Goal: Task Accomplishment & Management: Manage account settings

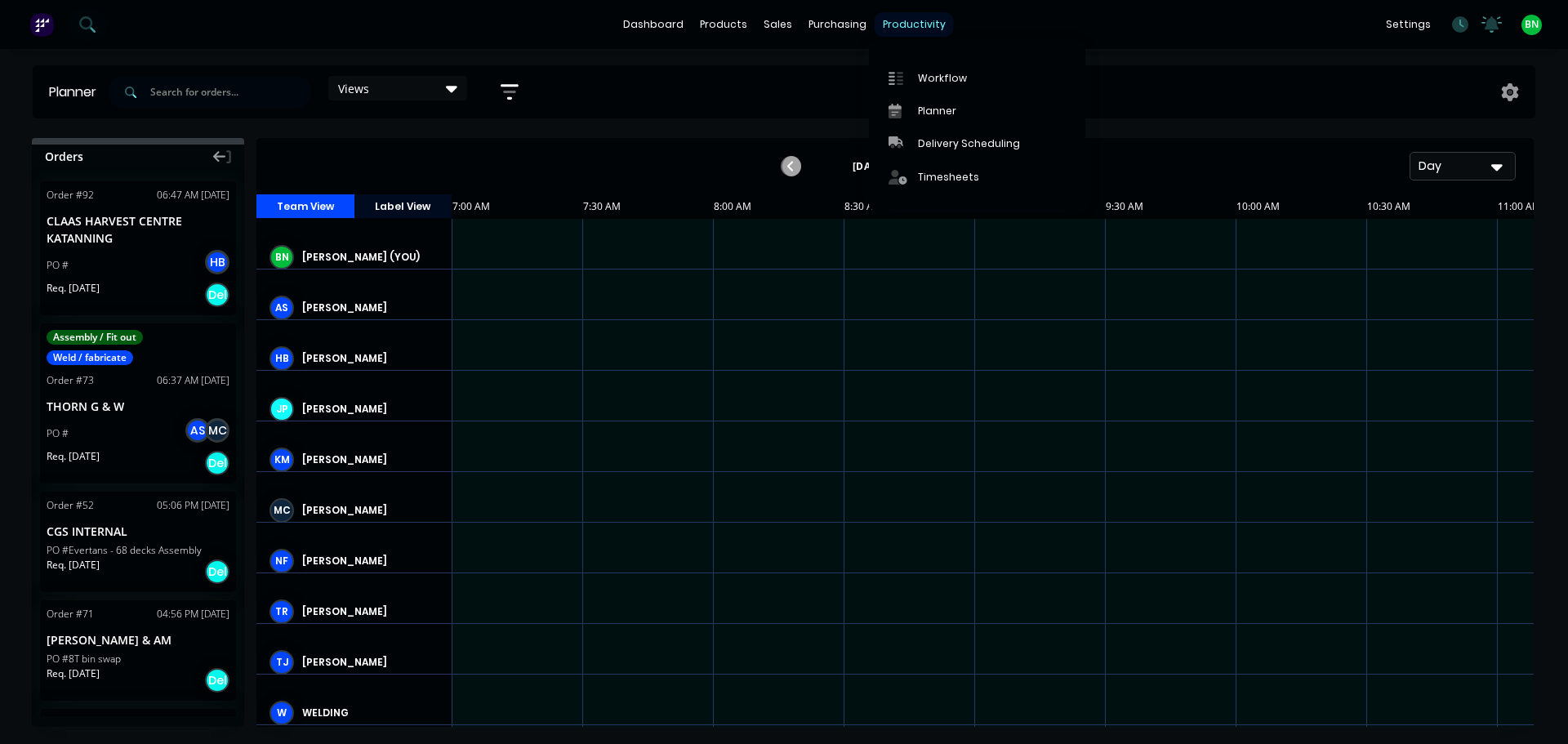
scroll to position [0, 1]
click at [923, 170] on div "Timesheets" at bounding box center [949, 176] width 61 height 14
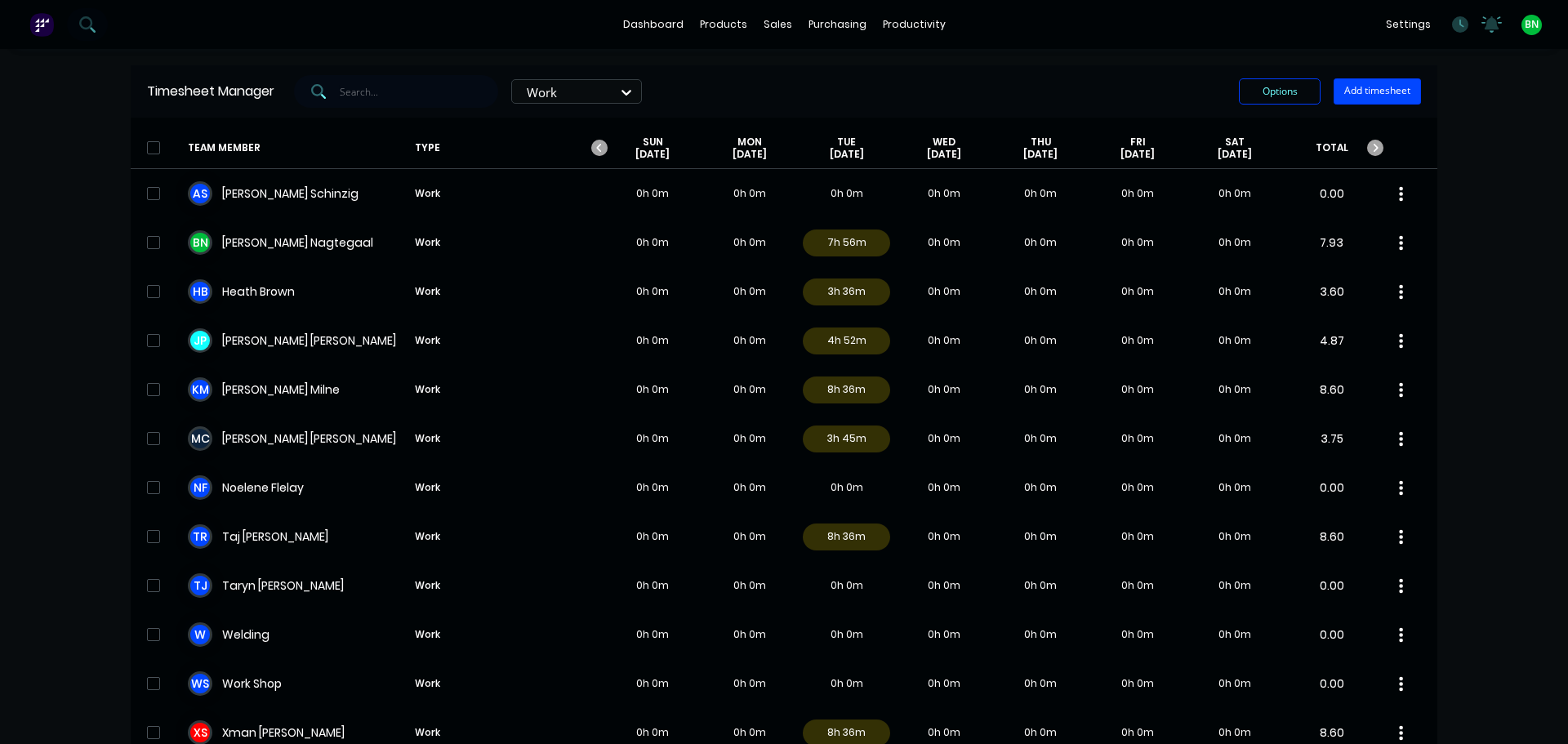
click at [47, 284] on div "dashboard products sales purchasing productivity dashboard products Product Cat…" at bounding box center [784, 372] width 1568 height 744
click at [1510, 293] on div "dashboard products sales purchasing productivity dashboard products Product Cat…" at bounding box center [784, 372] width 1568 height 744
click at [952, 178] on div "Timesheets" at bounding box center [943, 176] width 61 height 14
click at [919, 180] on div "Timesheets" at bounding box center [943, 176] width 61 height 14
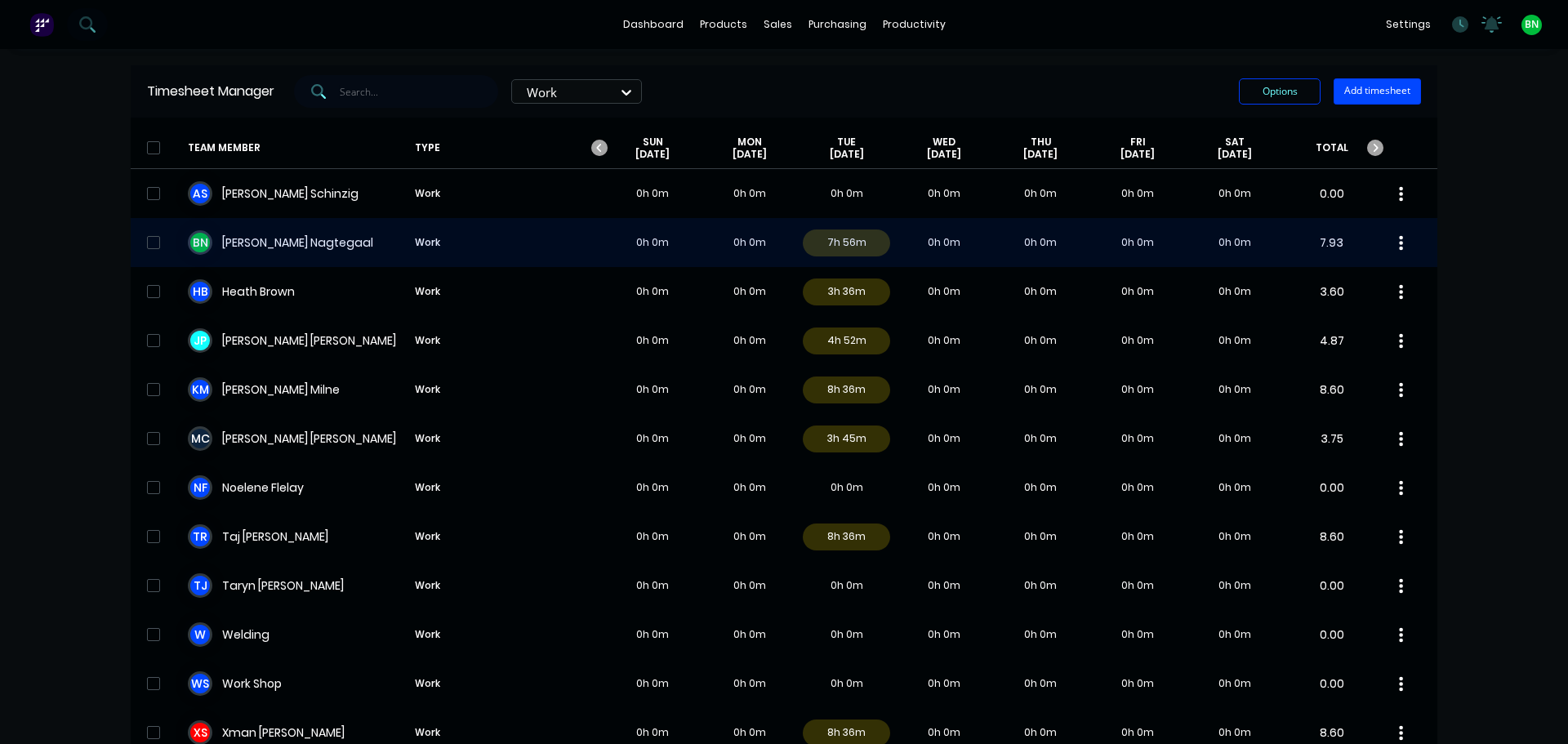
click at [264, 249] on div "B N [PERSON_NAME] Work 0h 0m 0h 0m 7h 56m 0h 0m 0h 0m 0h 0m 0h 0m 7.93" at bounding box center [784, 242] width 1307 height 49
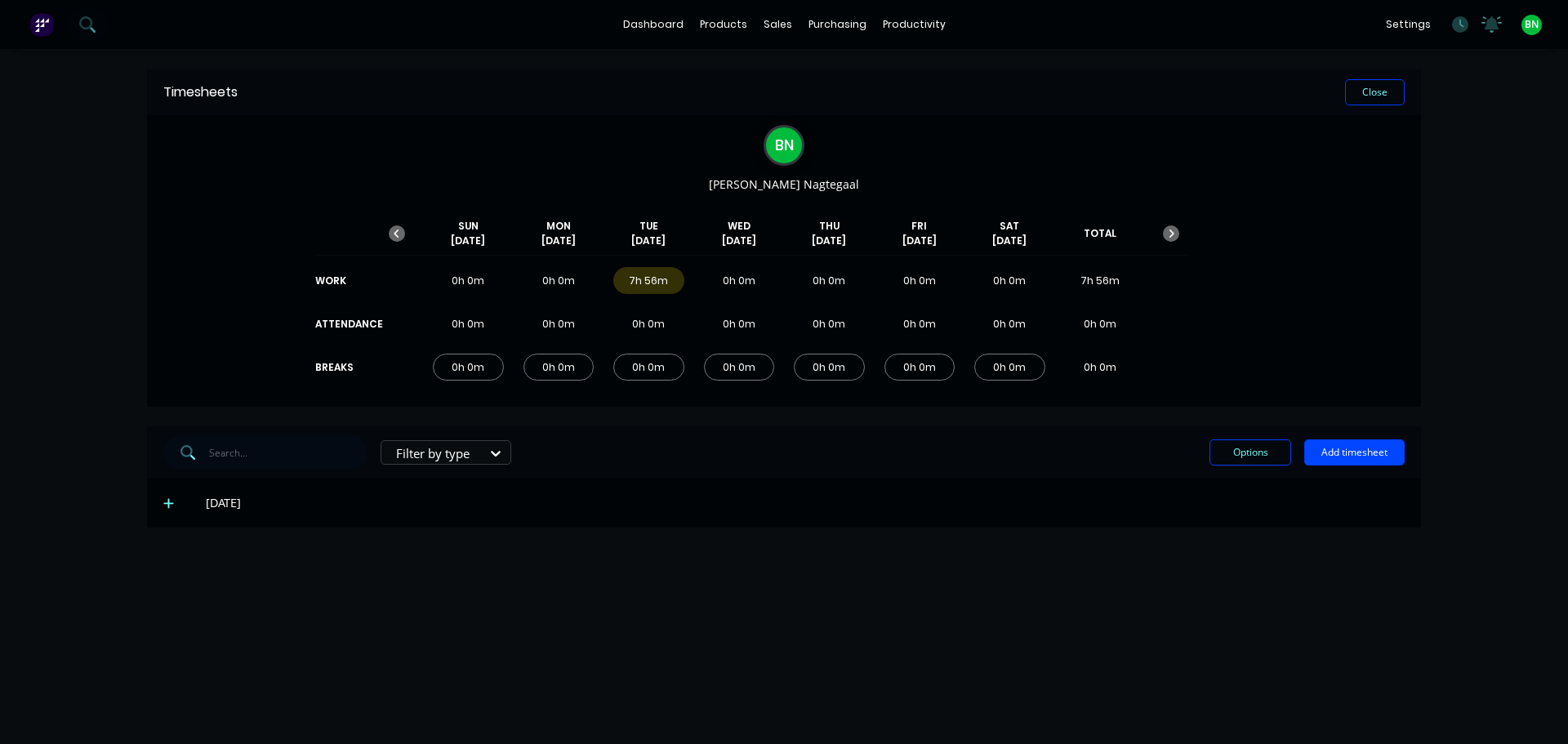
click at [170, 504] on icon at bounding box center [168, 504] width 10 height 10
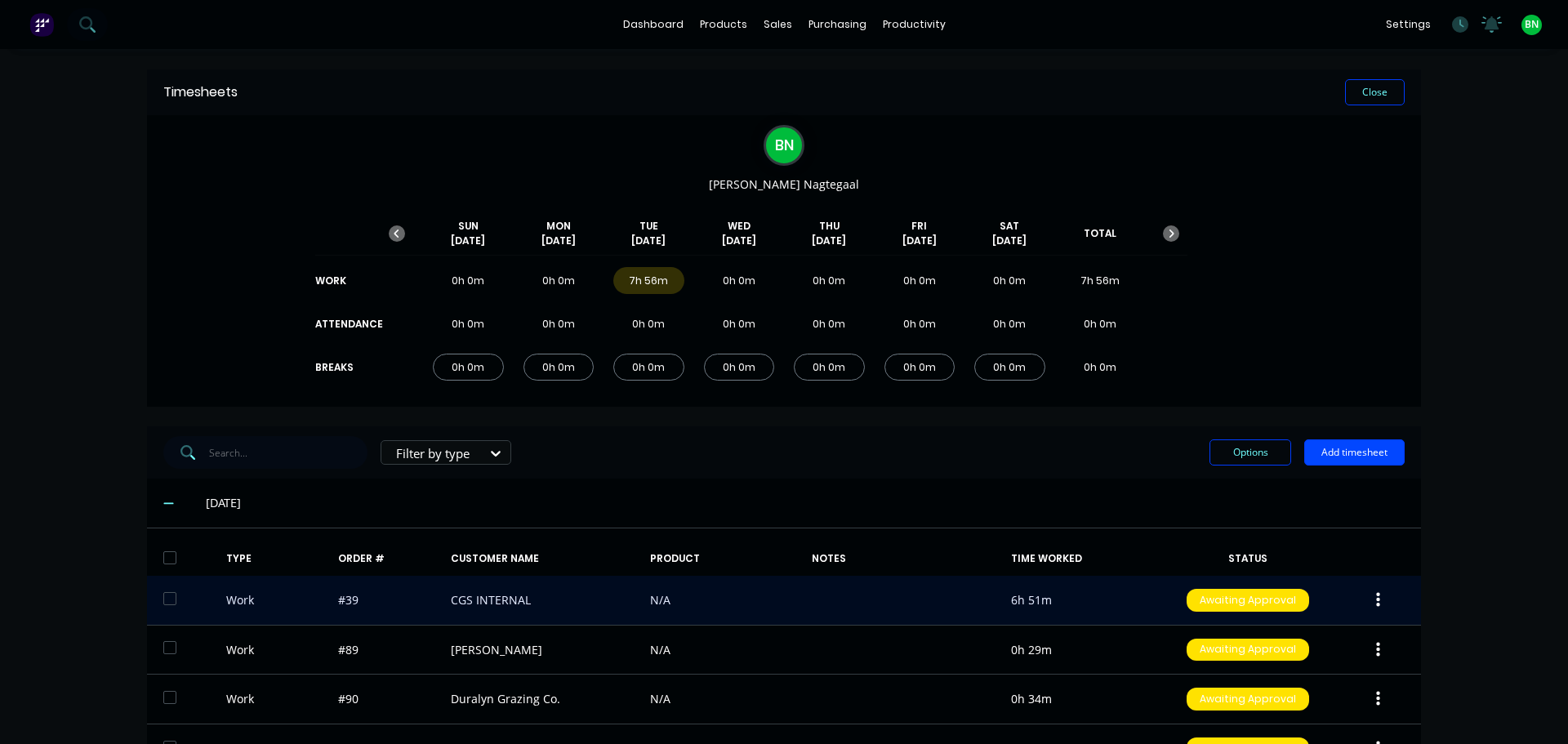
scroll to position [114, 0]
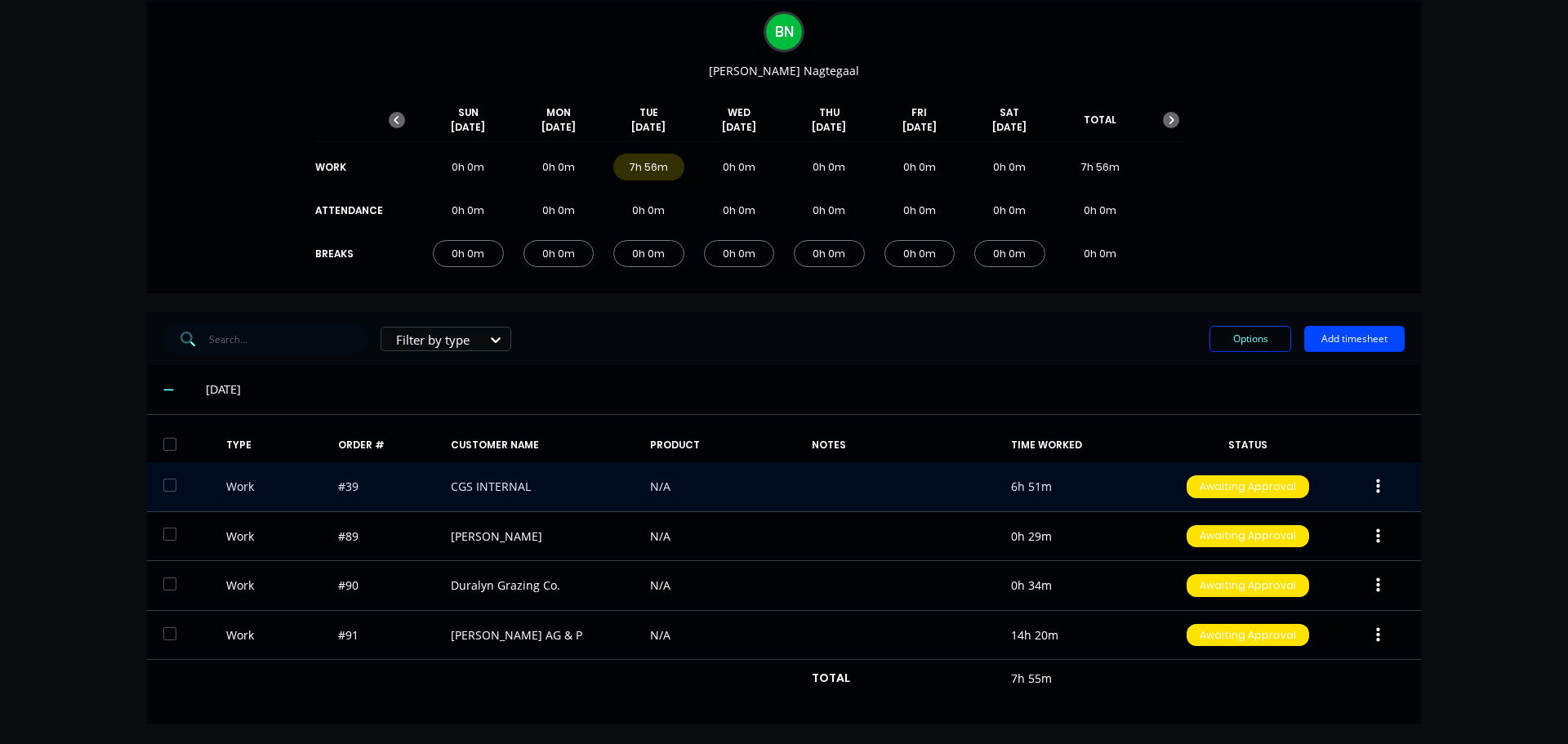
click at [1377, 480] on icon "button" at bounding box center [1378, 486] width 4 height 14
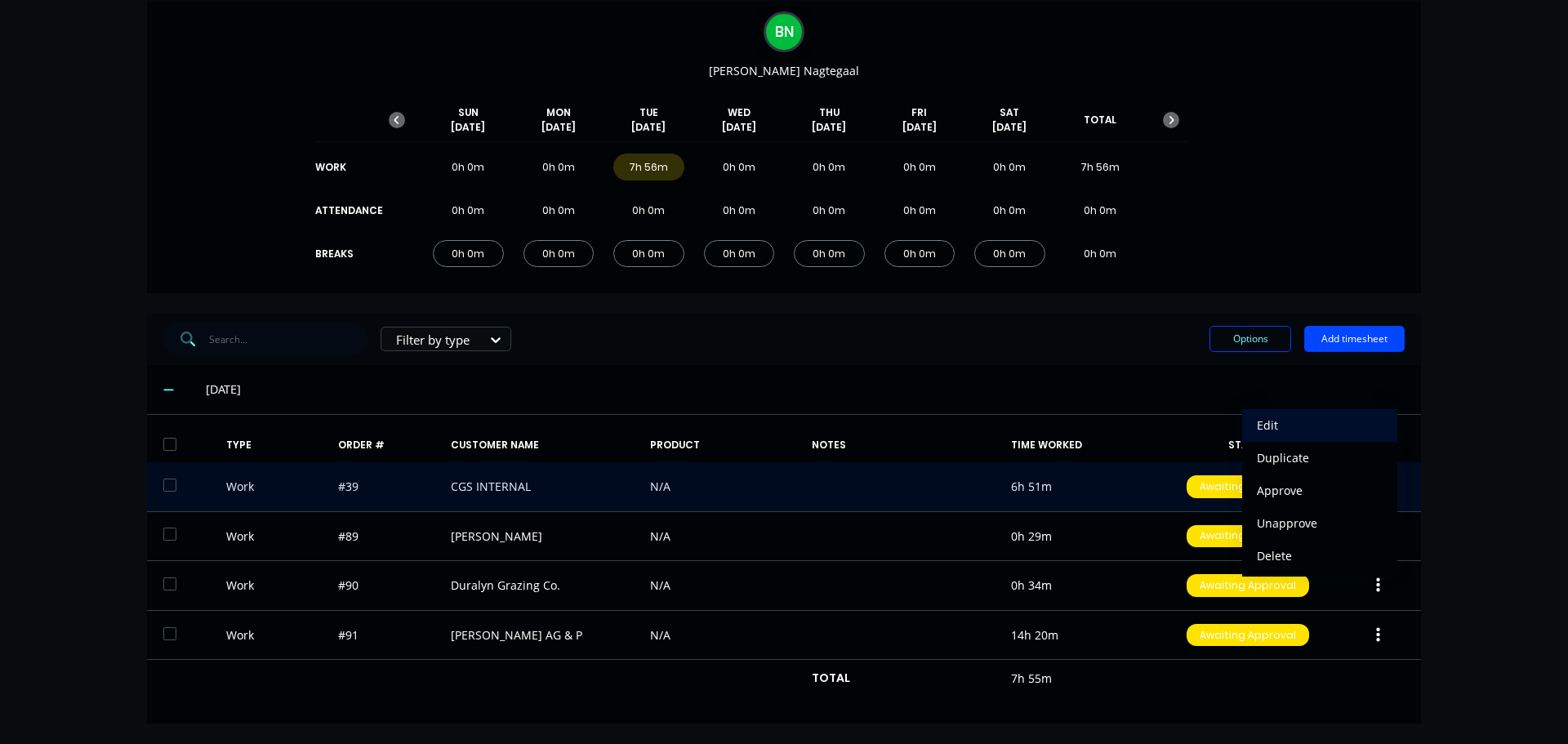
click at [1275, 417] on div "Edit" at bounding box center [1319, 425] width 125 height 24
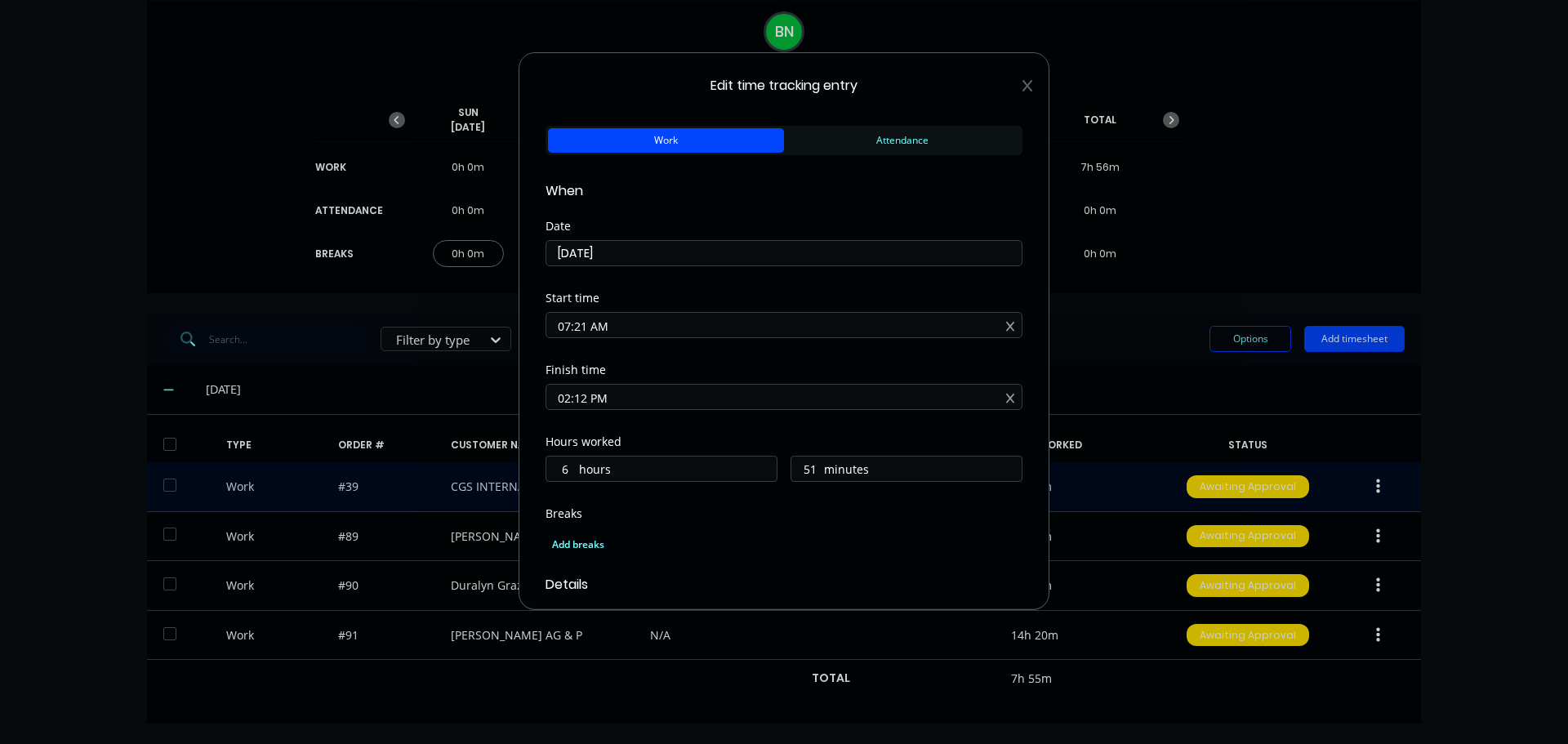
click at [586, 326] on input "07:21 AM" at bounding box center [784, 326] width 476 height 25
type input "07:14 AM"
type input "58"
type input "07:06 AM"
type input "7"
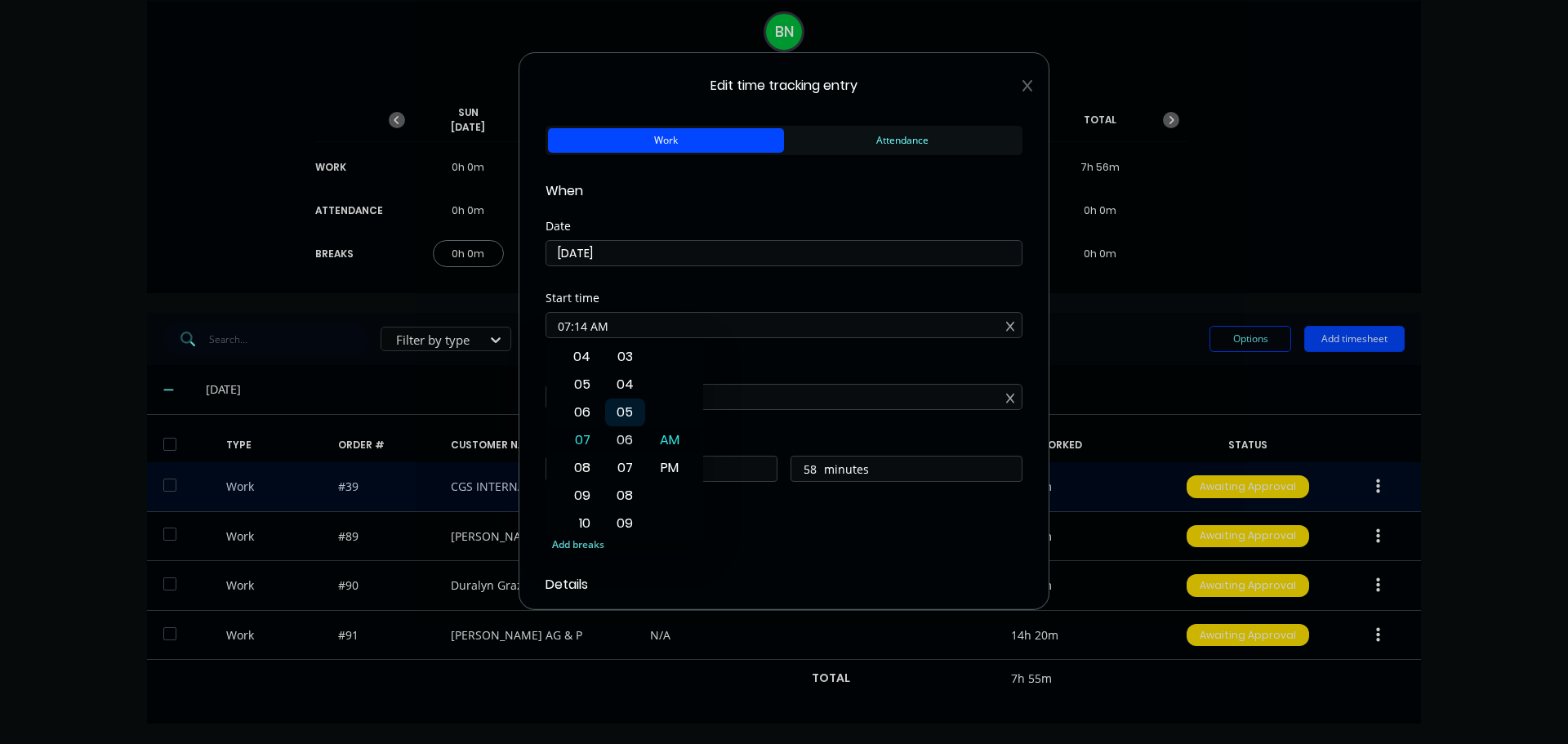
type input "6"
type input "07:00 AM"
type input "12"
click at [623, 440] on div "00" at bounding box center [625, 440] width 40 height 28
click at [750, 368] on div "Finish time" at bounding box center [784, 371] width 477 height 11
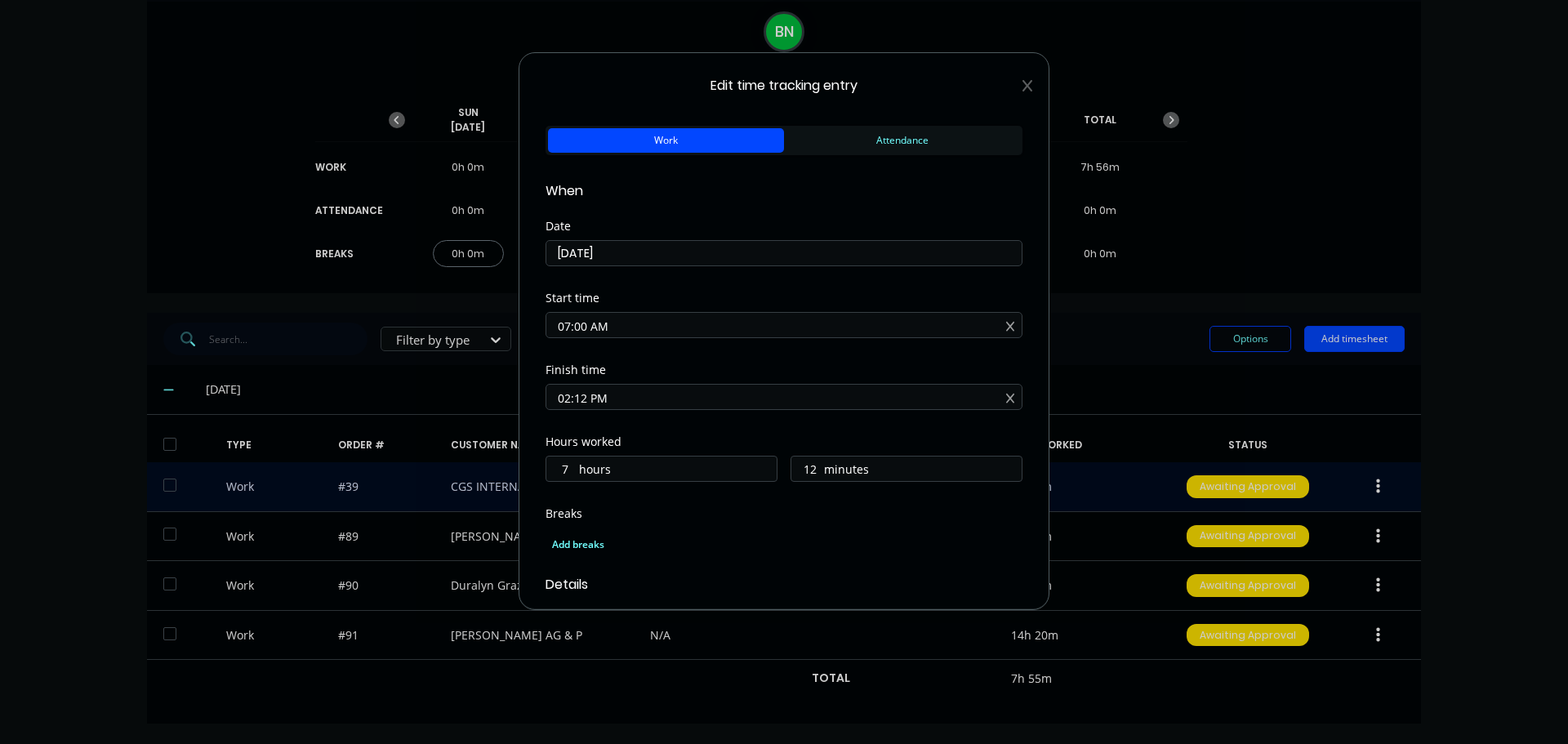
click at [585, 395] on input "02:12 PM" at bounding box center [784, 397] width 476 height 25
type input "02:13 PM"
type input "13"
click at [625, 569] on div "15" at bounding box center [625, 568] width 40 height 28
type input "02:15 PM"
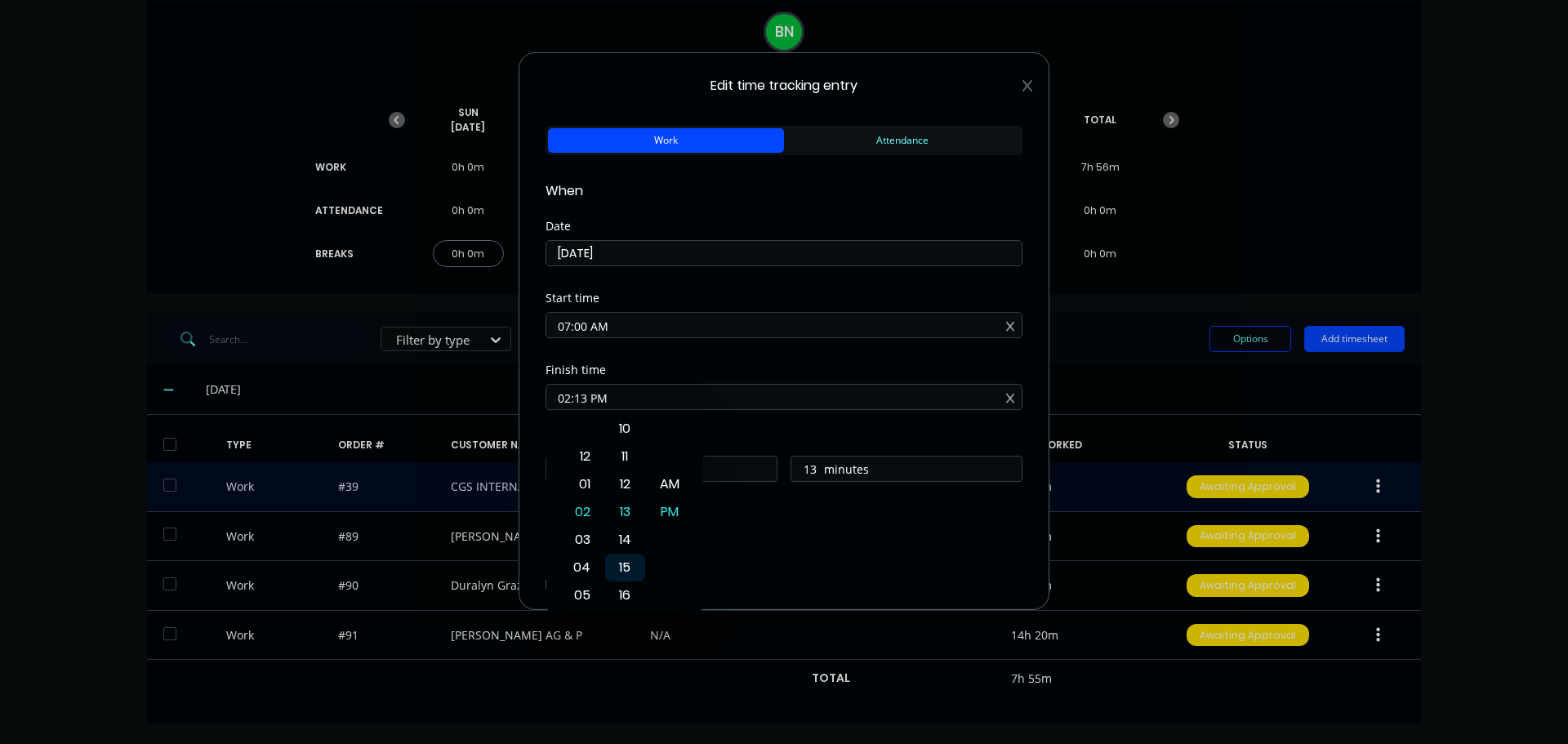
type input "15"
click at [808, 354] on div "Start time 07:00 AM" at bounding box center [784, 328] width 477 height 72
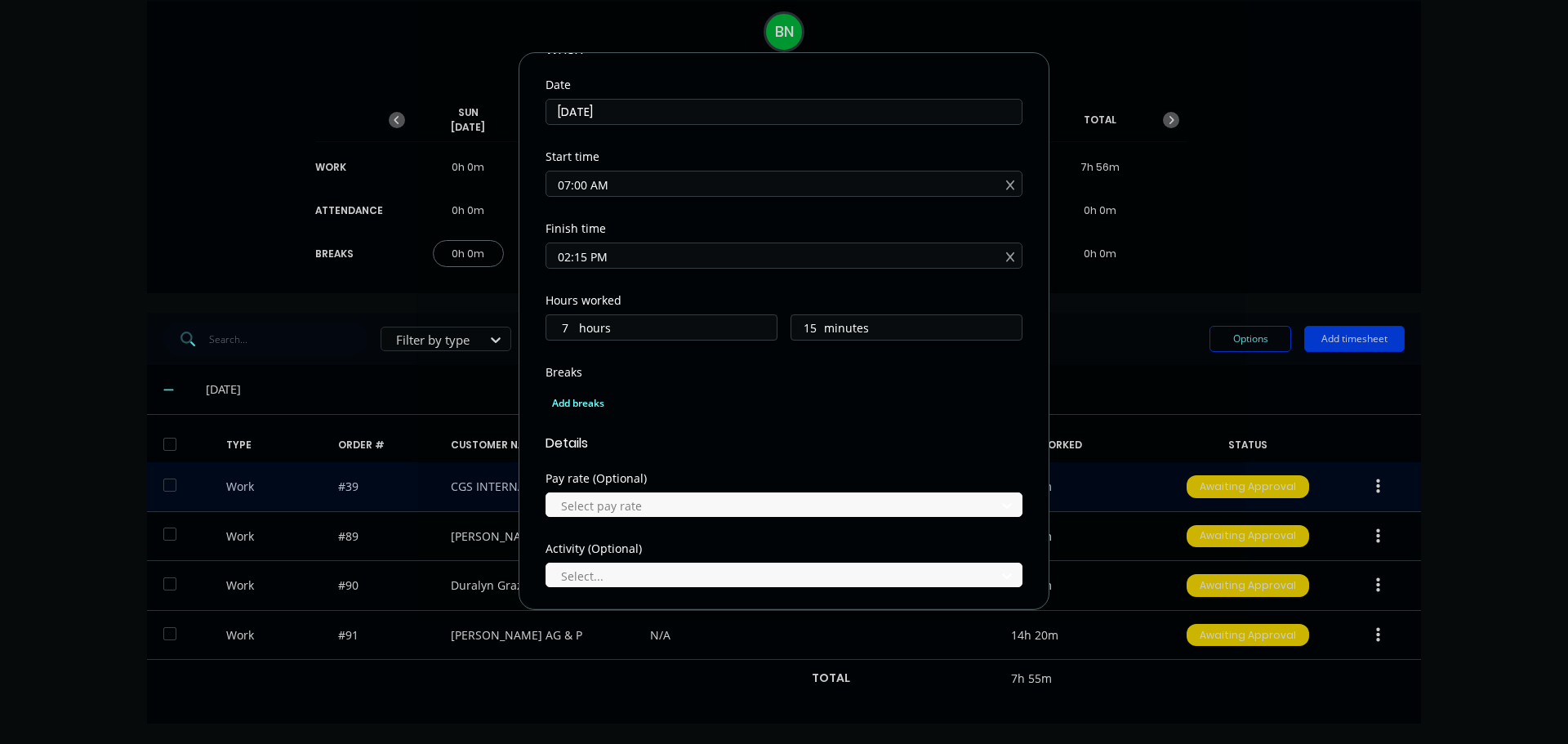
scroll to position [164, 0]
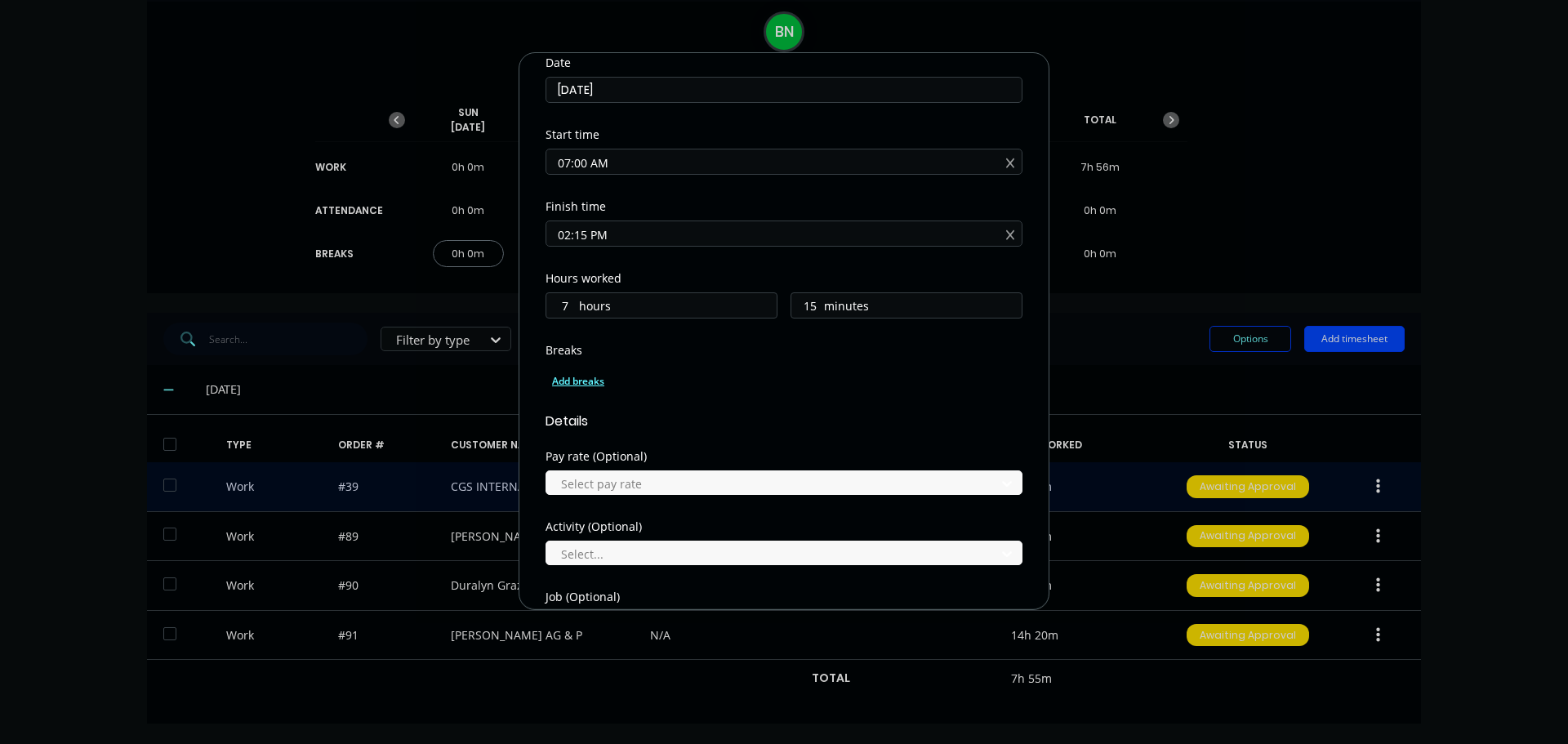
click at [557, 387] on div "Add breaks" at bounding box center [784, 381] width 464 height 21
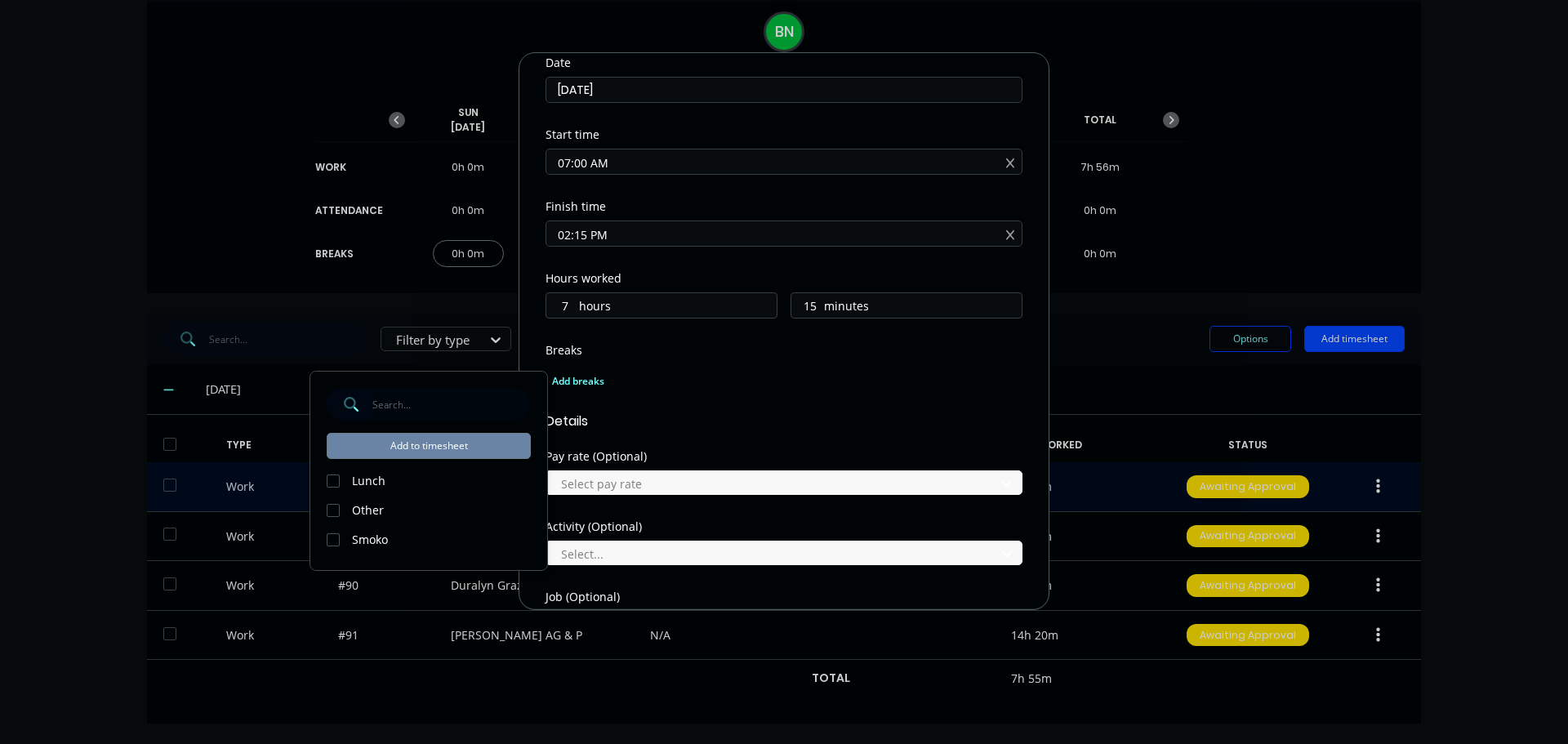
click at [331, 478] on div at bounding box center [333, 482] width 33 height 33
click at [427, 444] on button "Add to timesheet" at bounding box center [428, 445] width 204 height 26
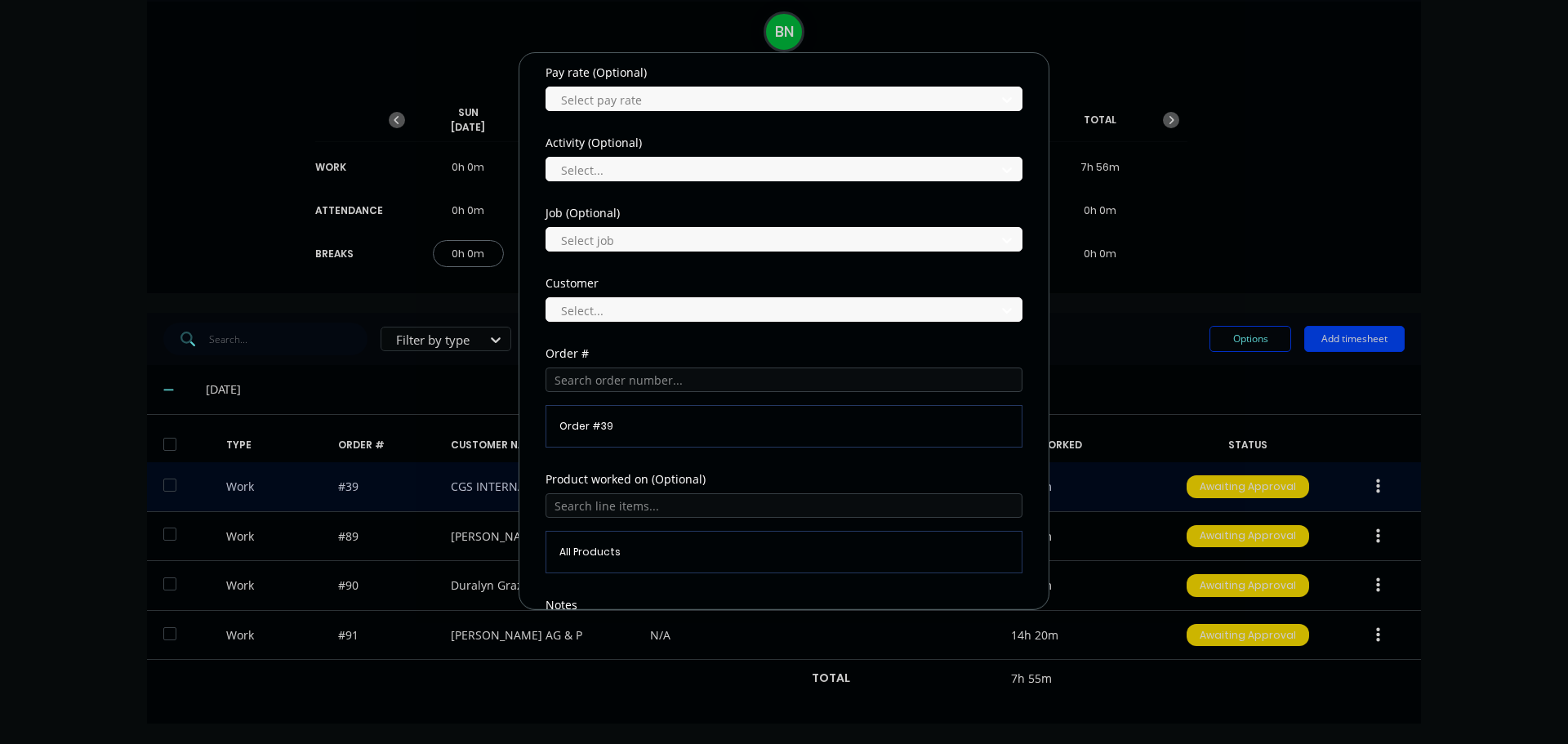
scroll to position [744, 0]
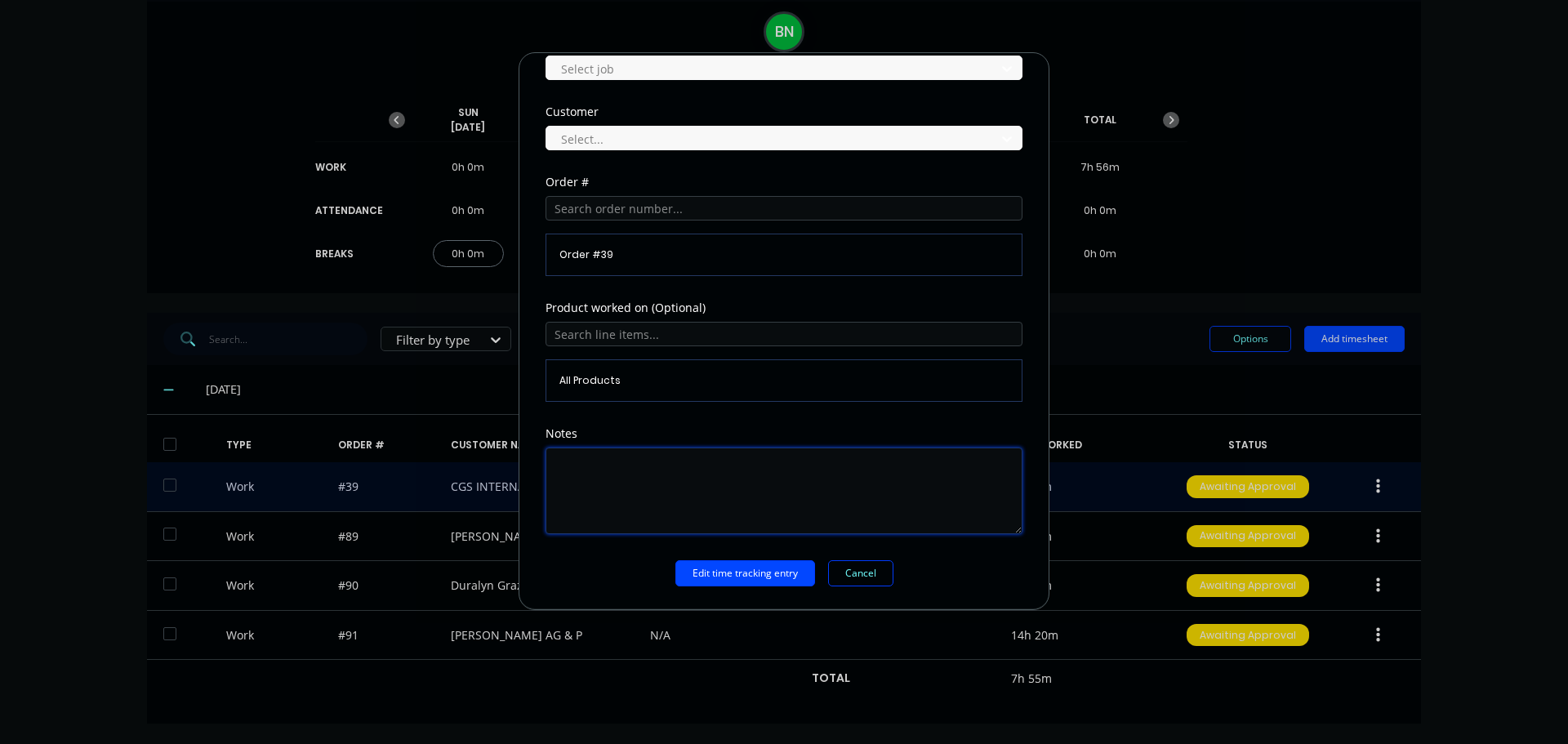
click at [614, 458] on textarea at bounding box center [784, 491] width 477 height 86
type textarea "office , cut and burn pallets"
click at [727, 580] on button "Edit time tracking entry" at bounding box center [746, 573] width 140 height 26
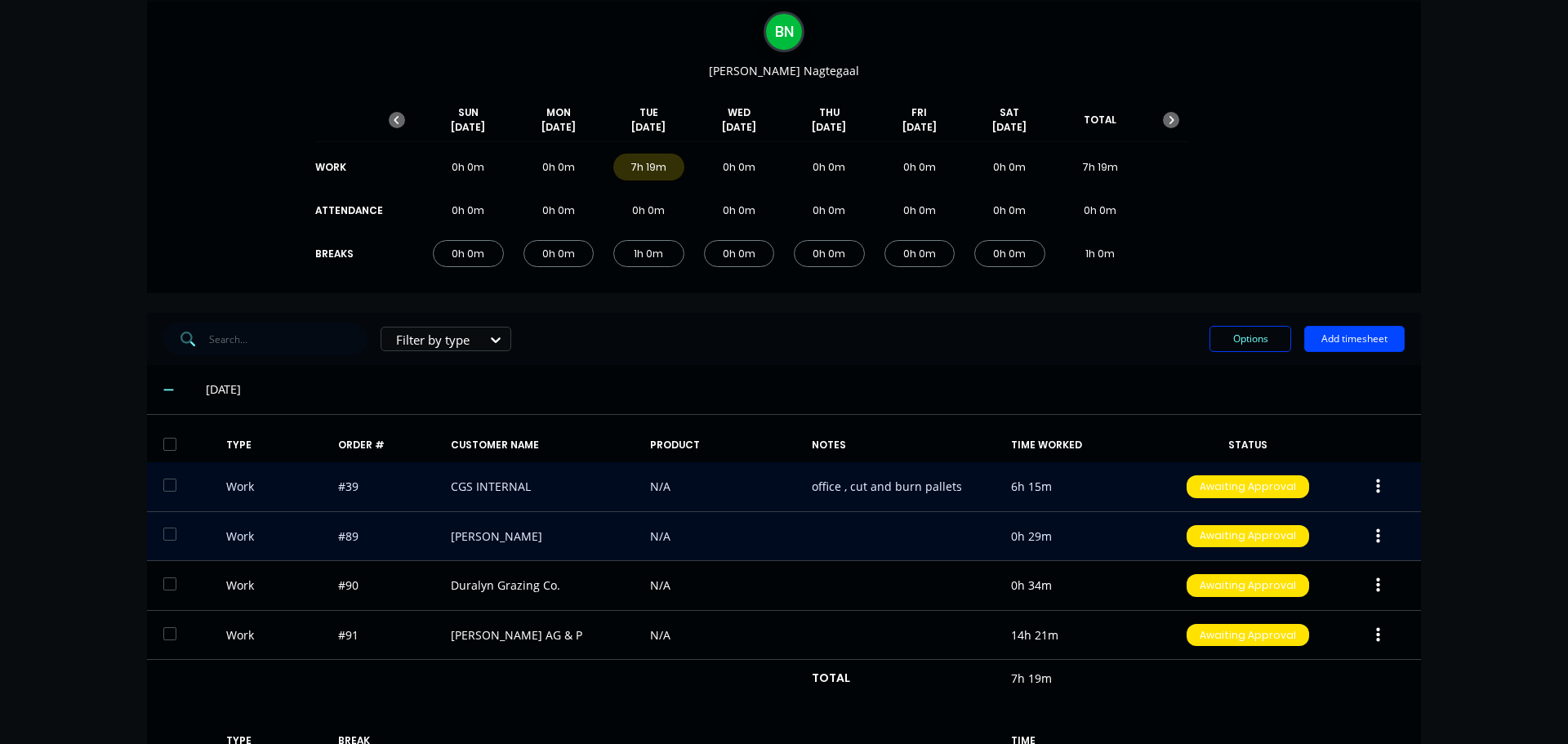
click at [1377, 538] on button "button" at bounding box center [1378, 536] width 38 height 30
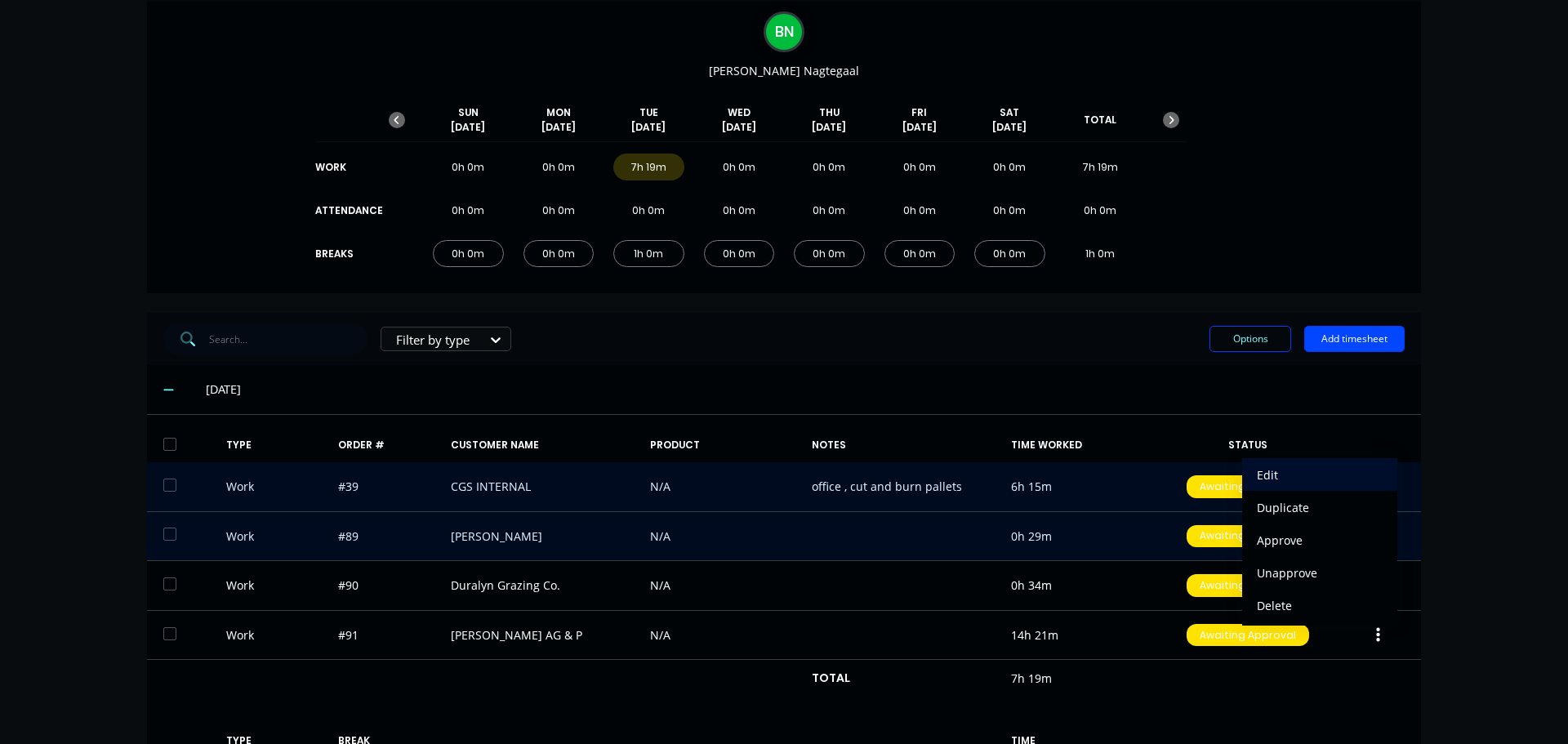
click at [1261, 466] on div "Edit" at bounding box center [1319, 475] width 125 height 24
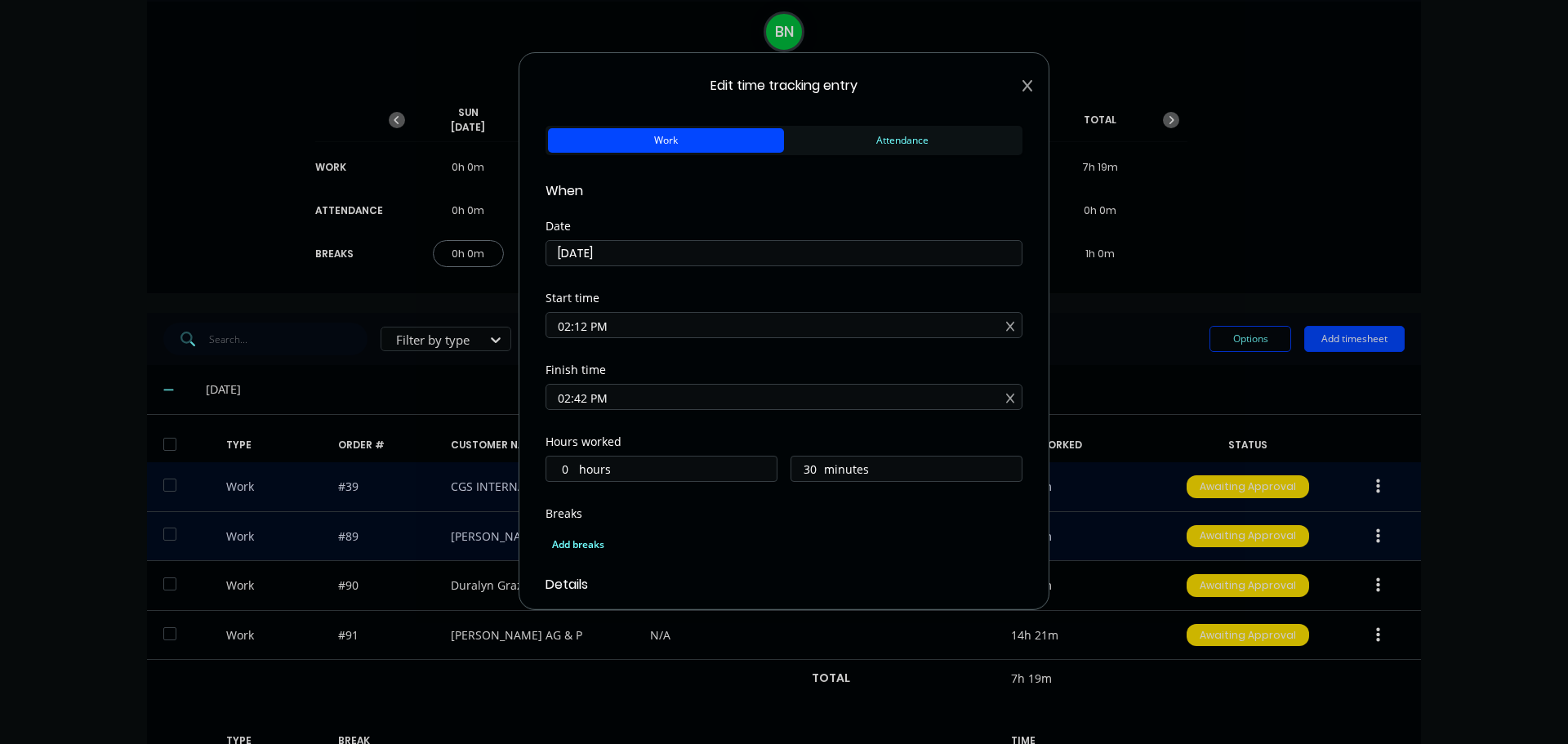
click at [1022, 85] on icon at bounding box center [1027, 86] width 10 height 13
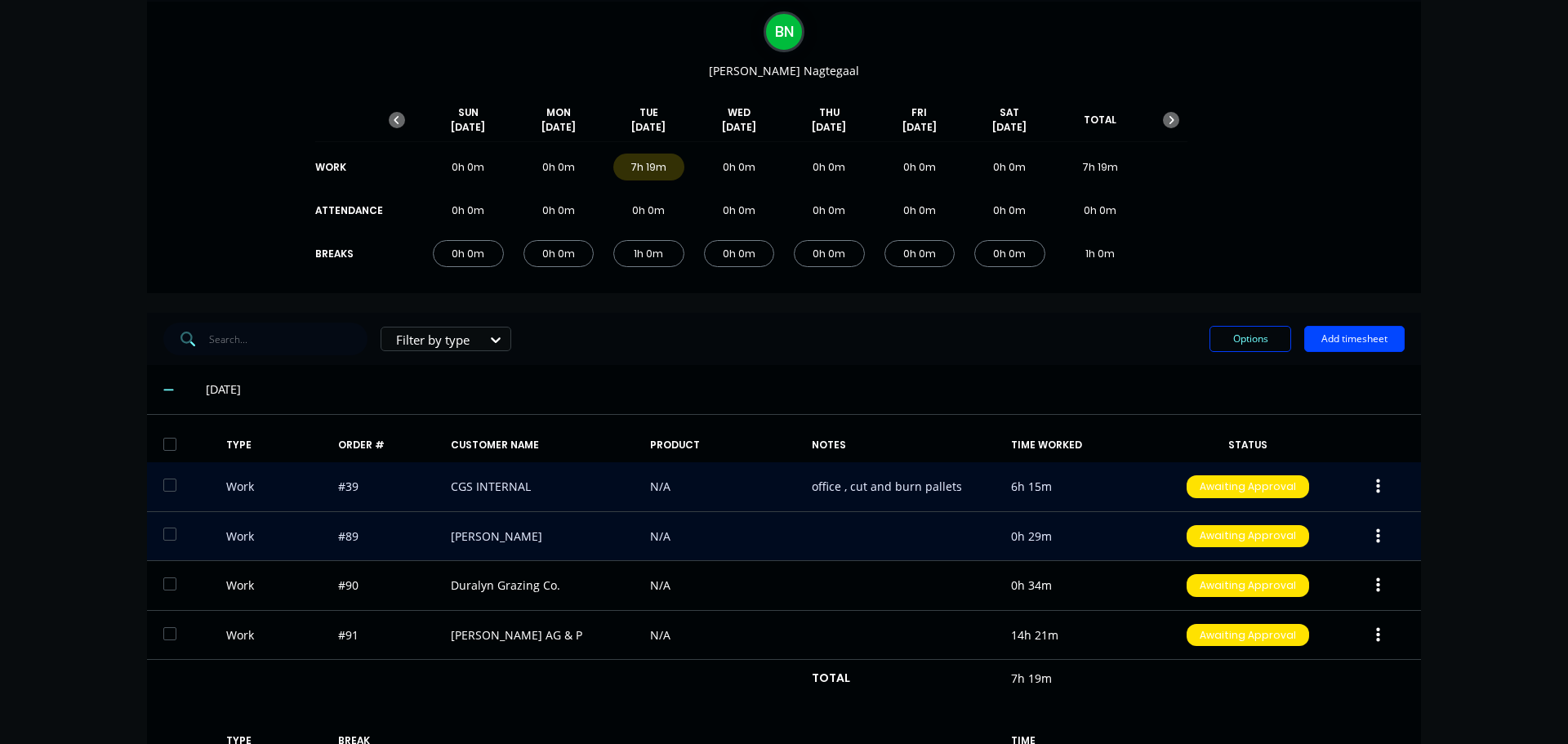
click at [1380, 531] on button "button" at bounding box center [1378, 536] width 38 height 30
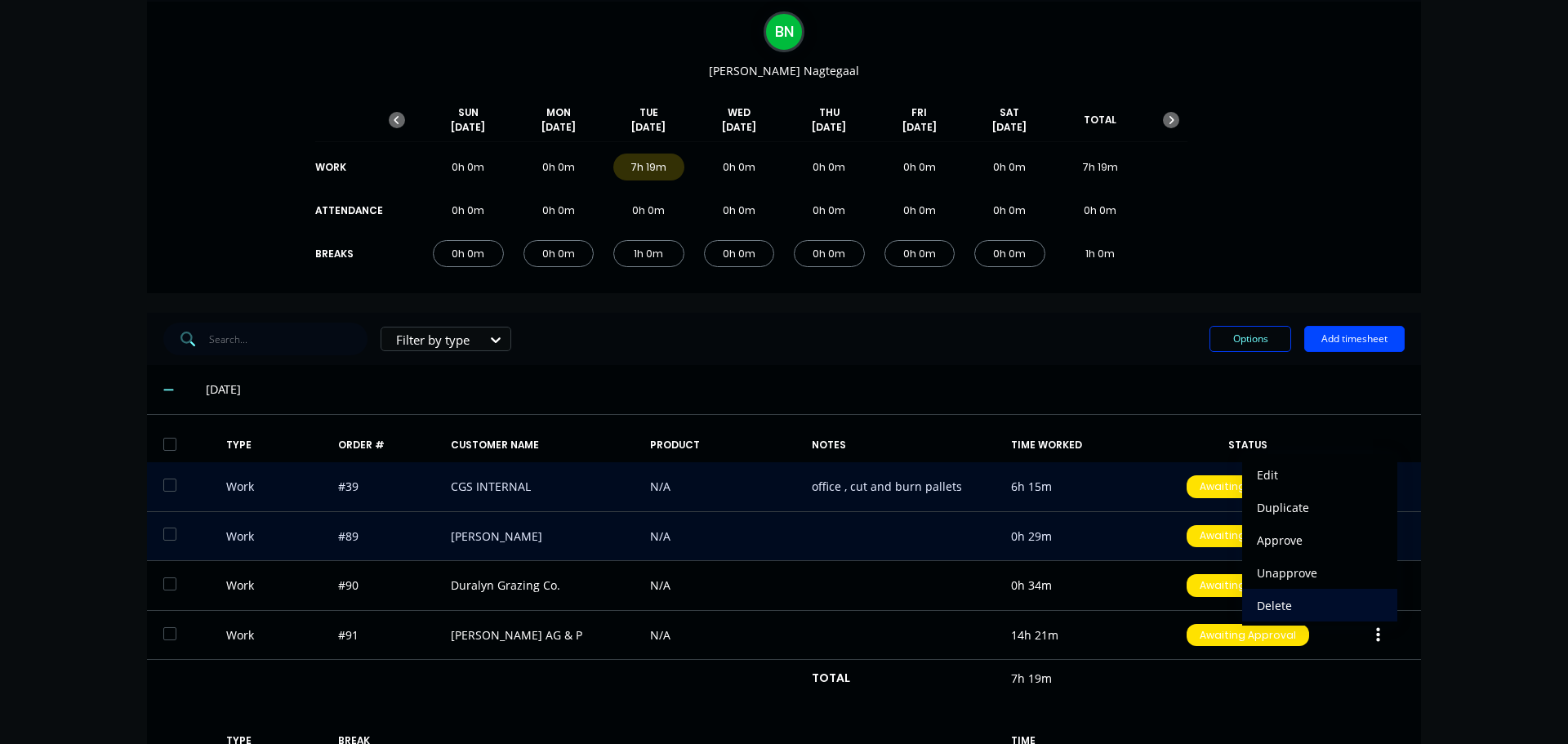
click at [1273, 599] on div "Delete" at bounding box center [1319, 605] width 125 height 24
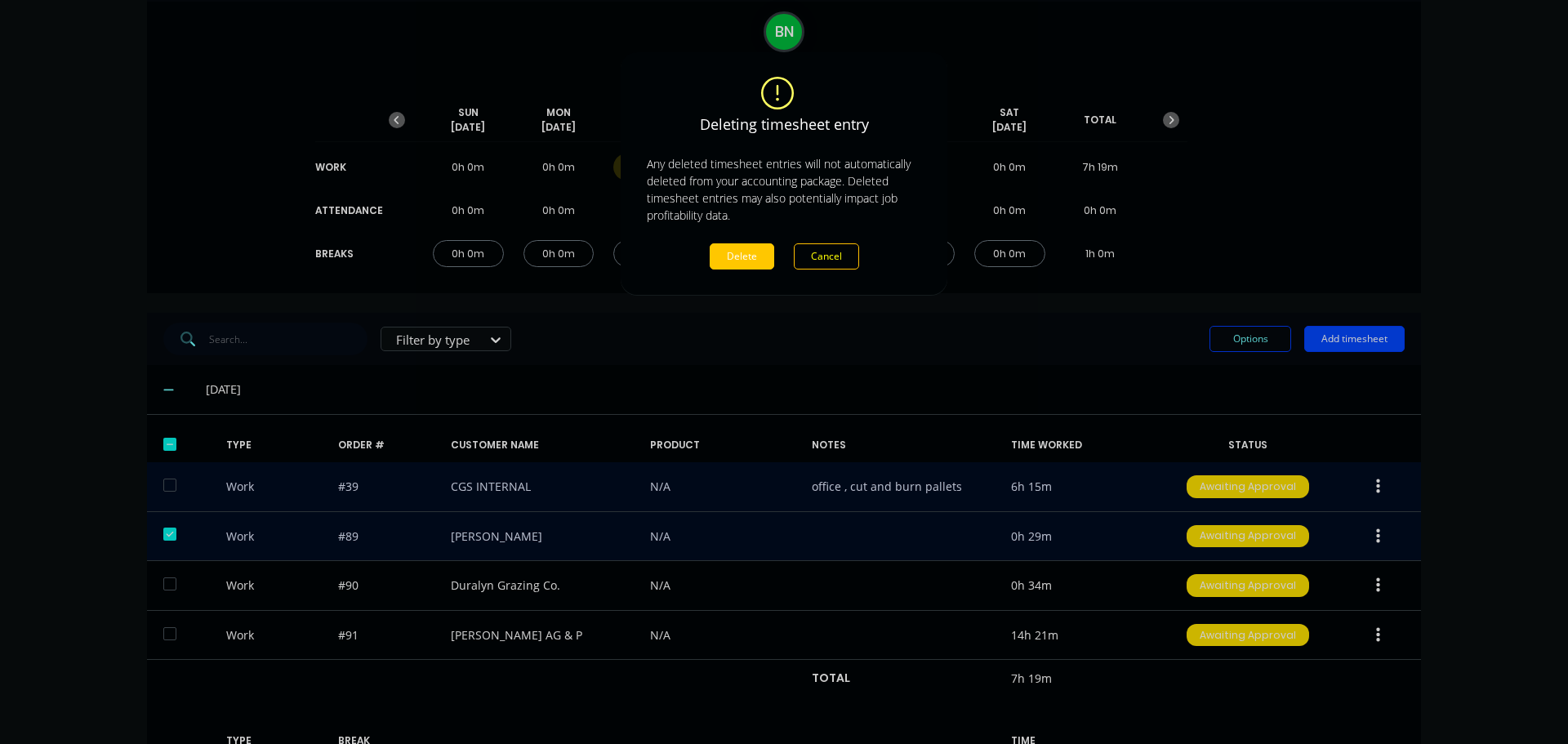
click at [722, 253] on button "Delete" at bounding box center [742, 256] width 64 height 26
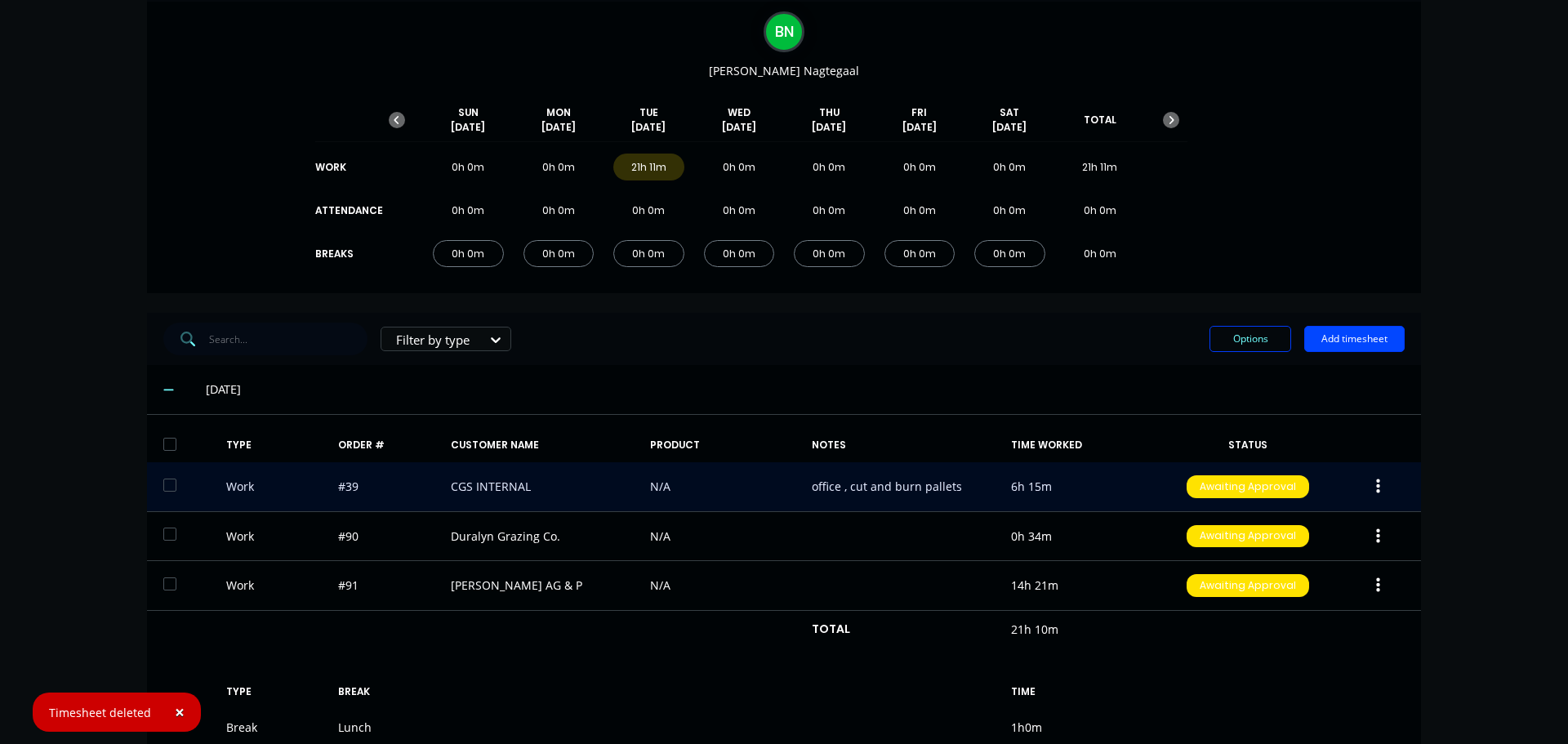
click at [1375, 485] on button "button" at bounding box center [1378, 486] width 38 height 30
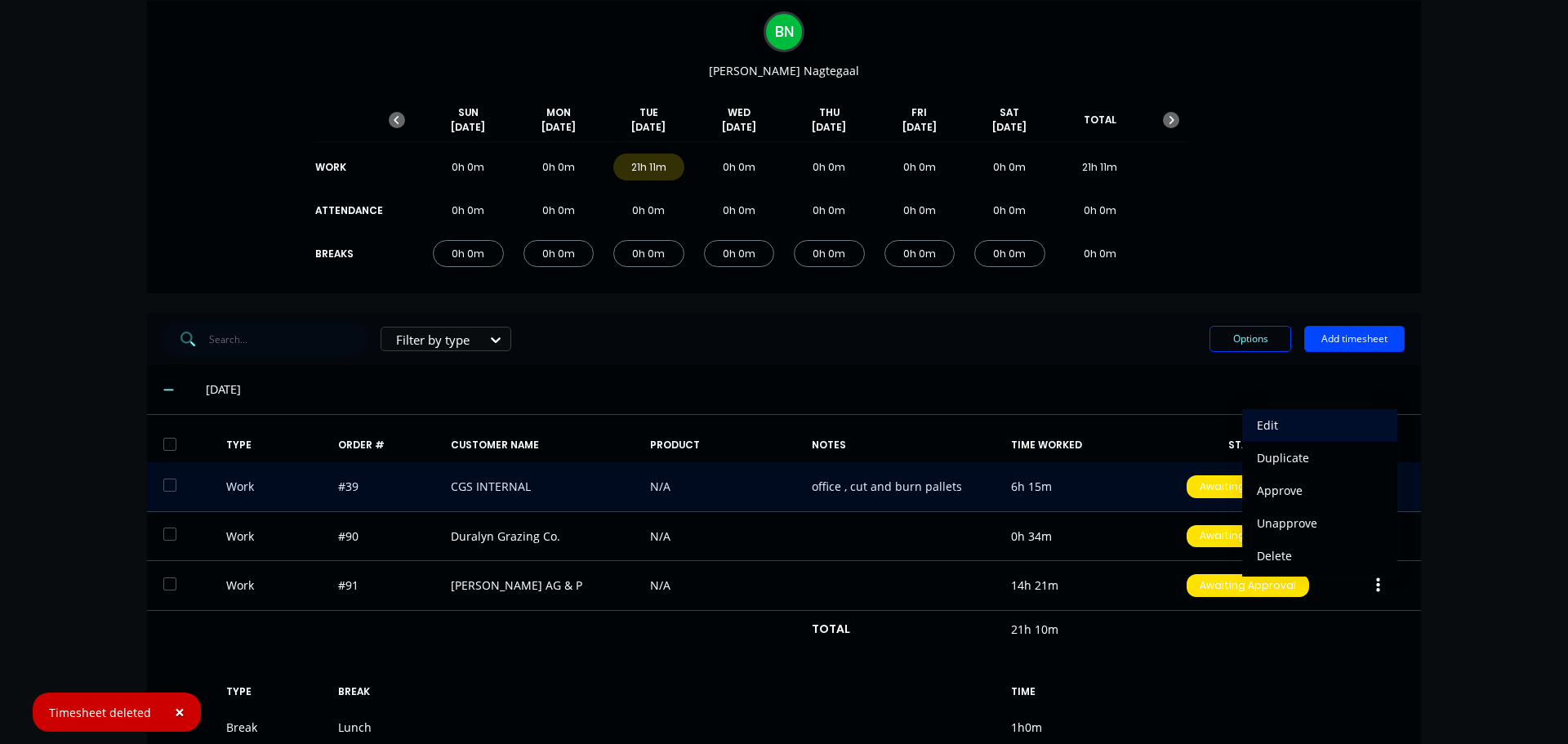
click at [1311, 432] on div "Edit" at bounding box center [1319, 425] width 125 height 24
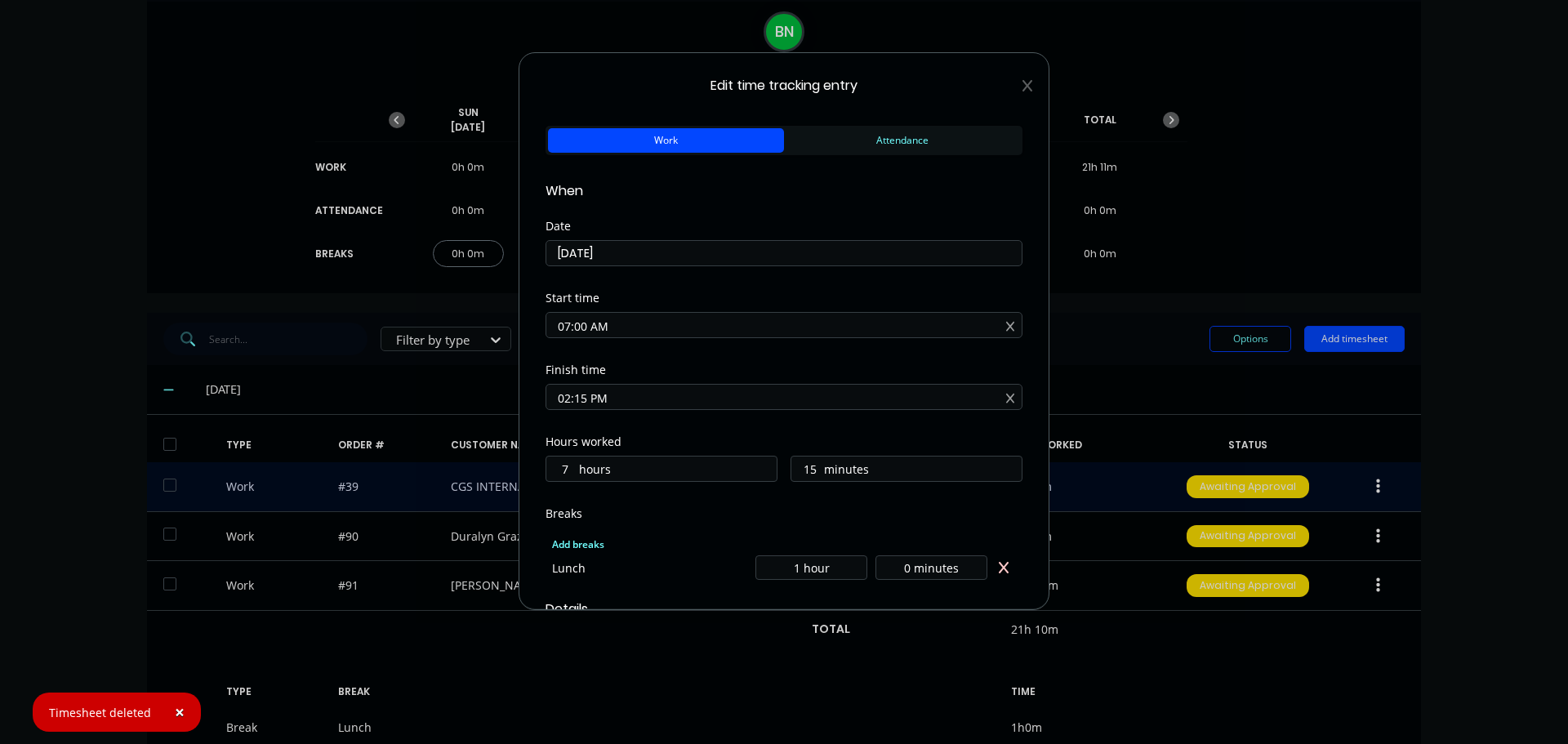
click at [577, 395] on input "02:15 PM" at bounding box center [784, 397] width 476 height 25
type input "02:45 PM"
type input "45"
click at [809, 434] on div "Finish time 02:45 PM" at bounding box center [784, 400] width 477 height 72
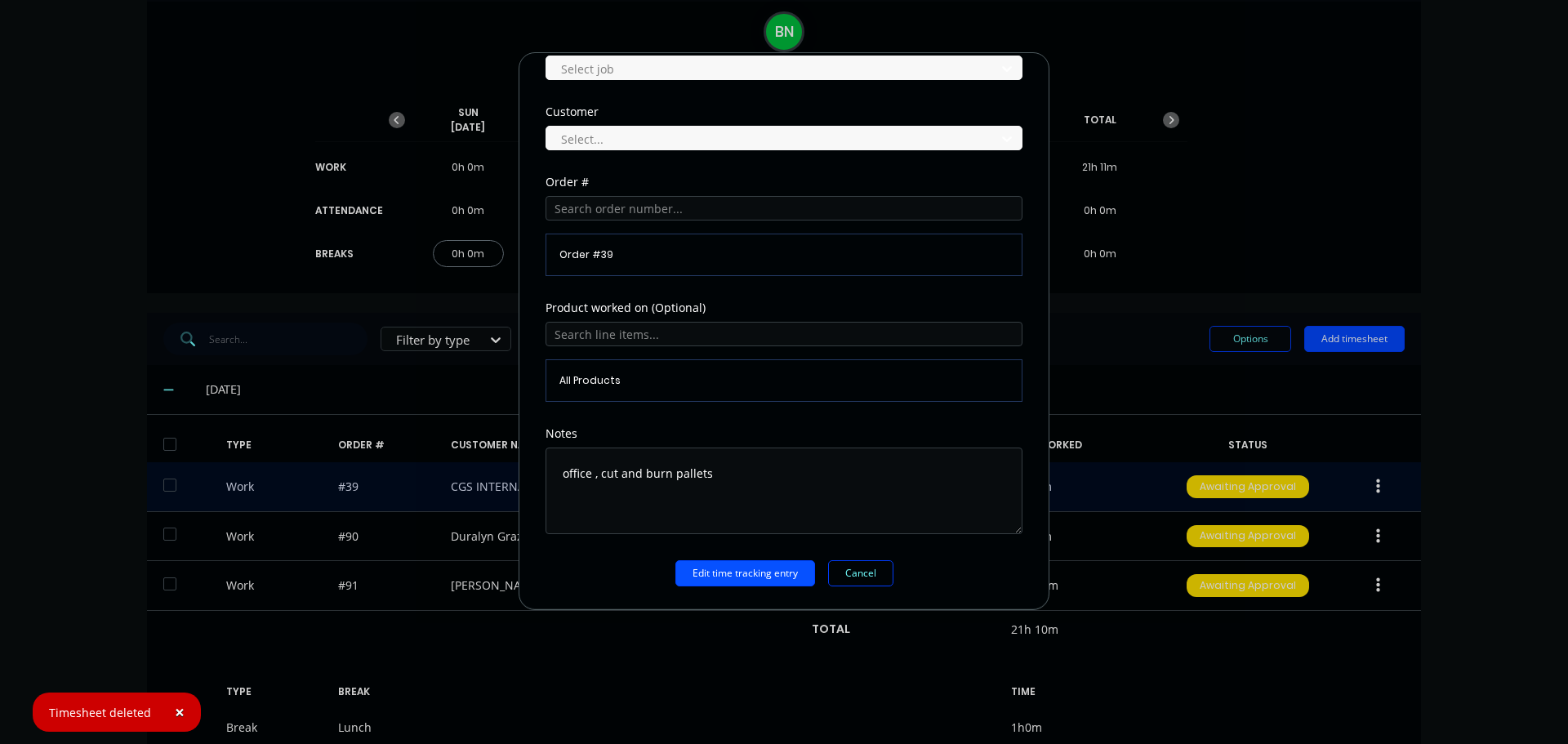
click at [773, 574] on button "Edit time tracking entry" at bounding box center [746, 573] width 140 height 26
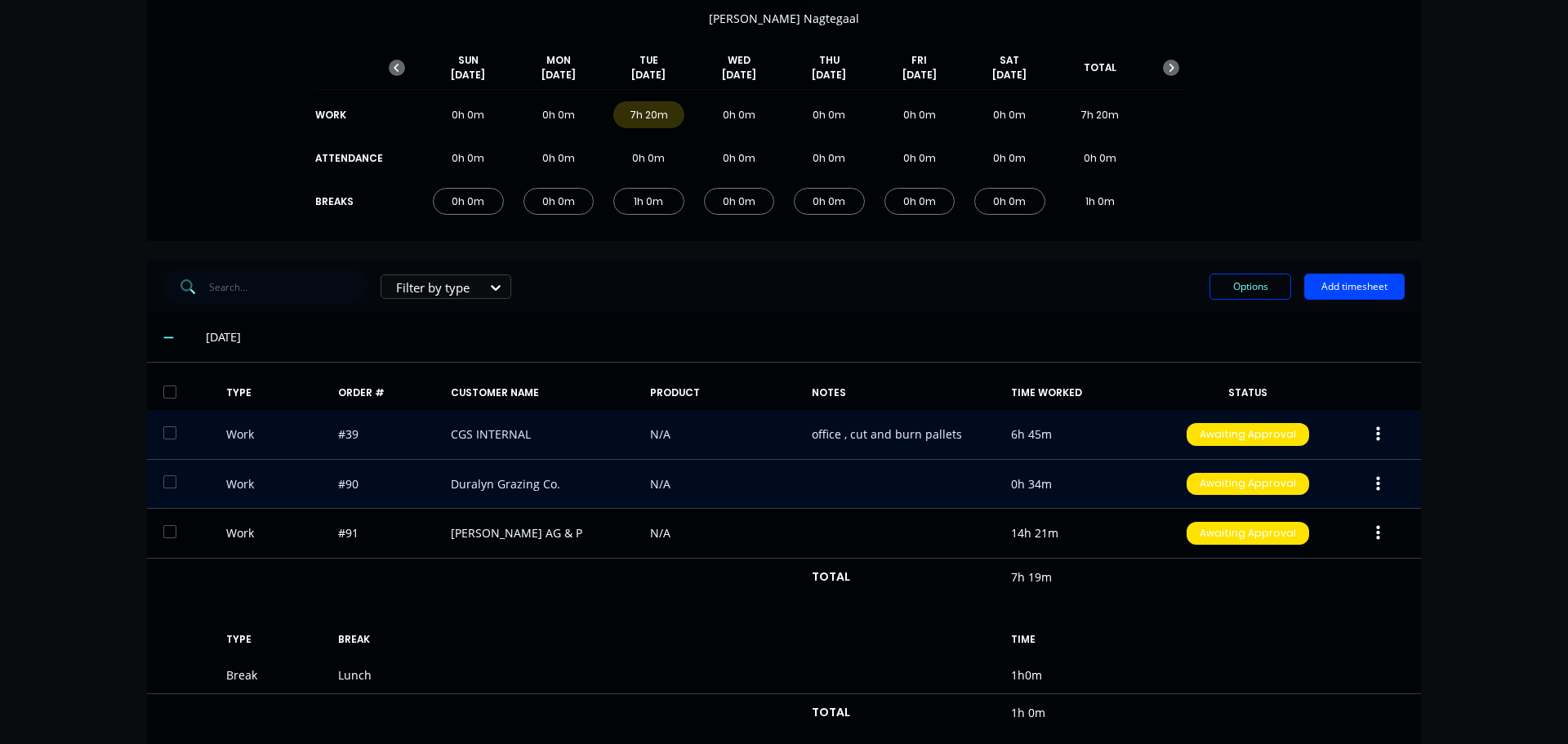
scroll to position [195, 0]
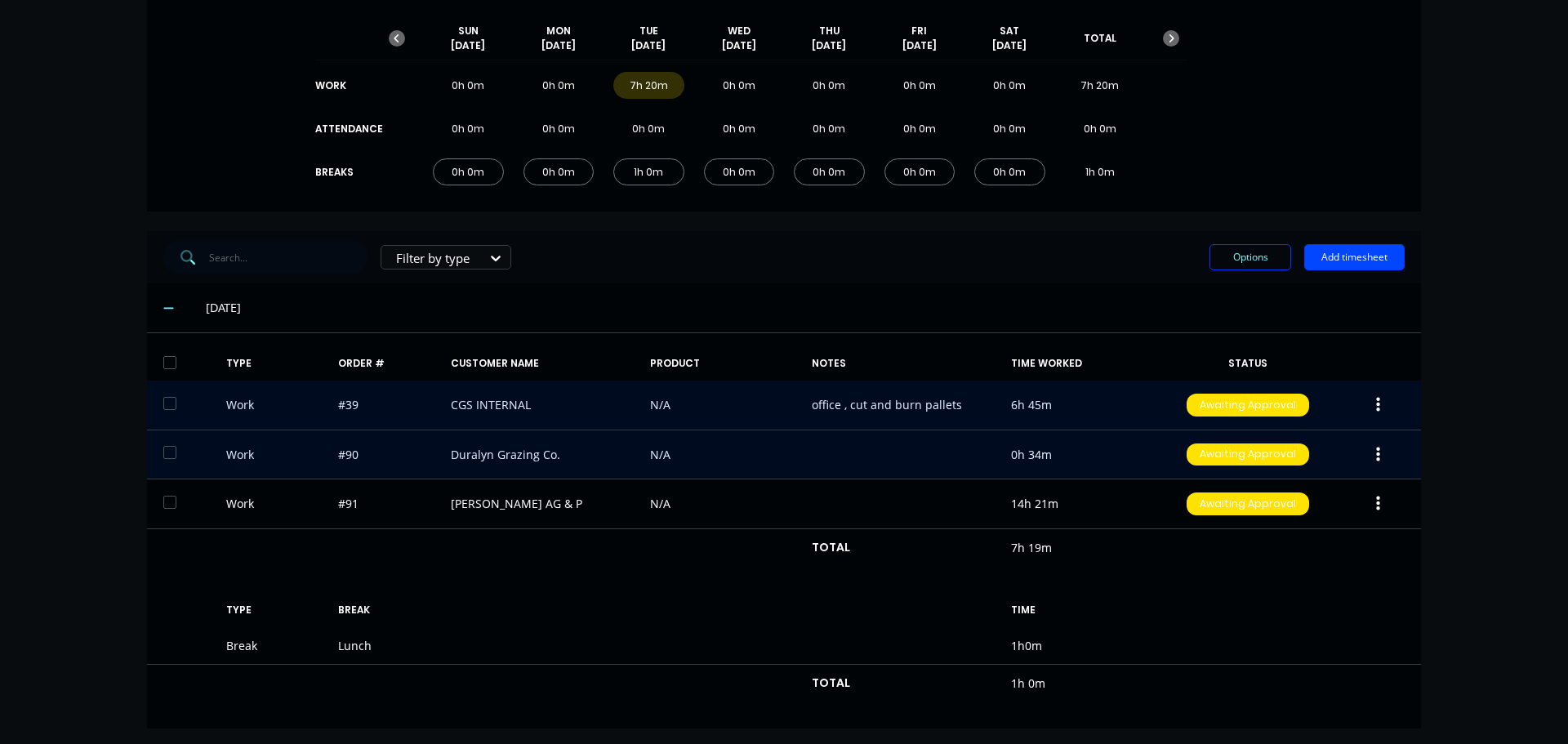
click at [1377, 452] on icon "button" at bounding box center [1378, 455] width 4 height 18
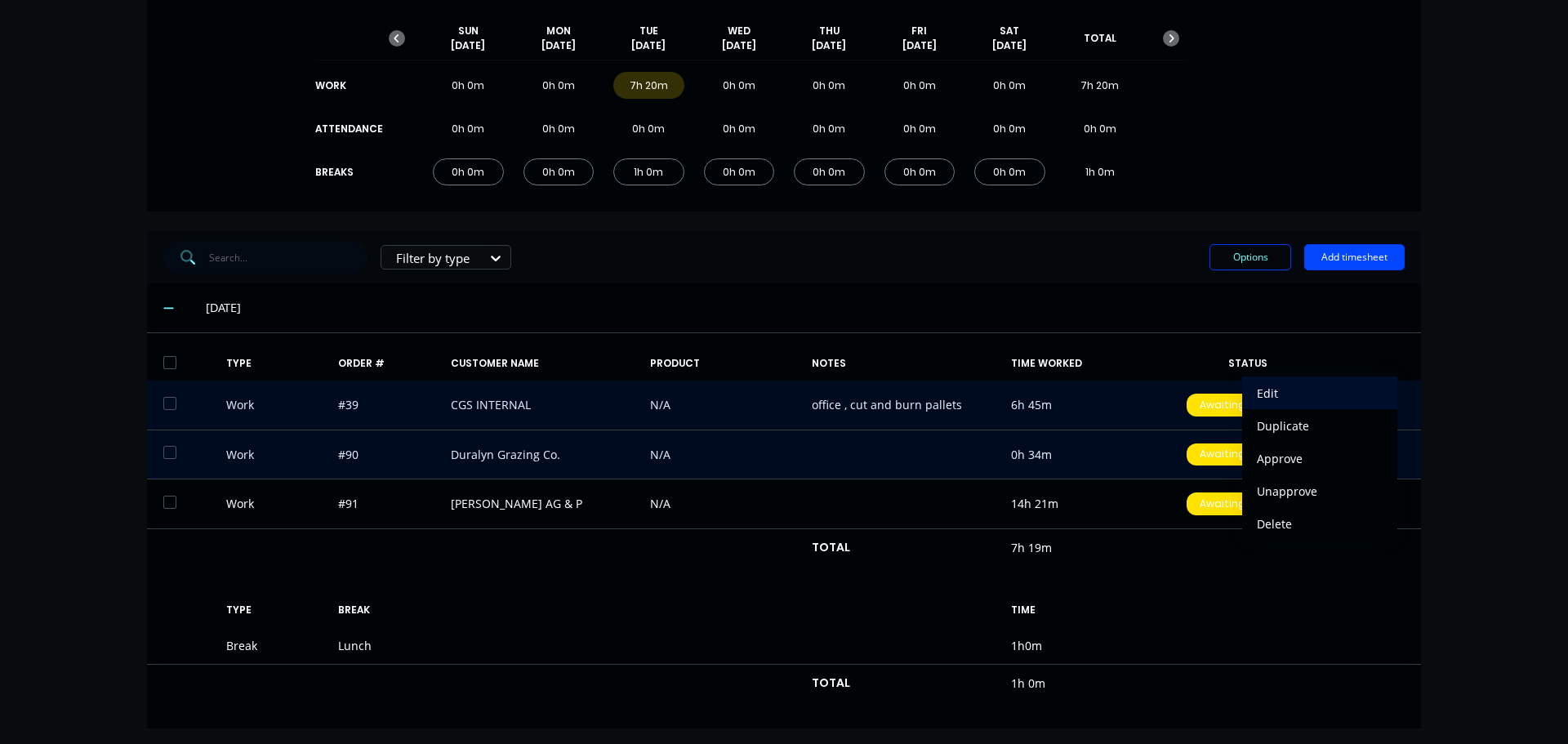
click at [1303, 395] on div "Edit" at bounding box center [1319, 394] width 125 height 24
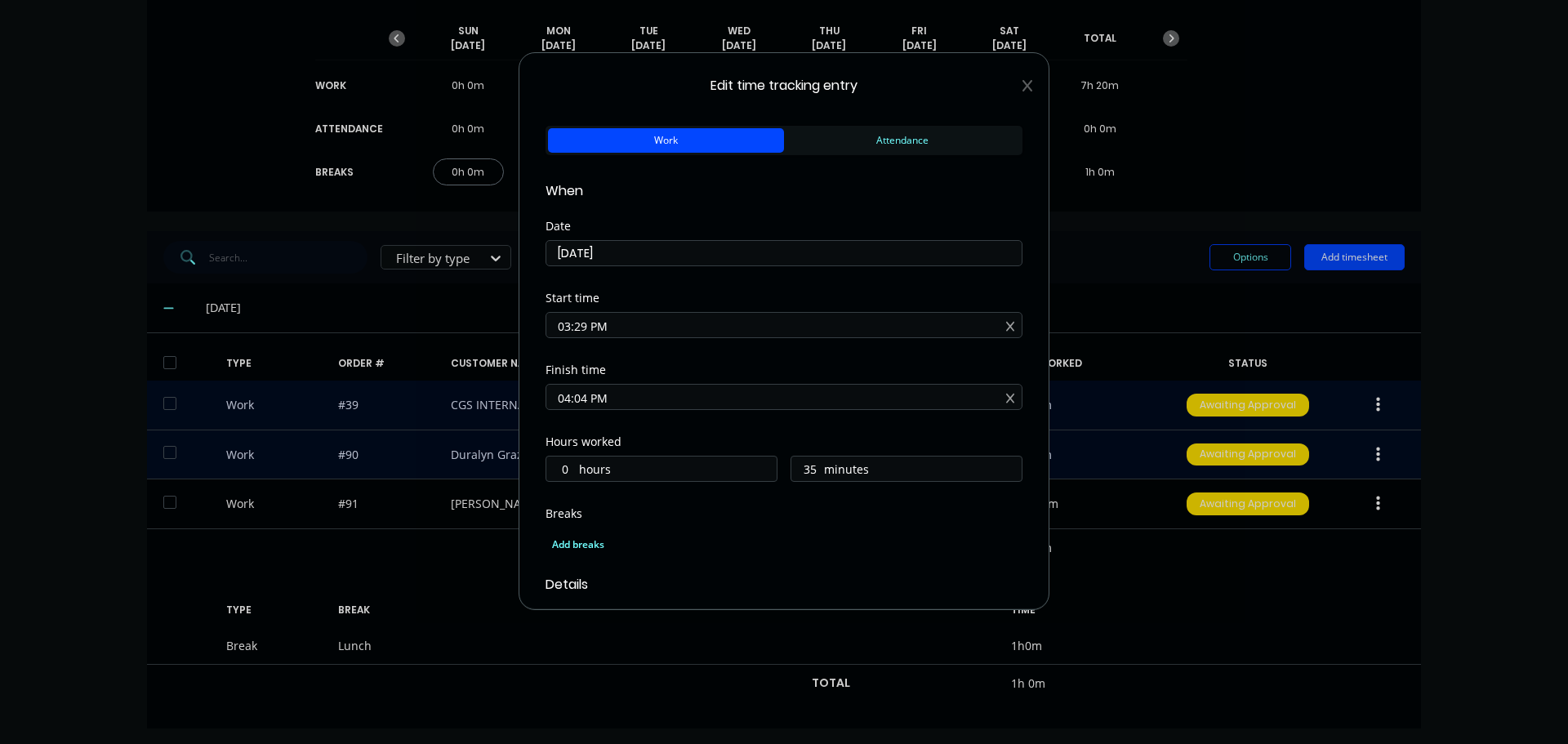
click at [569, 326] on input "03:29 PM" at bounding box center [784, 326] width 476 height 25
click at [586, 325] on input "03:29 PM" at bounding box center [784, 326] width 476 height 25
type input "03:30 PM"
type input "34"
click at [805, 277] on div "Date [DATE]" at bounding box center [784, 256] width 477 height 72
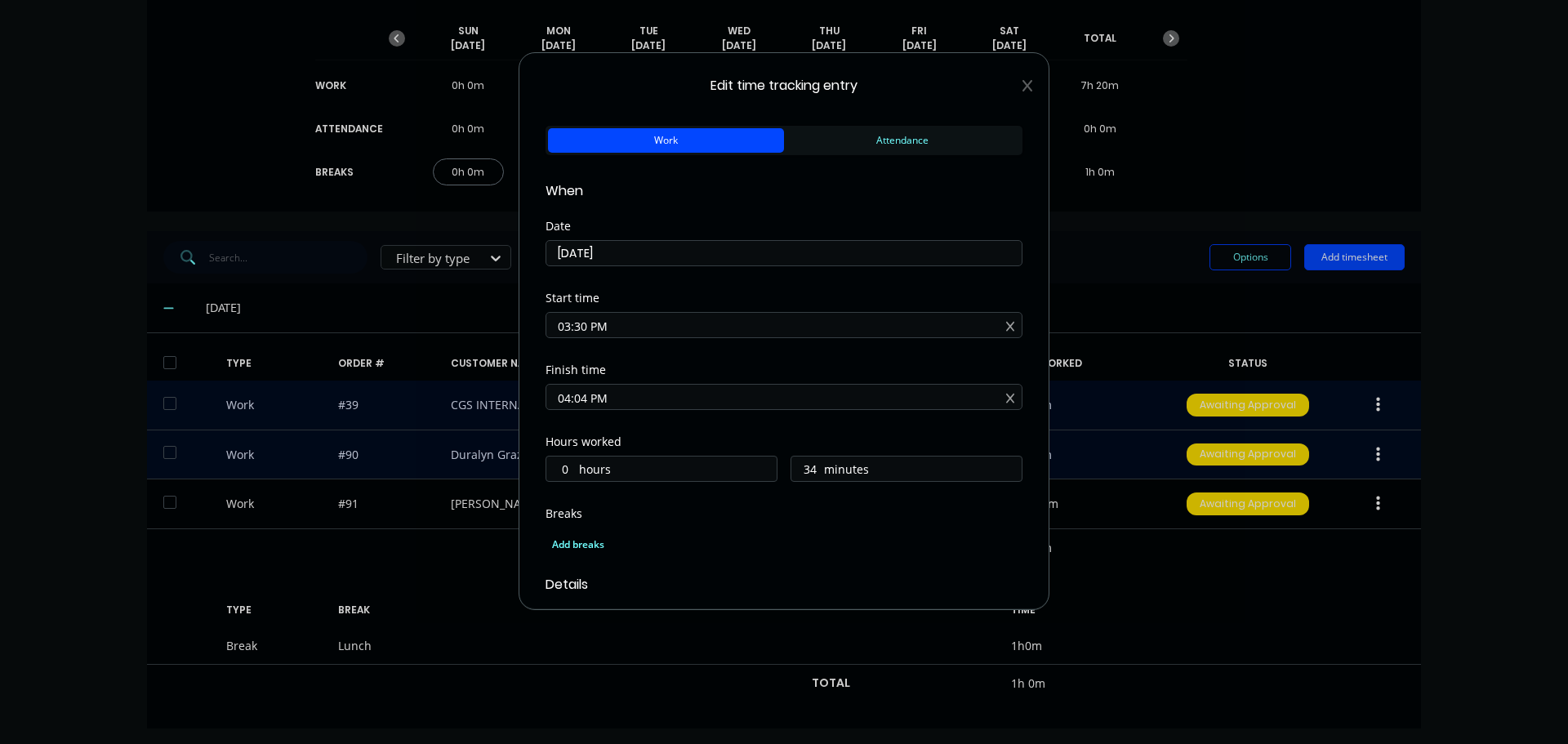
click at [585, 399] on input "04:04 PM" at bounding box center [784, 397] width 476 height 25
type input "04:00 PM"
type input "30"
click at [780, 374] on div "Finish time" at bounding box center [784, 371] width 477 height 11
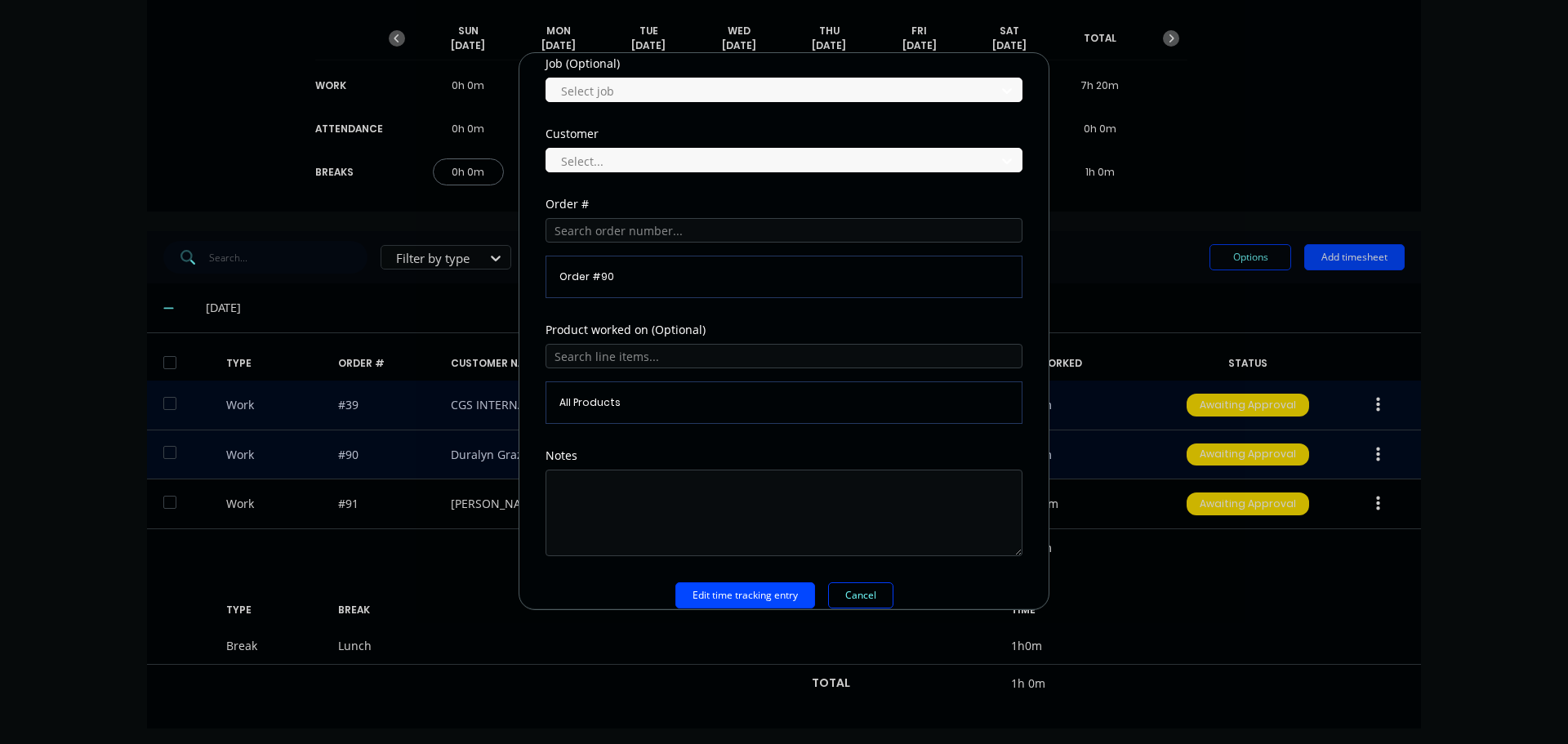
scroll to position [719, 0]
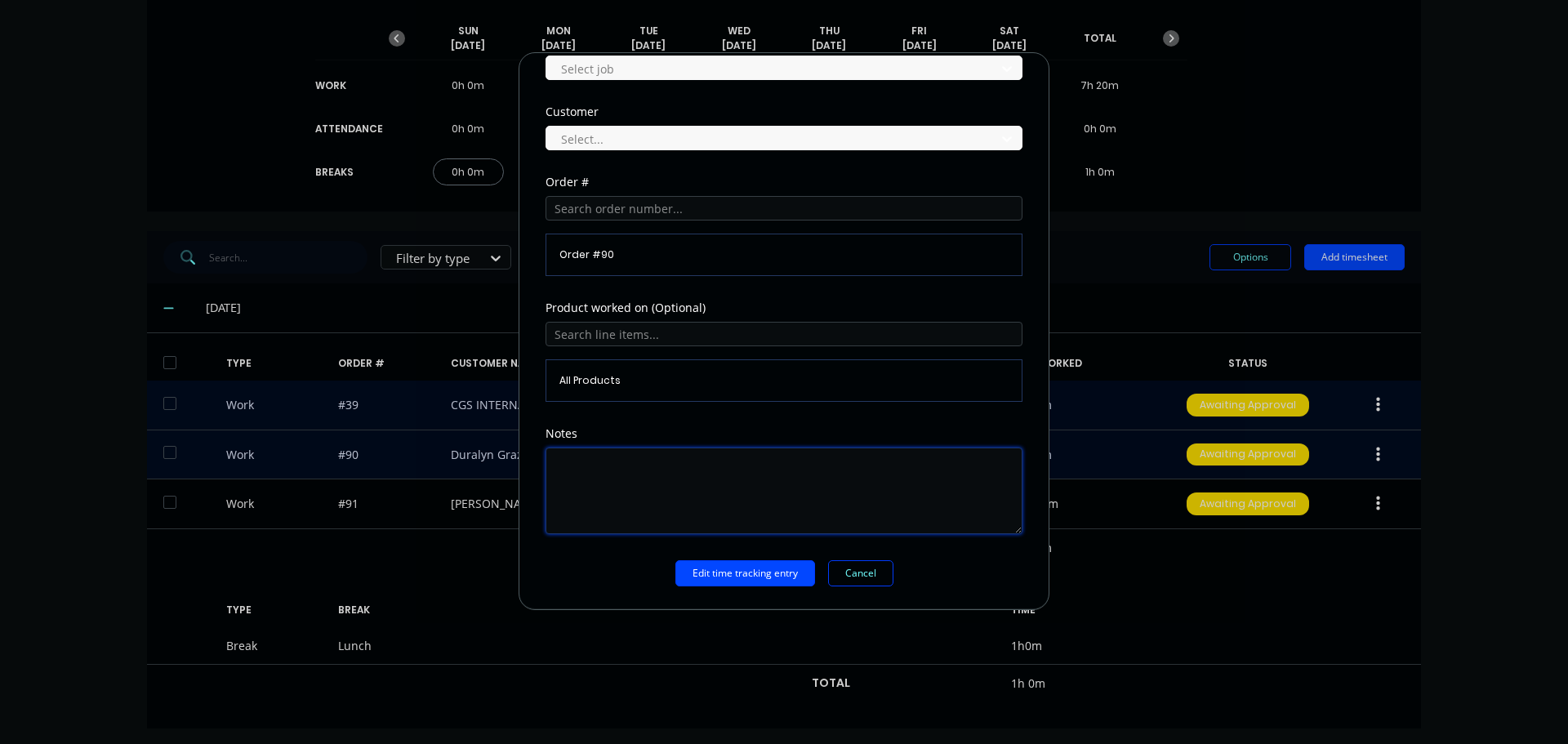
click at [630, 454] on textarea at bounding box center [784, 491] width 477 height 86
type textarea "repair spline. measure and order pto guard"
click at [761, 575] on button "Edit time tracking entry" at bounding box center [746, 573] width 140 height 26
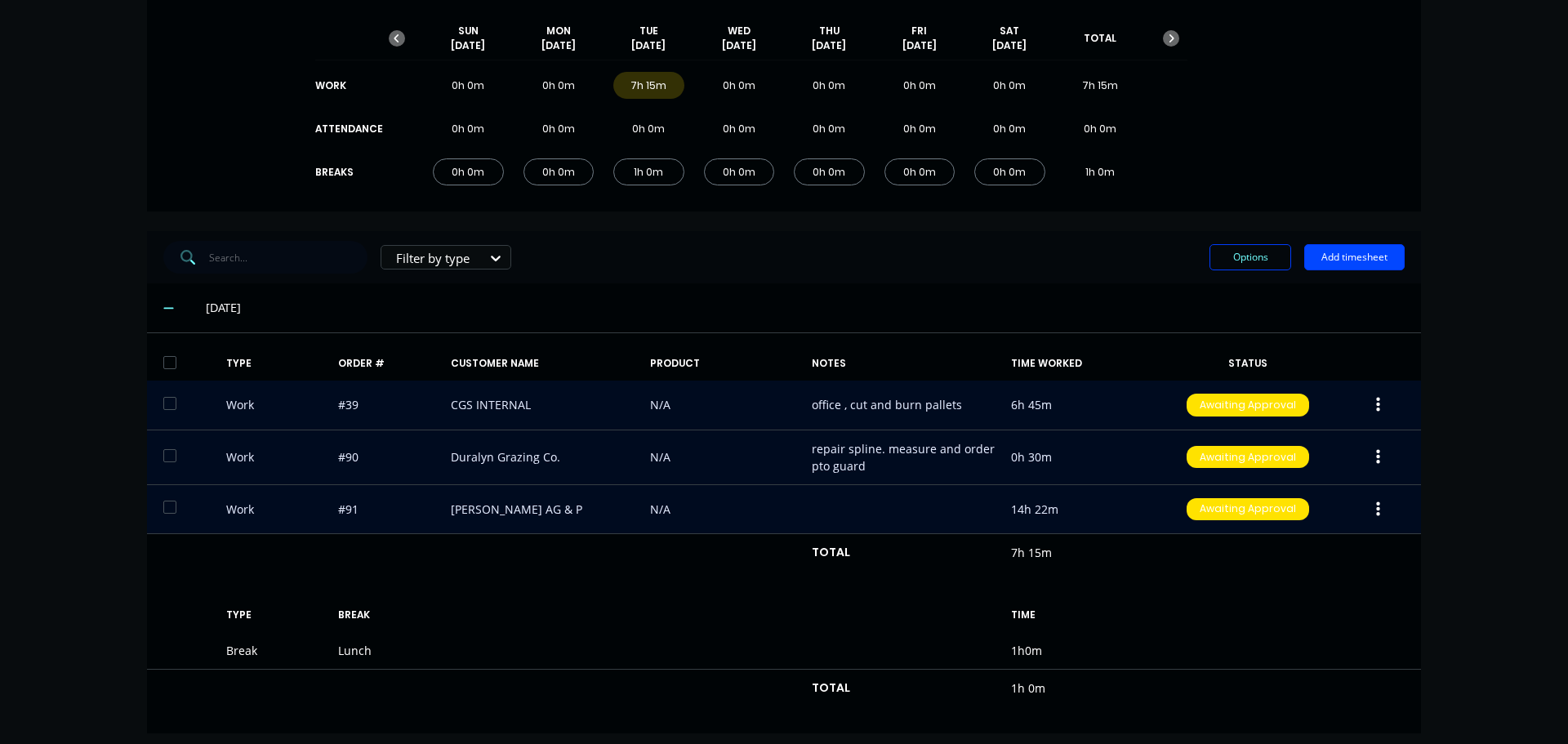
click at [1377, 505] on icon "button" at bounding box center [1378, 509] width 4 height 18
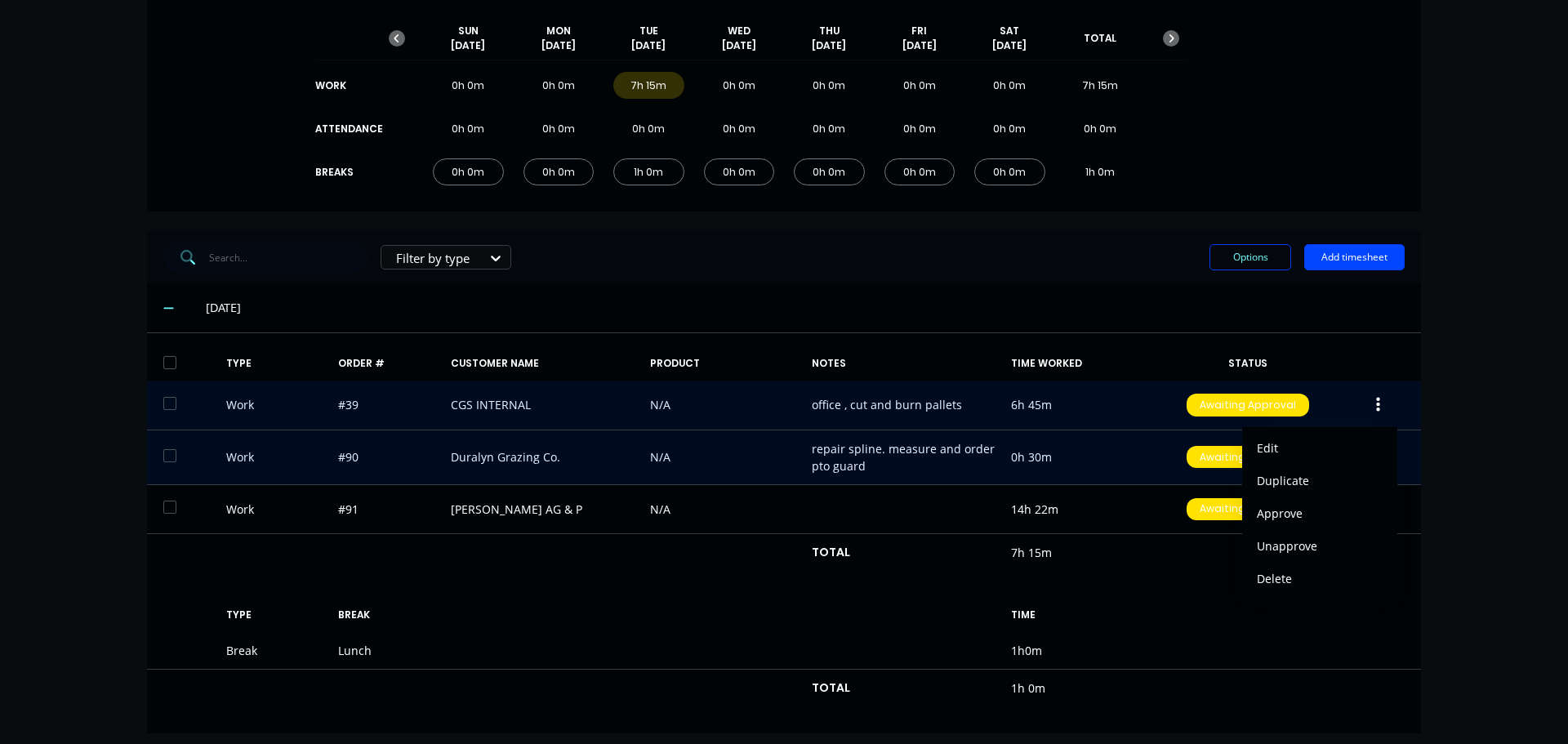
click at [1454, 451] on div "dashboard products sales purchasing productivity dashboard products Product Cat…" at bounding box center [784, 372] width 1568 height 744
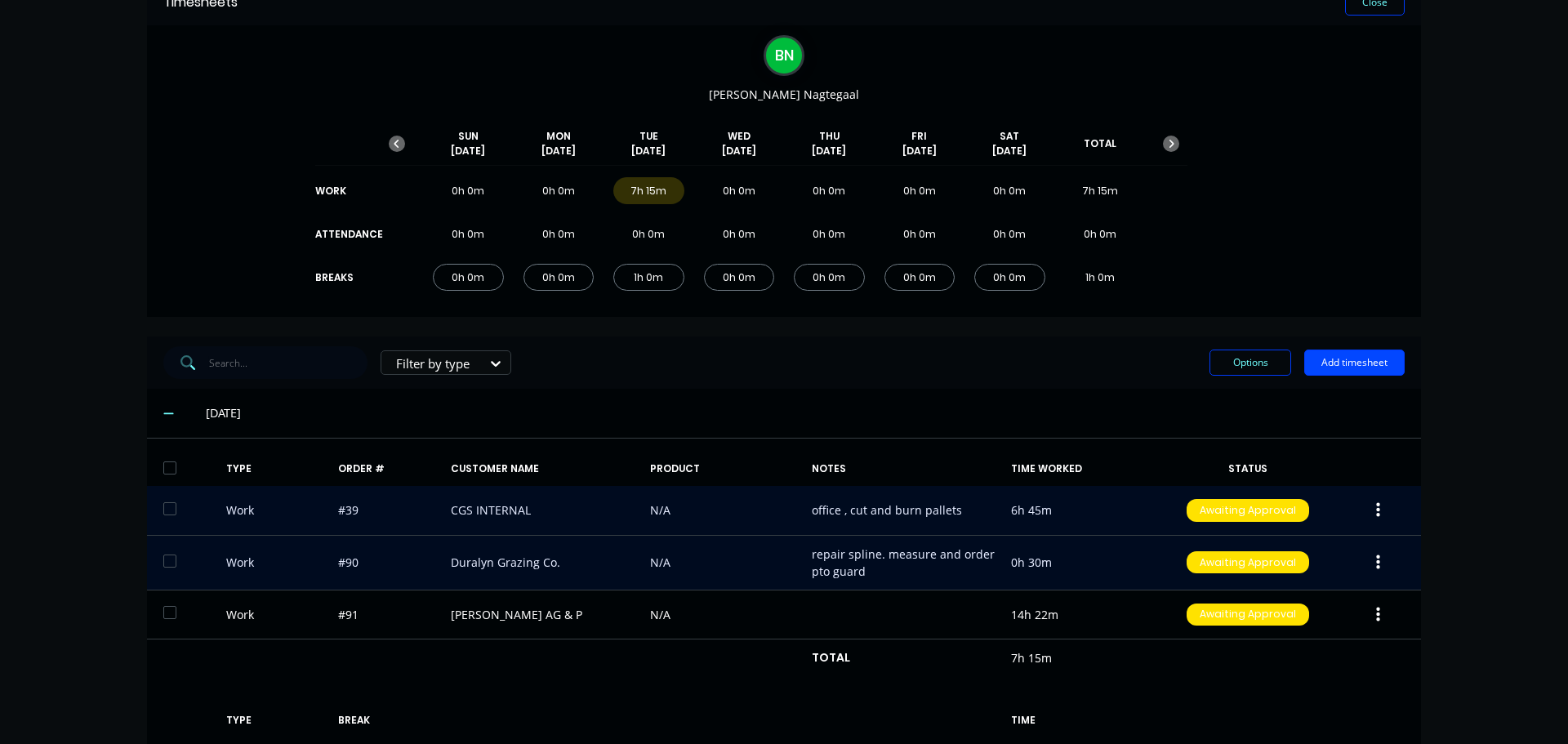
scroll to position [0, 0]
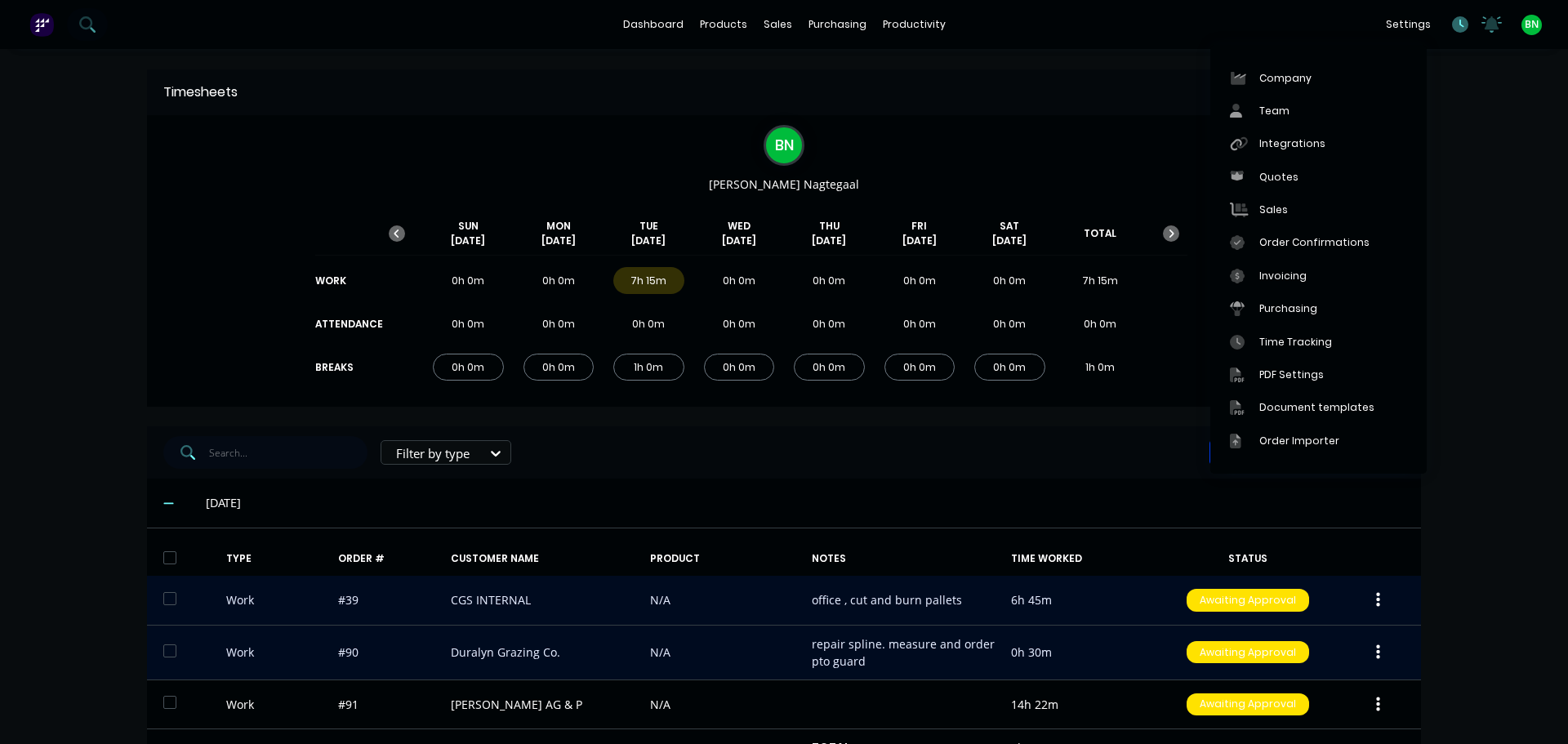
click at [1452, 22] on icon at bounding box center [1460, 24] width 16 height 16
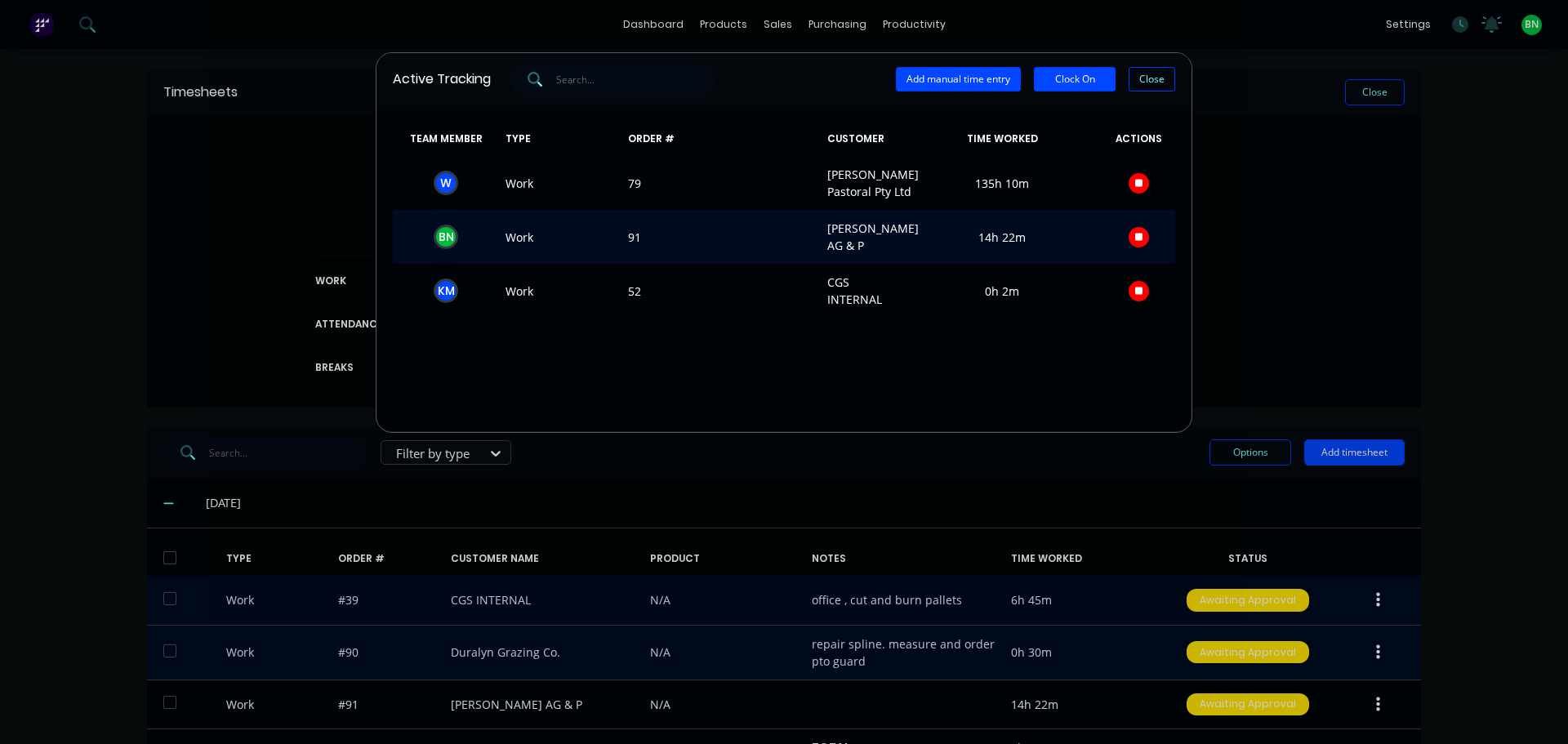
click at [468, 254] on span "B N" at bounding box center [445, 237] width 106 height 34
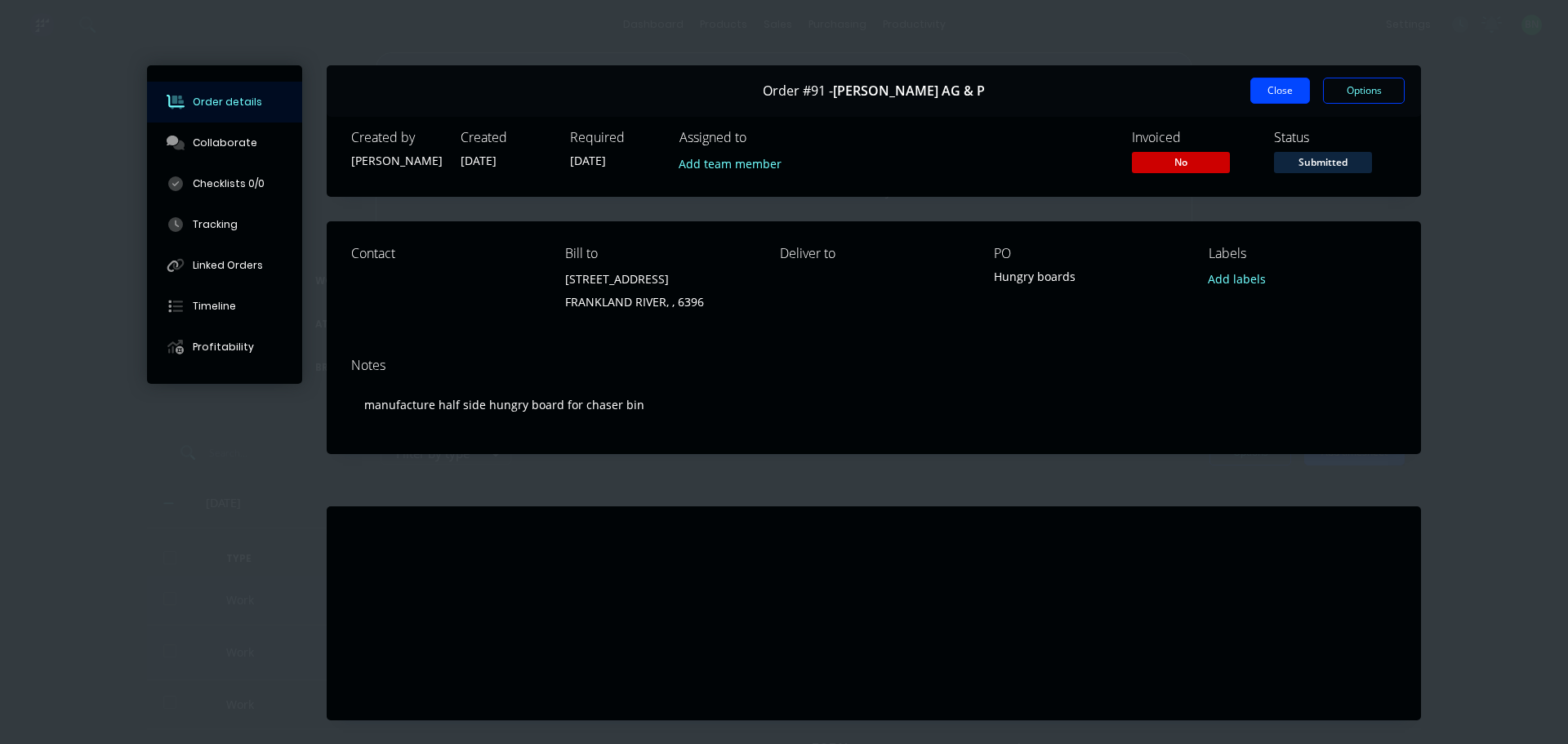
click at [1261, 87] on button "Close" at bounding box center [1280, 90] width 59 height 26
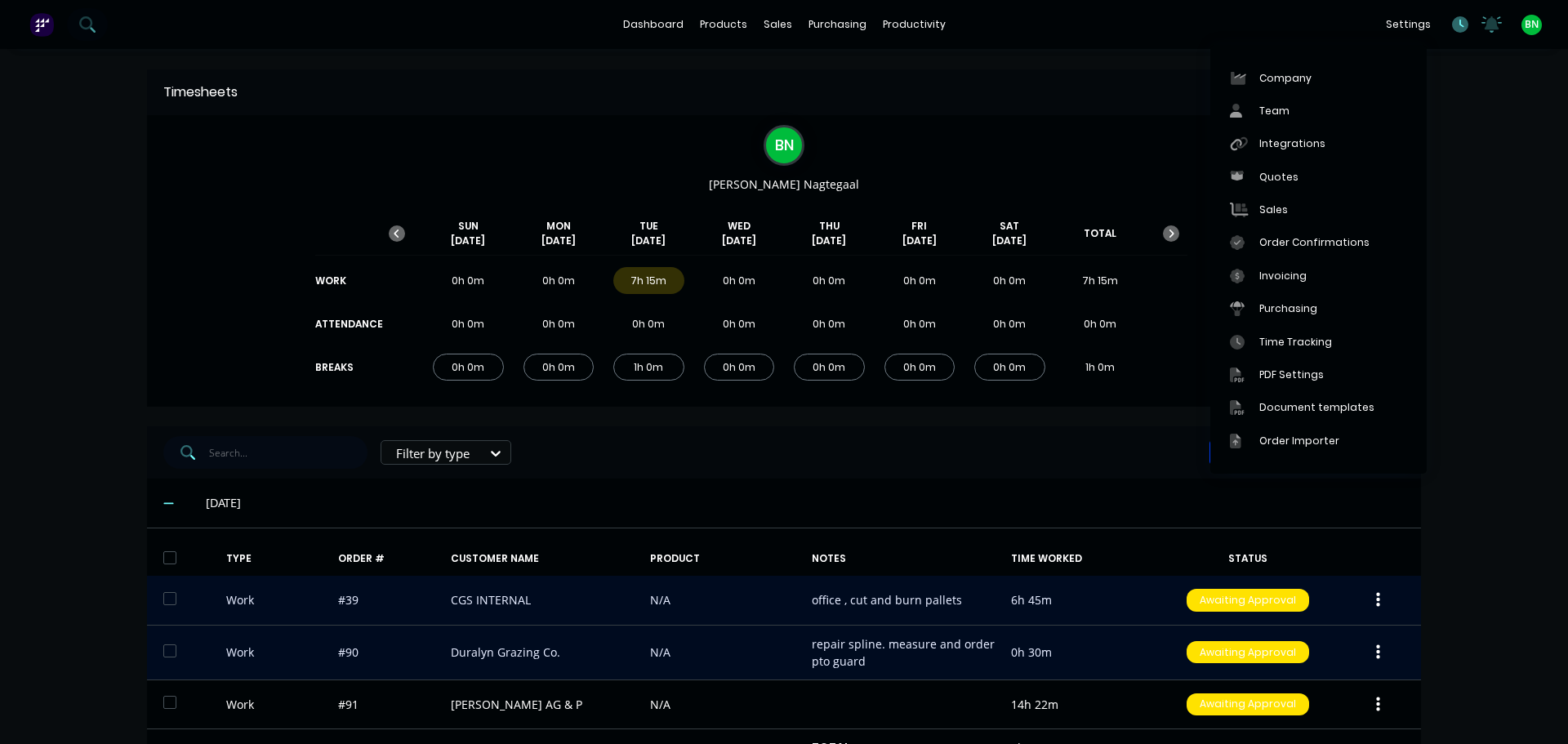
click at [1452, 23] on icon at bounding box center [1460, 24] width 16 height 16
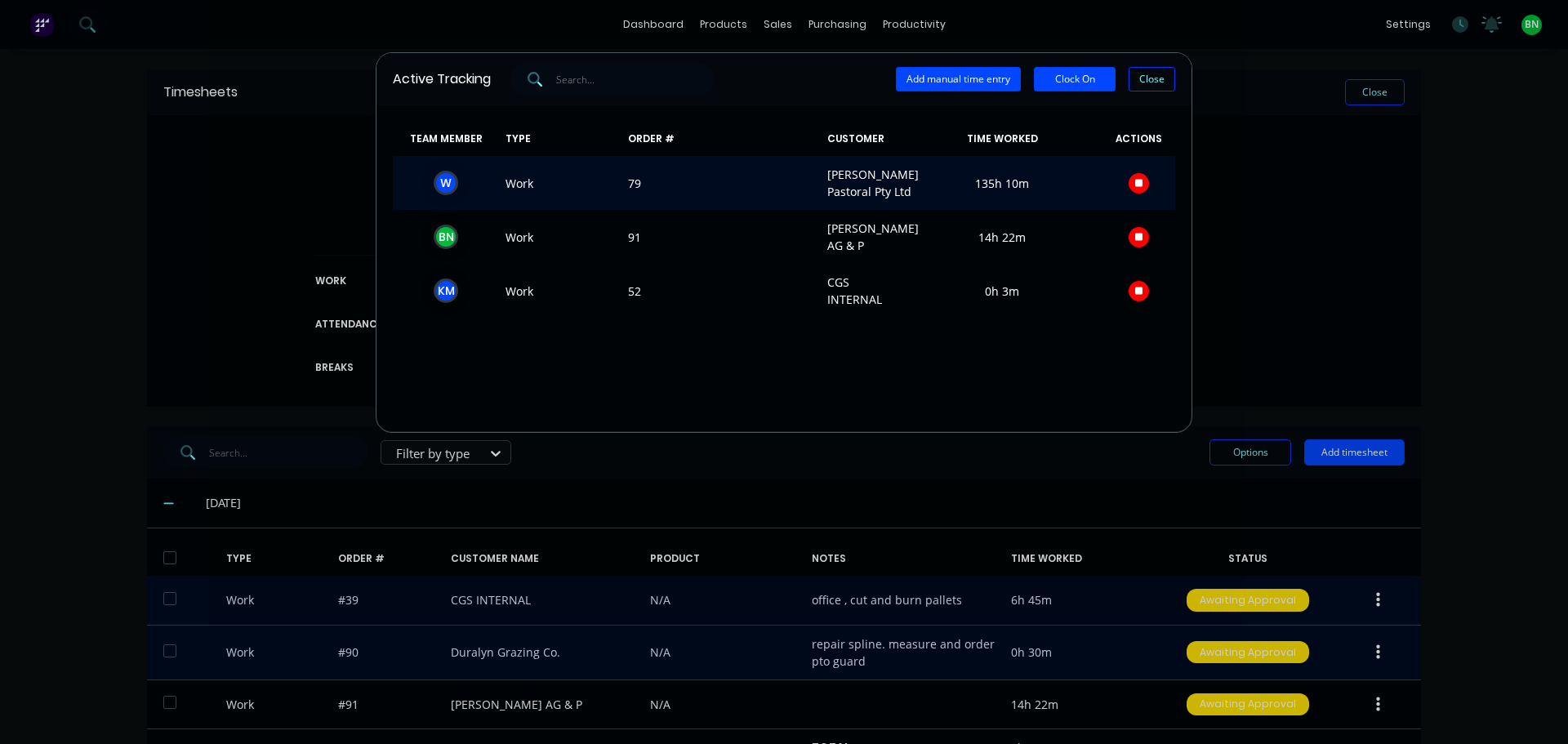
click at [1130, 188] on button "button" at bounding box center [1138, 183] width 20 height 20
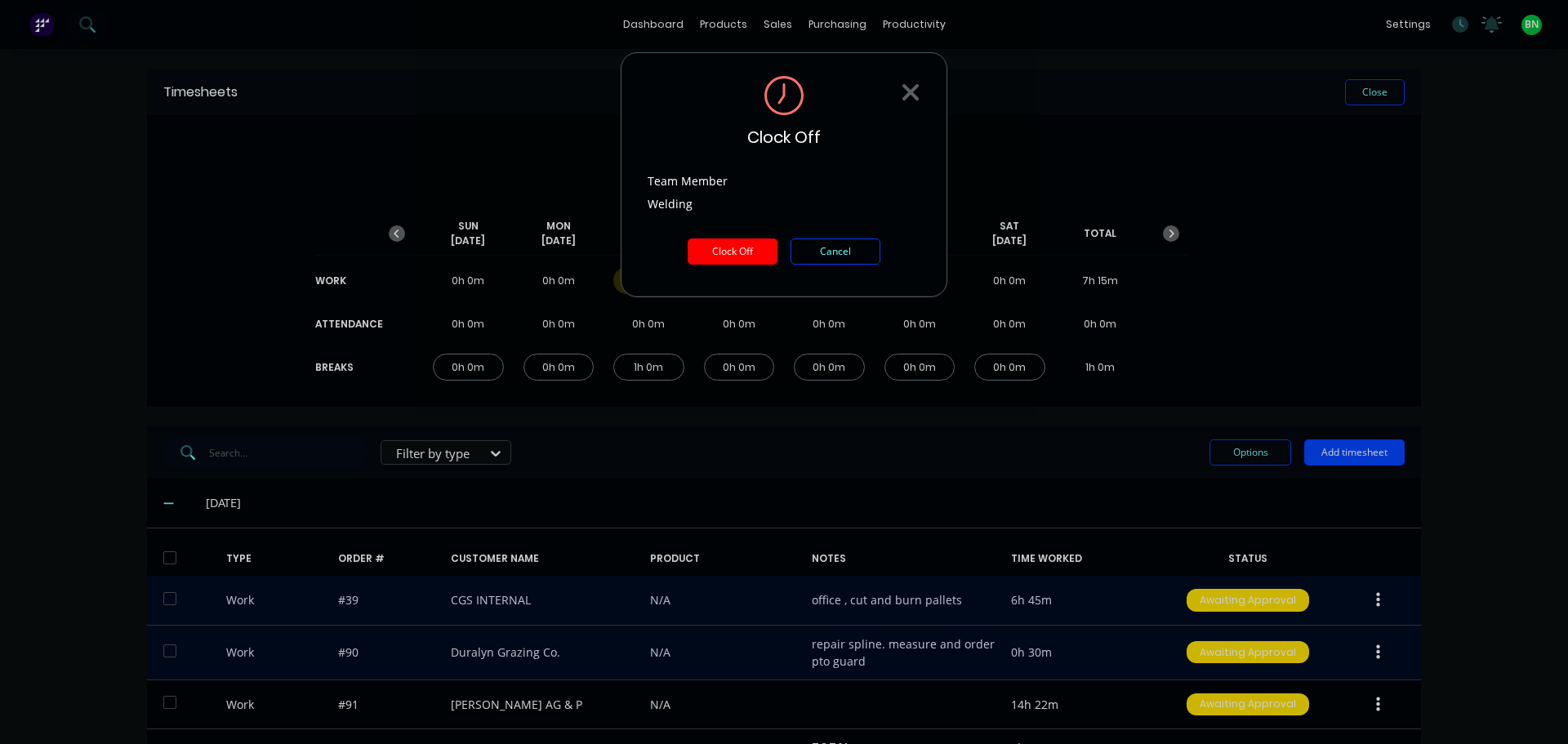
click at [750, 243] on button "Clock Off" at bounding box center [733, 251] width 90 height 26
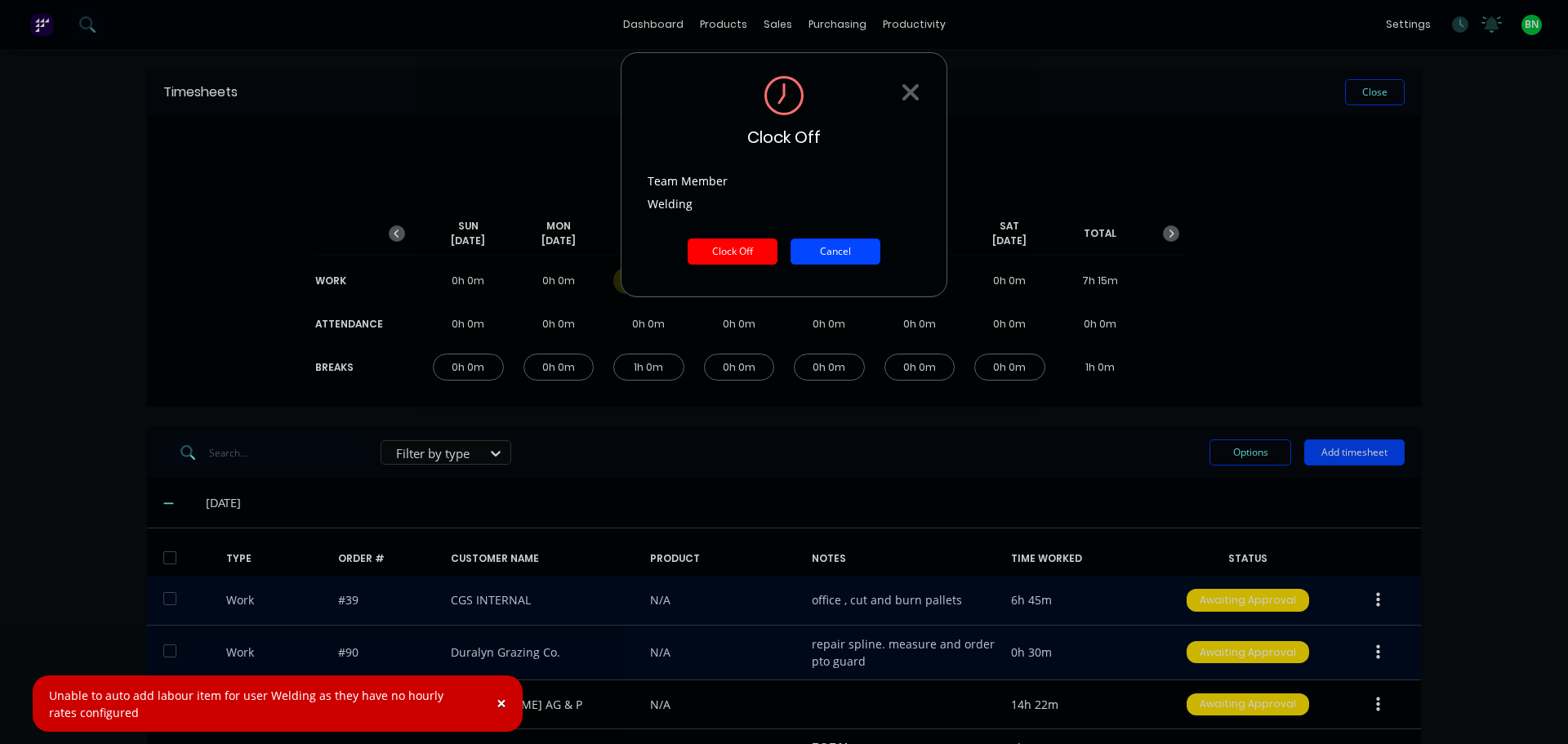
click at [845, 259] on button "Cancel" at bounding box center [836, 251] width 90 height 26
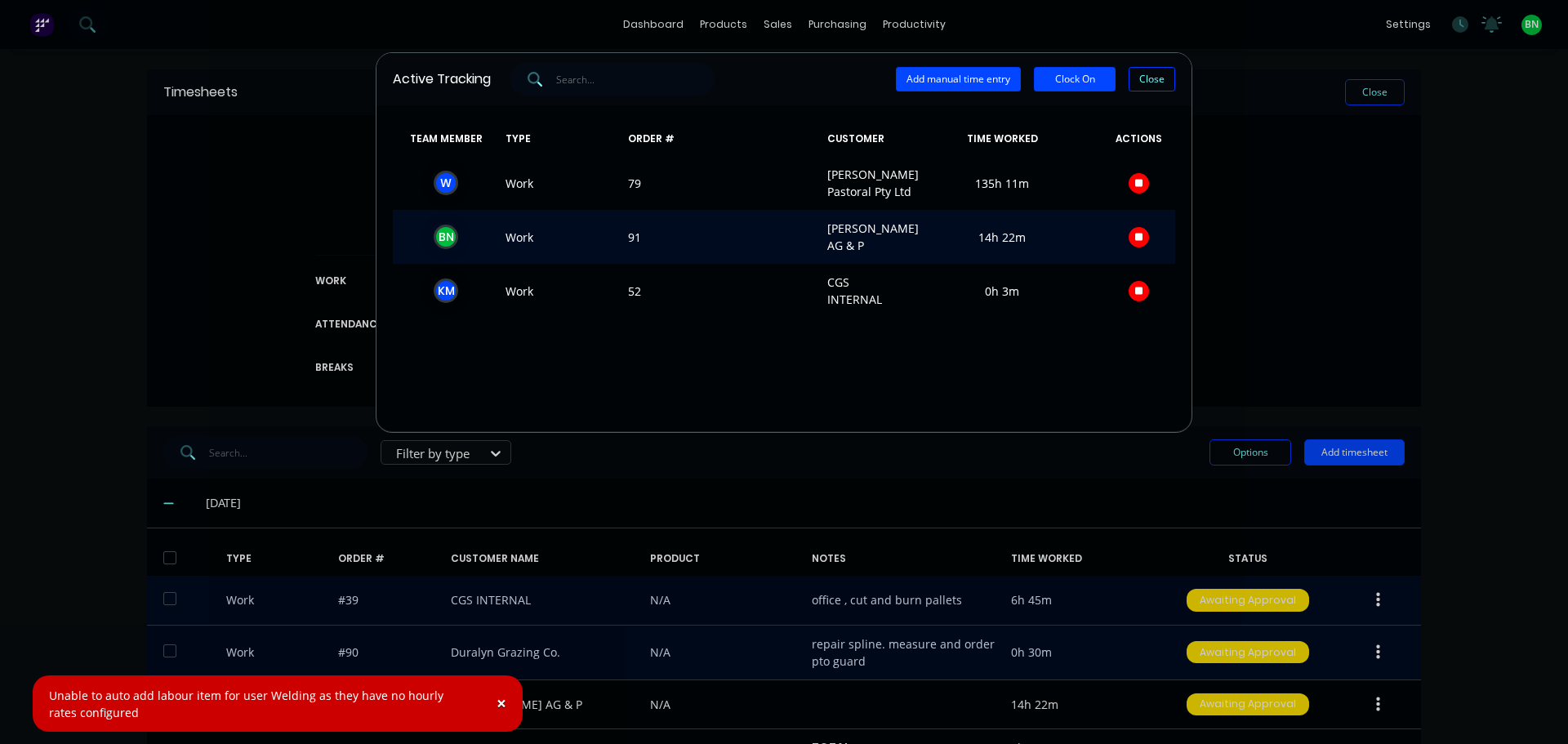
click at [1132, 248] on button "button" at bounding box center [1138, 237] width 20 height 20
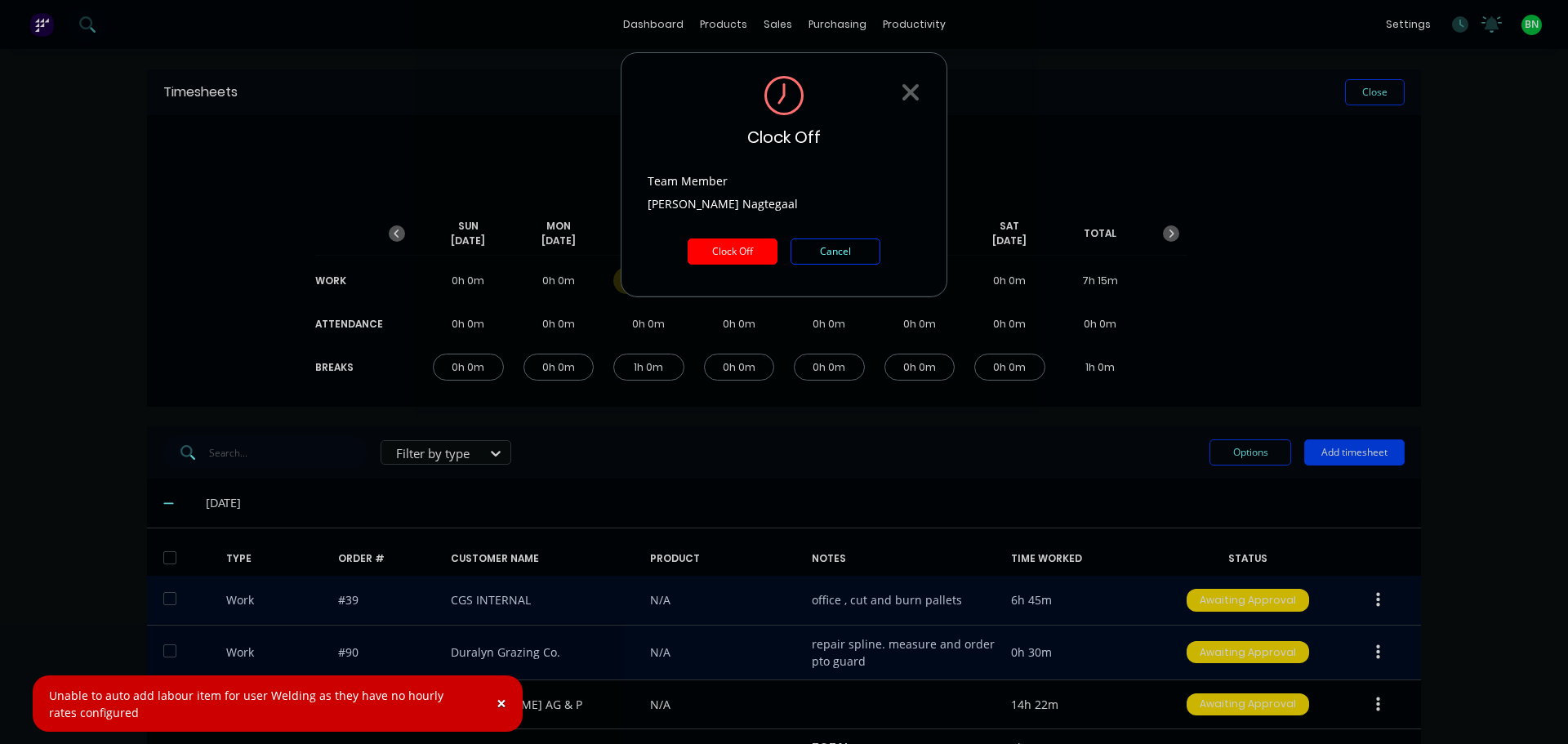
click at [766, 251] on button "Clock Off" at bounding box center [733, 251] width 90 height 26
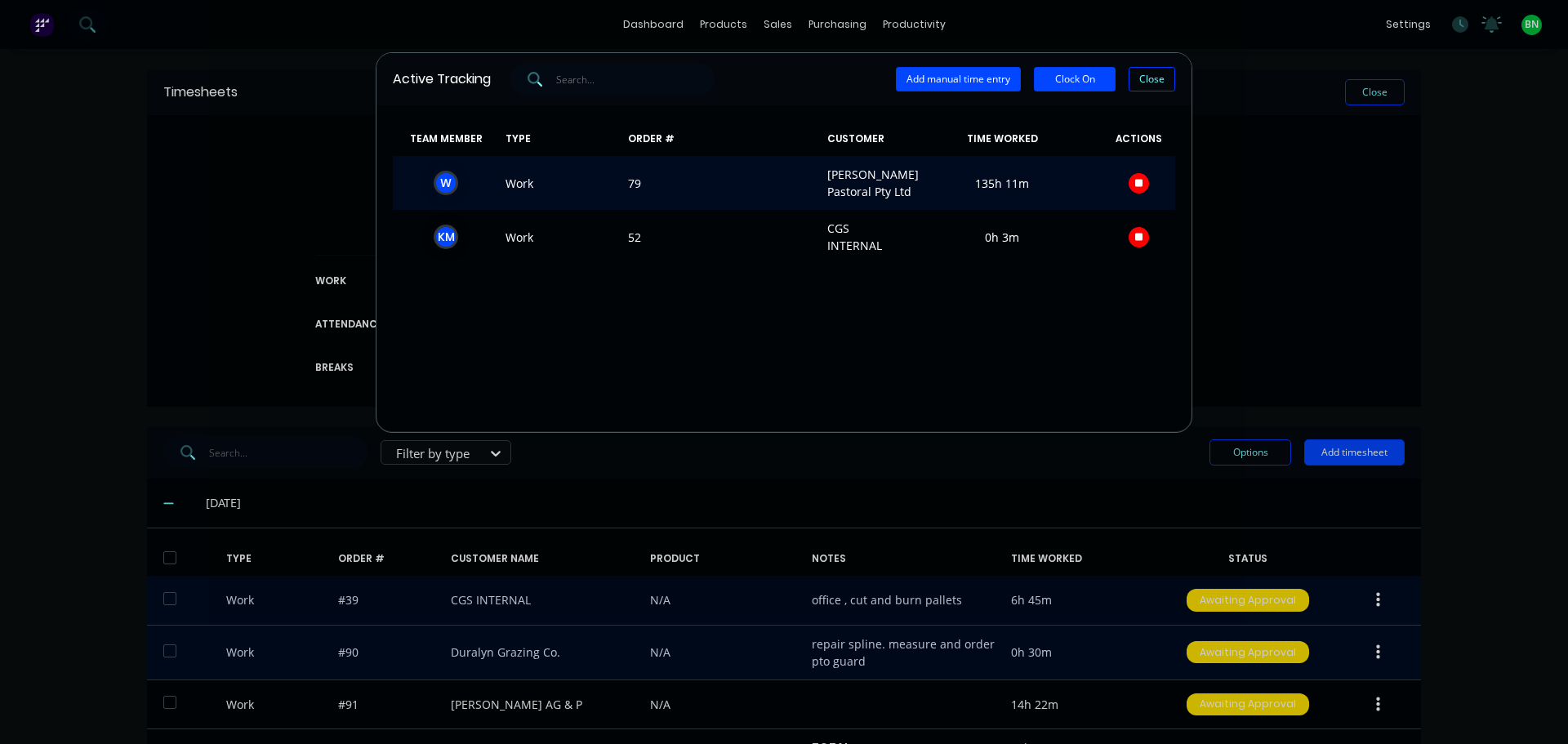
click at [1134, 182] on button "button" at bounding box center [1138, 183] width 20 height 20
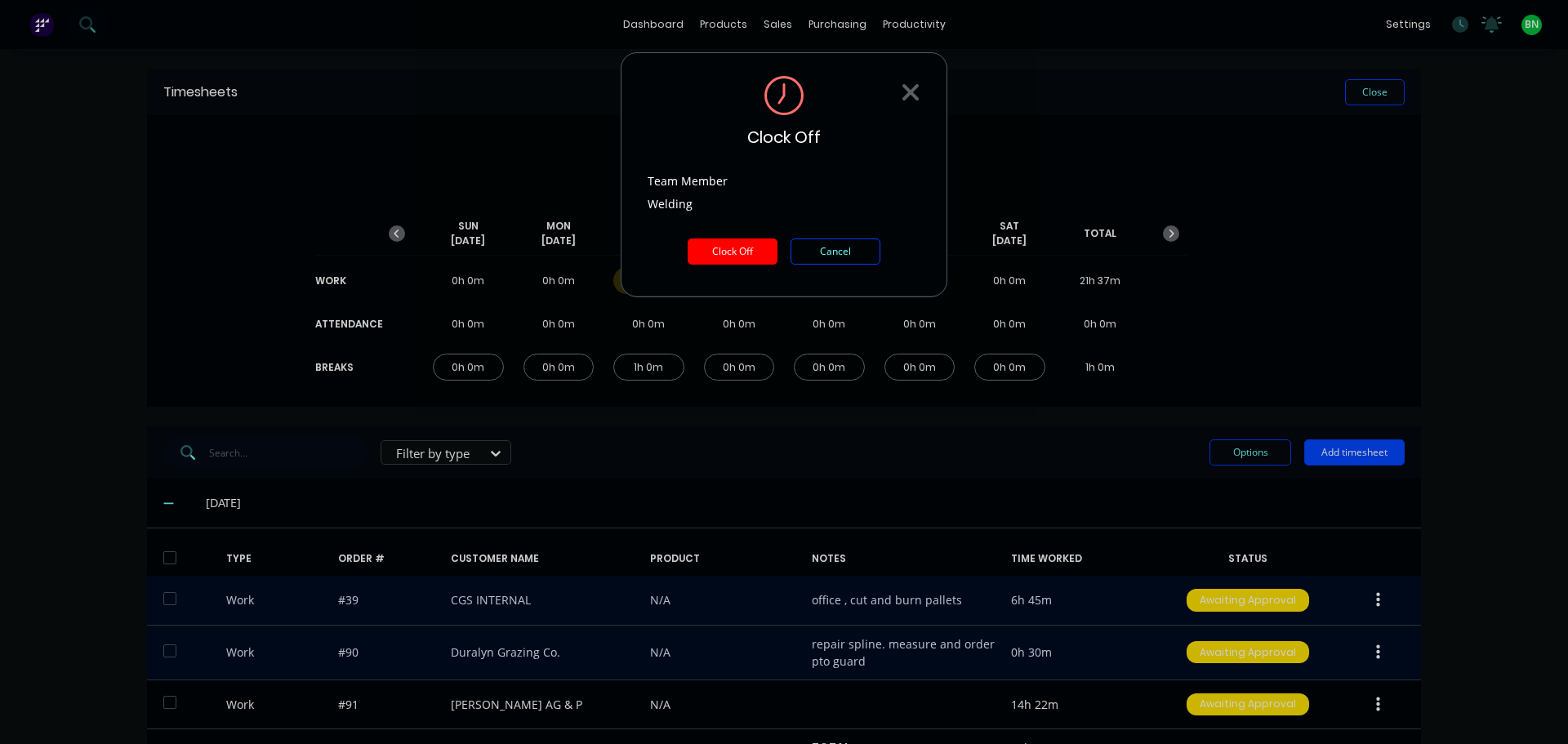
click at [752, 254] on button "Clock Off" at bounding box center [733, 251] width 90 height 26
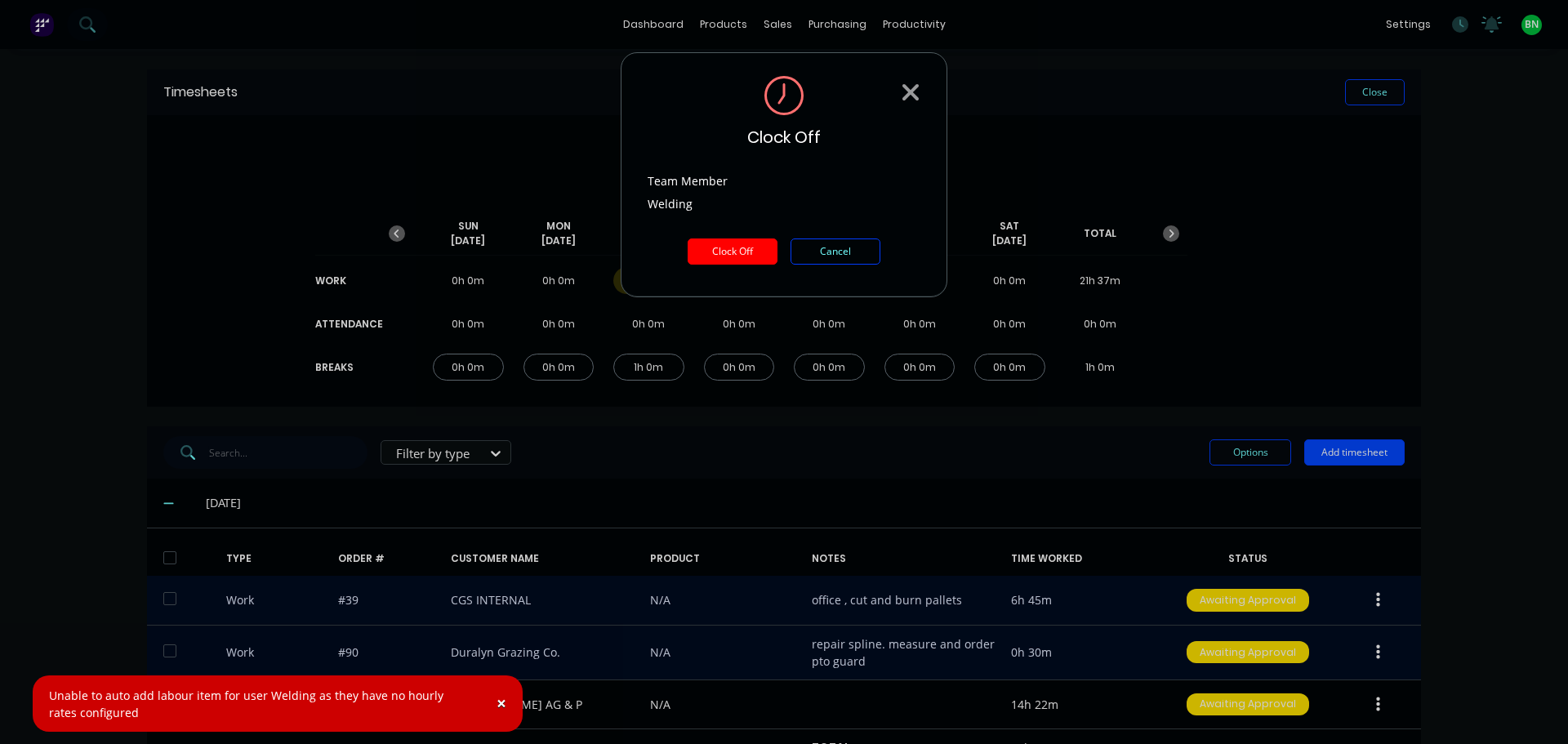
click at [908, 89] on icon at bounding box center [910, 92] width 16 height 16
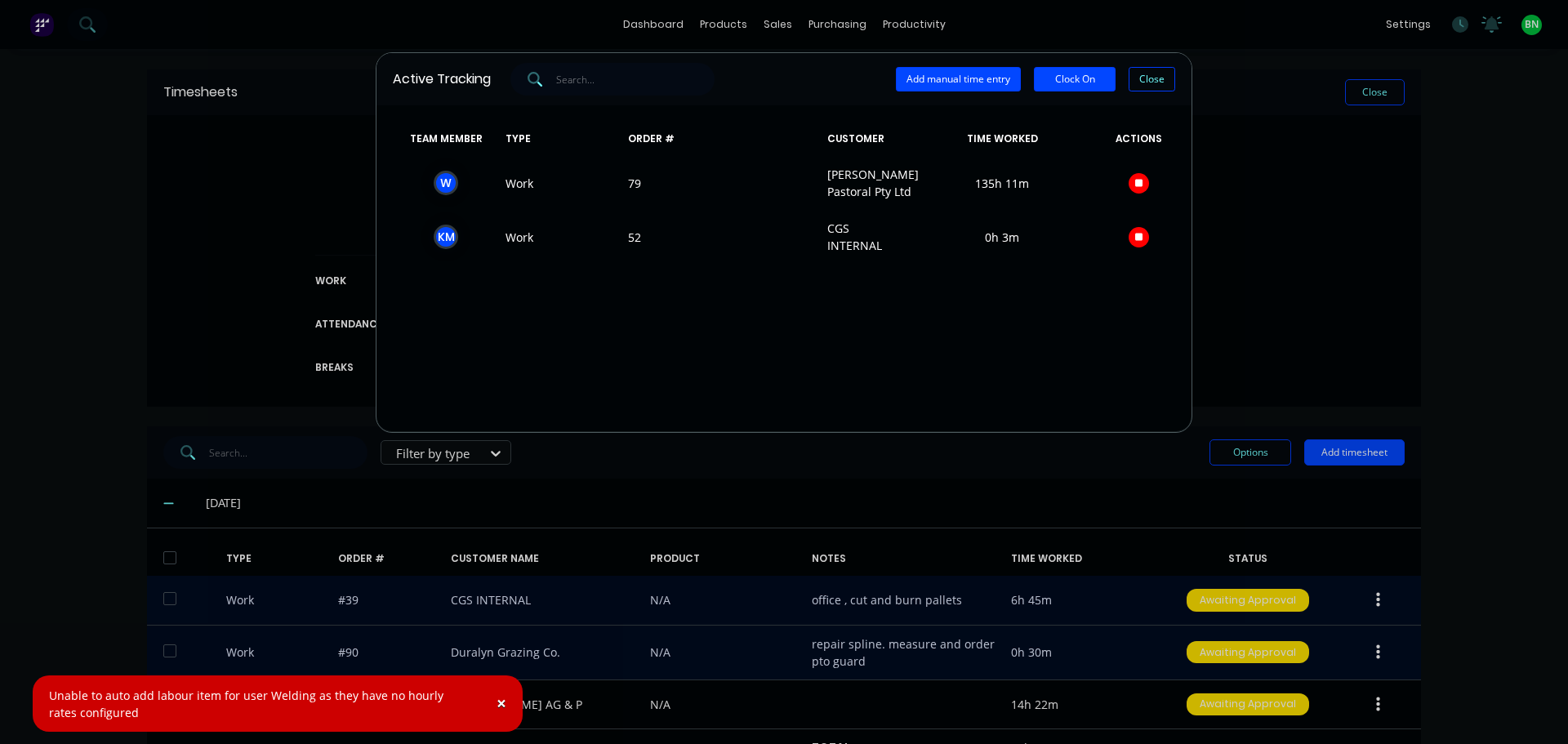
click at [1408, 202] on div "Active Tracking Add manual time entry Clock On Close TEAM MEMBER TYPE ORDER # C…" at bounding box center [784, 372] width 1568 height 744
click at [1126, 88] on div "Add manual time entry Clock On Close" at bounding box center [1036, 79] width 280 height 25
click at [1141, 86] on button "Close" at bounding box center [1152, 79] width 47 height 25
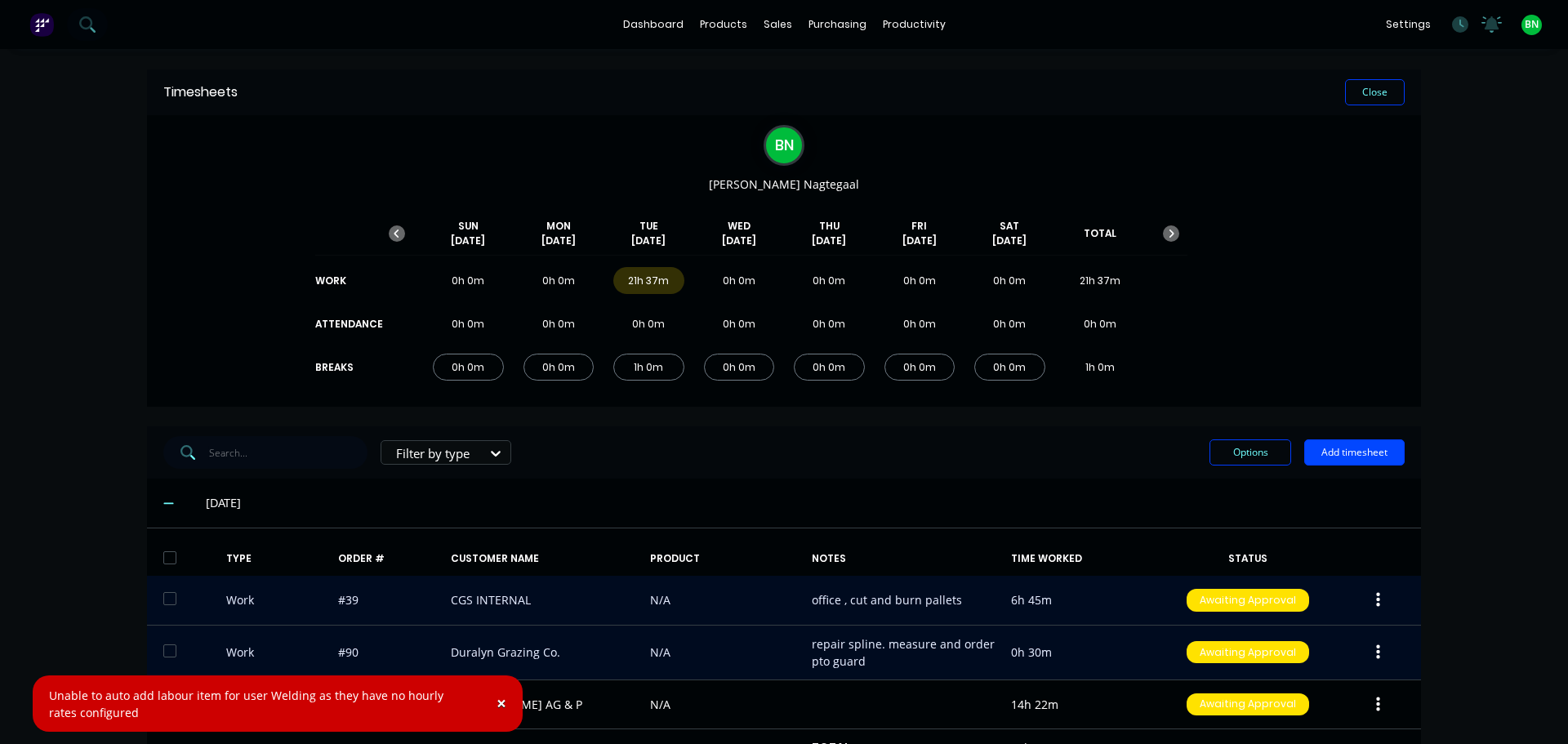
click at [1312, 187] on div "B N [PERSON_NAME] [DATE] [DATE] [DATE] [DATE] [DATE] [DATE] [DATE] TOTAL WORK 0…" at bounding box center [784, 260] width 1274 height 292
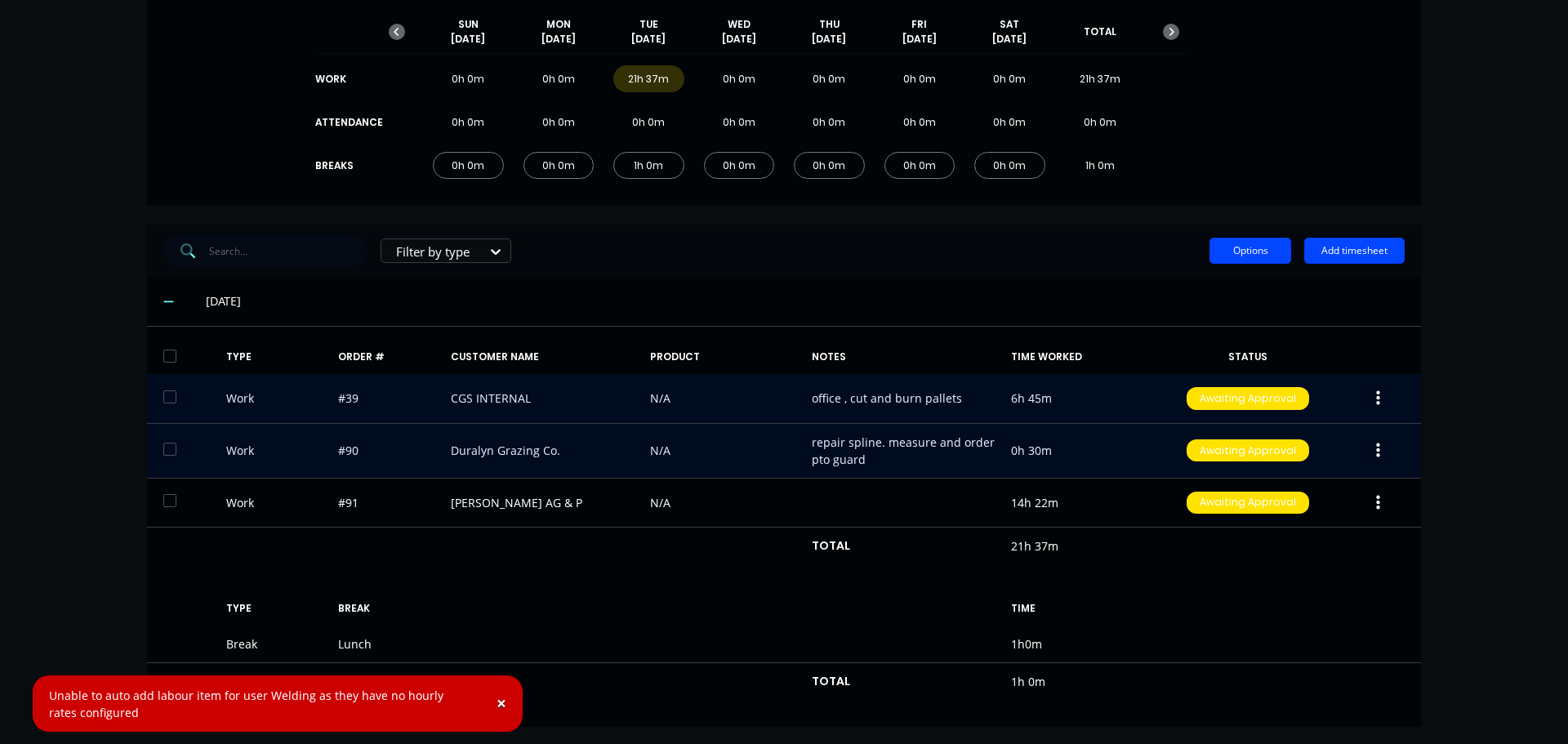
scroll to position [205, 0]
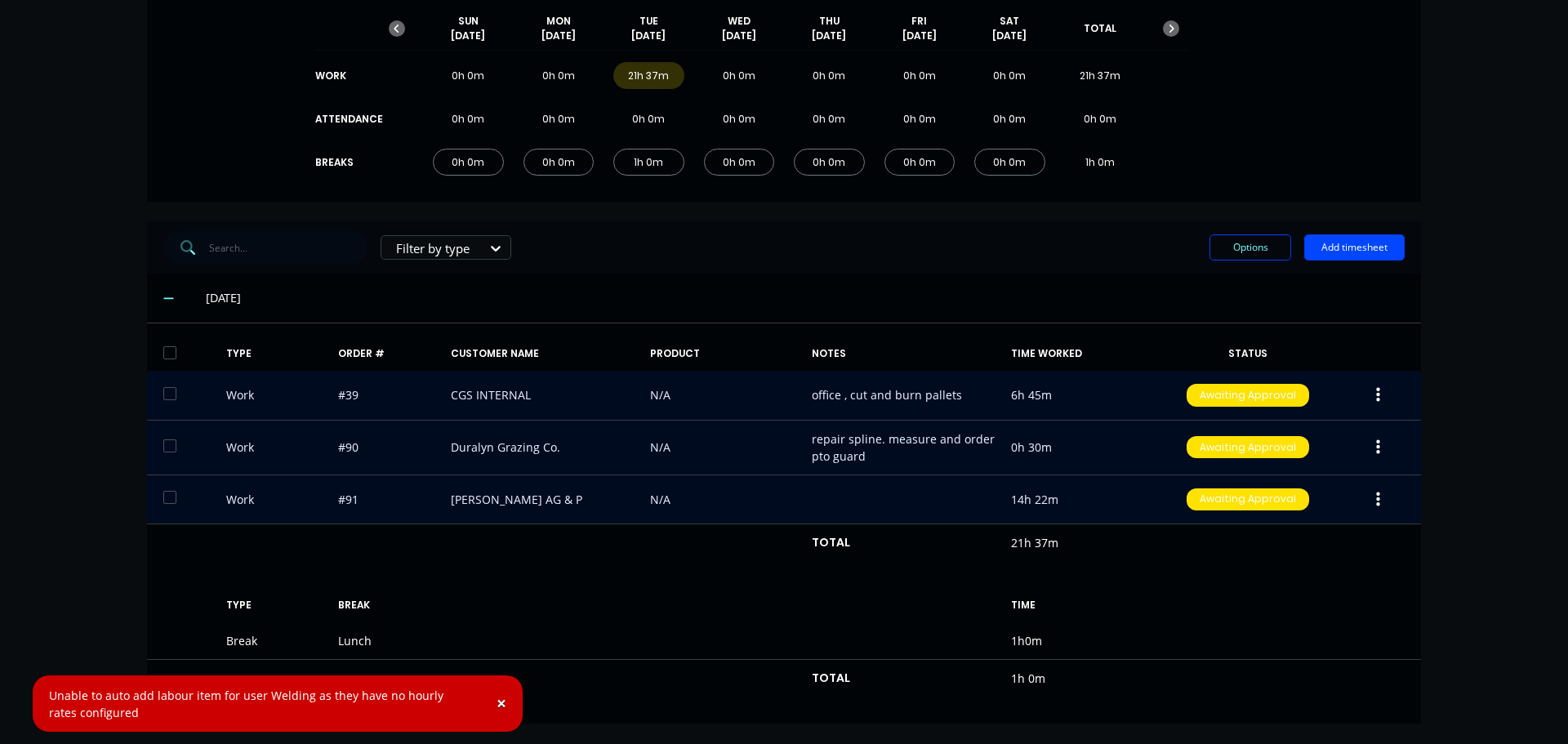
click at [1377, 499] on icon "button" at bounding box center [1378, 500] width 4 height 18
click at [1277, 434] on div "Edit" at bounding box center [1319, 438] width 125 height 24
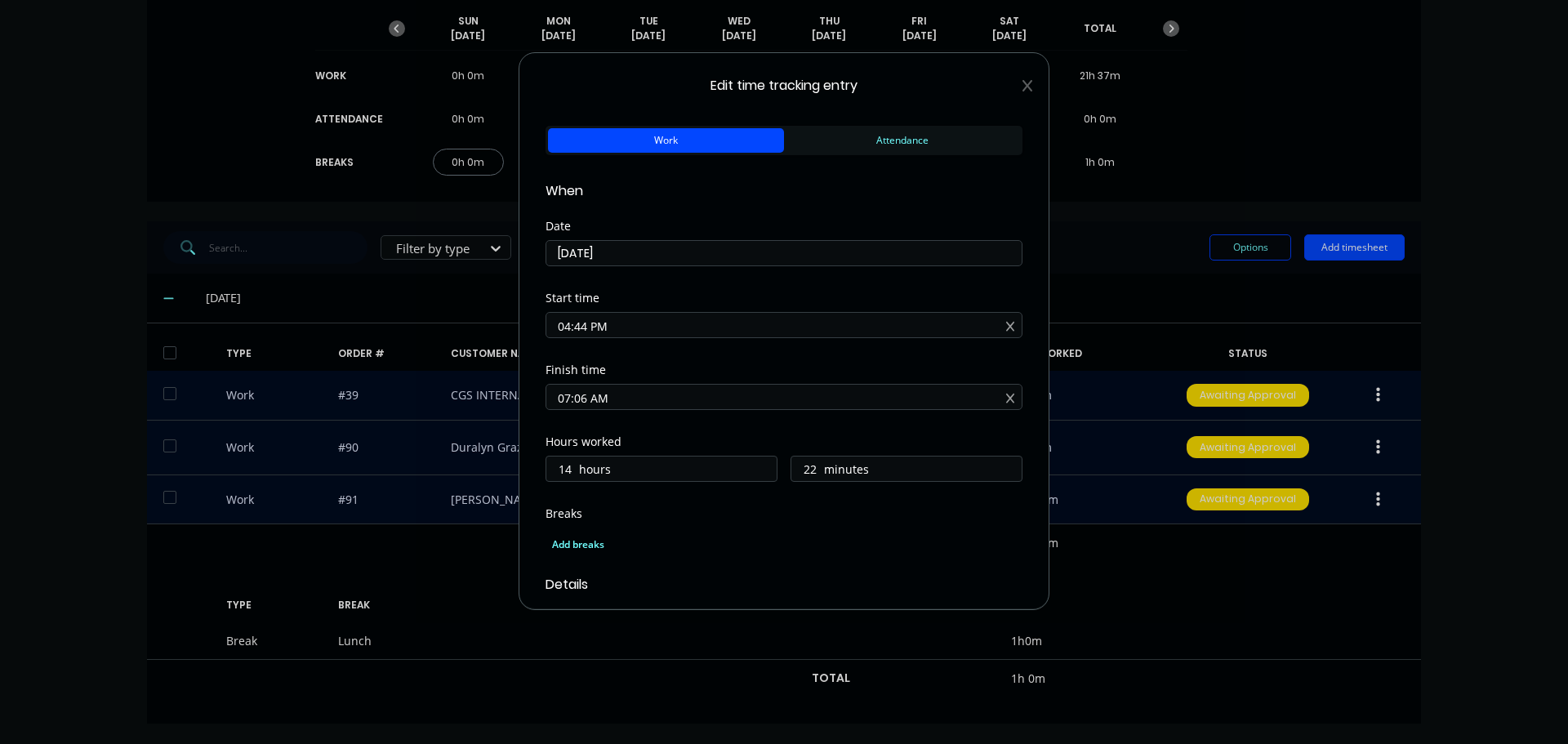
click at [588, 321] on input "04:44 PM" at bounding box center [784, 326] width 476 height 25
type input "04:30 PM"
type input "36"
click at [608, 295] on div "Start time" at bounding box center [784, 299] width 477 height 11
click at [586, 399] on input "07:06 AM" at bounding box center [784, 397] width 476 height 25
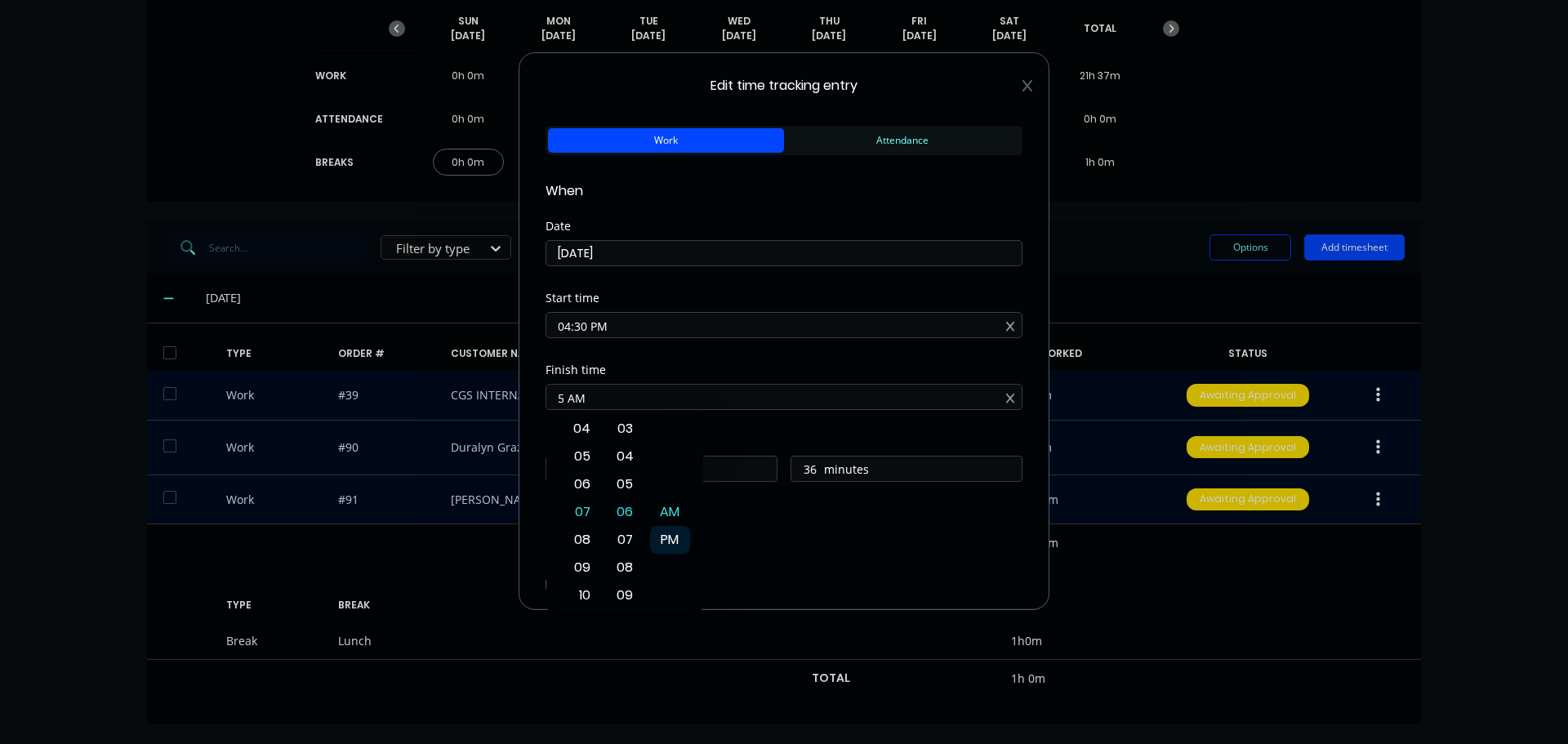
type input "05:00 AM"
type input "12"
type input "30"
click at [669, 538] on div "PM" at bounding box center [670, 540] width 40 height 28
type input "05:00 PM"
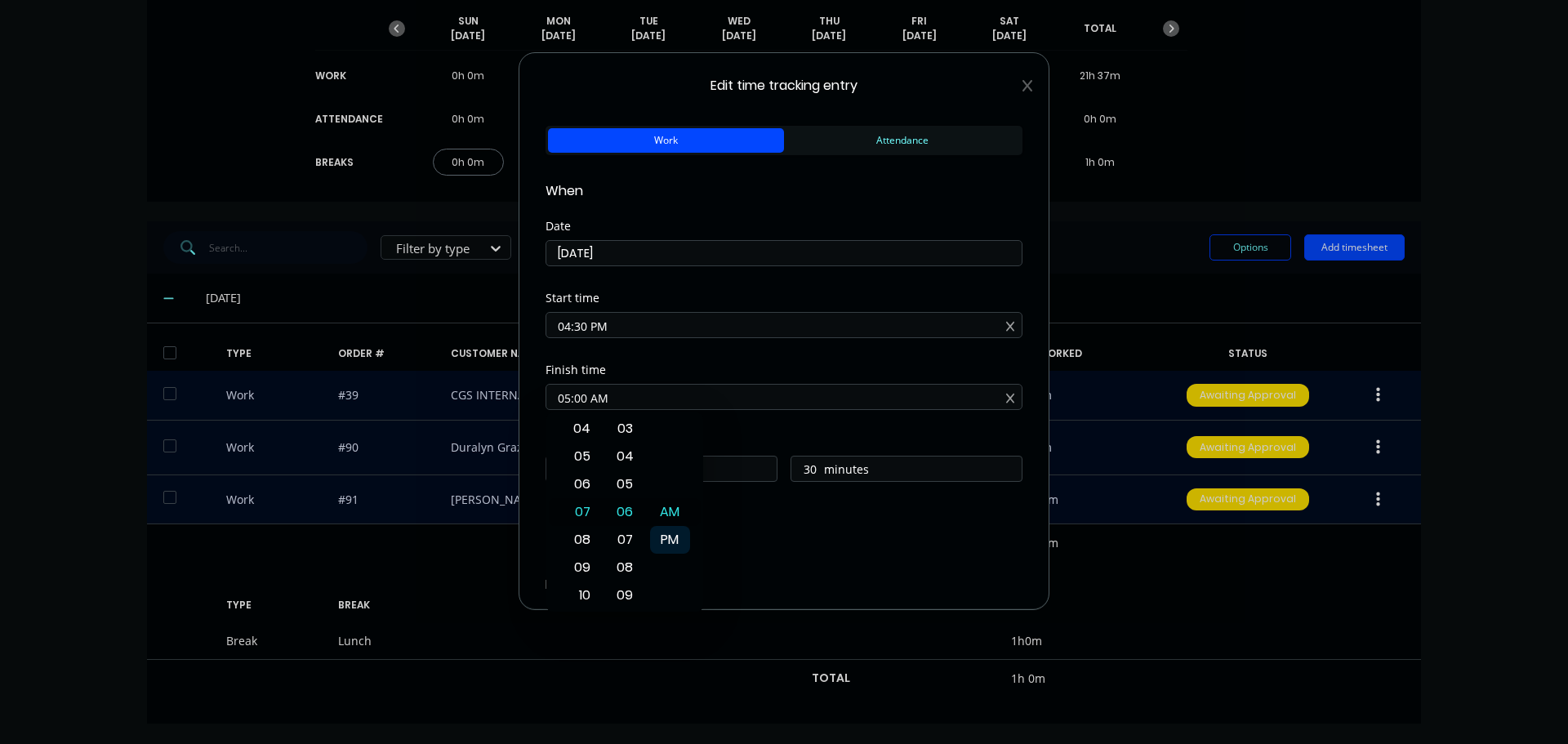
type input "0"
click at [770, 367] on div "Finish time" at bounding box center [784, 371] width 477 height 11
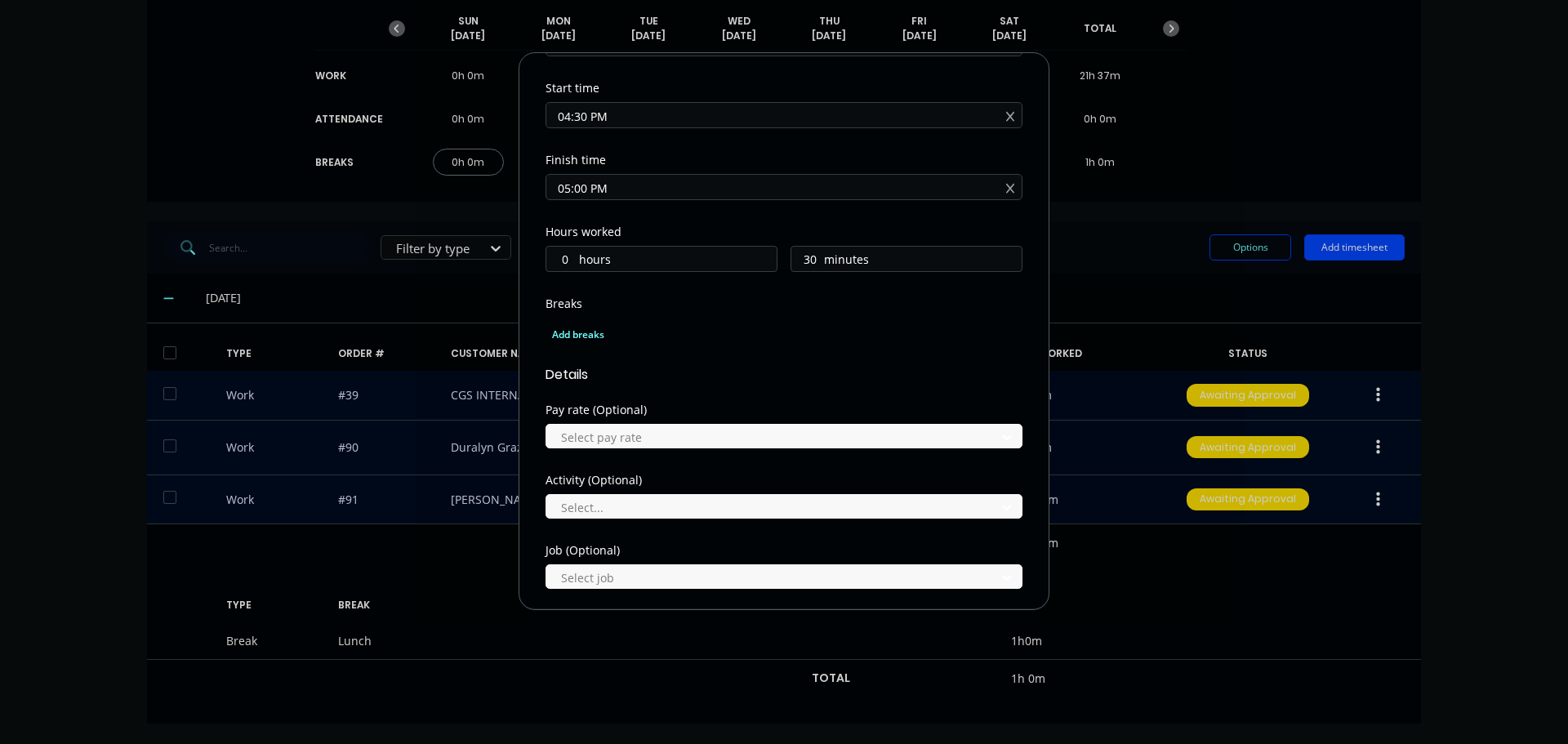
scroll to position [654, 0]
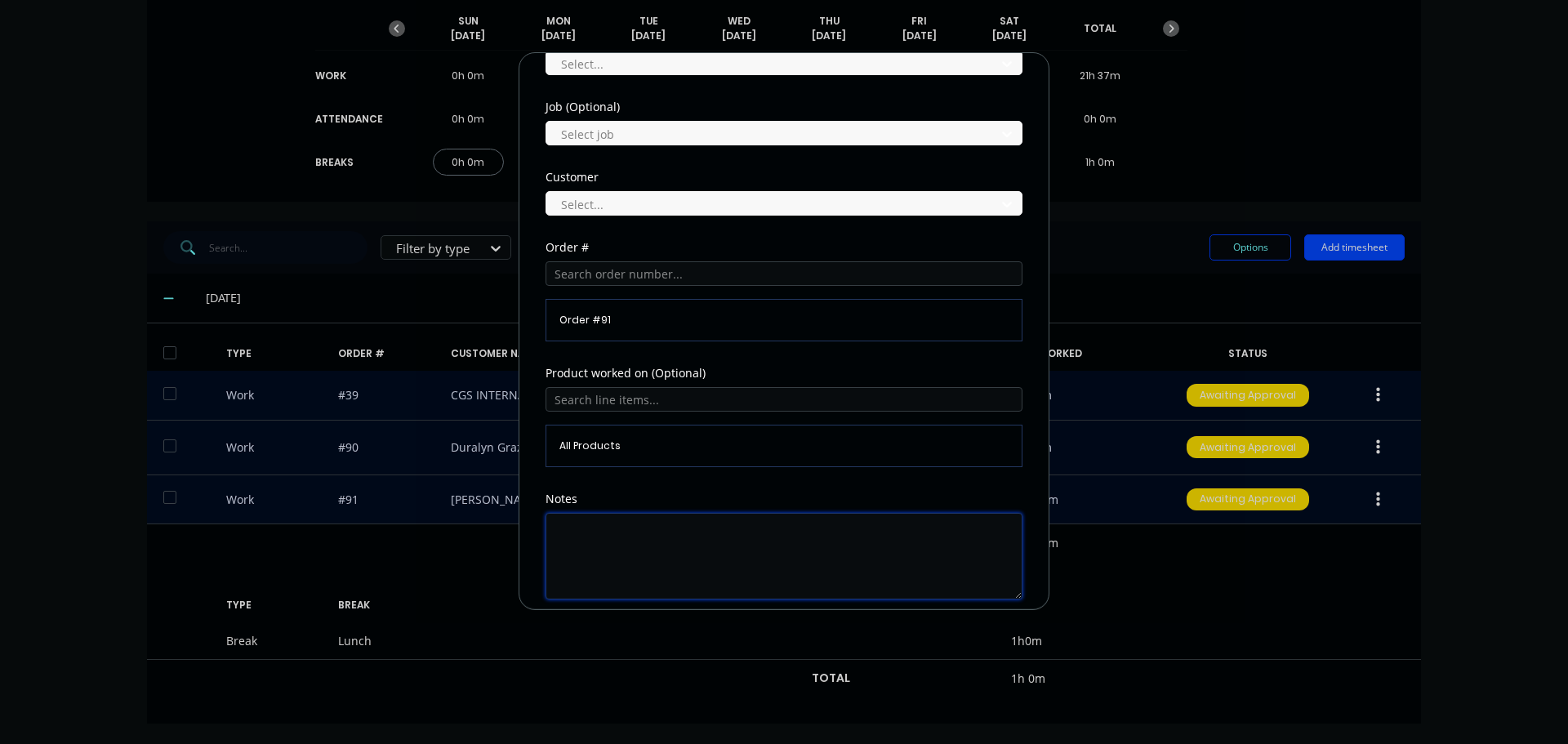
click at [639, 522] on textarea at bounding box center [784, 556] width 477 height 86
click at [655, 544] on textarea "draw hungry boads" at bounding box center [784, 556] width 477 height 86
type textarea "draw hungry boards"
click at [788, 452] on span "All Products" at bounding box center [784, 445] width 449 height 14
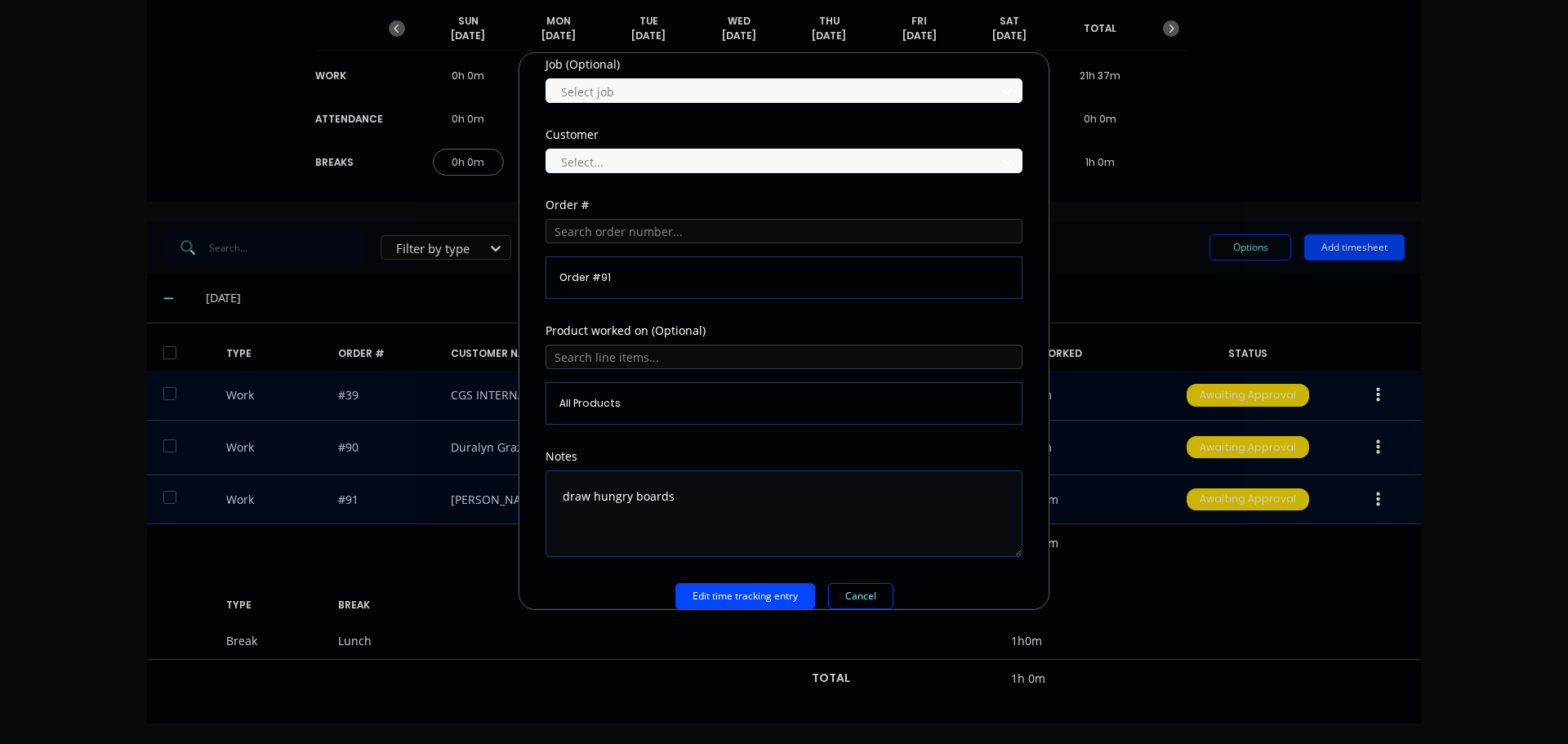
scroll to position [719, 0]
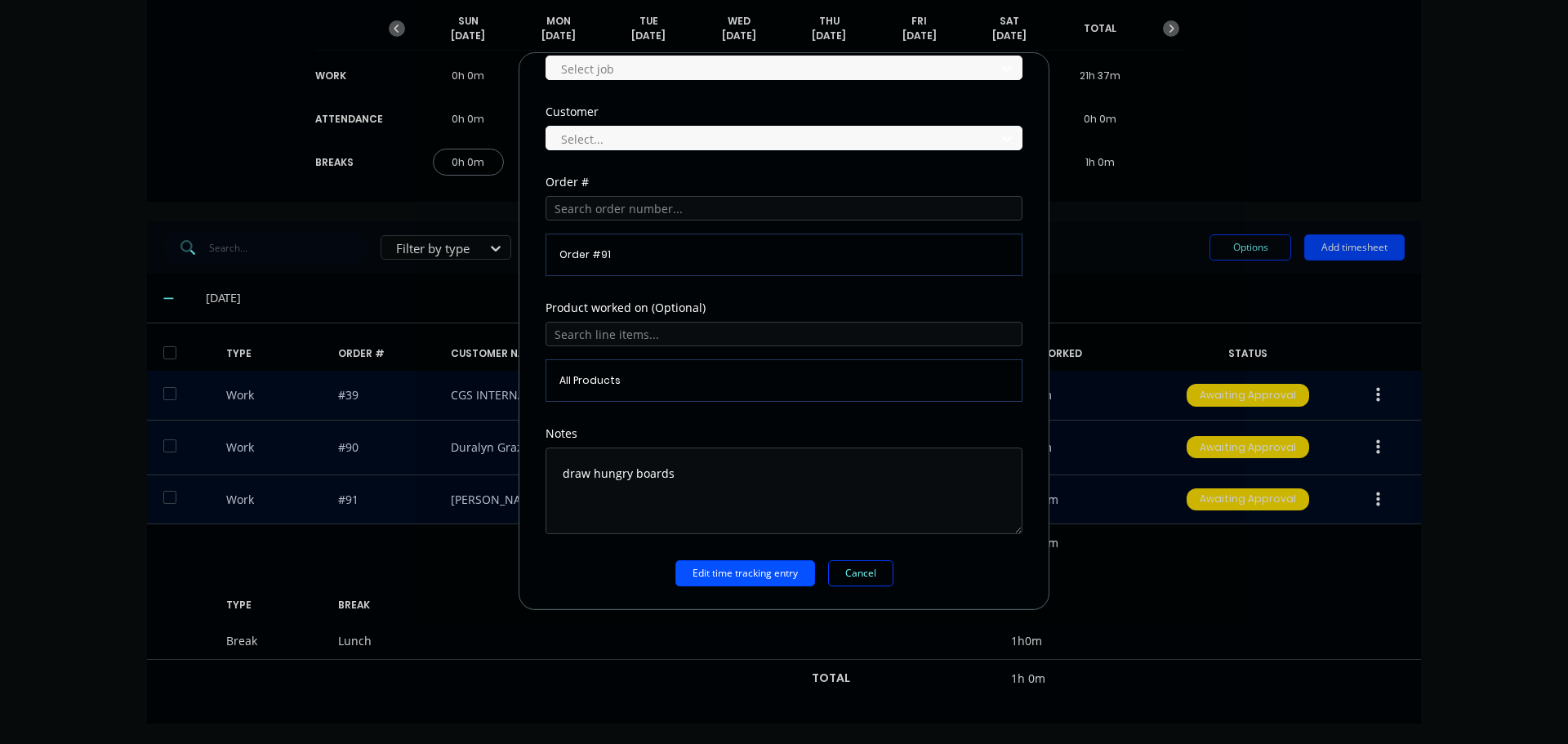
click at [745, 581] on button "Edit time tracking entry" at bounding box center [746, 573] width 140 height 26
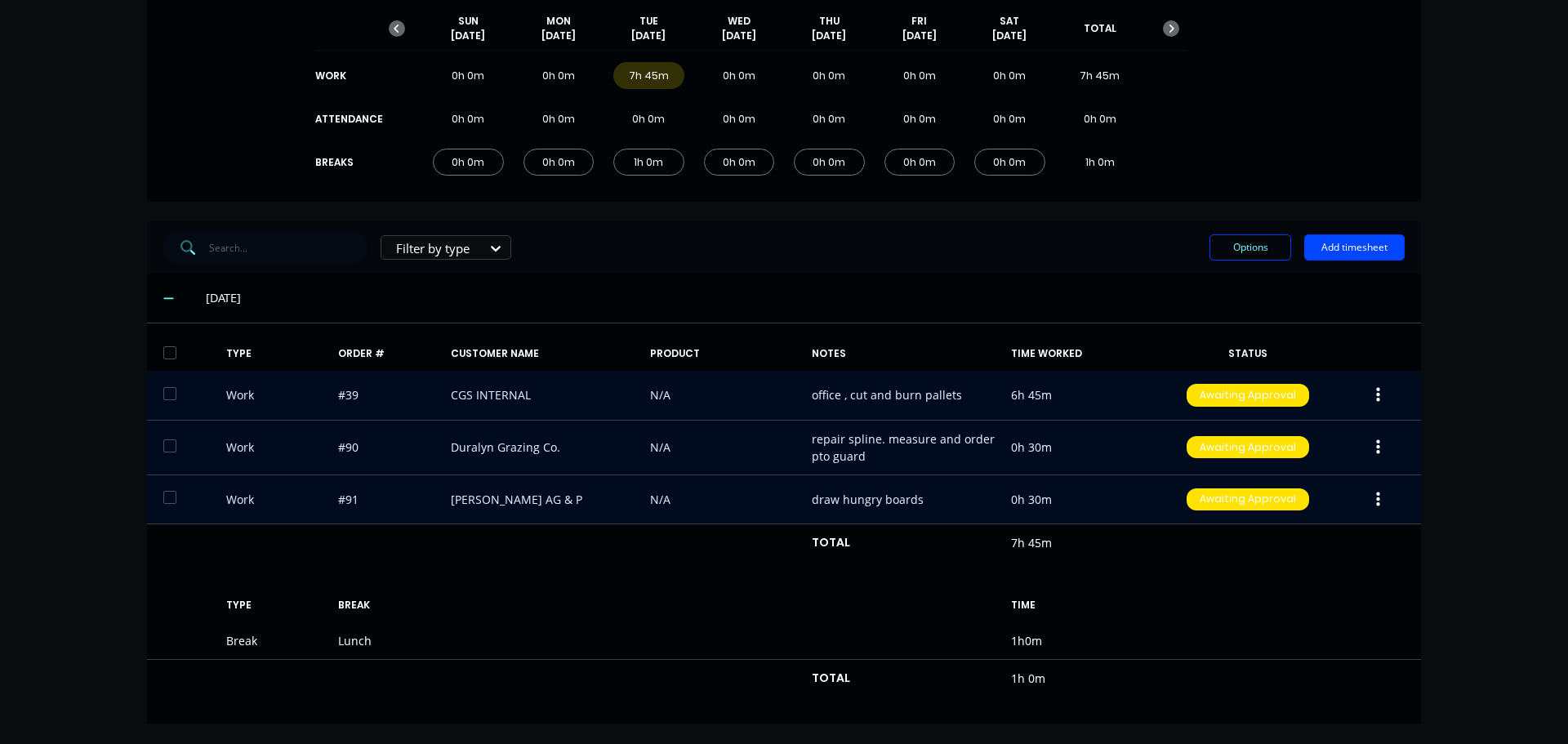
click at [1377, 389] on icon "button" at bounding box center [1378, 395] width 4 height 14
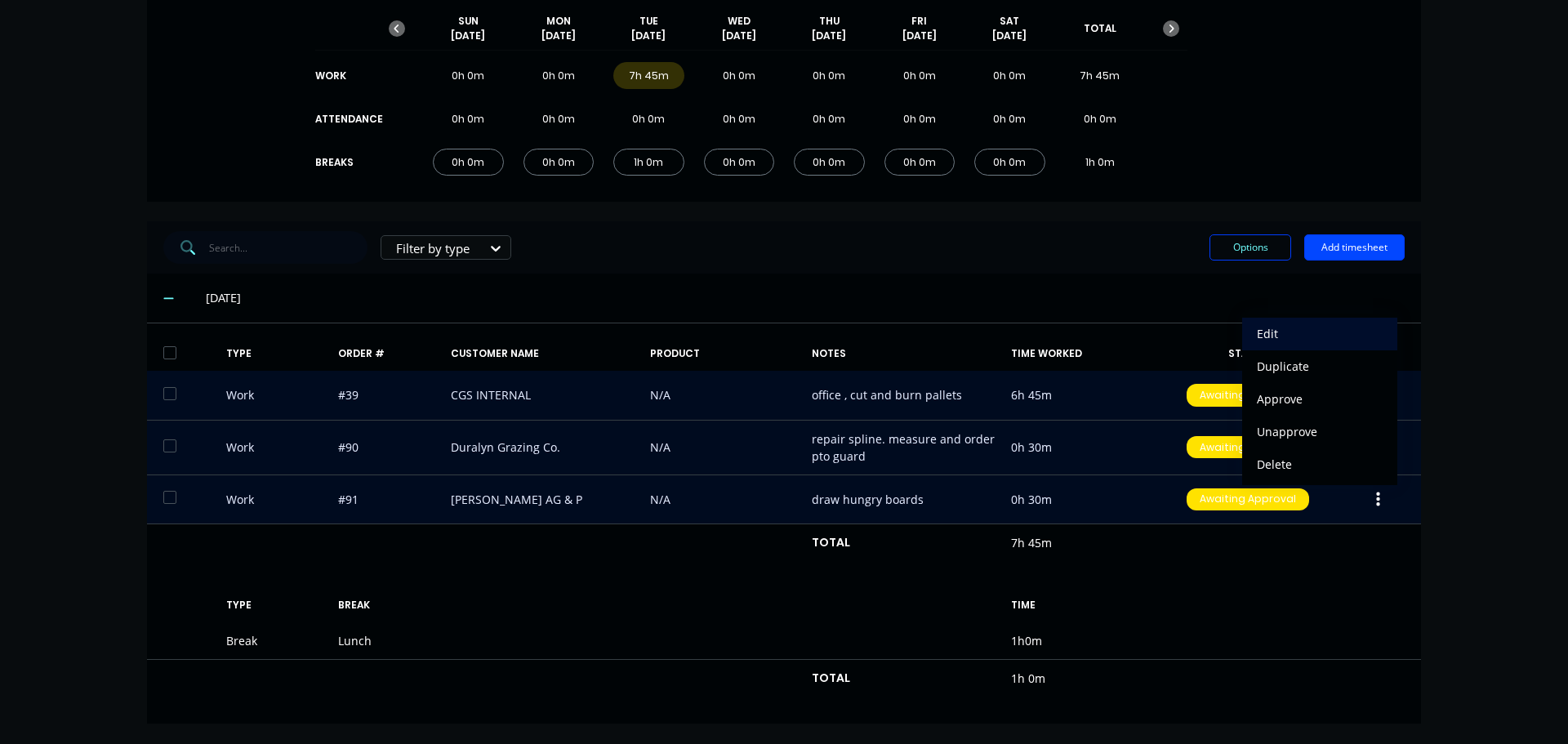
click at [1277, 332] on div "Edit" at bounding box center [1319, 333] width 125 height 24
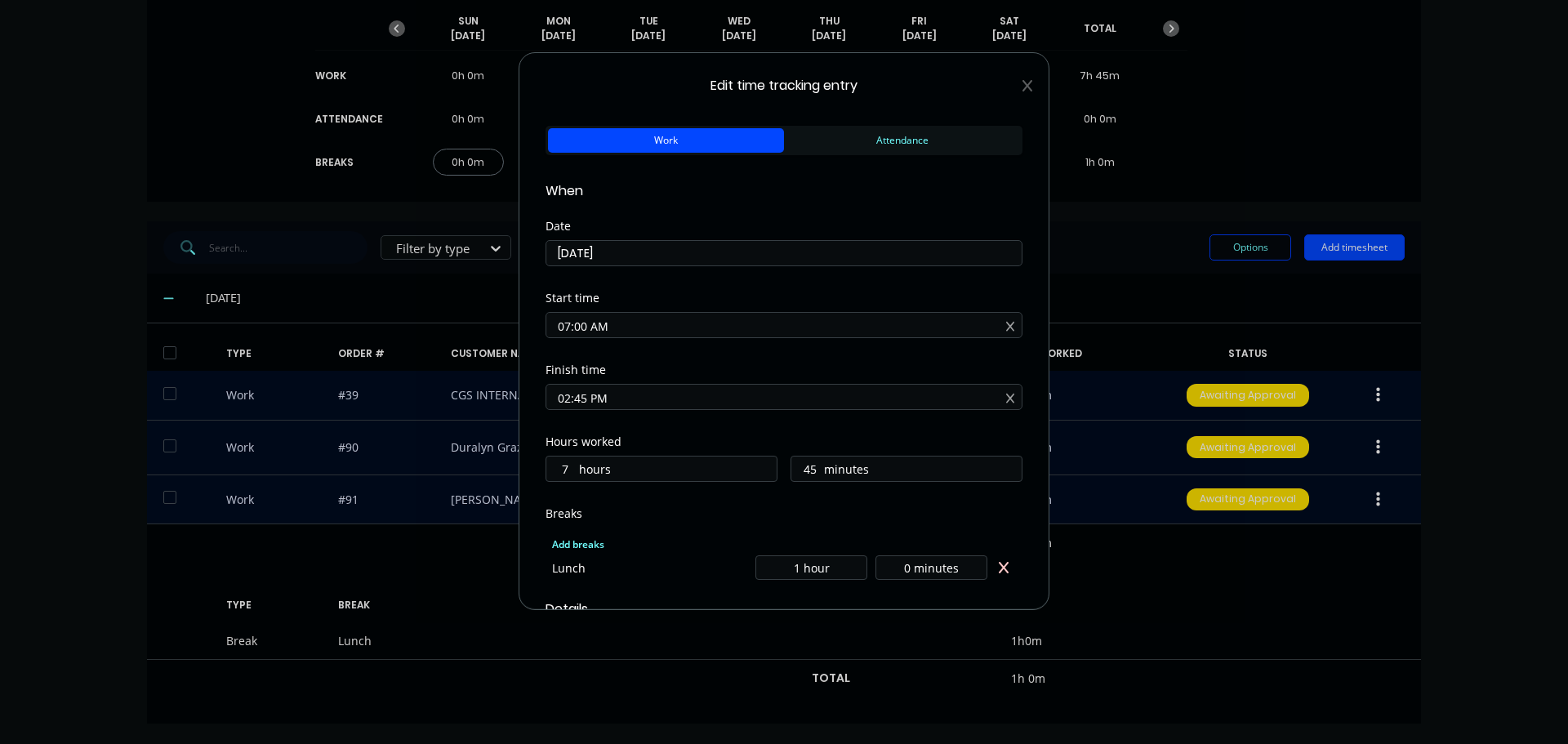
click at [588, 393] on input "02:45 PM" at bounding box center [784, 397] width 476 height 25
type input "03:30 PM"
type input "8"
type input "30"
click at [811, 360] on div "Start time 07:00 AM" at bounding box center [784, 328] width 477 height 72
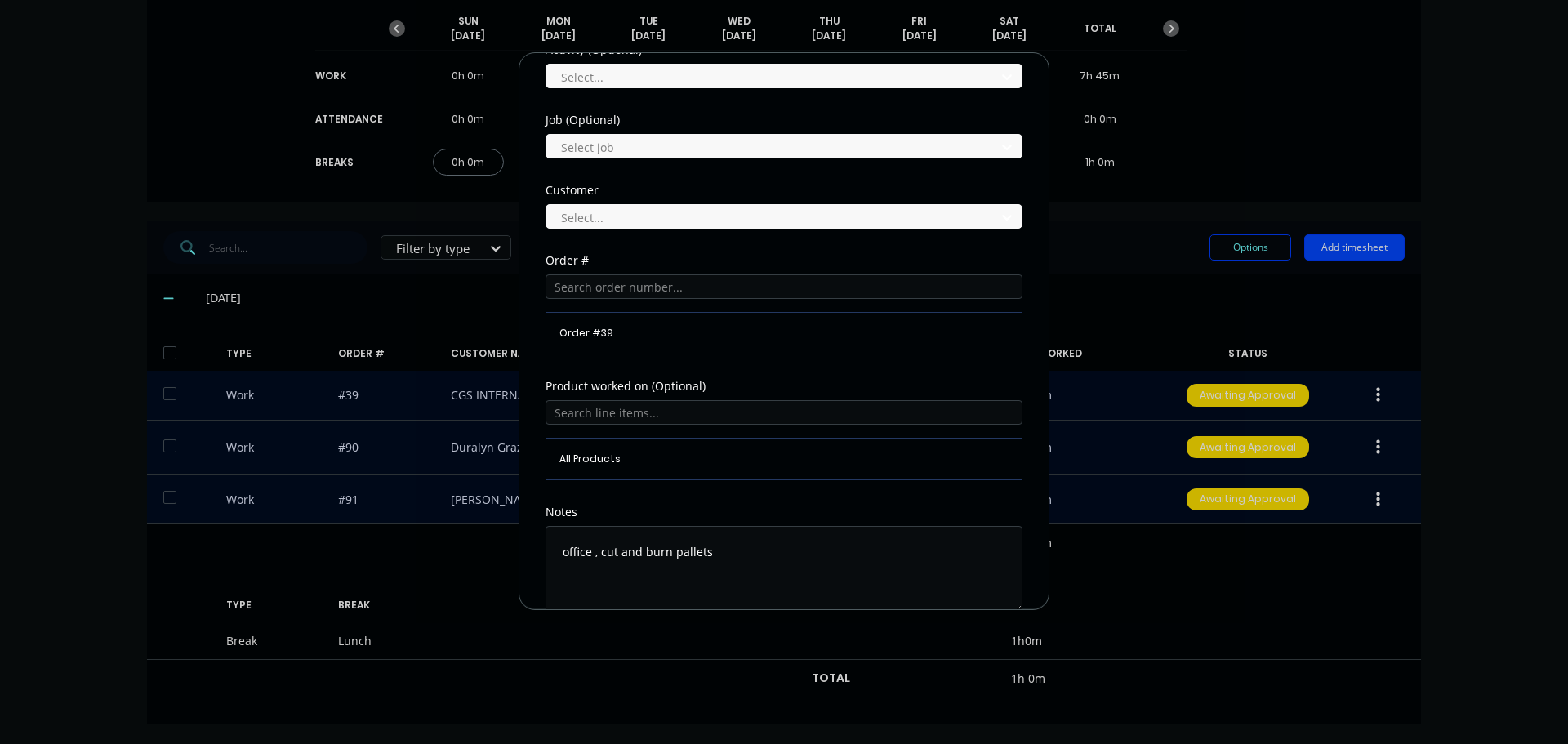
scroll to position [744, 0]
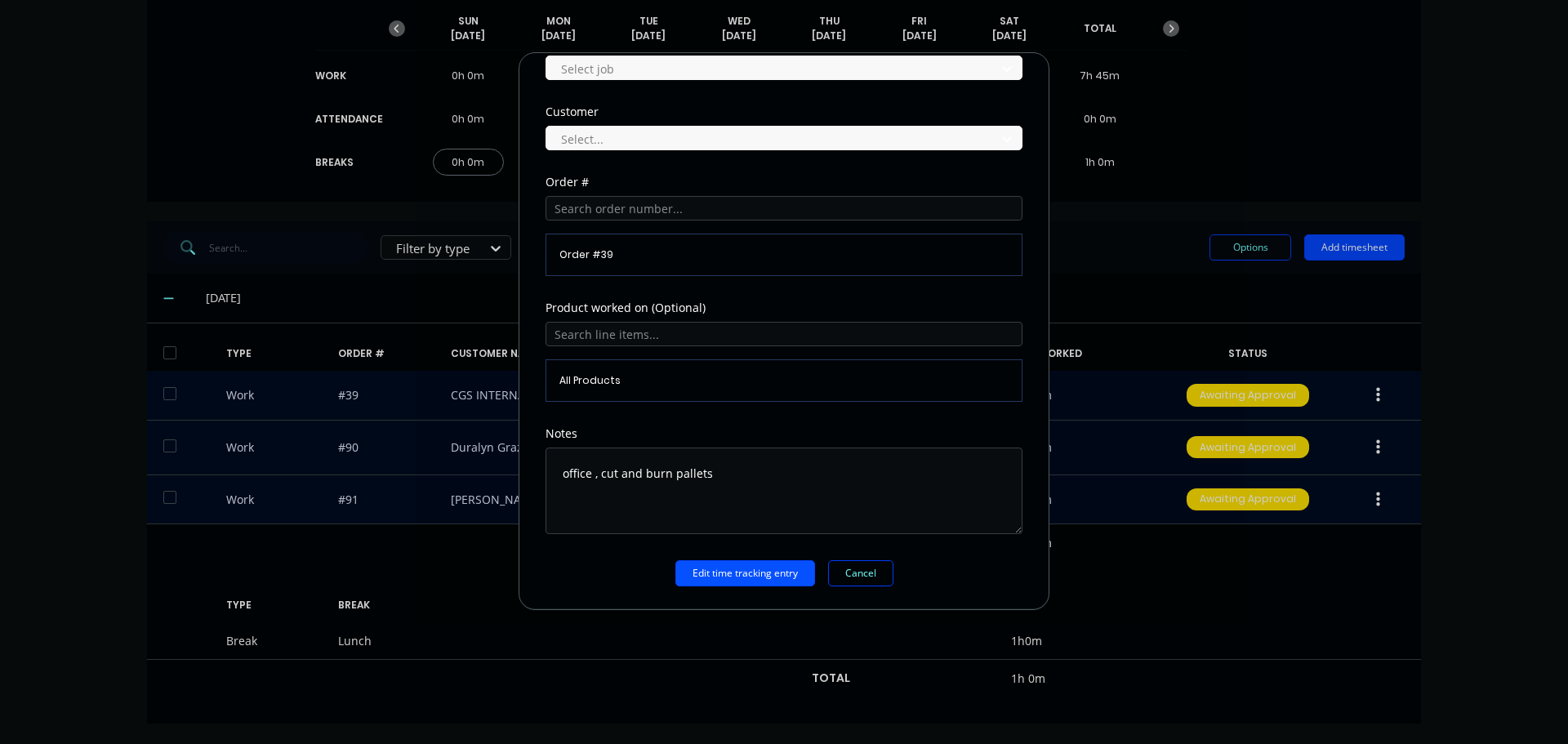
click at [753, 566] on button "Edit time tracking entry" at bounding box center [746, 573] width 140 height 26
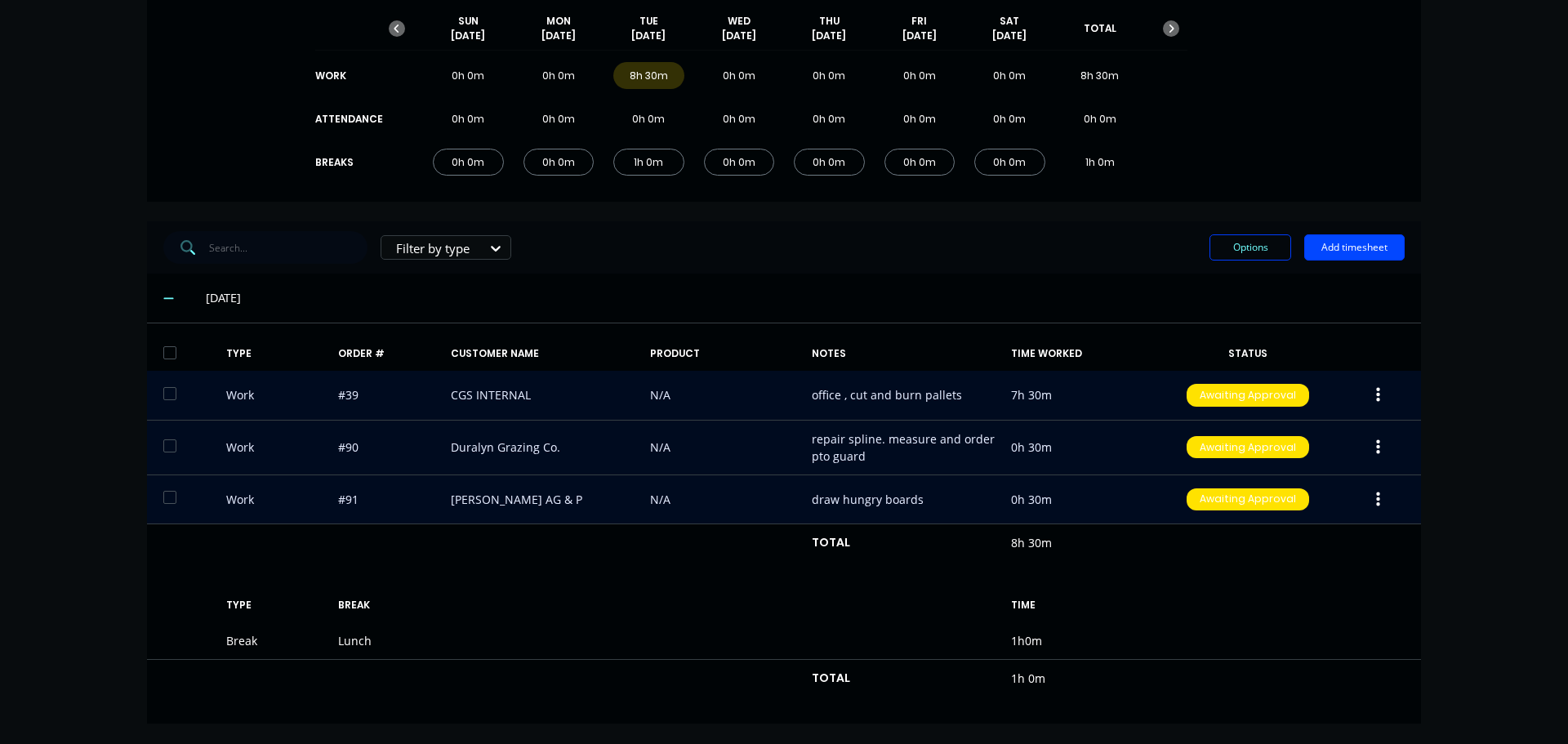
click at [1369, 399] on button "button" at bounding box center [1378, 395] width 38 height 30
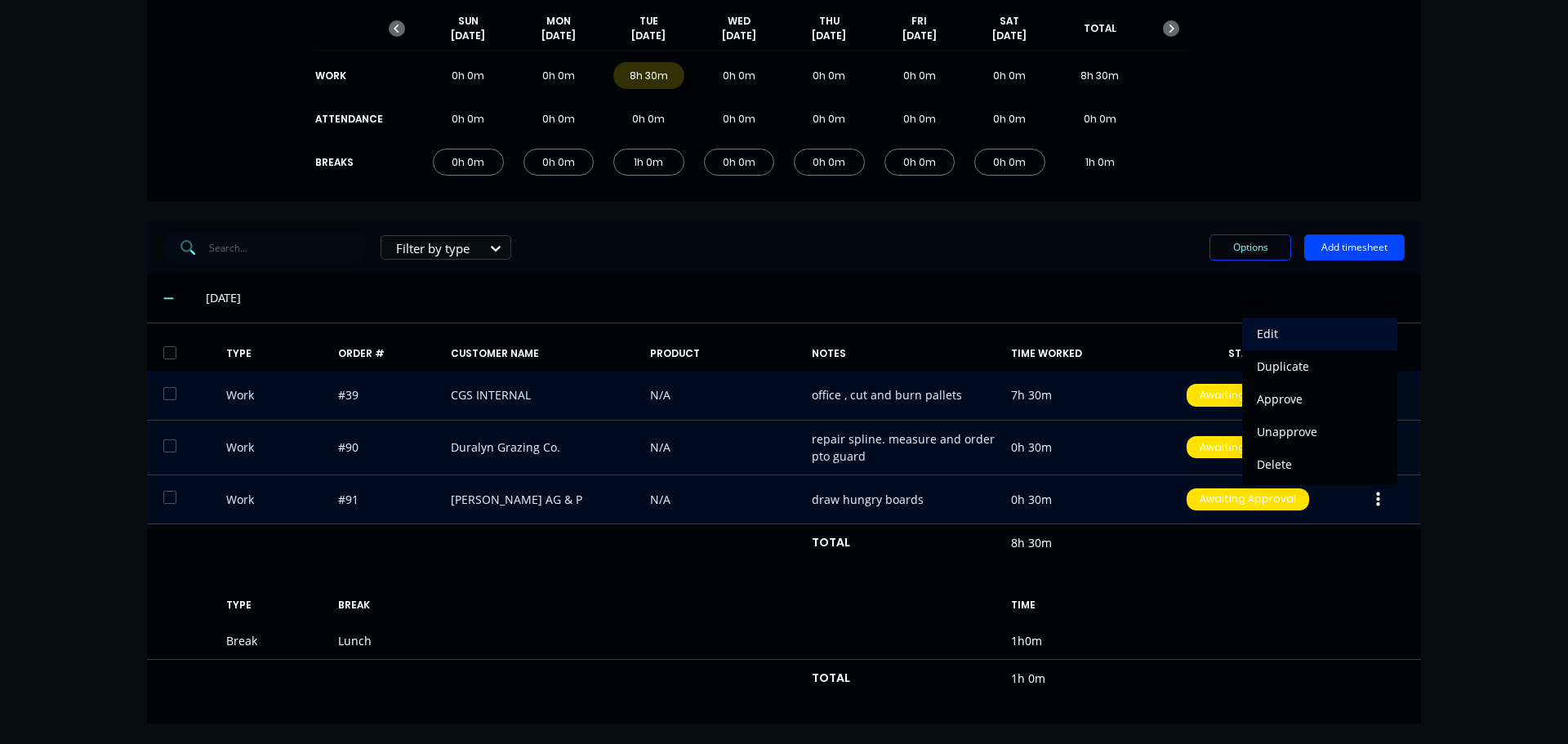
click at [1257, 334] on div "Edit" at bounding box center [1319, 333] width 125 height 24
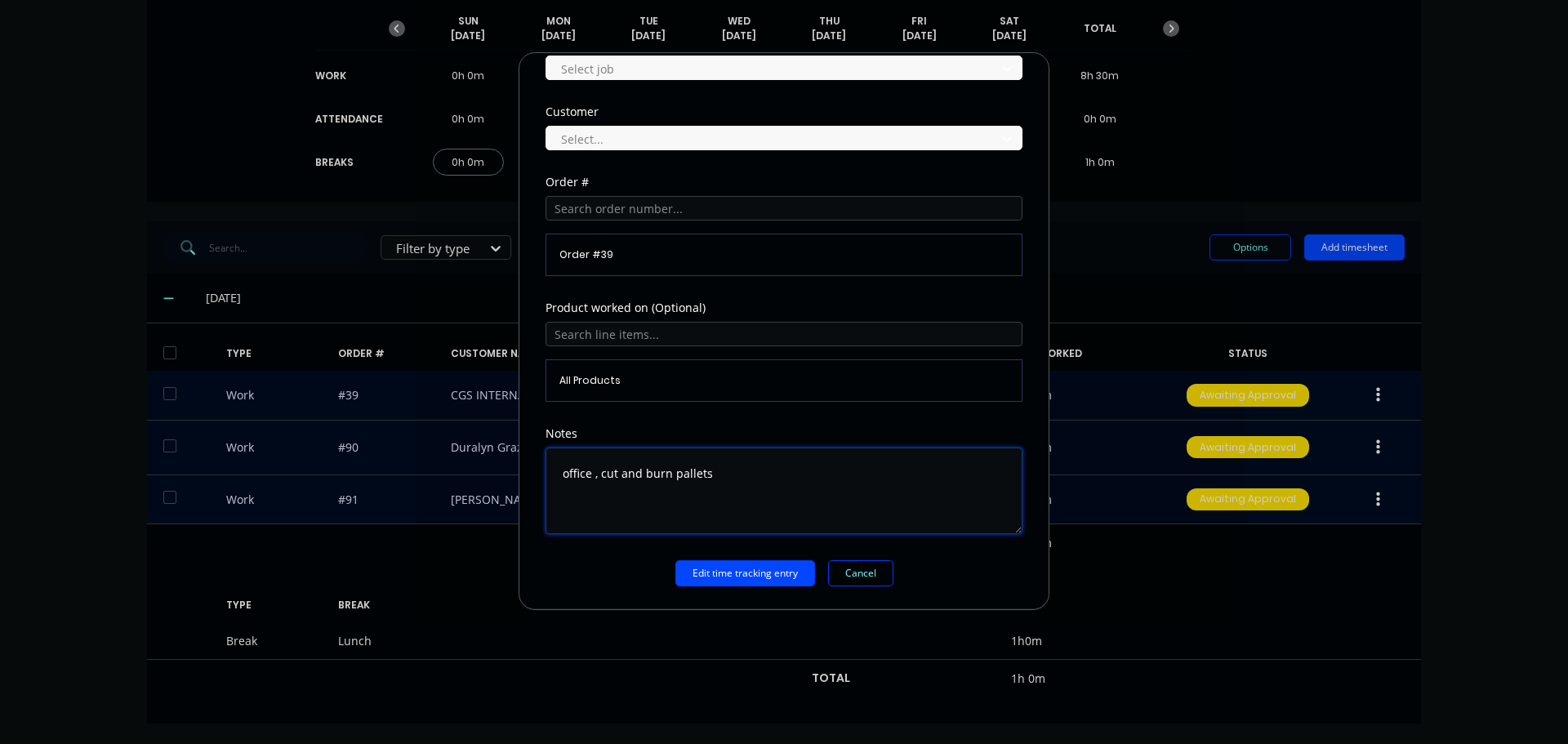
click at [600, 472] on textarea "office , cut and burn pallets" at bounding box center [784, 491] width 477 height 86
click at [720, 474] on textarea "office , cut and burn pallets" at bounding box center [784, 491] width 477 height 86
click at [798, 474] on textarea "office , cut and burn pallets. Replace air reel@ [PERSON_NAME] Garage." at bounding box center [784, 491] width 477 height 86
click at [570, 471] on textarea "office , cut and burn pallets. Replace air reel @ [PERSON_NAME] Garage." at bounding box center [784, 491] width 477 height 86
type textarea "Office , cut and burn pallets. Replace air reel @ [PERSON_NAME] Garage."
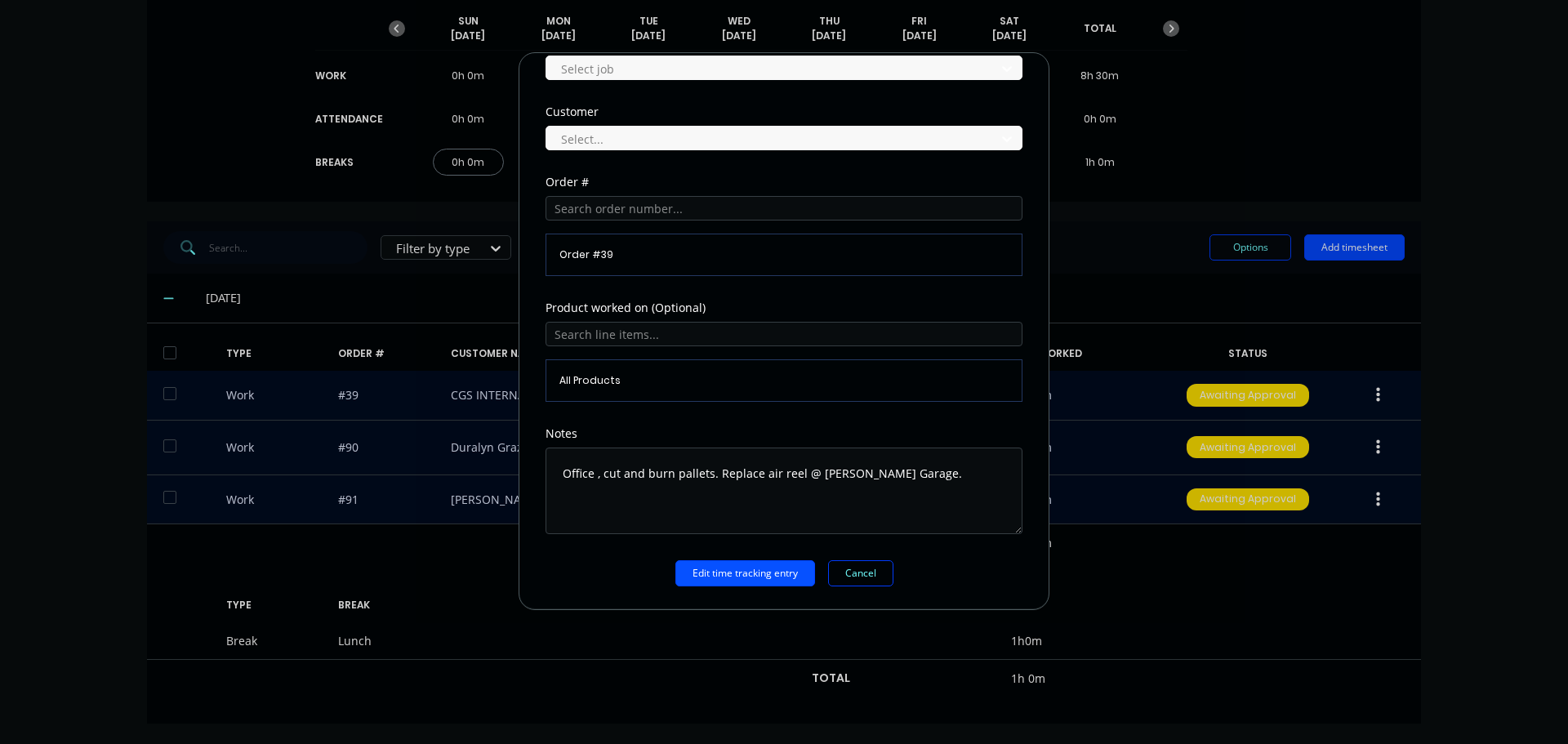
click at [708, 565] on button "Edit time tracking entry" at bounding box center [746, 573] width 140 height 26
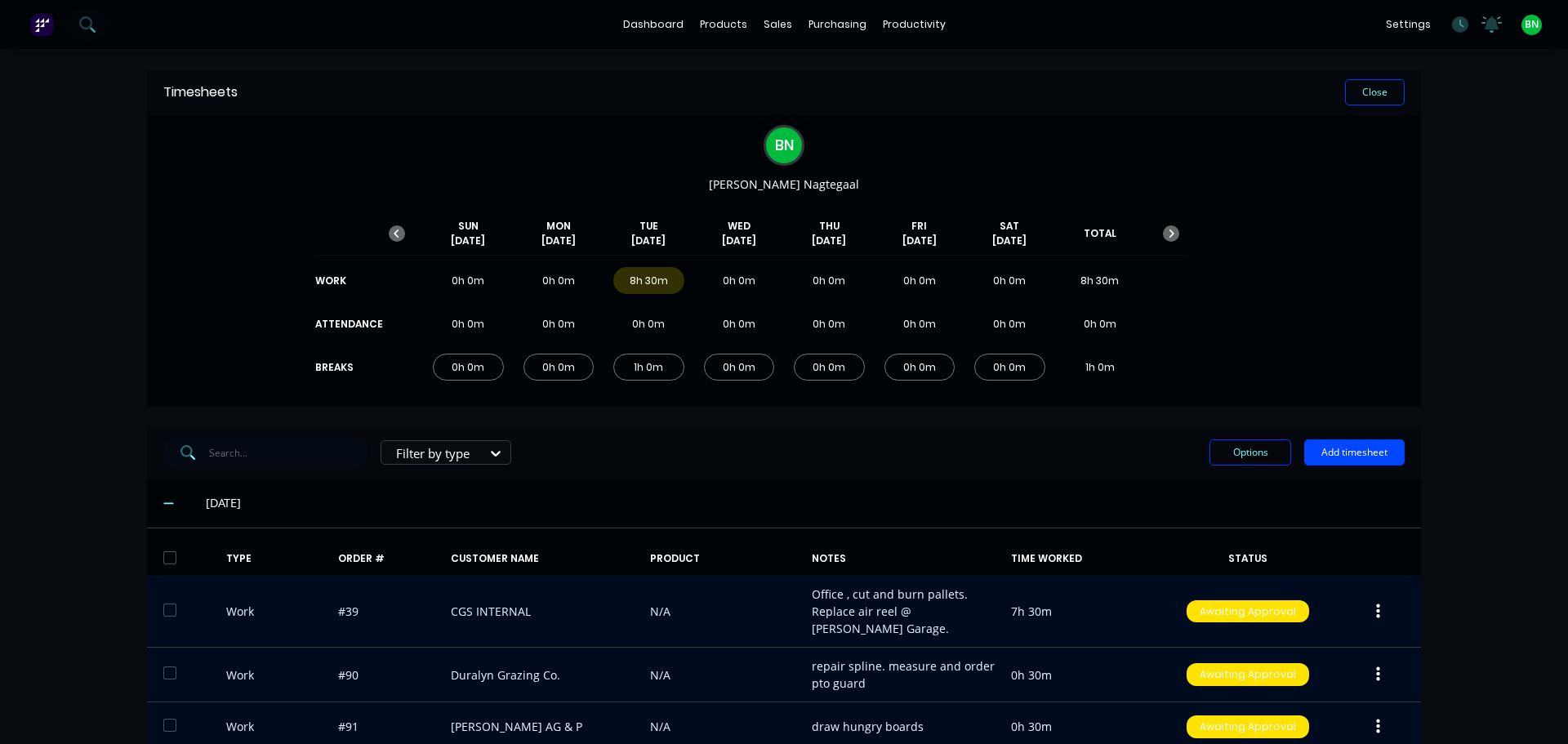
scroll to position [211, 0]
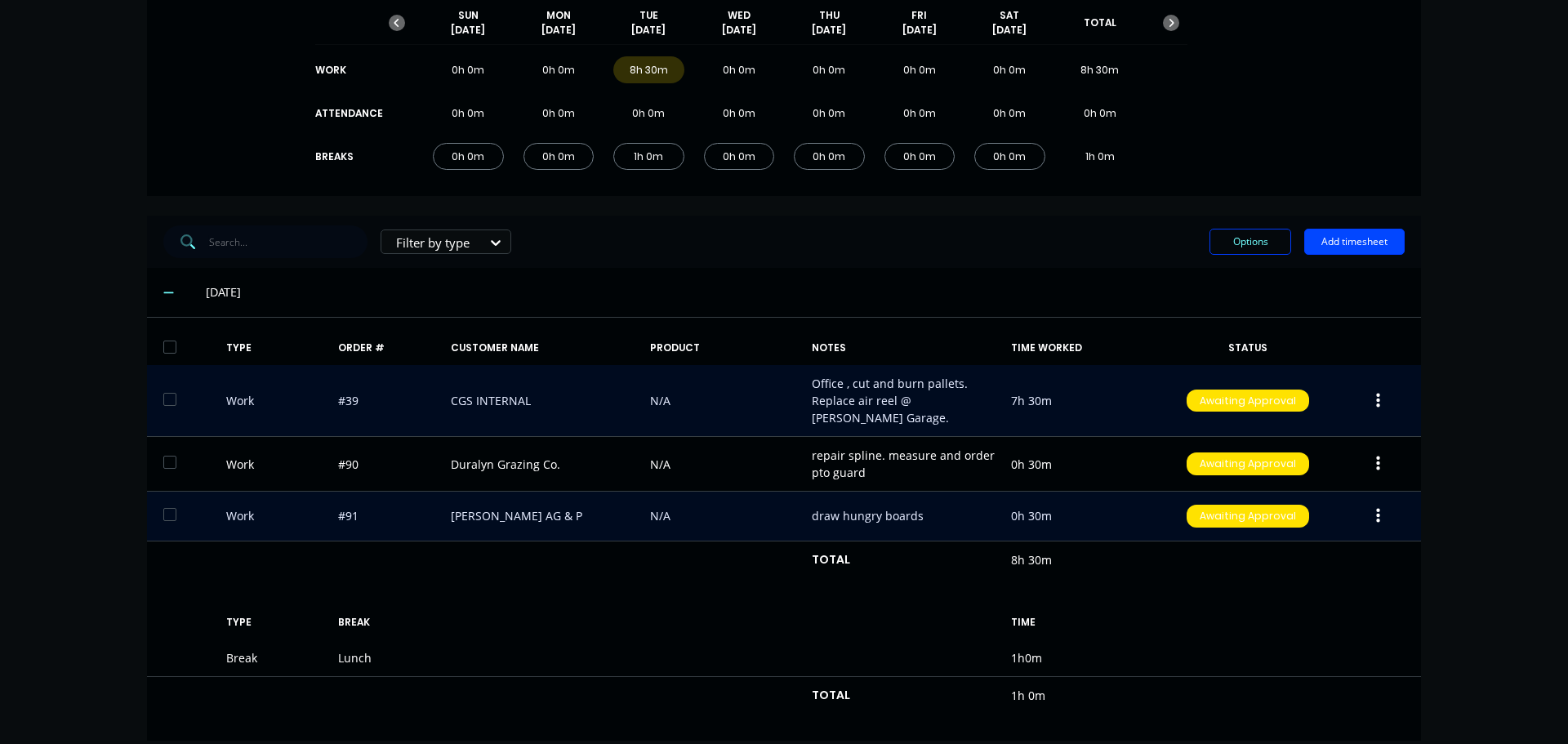
click at [1301, 562] on div "TYPE ORDER # CUSTOMER NAME PRODUCT NOTES TIME WORKED STATUS Work #39 CGS INTERN…" at bounding box center [784, 530] width 1274 height 397
click at [1367, 387] on button "button" at bounding box center [1378, 401] width 38 height 30
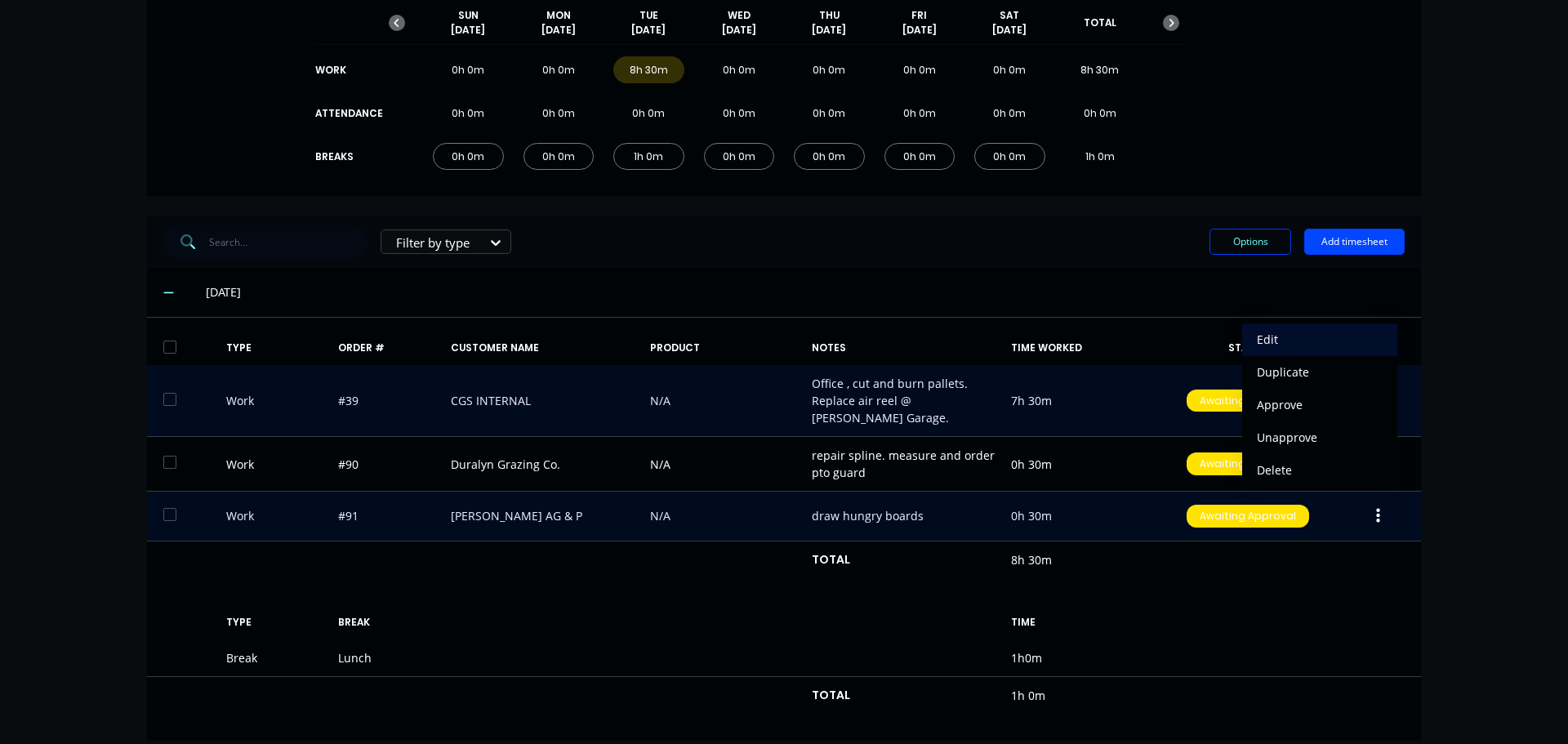
click at [1260, 327] on div "Edit" at bounding box center [1319, 339] width 125 height 24
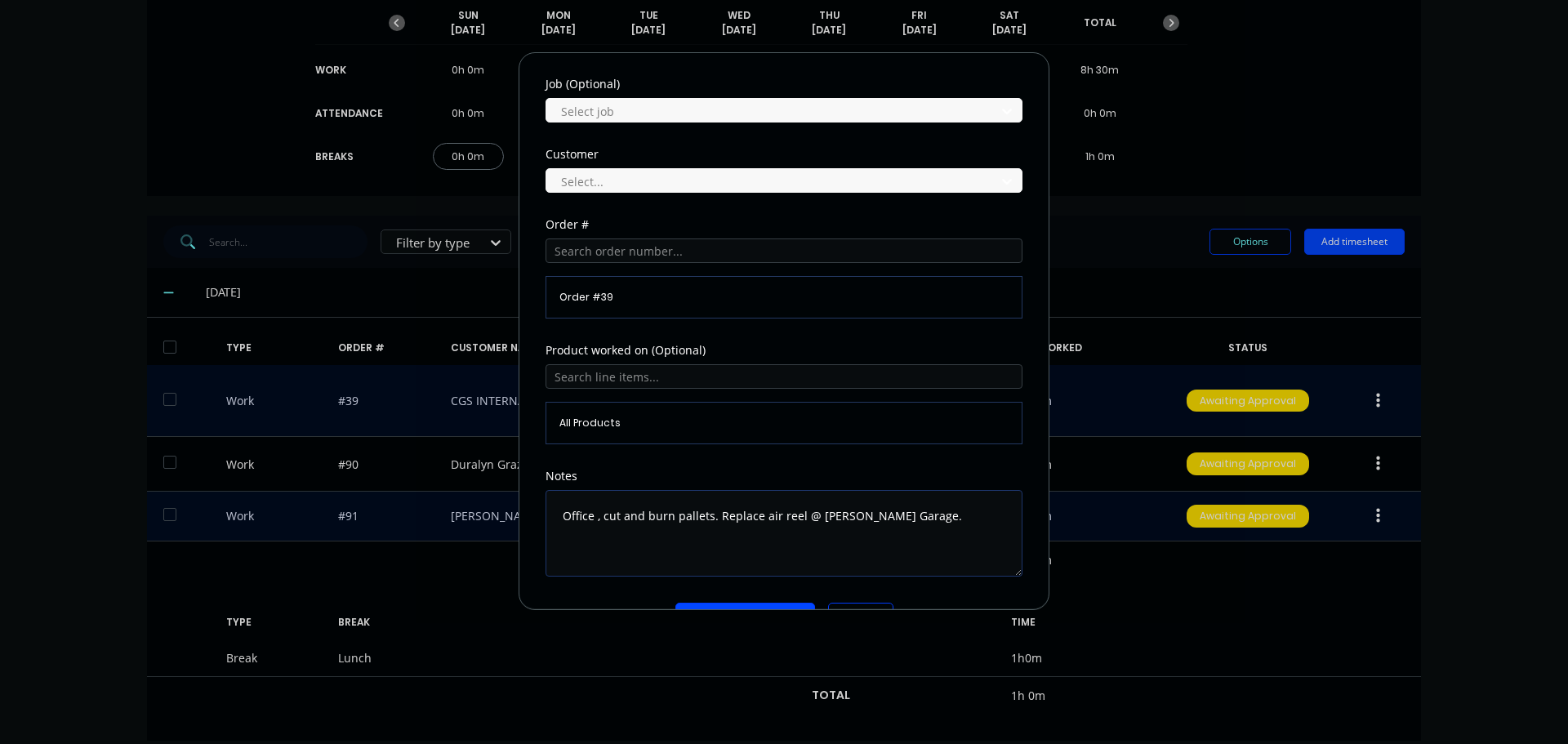
scroll to position [744, 0]
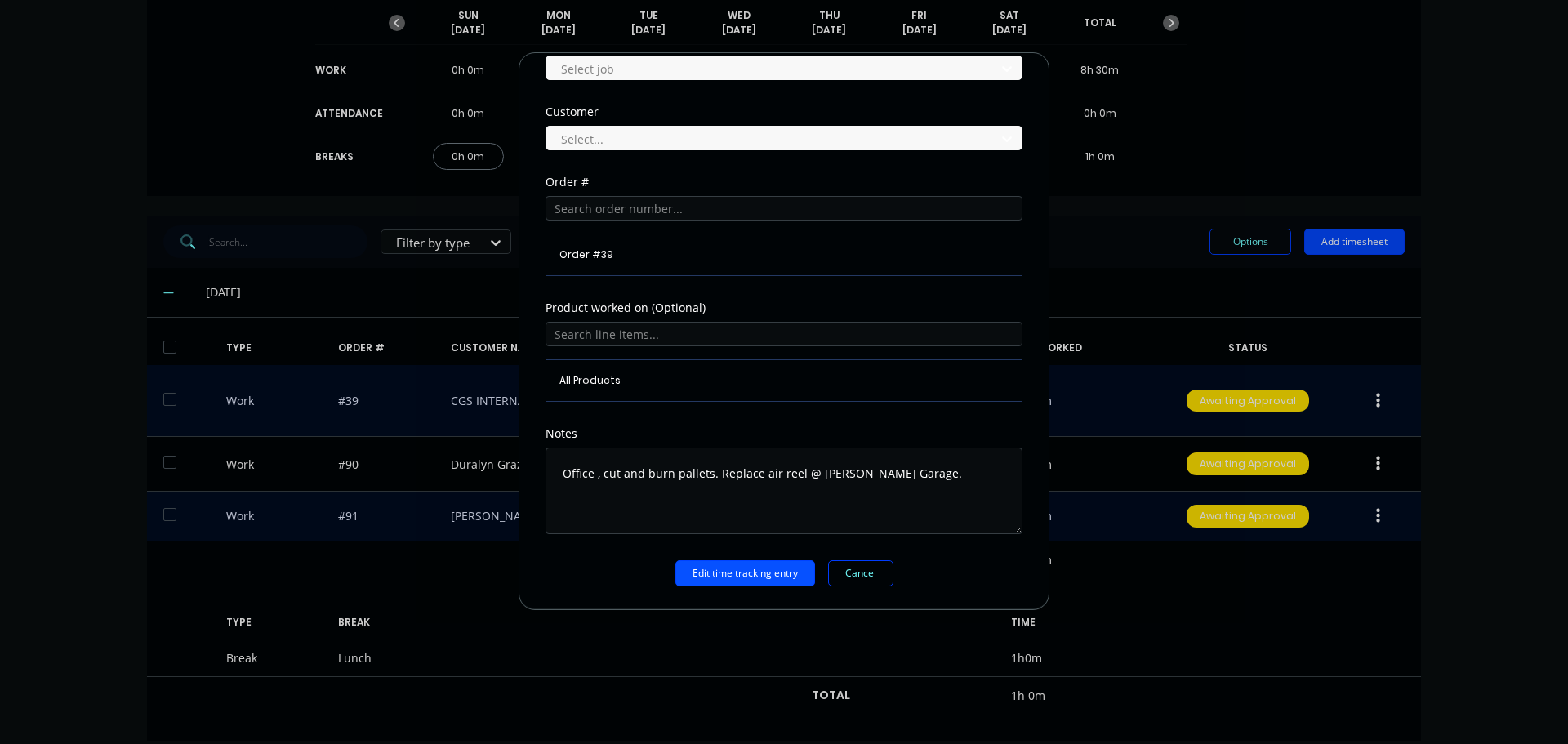
click at [761, 584] on button "Edit time tracking entry" at bounding box center [746, 573] width 140 height 26
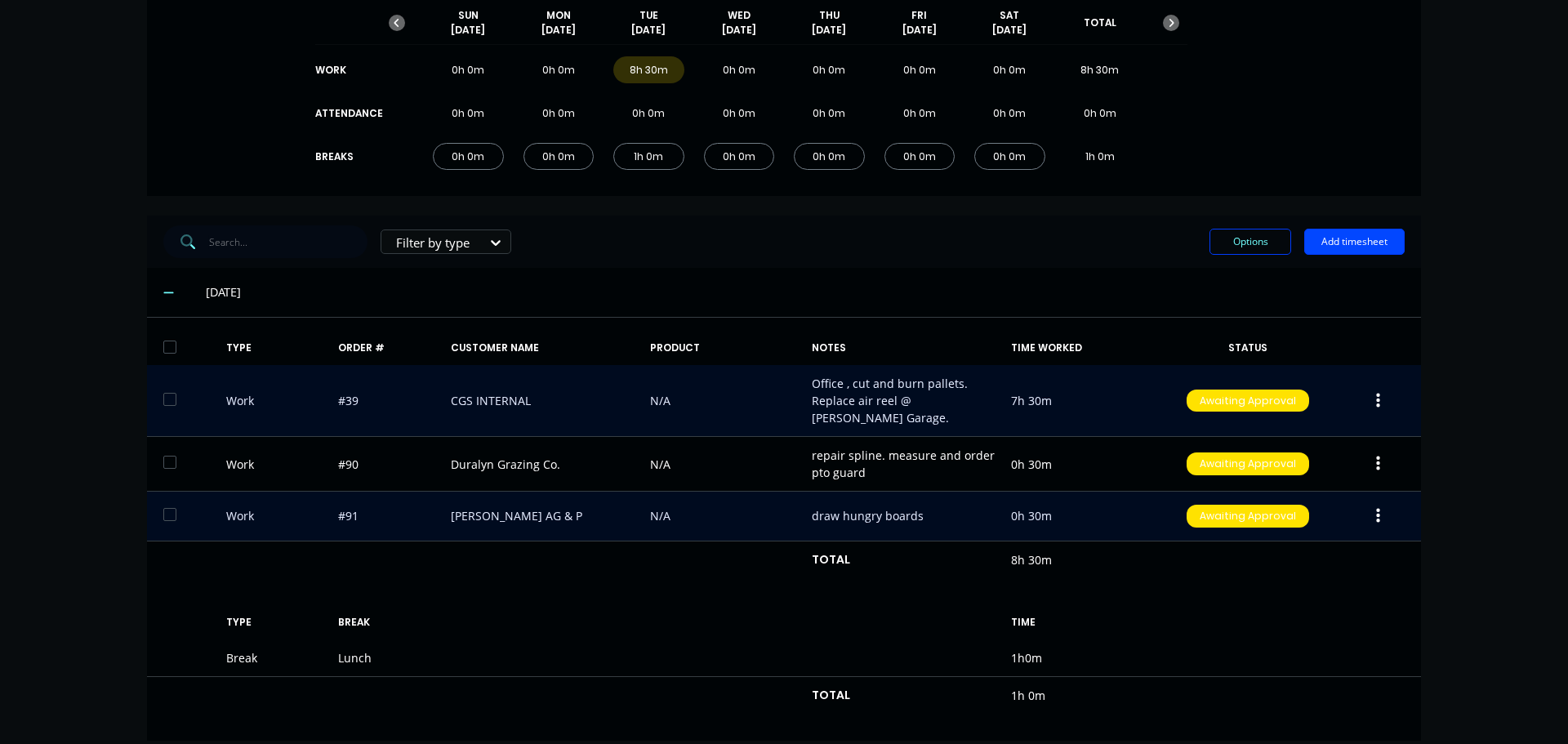
click at [1377, 455] on icon "button" at bounding box center [1378, 463] width 4 height 18
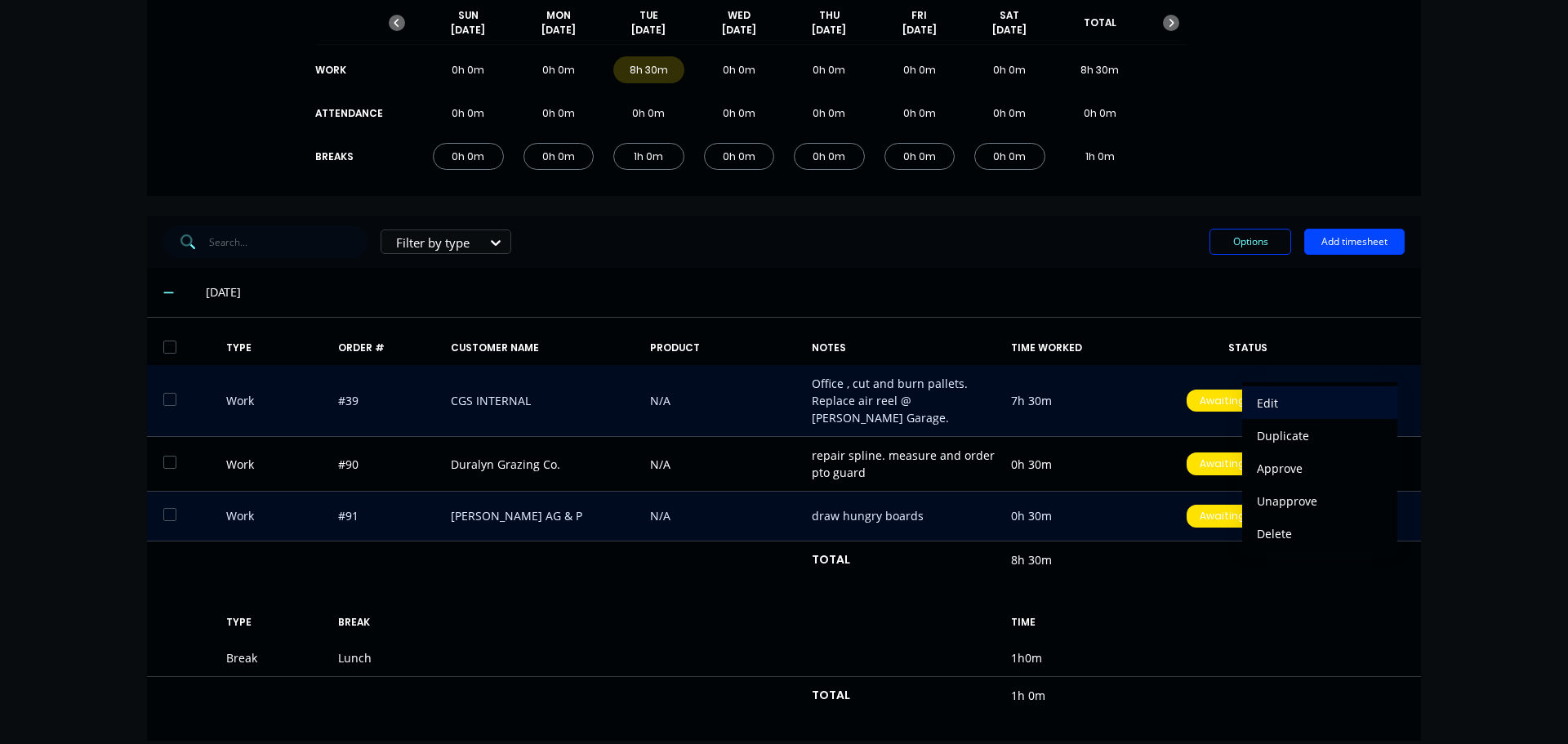
click at [1286, 392] on div "Edit" at bounding box center [1319, 403] width 125 height 24
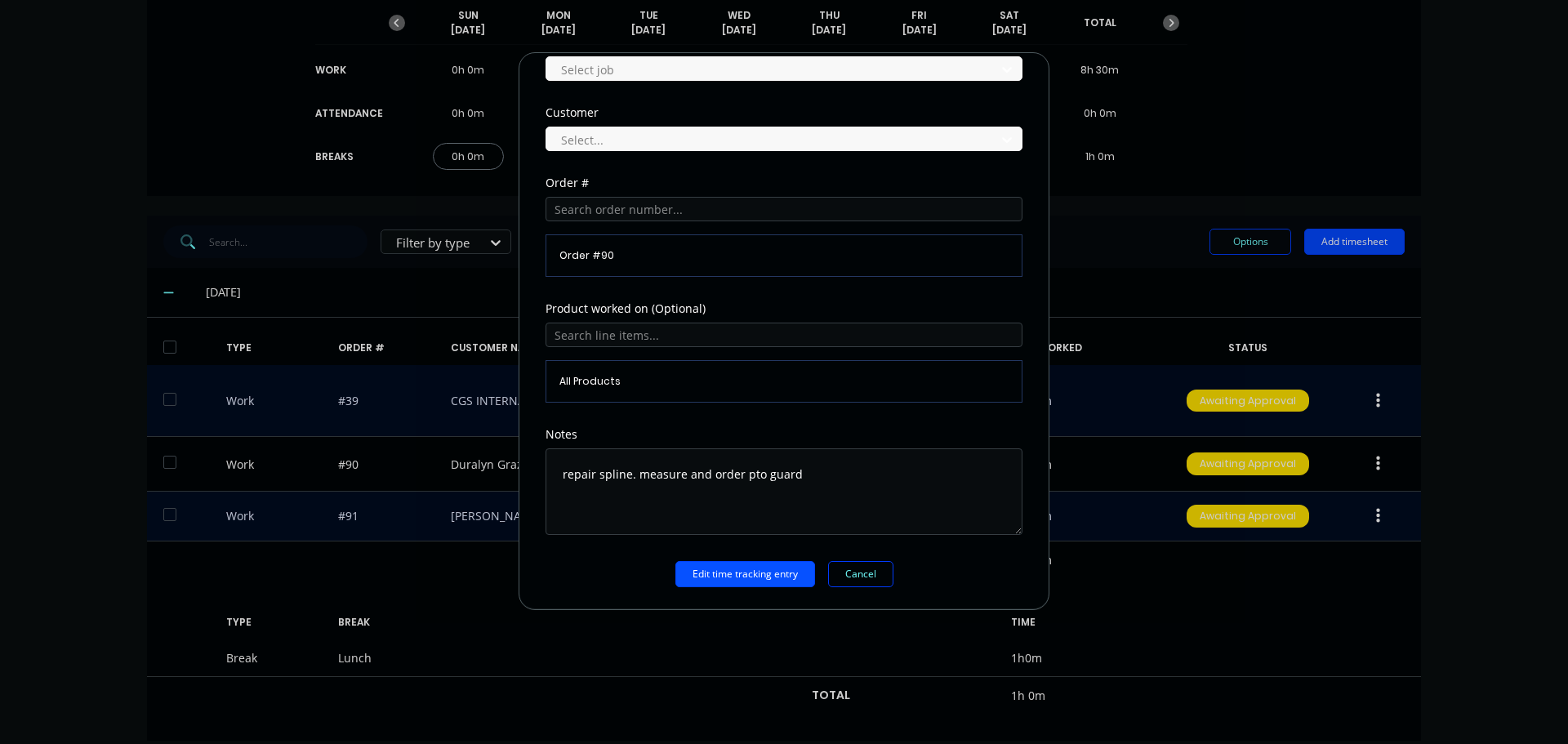
scroll to position [719, 0]
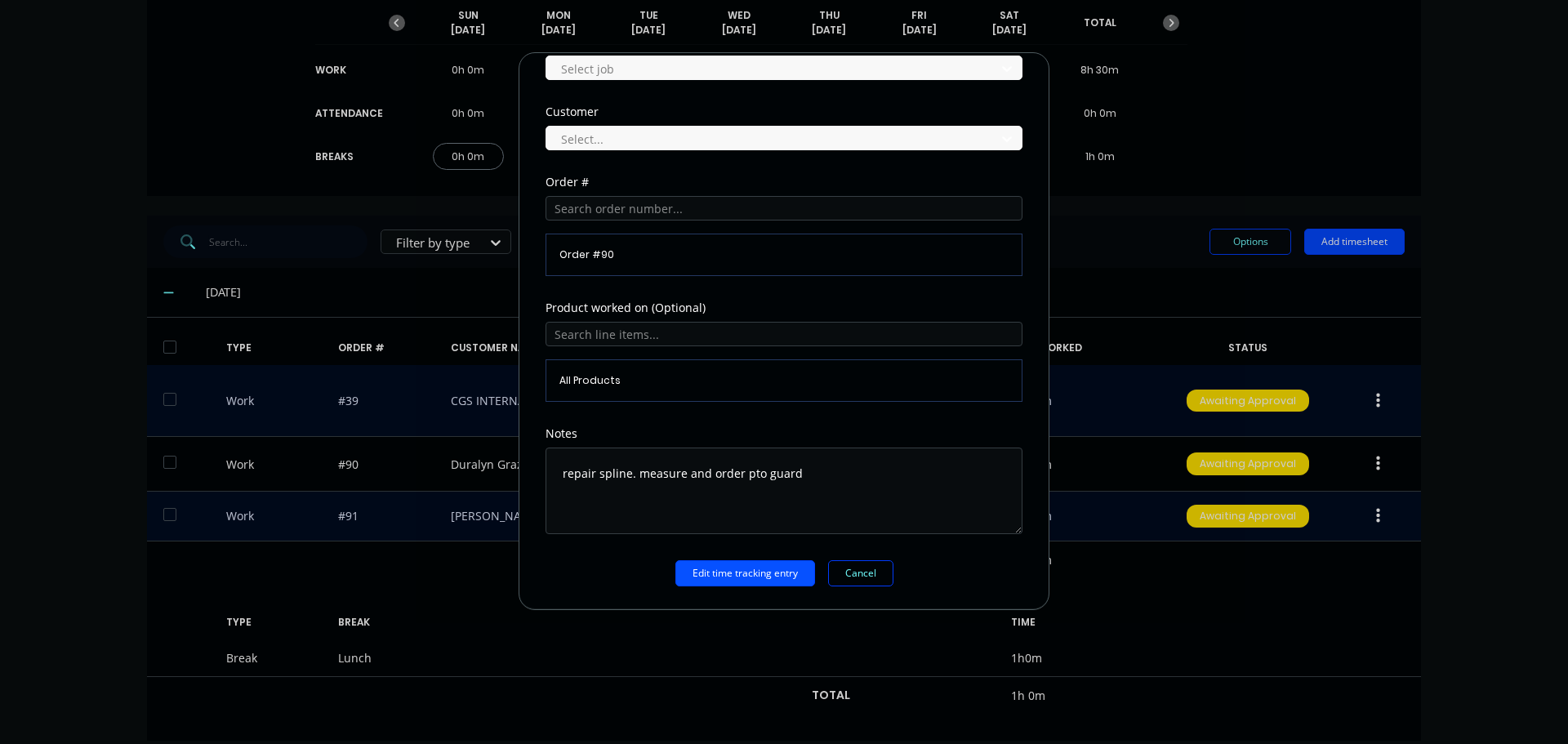
click at [727, 573] on button "Edit time tracking entry" at bounding box center [746, 573] width 140 height 26
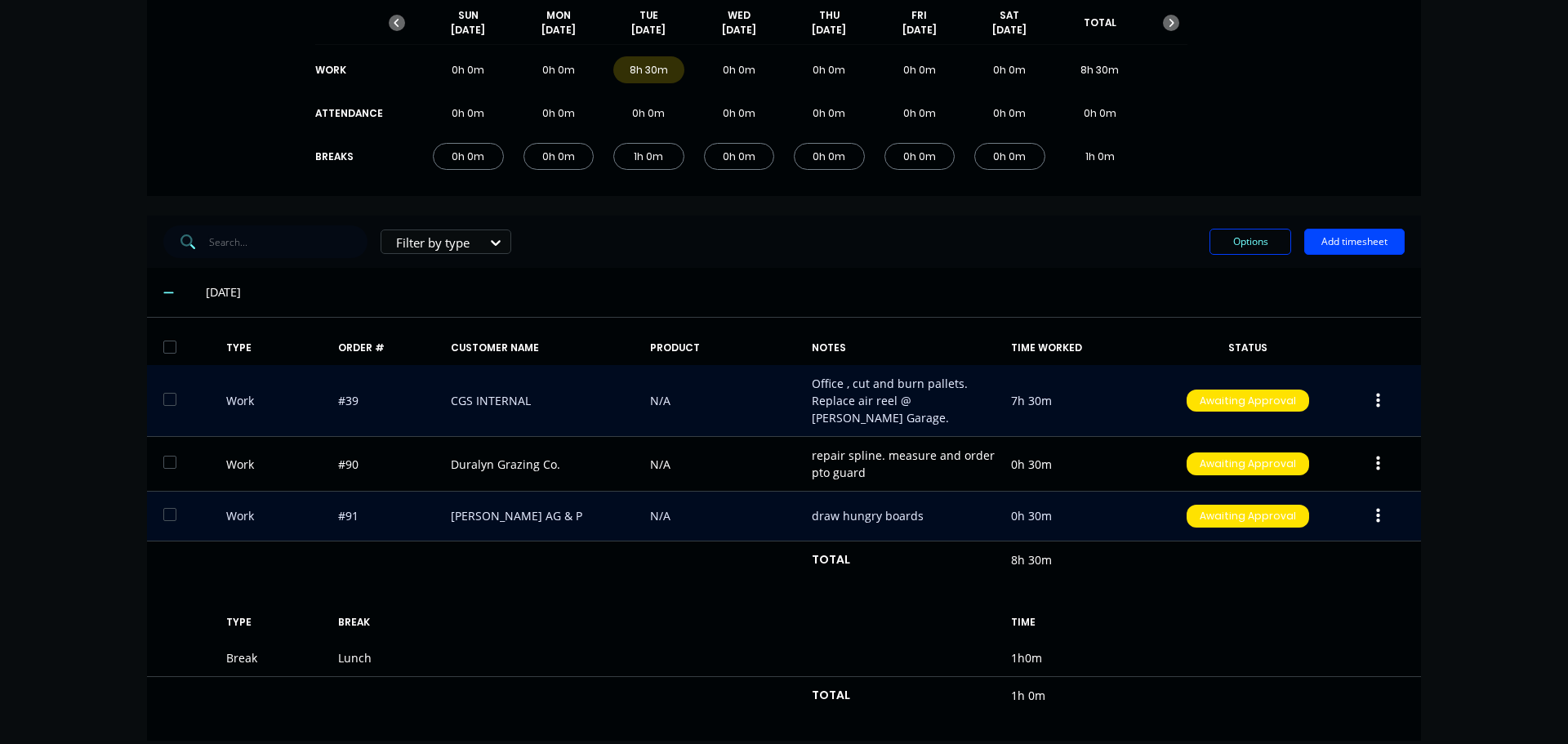
click at [1377, 507] on icon "button" at bounding box center [1378, 516] width 4 height 18
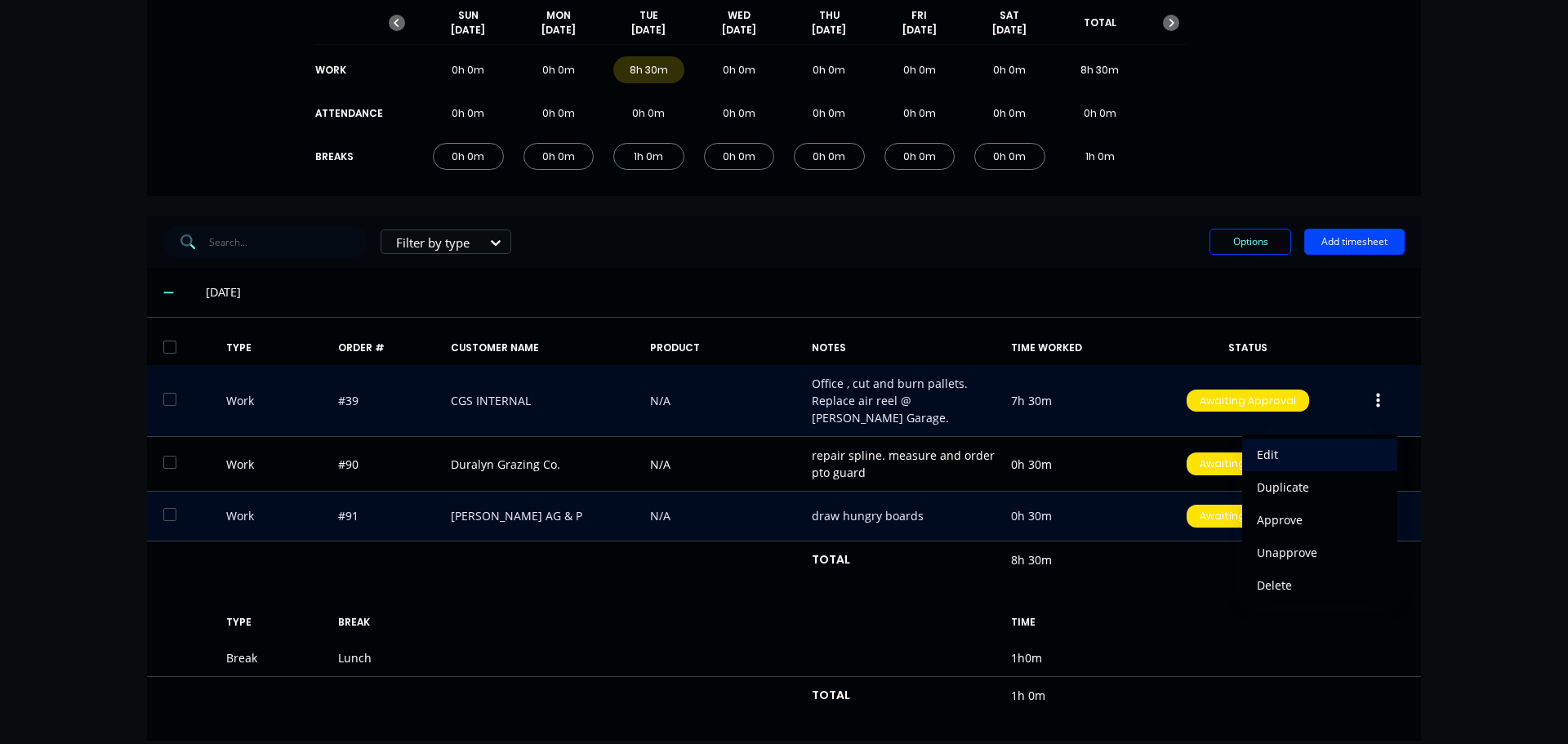
click at [1257, 443] on div "Edit" at bounding box center [1319, 455] width 125 height 24
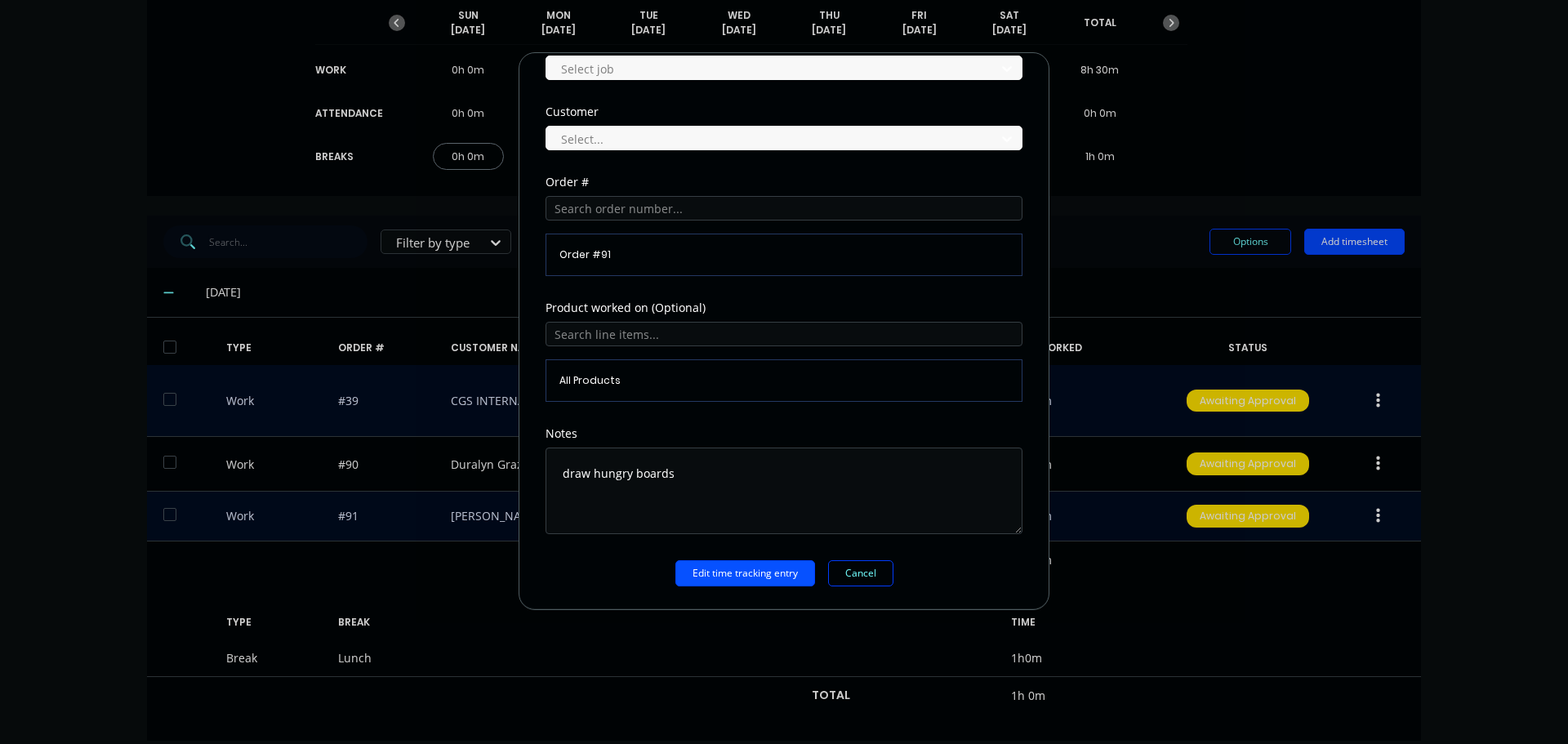
click at [756, 574] on button "Edit time tracking entry" at bounding box center [746, 573] width 140 height 26
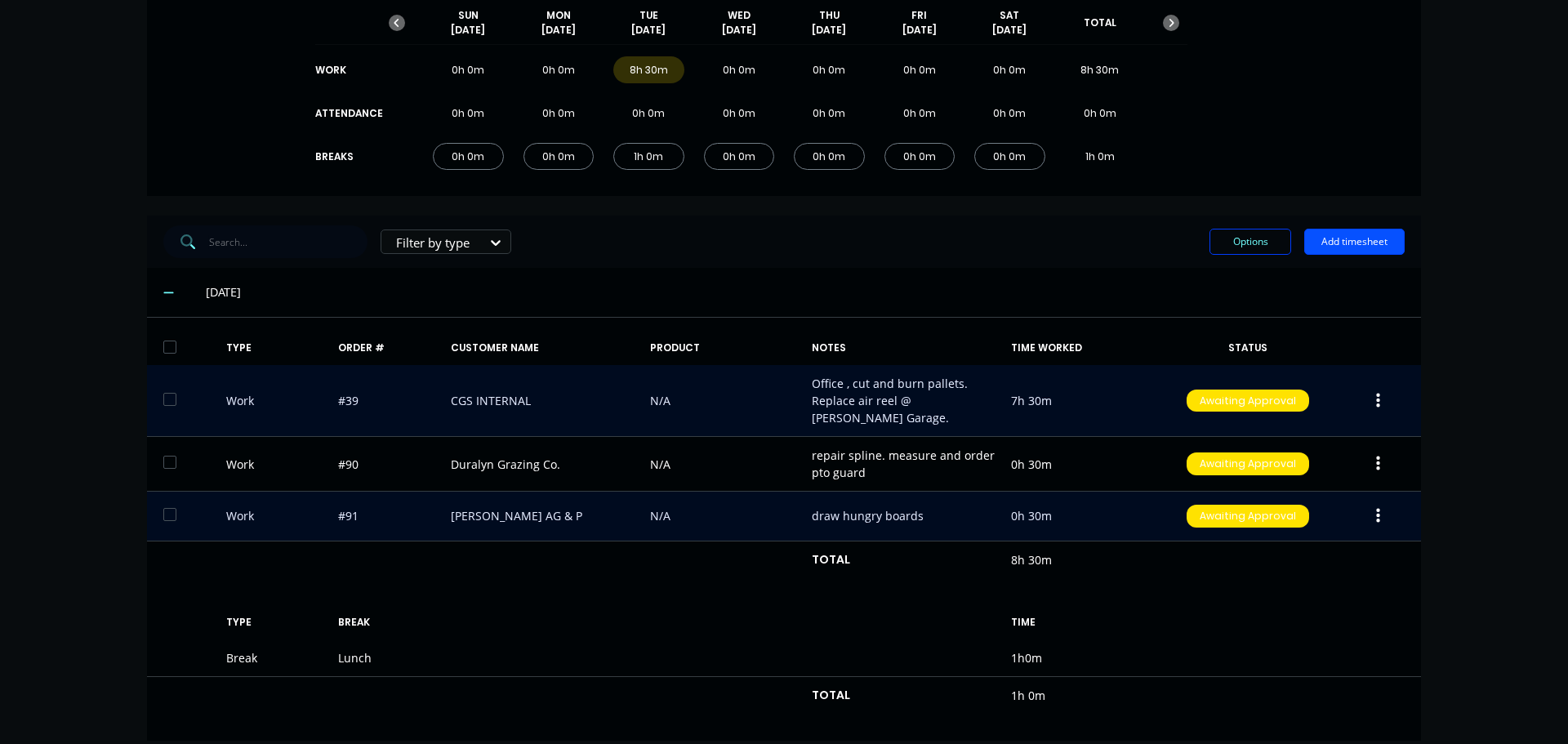
click at [1333, 243] on button "Add timesheet" at bounding box center [1355, 241] width 101 height 26
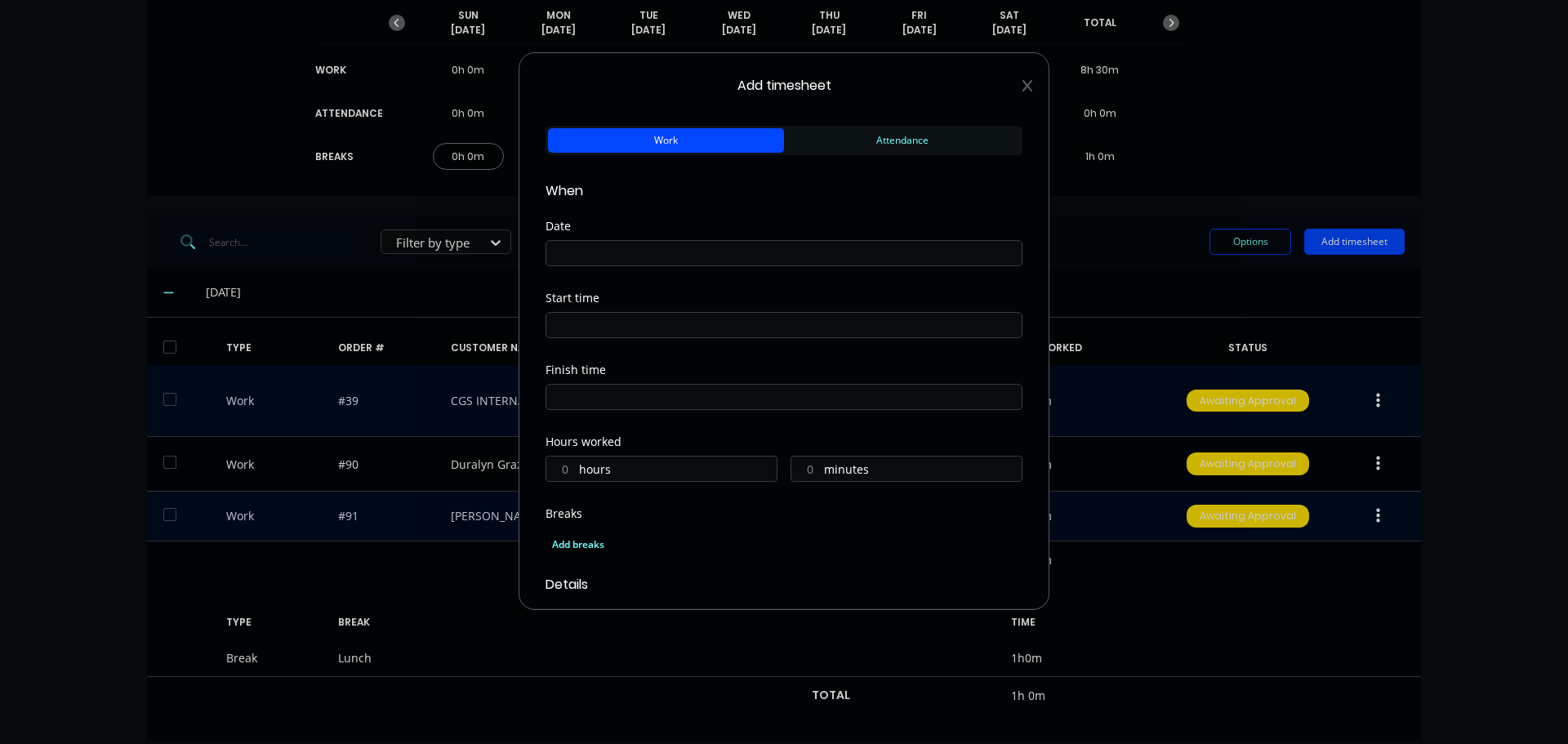
click at [582, 259] on input at bounding box center [784, 254] width 476 height 25
click at [741, 291] on icon "Previous page" at bounding box center [737, 286] width 19 height 19
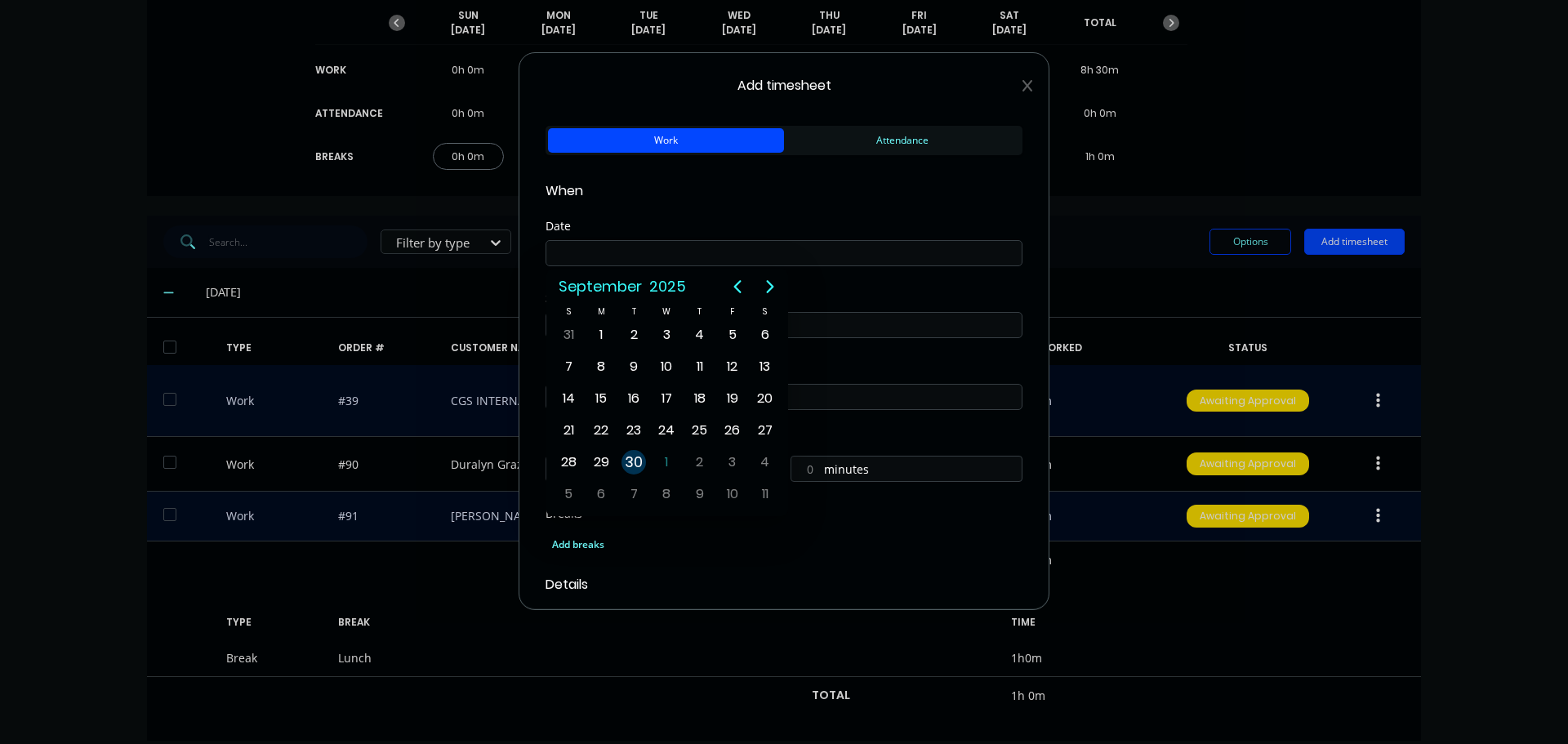
click at [635, 465] on div "30" at bounding box center [634, 462] width 25 height 25
type input "[DATE]"
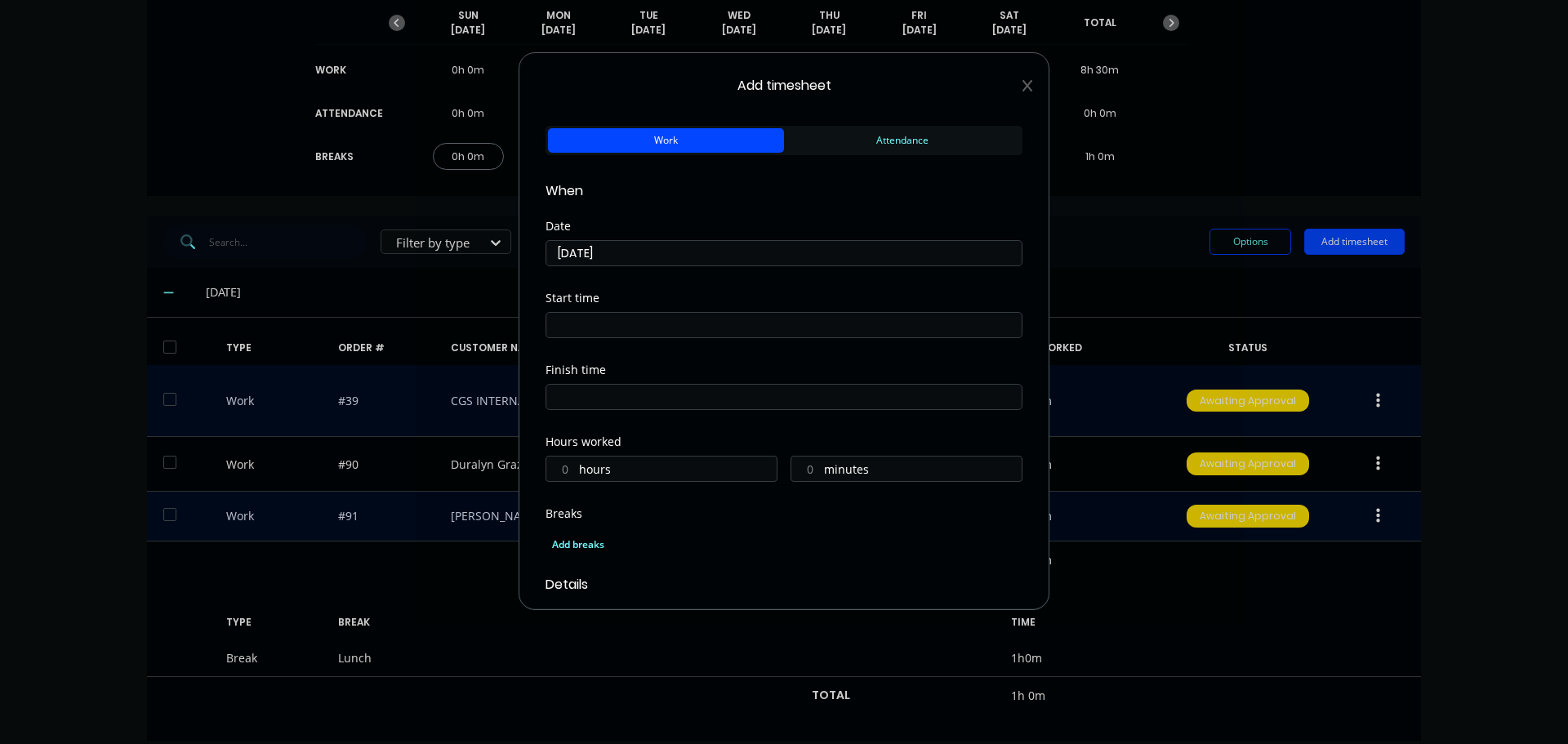
click at [591, 326] on input at bounding box center [784, 326] width 476 height 25
click at [580, 354] on div "04" at bounding box center [580, 356] width 40 height 28
click at [666, 472] on div "PM" at bounding box center [670, 467] width 40 height 28
click at [627, 382] on div "00" at bounding box center [625, 384] width 40 height 28
type input "04:00 PM"
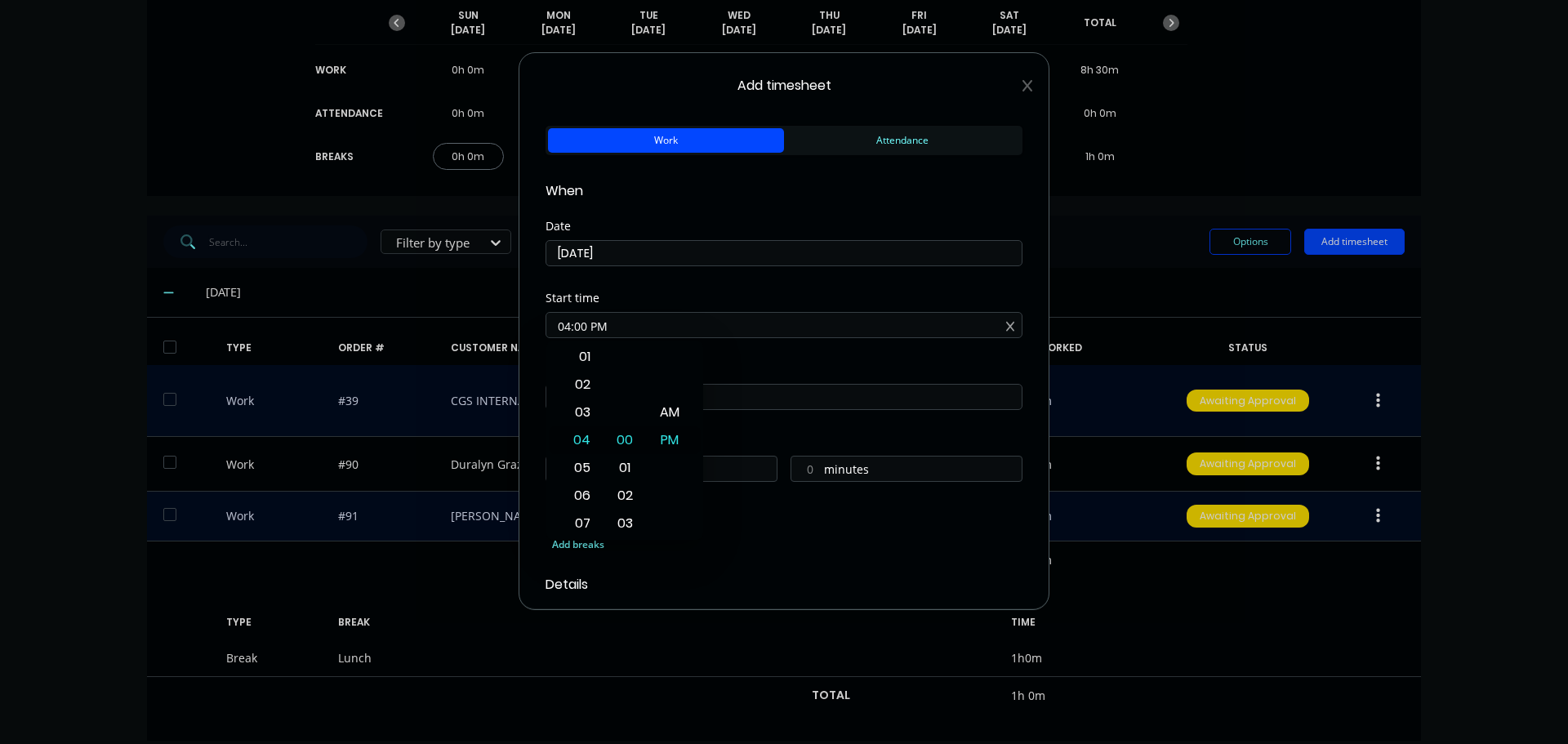
click at [751, 362] on div "Start time 04:00 PM" at bounding box center [784, 328] width 477 height 72
click at [636, 399] on input at bounding box center [784, 397] width 476 height 25
type input "07:09 AM"
type input "15"
type input "9"
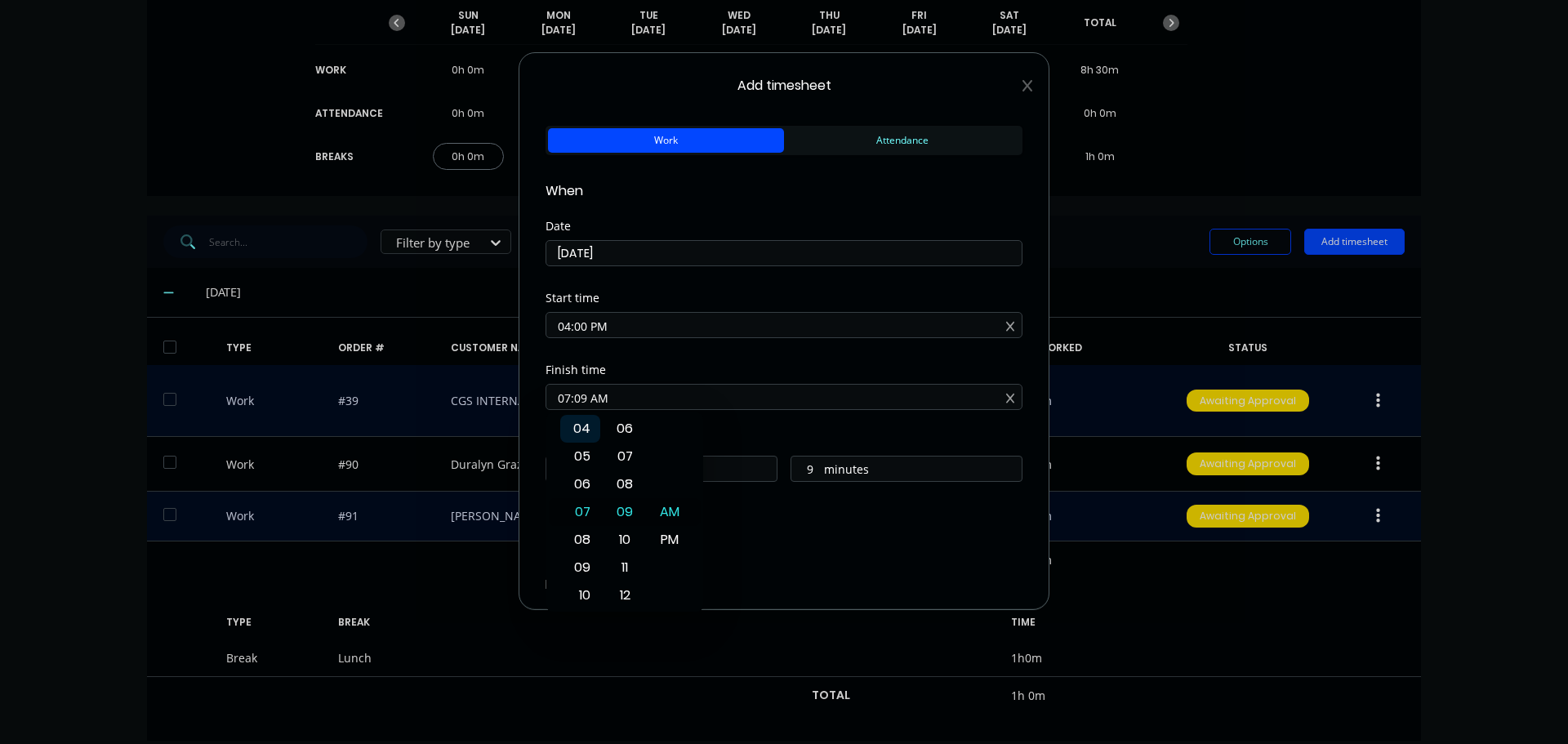
click at [580, 429] on div "04" at bounding box center [580, 429] width 40 height 28
type input "04:09 AM"
type input "12"
type input "04:16 AM"
type input "16"
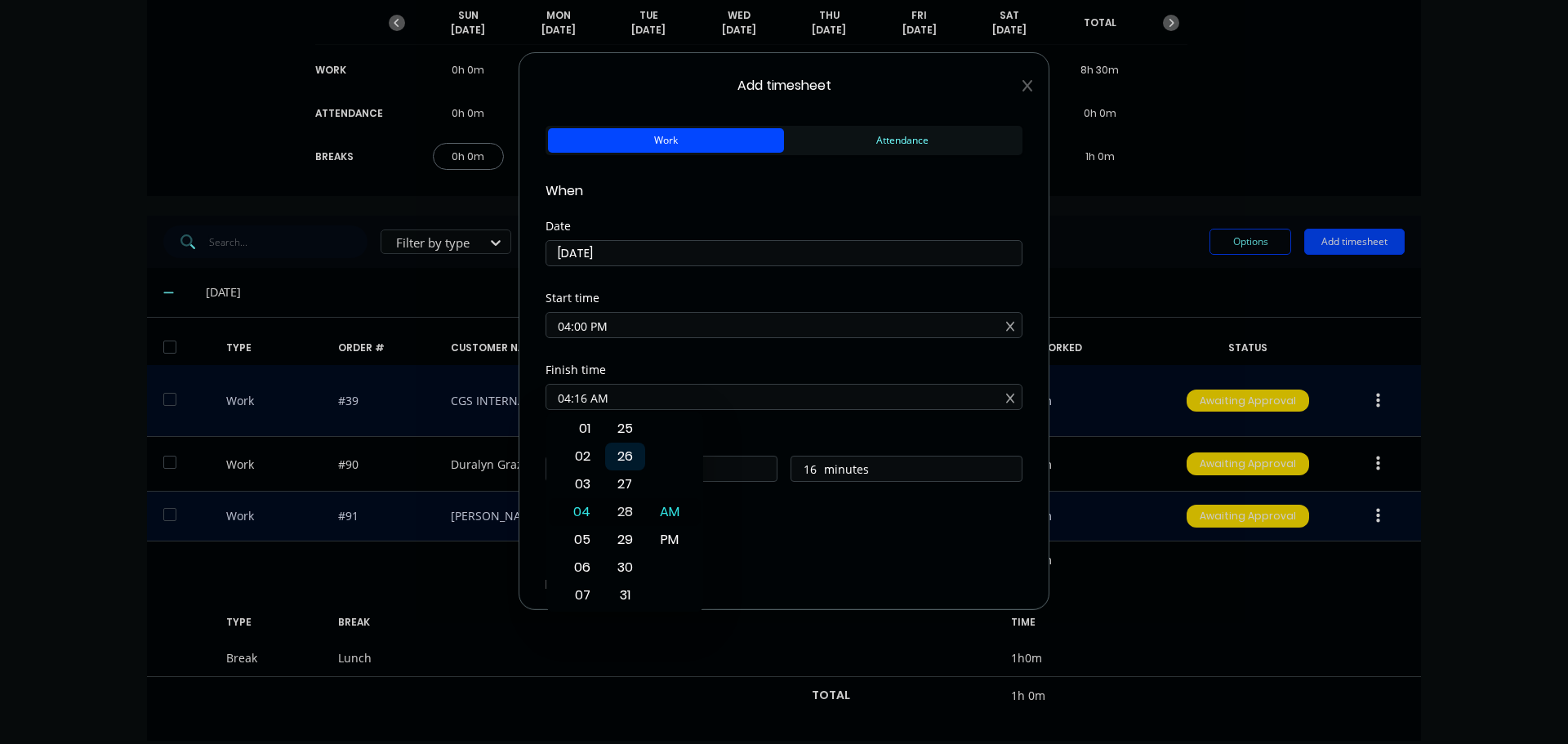
type input "04:29 AM"
type input "29"
click at [631, 535] on div "30" at bounding box center [625, 540] width 40 height 28
type input "04:30 AM"
type input "30"
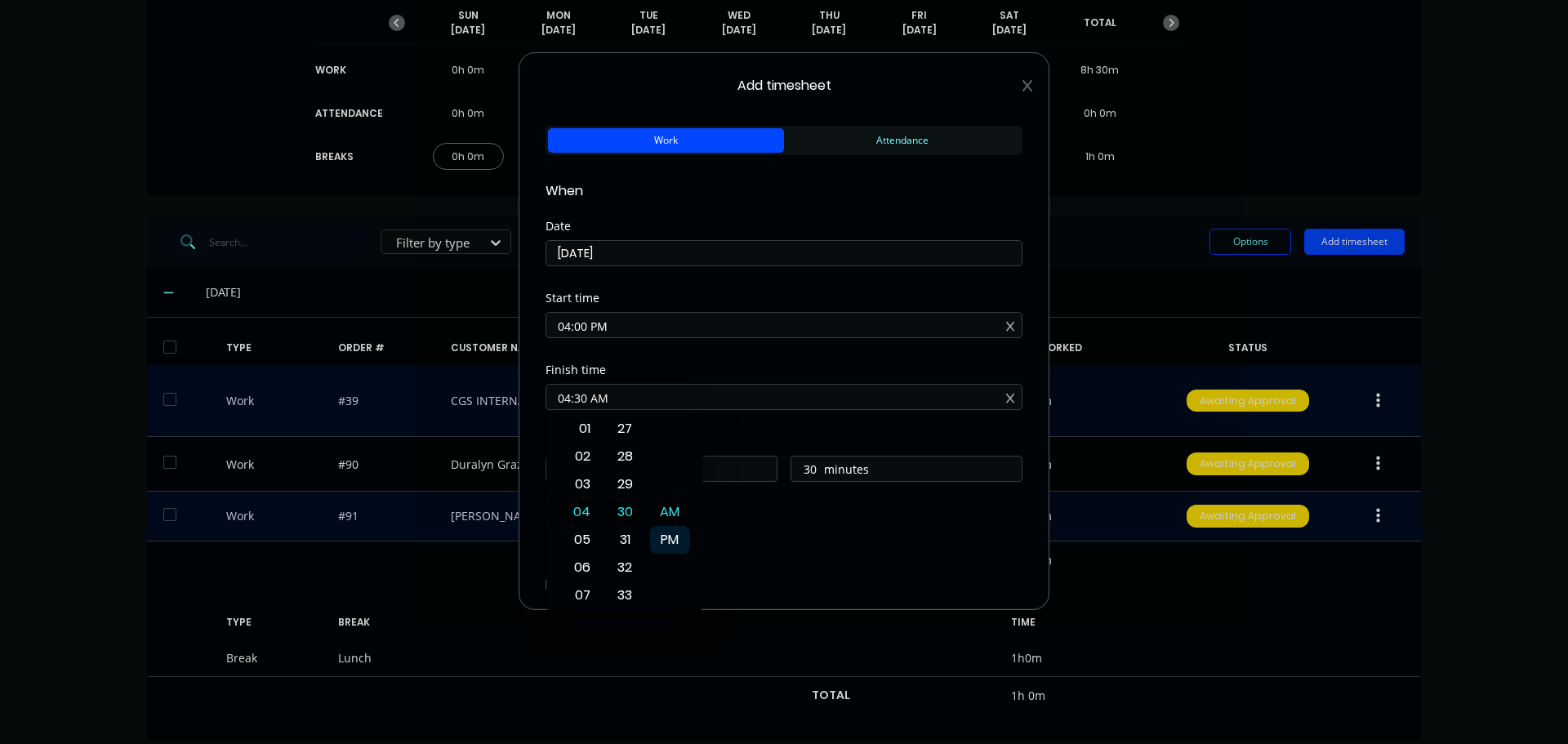
click at [664, 533] on div "PM" at bounding box center [670, 540] width 40 height 28
type input "04:30 PM"
type input "0"
click at [748, 537] on div "Add breaks" at bounding box center [784, 545] width 464 height 21
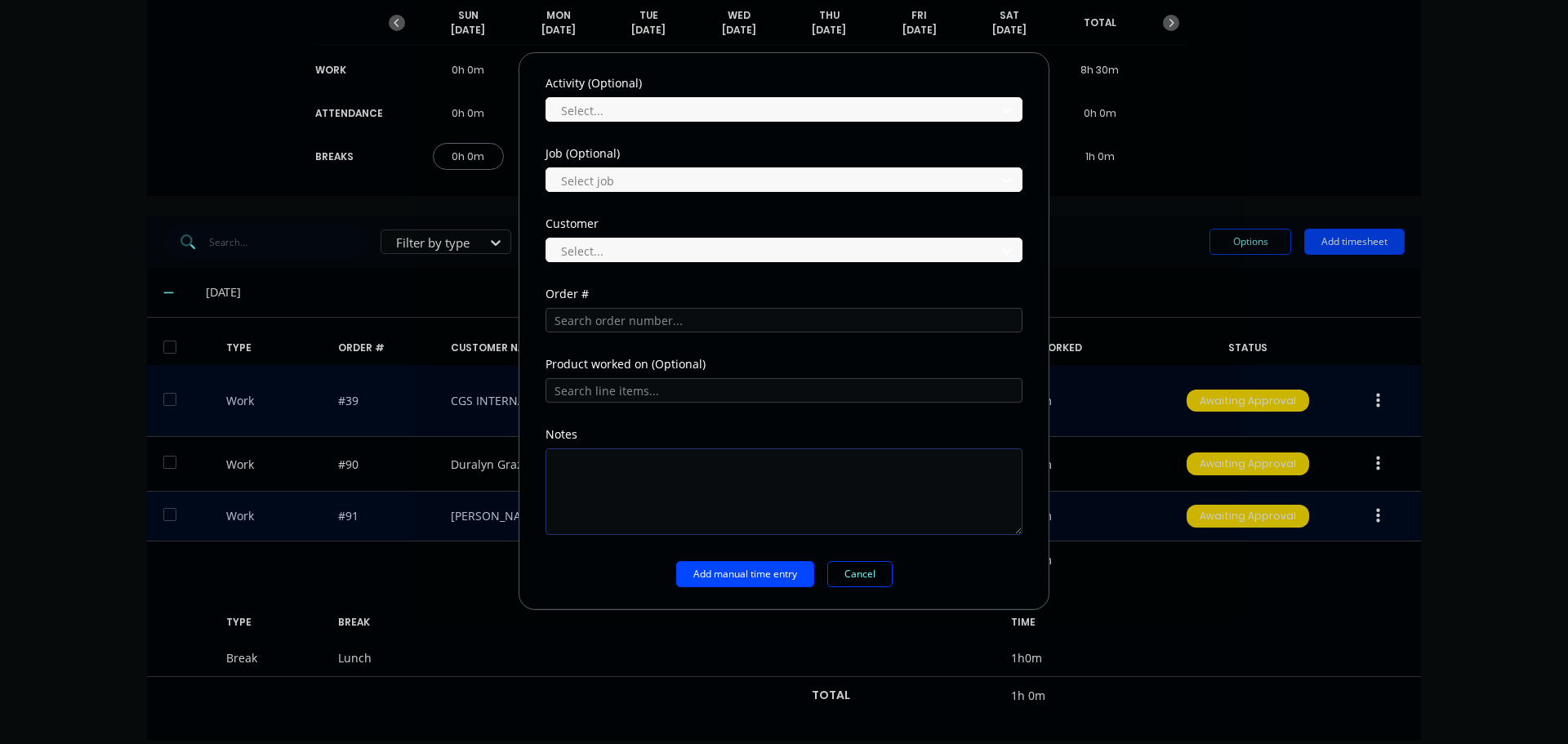
scroll to position [608, 0]
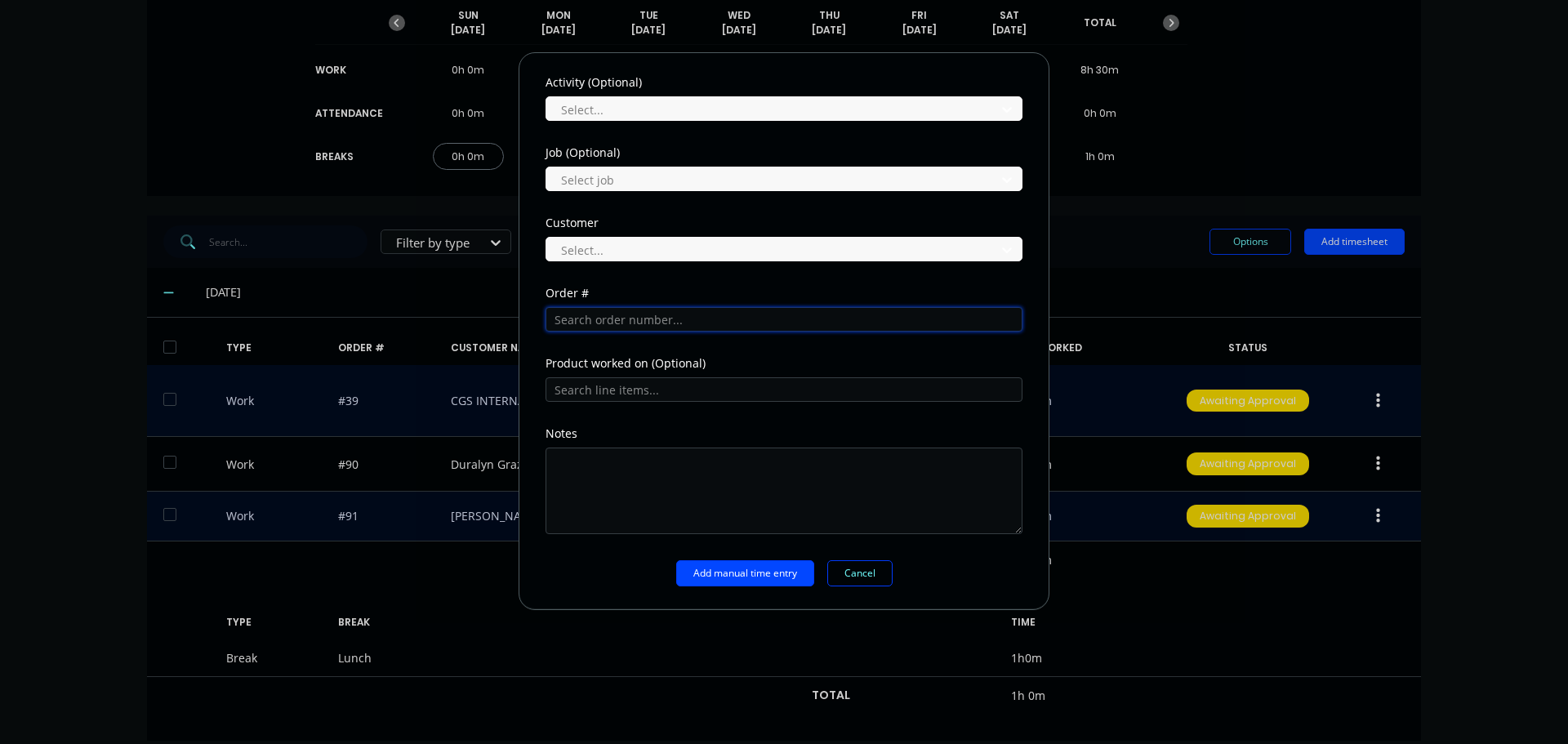
click at [583, 320] on input "text" at bounding box center [784, 320] width 477 height 25
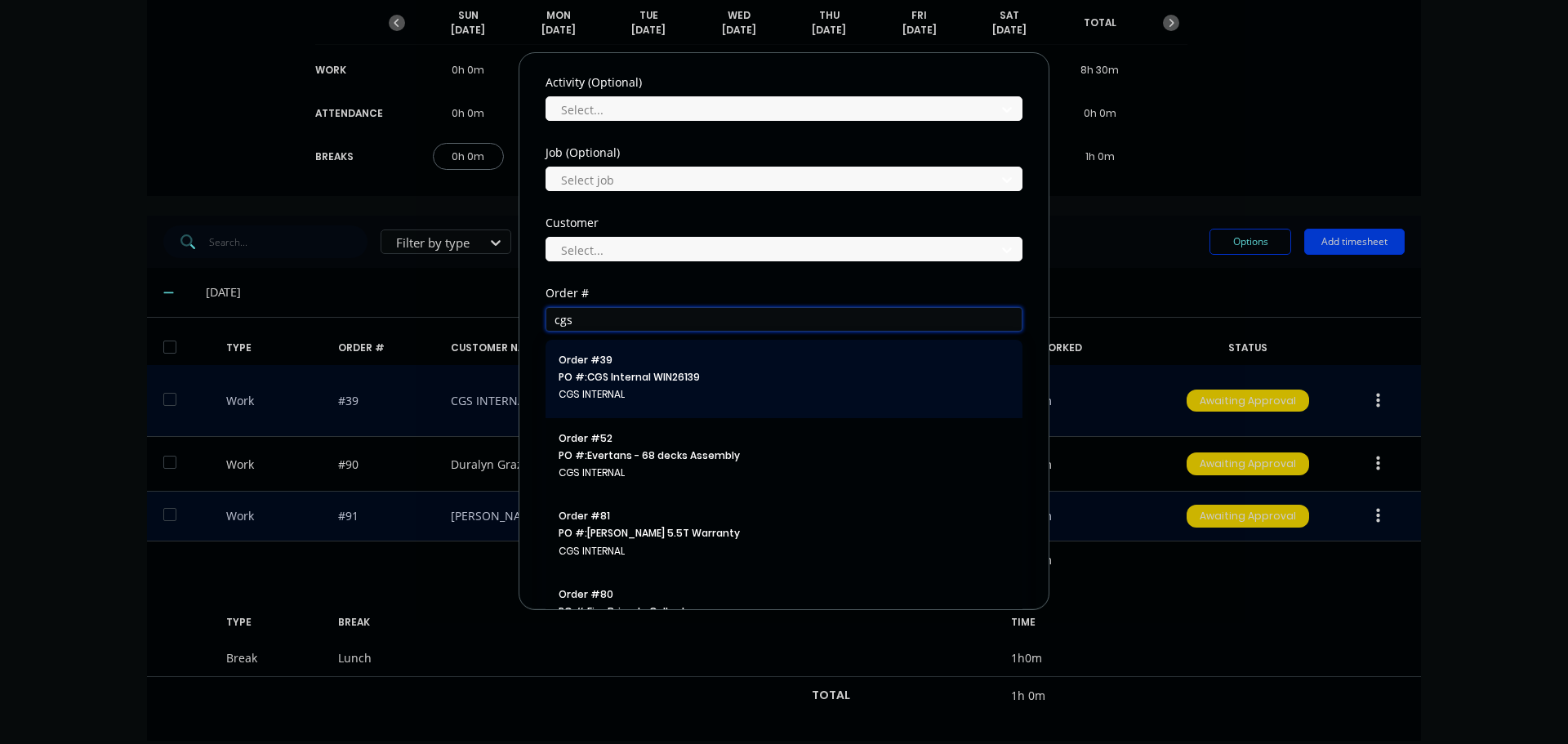
type input "cgs"
click at [750, 374] on span "PO #: CGS Internal WIN26139" at bounding box center [784, 377] width 451 height 14
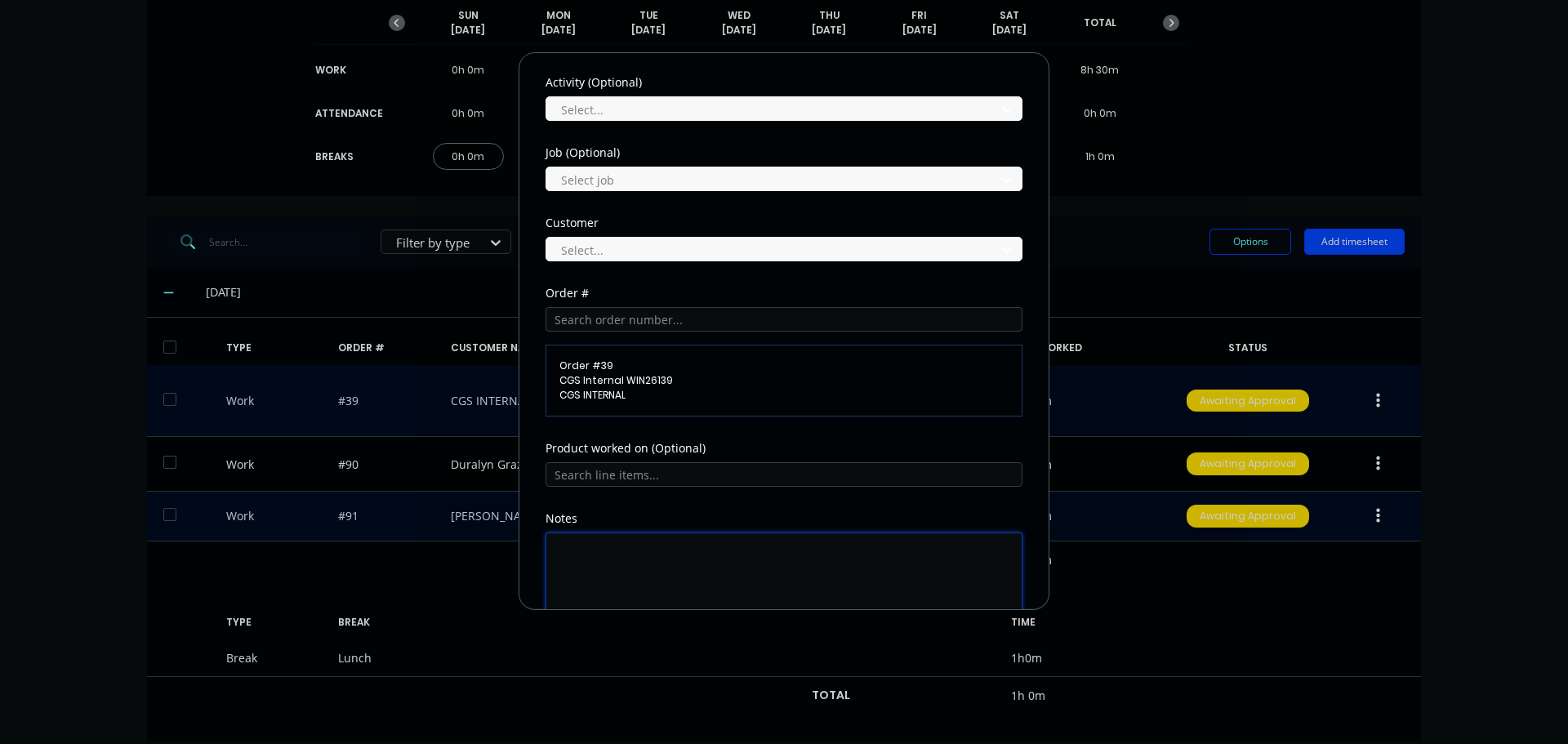
click at [643, 561] on textarea at bounding box center [784, 575] width 477 height 86
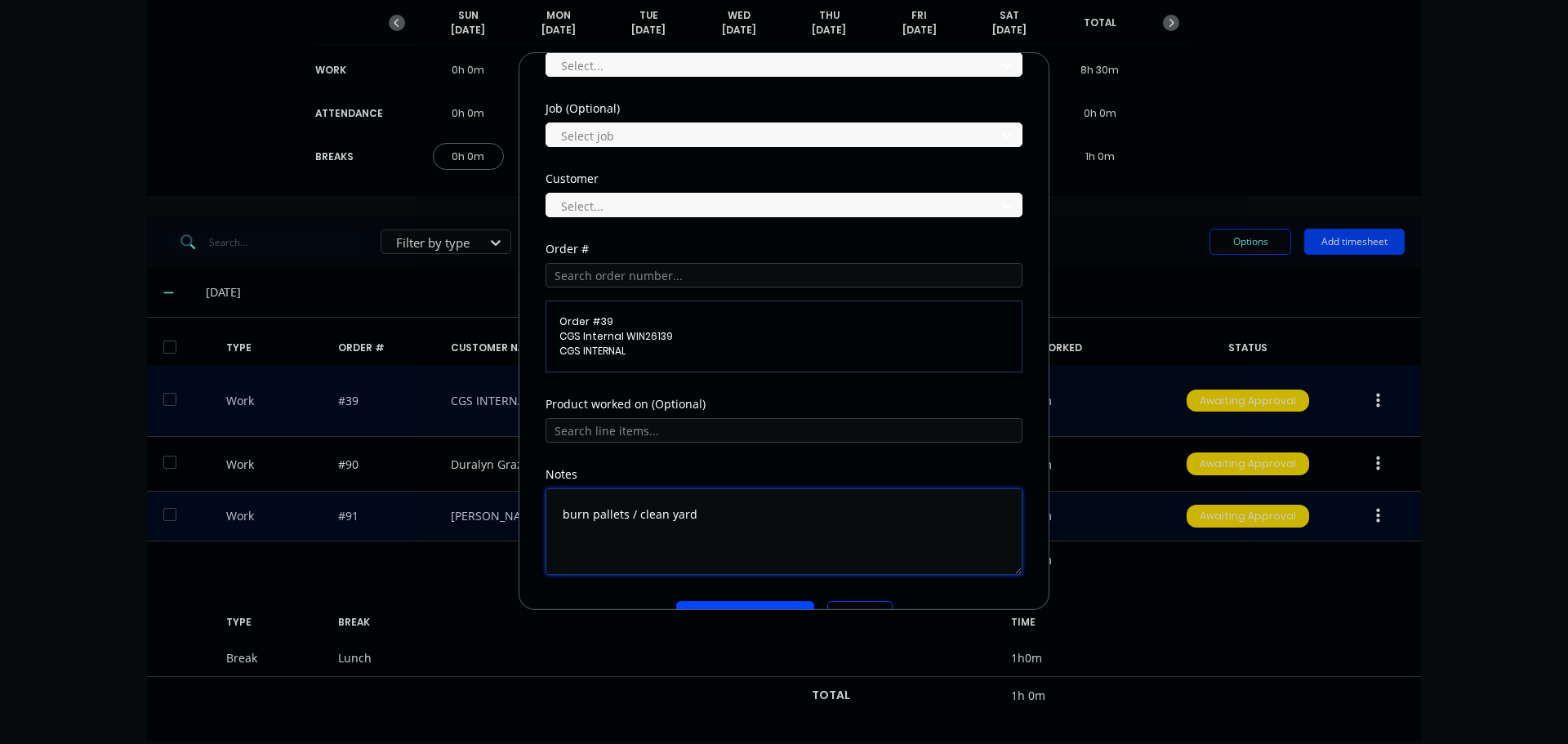
scroll to position [693, 0]
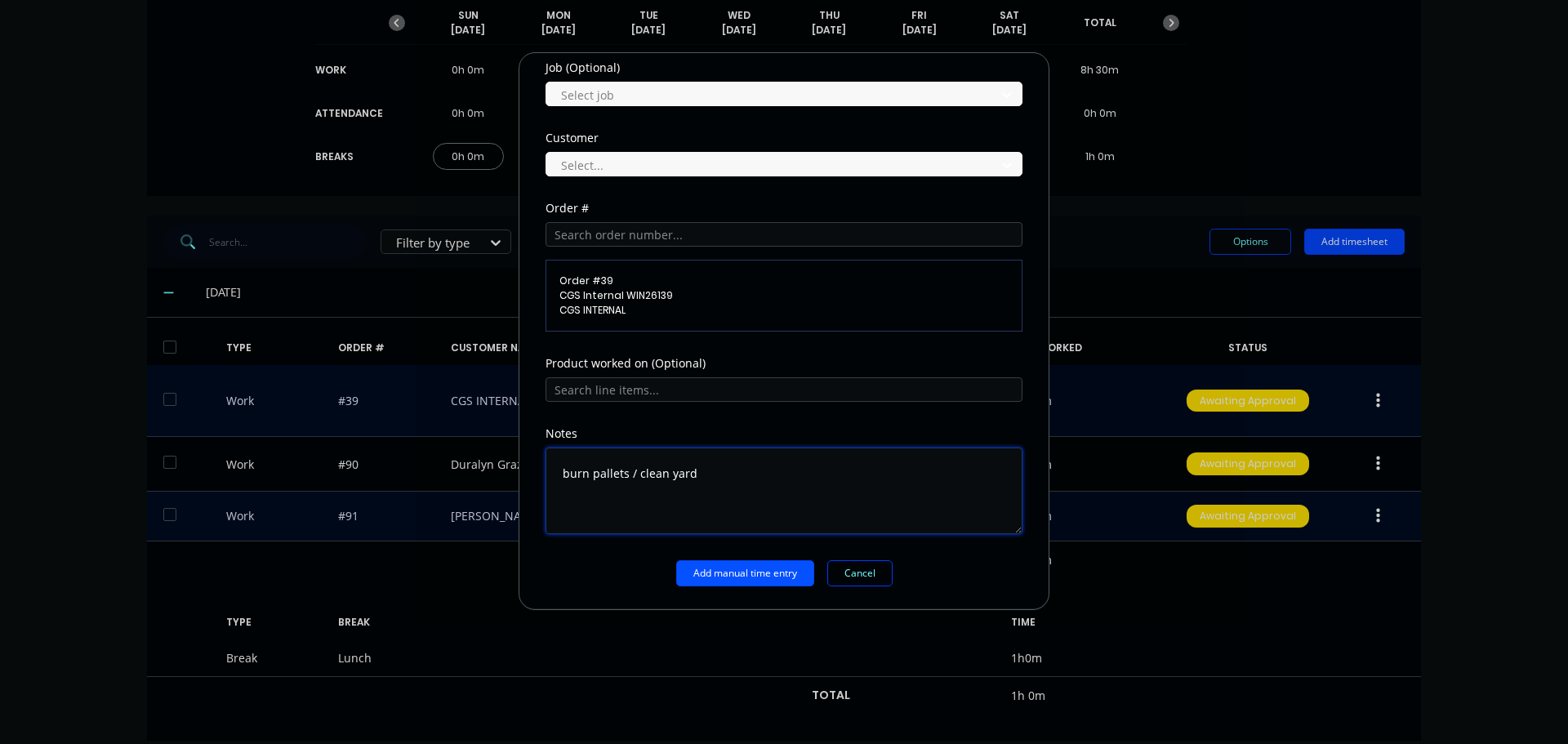
type textarea "burn pallets / clean yard"
click at [801, 572] on button "Add manual time entry" at bounding box center [746, 573] width 138 height 26
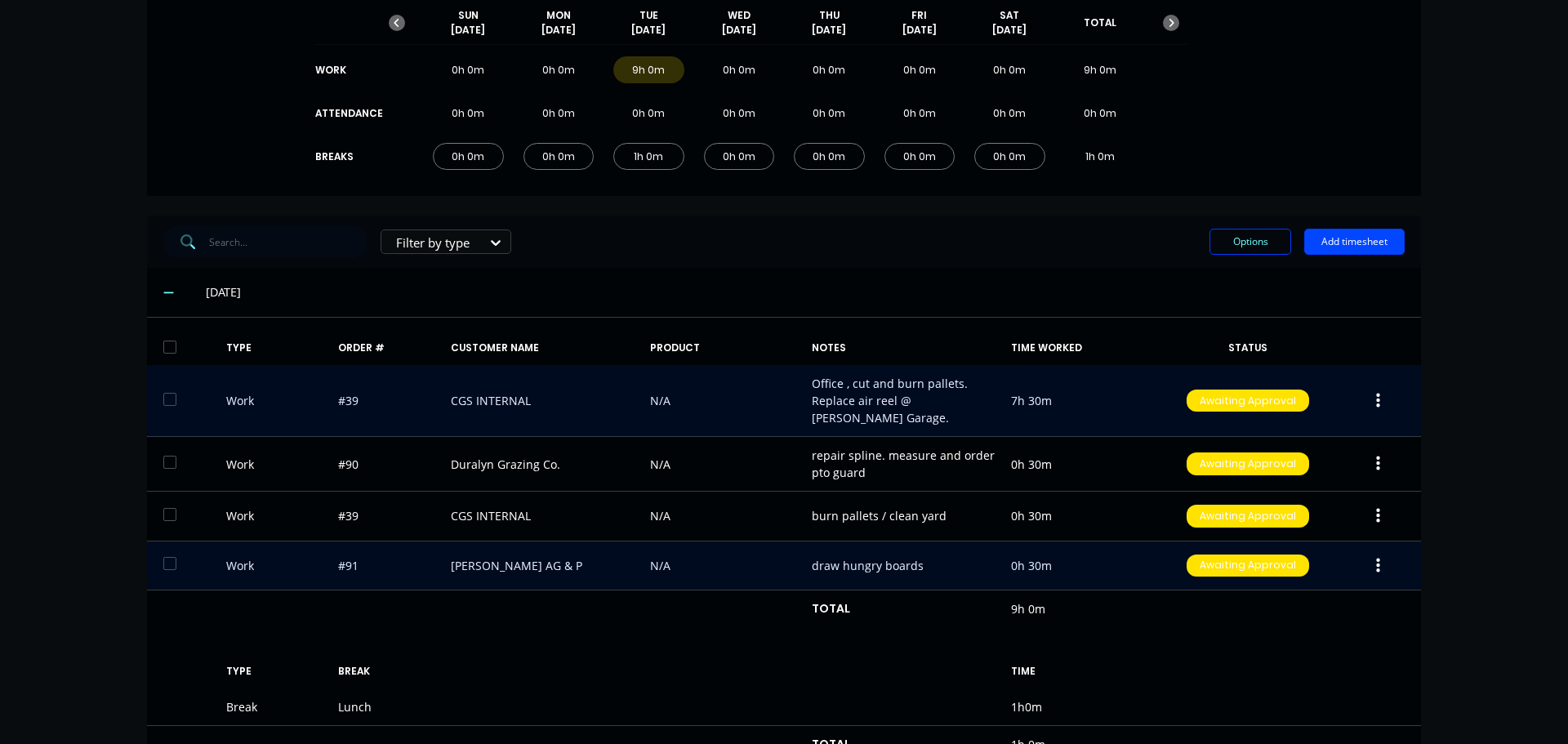
click at [1193, 619] on div "TYPE ORDER # CUSTOMER NAME PRODUCT NOTES TIME WORKED STATUS Work #39 CGS INTERN…" at bounding box center [784, 554] width 1274 height 446
click at [1367, 451] on button "button" at bounding box center [1378, 463] width 38 height 30
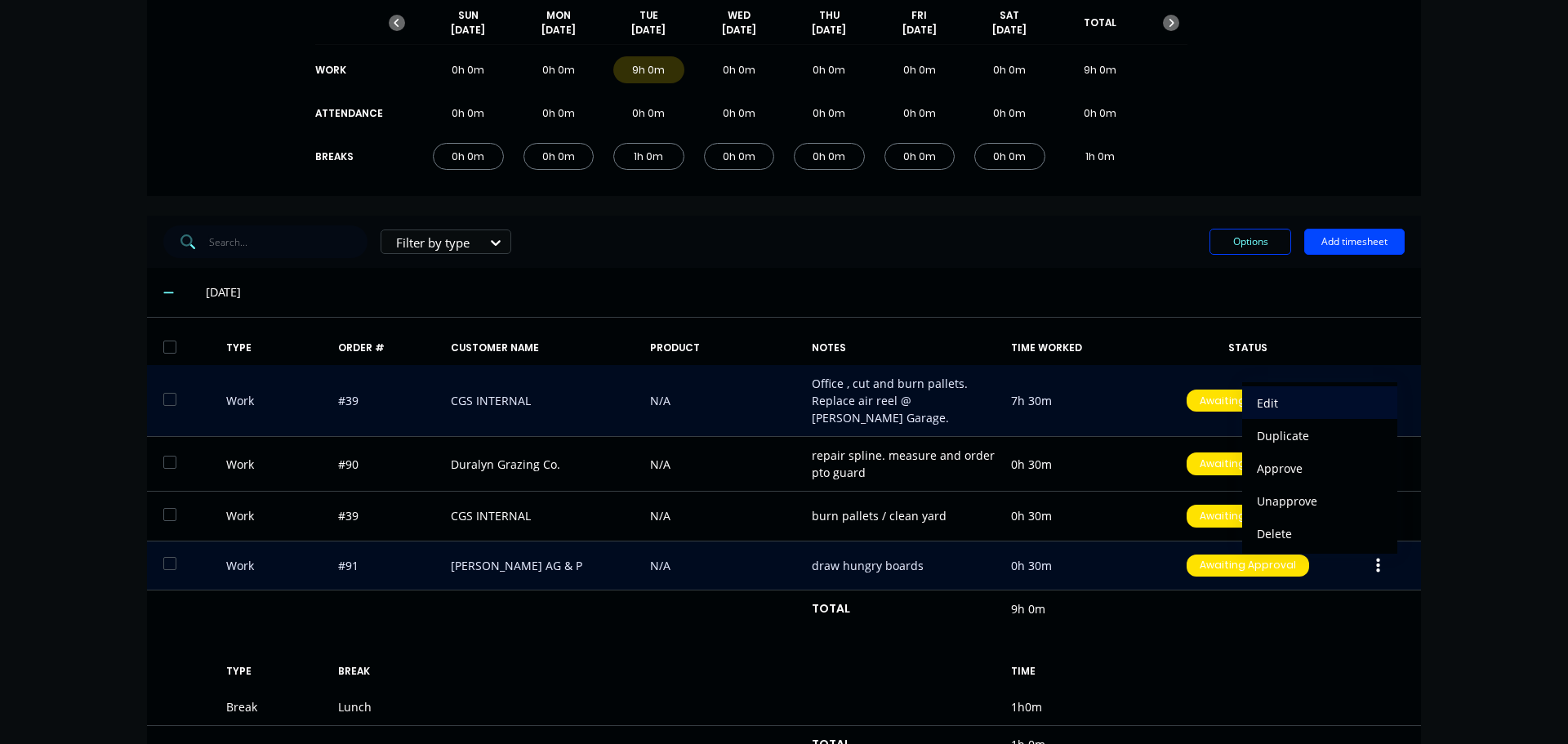
click at [1289, 392] on div "Edit" at bounding box center [1319, 403] width 125 height 24
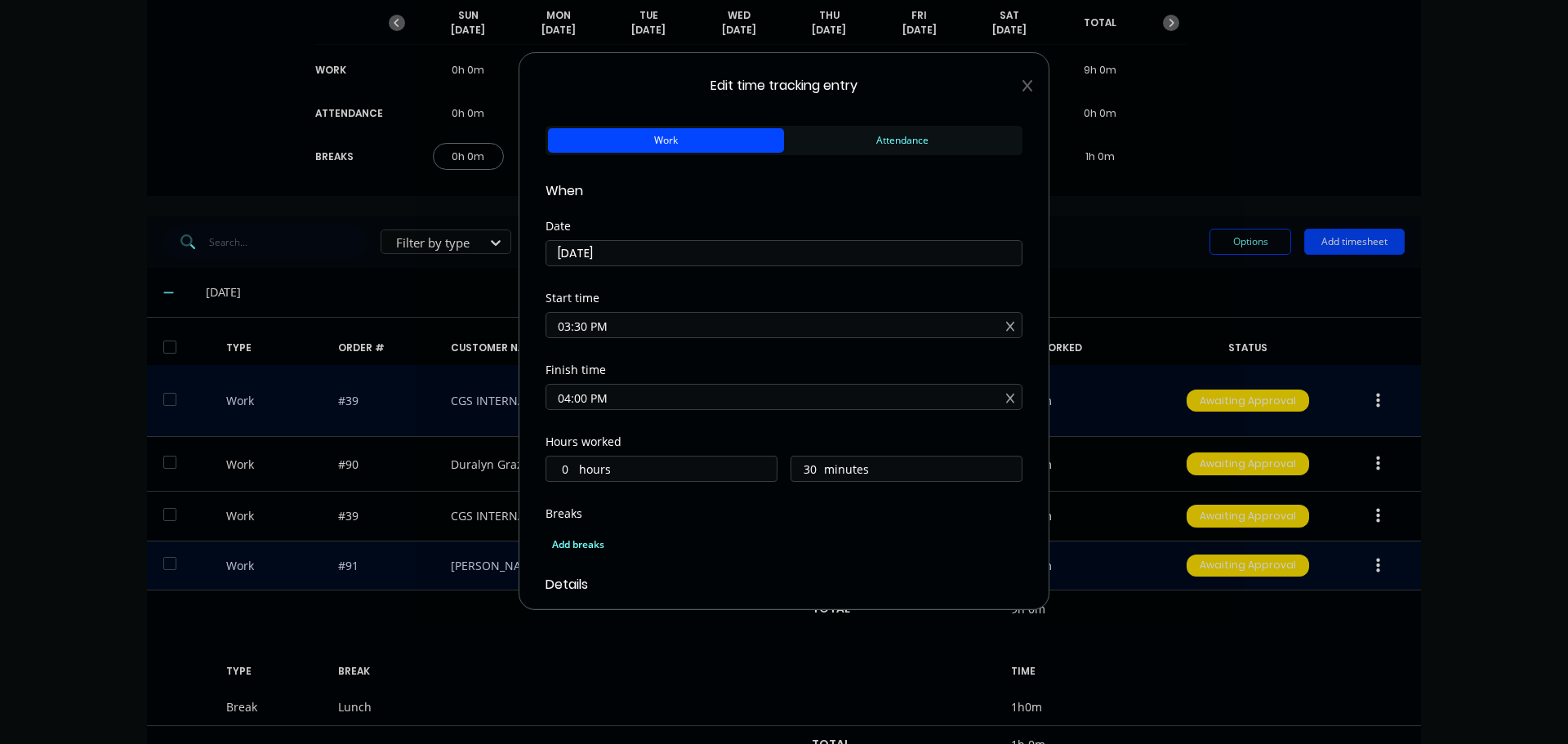
click at [1021, 83] on div "Edit time tracking entry Work Attendance When Date [DATE] Start time 03:30 PM F…" at bounding box center [784, 331] width 531 height 558
click at [1022, 87] on icon at bounding box center [1027, 86] width 10 height 13
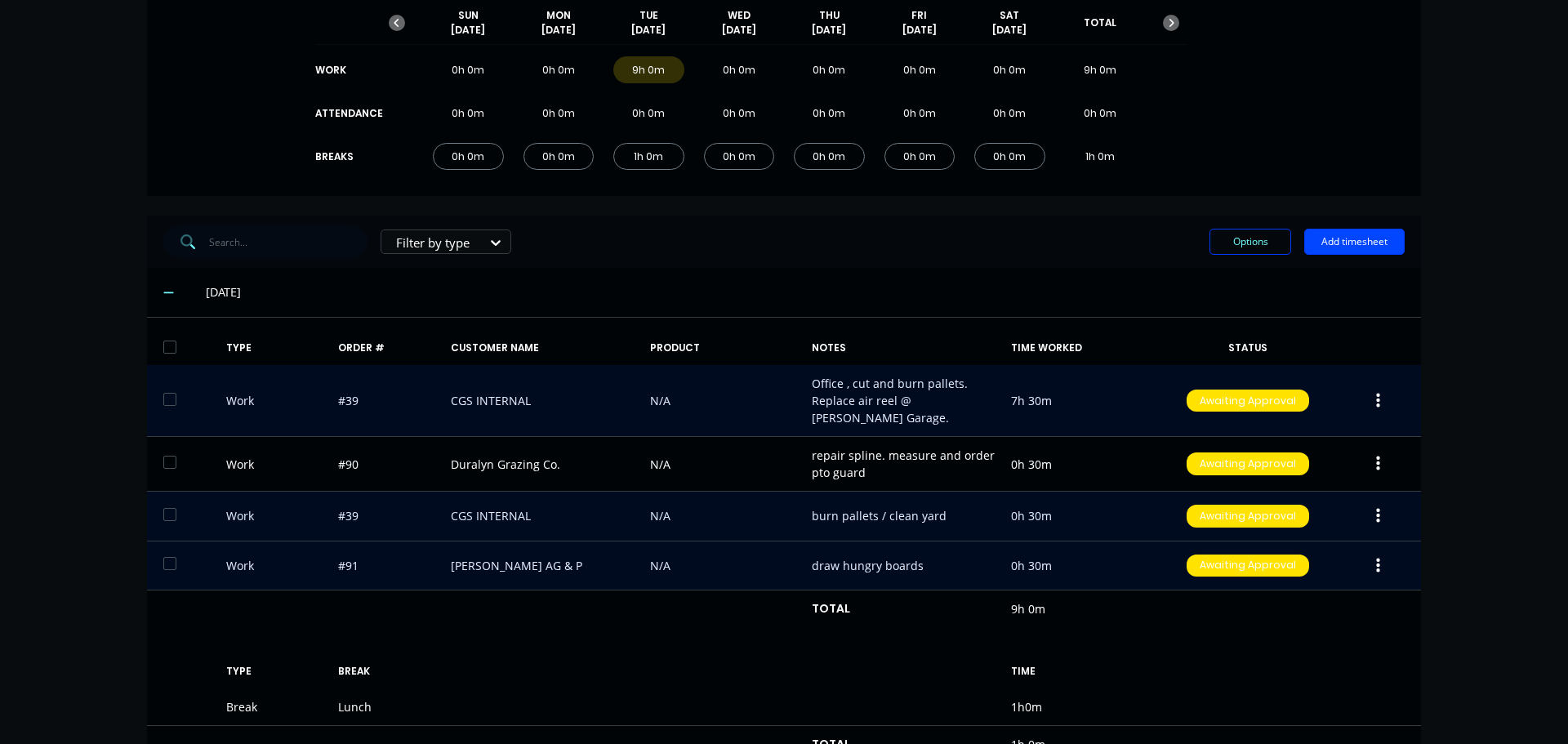
click at [1378, 502] on button "button" at bounding box center [1378, 516] width 38 height 30
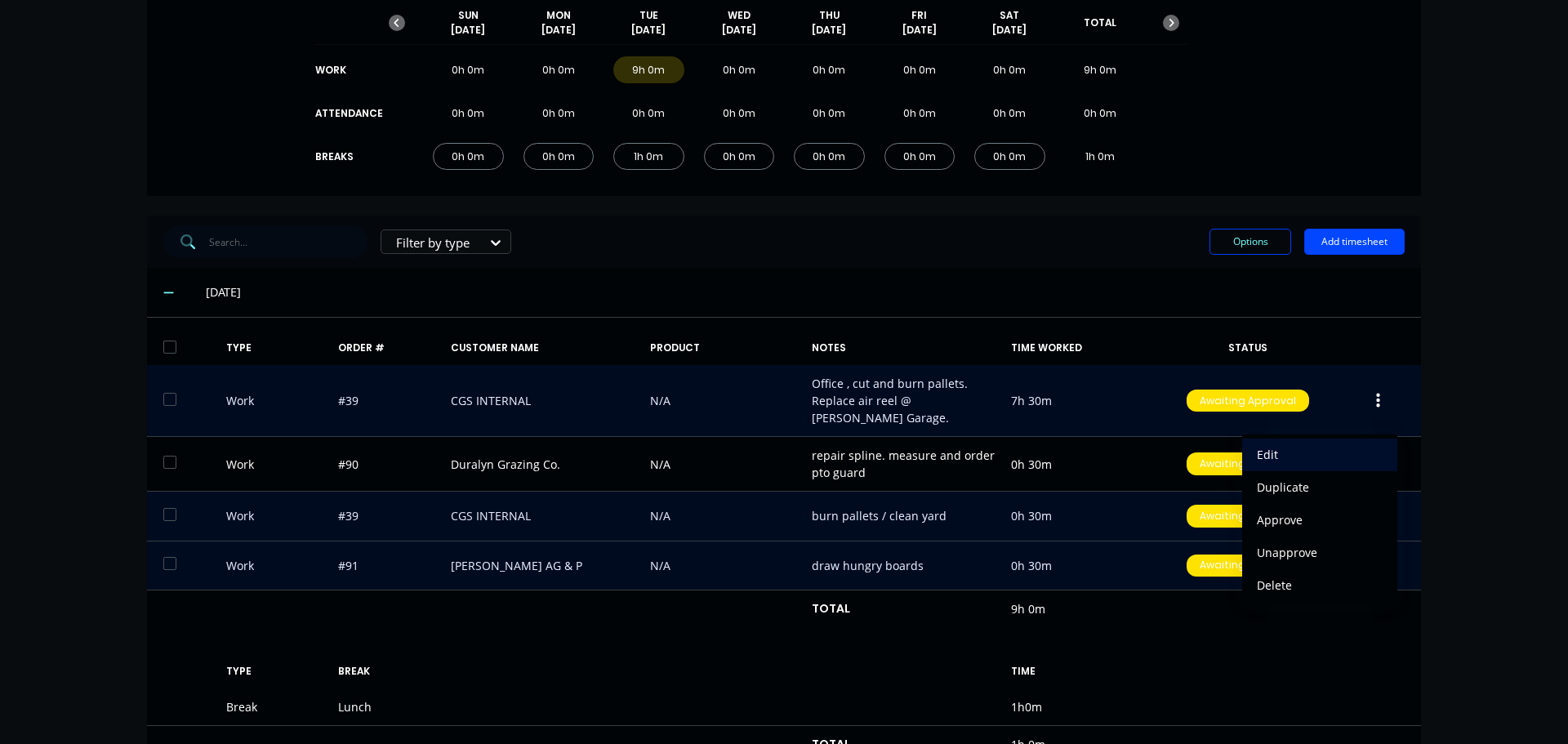
click at [1267, 443] on div "Edit" at bounding box center [1319, 455] width 125 height 24
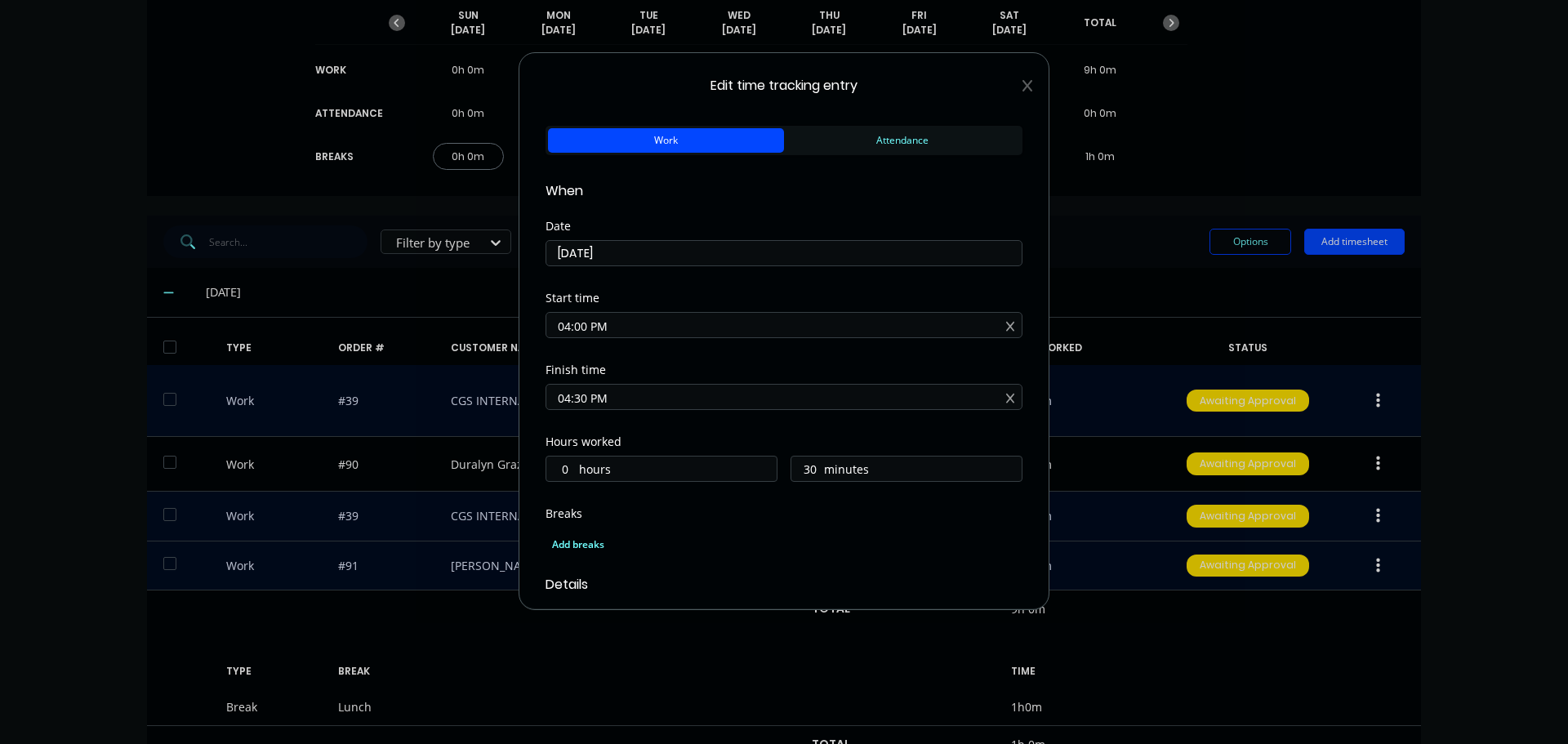
drag, startPoint x: 1012, startPoint y: 87, endPoint x: 1095, endPoint y: 175, distance: 121.0
click at [1022, 86] on icon at bounding box center [1027, 86] width 10 height 13
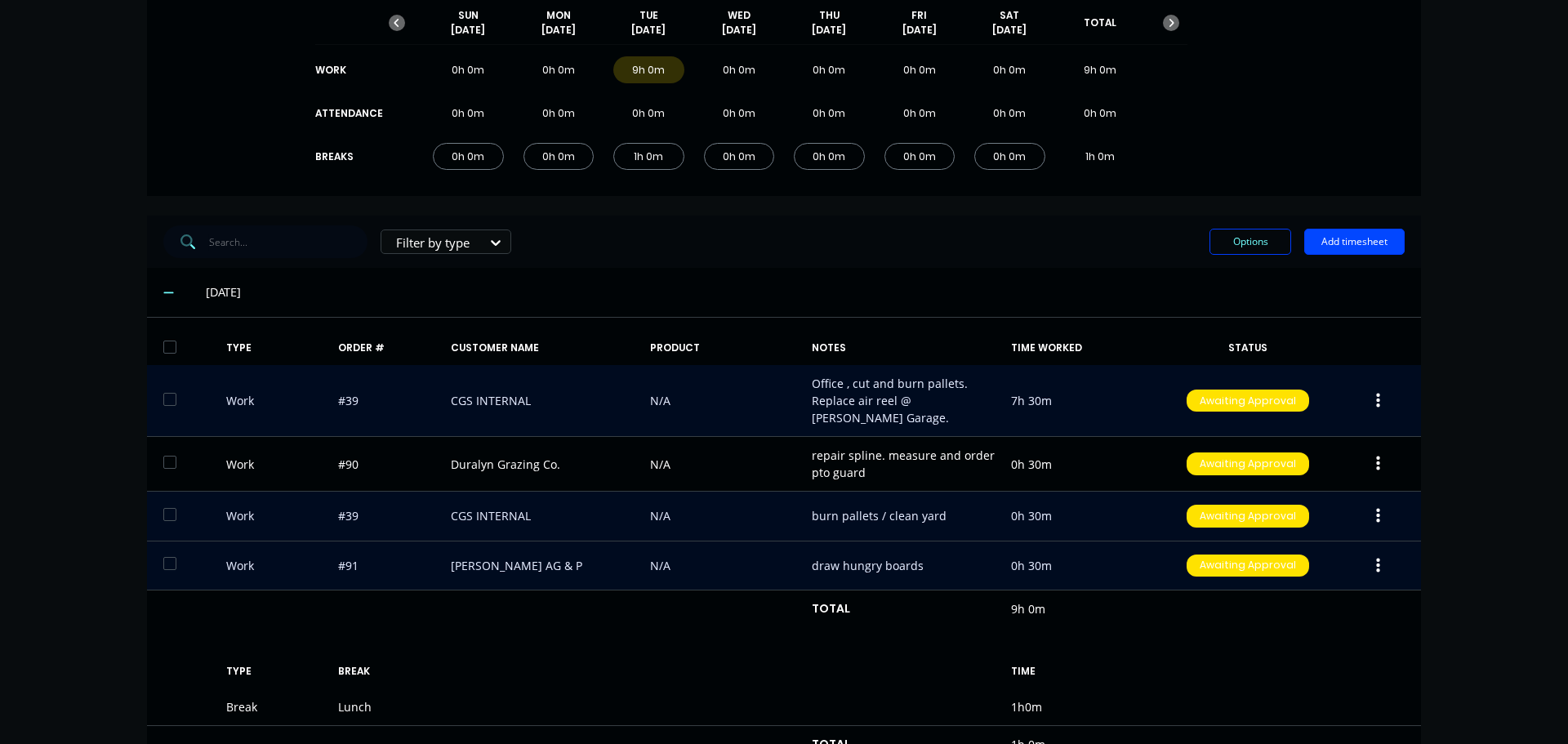
click at [1377, 557] on icon "button" at bounding box center [1378, 566] width 4 height 18
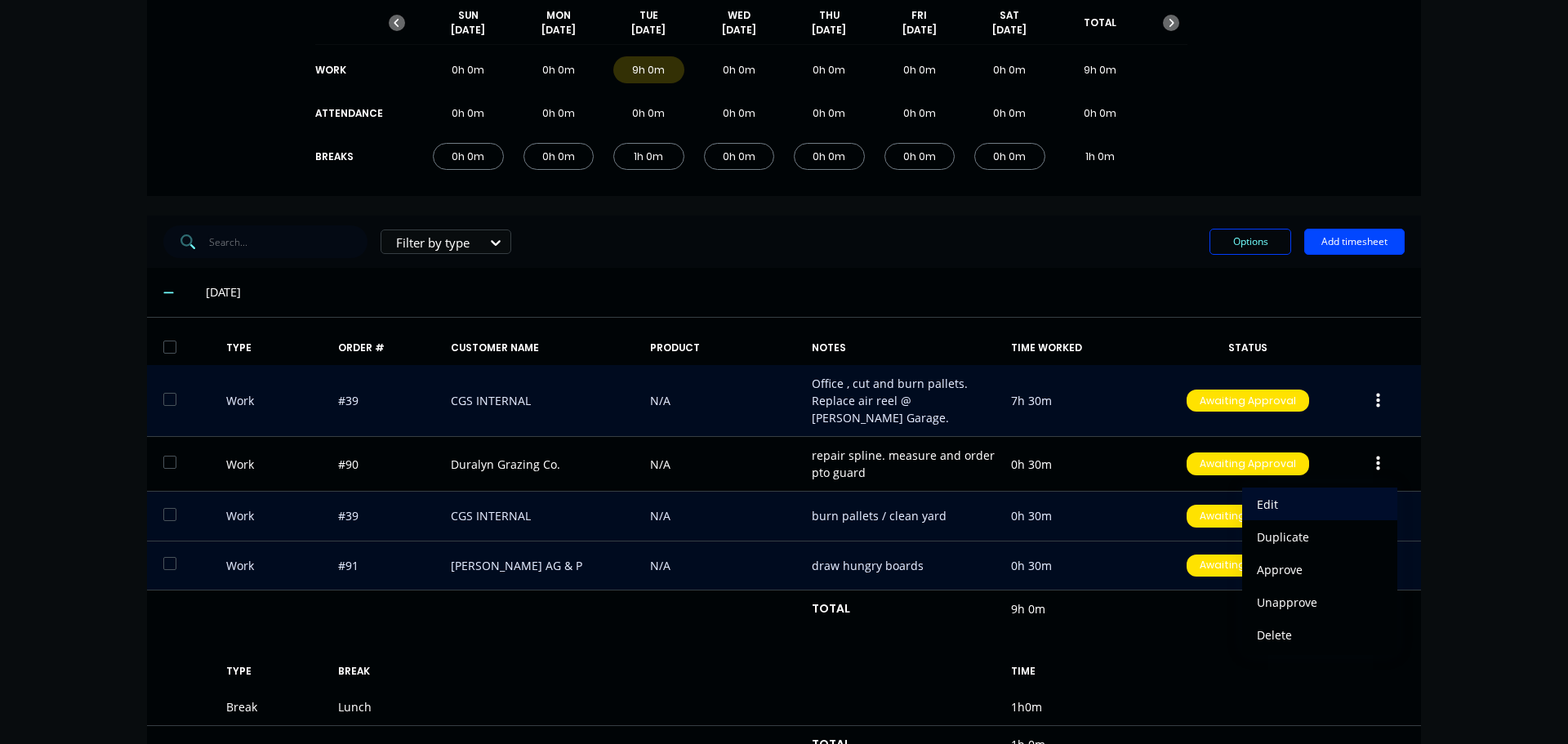
click at [1271, 493] on div "Edit" at bounding box center [1319, 505] width 125 height 24
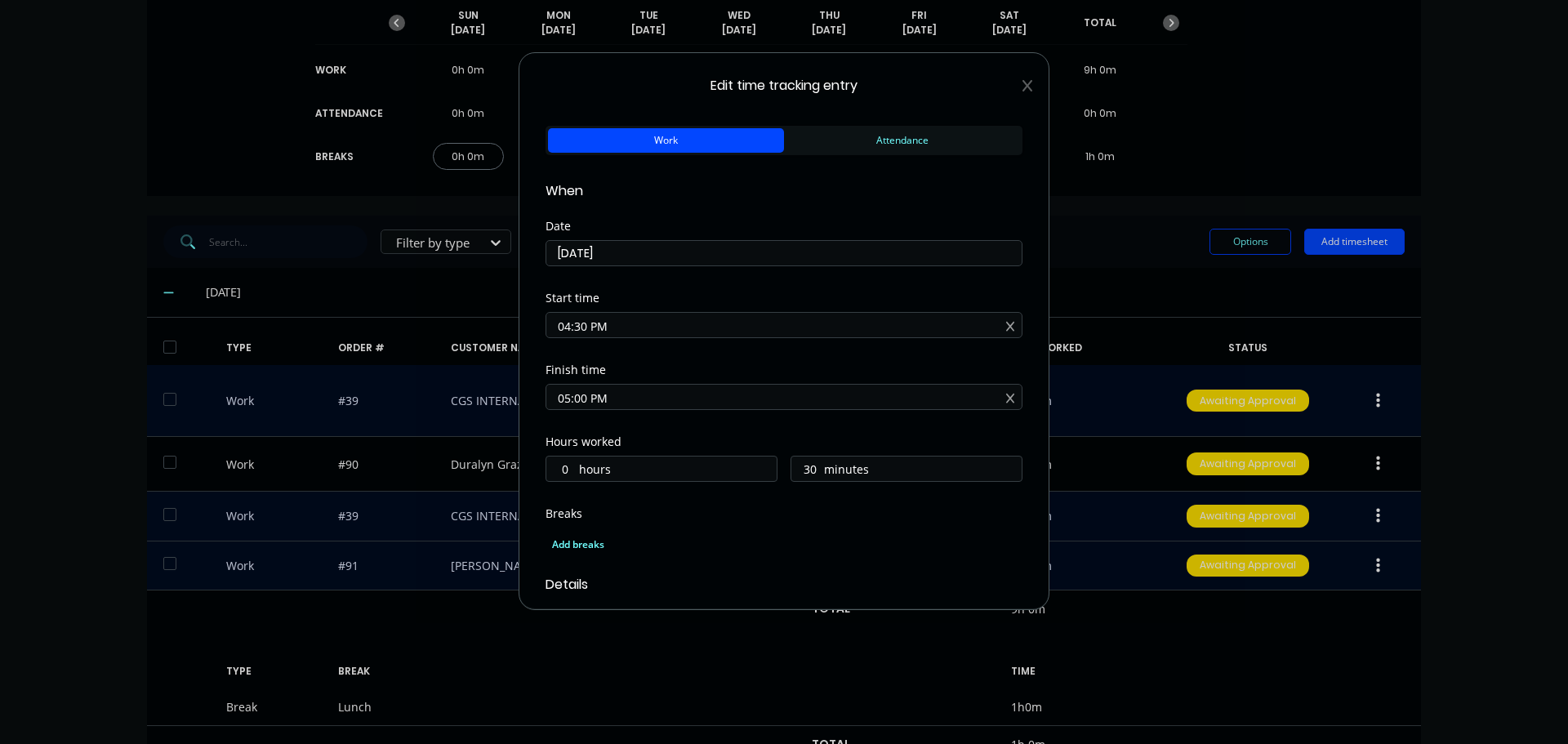
click at [1010, 91] on span "Edit time tracking entry" at bounding box center [784, 85] width 477 height 19
drag, startPoint x: 1014, startPoint y: 88, endPoint x: 1099, endPoint y: 219, distance: 156.2
click at [1022, 87] on icon at bounding box center [1027, 86] width 10 height 11
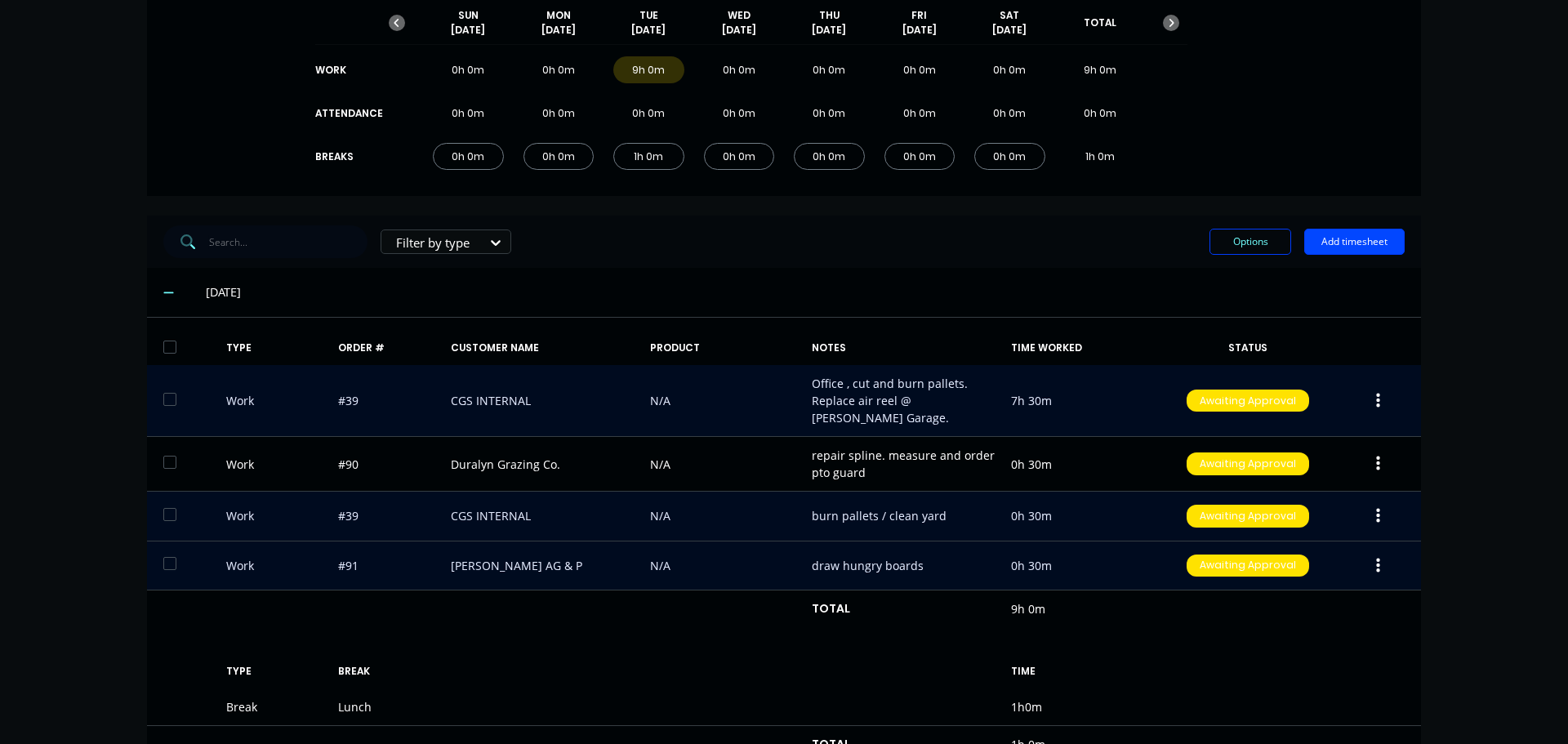
click at [1377, 509] on icon "button" at bounding box center [1378, 516] width 4 height 14
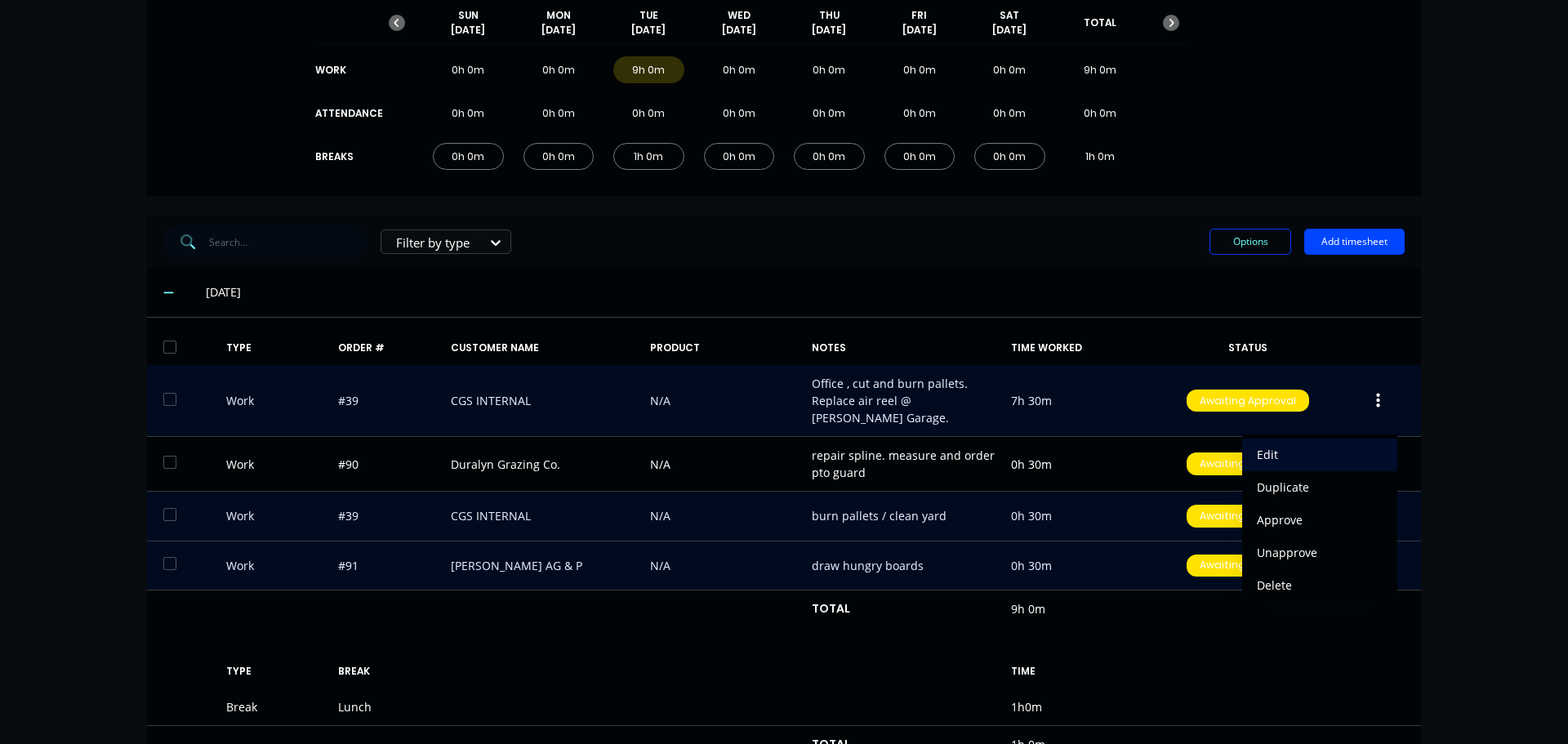
click at [1304, 443] on div "Edit" at bounding box center [1319, 455] width 125 height 24
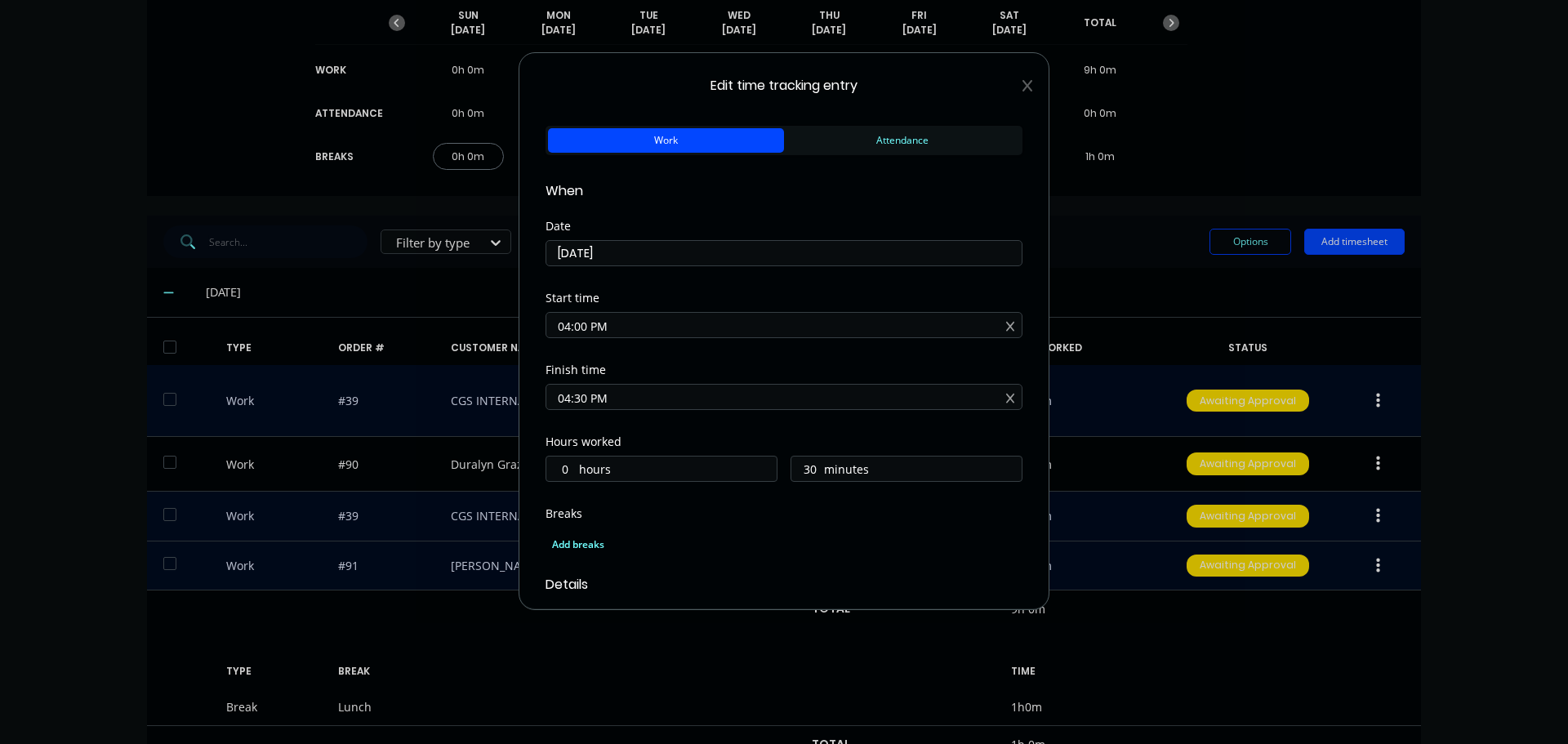
click at [563, 400] on input "04:30 PM" at bounding box center [784, 397] width 476 height 25
drag, startPoint x: 623, startPoint y: 398, endPoint x: 483, endPoint y: 396, distance: 140.0
click at [484, 396] on div "Edit time tracking entry Work Attendance When Date [DATE] Start time 04:00 PM F…" at bounding box center [784, 372] width 1568 height 744
click at [686, 396] on input "5:00" at bounding box center [784, 397] width 476 height 25
type input "05:00 AM"
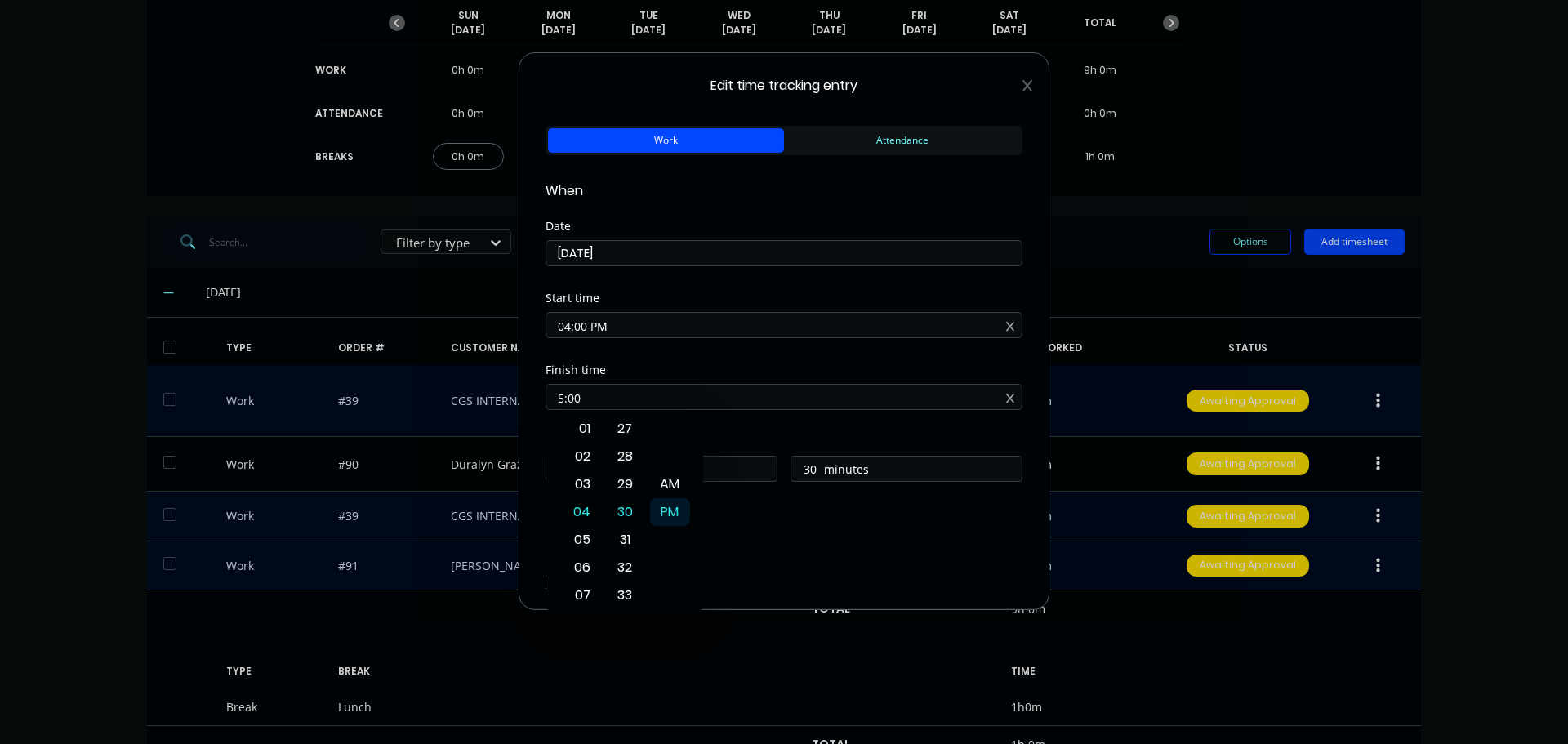
type input "13"
type input "0"
click at [675, 507] on div "PM" at bounding box center [670, 512] width 40 height 28
type input "05:00 PM"
type input "1"
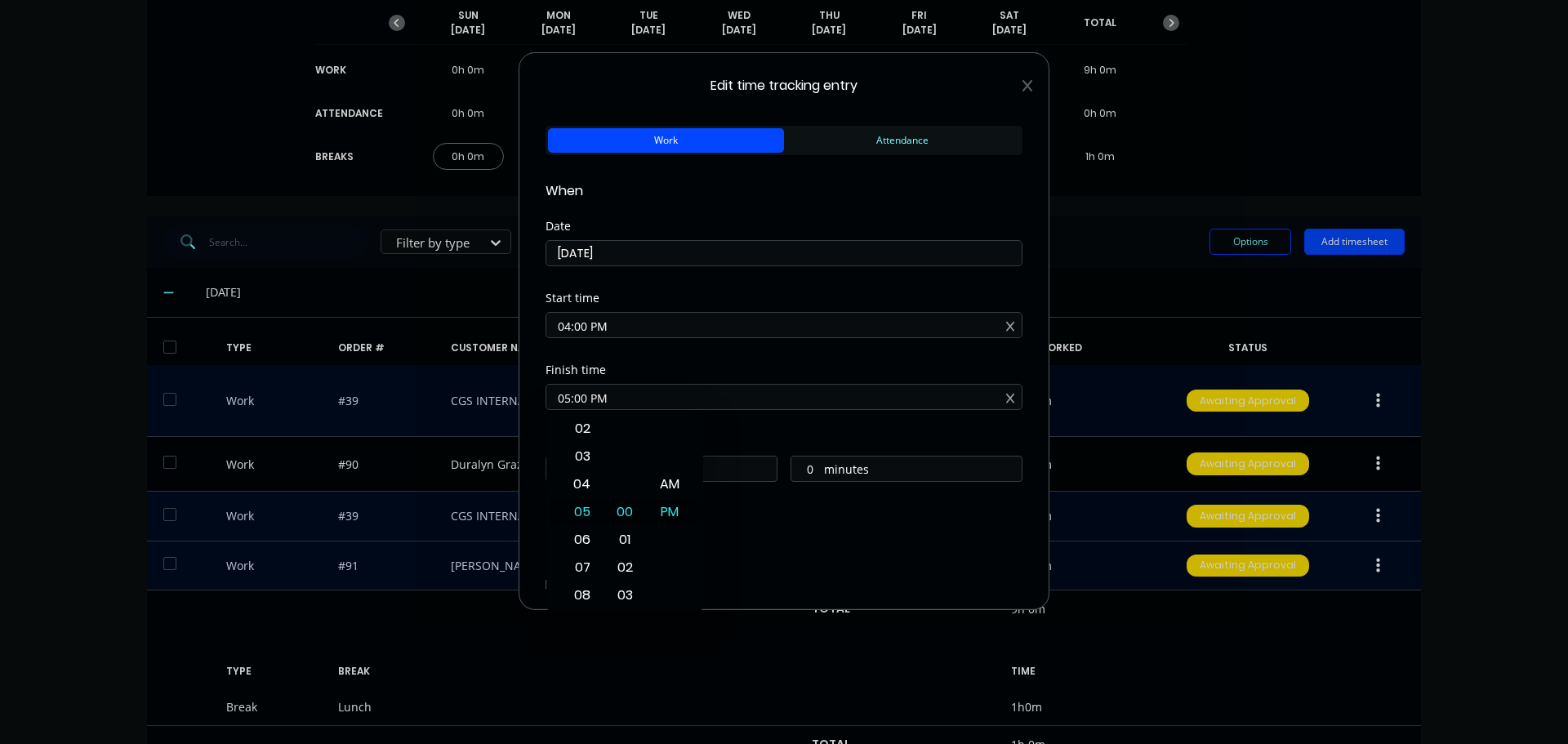
click at [811, 528] on div "Add breaks" at bounding box center [784, 545] width 477 height 34
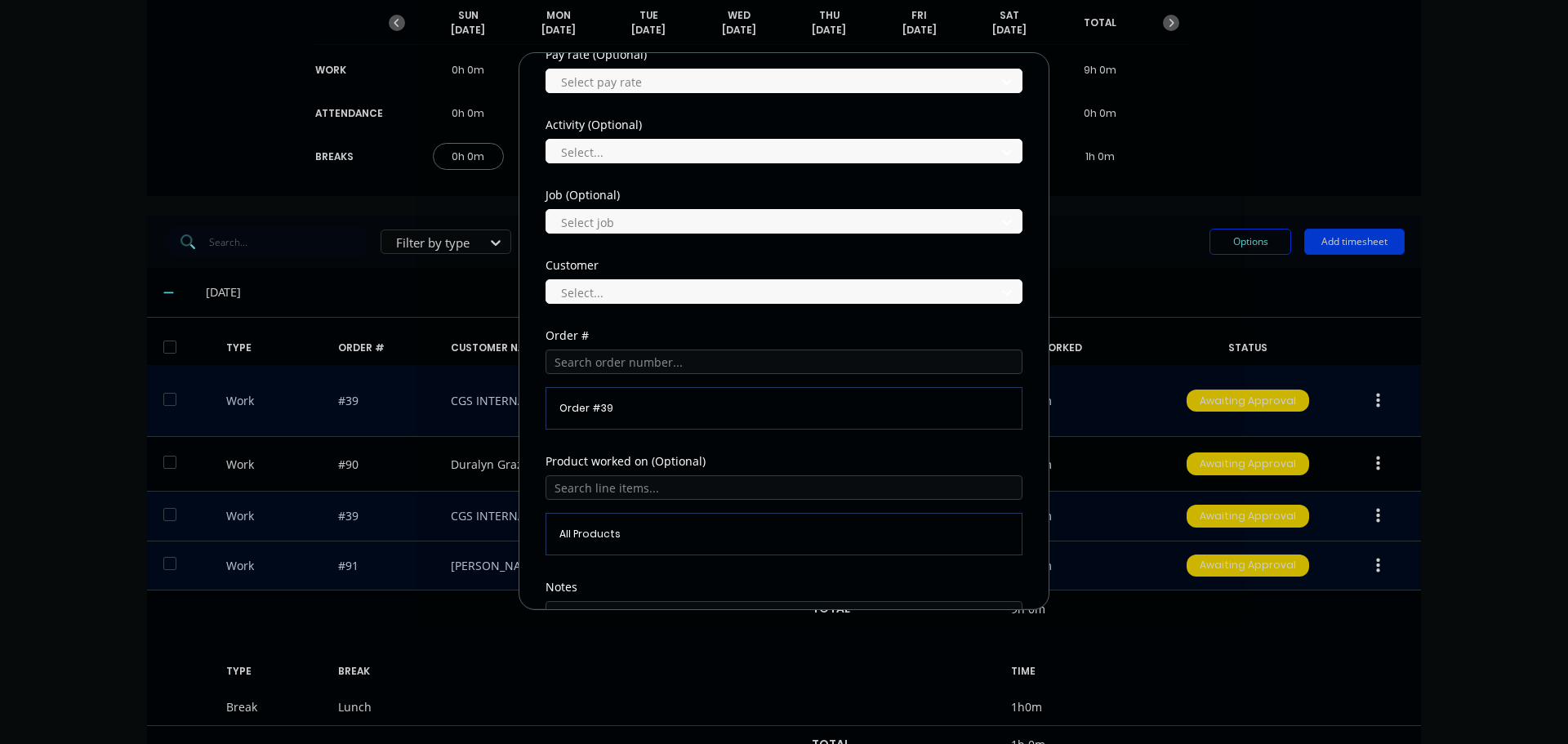
scroll to position [719, 0]
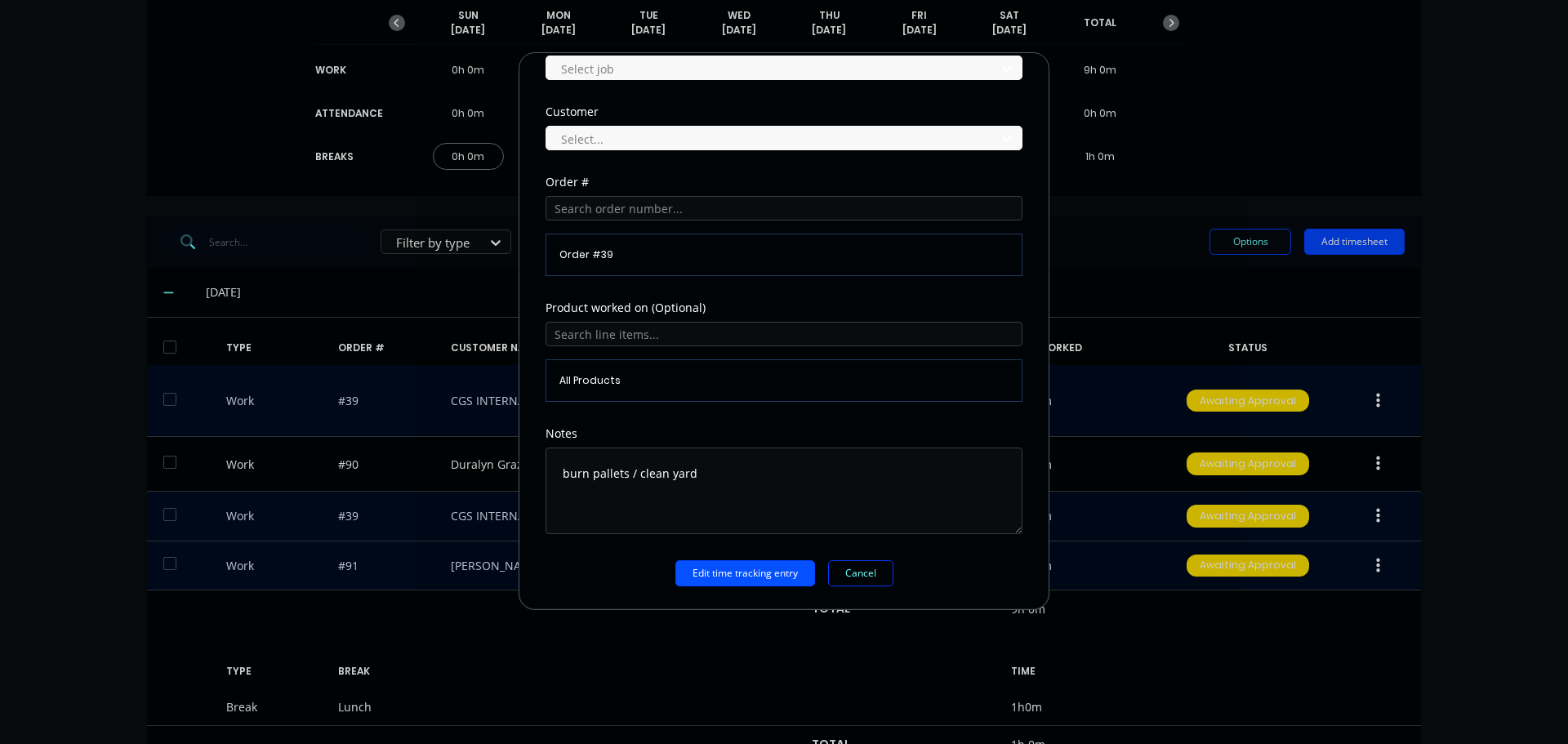
click at [716, 577] on button "Edit time tracking entry" at bounding box center [746, 573] width 140 height 26
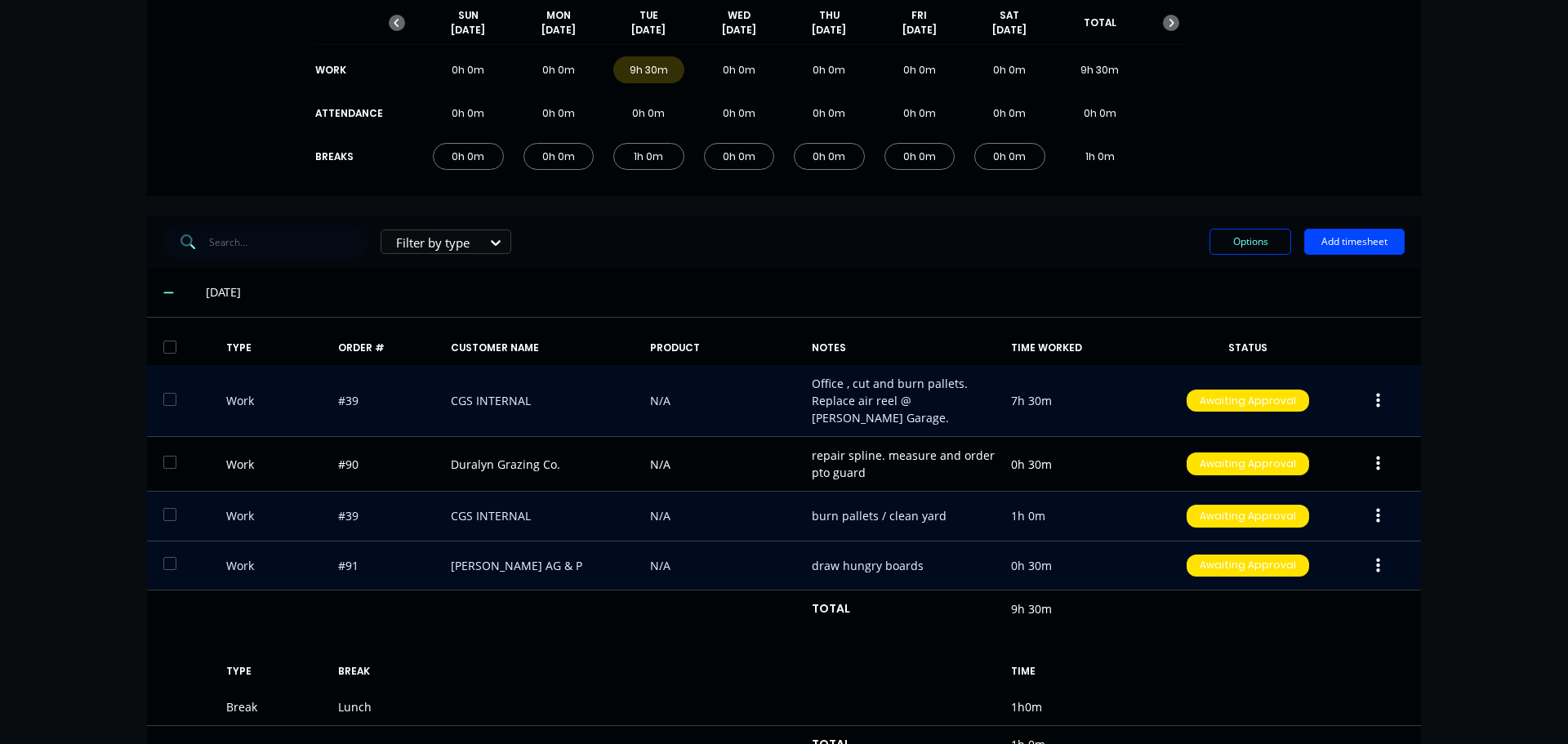
click at [1377, 509] on icon "button" at bounding box center [1378, 516] width 4 height 14
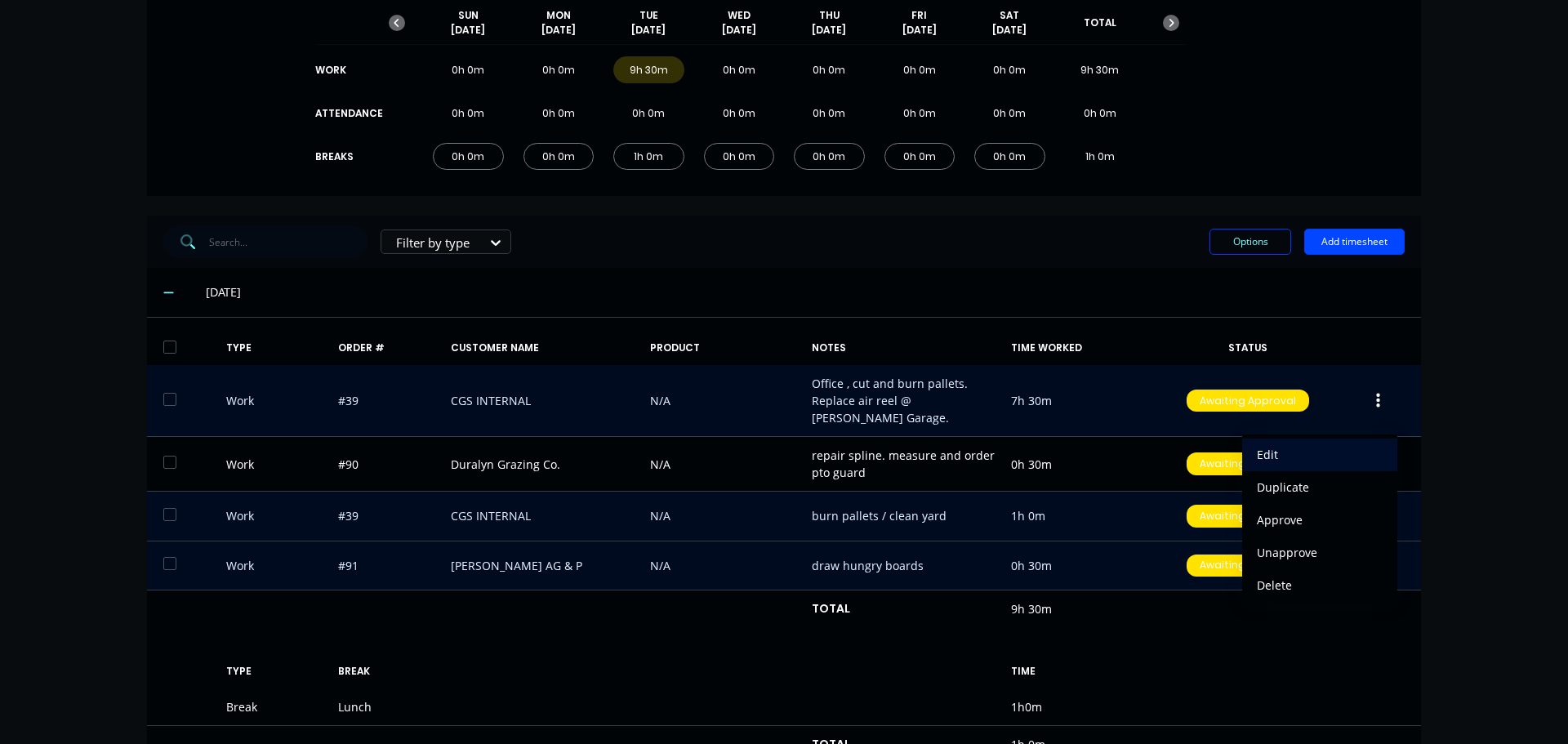
click at [1267, 443] on div "Edit" at bounding box center [1319, 455] width 125 height 24
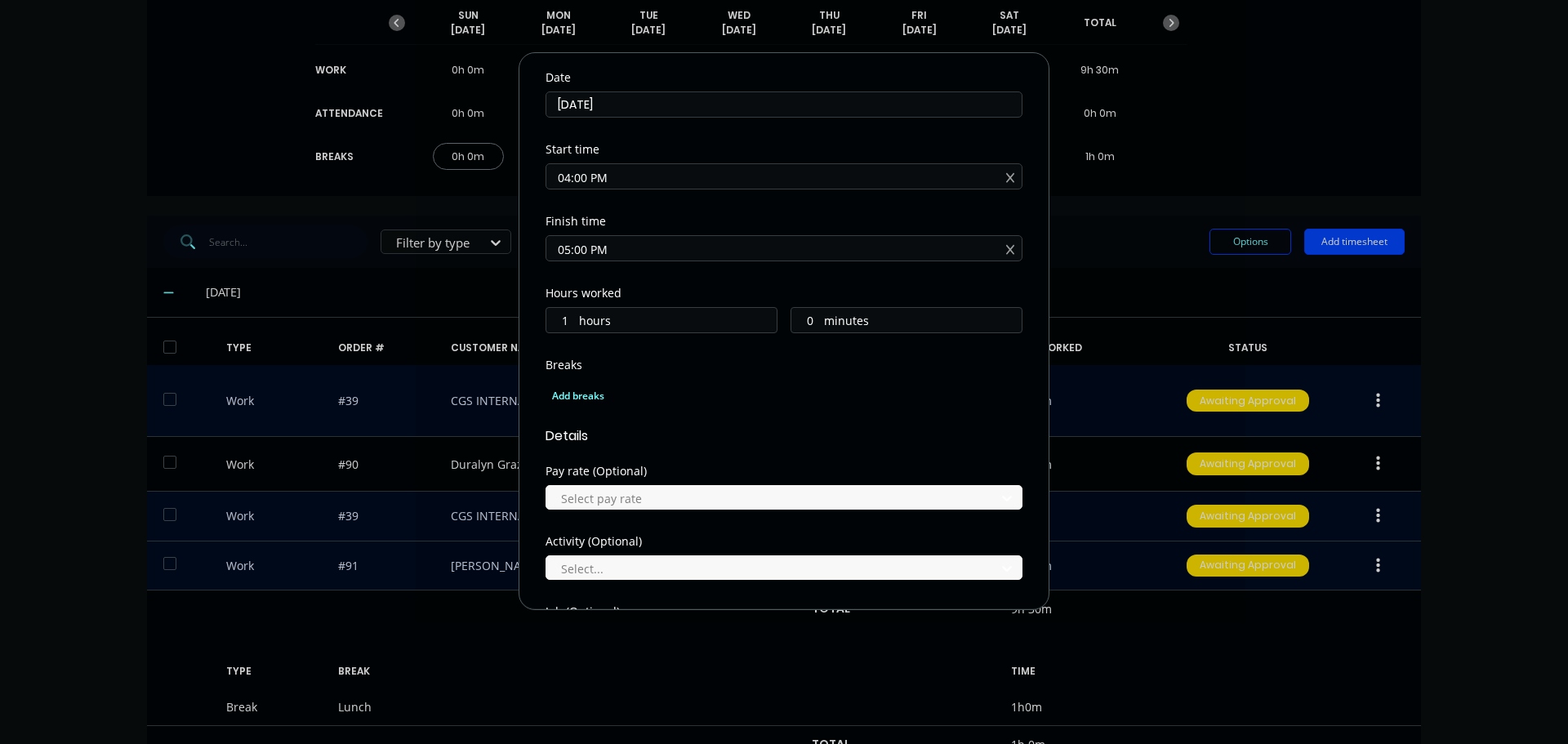
scroll to position [147, 0]
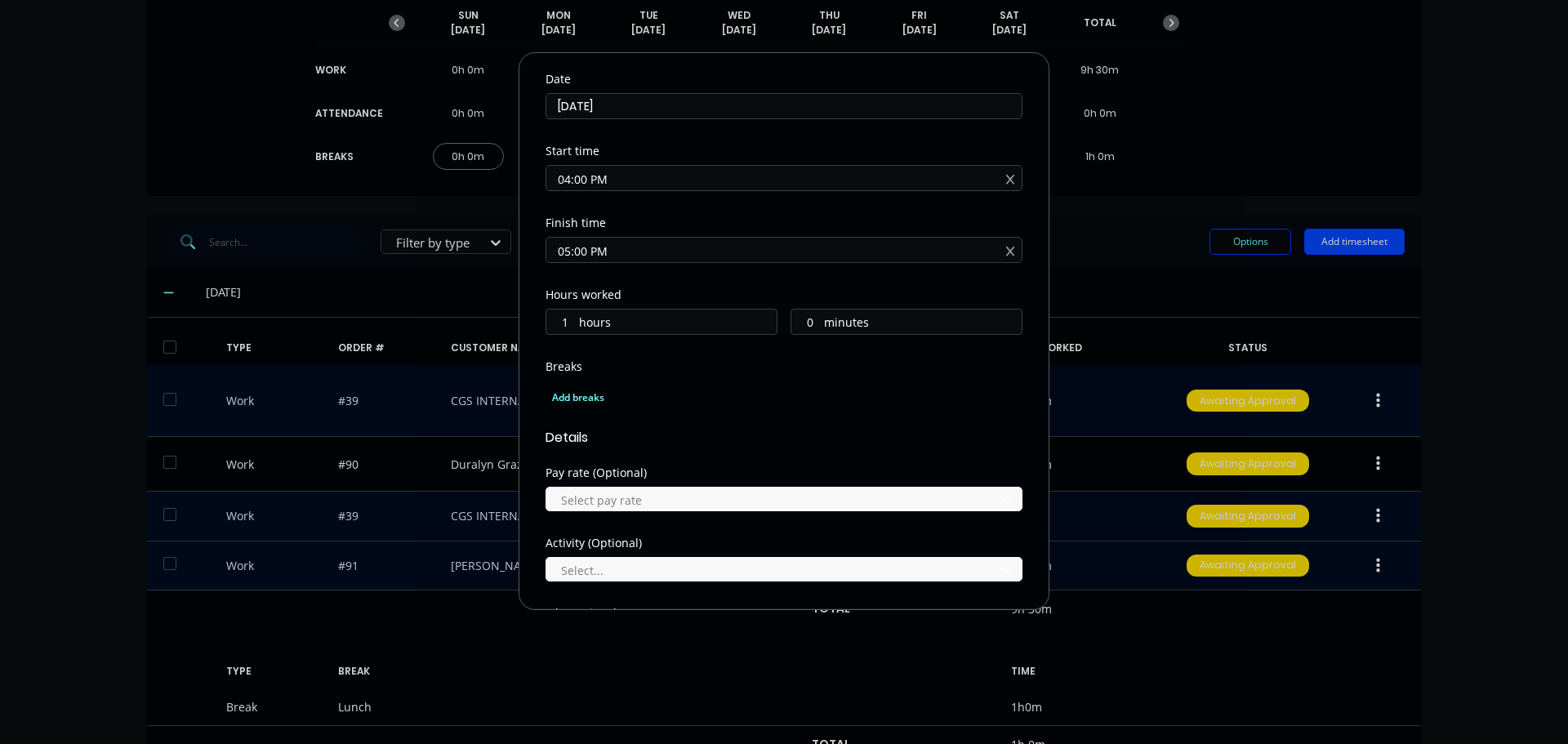
click at [619, 253] on input "05:00 PM" at bounding box center [784, 250] width 476 height 25
click at [582, 341] on div "04" at bounding box center [580, 337] width 40 height 28
type input "04:00 PM"
type input "0"
type input "04:05 PM"
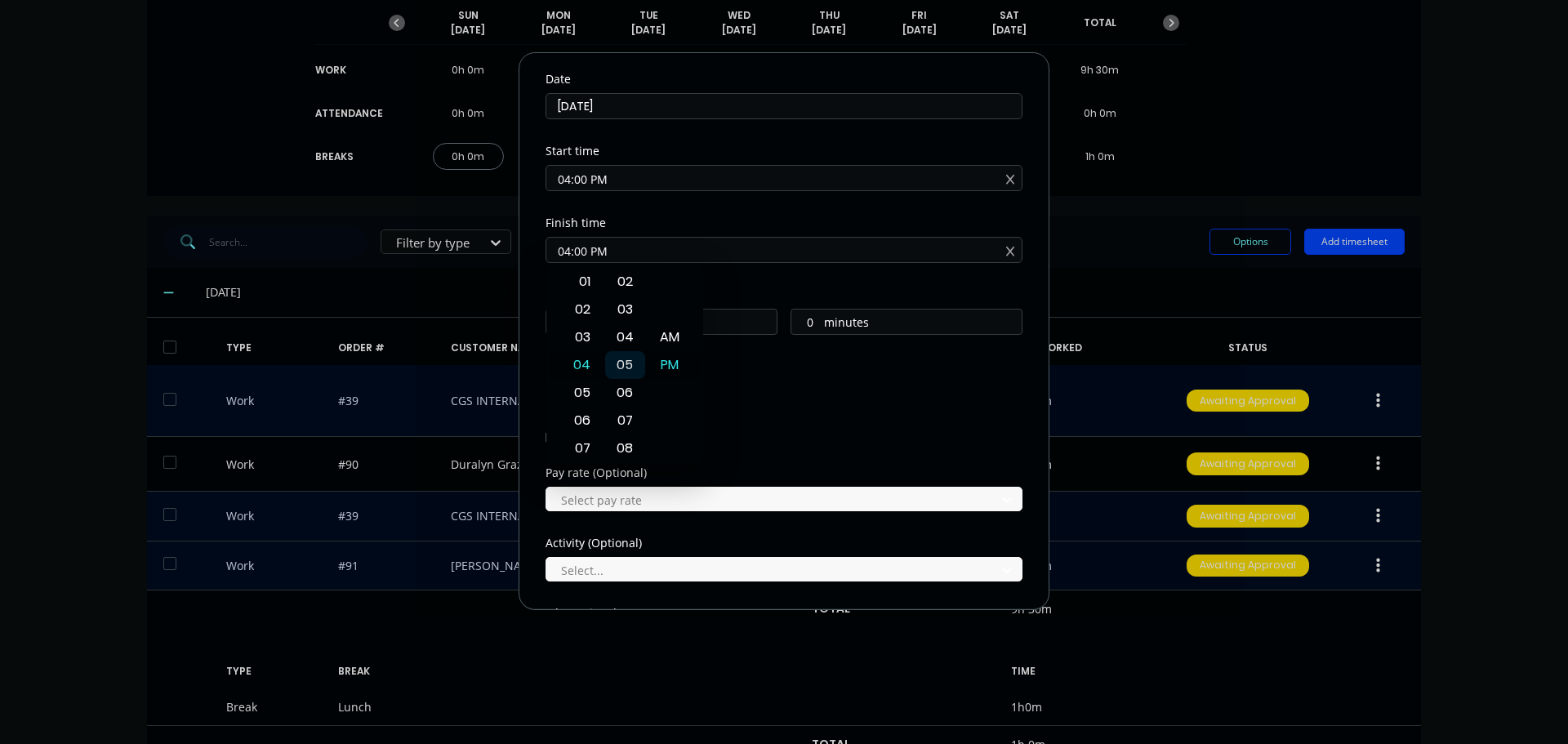
type input "5"
type input "04:10 PM"
type input "10"
type input "04:21 PM"
type input "21"
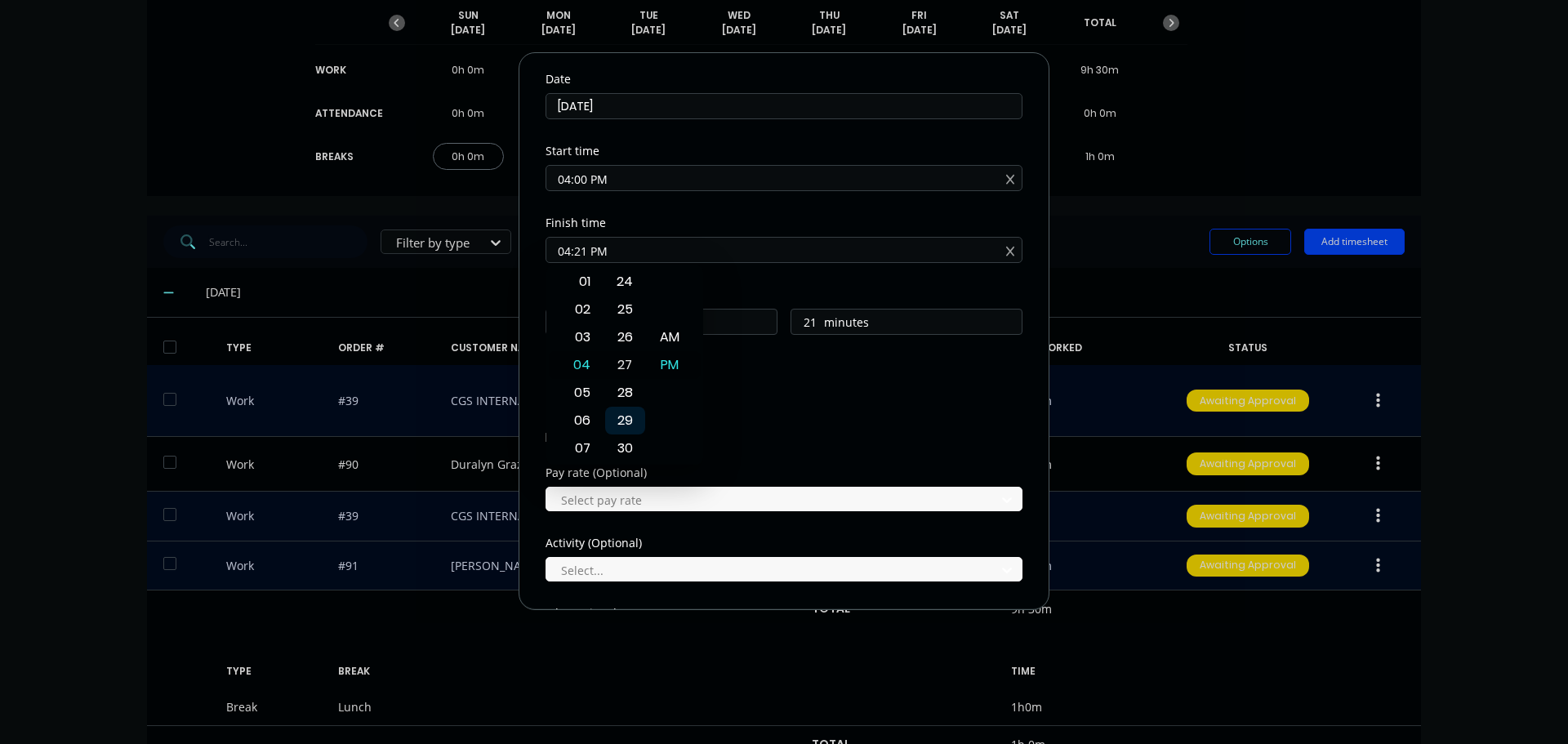
type input "04:27 PM"
type input "27"
type input "04:33 PM"
type input "33"
click at [625, 288] on div "30" at bounding box center [625, 282] width 40 height 28
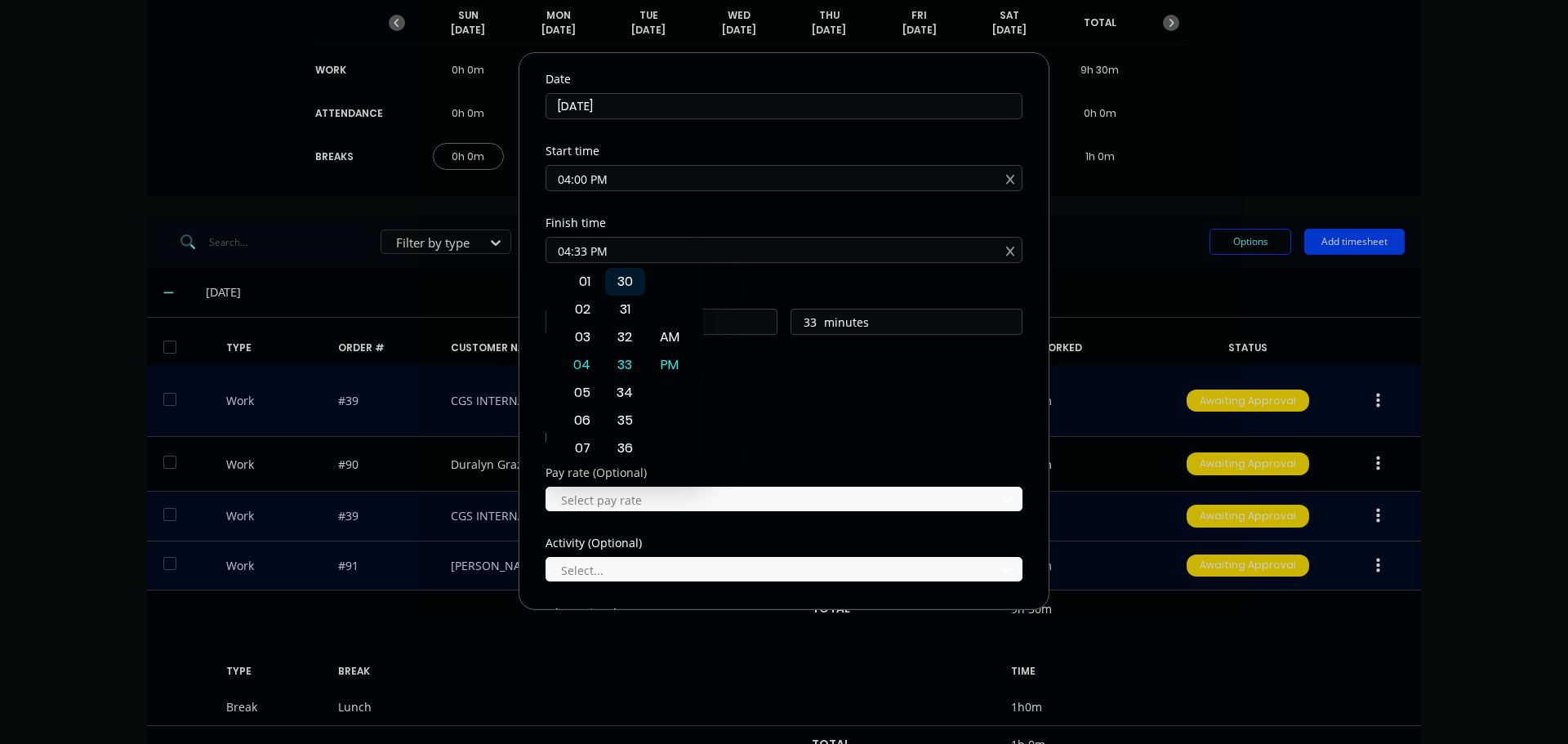
type input "04:30 PM"
type input "30"
click at [850, 398] on div "Add breaks" at bounding box center [784, 397] width 464 height 21
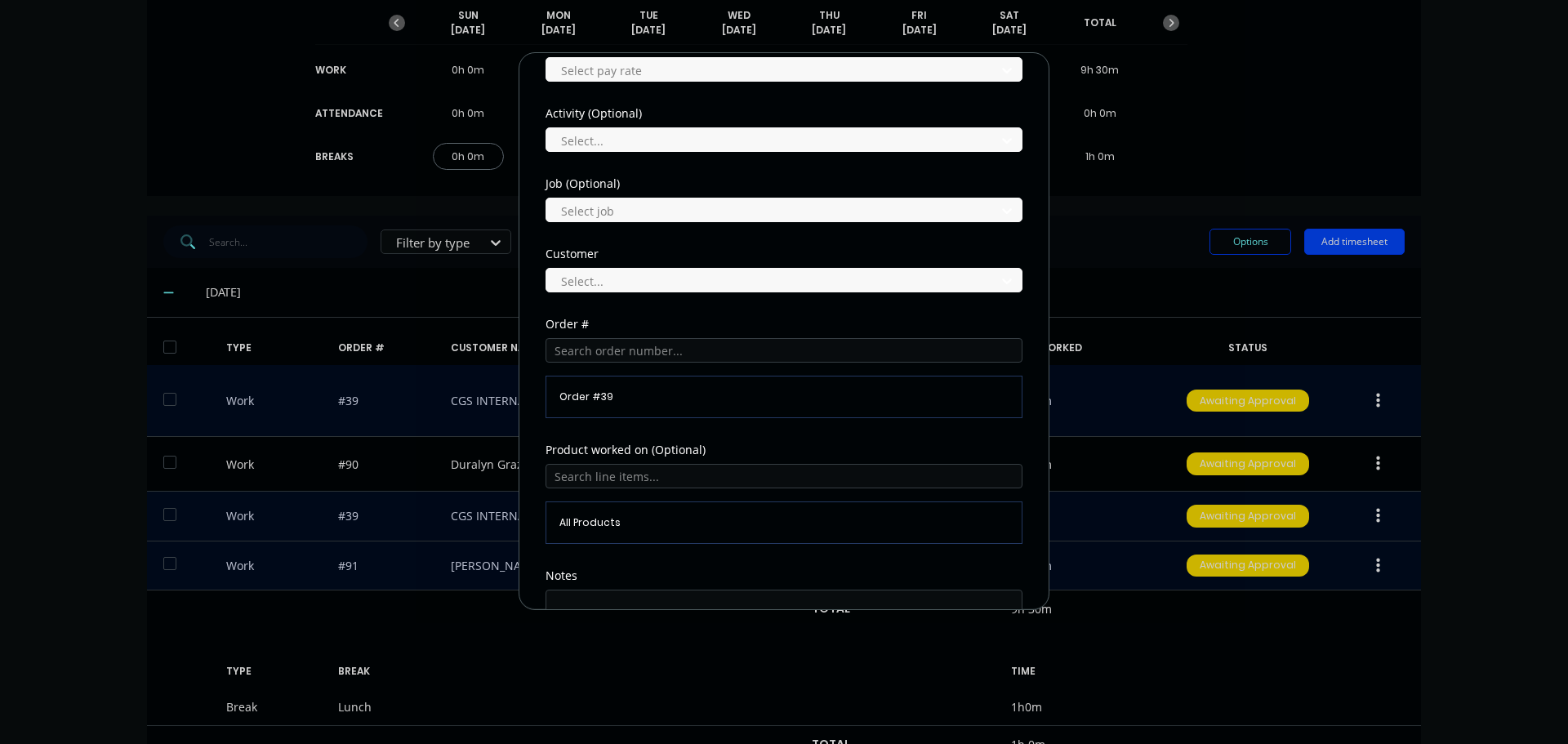
scroll to position [719, 0]
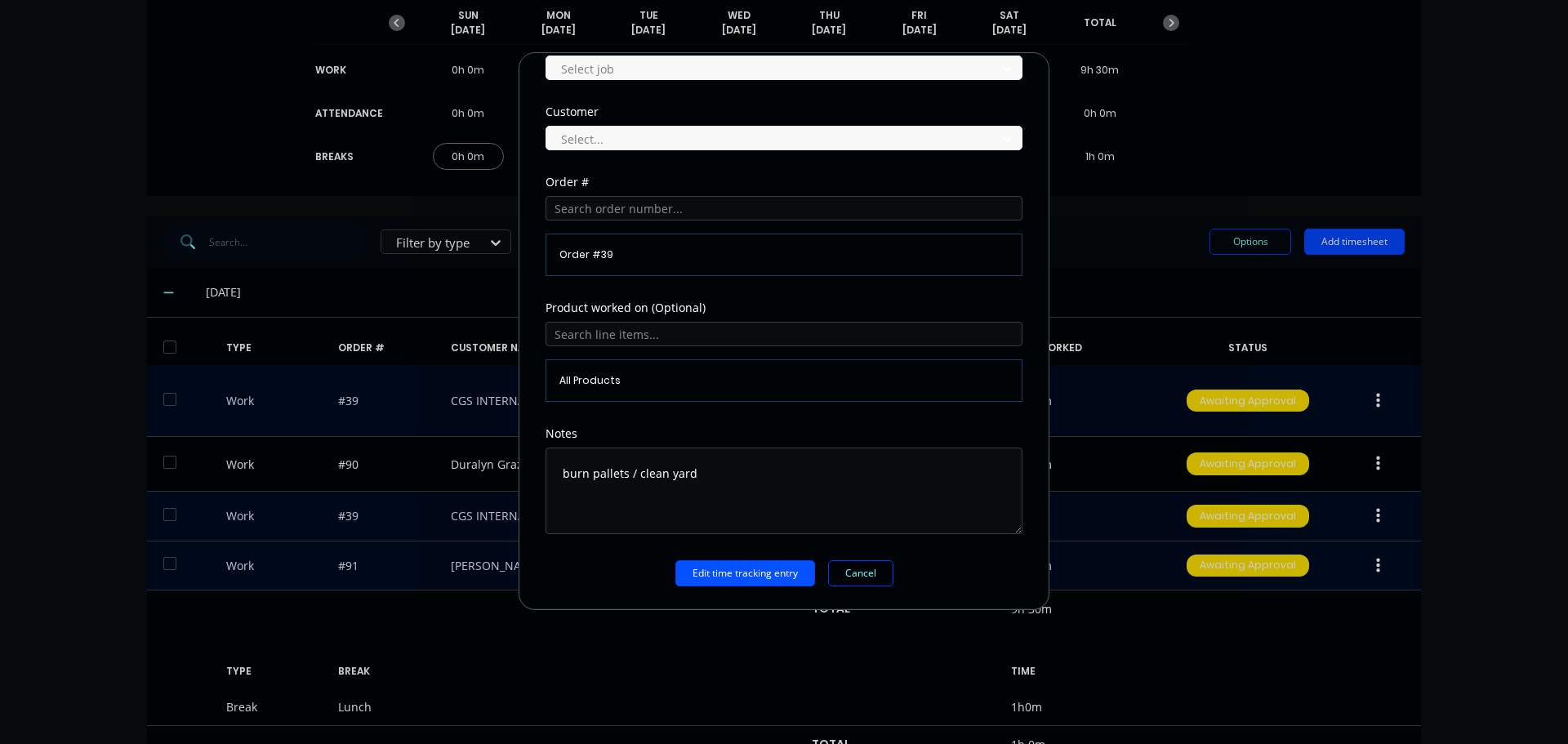
click at [741, 573] on button "Edit time tracking entry" at bounding box center [746, 573] width 140 height 26
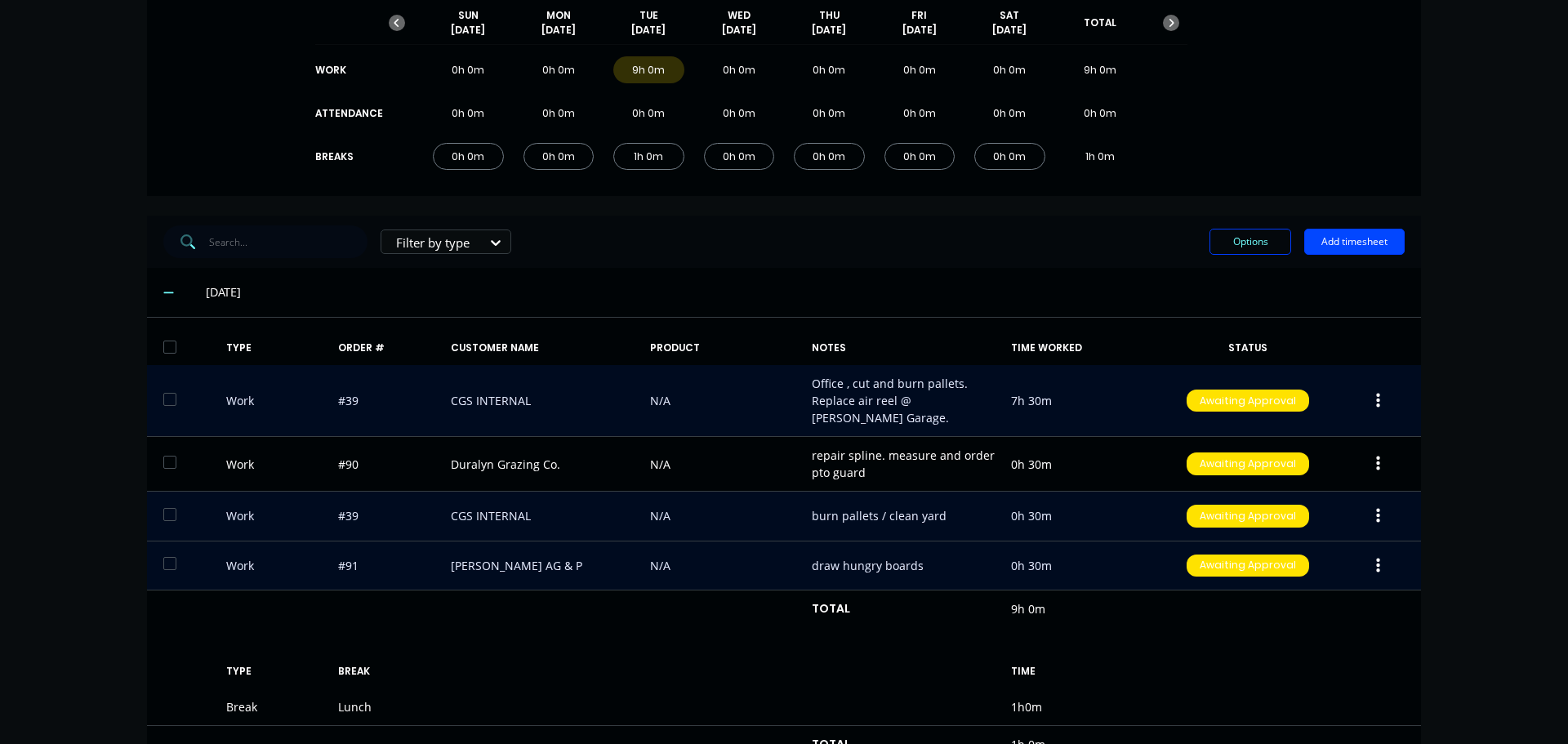
click at [1343, 655] on div "TYPE BREAK TIME" at bounding box center [784, 672] width 1274 height 34
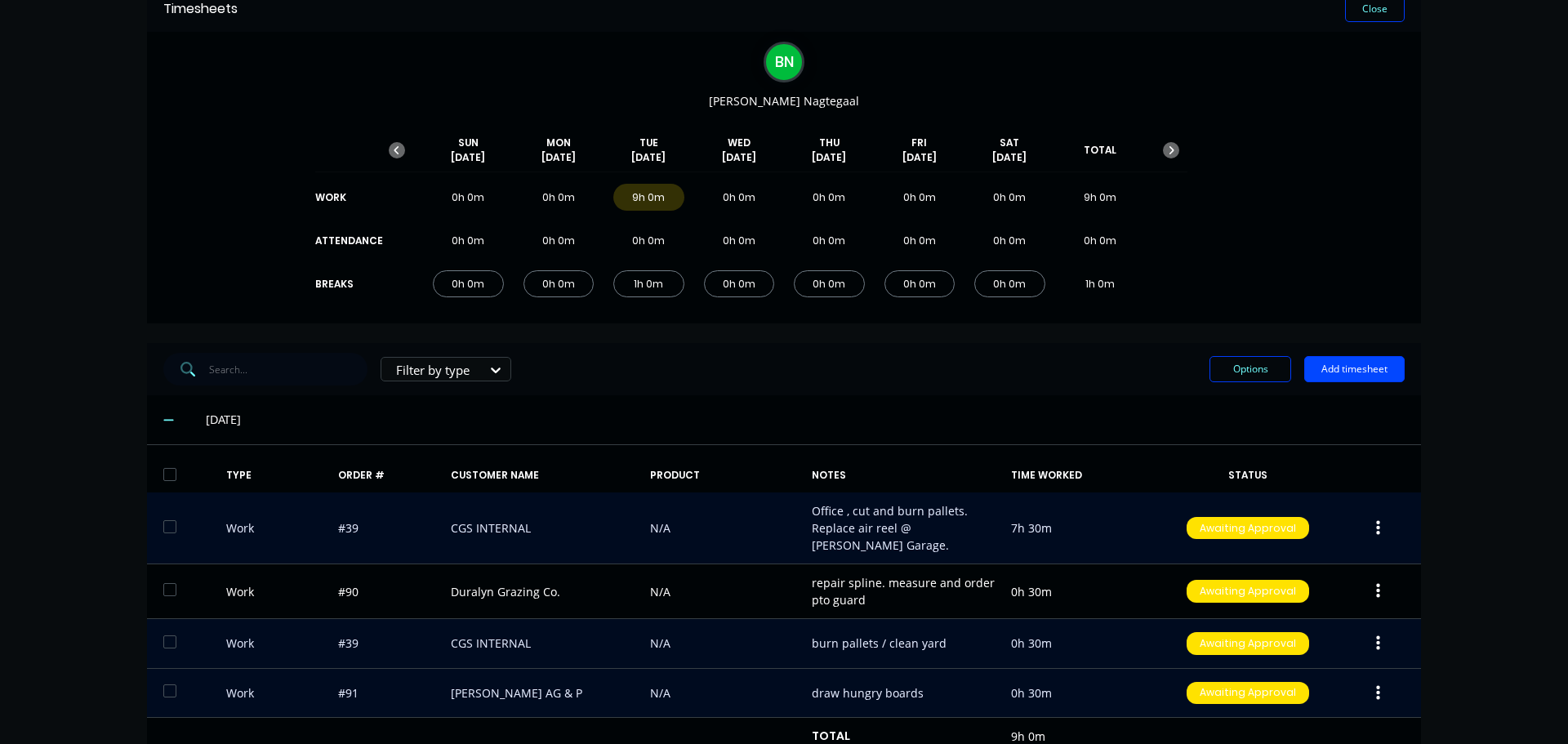
scroll to position [0, 0]
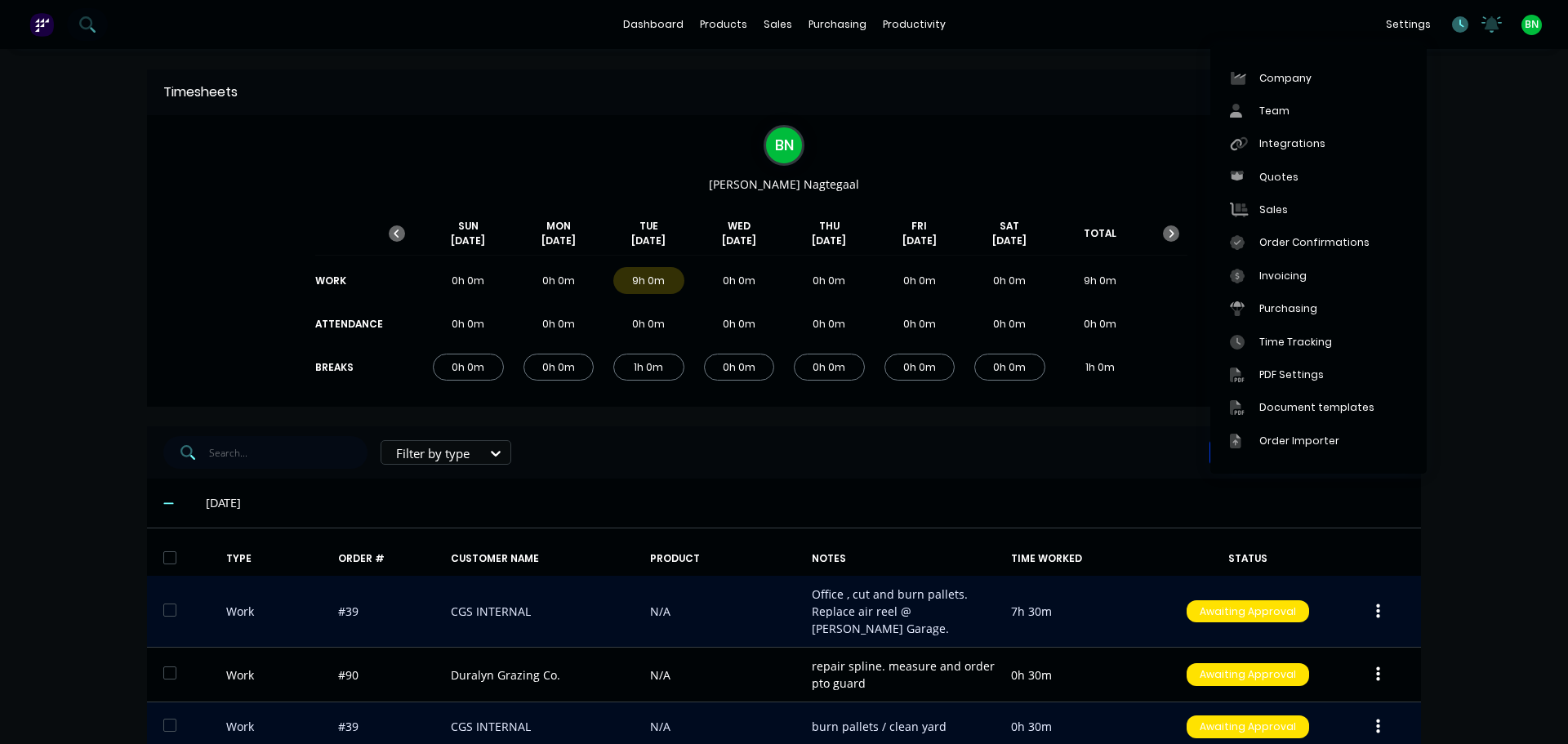
click at [1452, 23] on icon at bounding box center [1460, 24] width 16 height 16
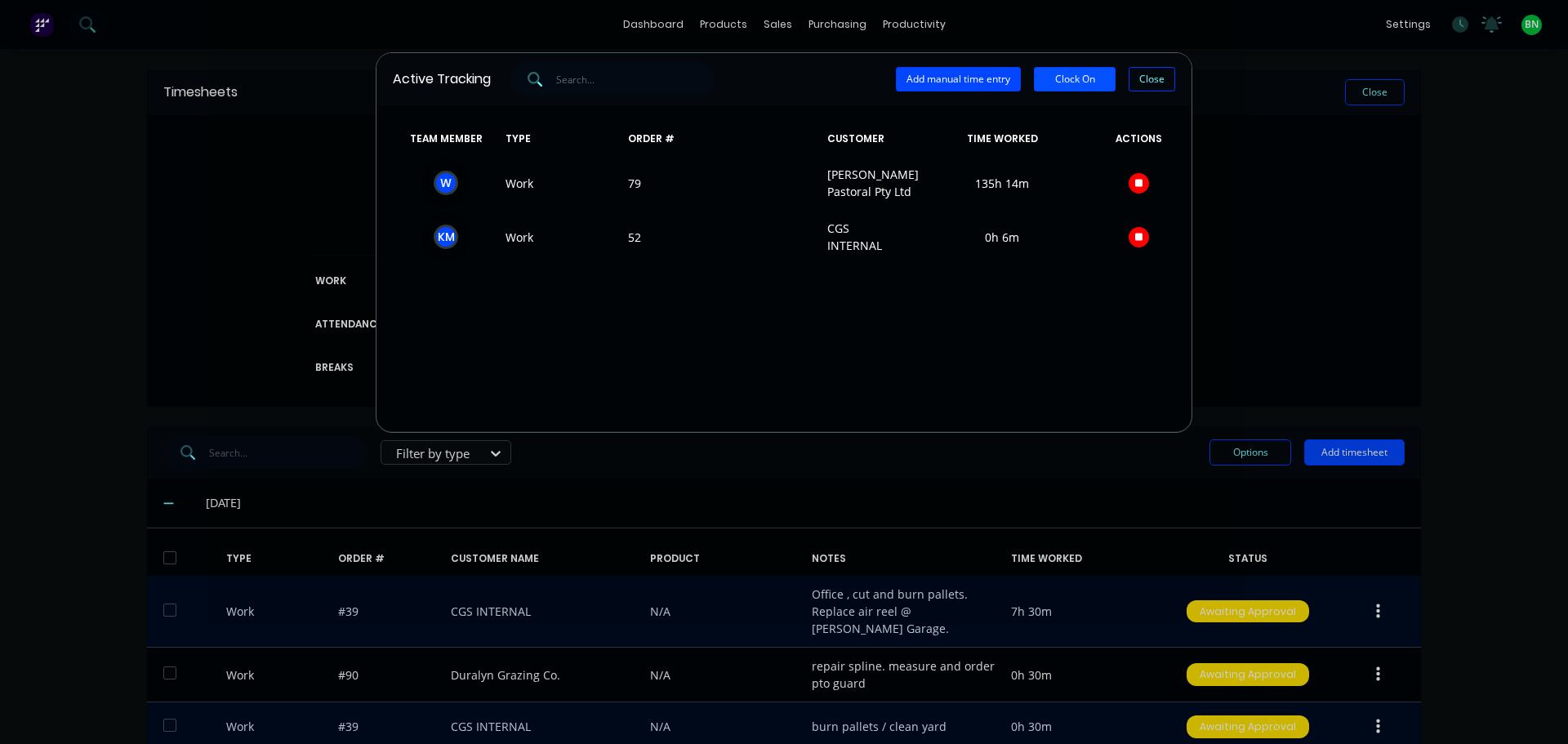
click at [1075, 85] on button "Clock On" at bounding box center [1074, 79] width 81 height 25
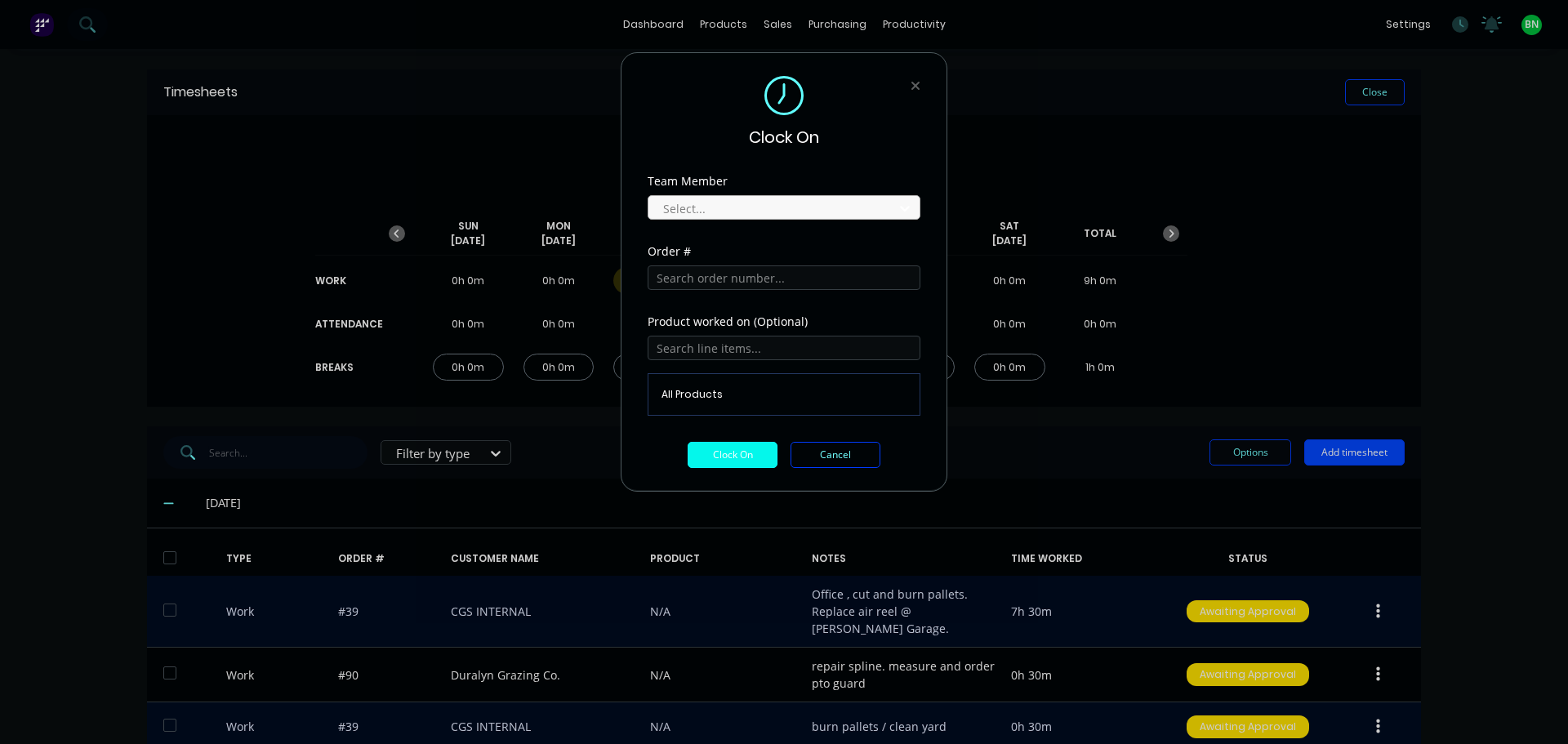
click at [732, 208] on div at bounding box center [773, 208] width 224 height 20
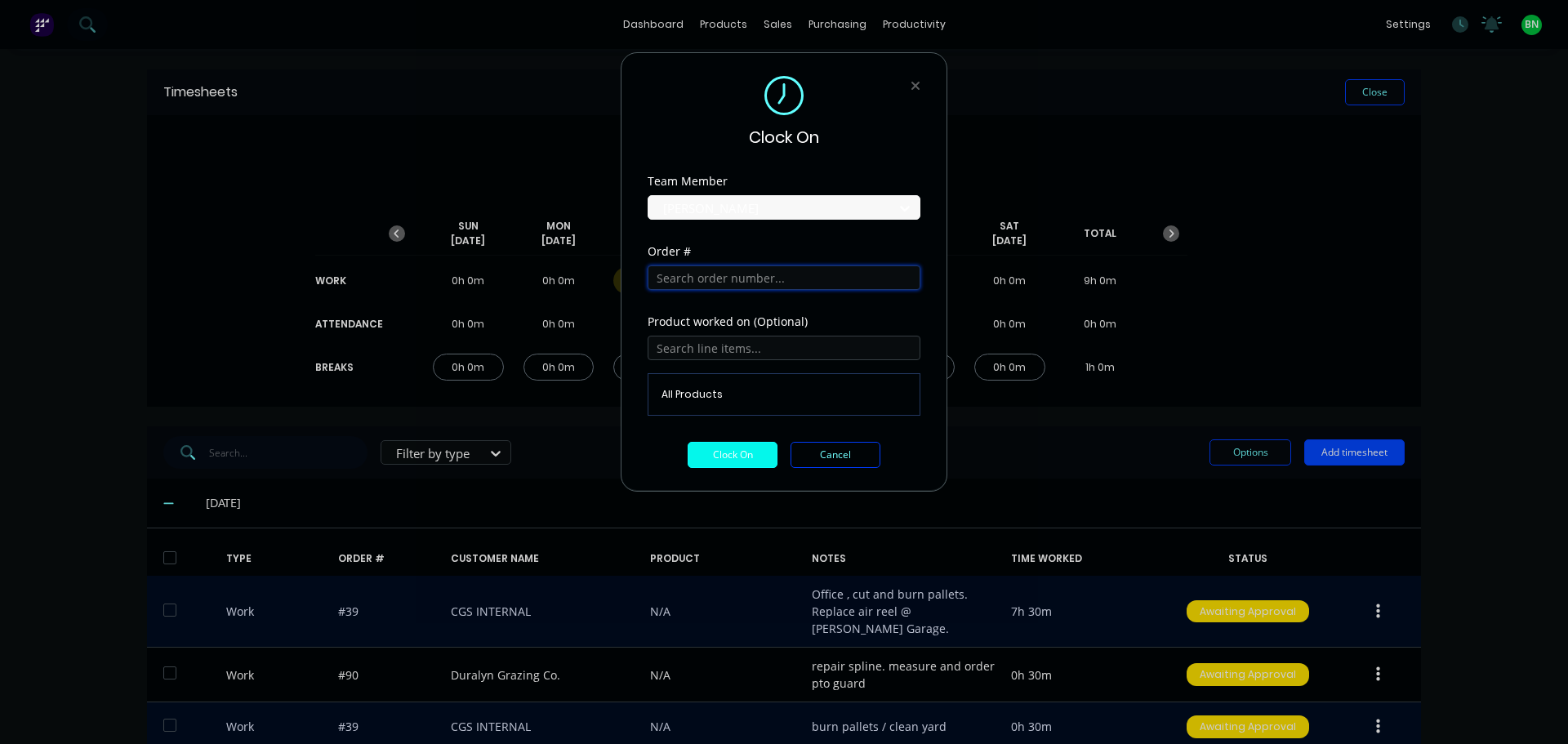
click at [724, 282] on input "text" at bounding box center [784, 278] width 273 height 25
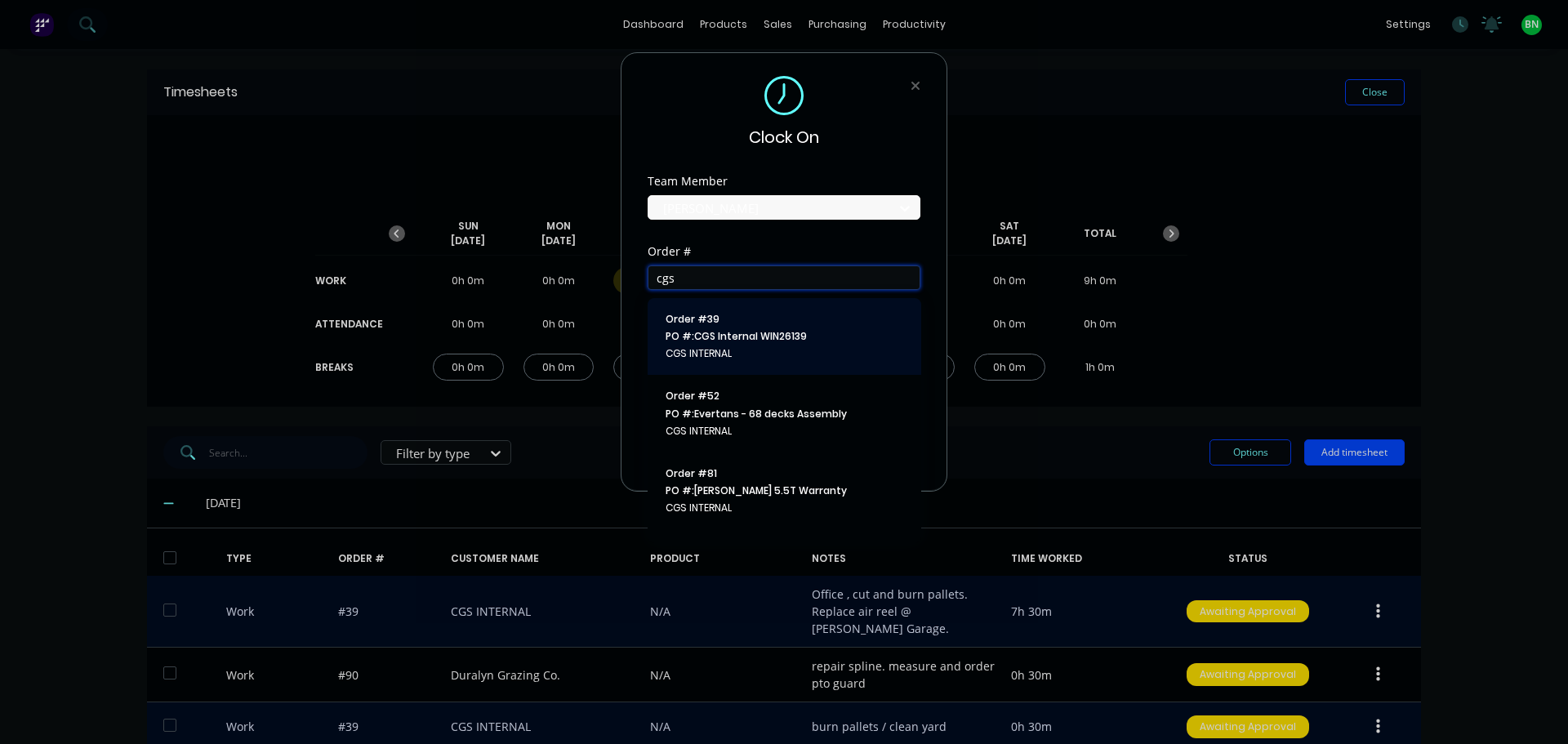
type input "cgs"
click at [747, 336] on span "PO #: CGS Internal WIN26139" at bounding box center [784, 336] width 237 height 14
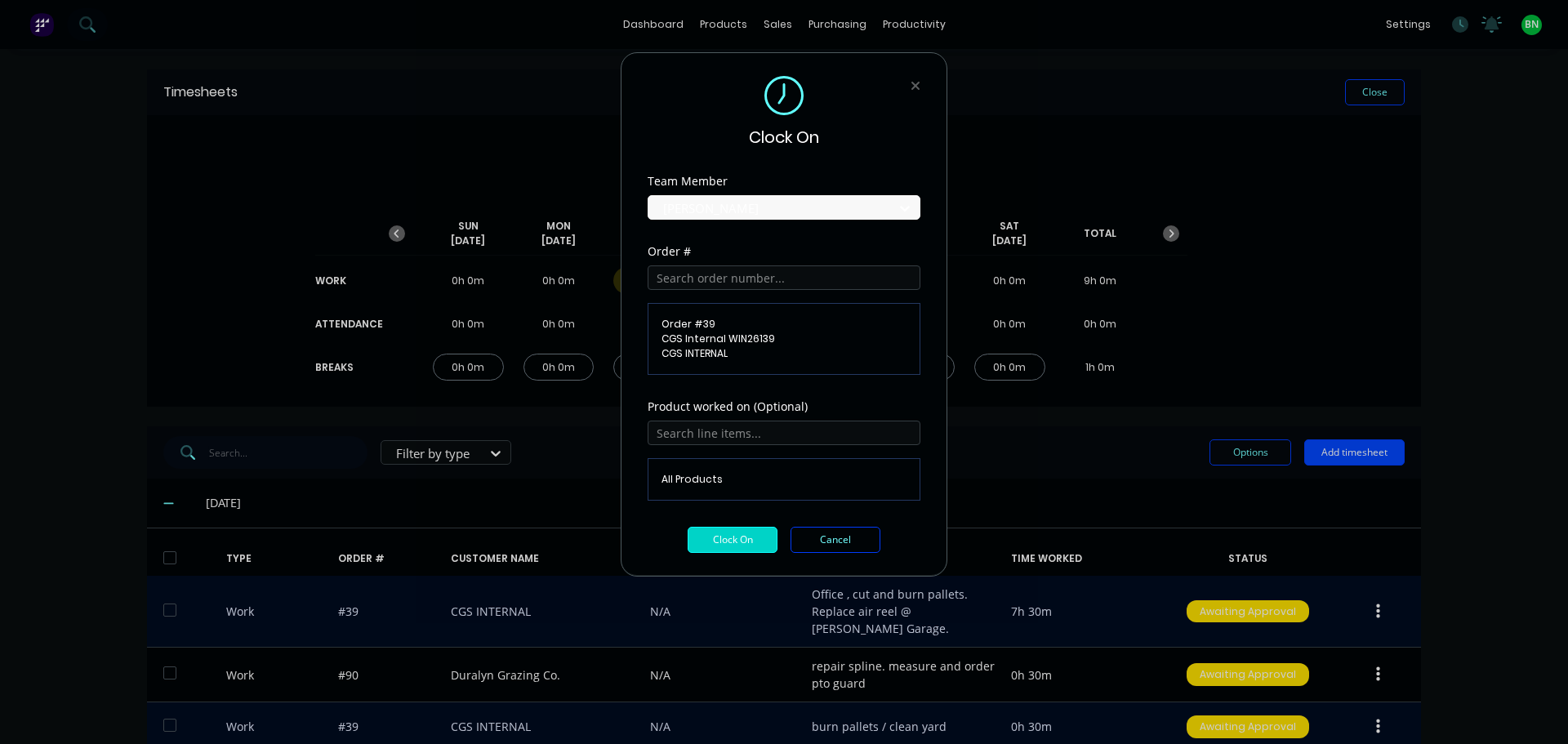
click at [743, 543] on button "Clock On" at bounding box center [733, 539] width 90 height 26
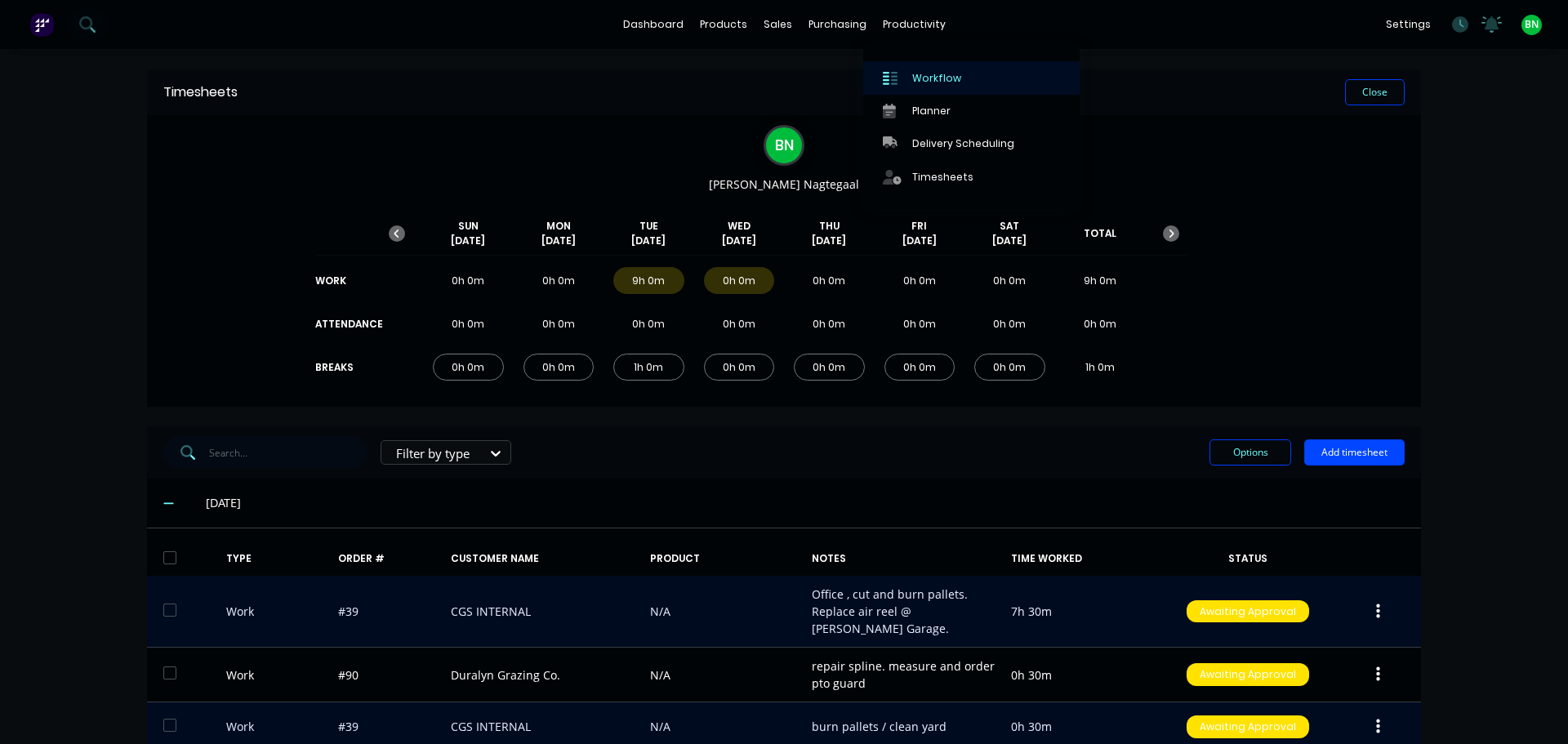
click at [908, 80] on link "Workflow" at bounding box center [972, 78] width 216 height 33
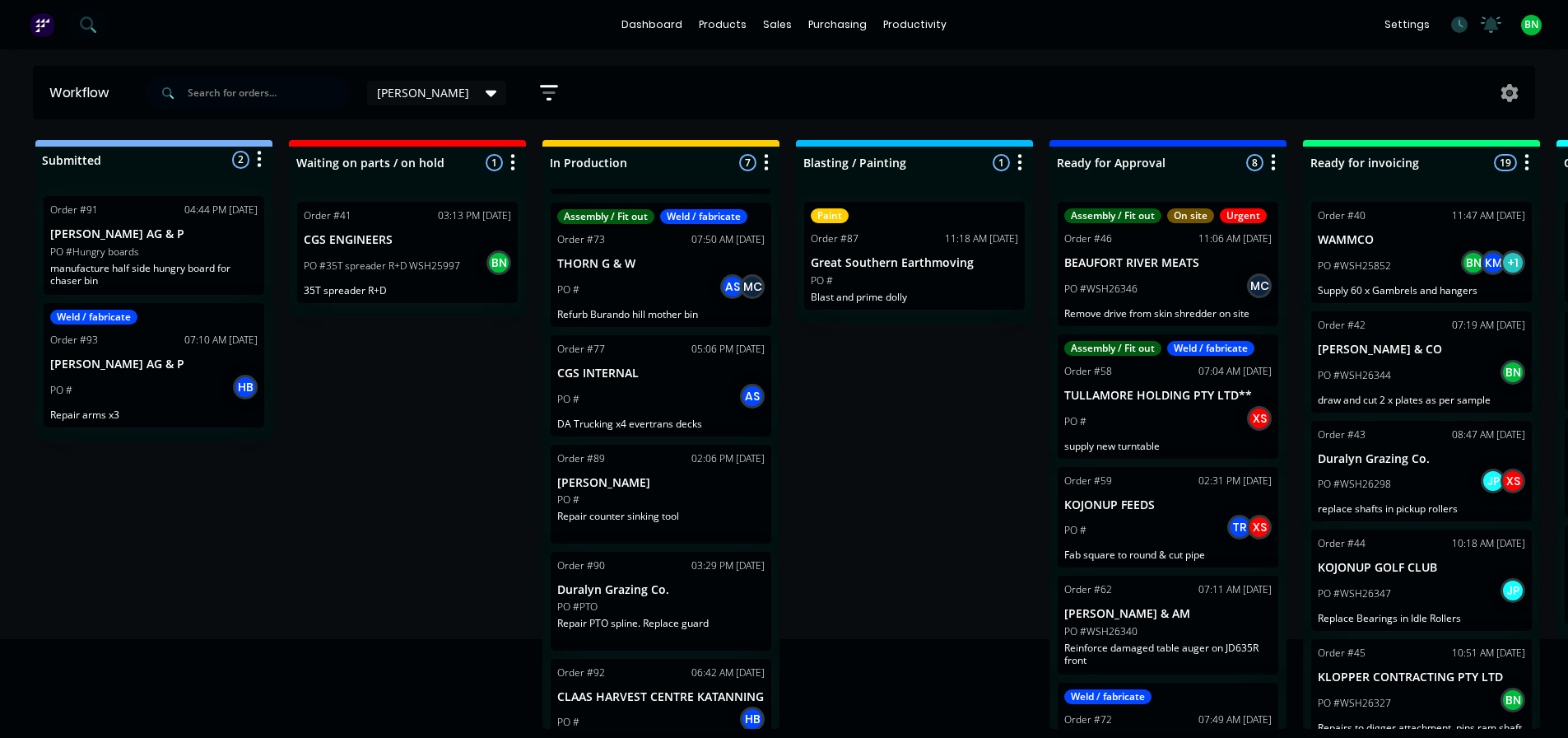
scroll to position [177, 0]
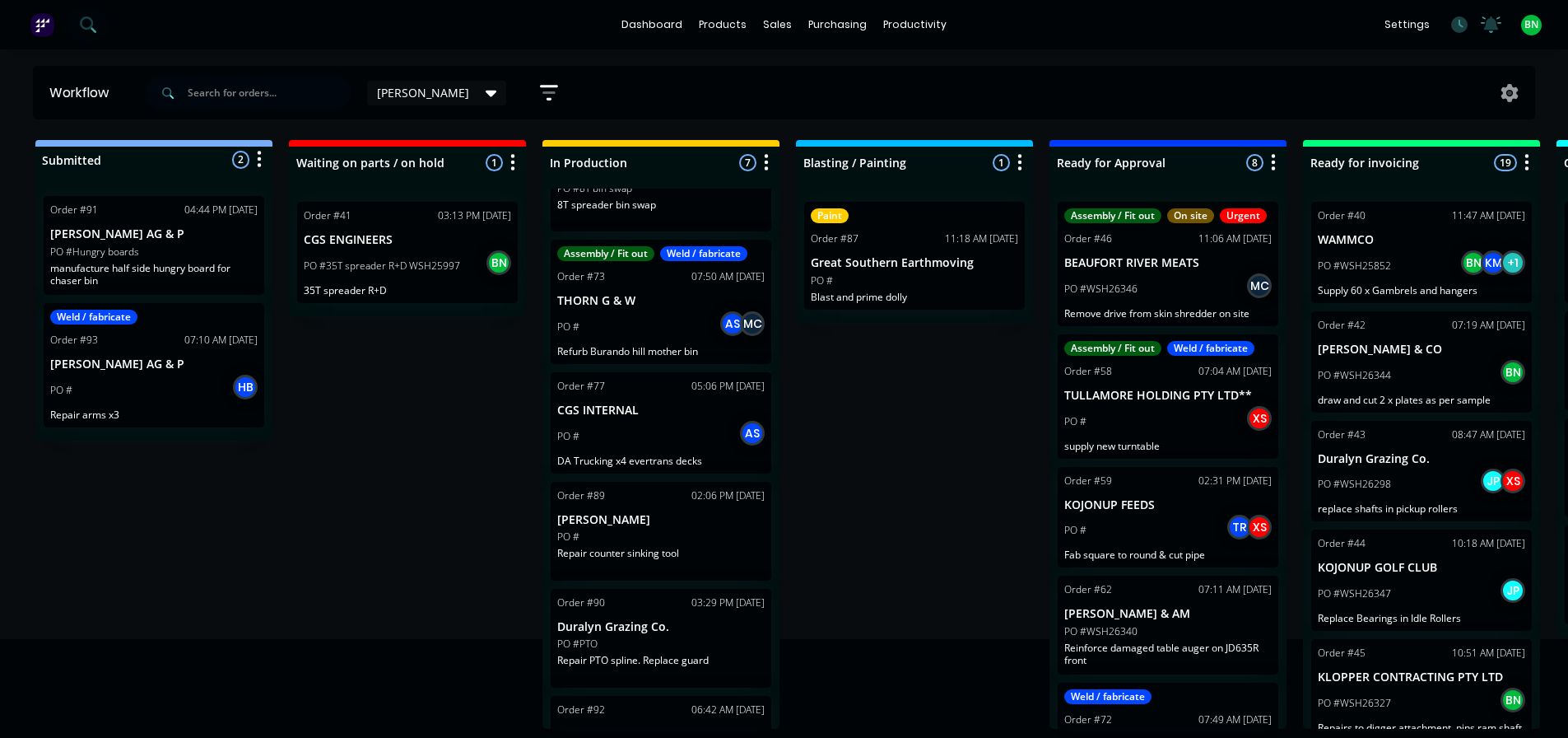
click at [692, 530] on div "PO #" at bounding box center [661, 536] width 207 height 14
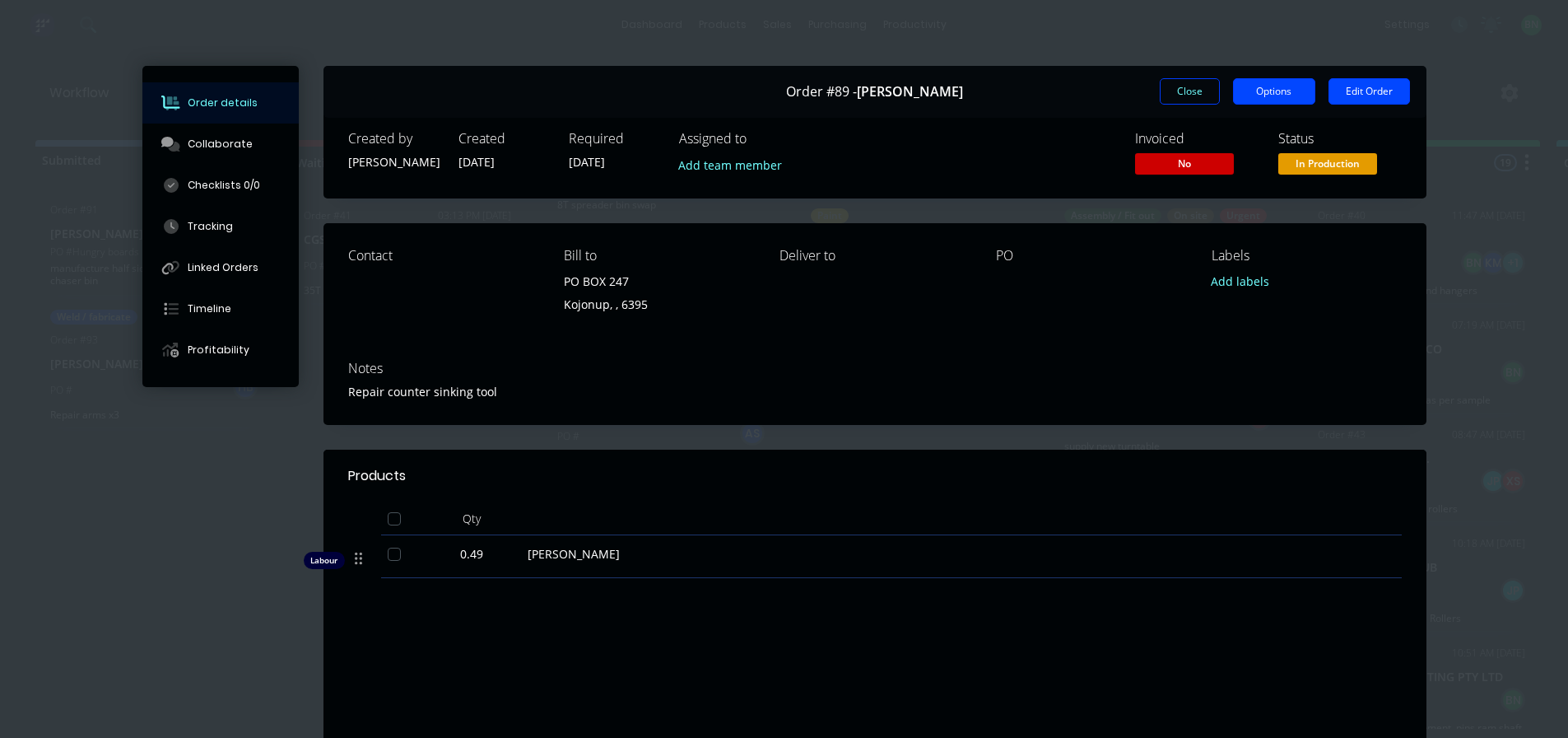
click at [1280, 93] on button "Options" at bounding box center [1273, 91] width 82 height 26
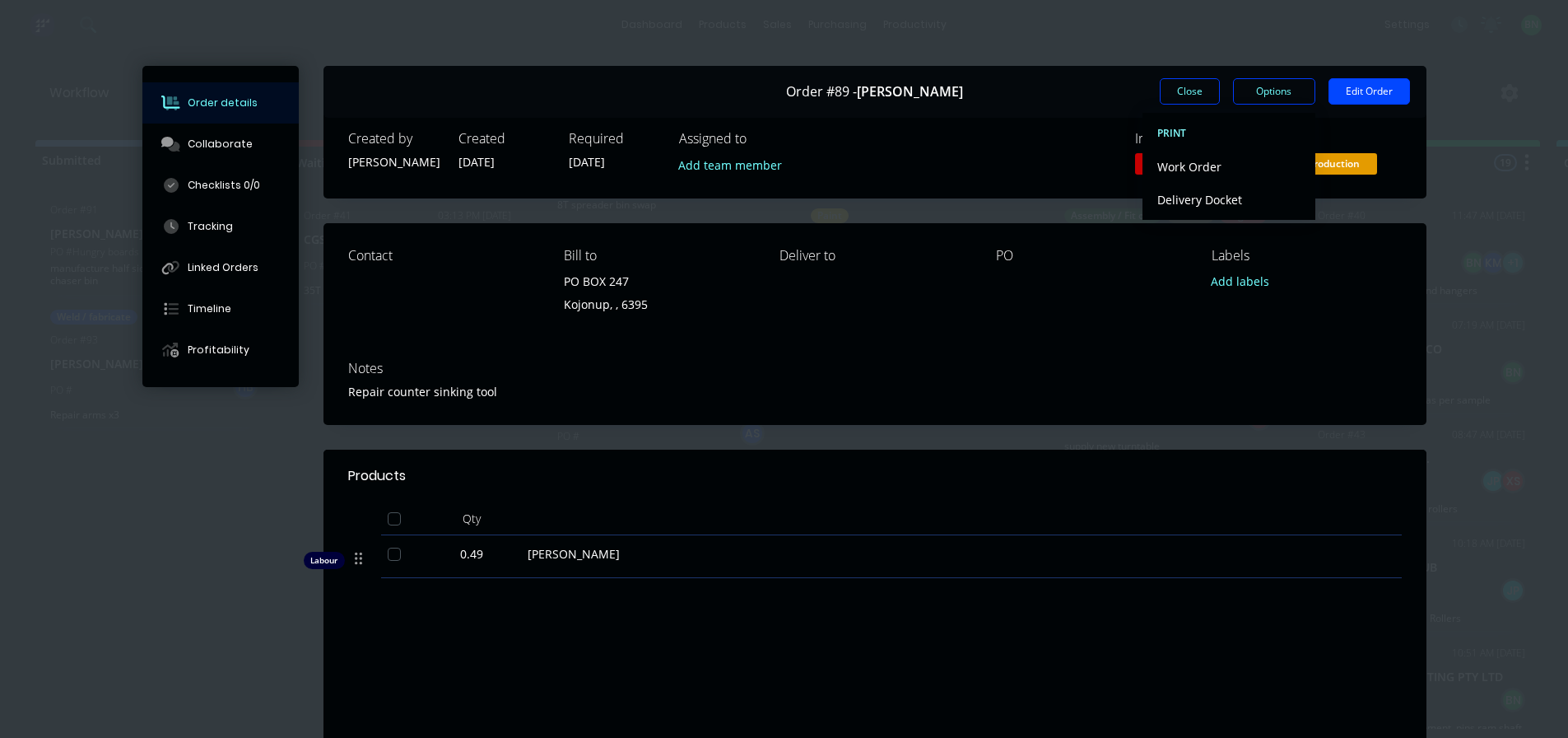
click at [1183, 93] on button "Close" at bounding box center [1189, 91] width 60 height 26
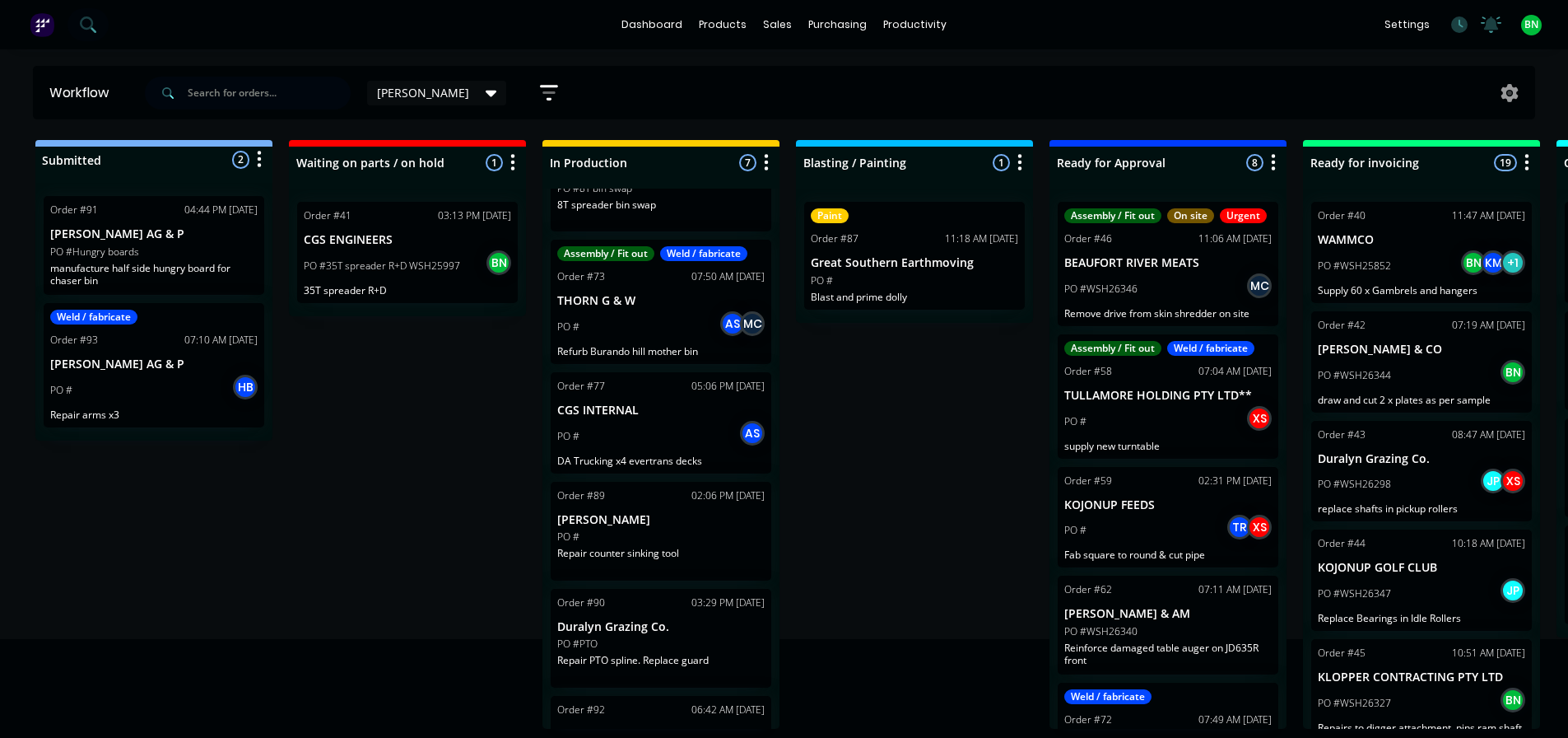
click at [670, 524] on div "Order #89 02:06 PM [DATE] [PERSON_NAME] # Repair counter sinking tool" at bounding box center [661, 531] width 221 height 98
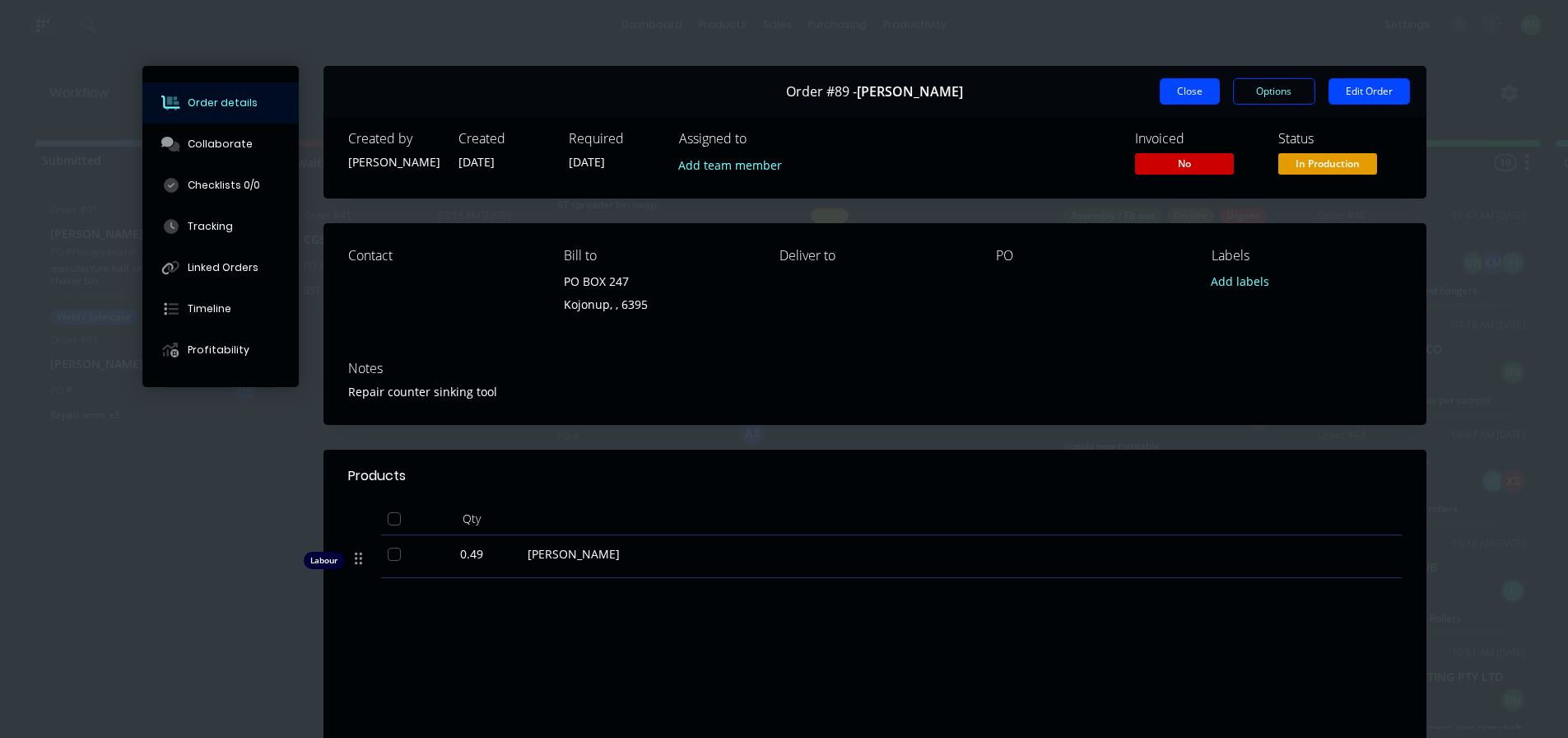
click at [1165, 88] on button "Close" at bounding box center [1189, 91] width 60 height 26
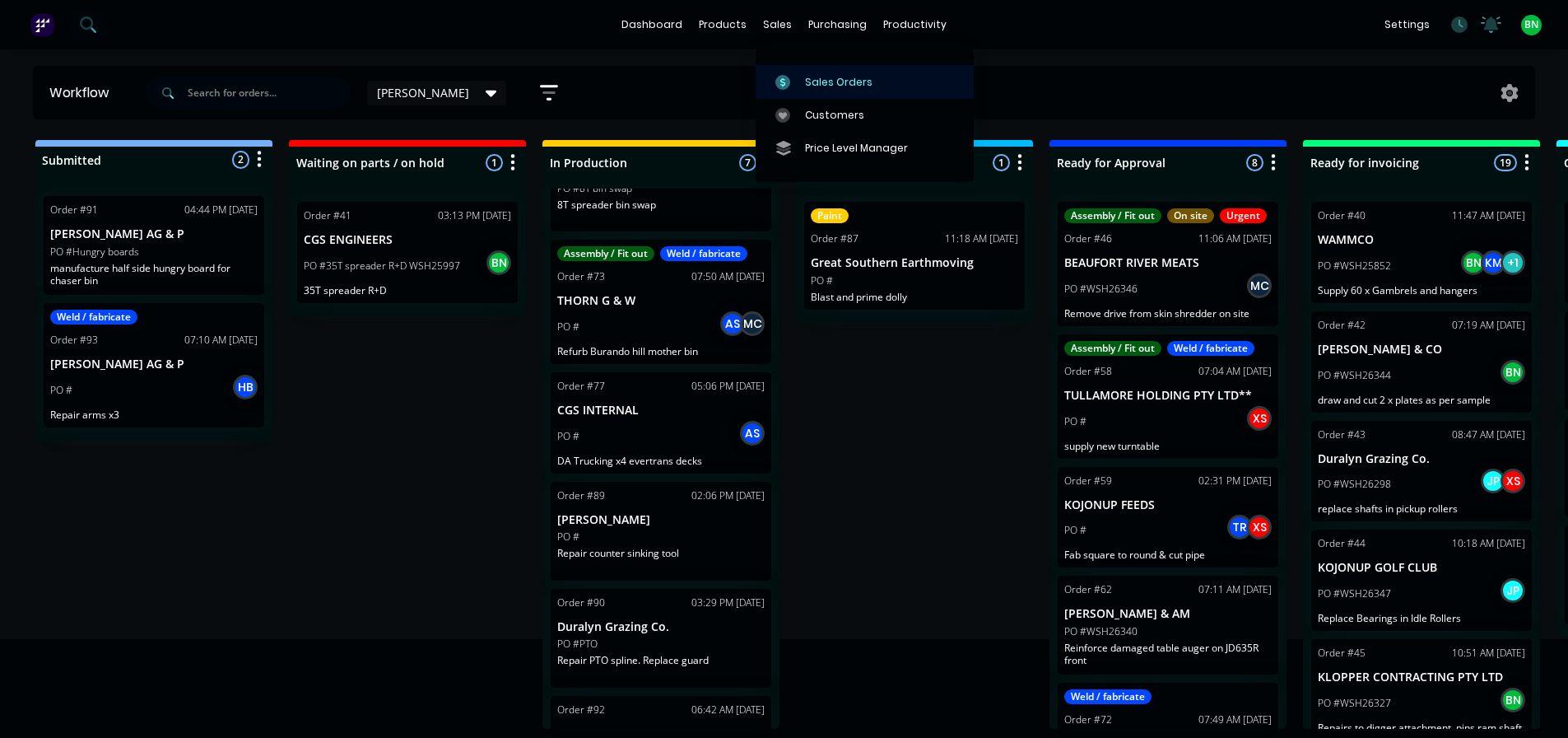
click at [820, 87] on link "Sales Orders" at bounding box center [864, 81] width 218 height 33
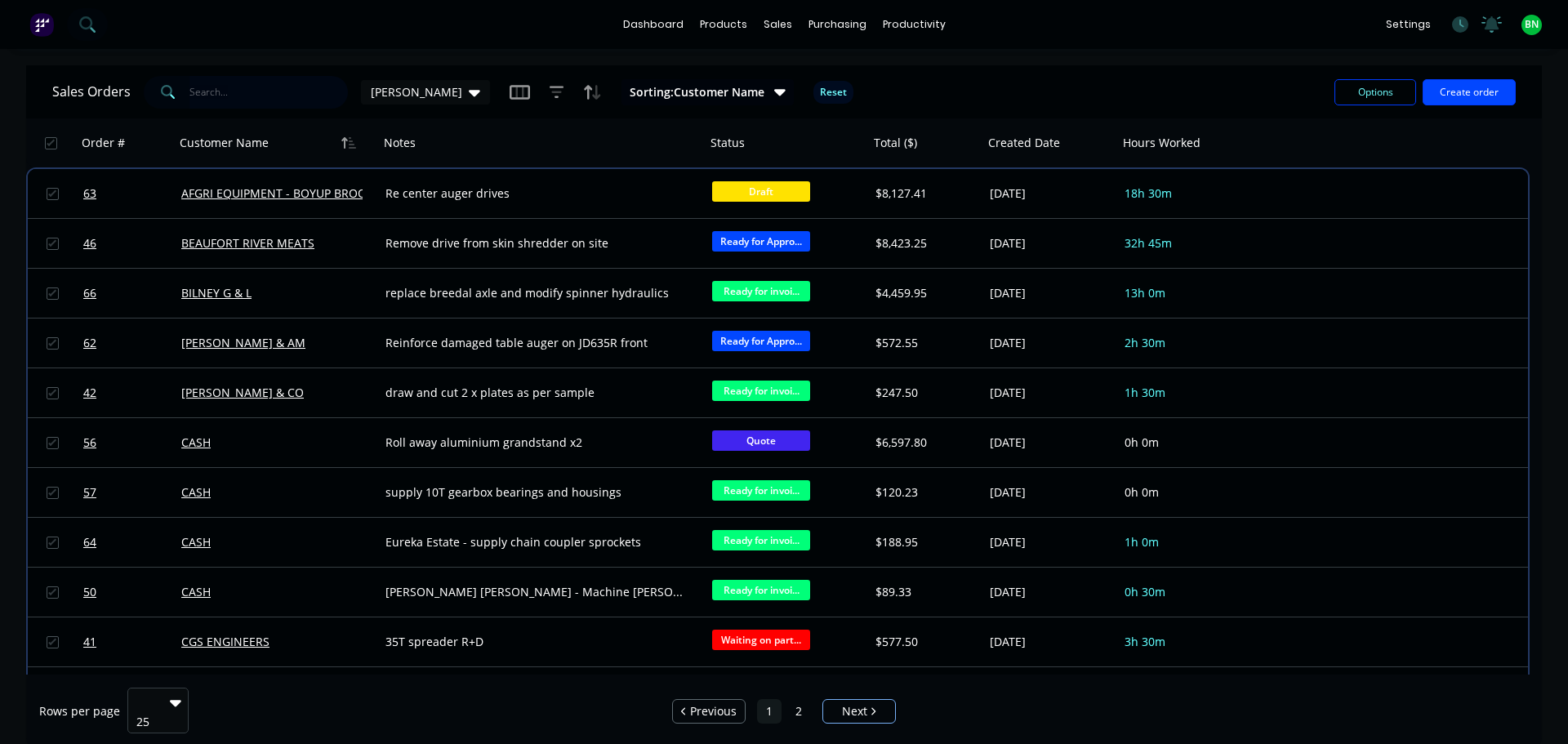
click at [209, 96] on input "text" at bounding box center [269, 92] width 159 height 33
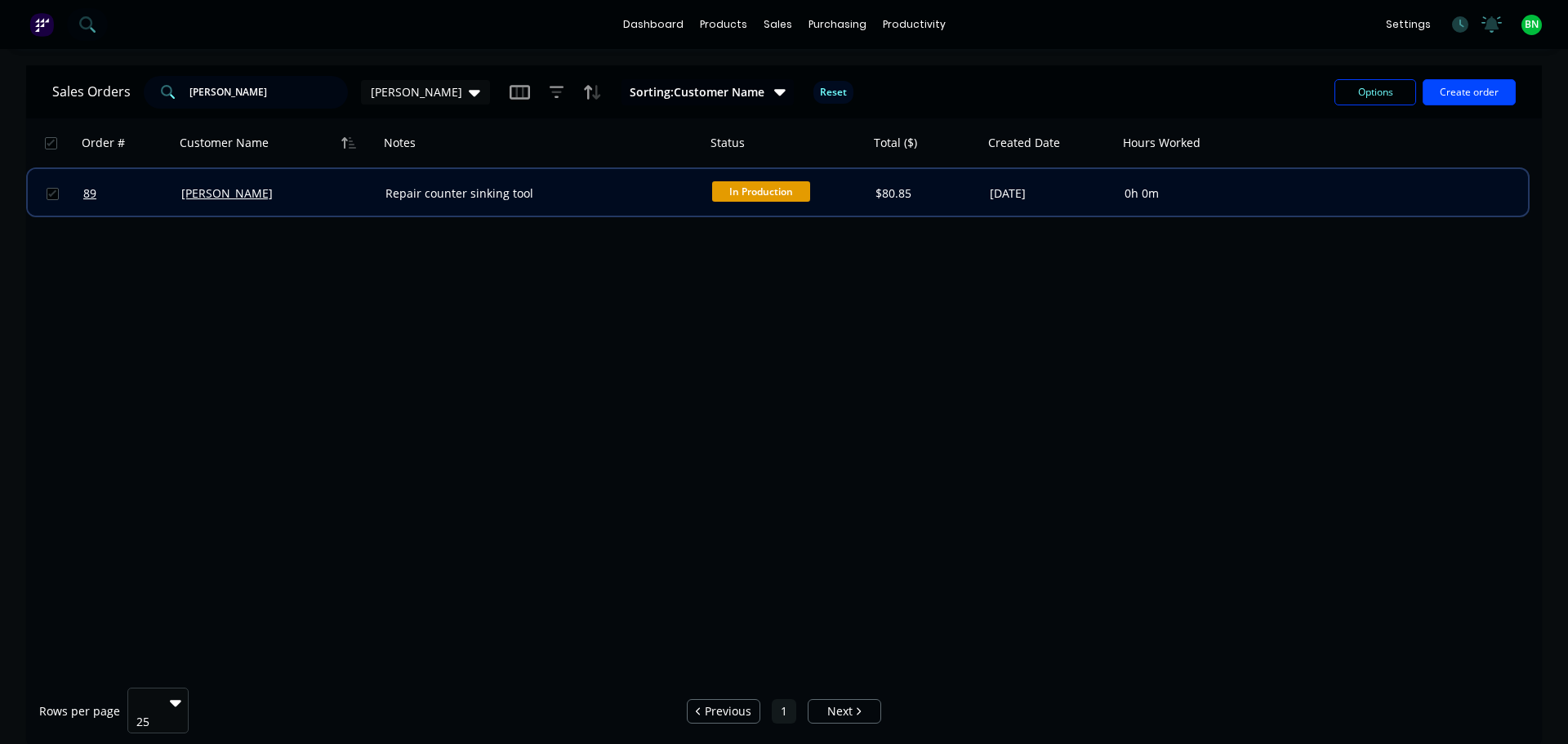
type input "[PERSON_NAME]"
click at [49, 193] on input "checkbox" at bounding box center [53, 193] width 12 height 12
checkbox input "true"
click at [1375, 98] on button "Options" at bounding box center [1375, 92] width 81 height 26
click at [1291, 171] on div "Archive" at bounding box center [1326, 166] width 150 height 24
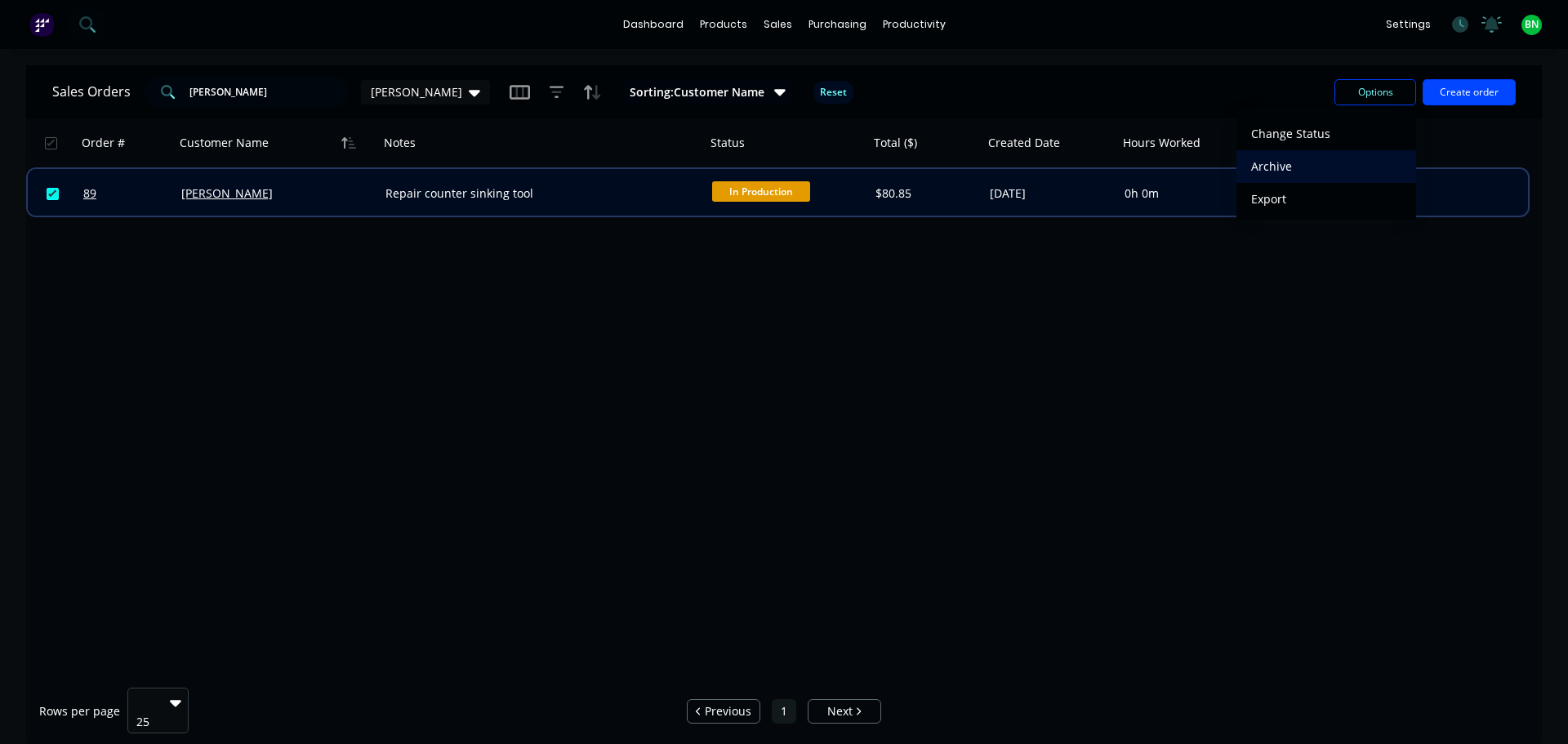
checkbox input "false"
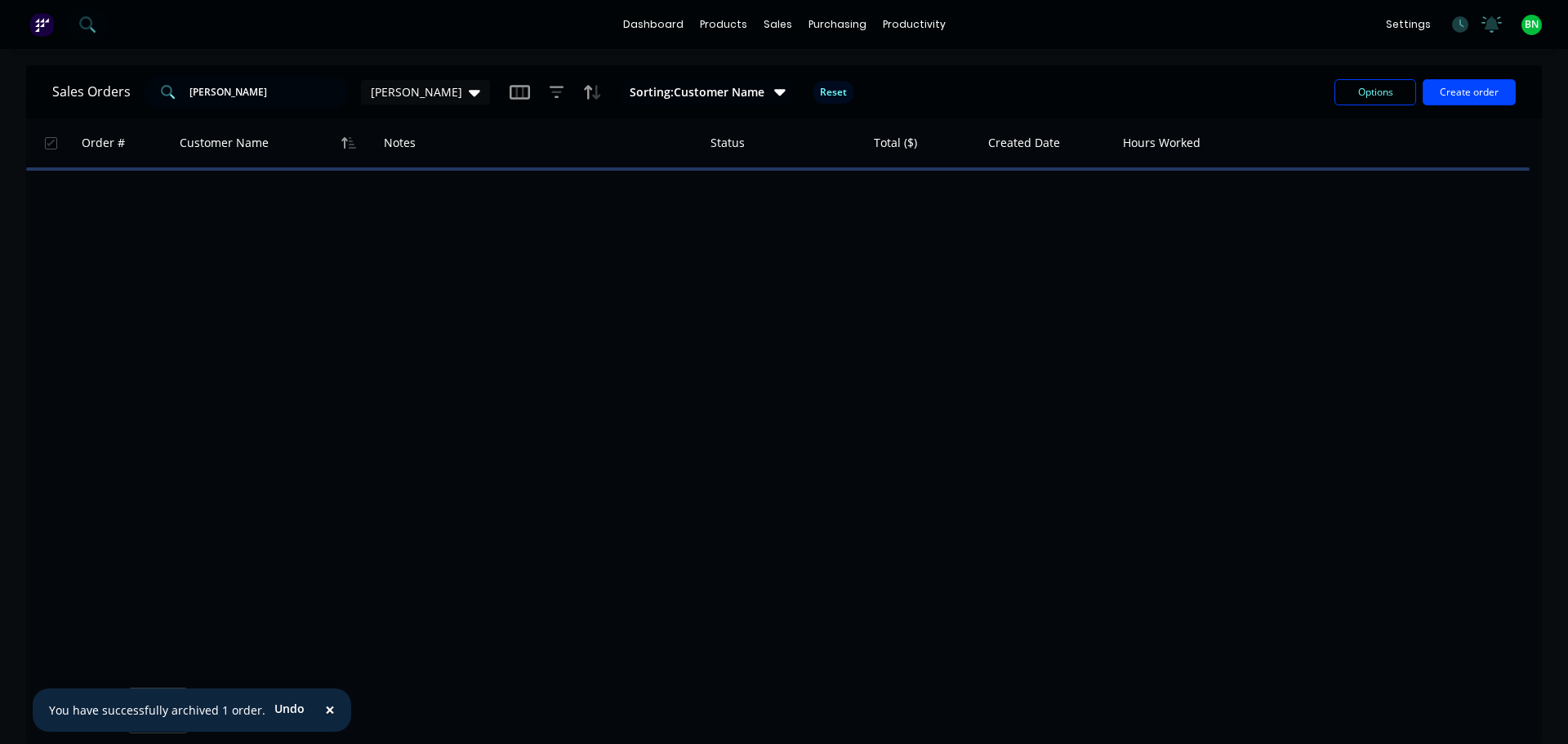
click at [907, 429] on div "Order # Customer Name Notes Status Total ($) Created Date Hours Worked" at bounding box center [784, 396] width 1516 height 556
click at [569, 448] on div "Order # Customer Name Notes Status Total ($) Created Date Hours Worked" at bounding box center [784, 396] width 1516 height 556
click at [795, 500] on div "Order # Customer Name Notes Status Total ($) Created Date Hours Worked" at bounding box center [784, 396] width 1516 height 556
click at [936, 78] on div "Workflow" at bounding box center [942, 78] width 49 height 14
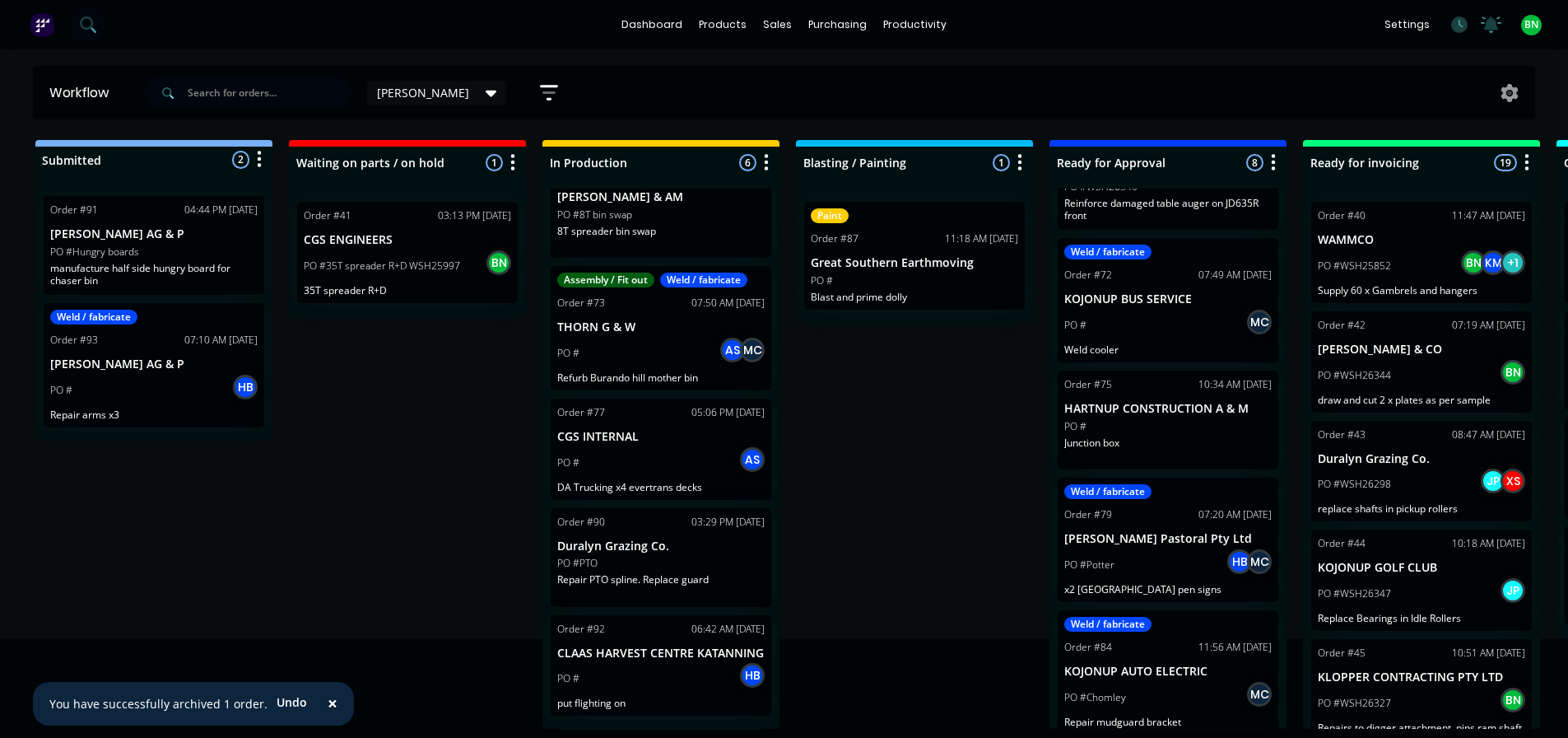
scroll to position [472, 0]
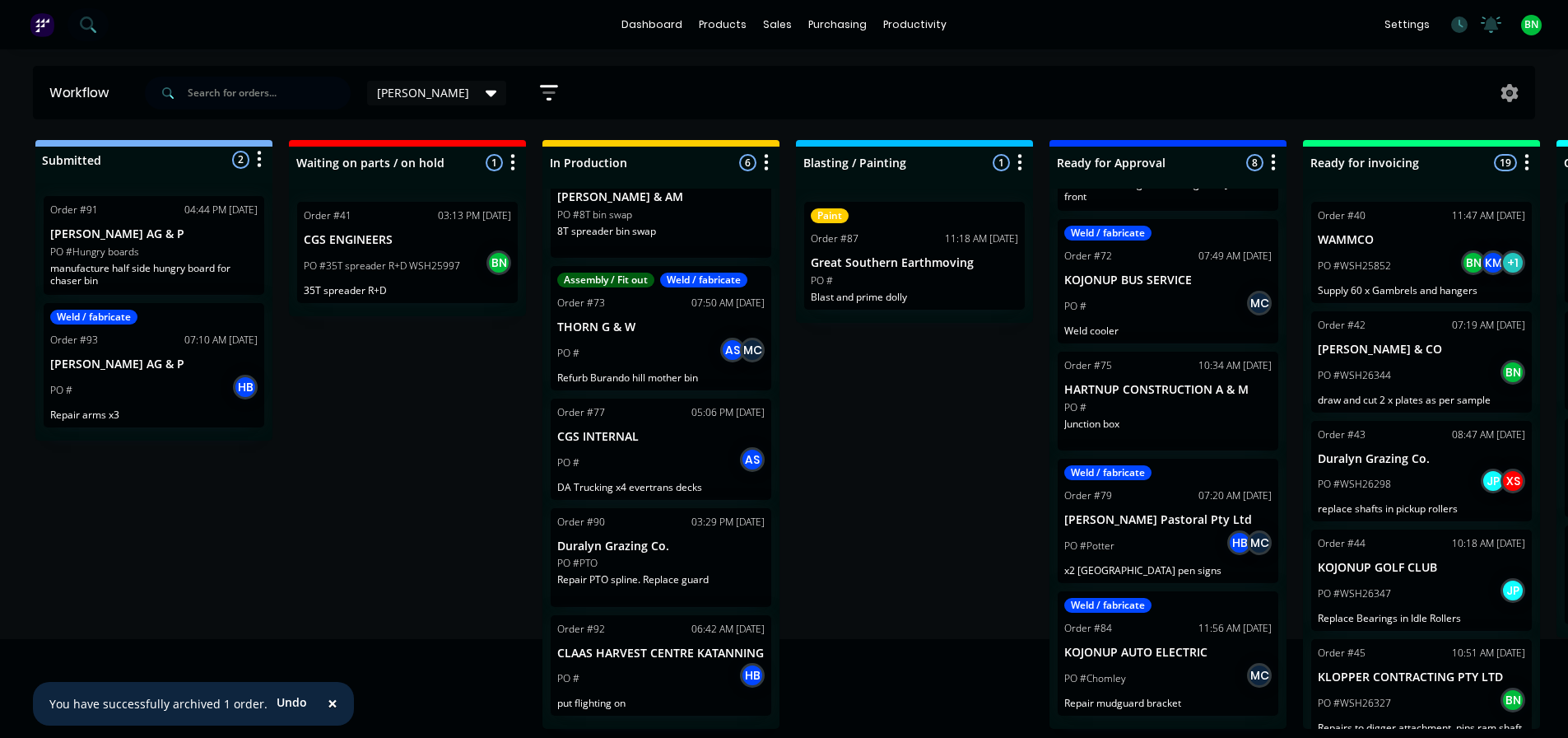
click at [982, 565] on div "Submitted 2 Status colour #273444 hex #273444 Save Cancel Summaries Total order…" at bounding box center [1121, 434] width 2267 height 588
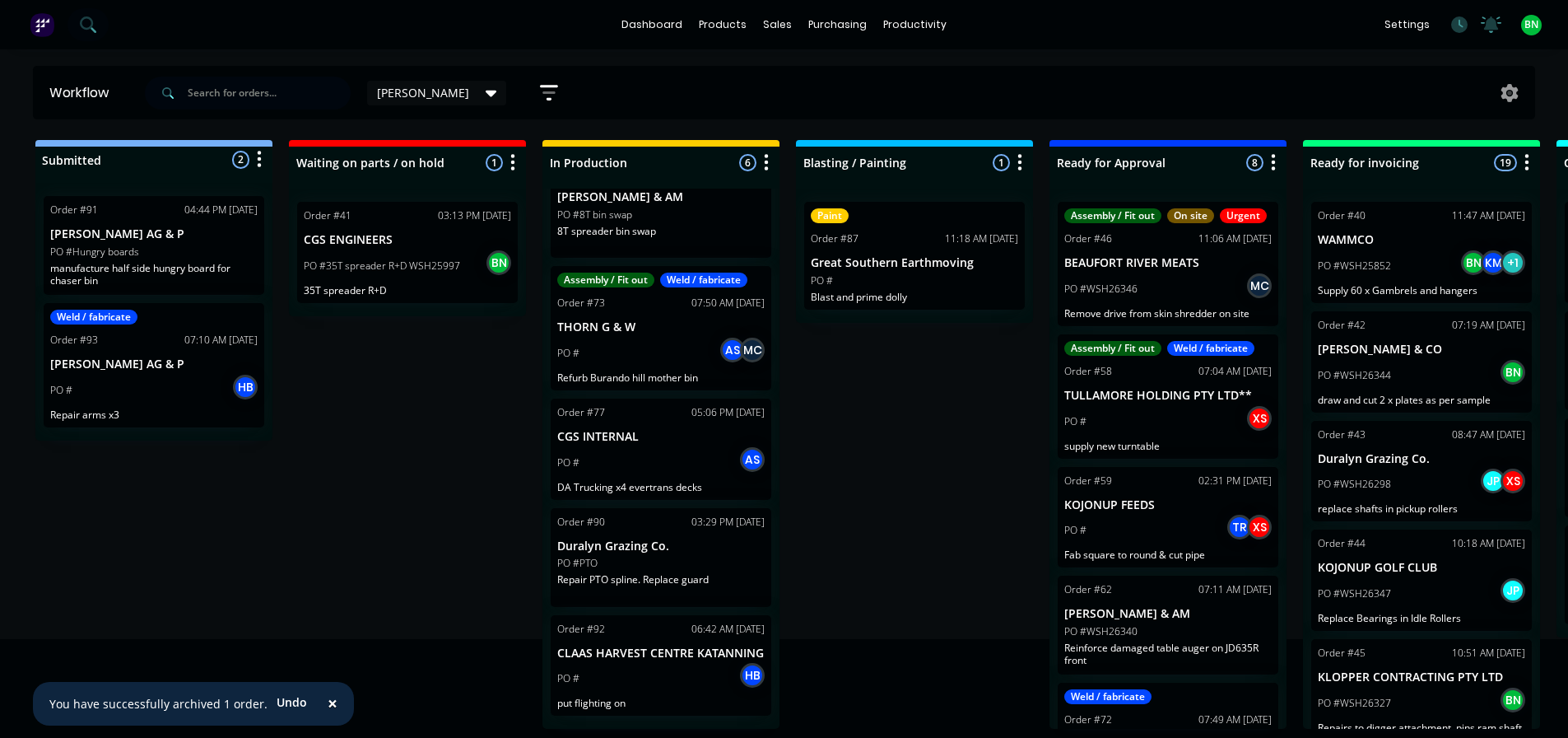
scroll to position [0, 0]
click at [935, 495] on div "Submitted 2 Status colour #273444 hex #273444 Save Cancel Summaries Total order…" at bounding box center [1121, 434] width 2267 height 588
click at [678, 219] on div "PO #8T bin swap" at bounding box center [661, 214] width 207 height 14
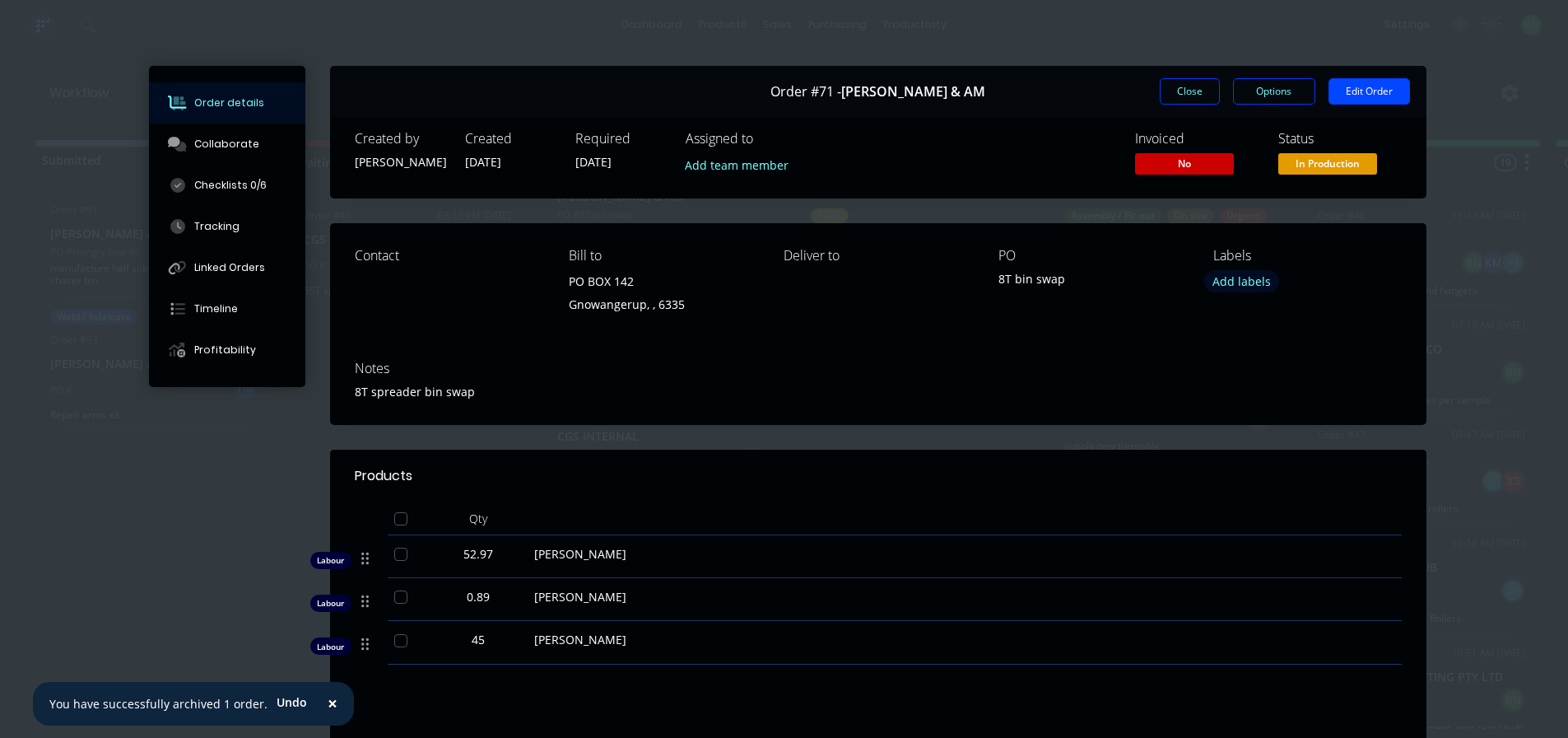
click at [1230, 283] on button "Add labels" at bounding box center [1241, 281] width 76 height 22
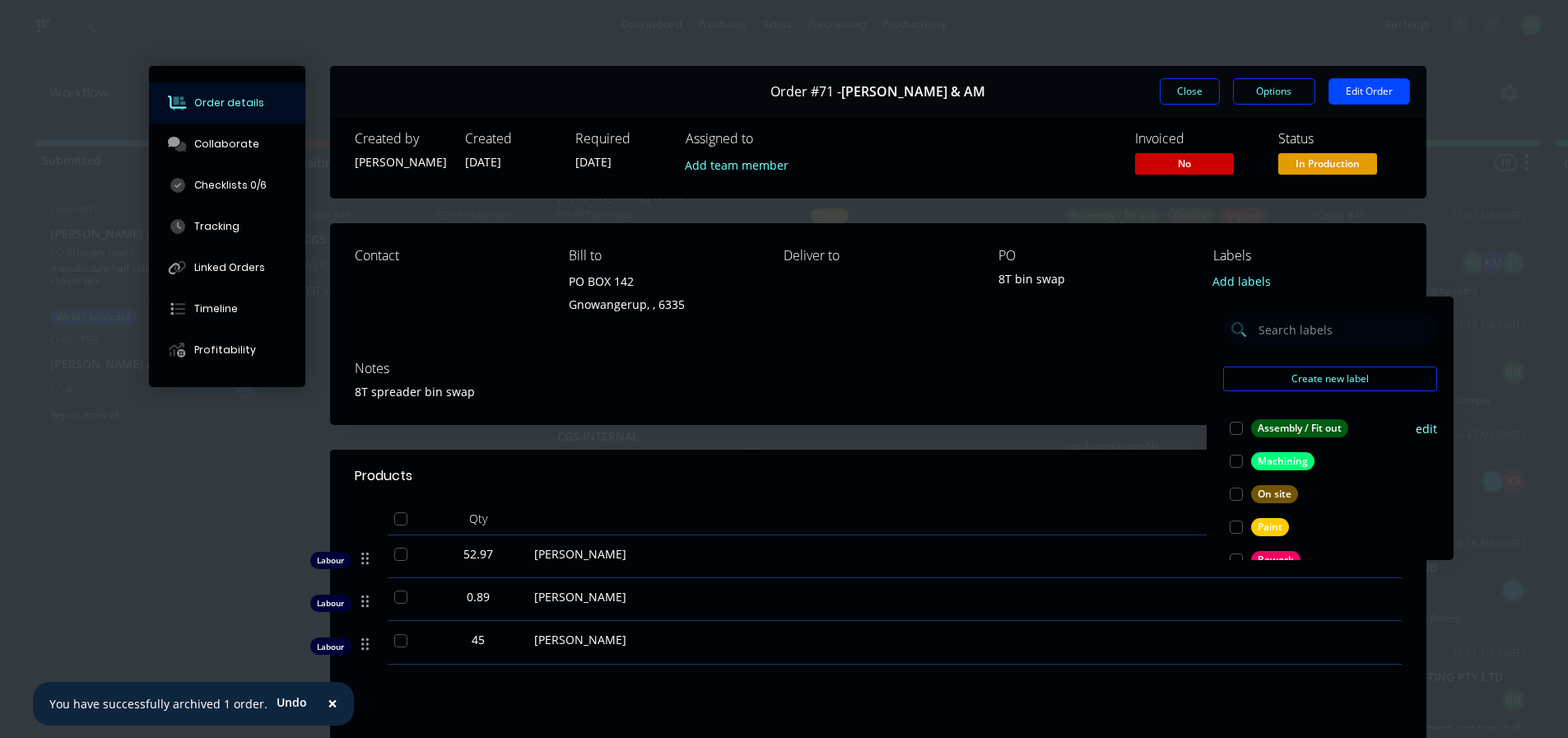
click at [1238, 424] on div at bounding box center [1236, 428] width 33 height 33
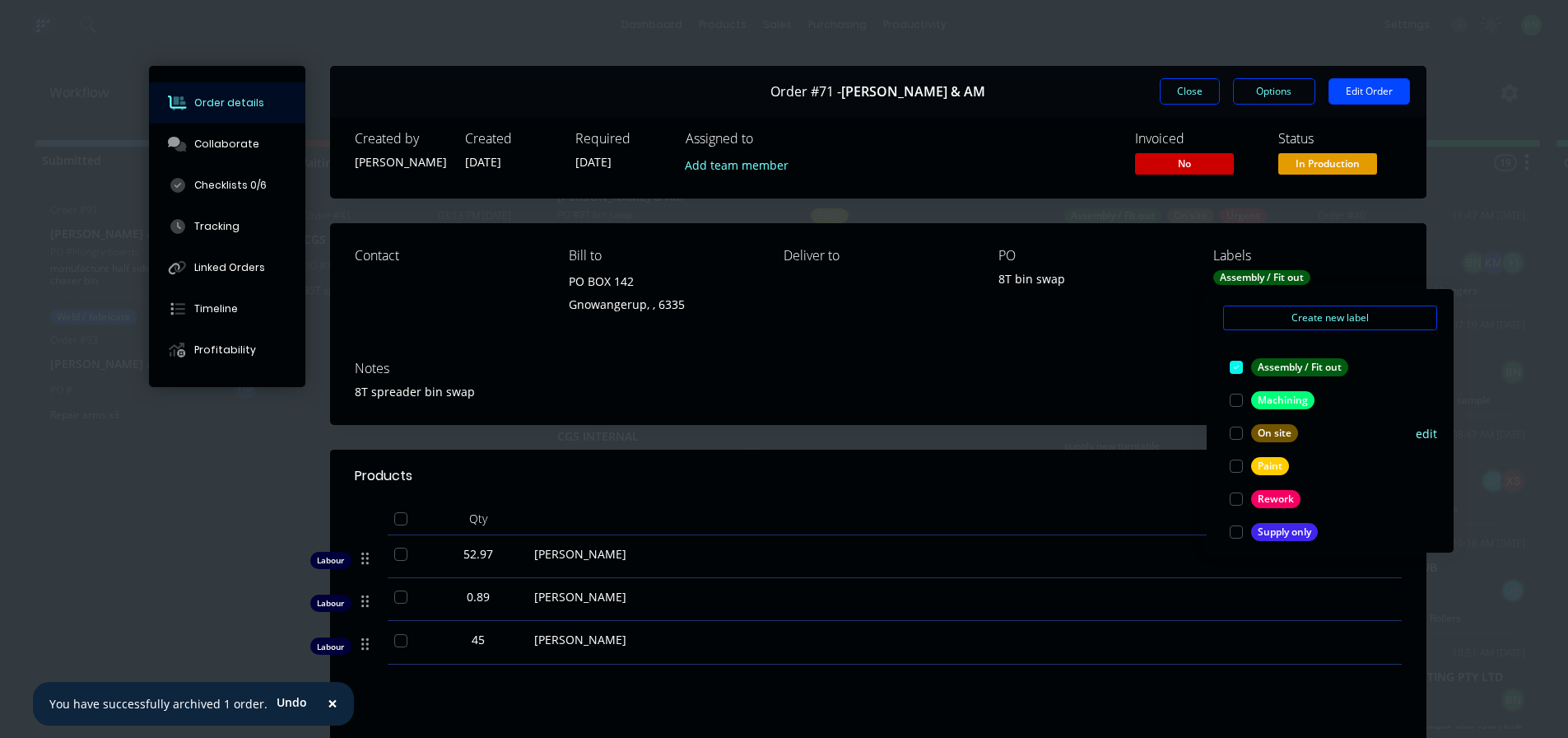
scroll to position [82, 0]
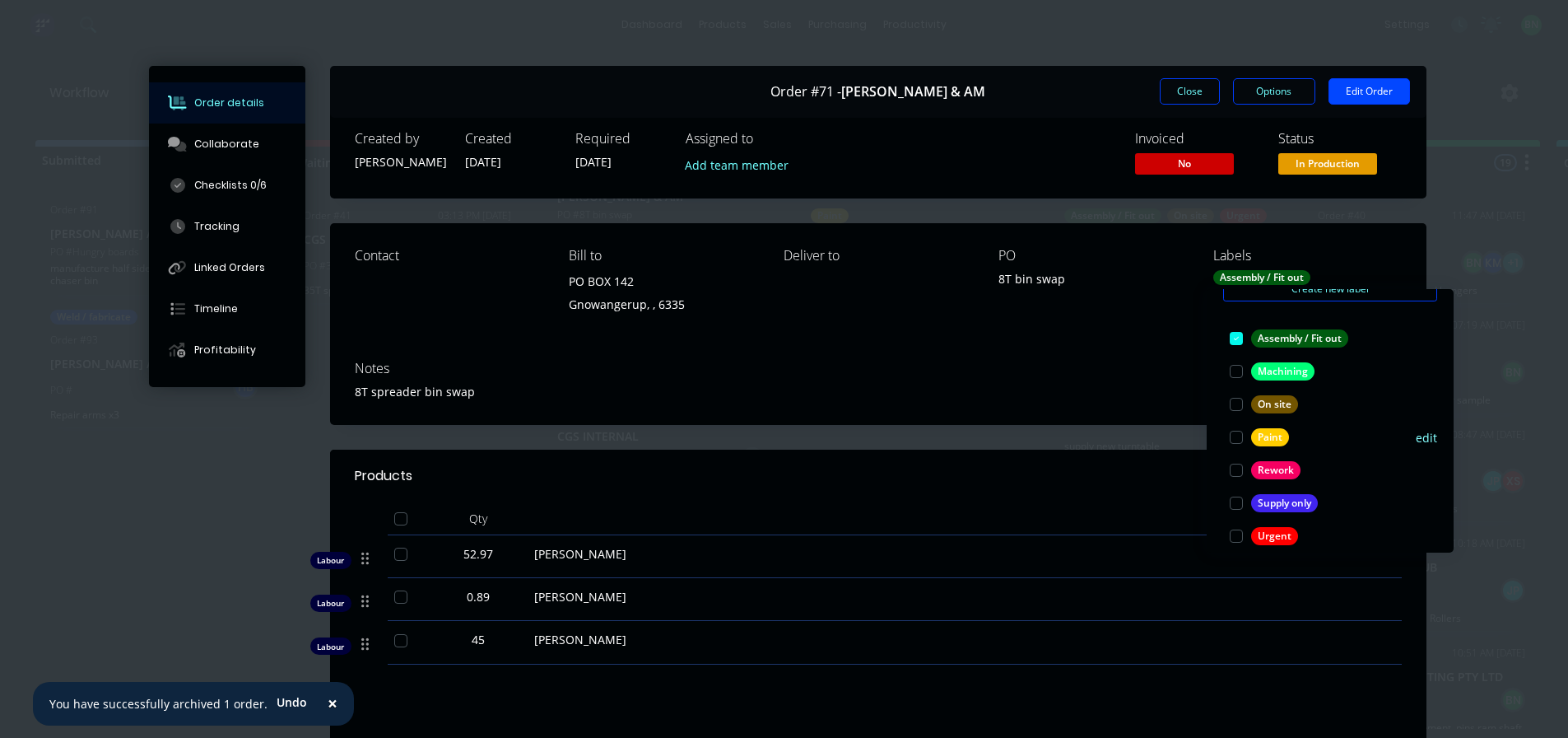
click at [1231, 433] on div at bounding box center [1236, 437] width 33 height 33
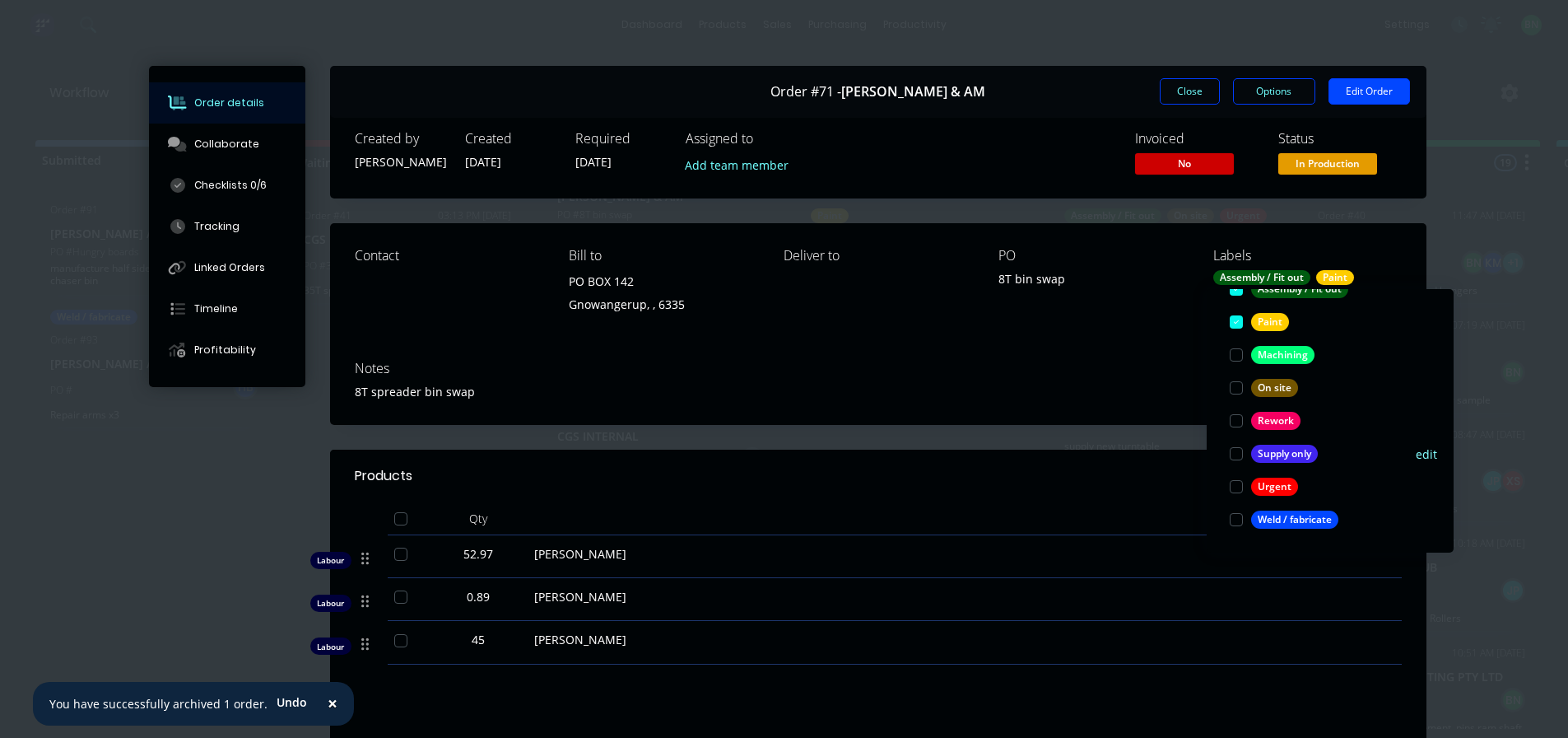
scroll to position [3, 0]
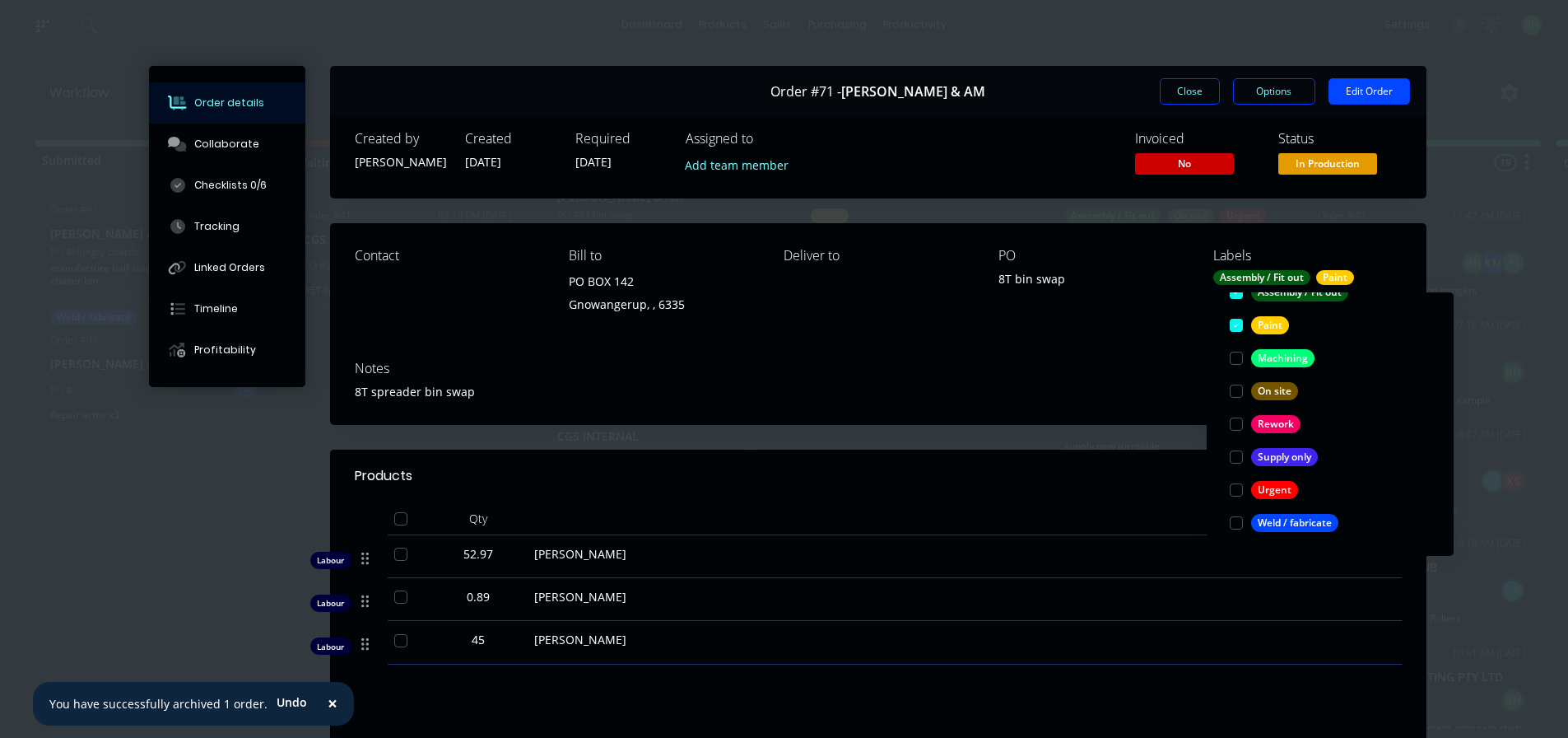
click at [1124, 331] on div "Contact [PERSON_NAME] to [STREET_ADDRESS] Deliver to PO 8T bin swap Labels Asse…" at bounding box center [878, 285] width 1096 height 124
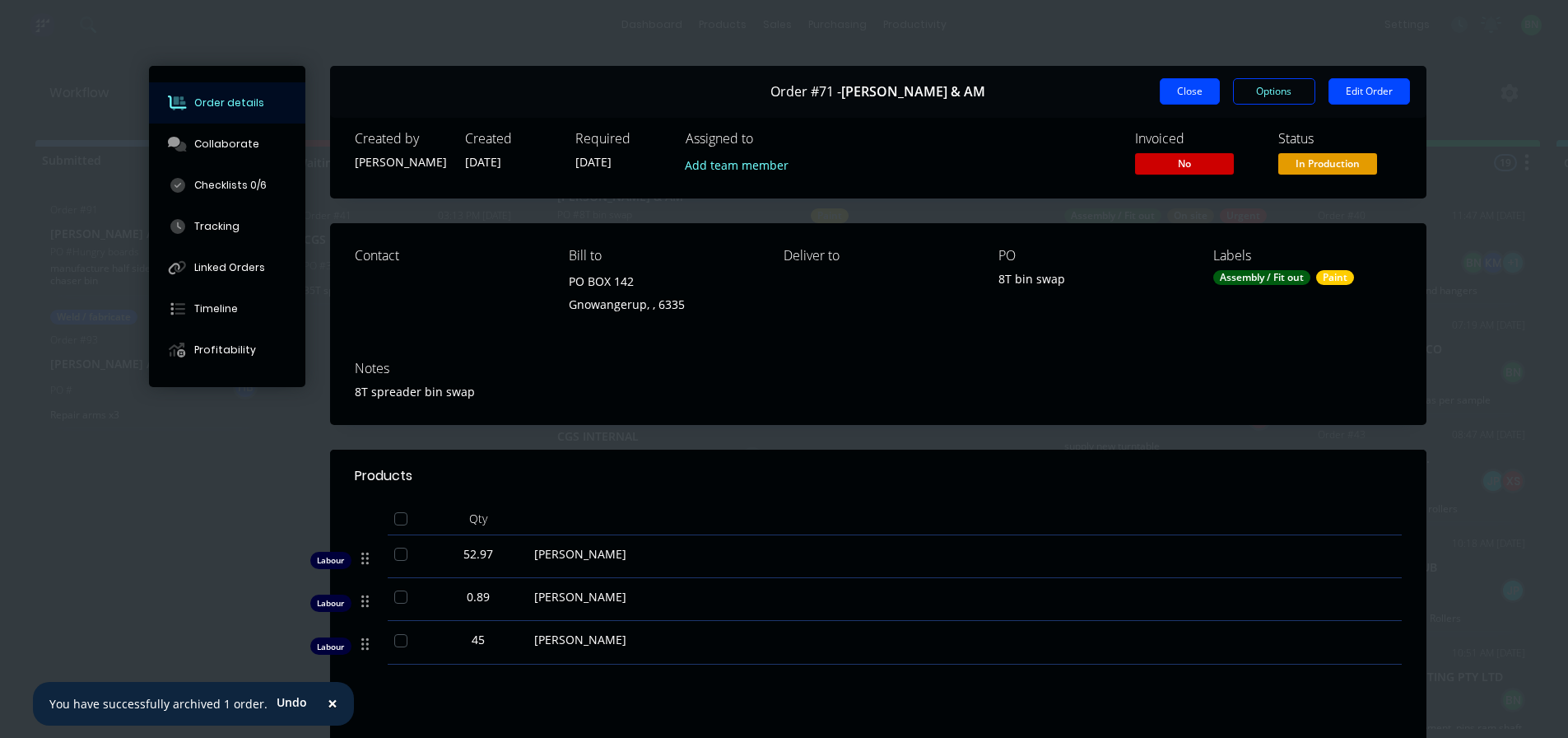
click at [1180, 88] on button "Close" at bounding box center [1189, 91] width 60 height 26
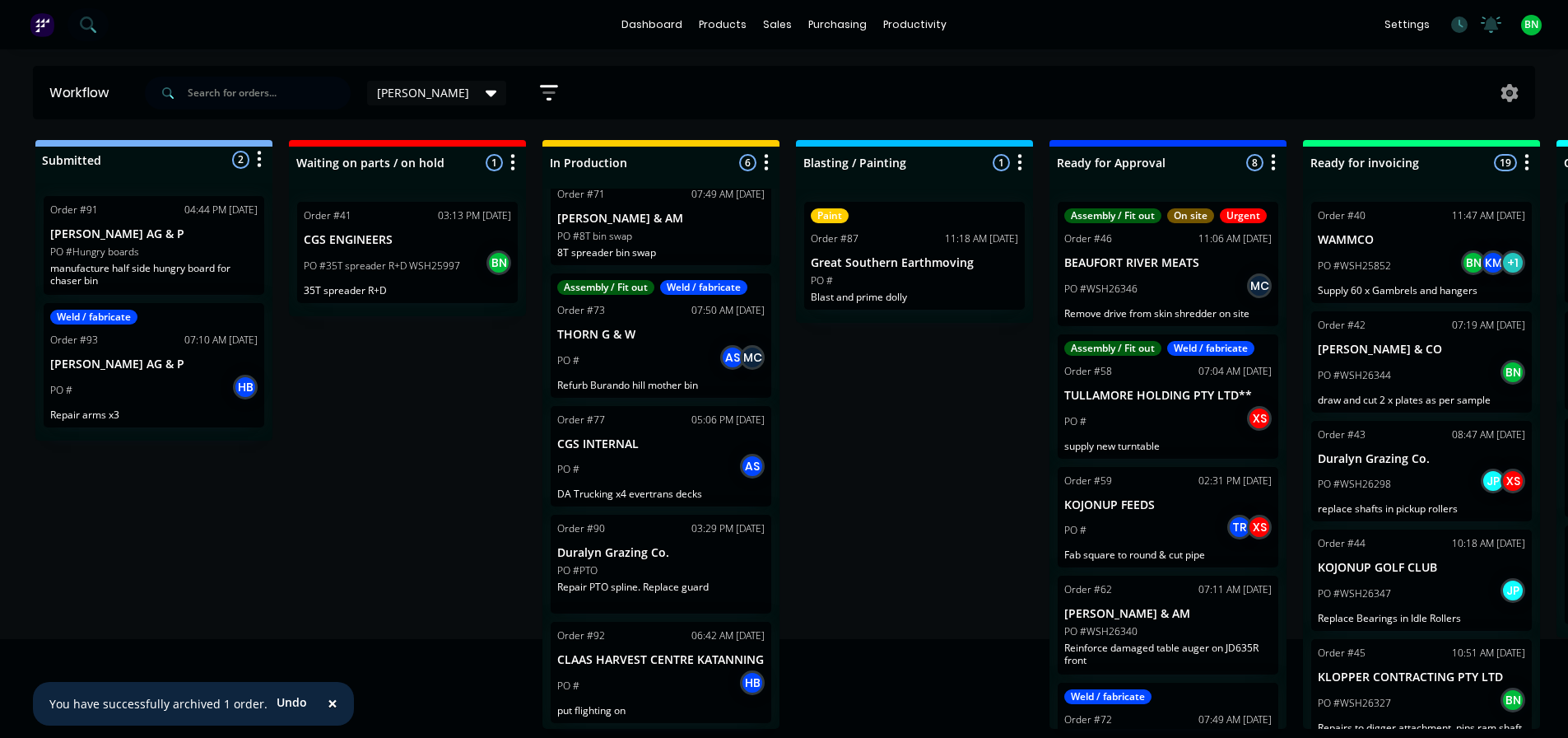
click at [684, 216] on p "[PERSON_NAME] & AM" at bounding box center [661, 218] width 207 height 14
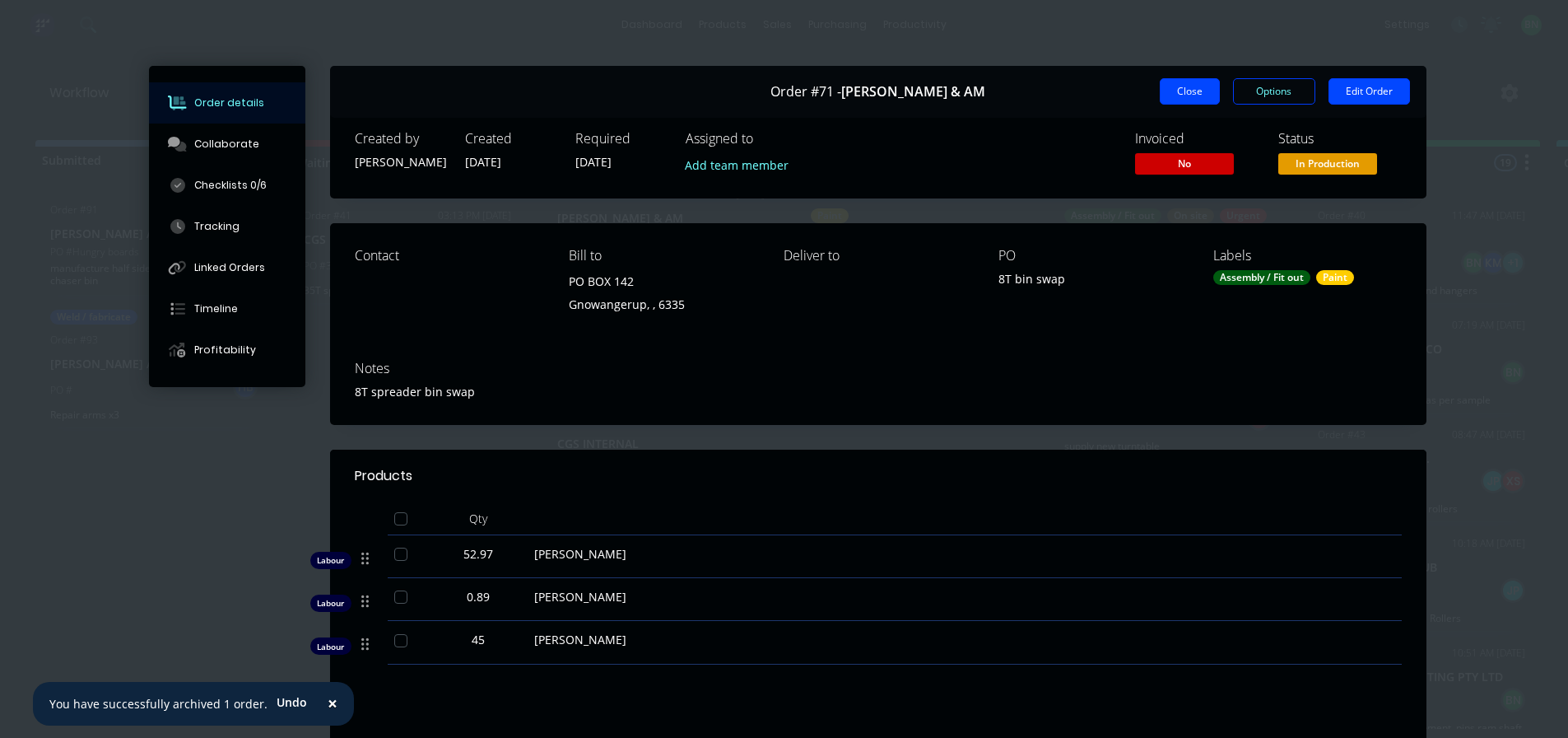
click at [1186, 81] on button "Close" at bounding box center [1189, 91] width 60 height 26
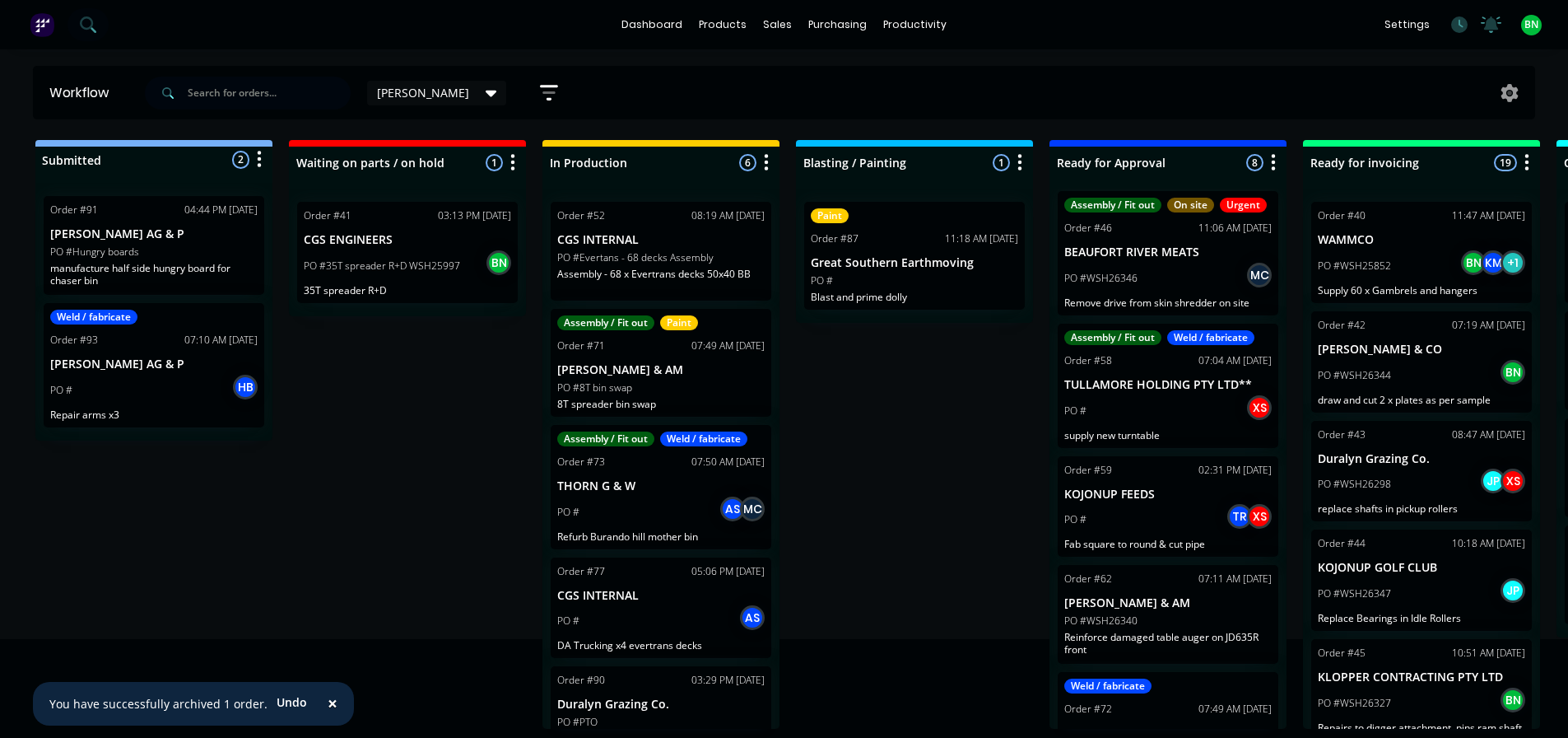
scroll to position [0, 0]
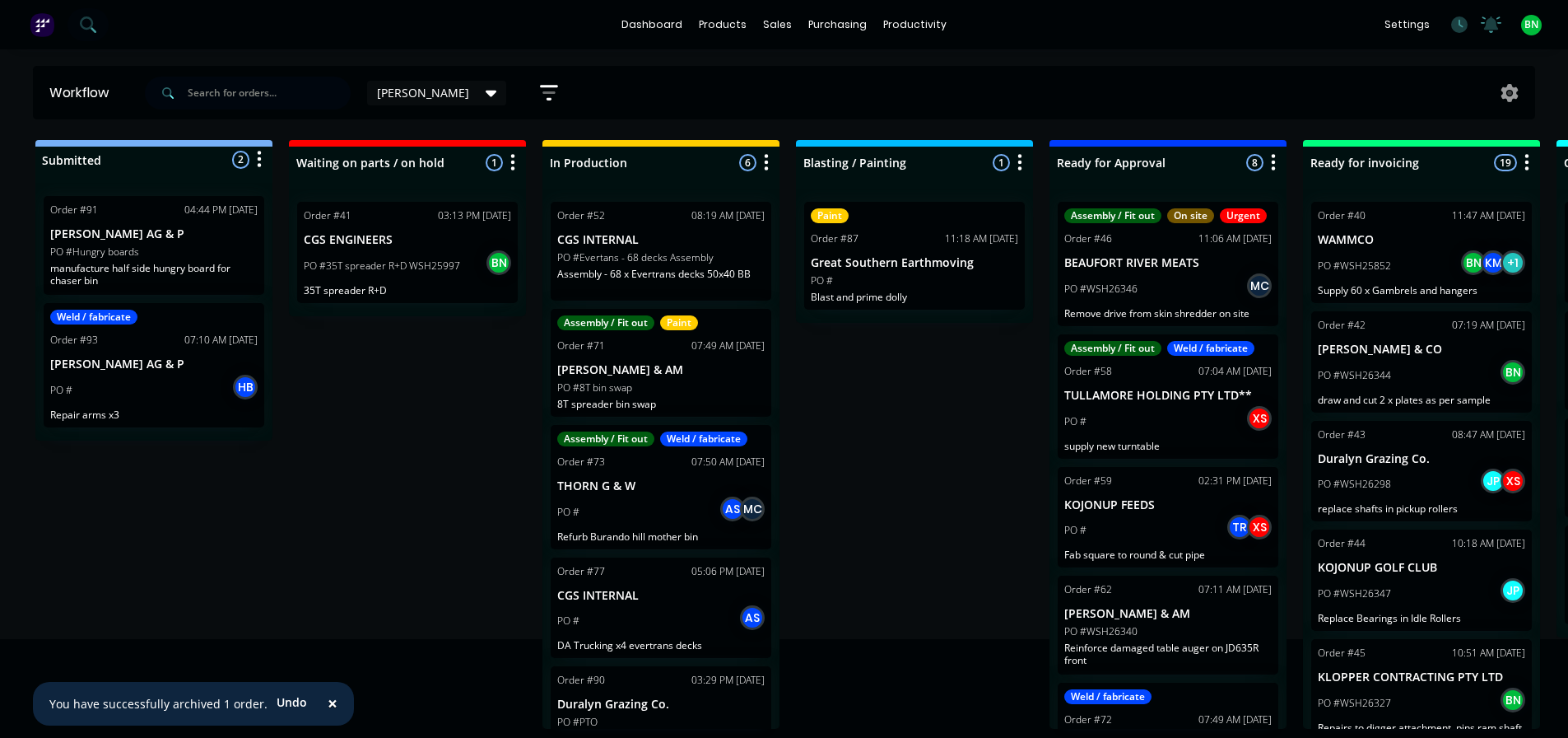
click at [861, 476] on div "Submitted 2 Status colour #273444 hex #273444 Save Cancel Summaries Total order…" at bounding box center [1121, 434] width 2267 height 588
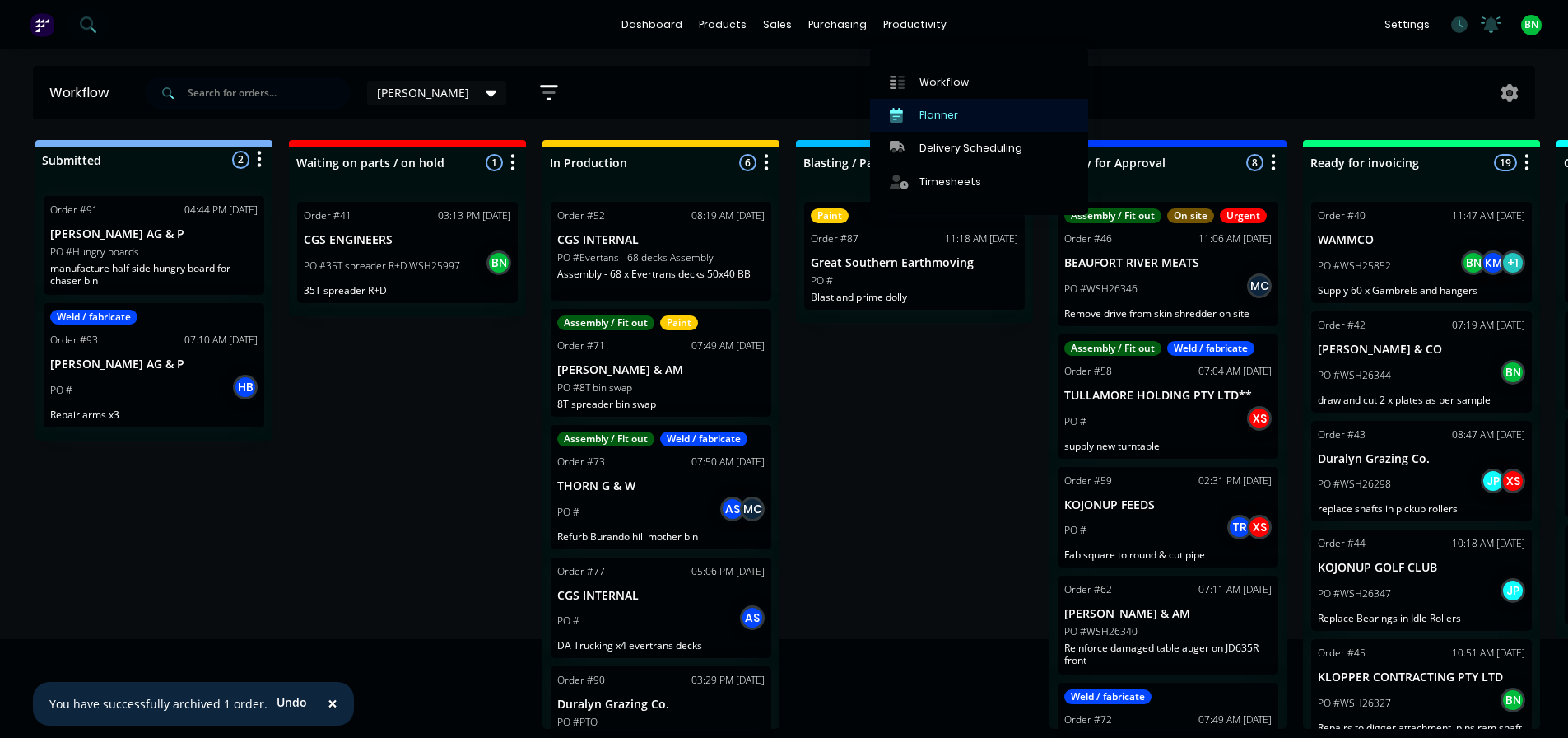
click at [928, 109] on div "Planner" at bounding box center [938, 115] width 39 height 14
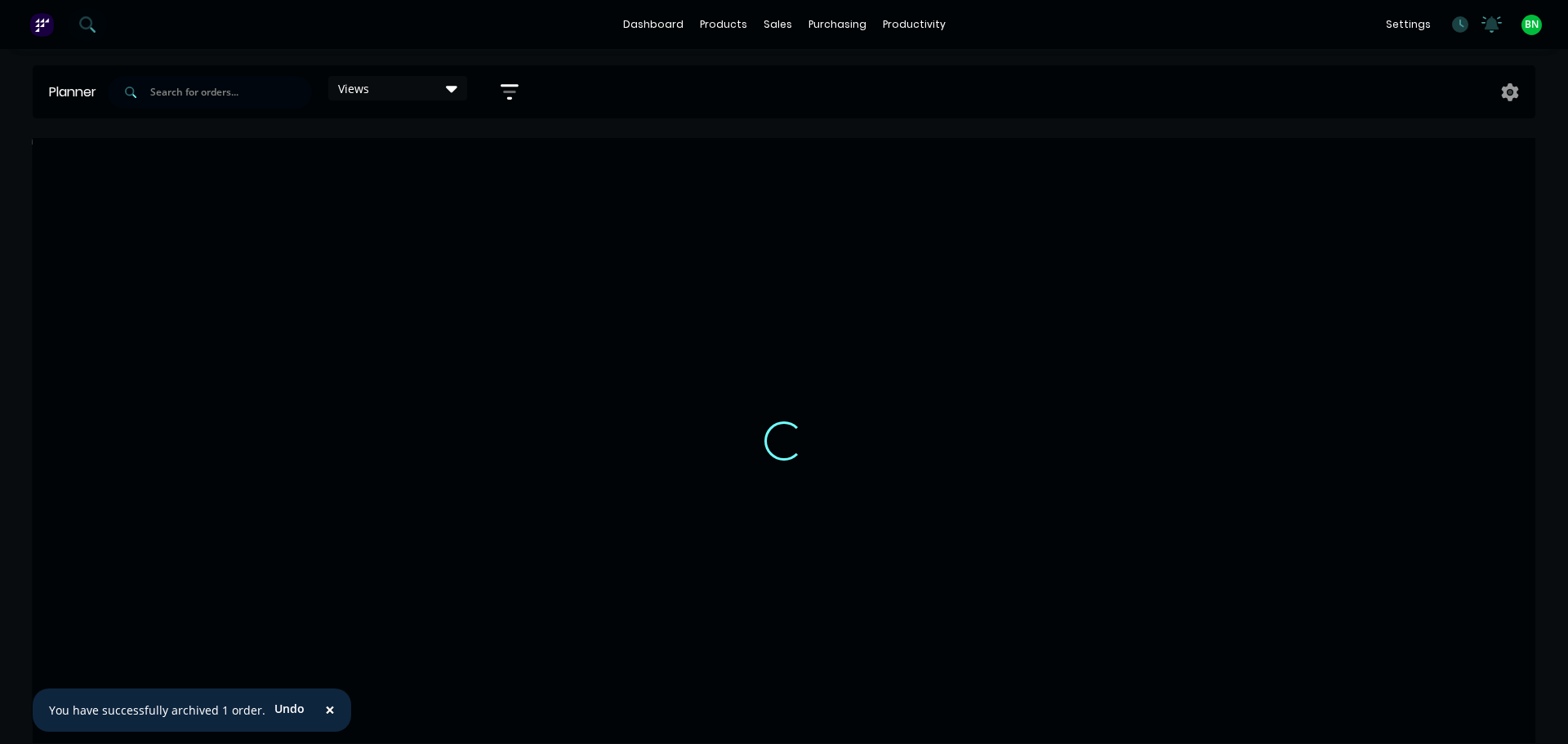
scroll to position [0, 1]
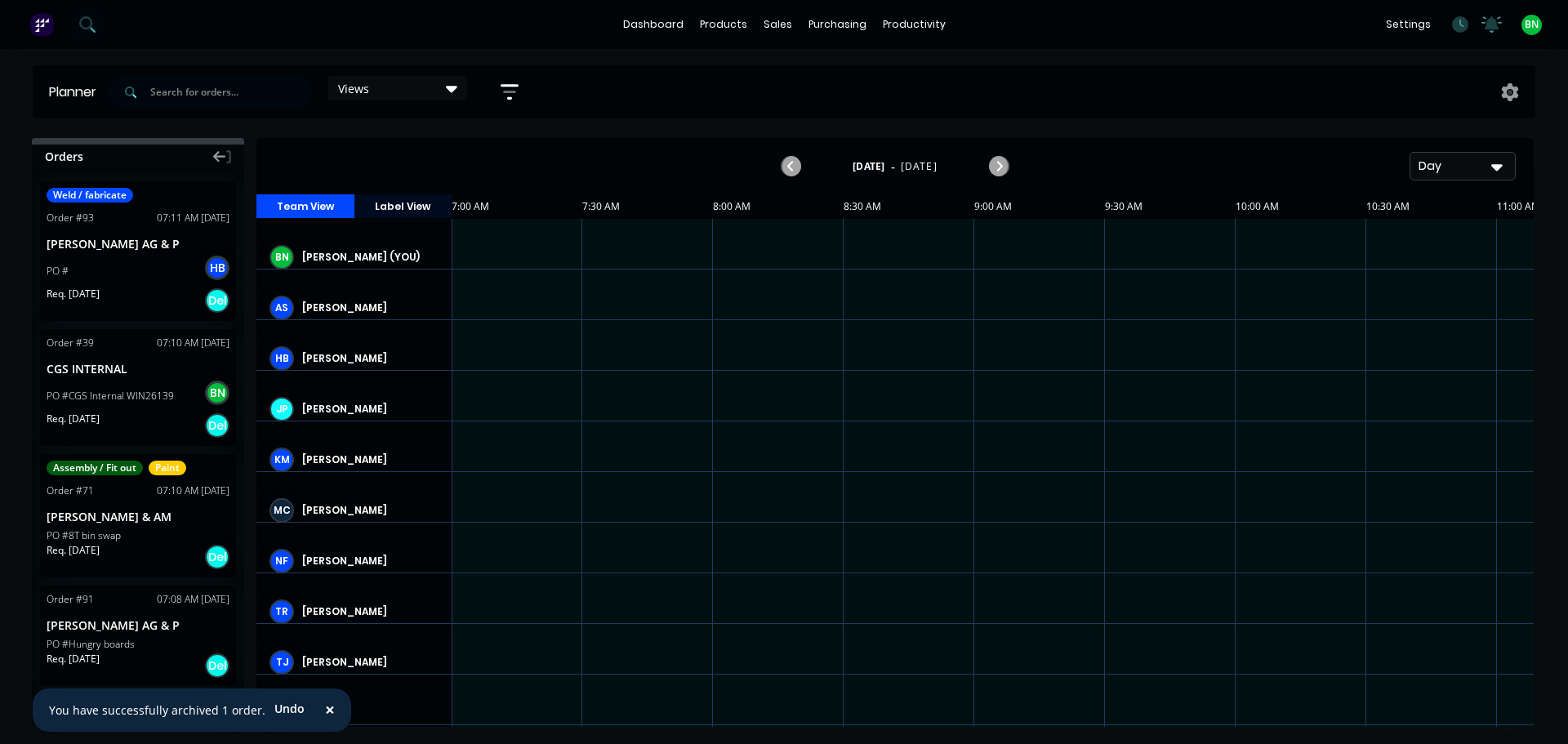
click at [1471, 165] on div "Day" at bounding box center [1456, 167] width 76 height 17
click at [1396, 242] on div "Week" at bounding box center [1433, 242] width 162 height 33
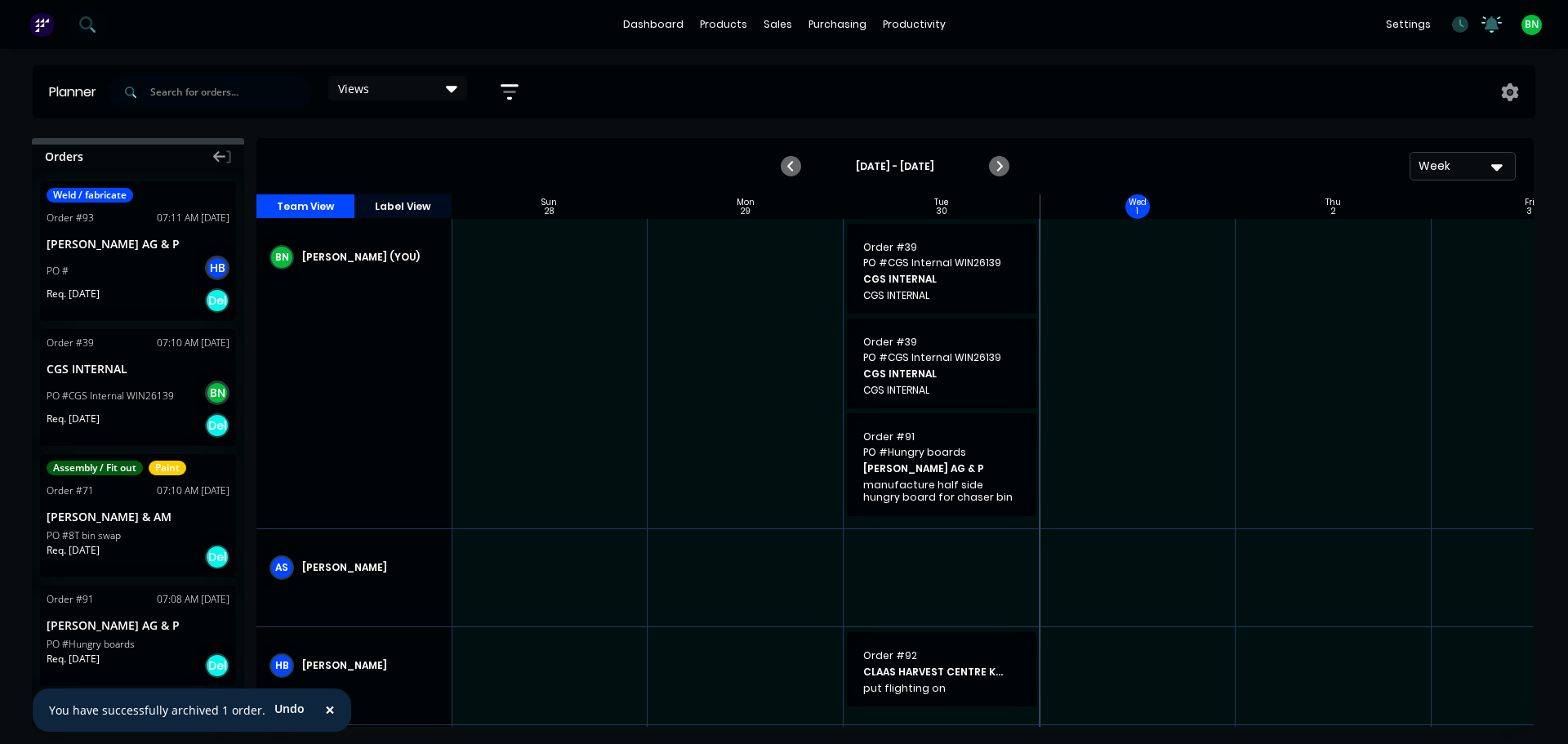
click at [1485, 28] on icon at bounding box center [1491, 23] width 14 height 13
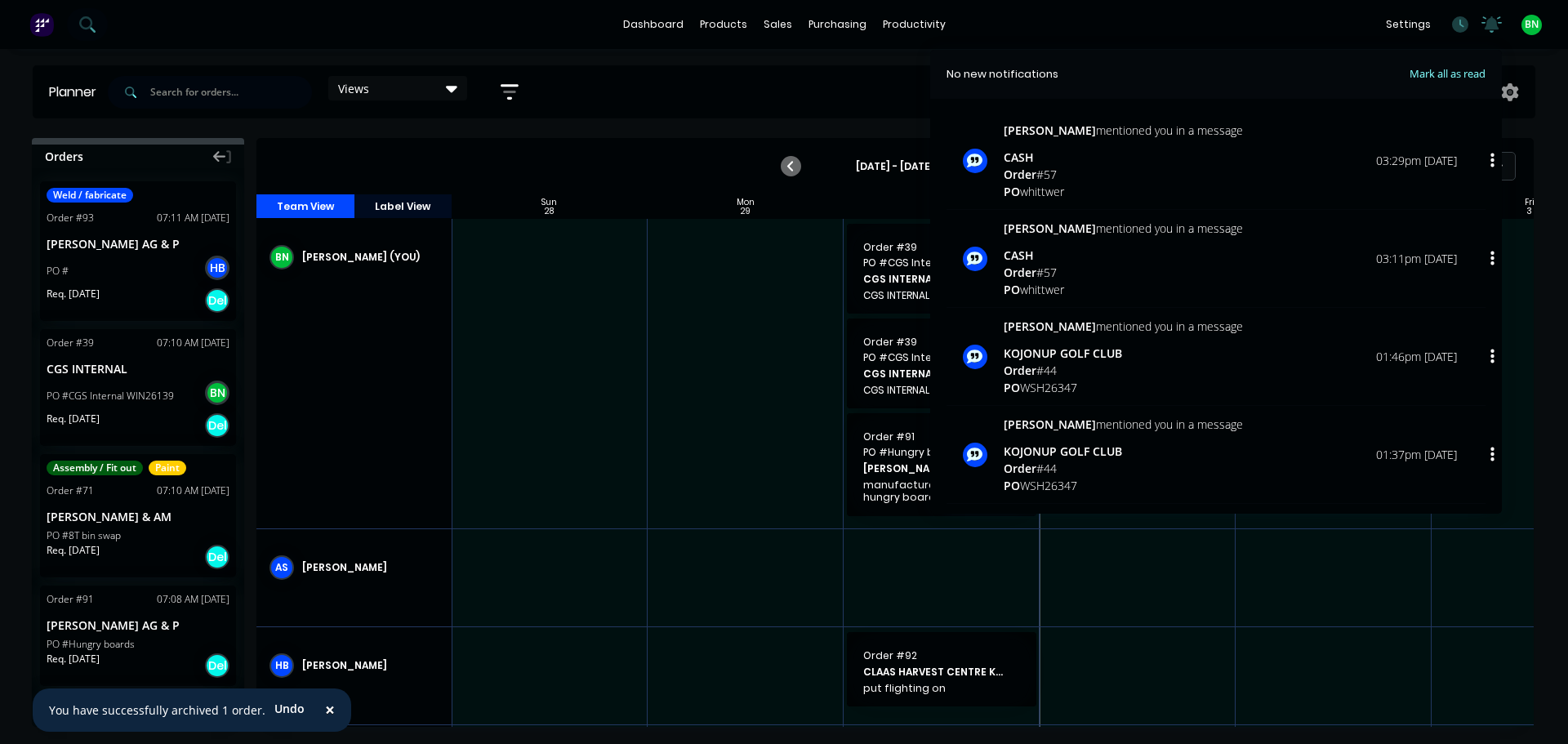
click at [1316, 26] on div "dashboard products sales purchasing productivity dashboard products Product Cat…" at bounding box center [784, 24] width 1568 height 49
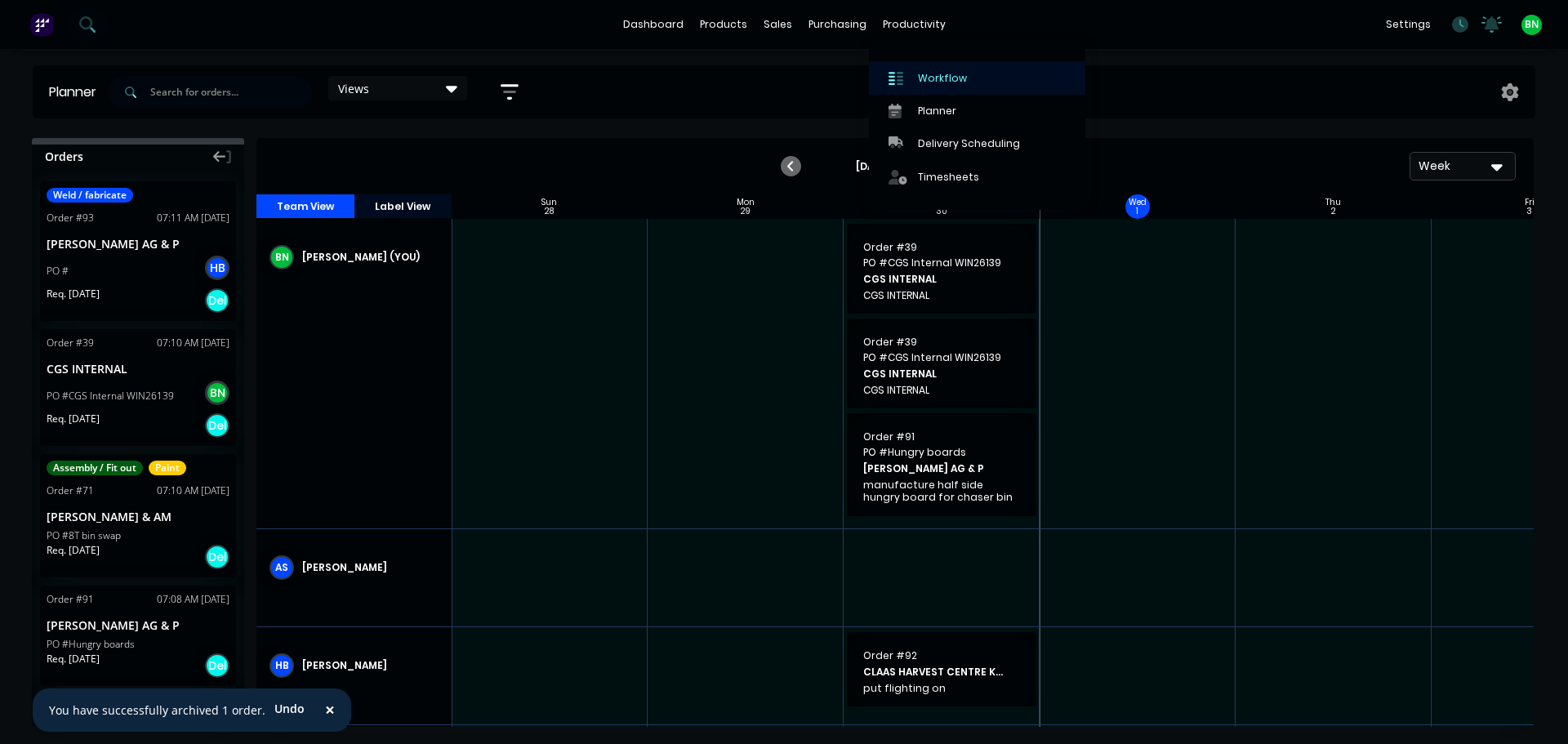
click at [915, 77] on link "Workflow" at bounding box center [977, 78] width 216 height 33
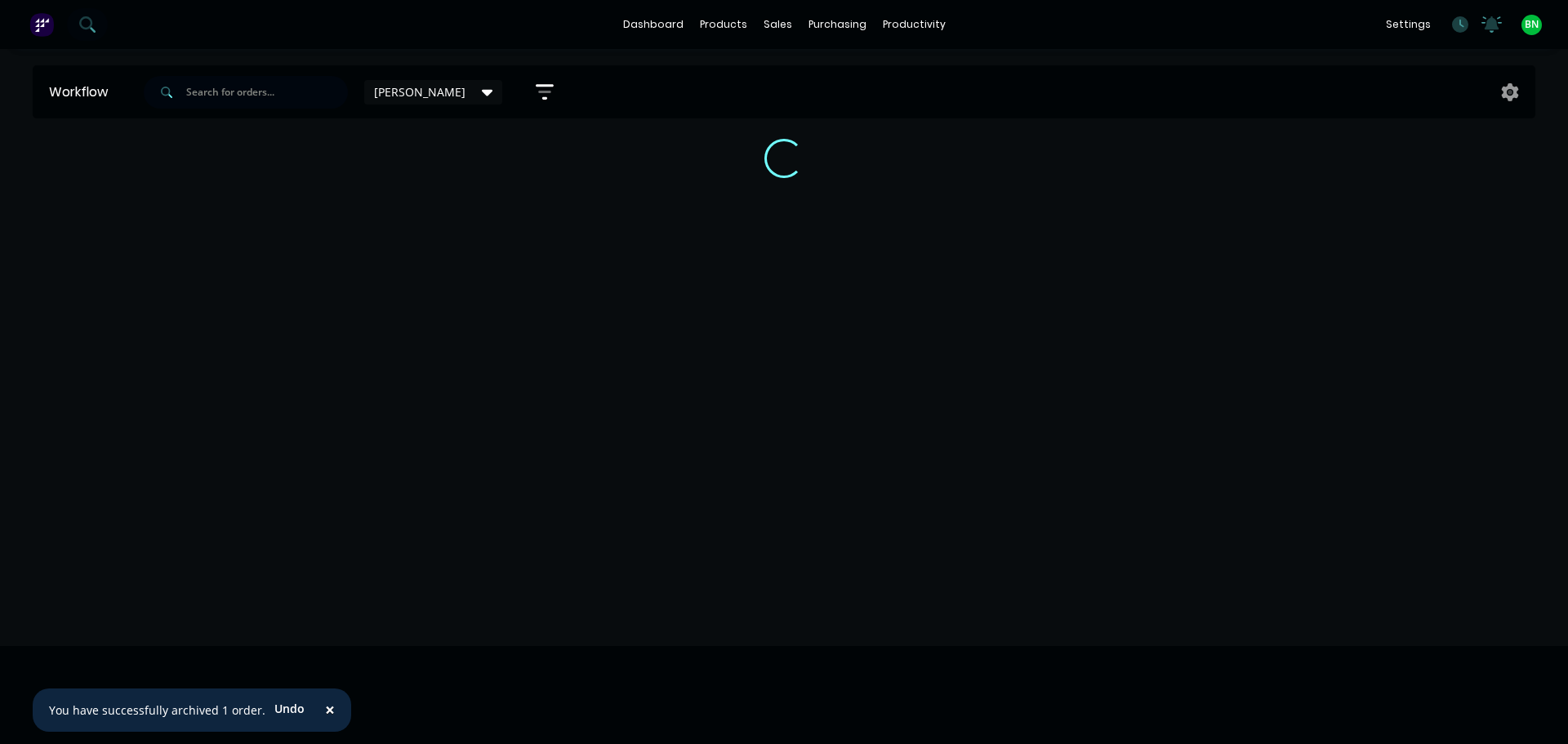
click at [315, 710] on button "×" at bounding box center [330, 710] width 42 height 39
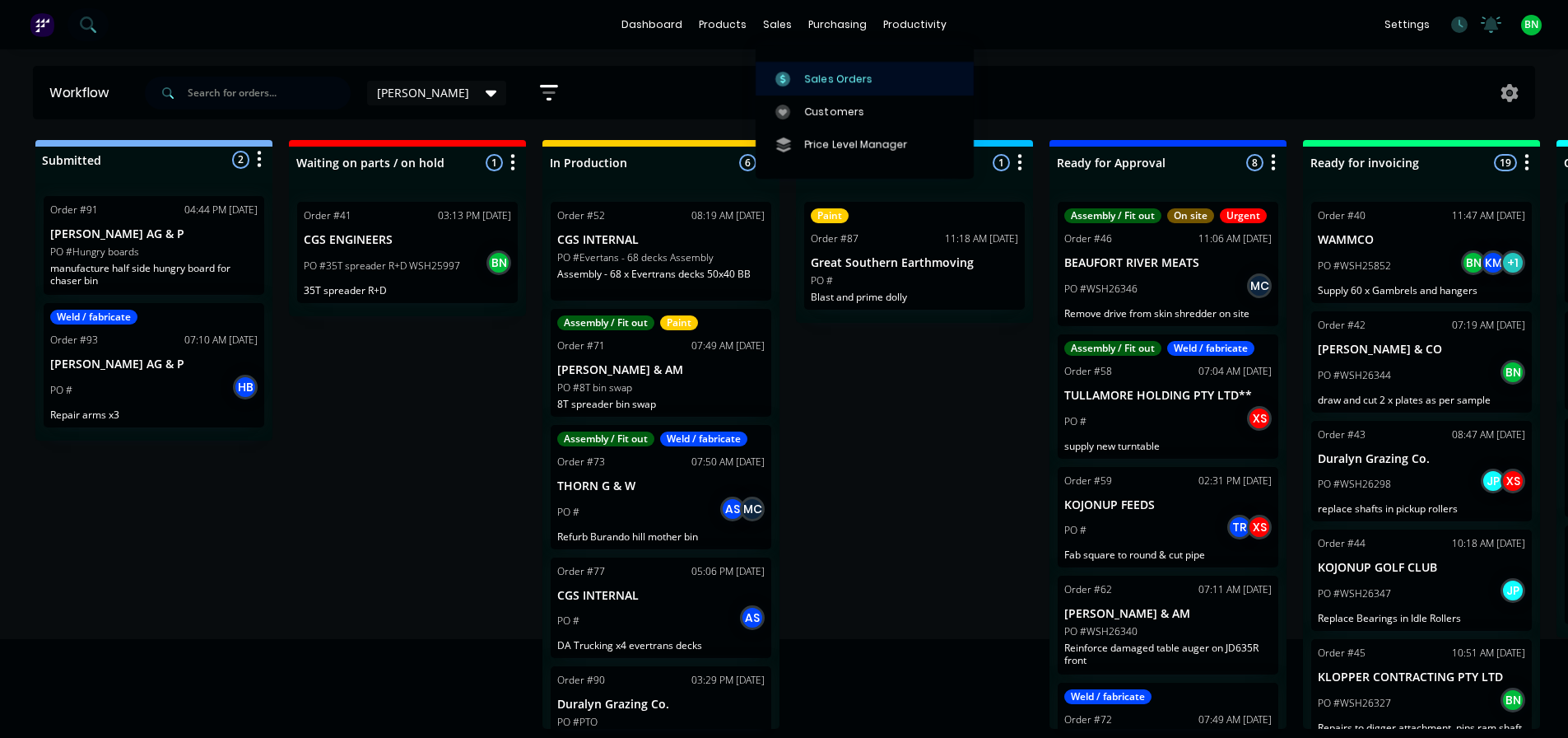
click at [805, 76] on div "Sales Orders" at bounding box center [839, 78] width 68 height 14
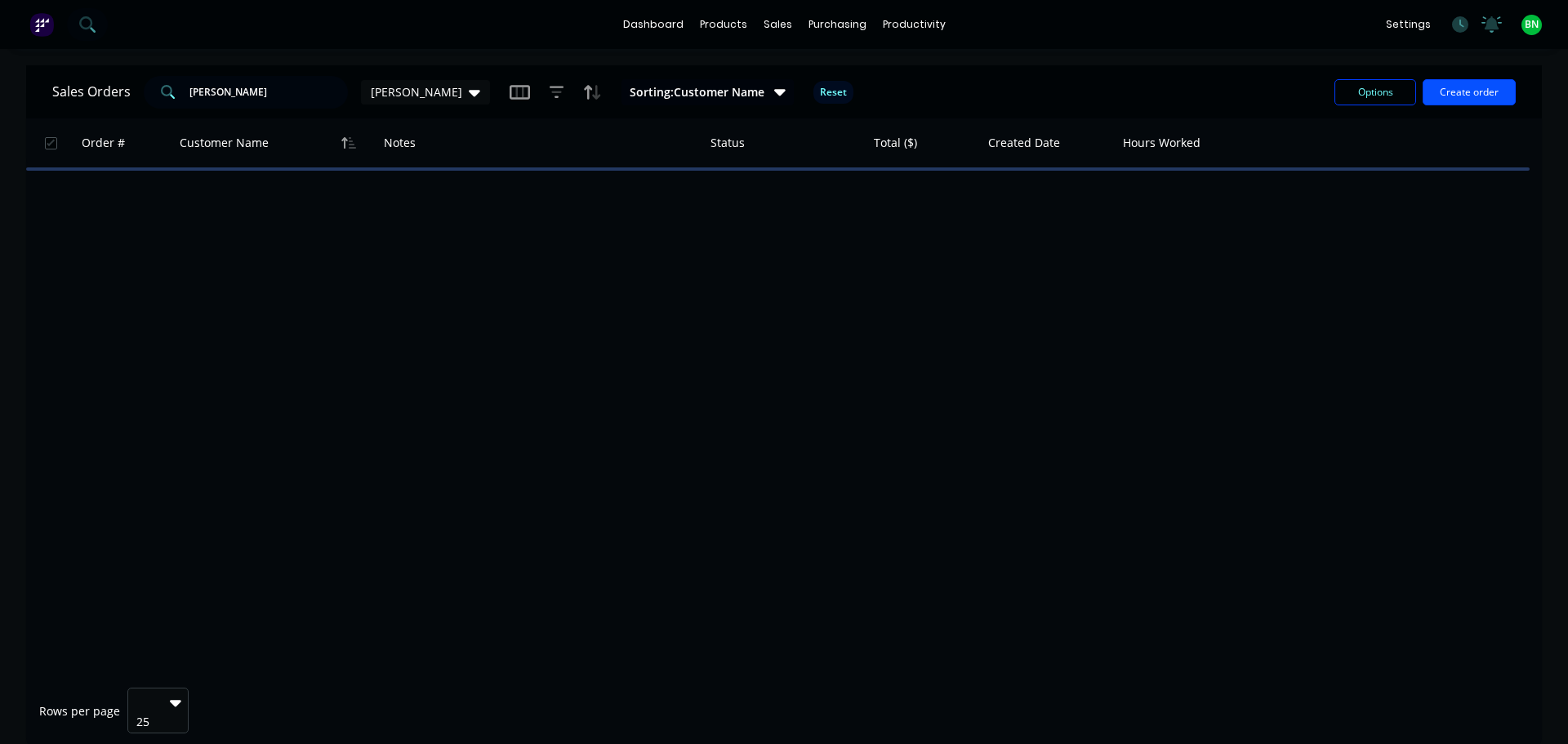
click at [1467, 92] on button "Create order" at bounding box center [1469, 92] width 93 height 26
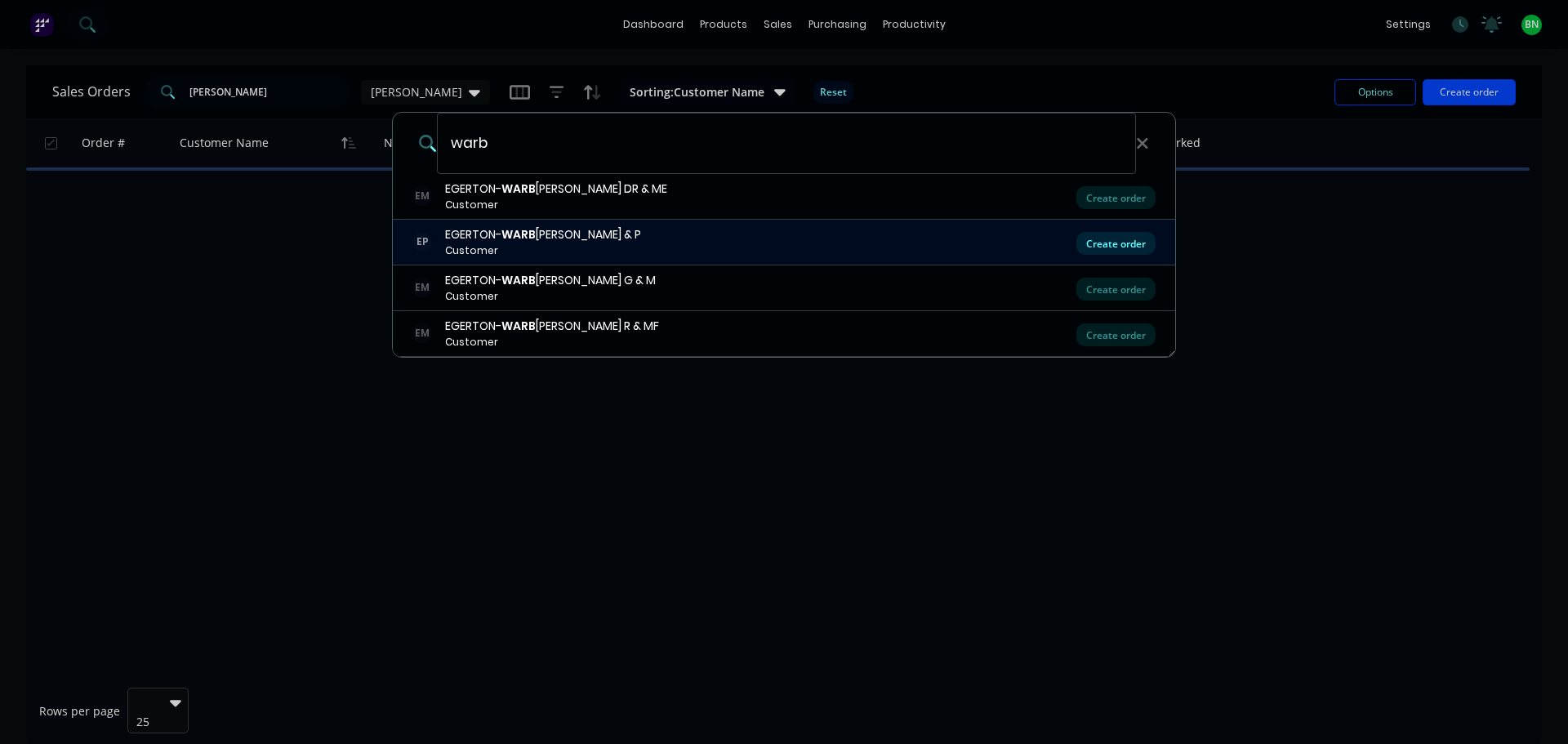
type input "warb"
click at [1099, 242] on div "Create order" at bounding box center [1116, 243] width 79 height 23
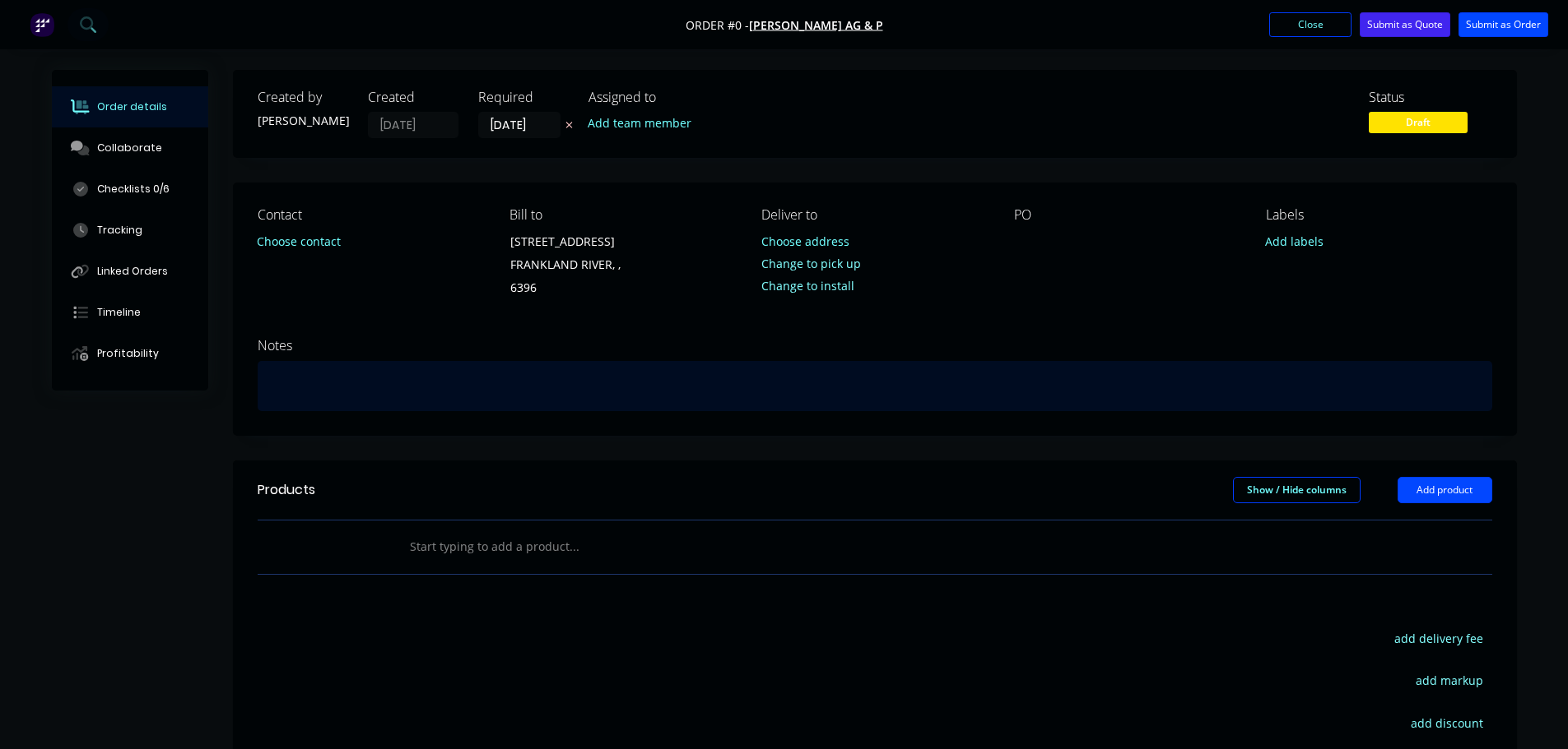
click at [353, 388] on div at bounding box center [875, 387] width 1234 height 50
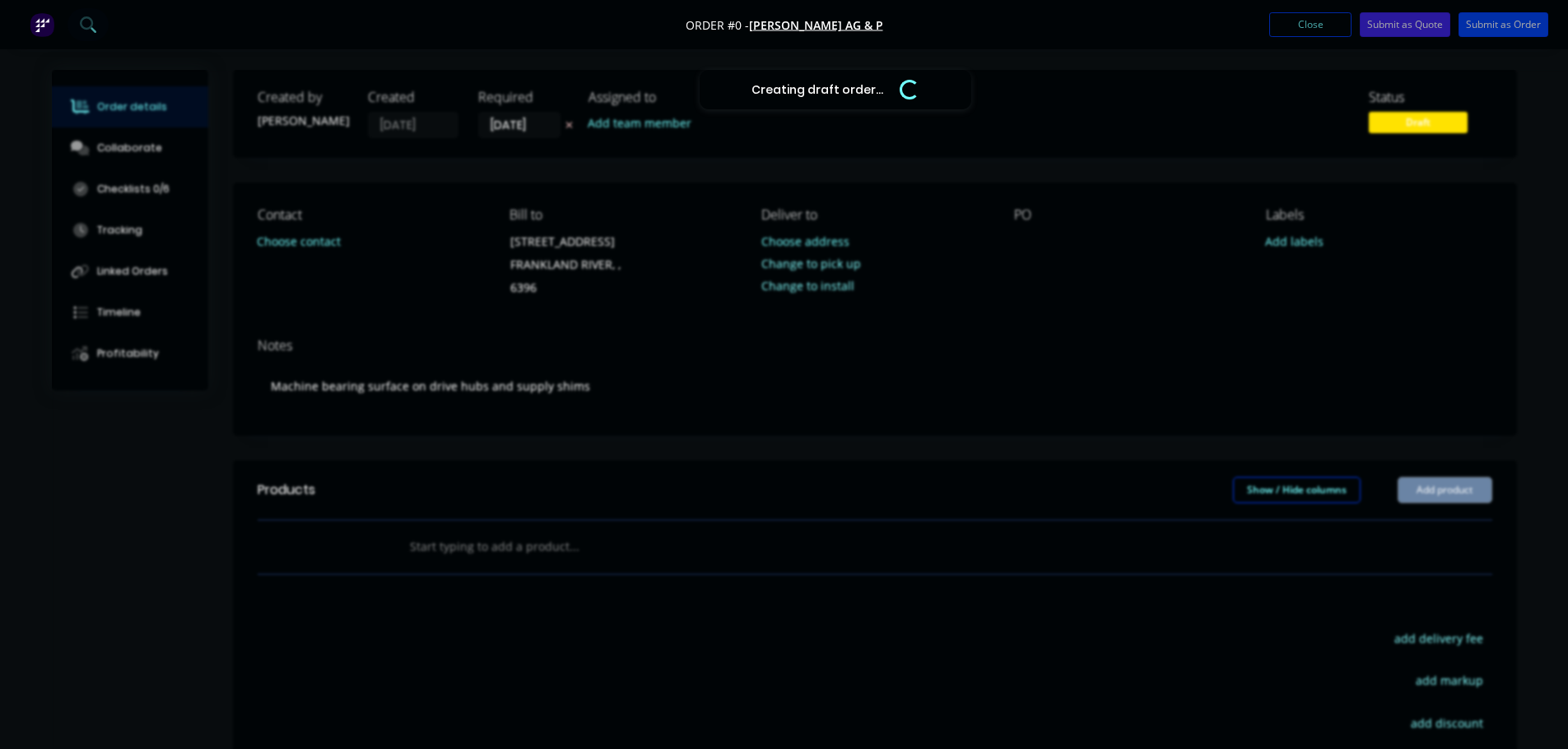
click at [1041, 235] on div "Creating draft order... Loading... Order details Collaborate Checklists 0/6 Tra…" at bounding box center [784, 532] width 1498 height 924
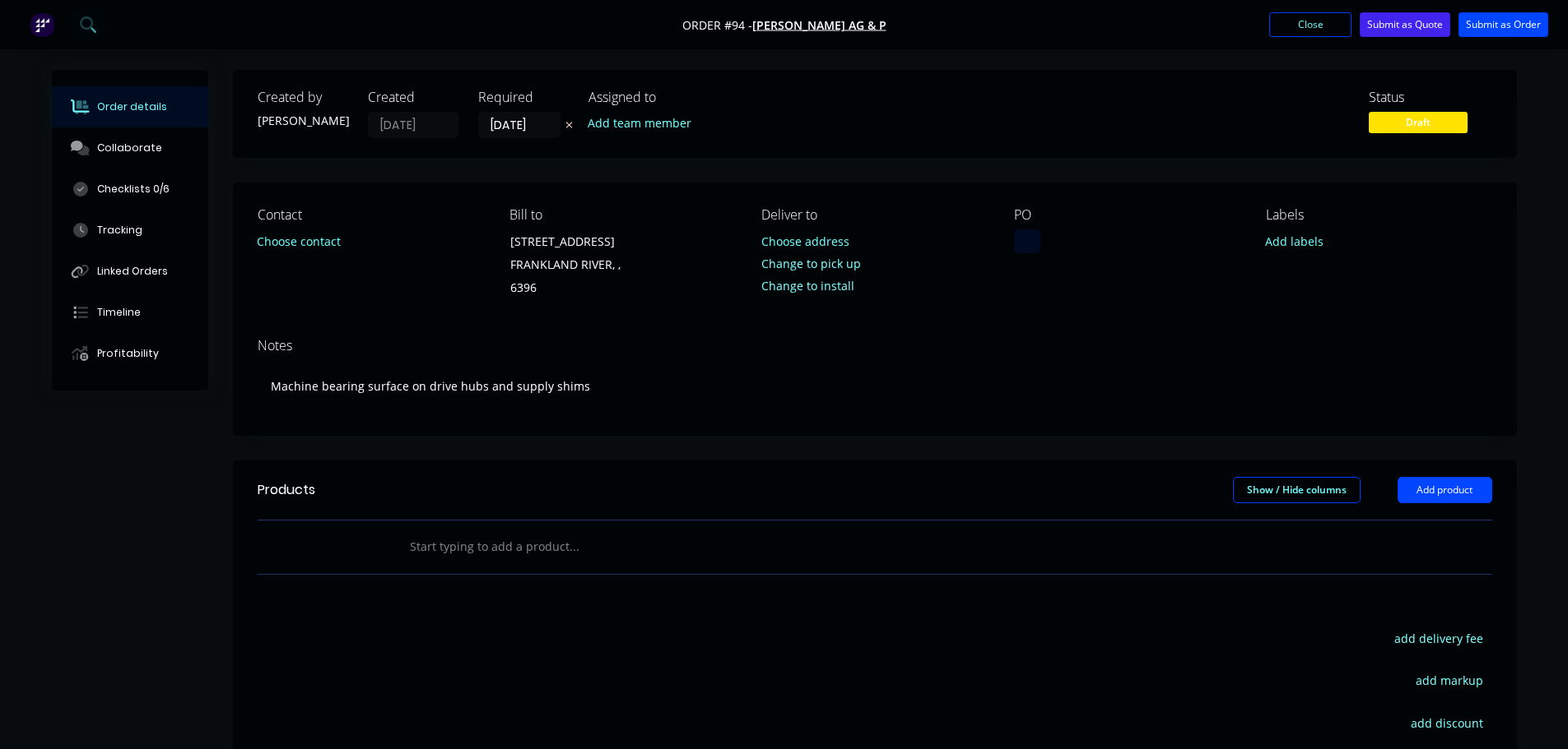
click at [1033, 245] on div at bounding box center [1026, 241] width 26 height 24
click at [1501, 25] on button "Submit as Order" at bounding box center [1502, 25] width 90 height 25
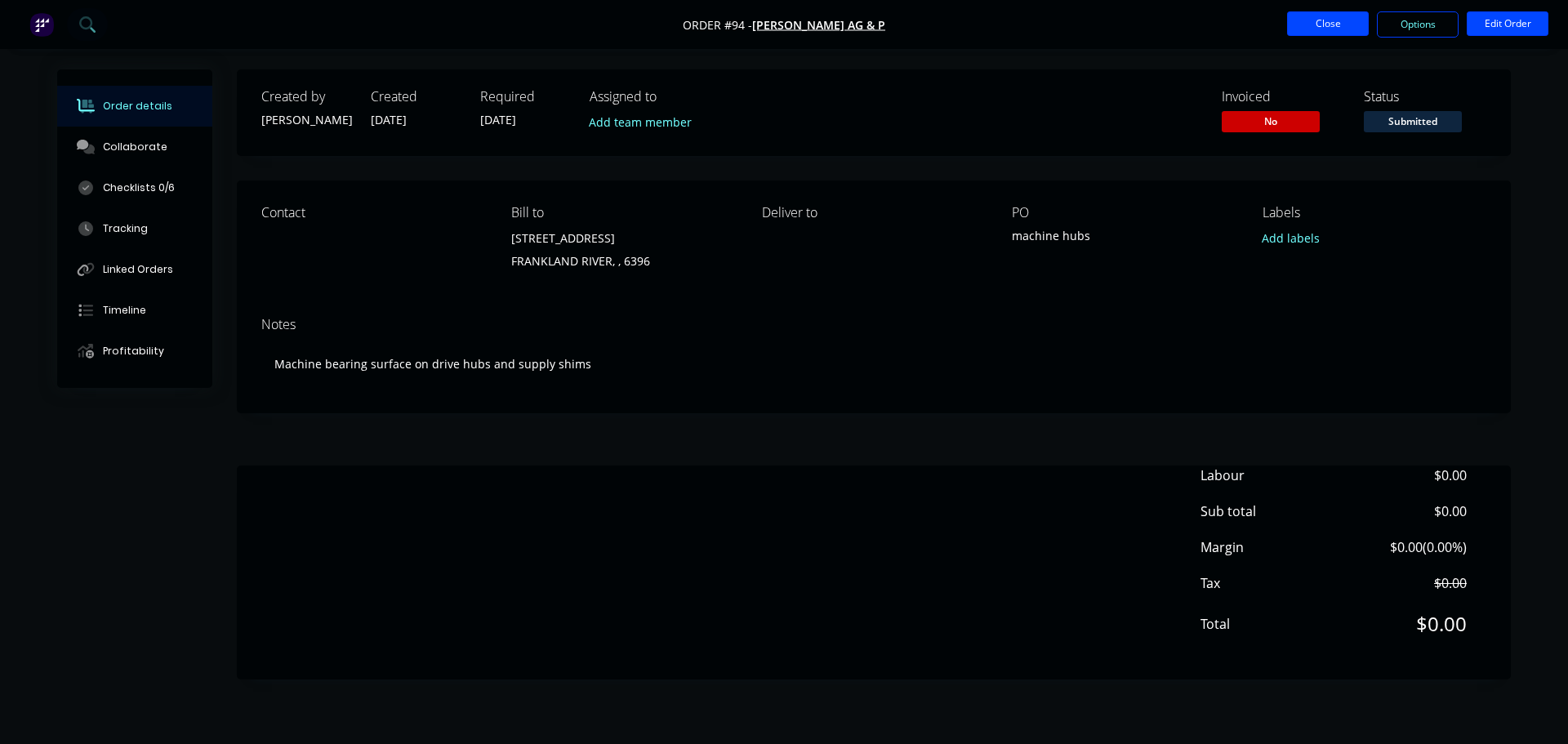
click at [1323, 21] on button "Close" at bounding box center [1328, 24] width 81 height 25
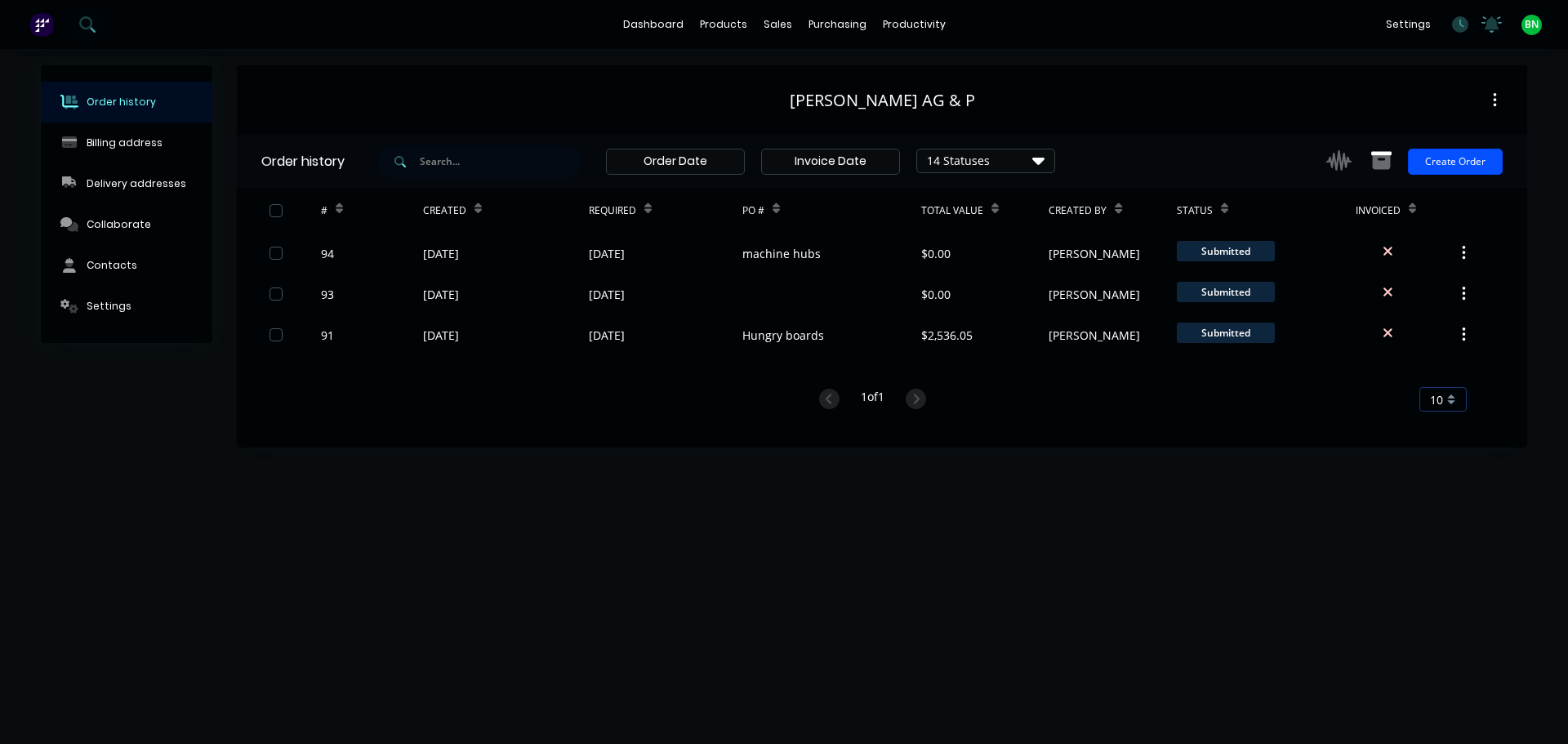
click at [1441, 155] on button "Create Order" at bounding box center [1455, 161] width 95 height 26
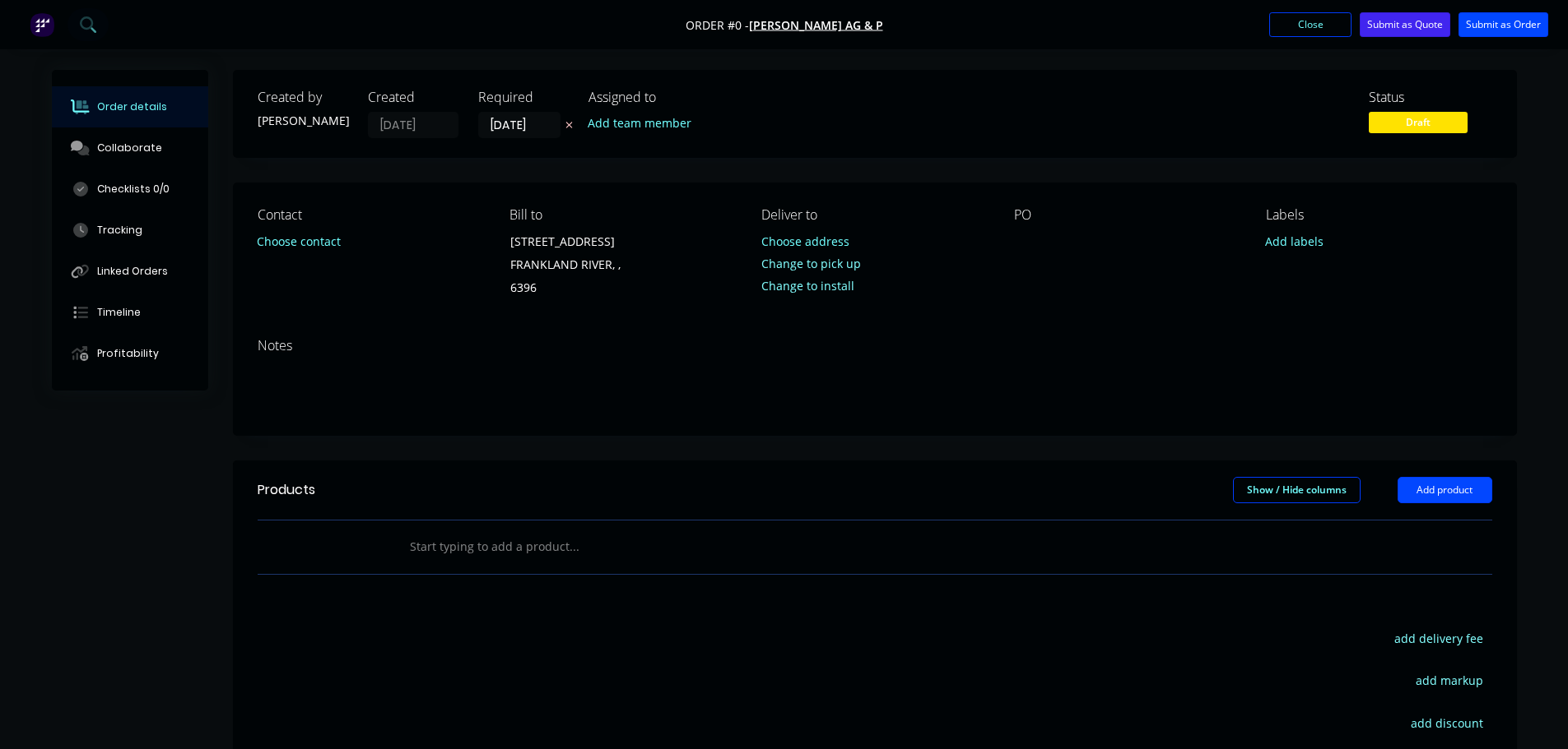
drag, startPoint x: 230, startPoint y: 392, endPoint x: 271, endPoint y: 384, distance: 41.8
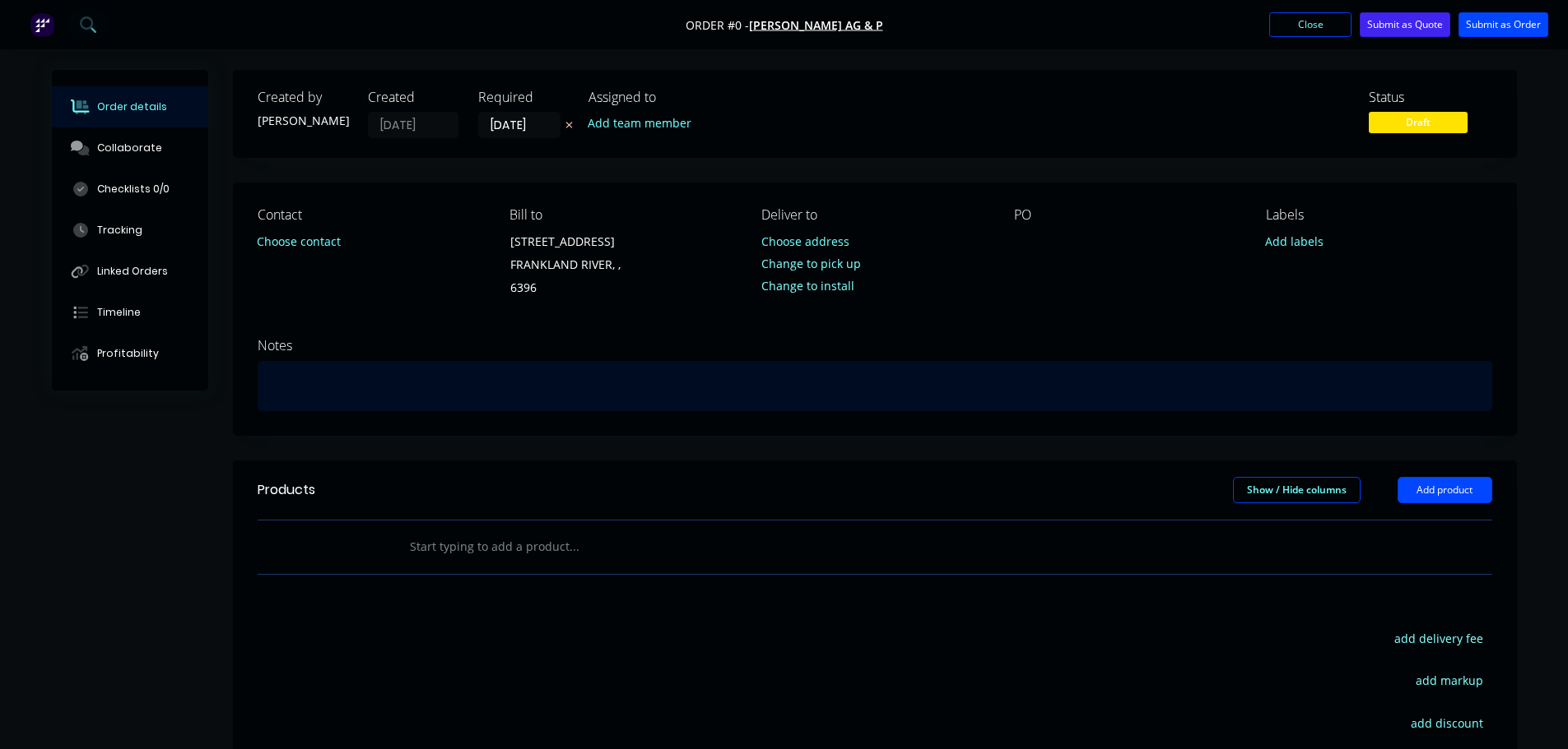
click at [230, 393] on div "Created by [PERSON_NAME] Created [DATE] Required [DATE] Assigned to Add team me…" at bounding box center [784, 532] width 1465 height 924
click at [280, 382] on div at bounding box center [875, 387] width 1234 height 50
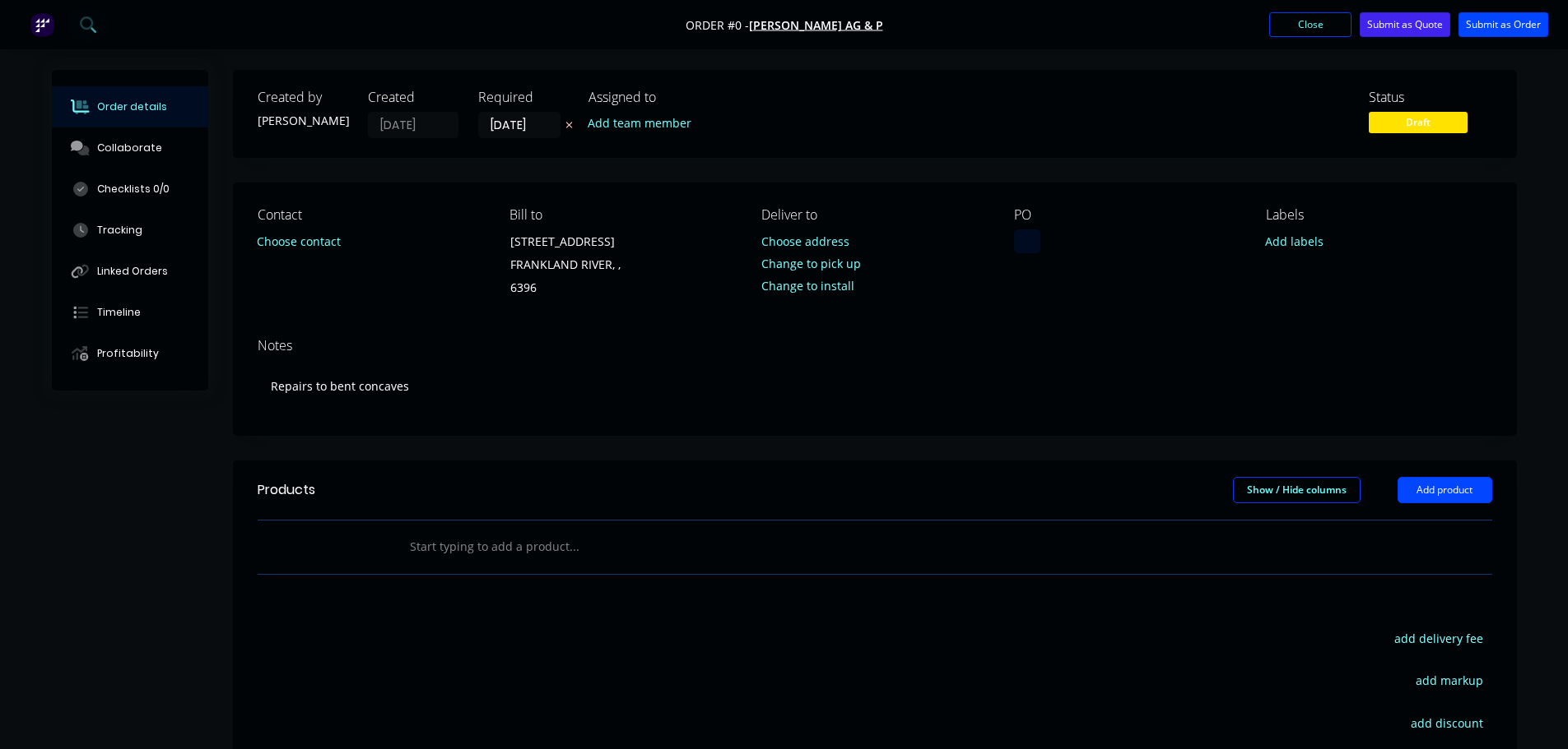
click at [1039, 236] on div "Order details Collaborate Checklists 0/0 Tracking Linked Orders Timeline Profit…" at bounding box center [784, 532] width 1498 height 924
click at [1033, 236] on div at bounding box center [1026, 241] width 26 height 24
click at [1107, 324] on div "Contact Choose contact Bill to [STREET_ADDRESS] Deliver to Choose address Chang…" at bounding box center [875, 254] width 1284 height 143
click at [145, 183] on div "Checklists 0/0" at bounding box center [133, 189] width 72 height 14
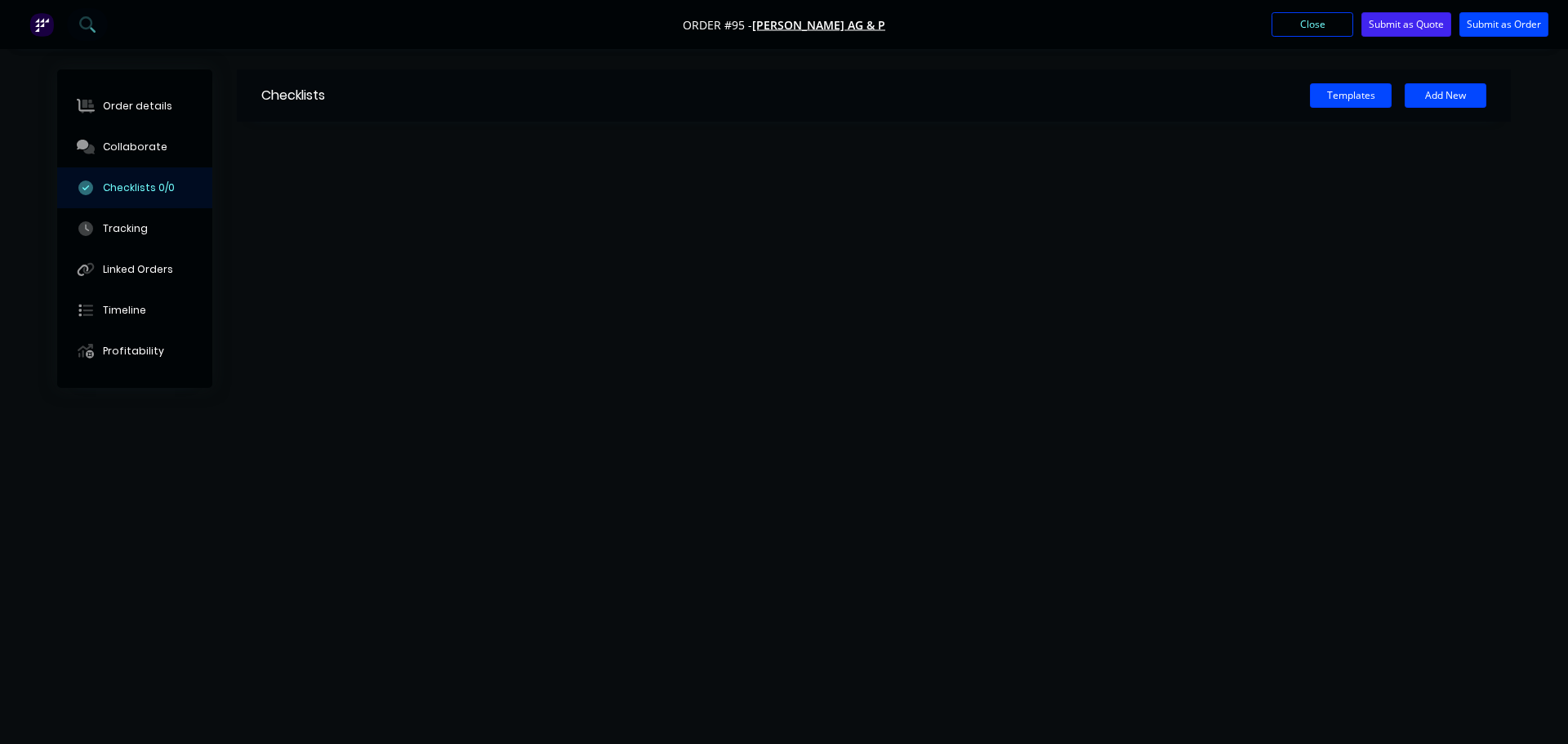
click at [155, 186] on div "Checklists 0/0" at bounding box center [139, 188] width 72 height 14
click at [549, 181] on div "Checklists Templates Add New" at bounding box center [784, 341] width 1454 height 543
click at [1442, 97] on button "Add New" at bounding box center [1445, 96] width 81 height 25
click at [366, 155] on div at bounding box center [873, 145] width 1274 height 47
click at [354, 143] on input "text" at bounding box center [690, 145] width 858 height 20
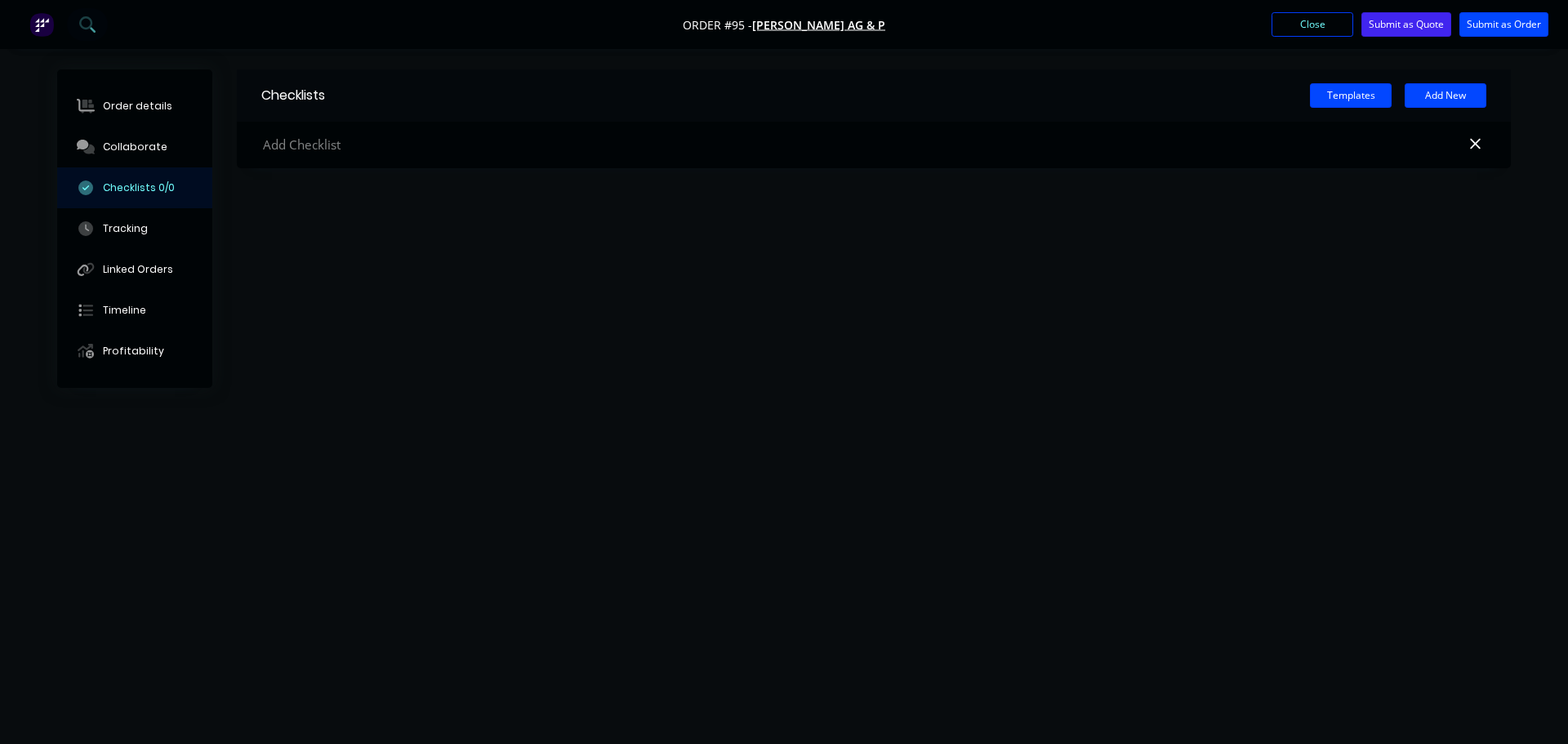
click at [315, 231] on div "Checklists Templates Add New" at bounding box center [784, 341] width 1454 height 543
click at [135, 231] on div "Tracking" at bounding box center [125, 228] width 45 height 14
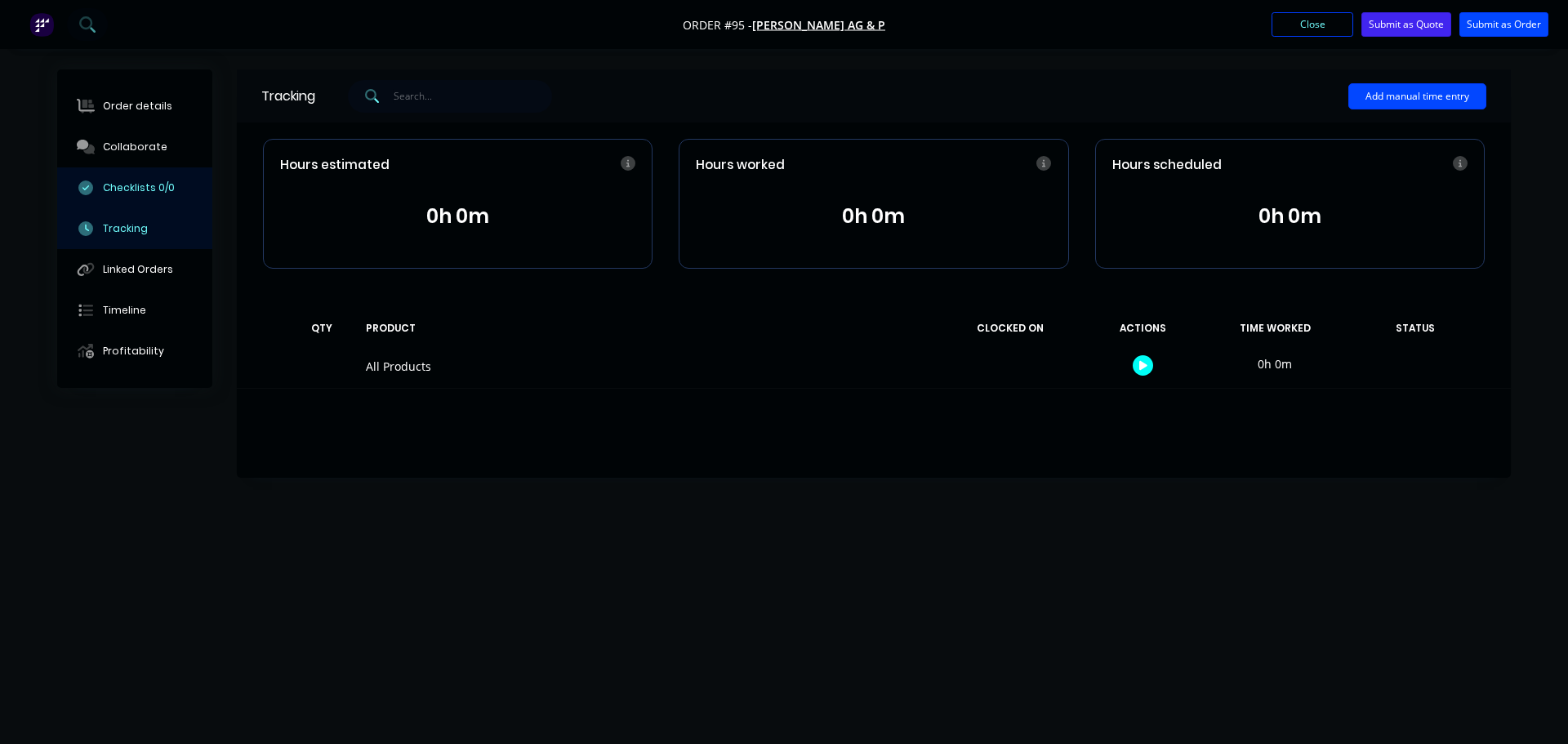
click at [137, 192] on div "Checklists 0/0" at bounding box center [139, 188] width 72 height 14
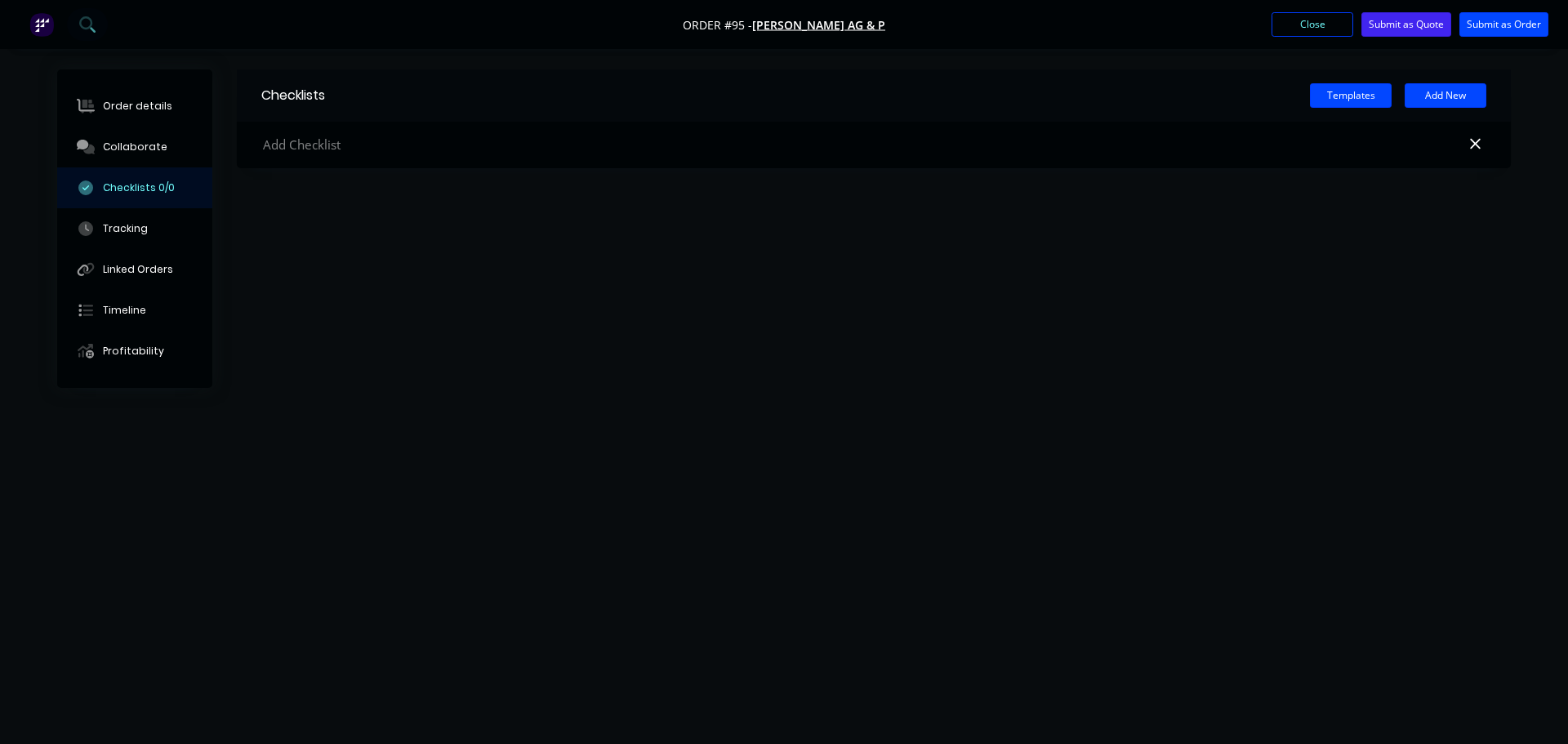
click at [347, 133] on div at bounding box center [873, 145] width 1274 height 47
click at [303, 147] on input "text" at bounding box center [690, 145] width 858 height 20
type input "concaves"
click at [361, 198] on textarea at bounding box center [690, 196] width 786 height 24
type textarea "replace bent cross bars with Bis plate"
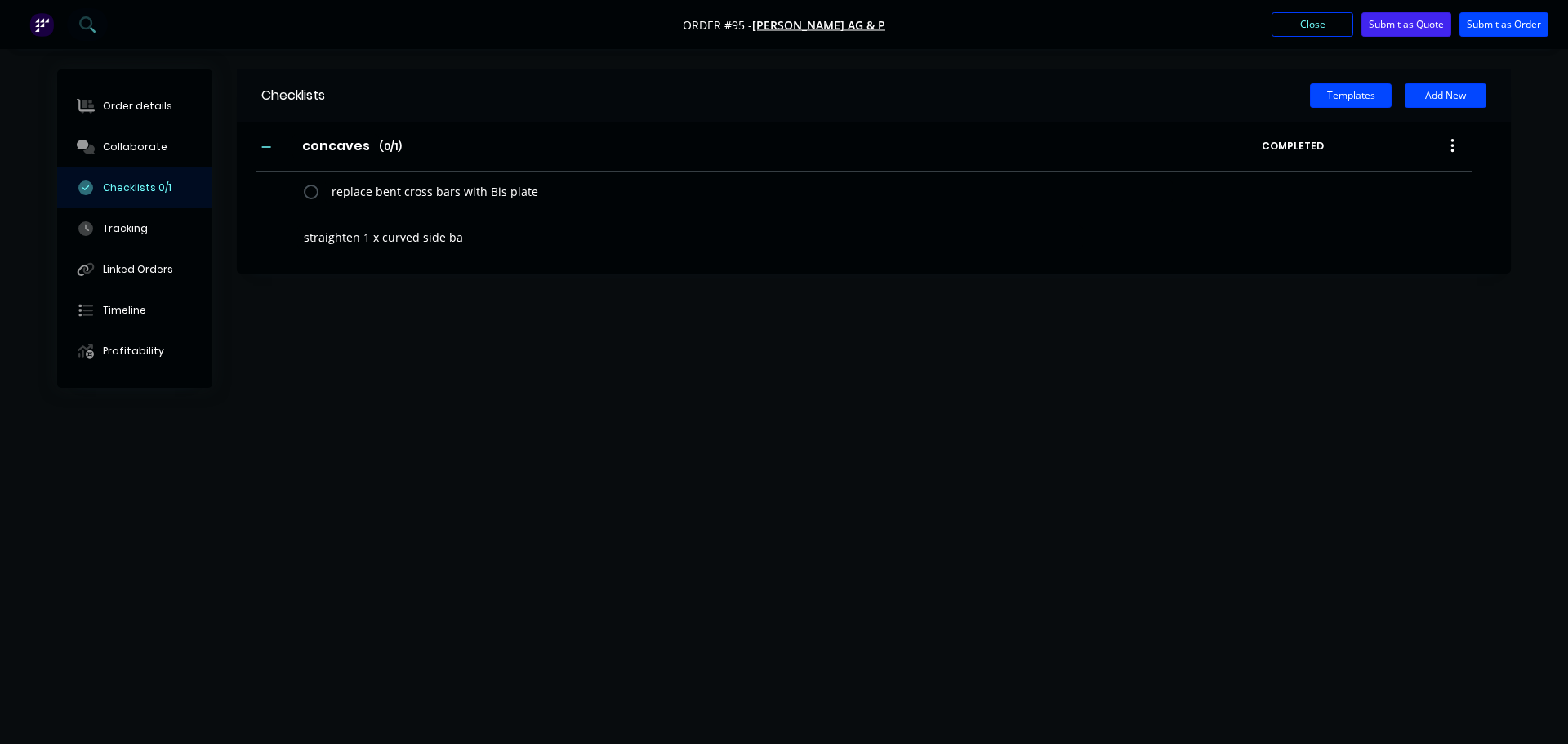
type textarea "straighten 1 x curved side bar"
type textarea "remove the couple of stuck wires"
drag, startPoint x: 683, startPoint y: 404, endPoint x: 671, endPoint y: 404, distance: 12.0
click at [683, 404] on div "Checklists Templates Add New concaves concaves Enter Checklist name ( 0 / 3 ) C…" at bounding box center [784, 341] width 1454 height 543
click at [1523, 31] on button "Submit as Order" at bounding box center [1504, 25] width 89 height 25
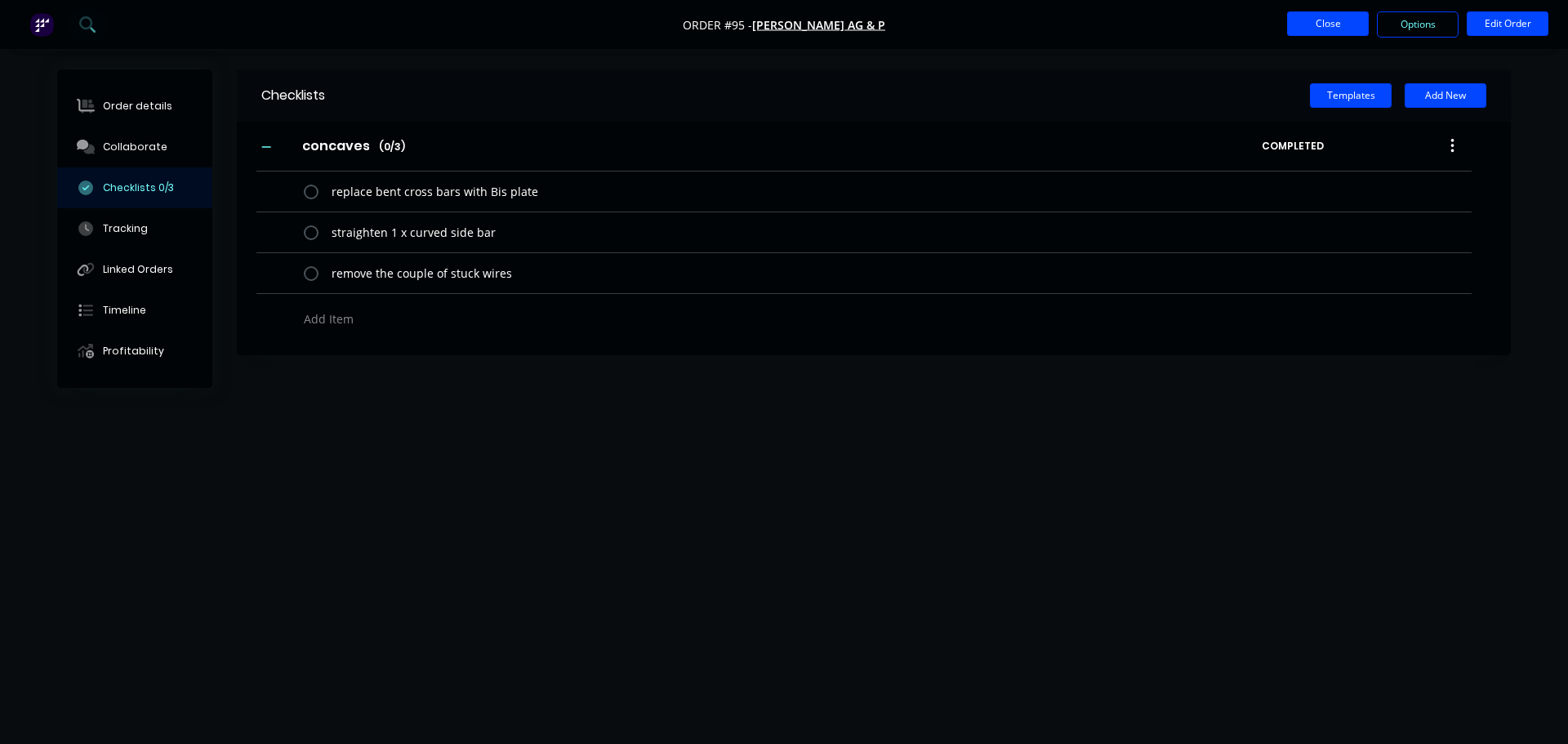
click at [1314, 31] on button "Close" at bounding box center [1328, 24] width 81 height 25
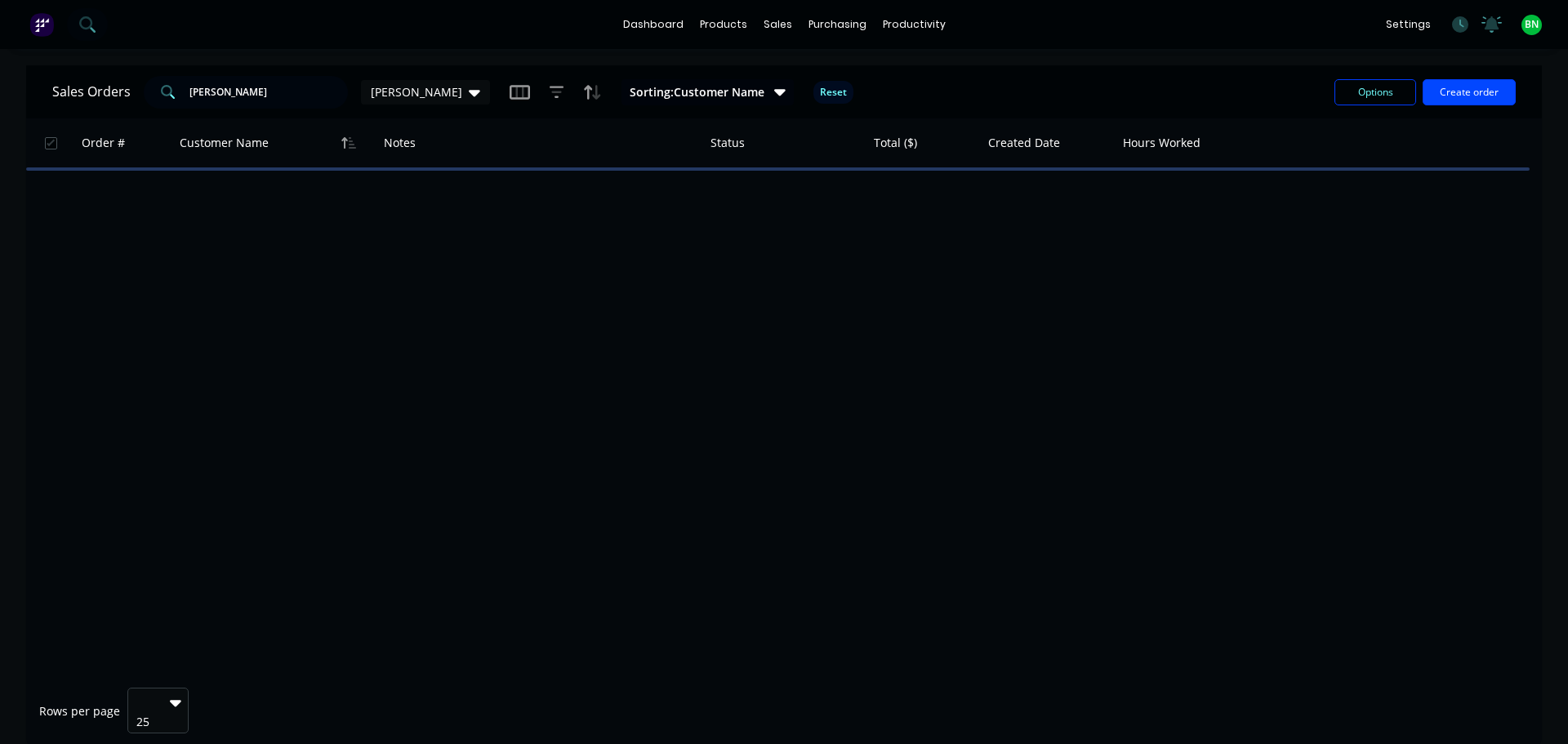
click at [570, 370] on div "Order # Customer Name Notes Status Total ($) Created Date Hours Worked" at bounding box center [784, 396] width 1516 height 556
click at [912, 30] on div "productivity" at bounding box center [914, 25] width 79 height 25
click at [923, 73] on div "Workflow" at bounding box center [942, 78] width 49 height 14
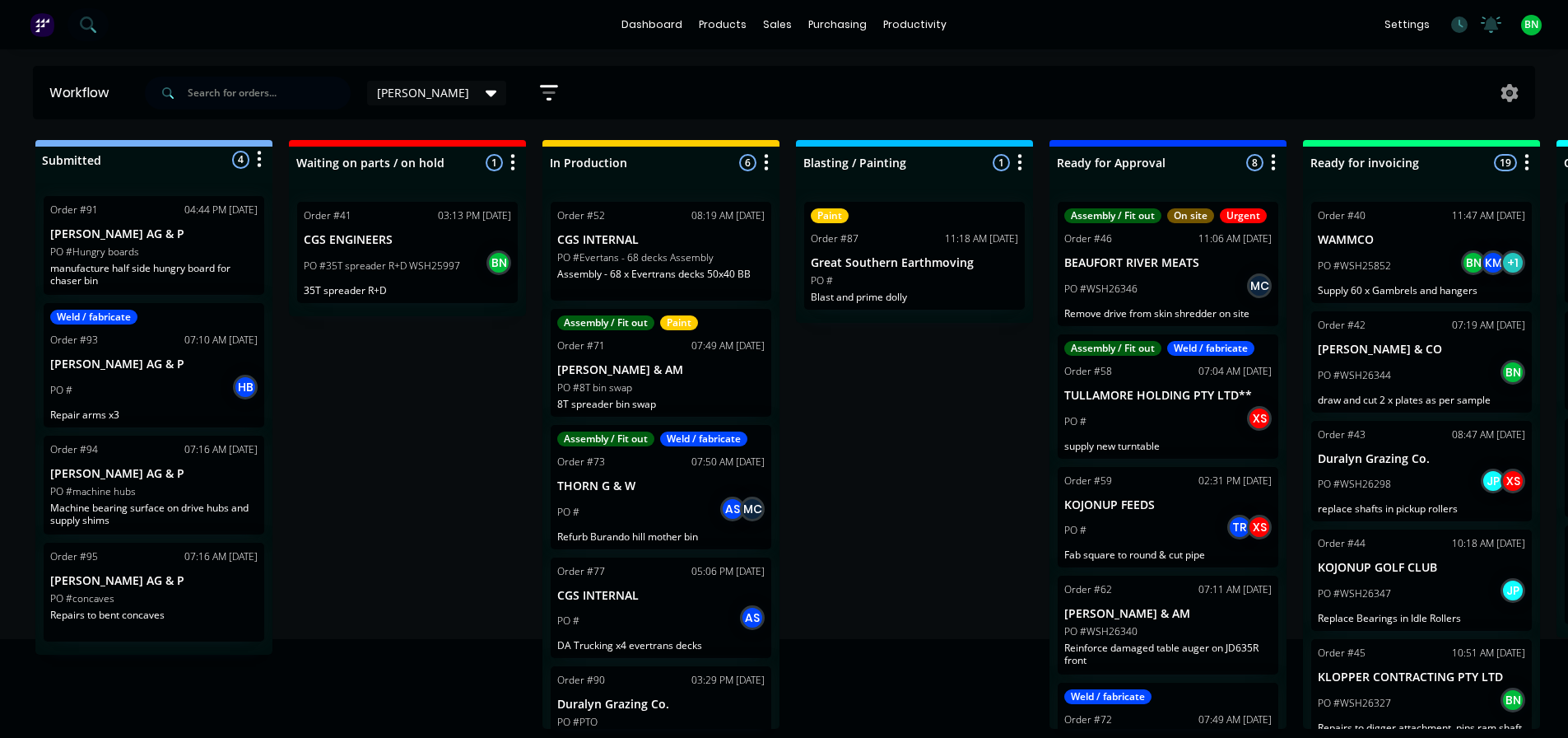
click at [207, 261] on p "manufacture half side hungry board for chaser bin" at bounding box center [153, 274] width 207 height 25
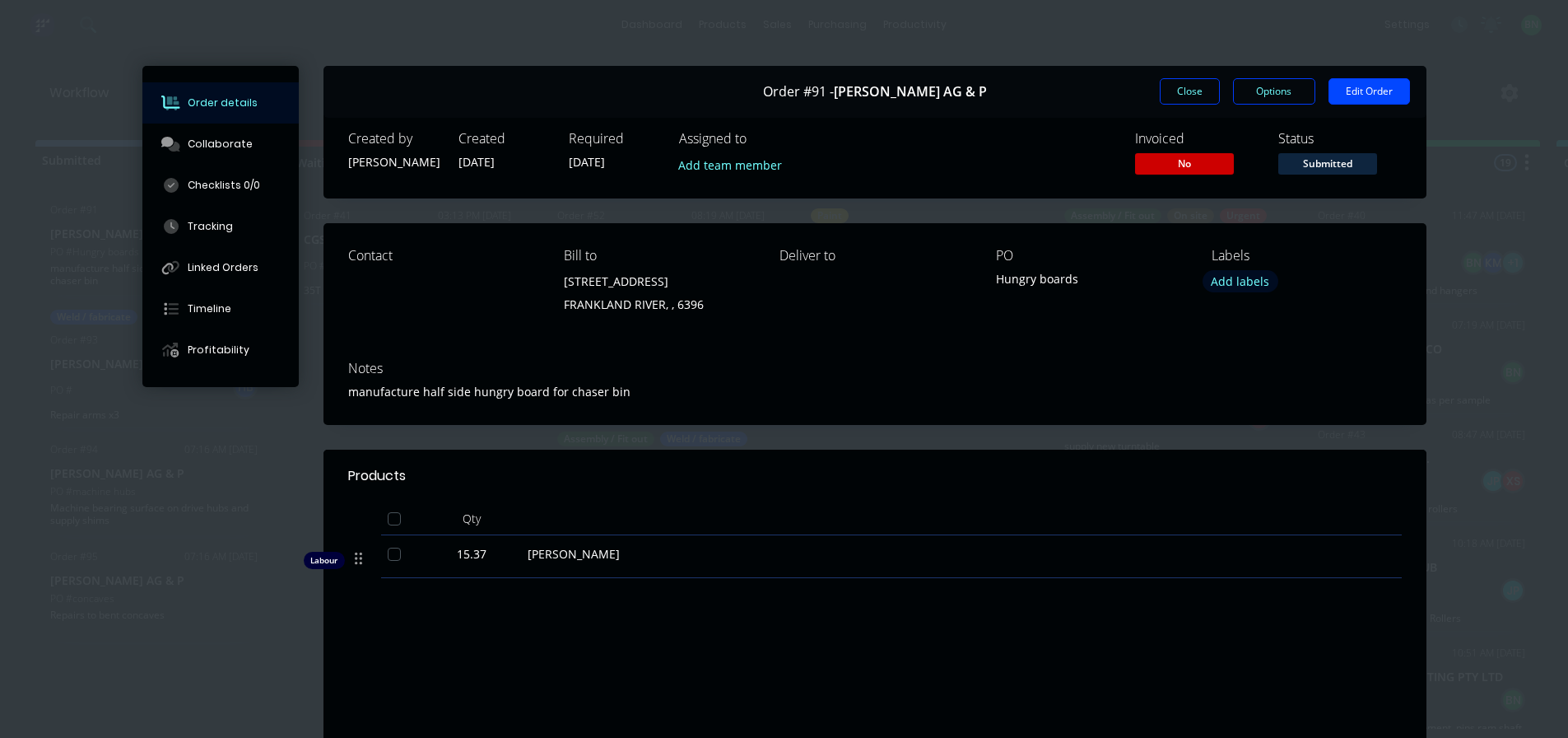
click at [1226, 281] on button "Add labels" at bounding box center [1240, 281] width 76 height 22
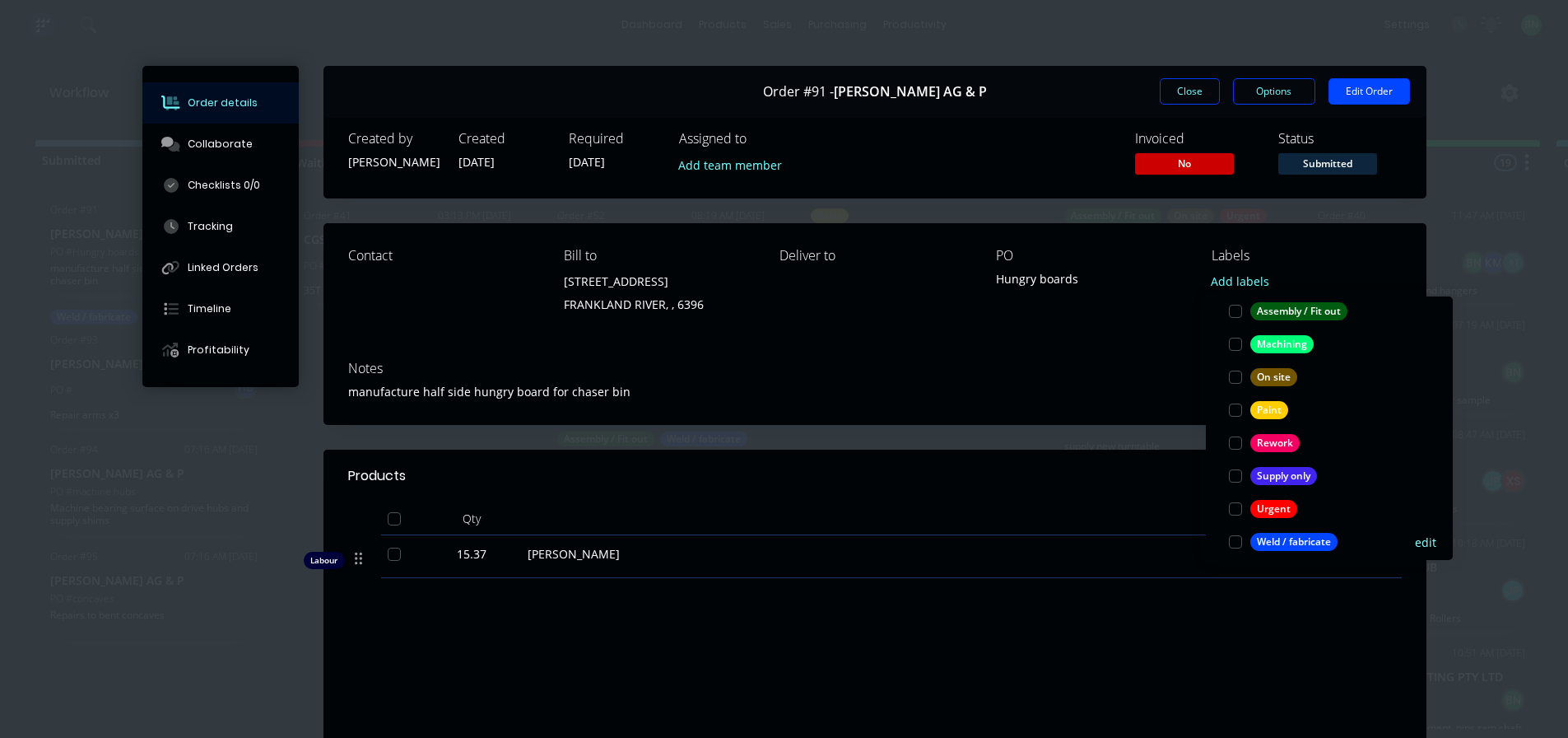
scroll to position [132, 0]
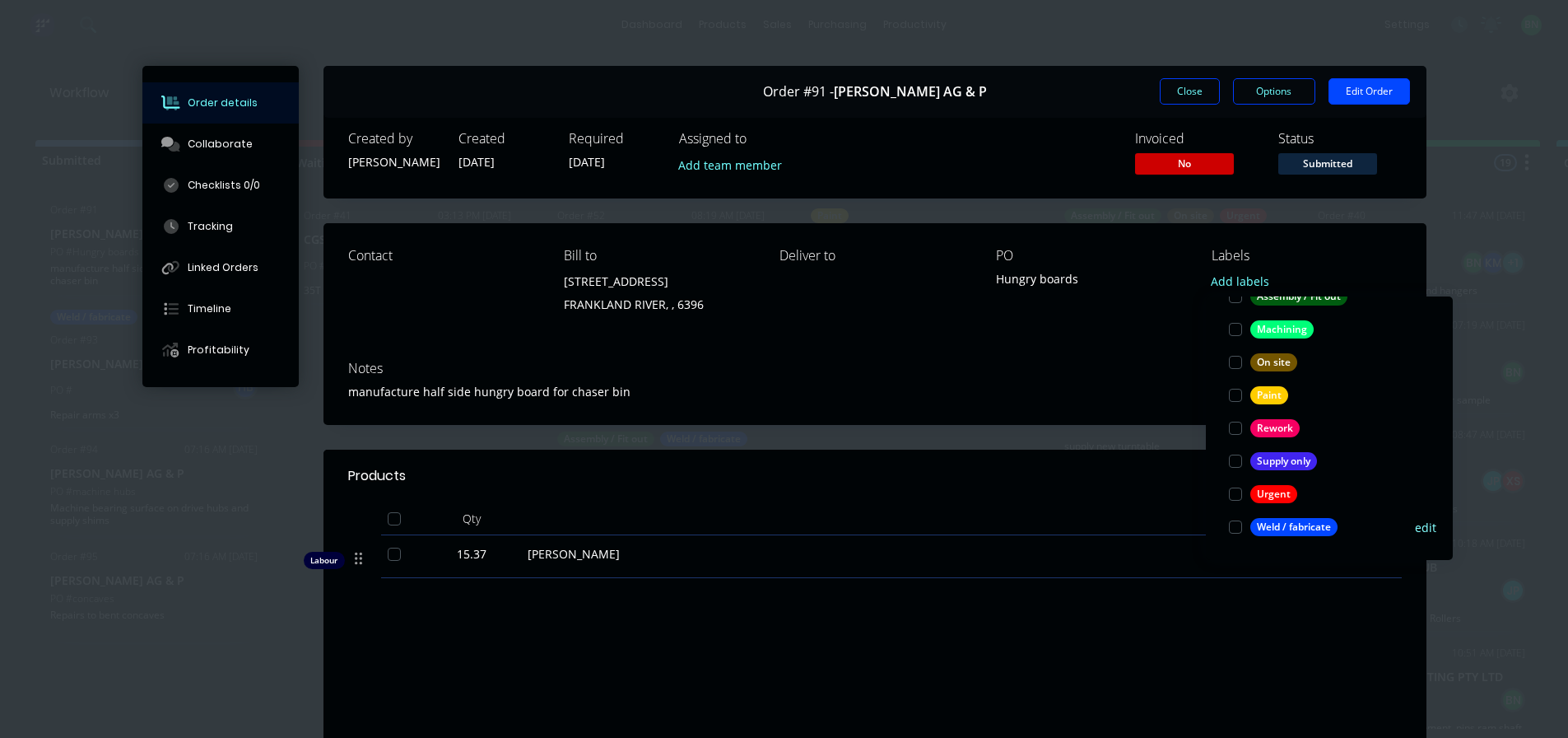
click at [1236, 522] on div at bounding box center [1235, 527] width 33 height 33
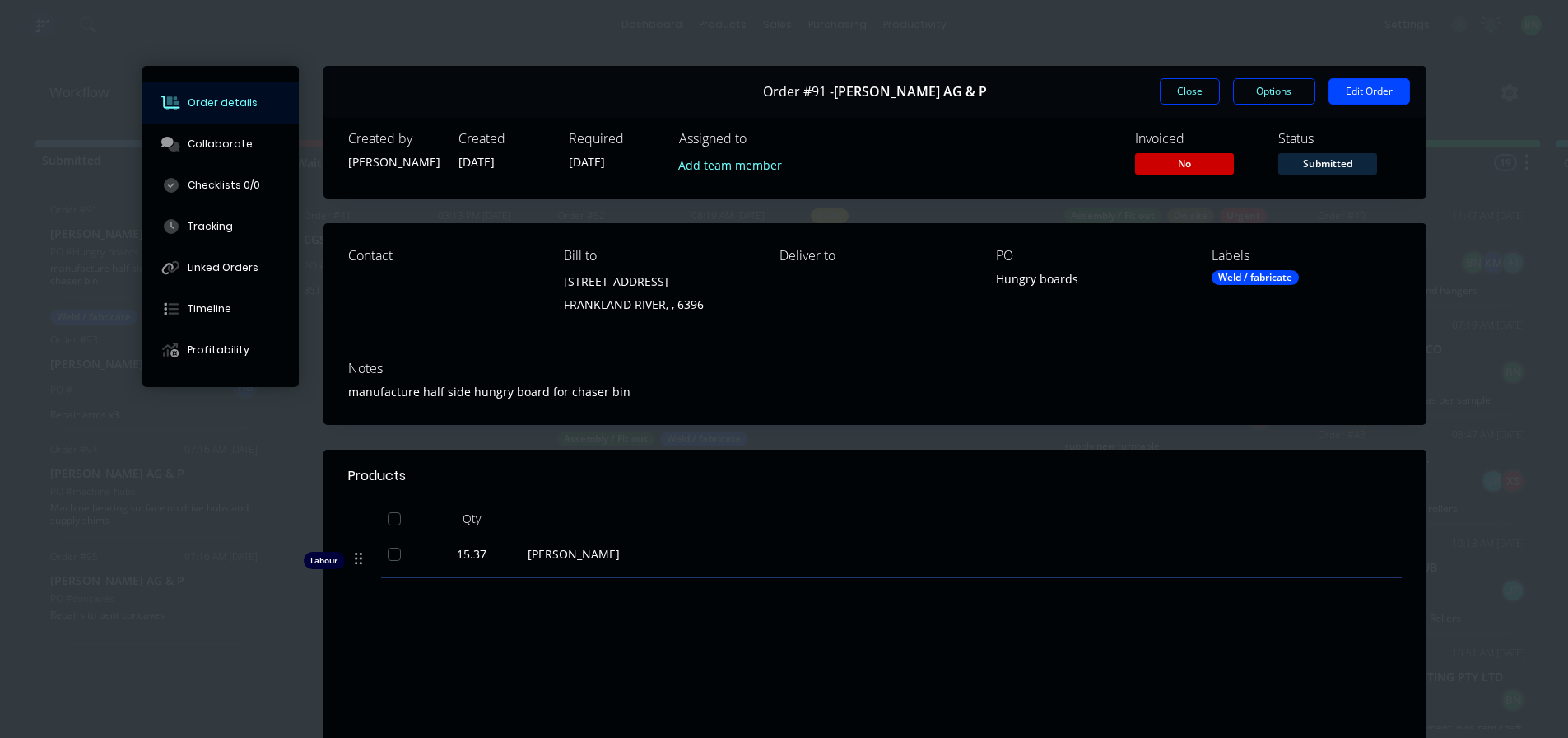
click at [1145, 369] on div "Notes" at bounding box center [875, 369] width 1053 height 15
click at [1180, 85] on button "Close" at bounding box center [1189, 91] width 60 height 26
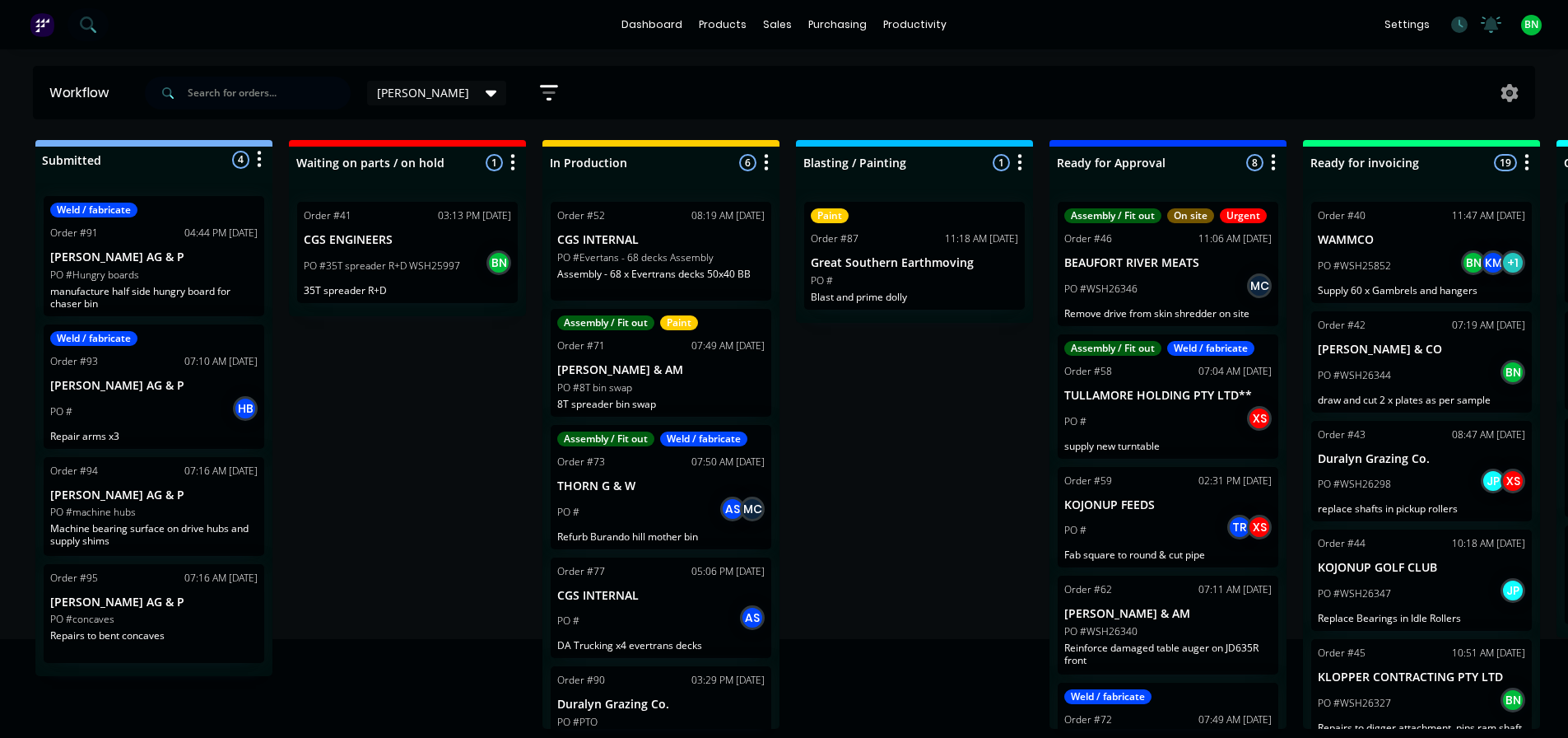
click at [139, 506] on div "PO #machine hubs" at bounding box center [153, 511] width 207 height 14
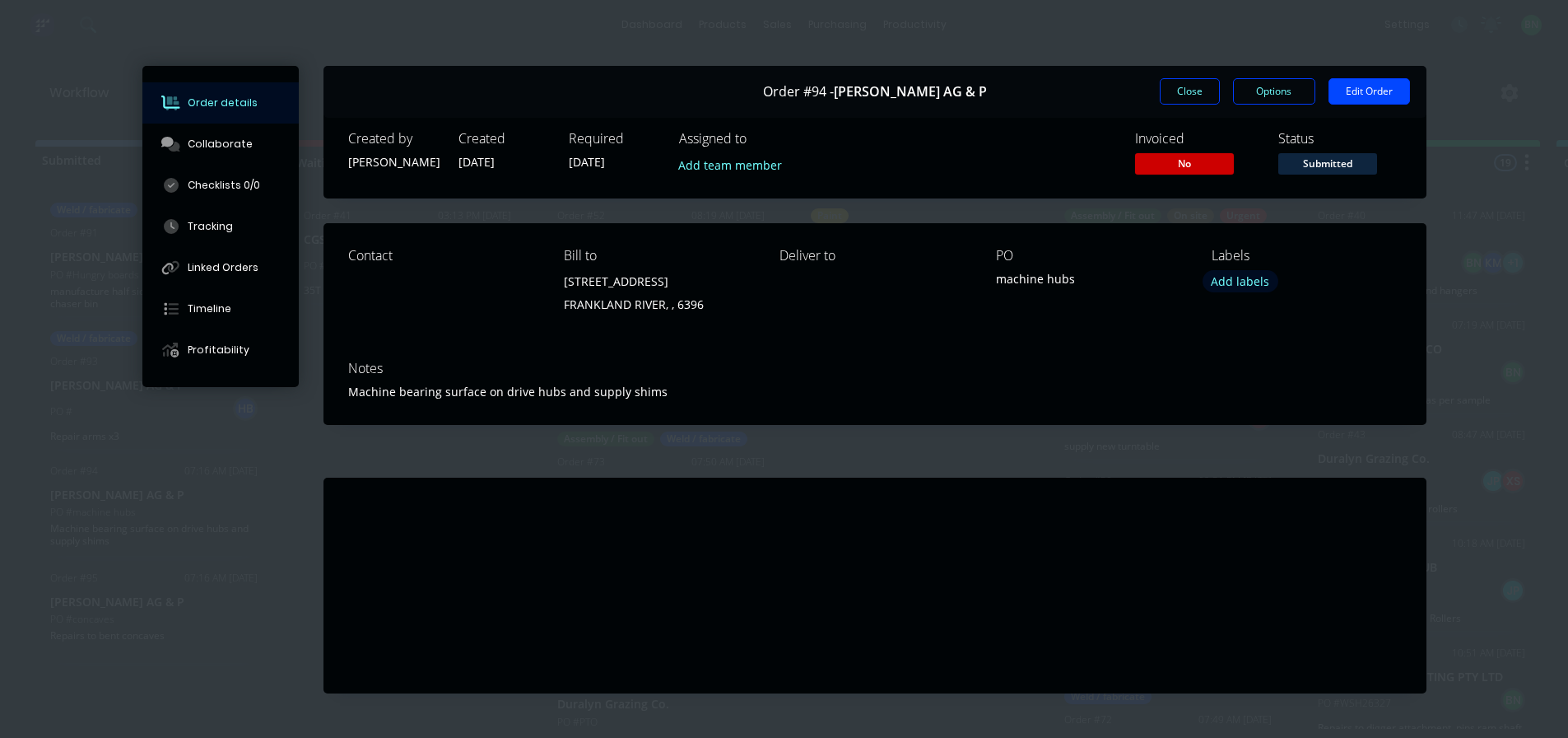
click at [1225, 279] on button "Add labels" at bounding box center [1240, 281] width 76 height 22
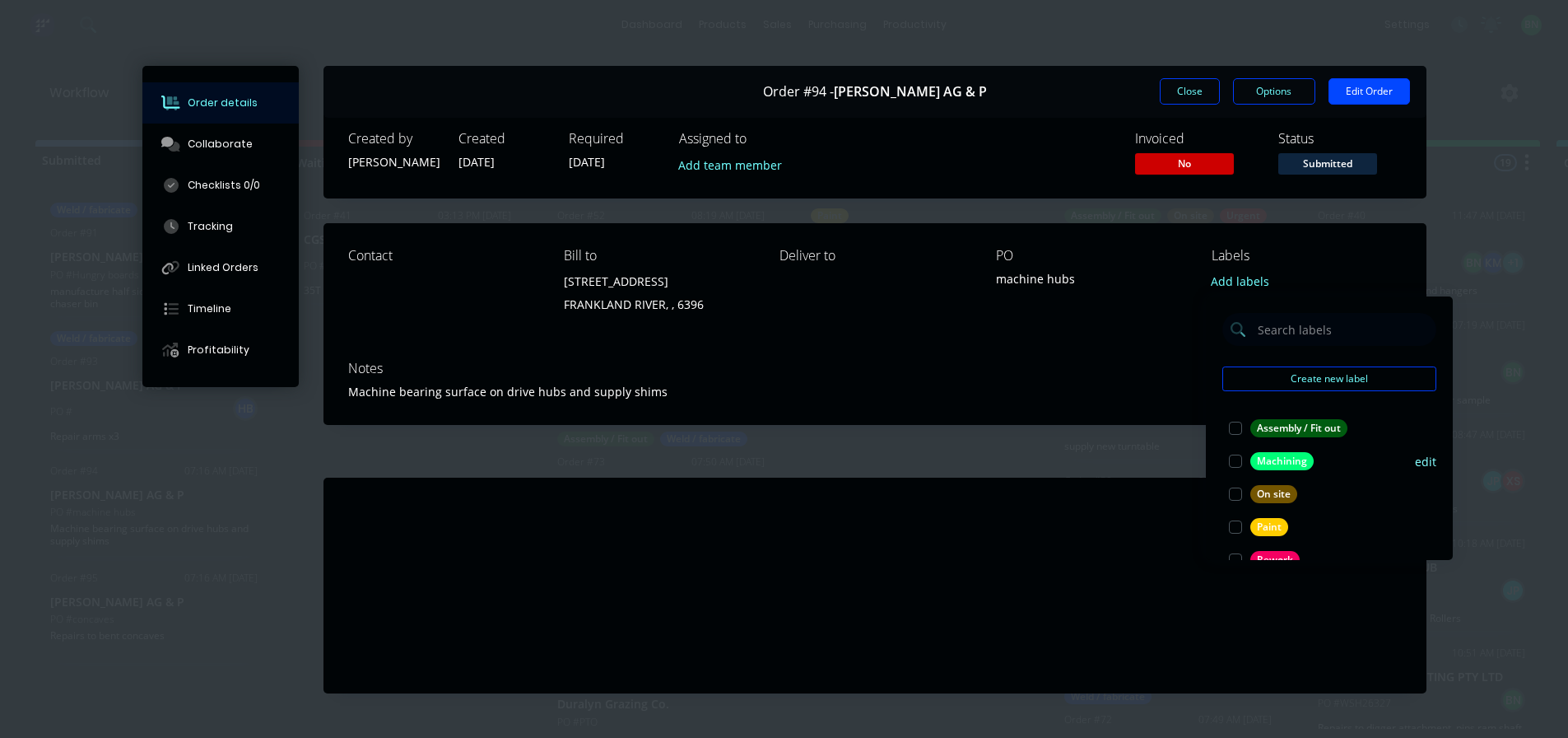
click at [1232, 458] on div at bounding box center [1235, 461] width 33 height 33
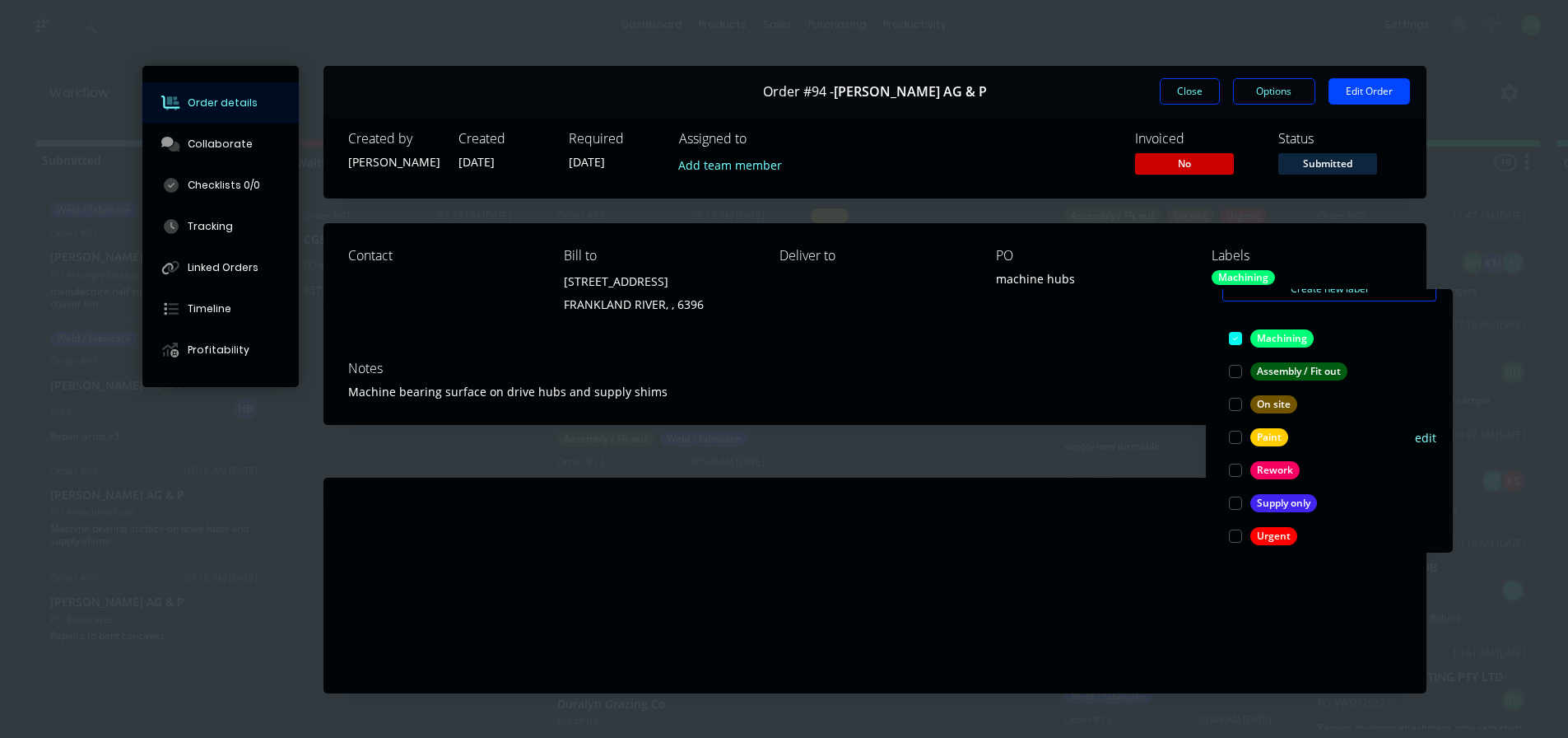
scroll to position [132, 0]
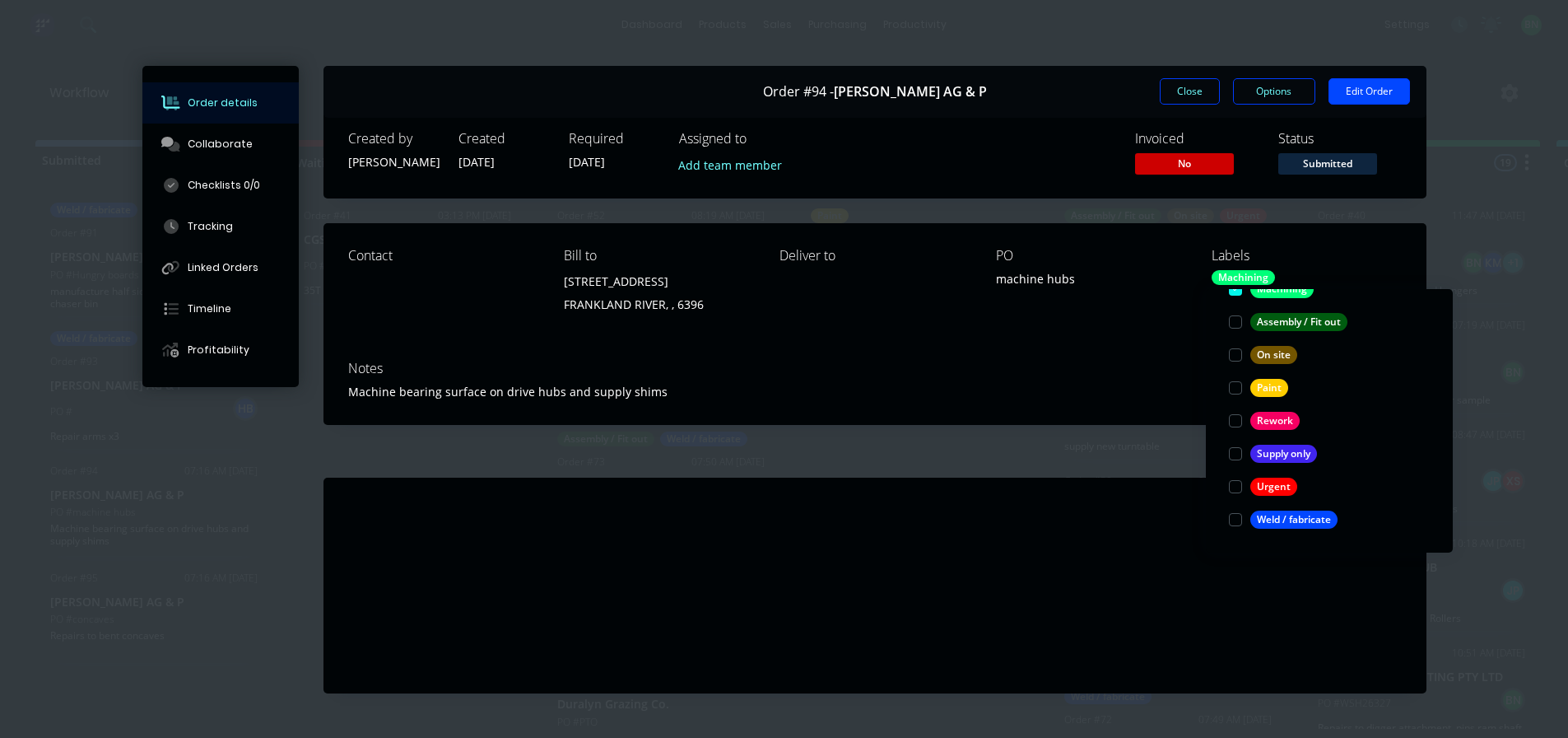
click at [1158, 359] on div "Notes Machine bearing surface on drive hubs and supply shims" at bounding box center [875, 386] width 1103 height 77
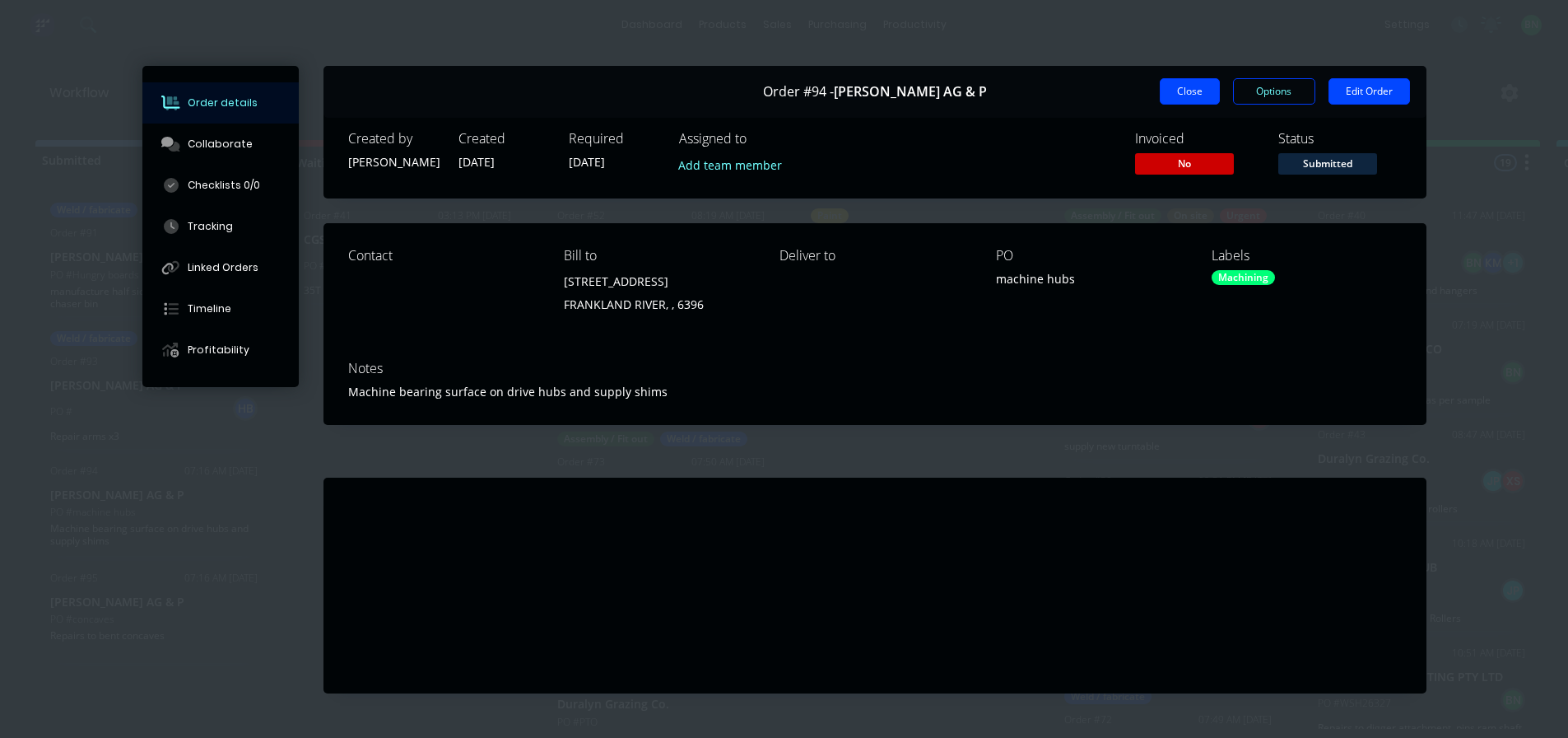
click at [1187, 88] on button "Close" at bounding box center [1189, 91] width 60 height 26
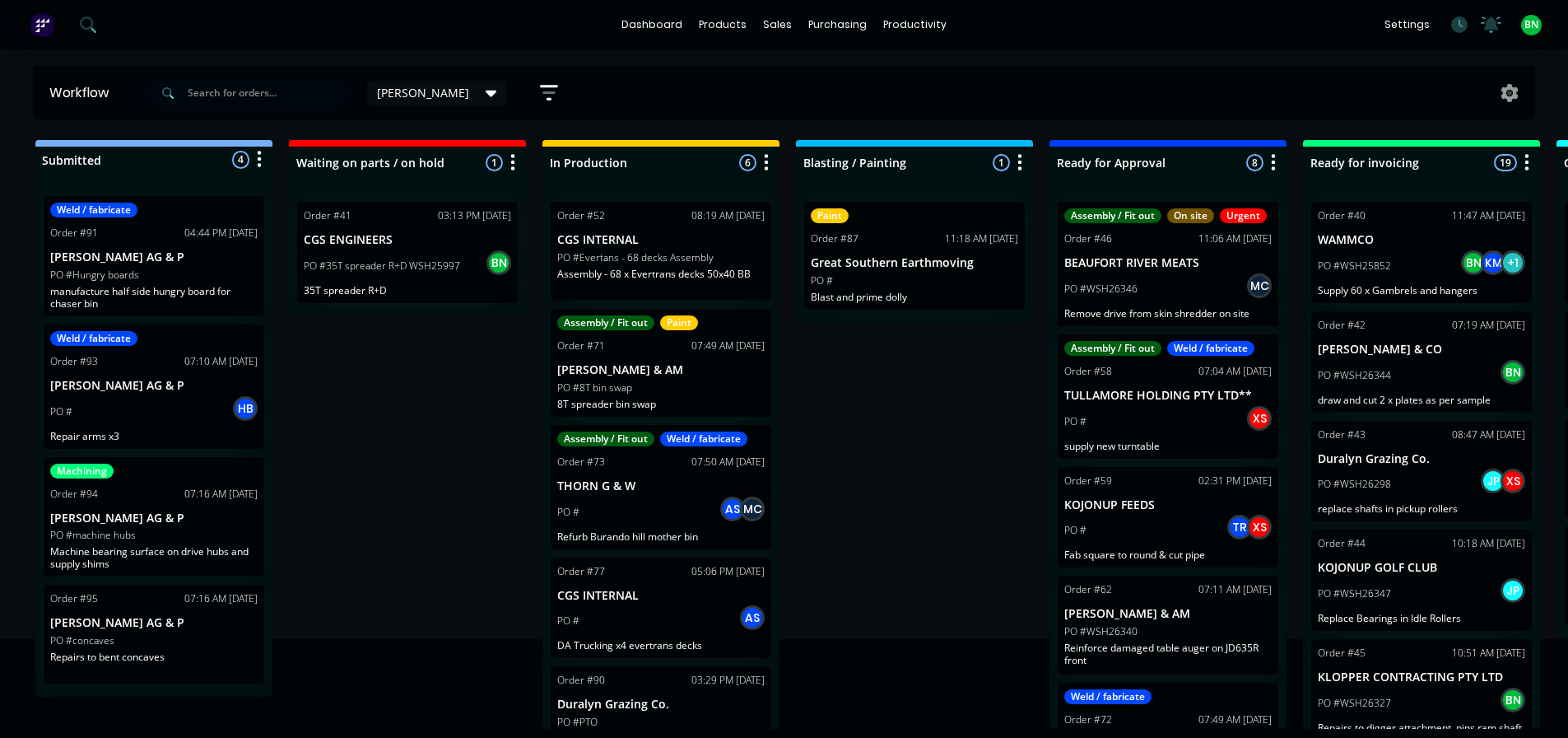
click at [121, 624] on p "[PERSON_NAME] AG & P" at bounding box center [153, 622] width 207 height 14
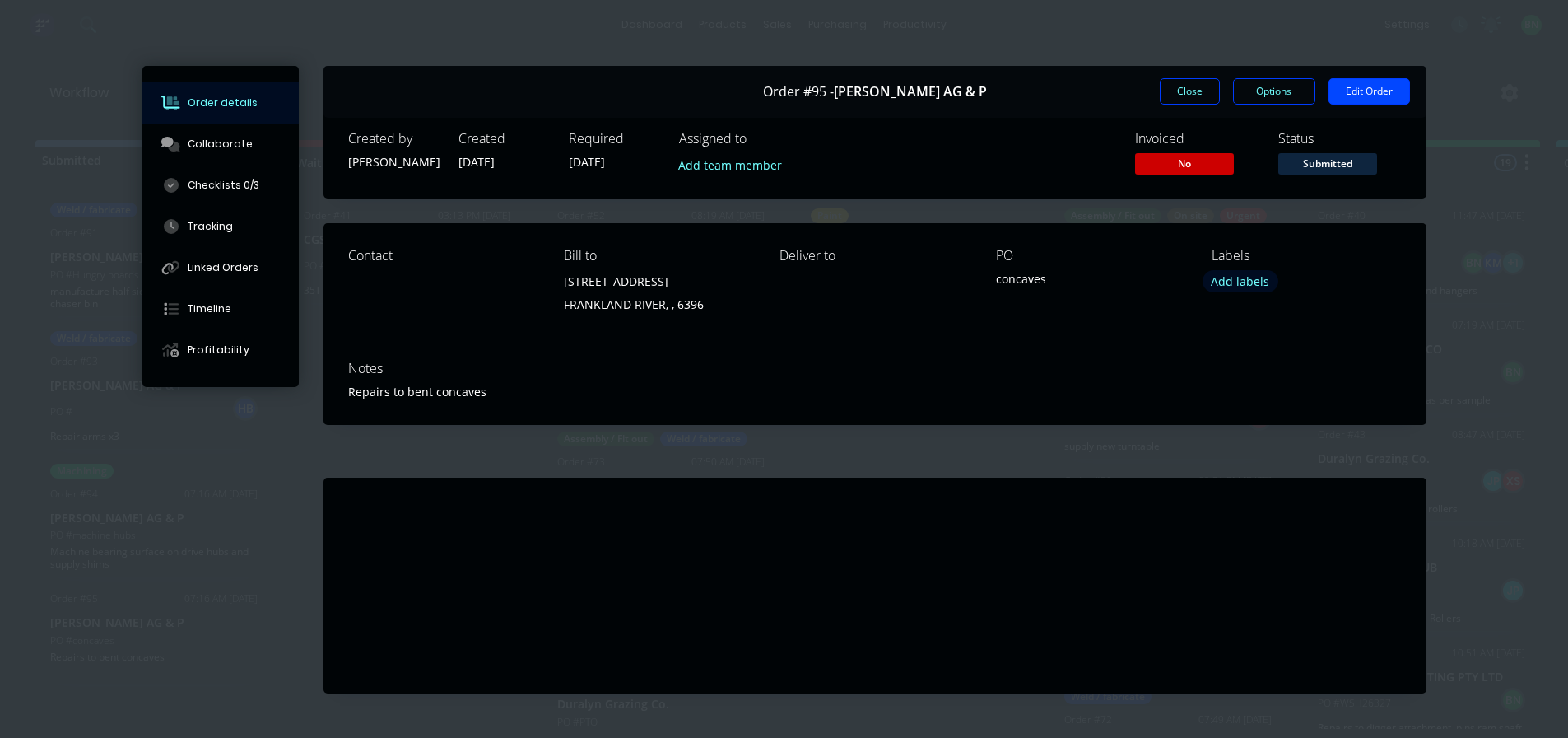
click at [1227, 281] on button "Add labels" at bounding box center [1240, 281] width 76 height 22
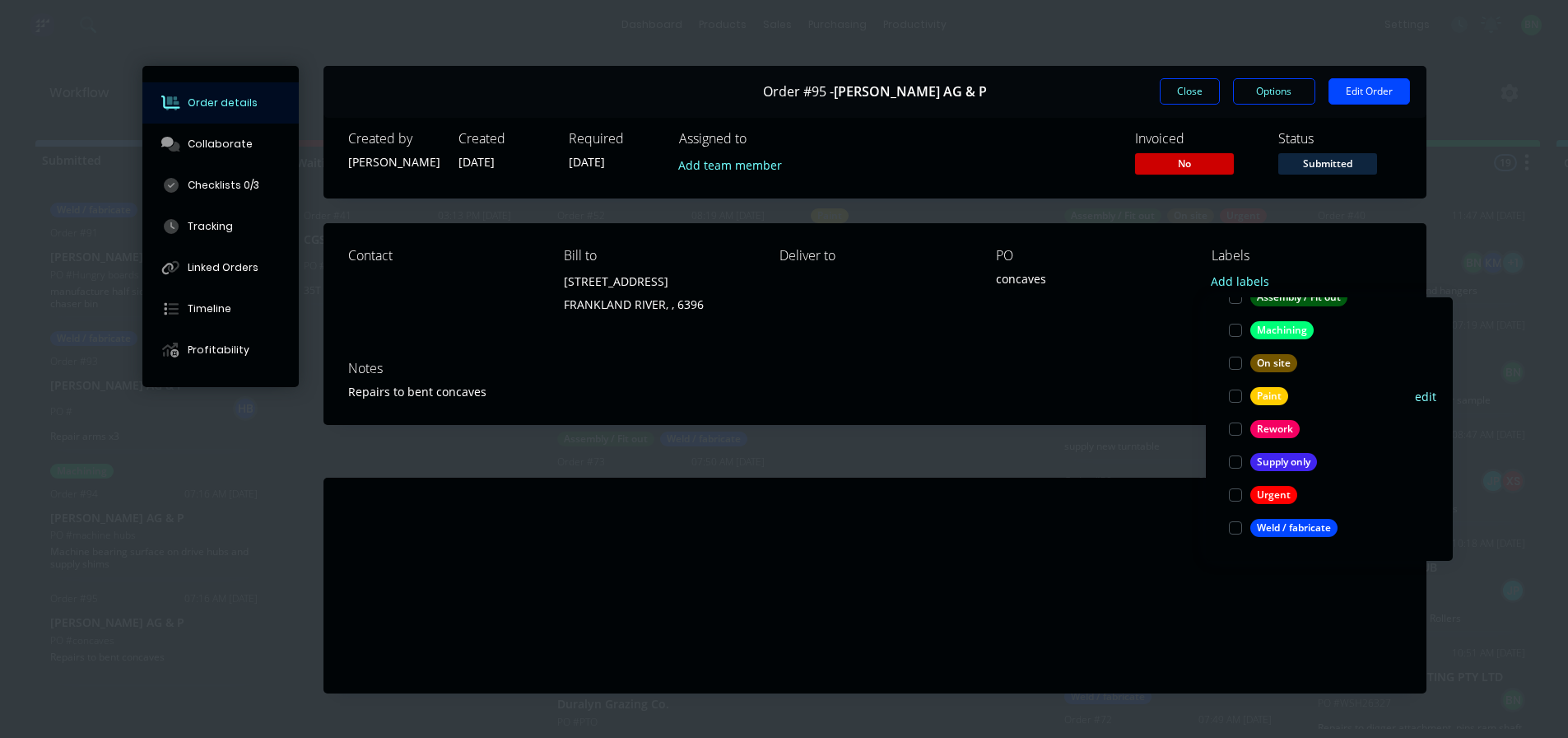
scroll to position [3, 0]
click at [1240, 529] on div at bounding box center [1235, 530] width 33 height 33
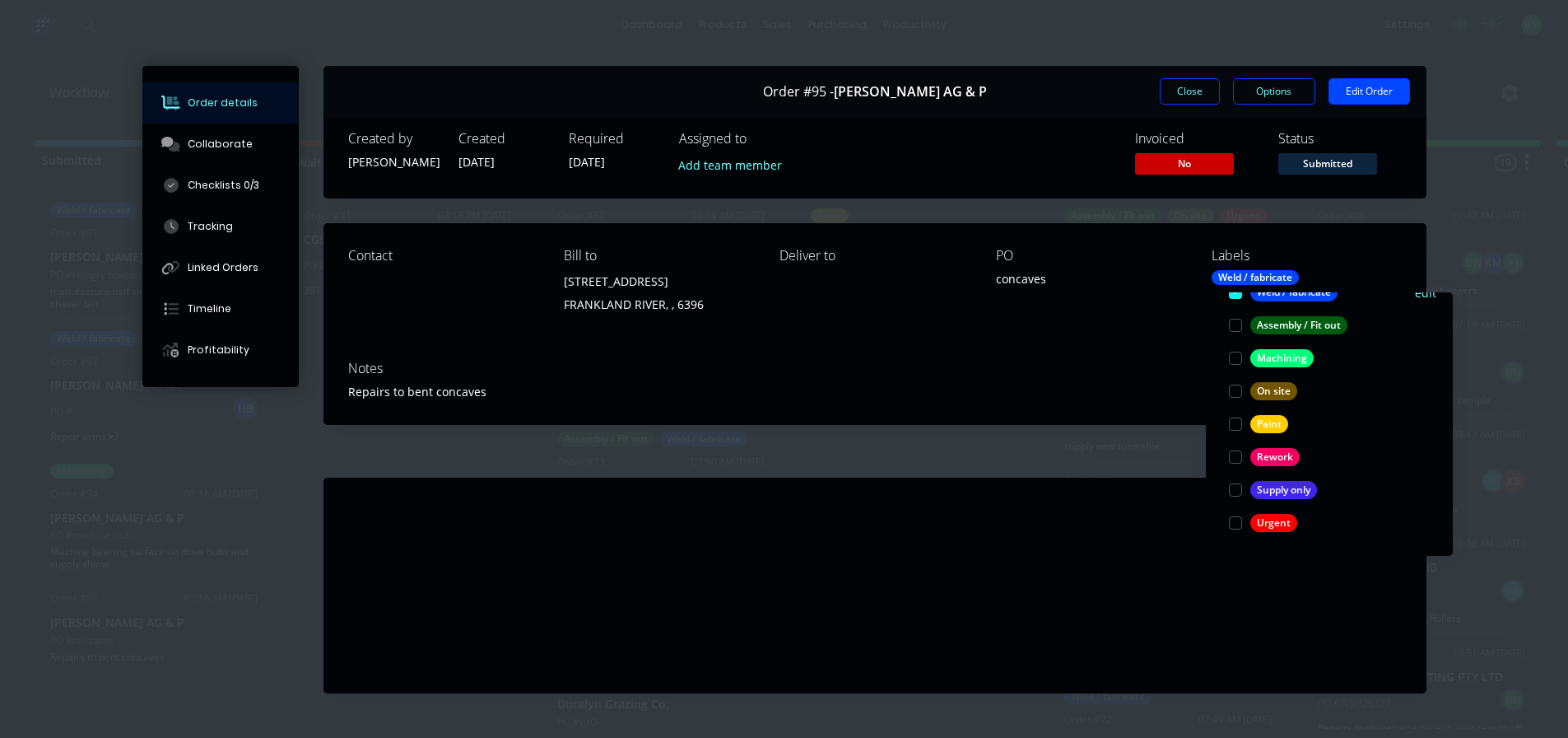
scroll to position [0, 0]
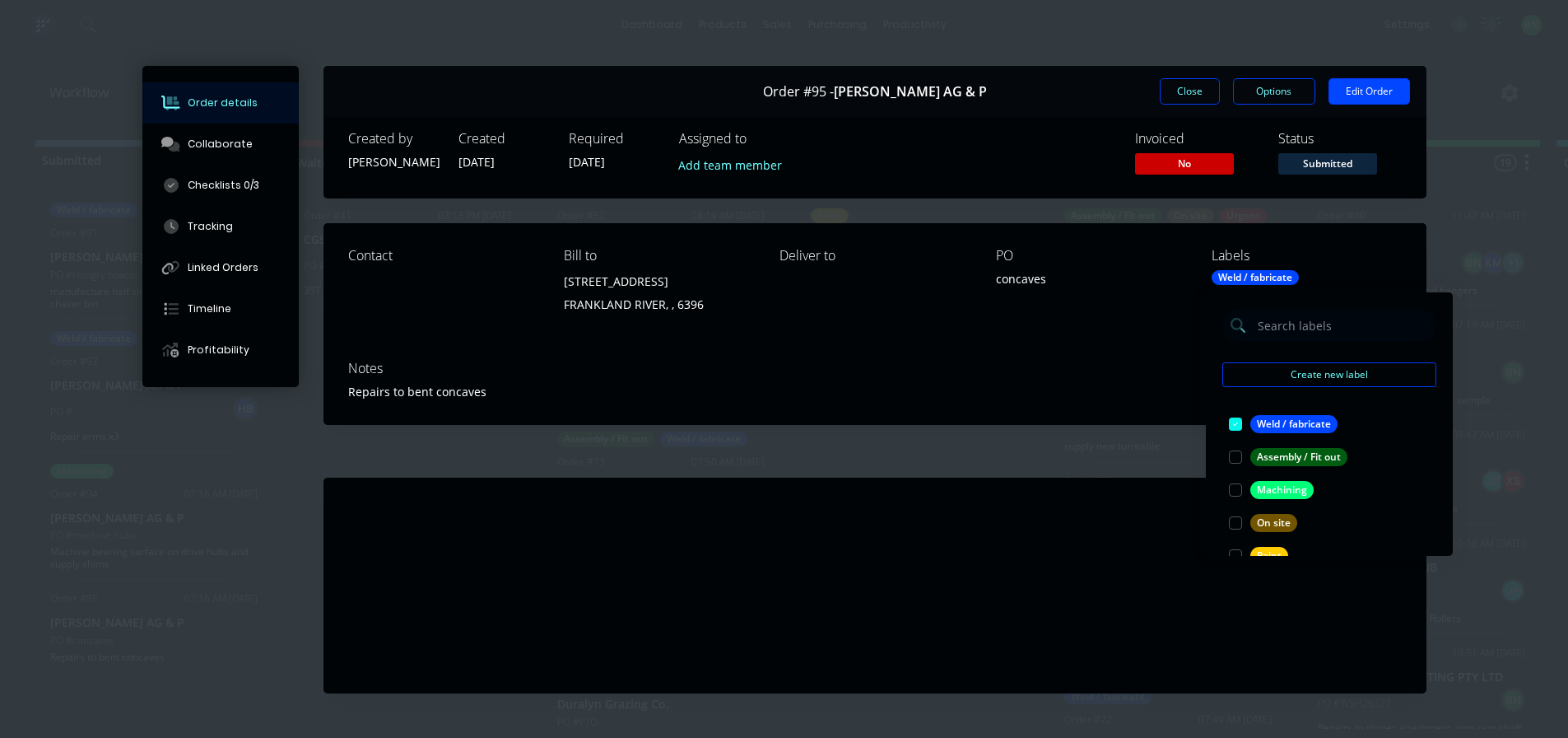
click at [1163, 549] on div "Labour $0.00 Sub total $0.00 Margin $0.00 ( 0.00 %) Tax $0.00 Total $0.00" at bounding box center [1257, 573] width 288 height 191
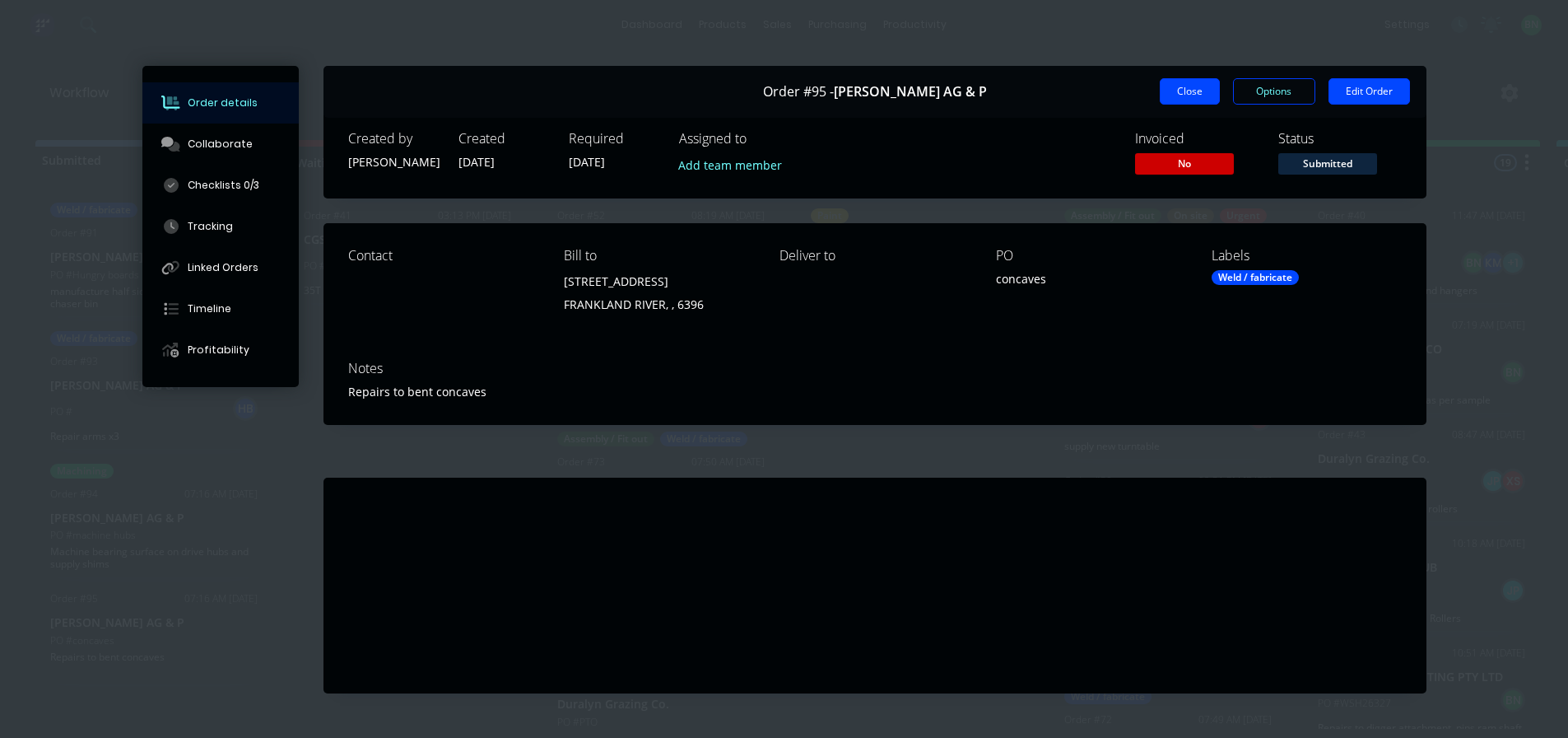
click at [1187, 94] on button "Close" at bounding box center [1189, 91] width 60 height 26
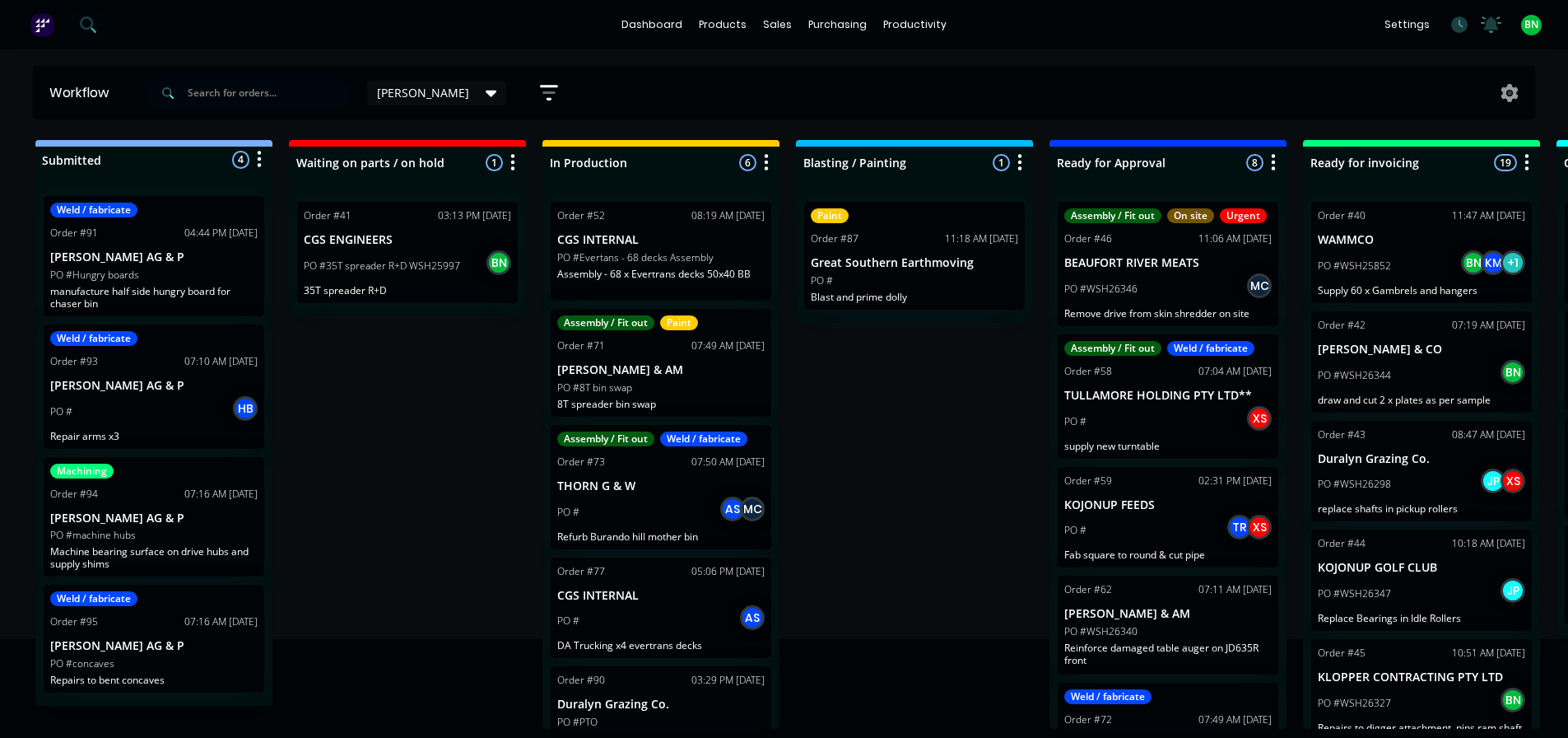
click at [390, 425] on div "Submitted 4 Status colour #273444 hex #273444 Save Cancel Summaries Total order…" at bounding box center [1121, 434] width 2267 height 588
click at [327, 542] on div "Submitted 4 Status colour #273444 hex #273444 Save Cancel Summaries Total order…" at bounding box center [1121, 434] width 2267 height 588
click at [423, 416] on div "Submitted 4 Status colour #273444 hex #273444 Save Cancel Summaries Total order…" at bounding box center [1121, 434] width 2267 height 588
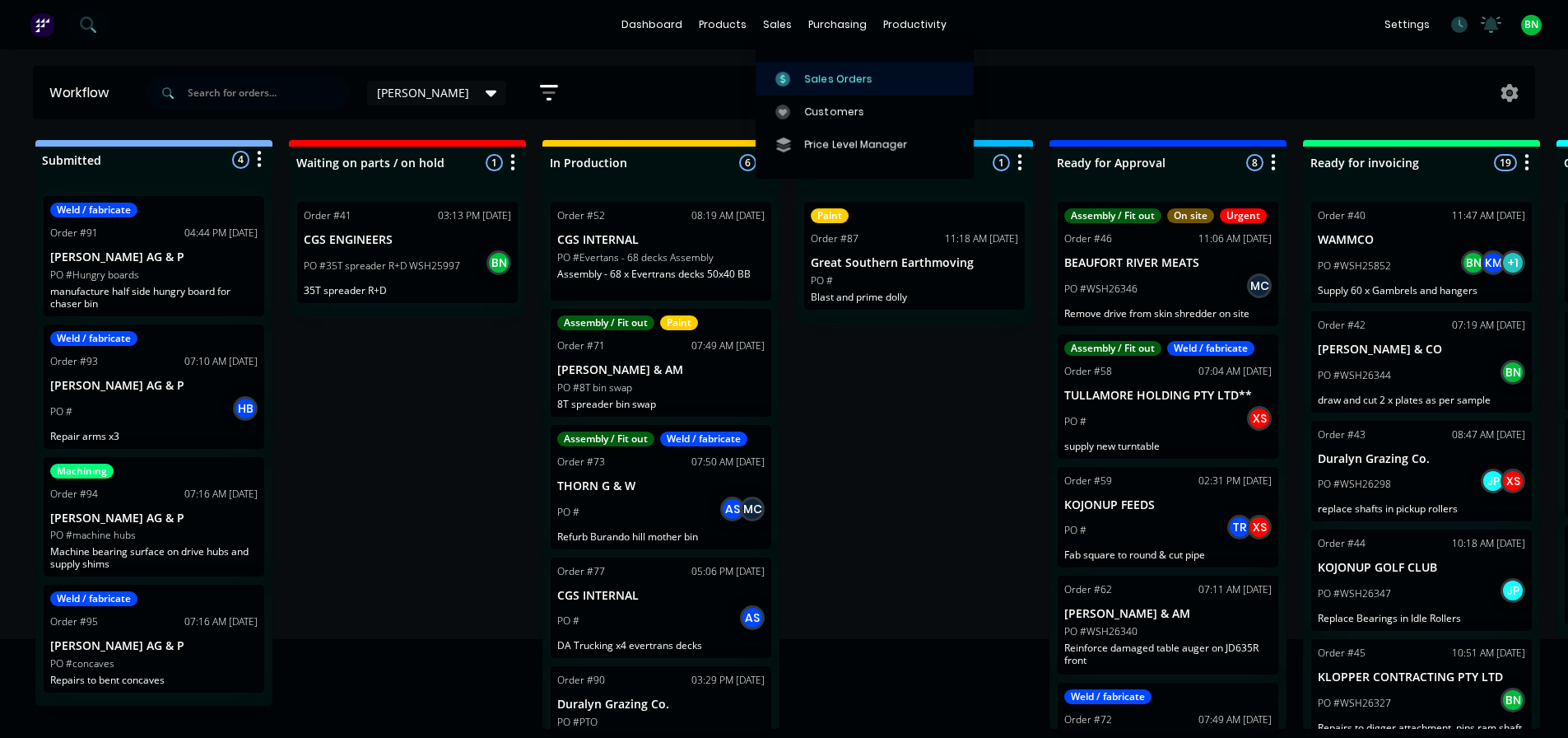
click at [798, 83] on div at bounding box center [788, 78] width 25 height 14
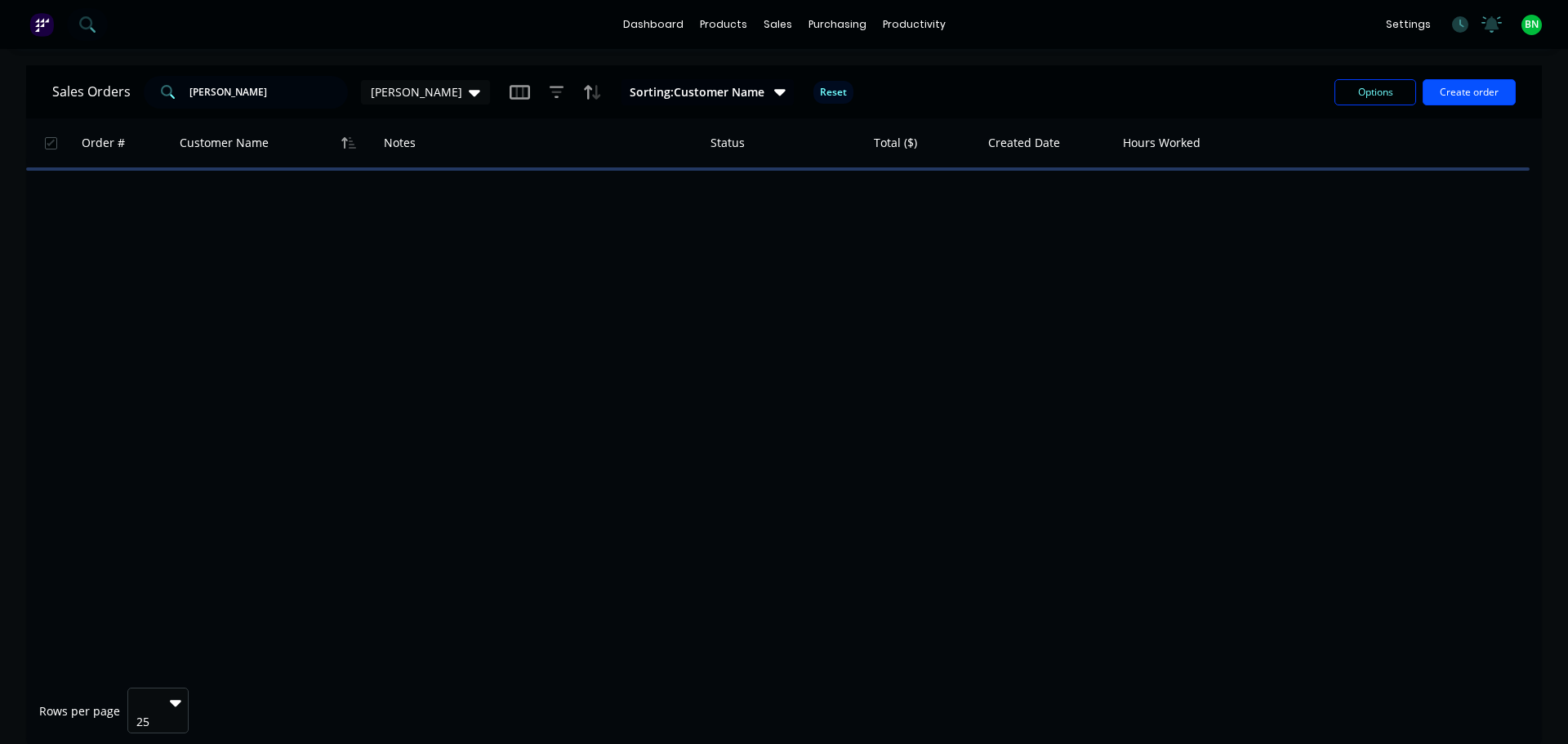
click at [1453, 91] on button "Create order" at bounding box center [1469, 92] width 93 height 26
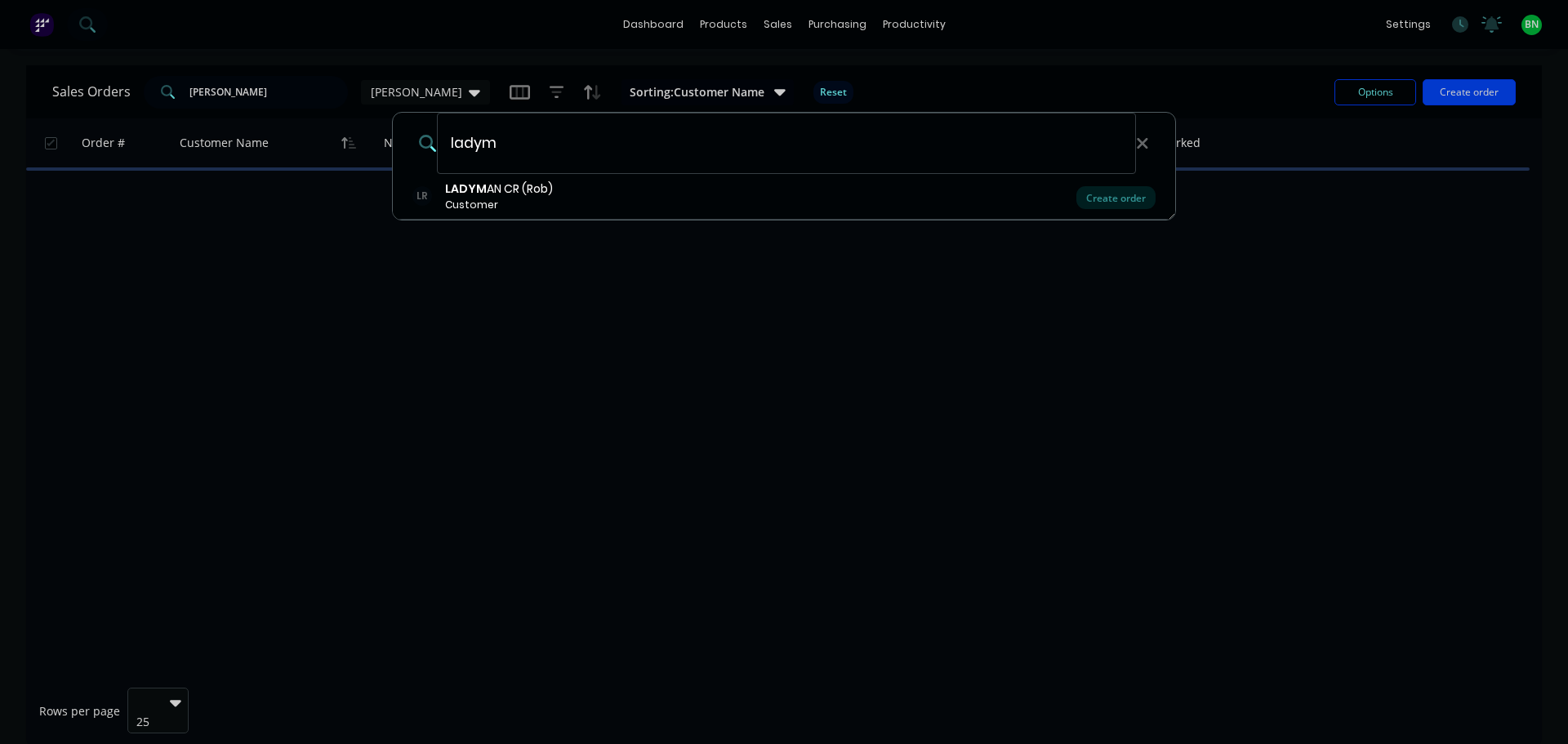
type input "ladym"
click at [1145, 140] on icon at bounding box center [1142, 143] width 11 height 11
click at [869, 304] on div at bounding box center [784, 372] width 1568 height 744
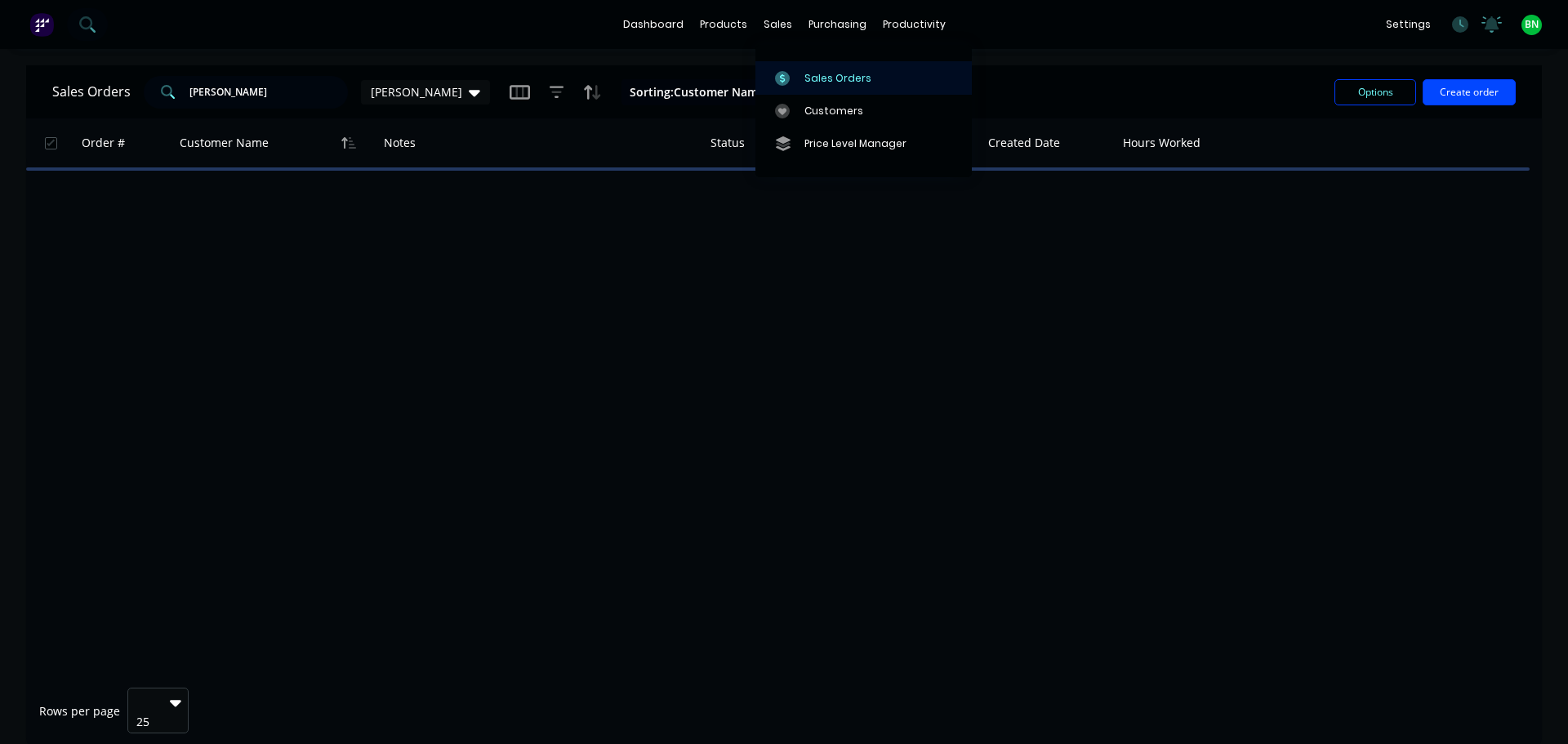
click at [801, 74] on link "Sales Orders" at bounding box center [863, 78] width 216 height 33
click at [828, 71] on div "Sales Orders" at bounding box center [839, 78] width 67 height 14
click at [796, 80] on div at bounding box center [788, 78] width 25 height 14
click at [575, 307] on div "Order # Customer Name Notes Status Total ($) Created Date Hours Worked" at bounding box center [784, 396] width 1516 height 556
drag, startPoint x: 224, startPoint y: 92, endPoint x: -89, endPoint y: 87, distance: 313.0
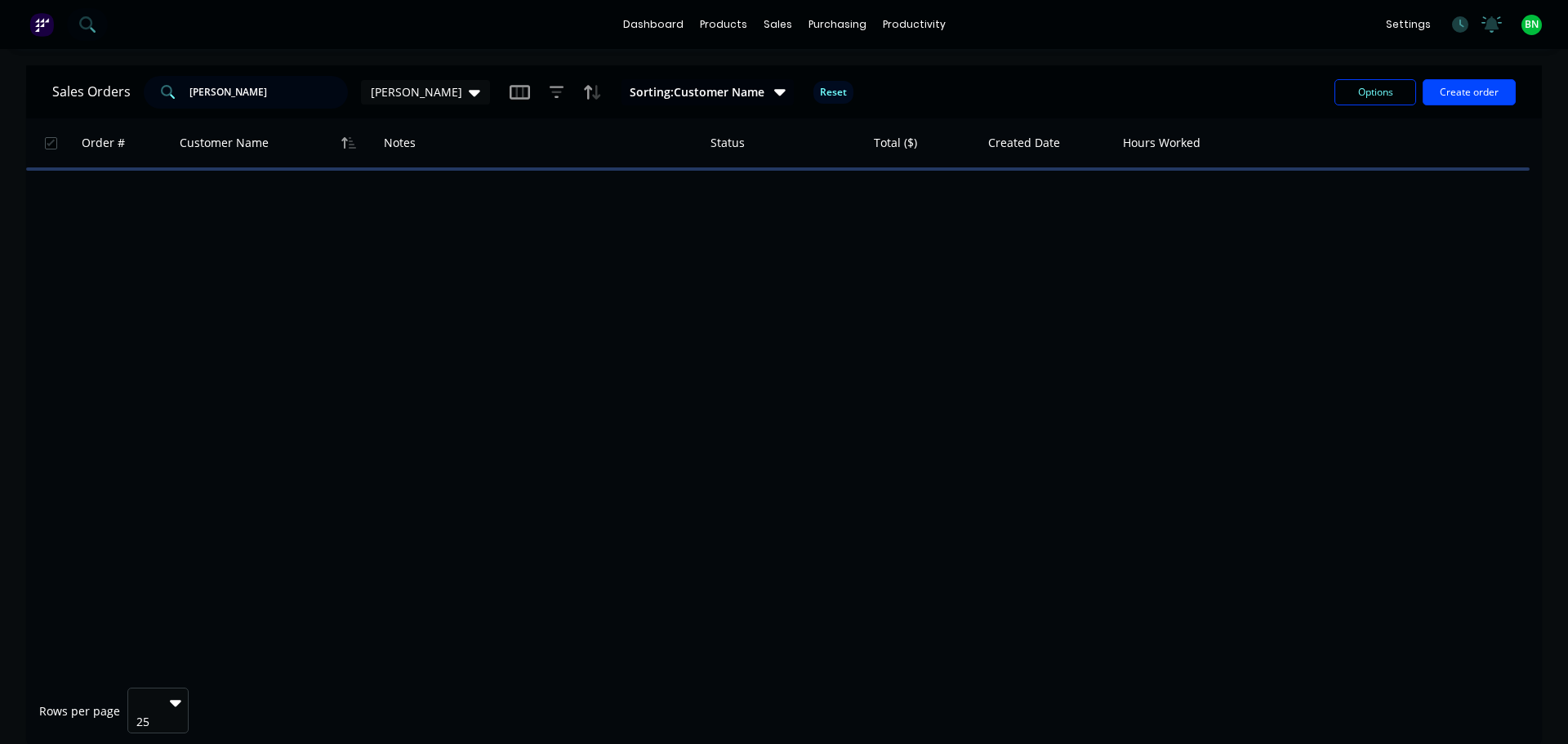
click at [0, 87] on html "dashboard products sales purchasing productivity dashboard products Product Cat…" at bounding box center [784, 372] width 1568 height 744
type input "\"
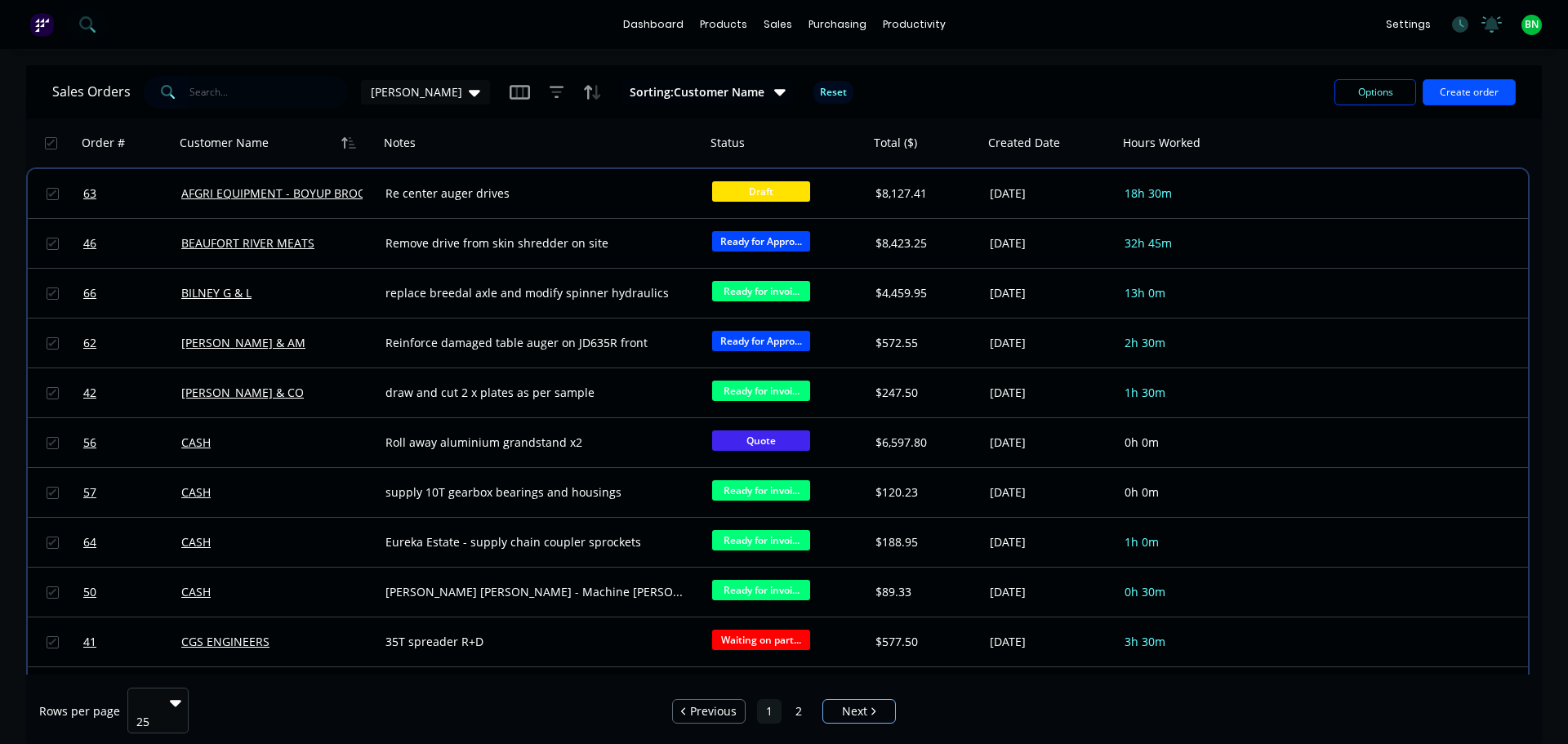
click at [1472, 96] on button "Create order" at bounding box center [1469, 92] width 93 height 26
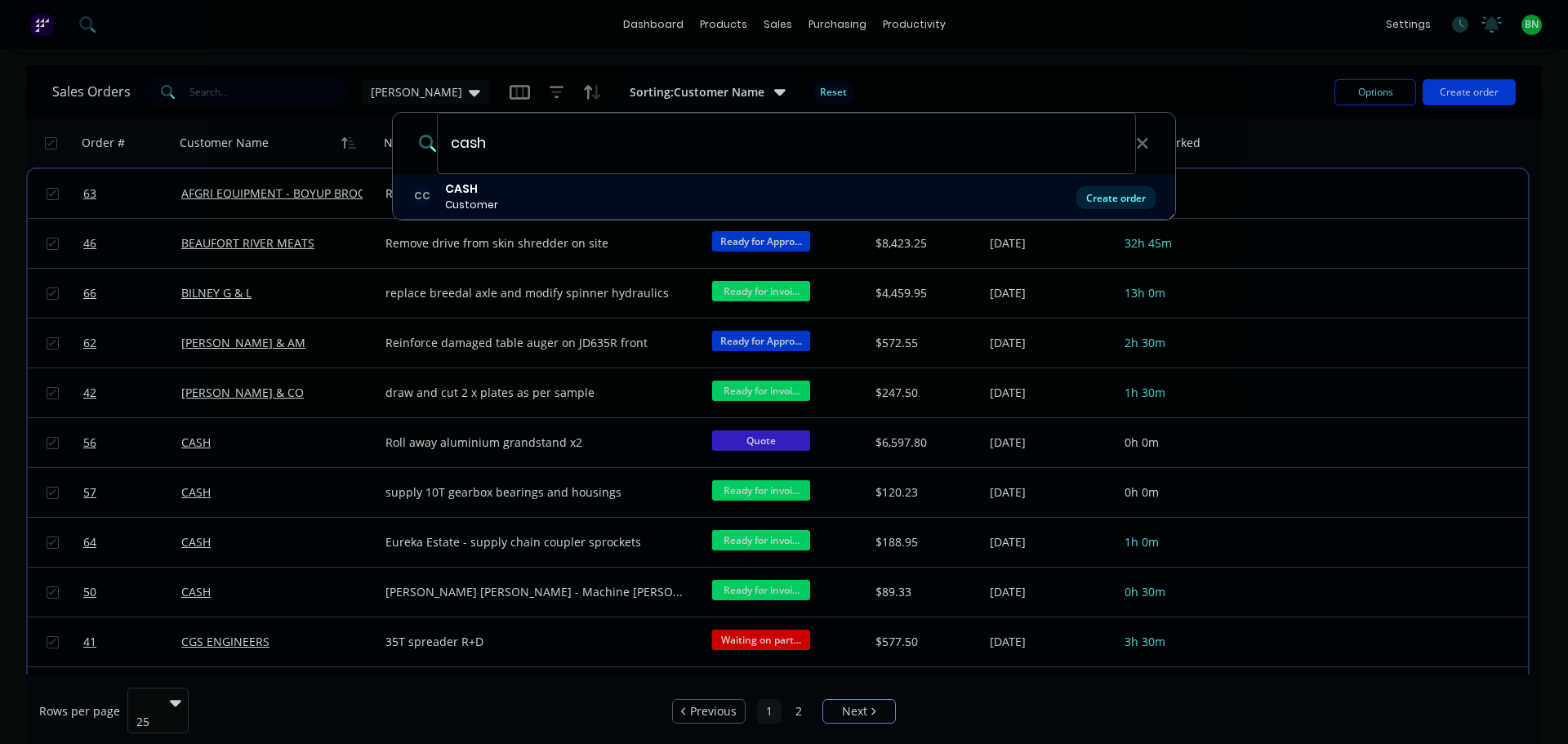
type input "cash"
click at [1119, 192] on div "Create order" at bounding box center [1116, 198] width 79 height 23
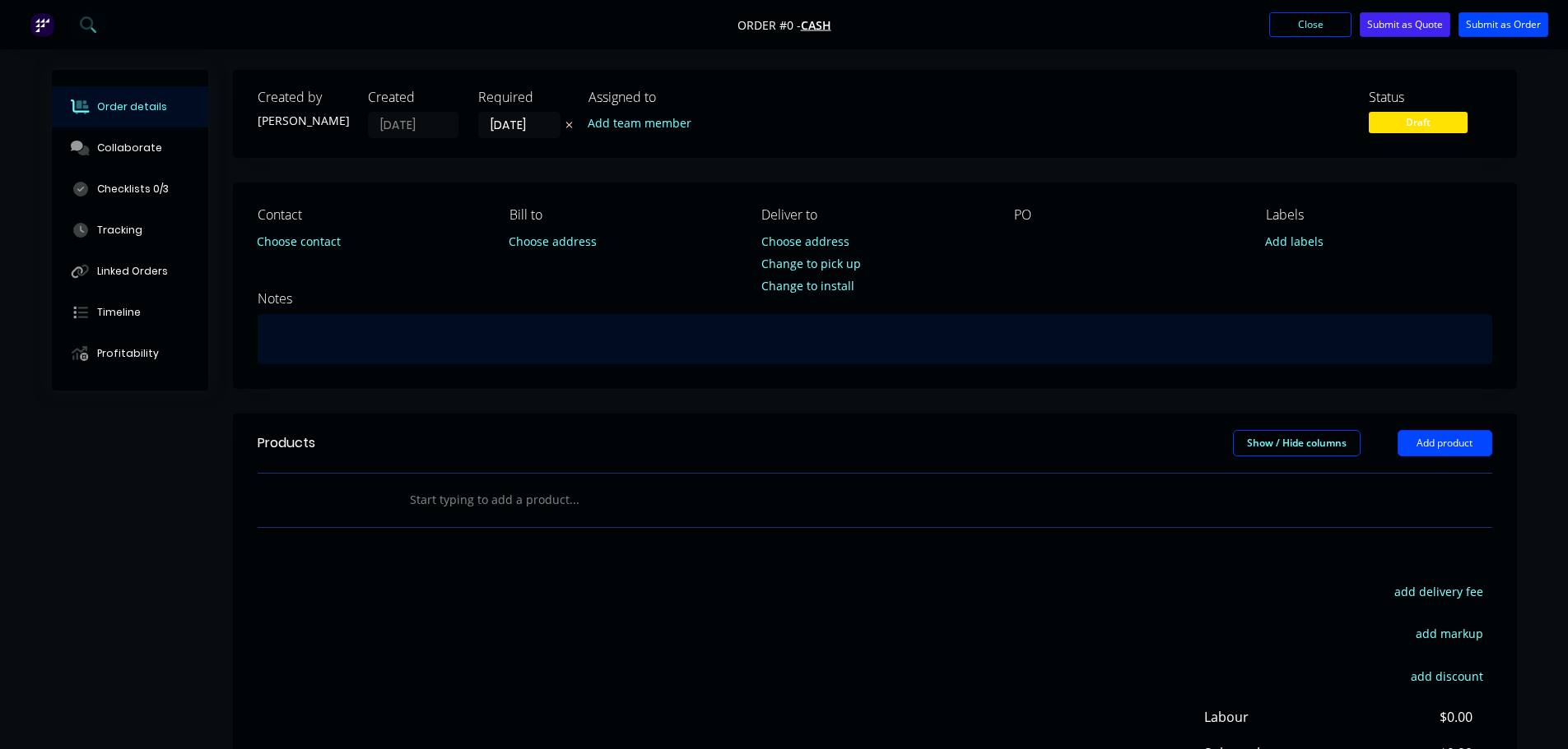
click at [408, 338] on div at bounding box center [875, 339] width 1234 height 50
click at [448, 348] on div "[PERSON_NAME] - Repair broker splie shaft from baler drum" at bounding box center [875, 339] width 1234 height 50
click at [642, 347] on div "[PERSON_NAME] - Repair broker spline shaft from baler drum" at bounding box center [875, 339] width 1234 height 50
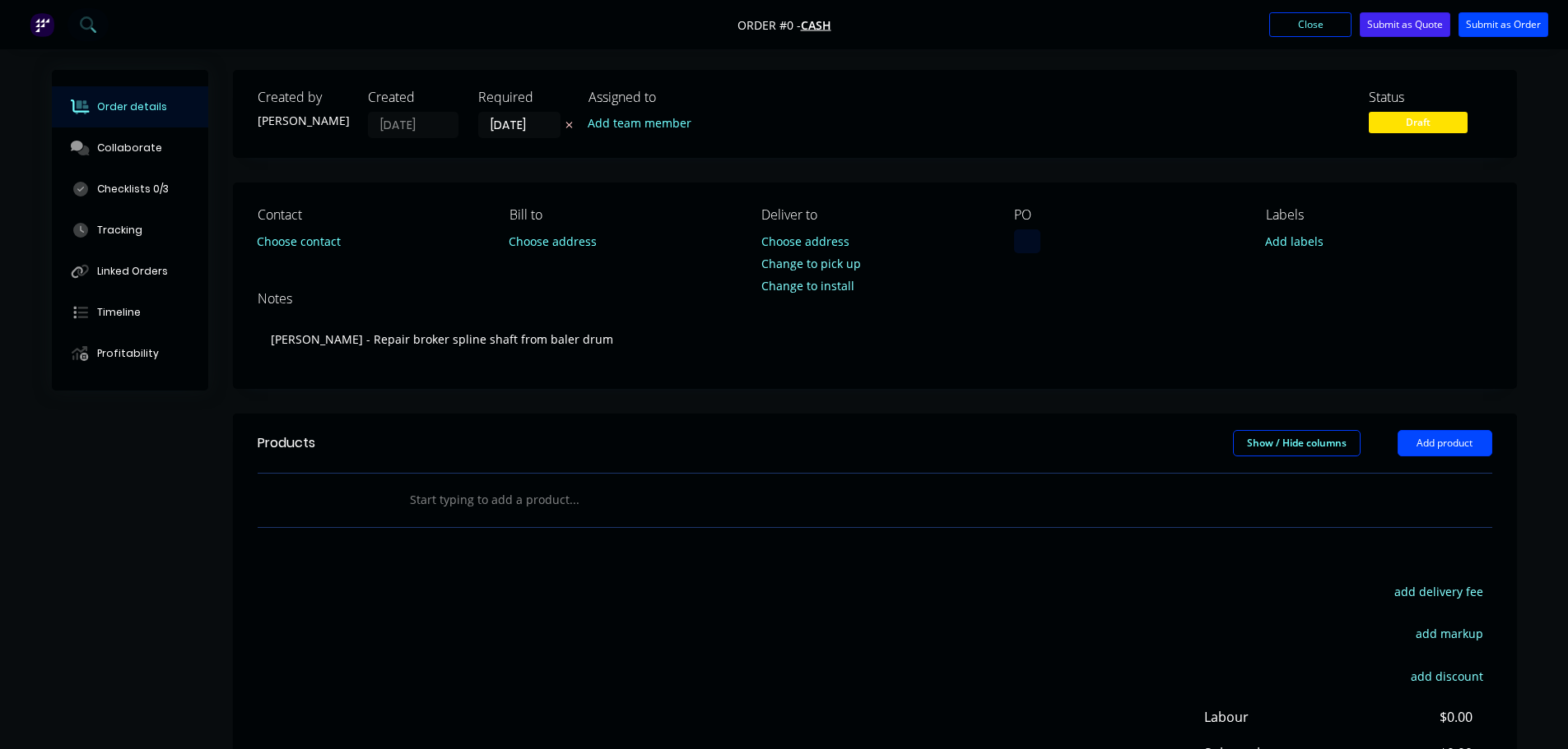
click at [1037, 239] on div "Order details Collaborate Checklists 0/3 Tracking Linked Orders Timeline Profit…" at bounding box center [784, 509] width 1498 height 878
click at [1023, 244] on div "baler drum" at bounding box center [1058, 241] width 89 height 24
click at [1163, 299] on div "Notes" at bounding box center [875, 299] width 1234 height 15
click at [1470, 25] on button "Submit as Order" at bounding box center [1502, 25] width 90 height 25
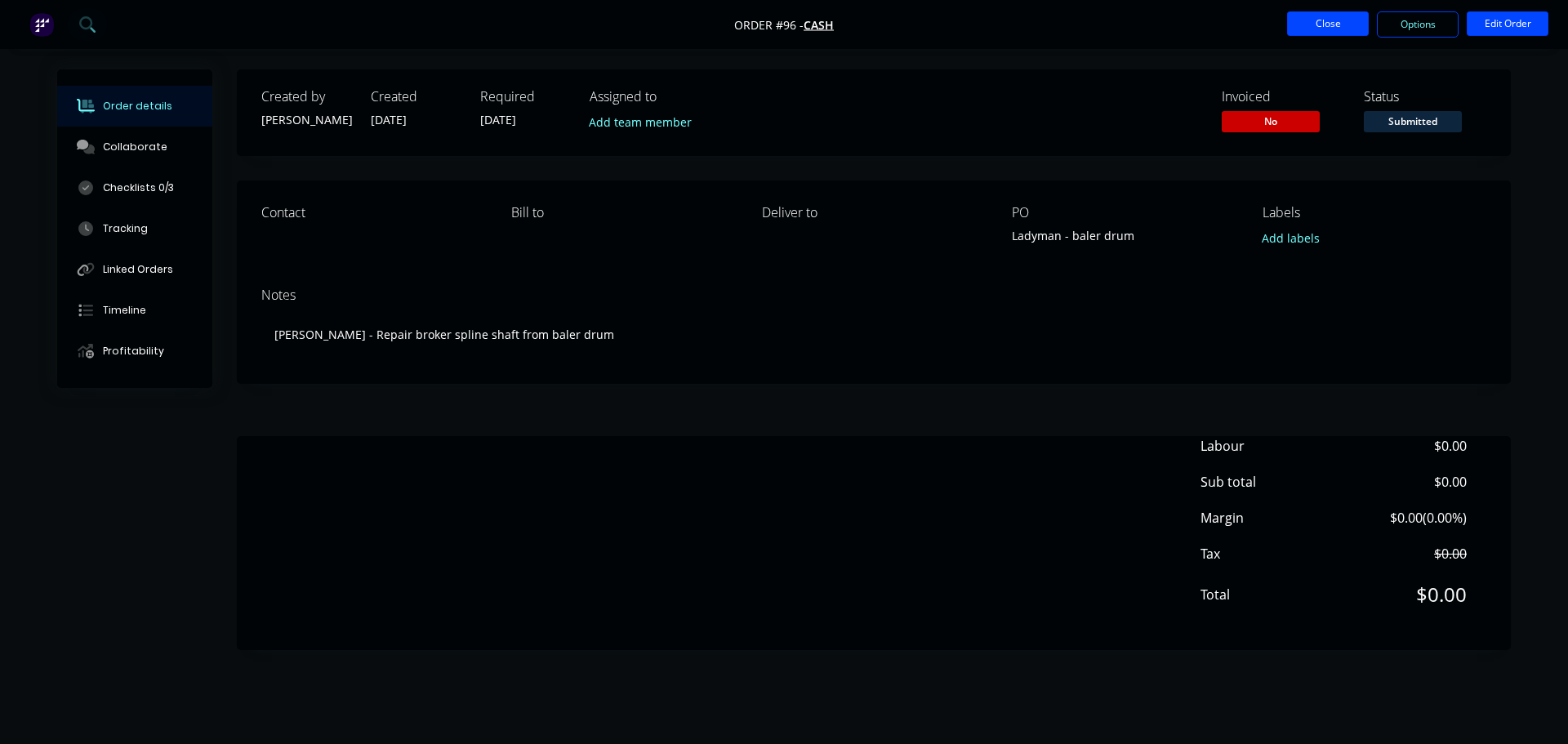
click at [1328, 22] on button "Close" at bounding box center [1328, 24] width 81 height 25
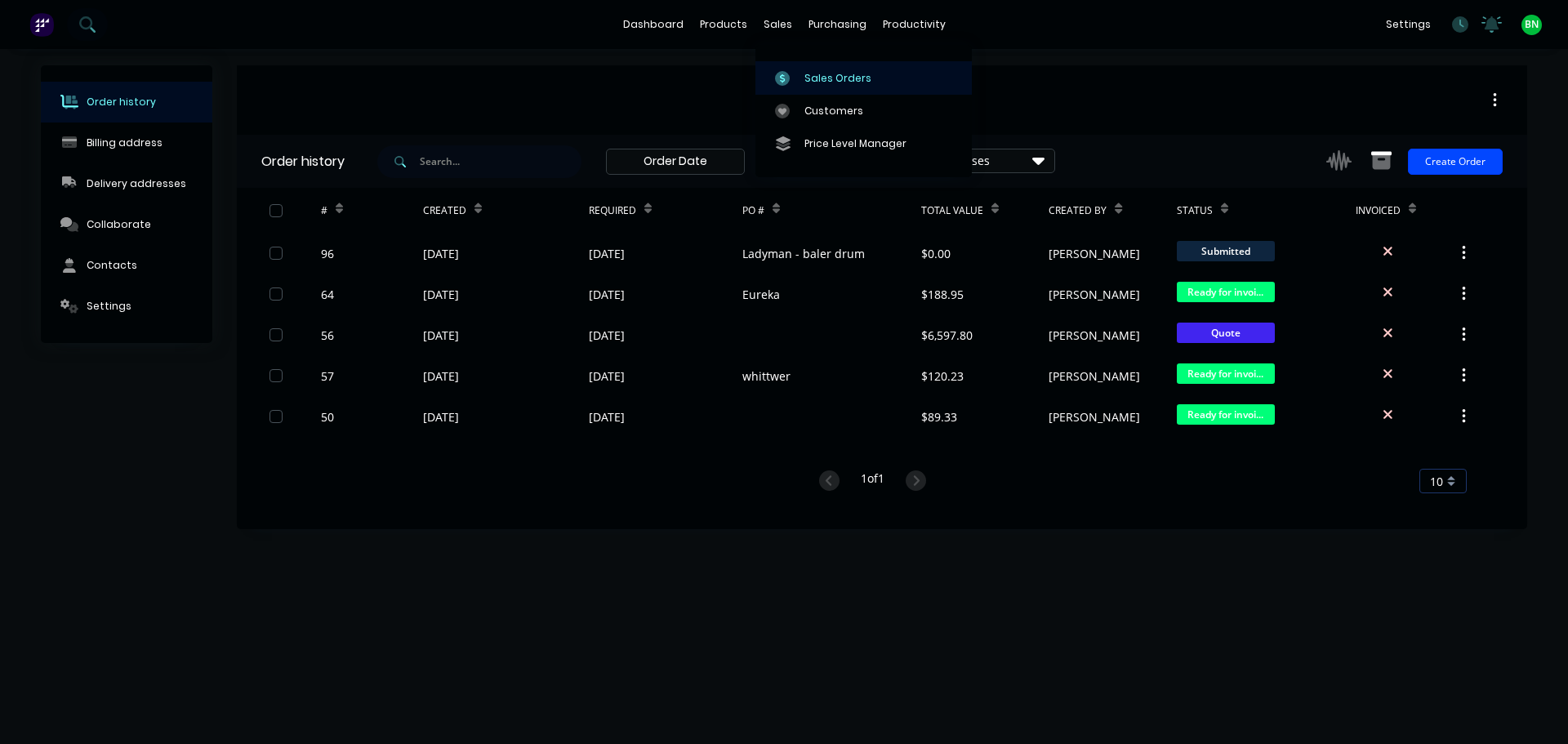
click at [805, 71] on div "Sales Orders" at bounding box center [839, 78] width 67 height 14
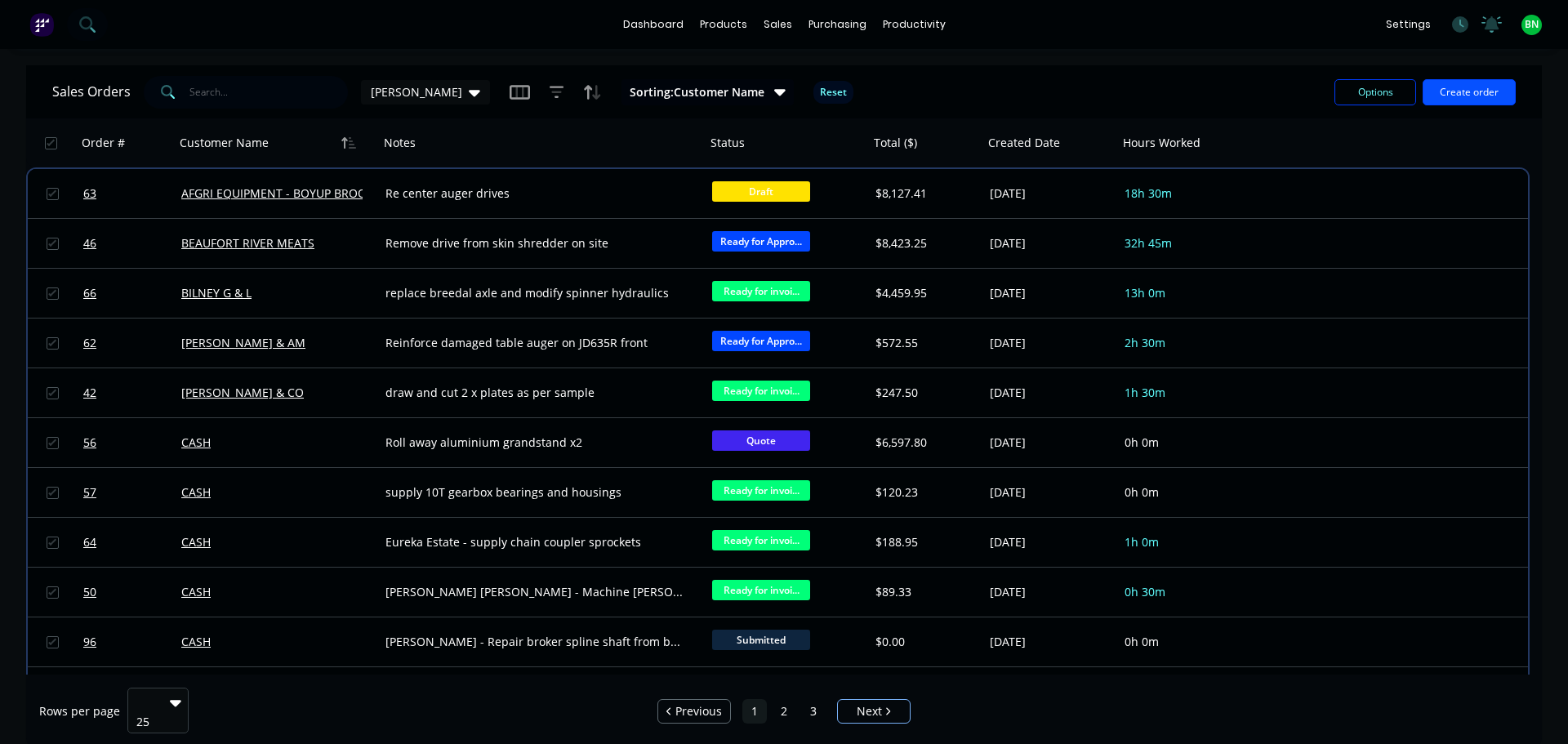
click at [1479, 101] on button "Create order" at bounding box center [1469, 92] width 93 height 26
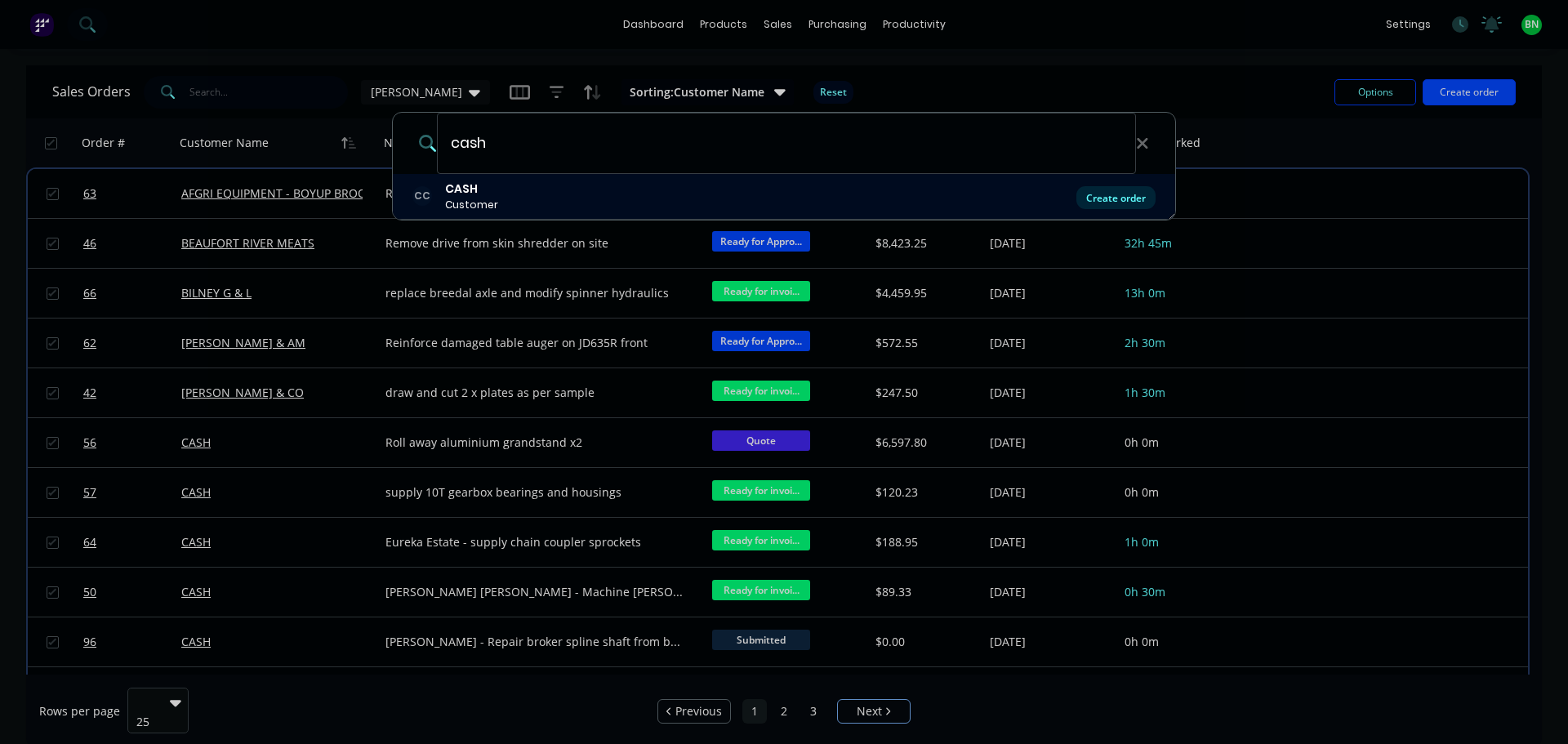
type input "cash"
click at [1128, 193] on div "Create order" at bounding box center [1116, 198] width 79 height 23
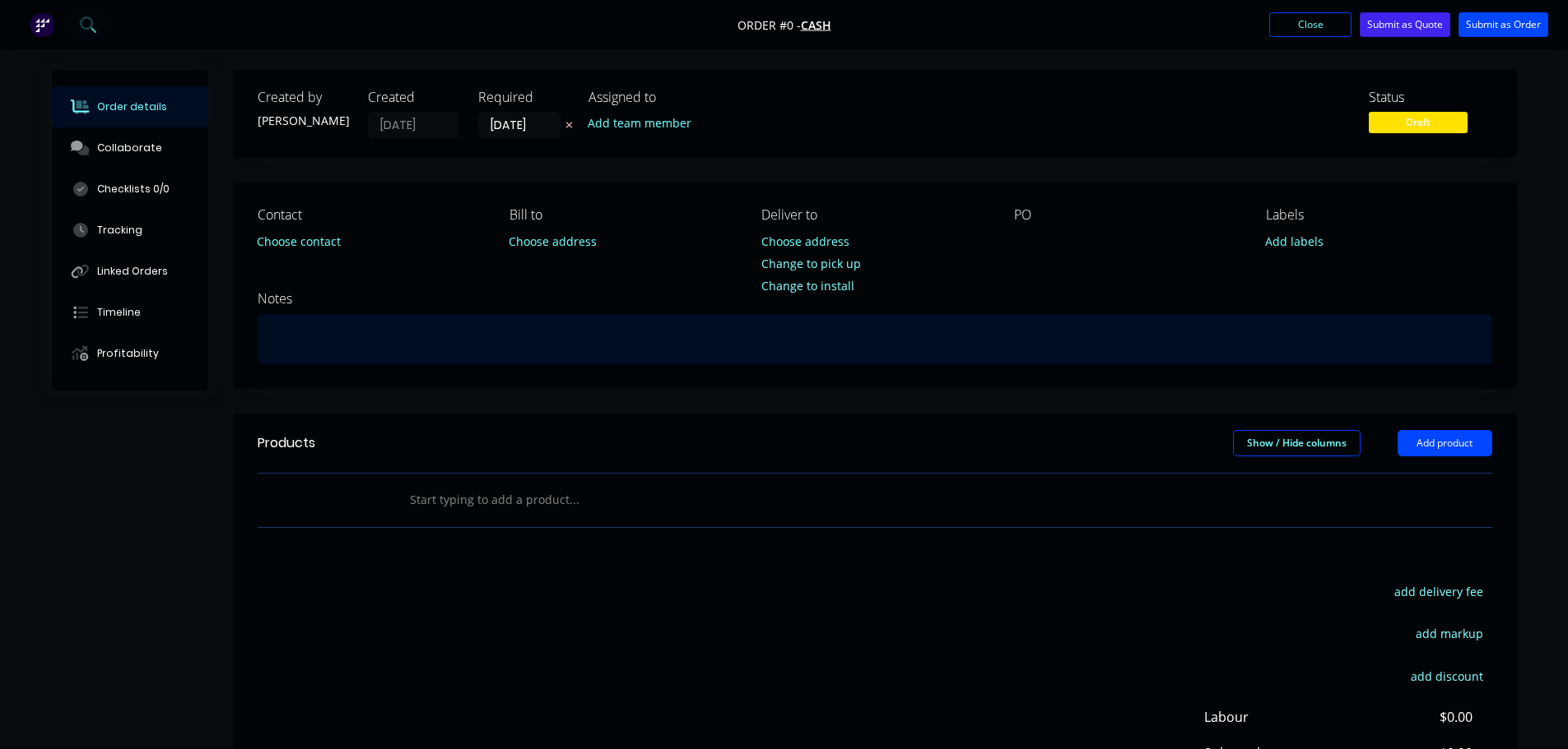
click at [437, 327] on div at bounding box center [875, 339] width 1234 height 50
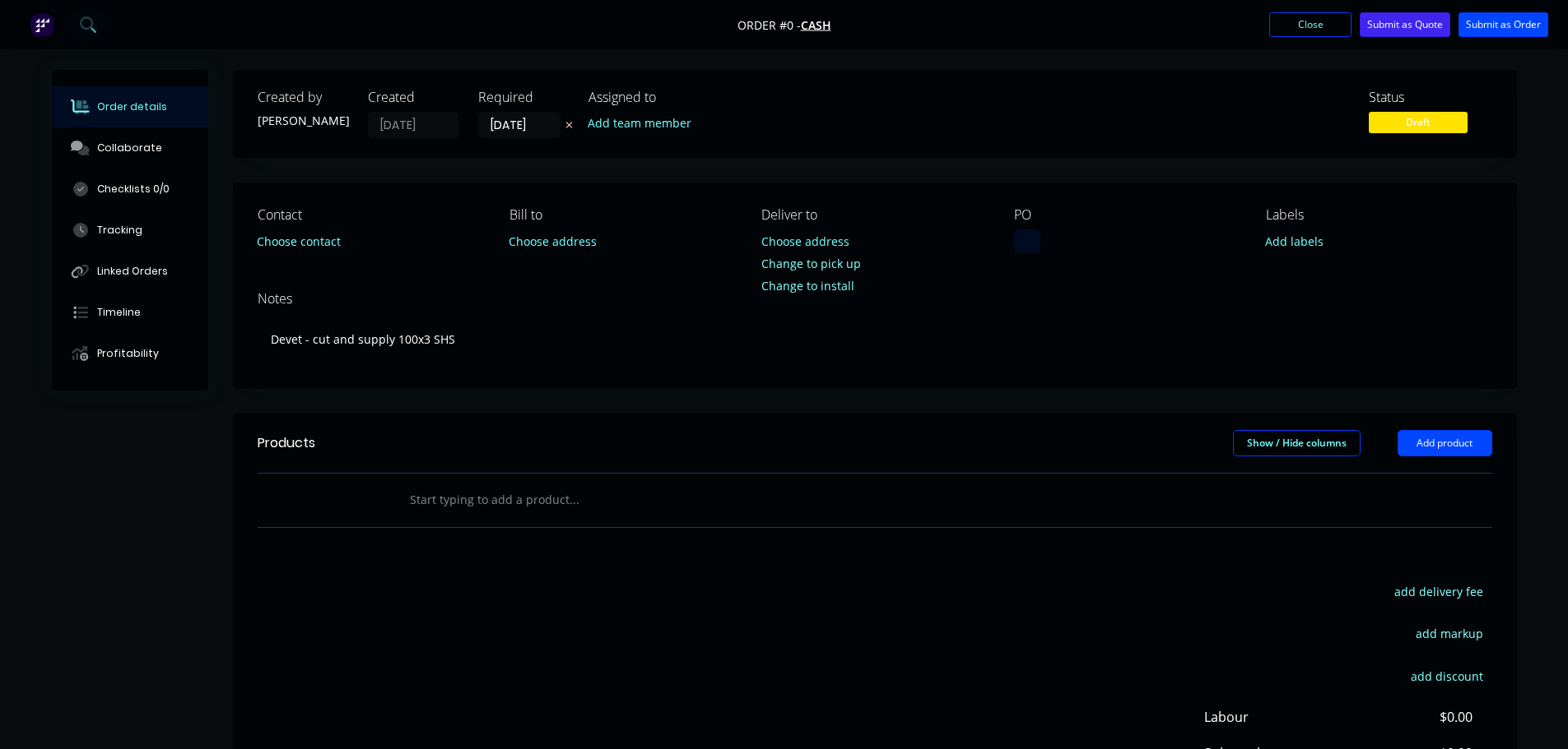
click at [1020, 244] on div "Order details Collaborate Checklists 0/0 Tracking Linked Orders Timeline Profit…" at bounding box center [784, 509] width 1498 height 878
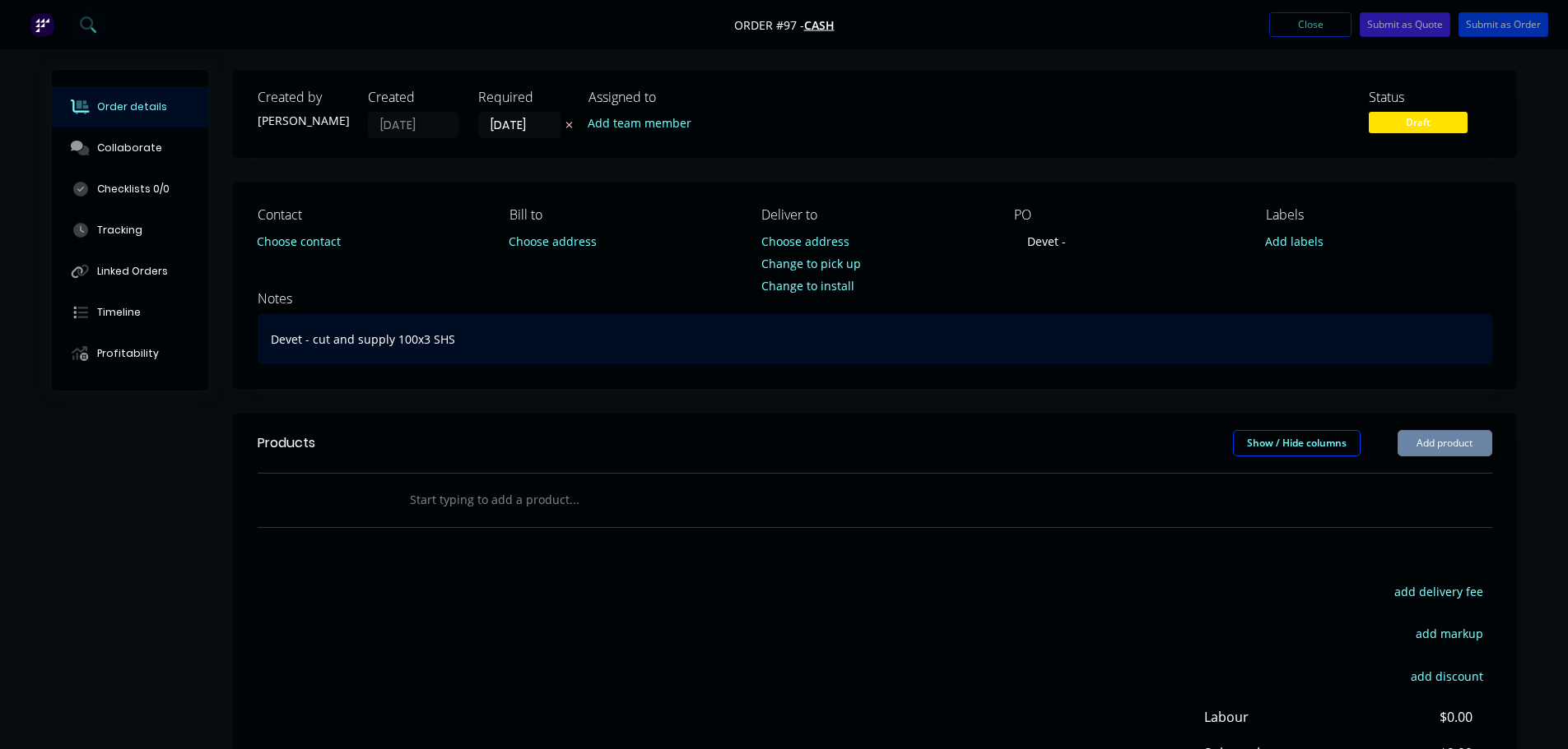
click at [480, 328] on div "Devet - cut and supply 100x3 SHS" at bounding box center [875, 339] width 1234 height 50
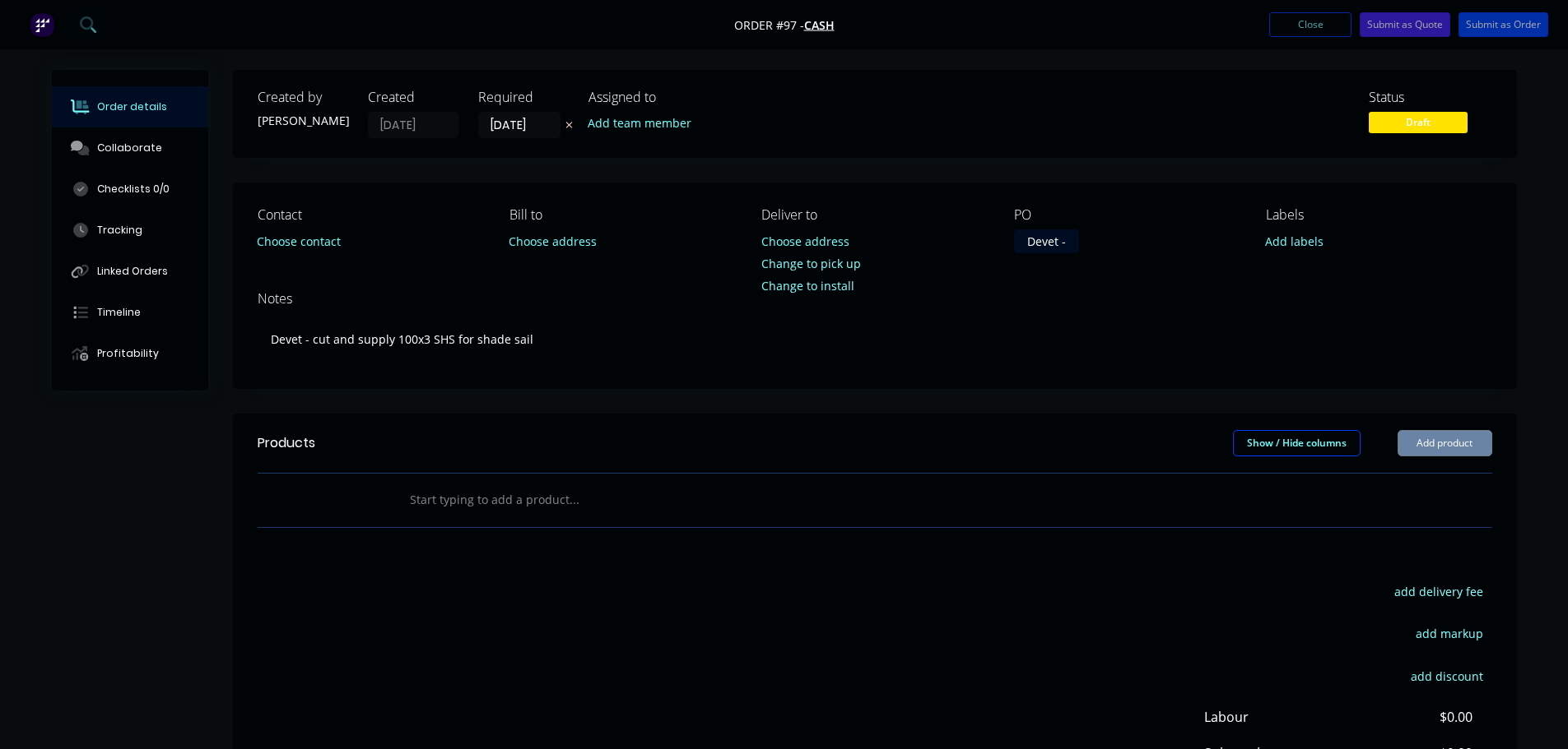
click at [1079, 244] on div "Devet -" at bounding box center [1045, 241] width 65 height 24
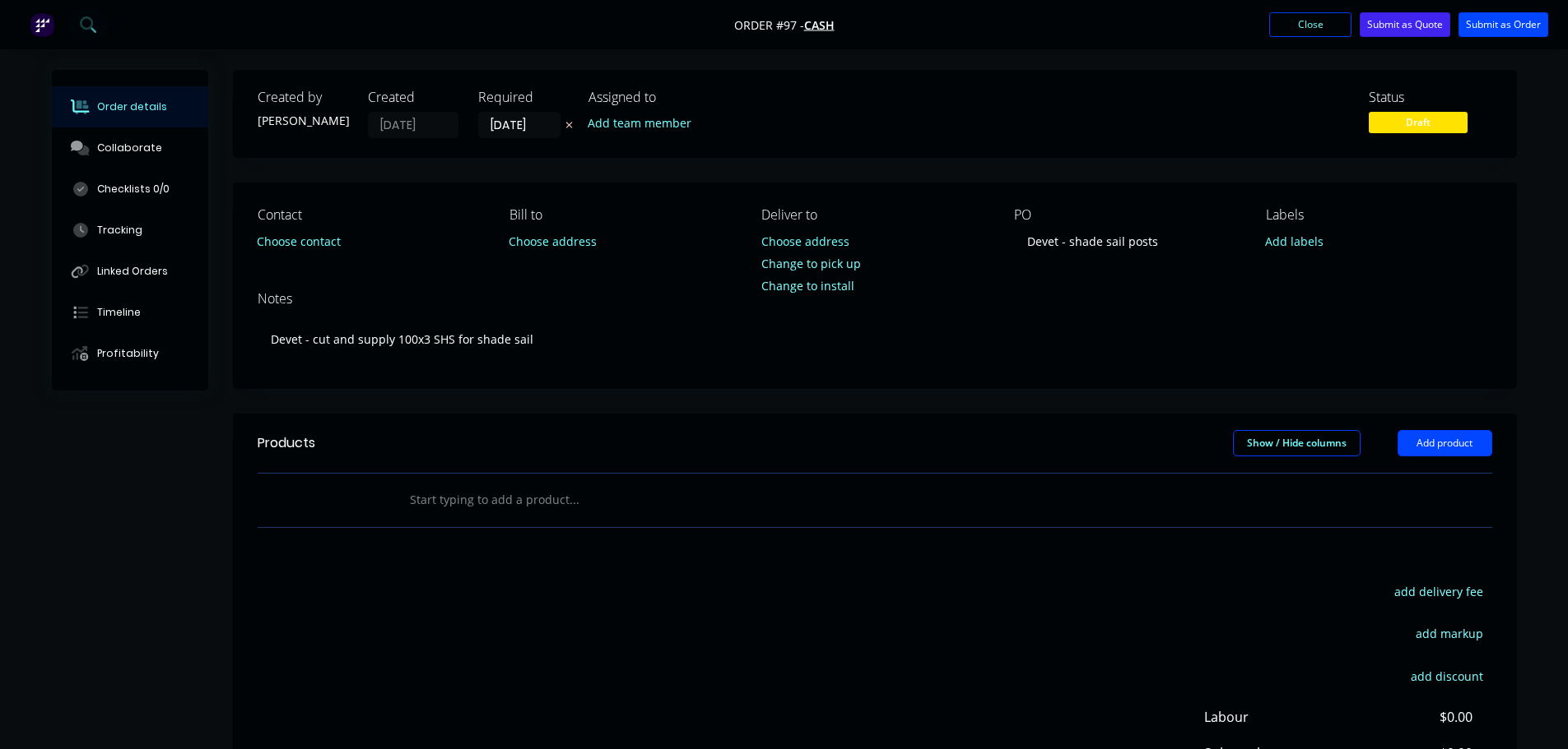
click at [1094, 292] on div "Notes" at bounding box center [875, 299] width 1234 height 15
click at [1513, 33] on button "Submit as Order" at bounding box center [1502, 25] width 90 height 25
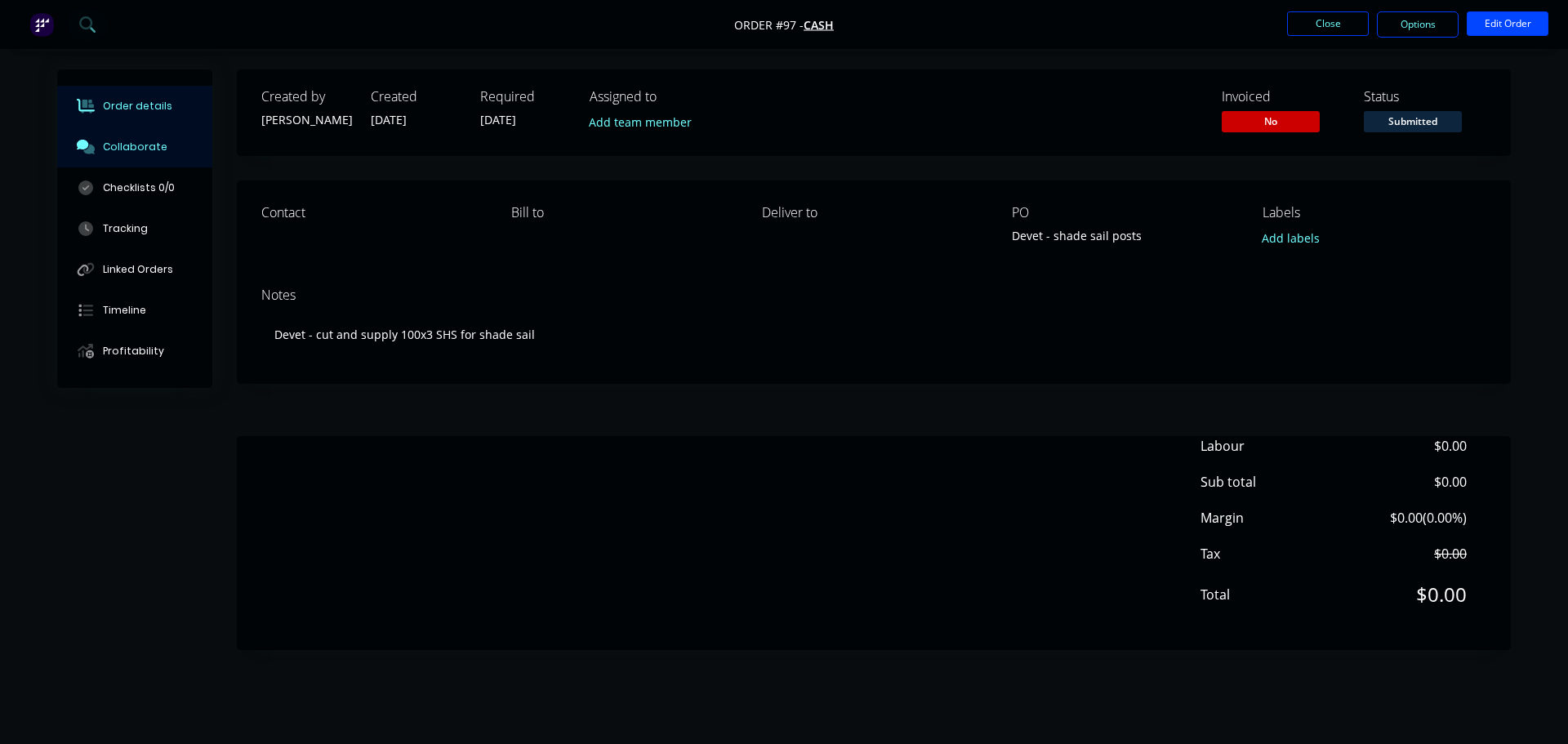
click at [136, 151] on div "Collaborate" at bounding box center [135, 147] width 64 height 14
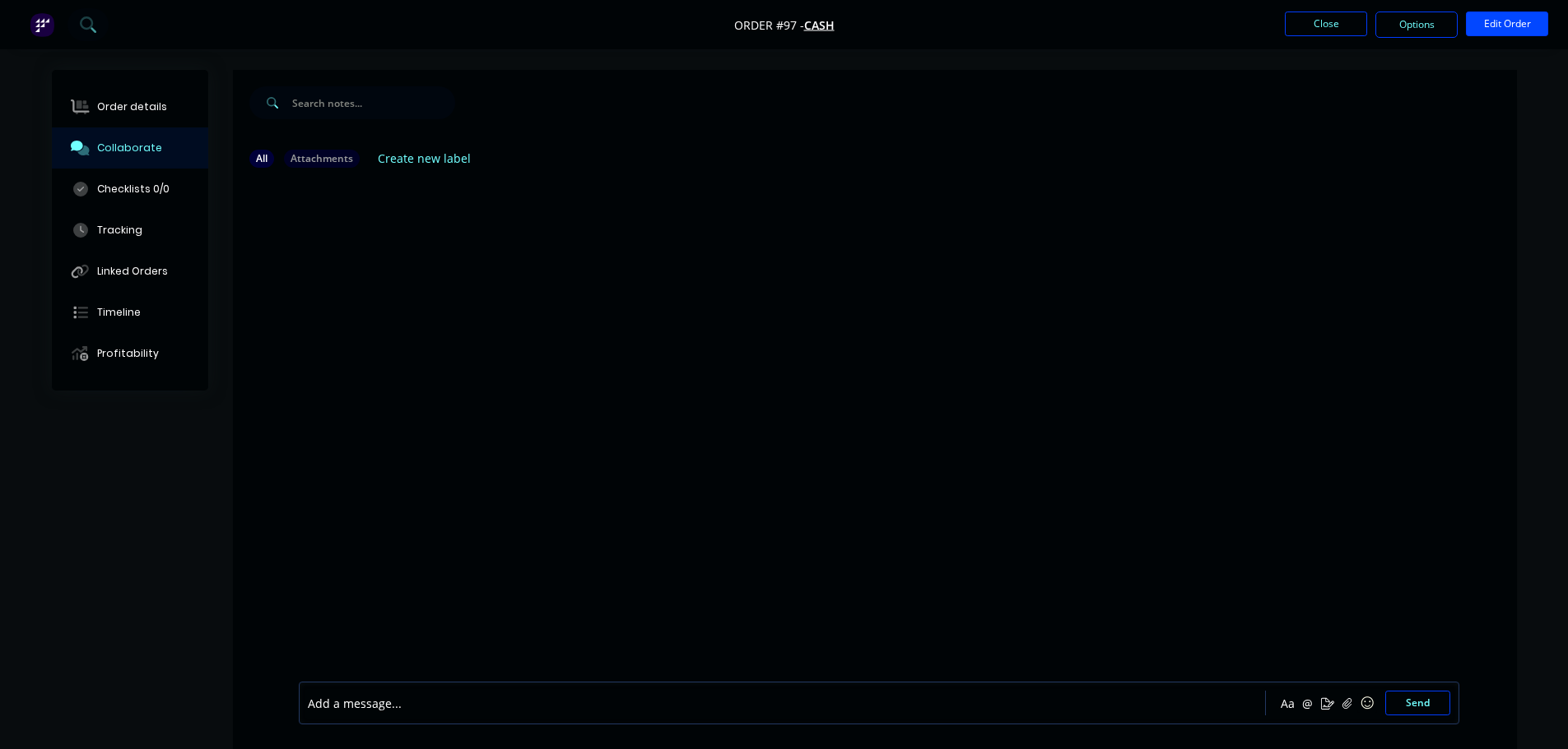
drag, startPoint x: 793, startPoint y: 316, endPoint x: 1068, endPoint y: 132, distance: 330.9
click at [794, 316] on div at bounding box center [875, 432] width 1284 height 501
click at [1305, 25] on button "Close" at bounding box center [1325, 24] width 82 height 25
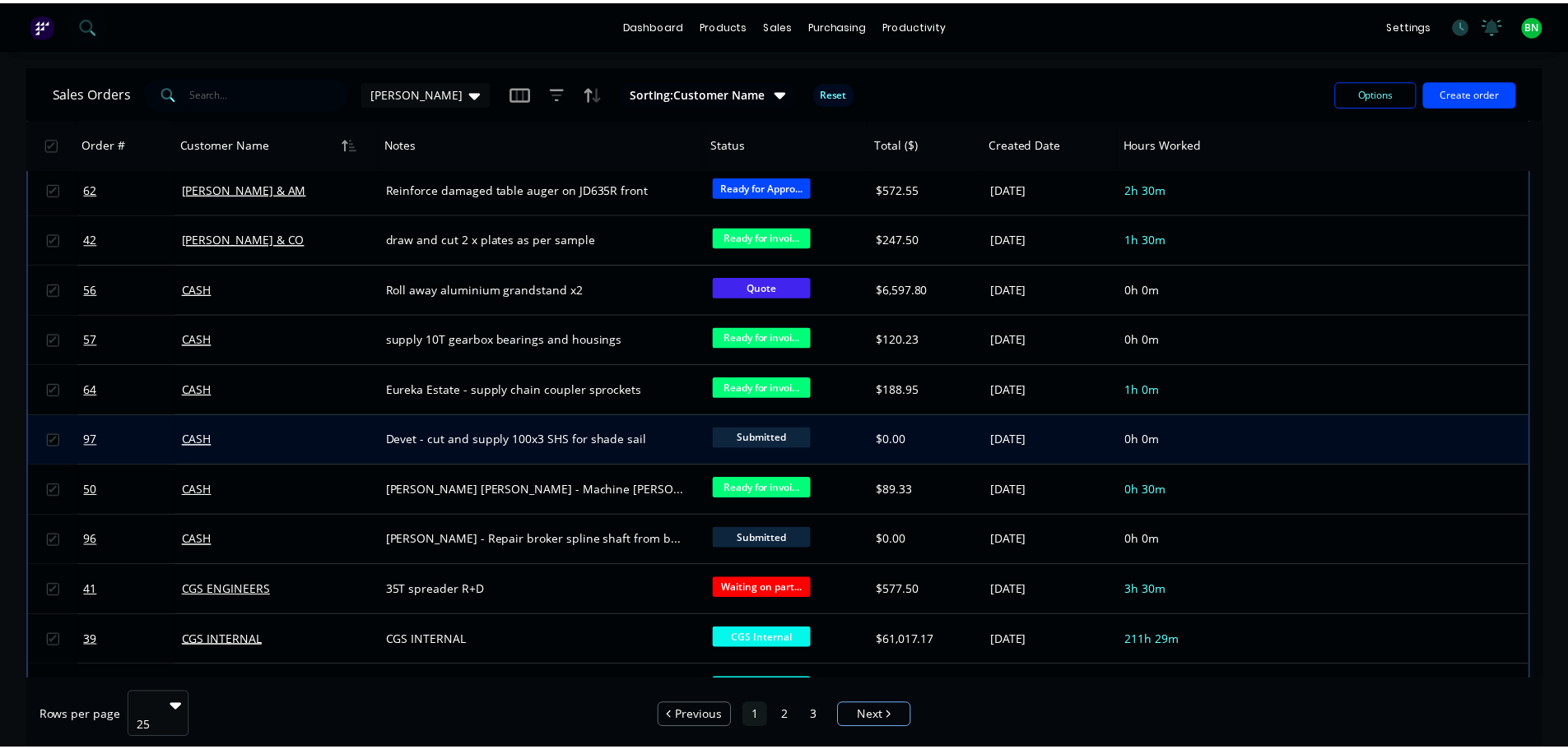
scroll to position [165, 0]
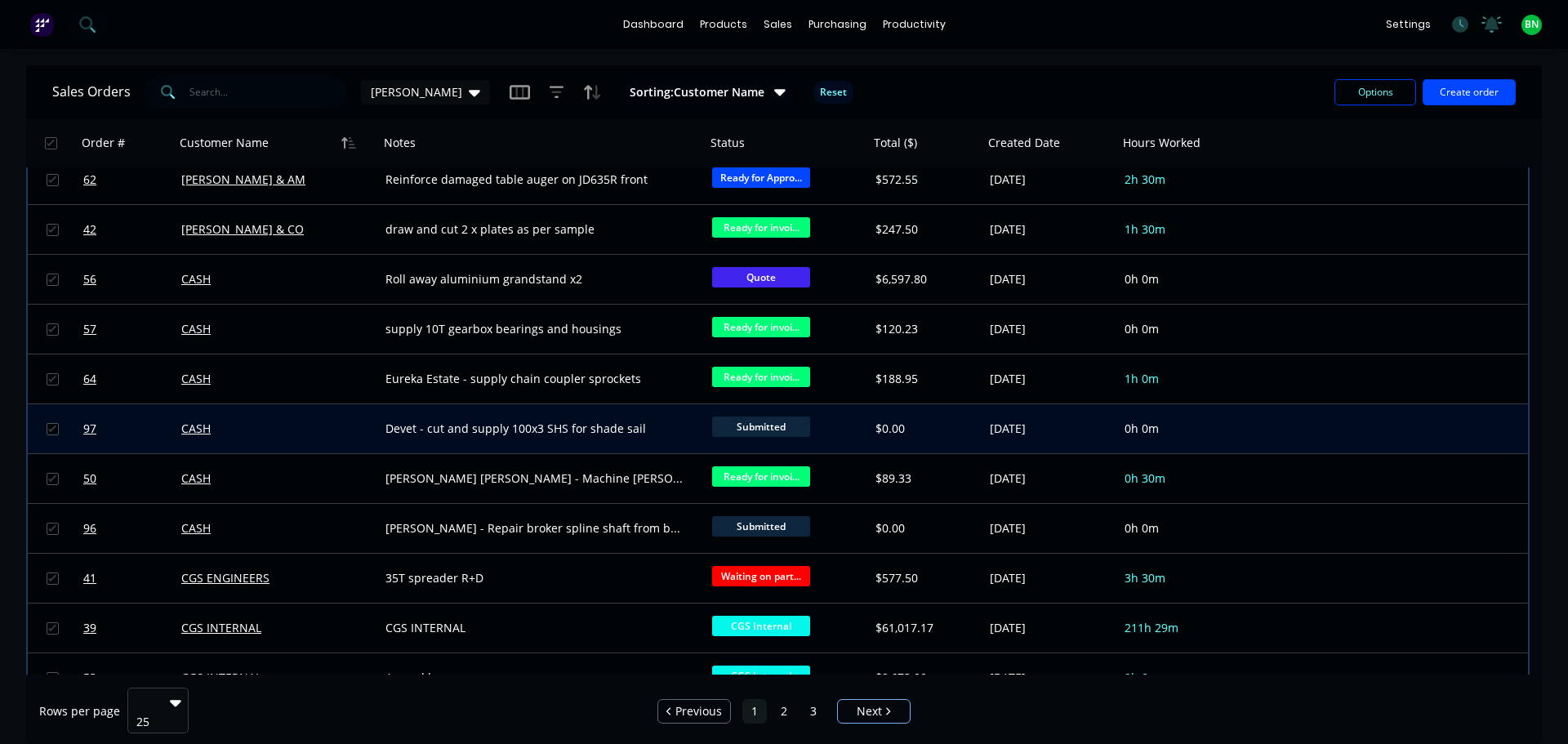
click at [372, 427] on div "CASH" at bounding box center [277, 428] width 204 height 49
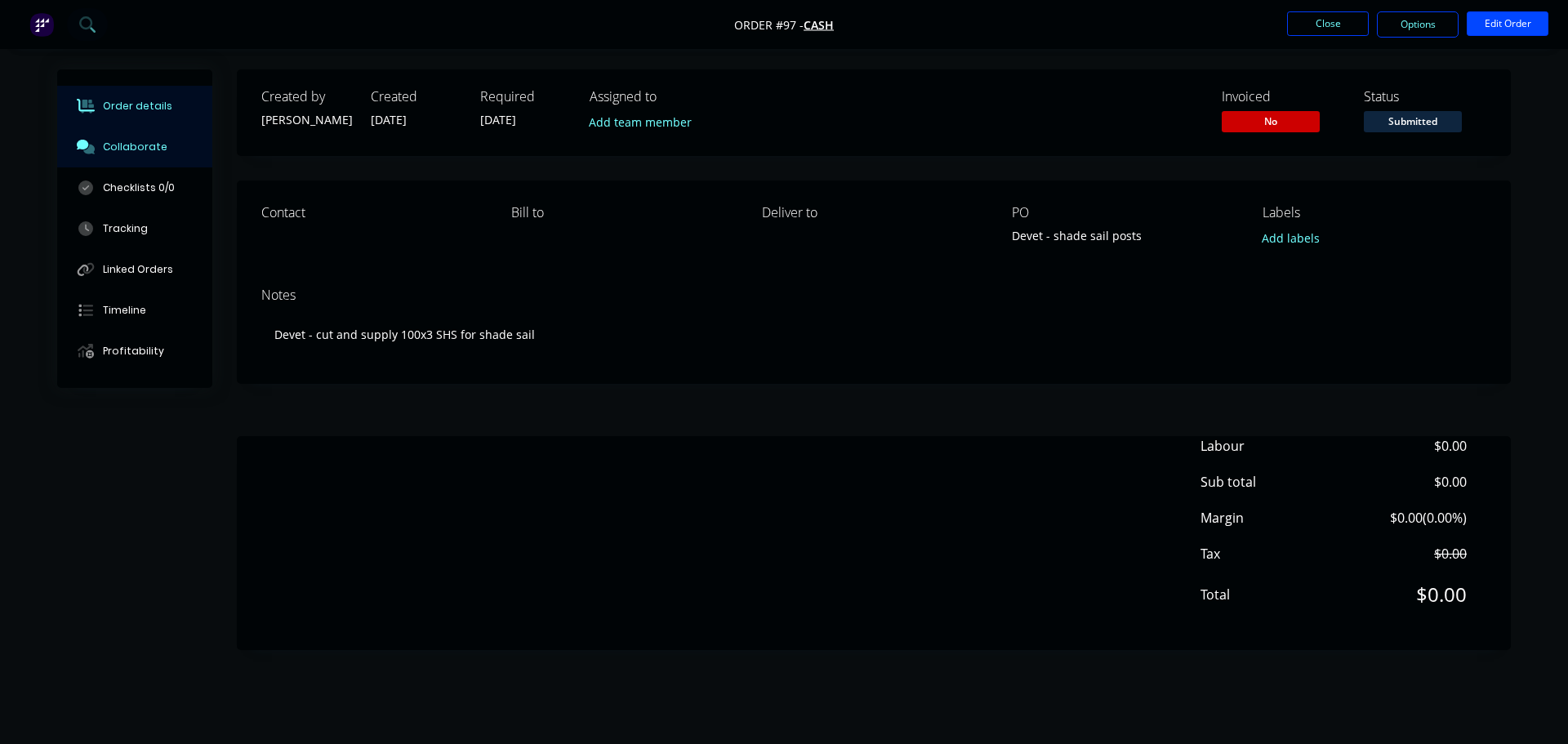
click at [153, 147] on div "Collaborate" at bounding box center [135, 147] width 64 height 14
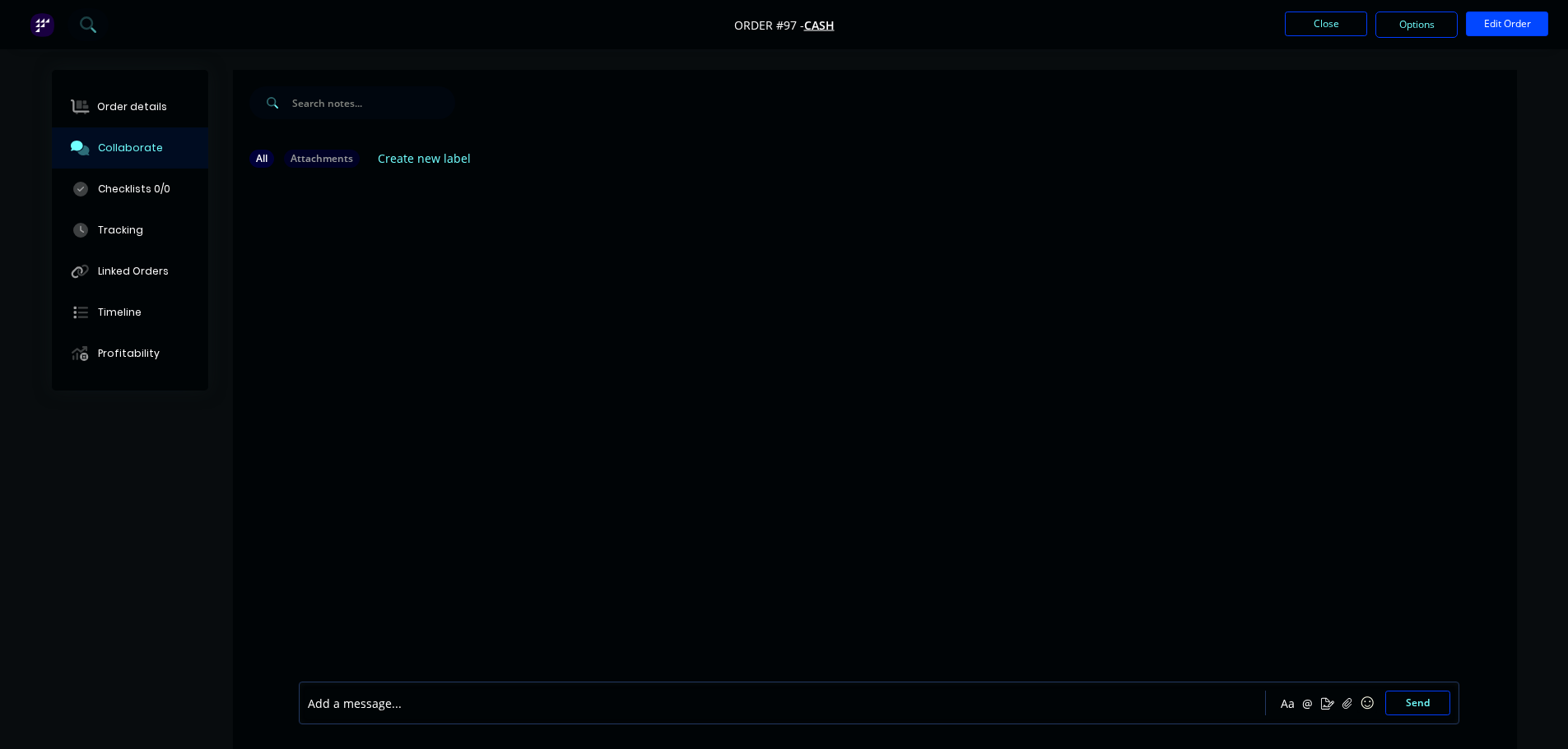
click at [653, 300] on div at bounding box center [875, 432] width 1284 height 501
click at [343, 703] on div at bounding box center [736, 704] width 855 height 17
click at [430, 378] on div at bounding box center [875, 432] width 1284 height 501
drag, startPoint x: 643, startPoint y: 343, endPoint x: 719, endPoint y: 348, distance: 76.2
click at [644, 342] on div at bounding box center [875, 432] width 1284 height 501
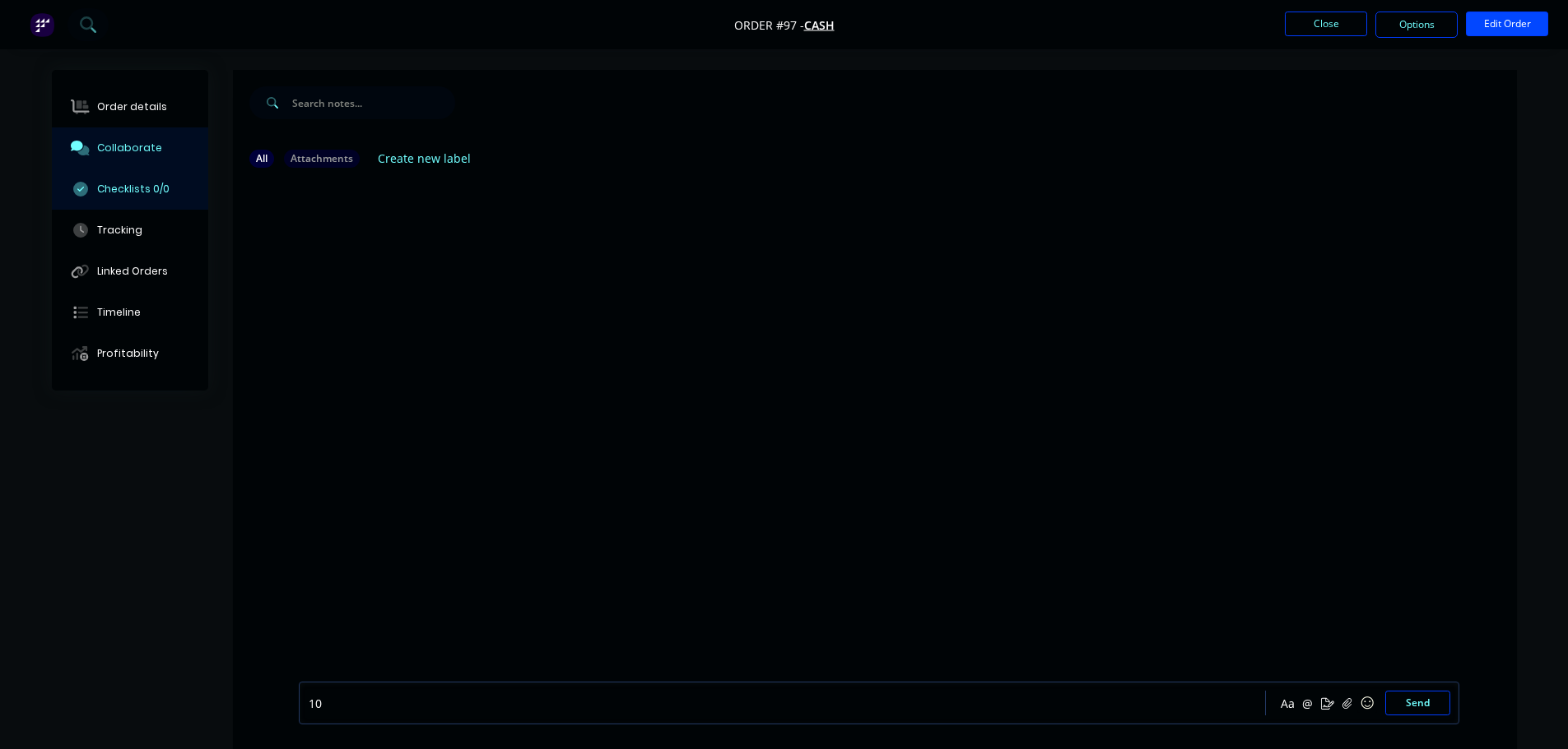
click at [133, 177] on button "Checklists 0/0" at bounding box center [130, 189] width 156 height 41
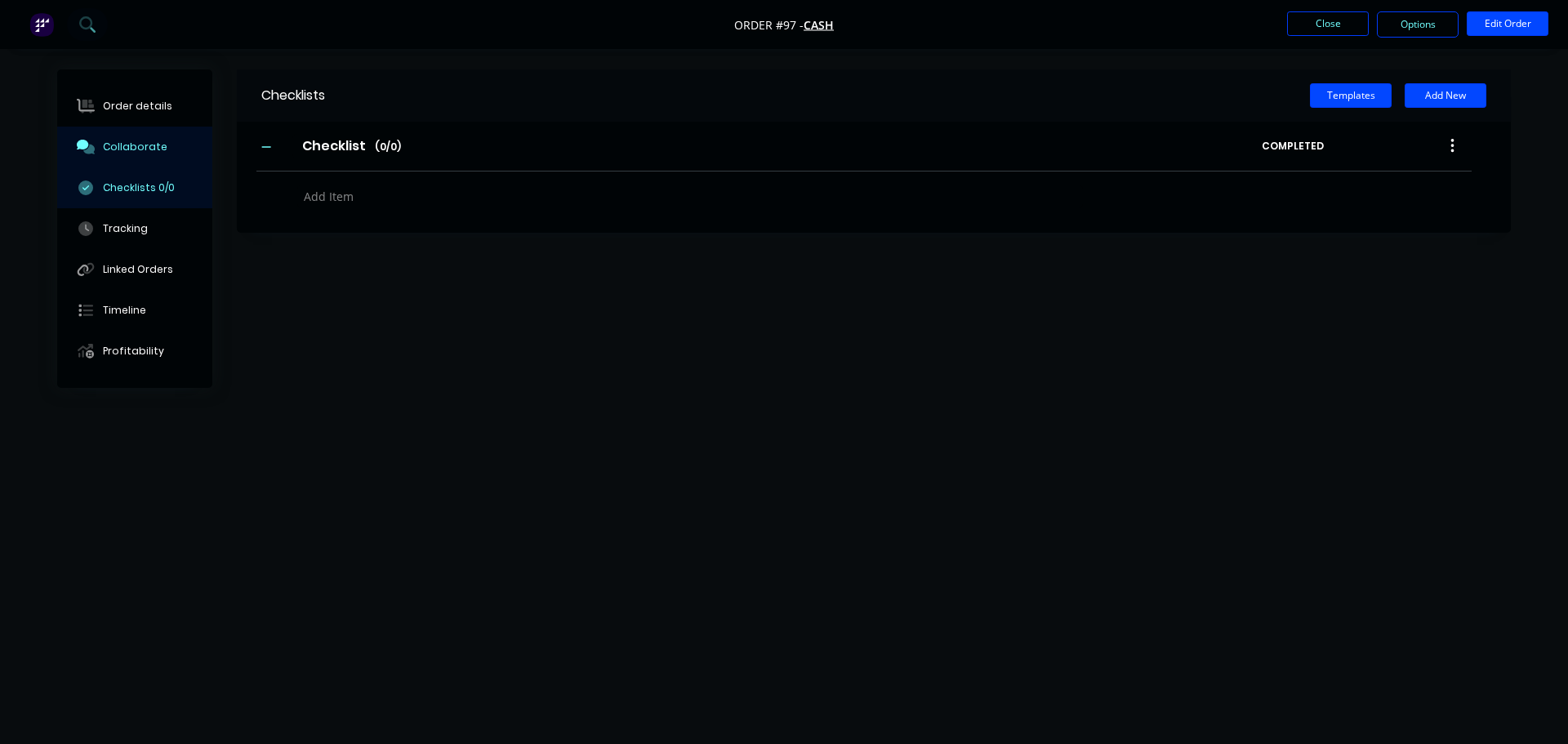
click at [125, 146] on div "Collaborate" at bounding box center [135, 147] width 64 height 14
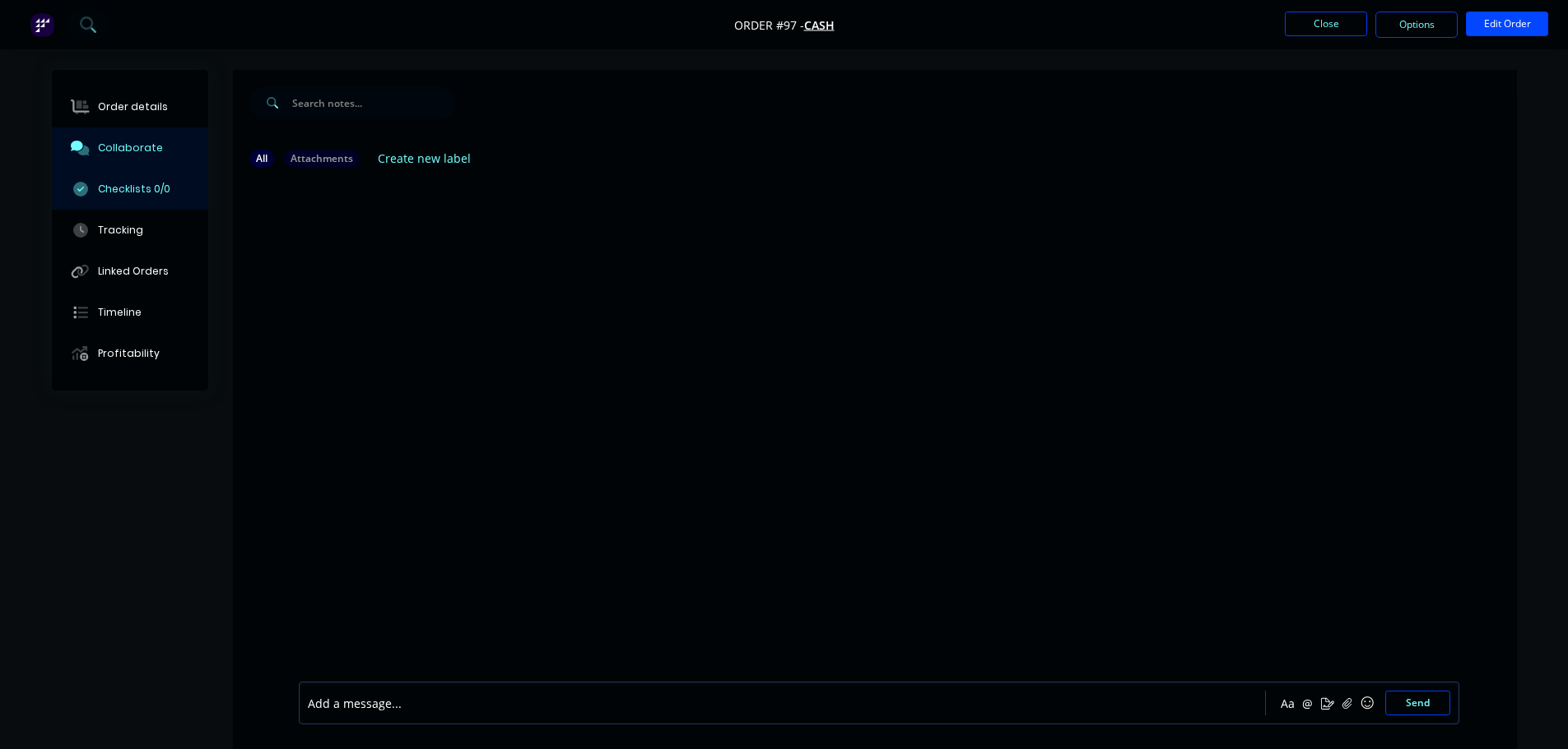
click at [137, 188] on div "Checklists 0/0" at bounding box center [133, 189] width 72 height 14
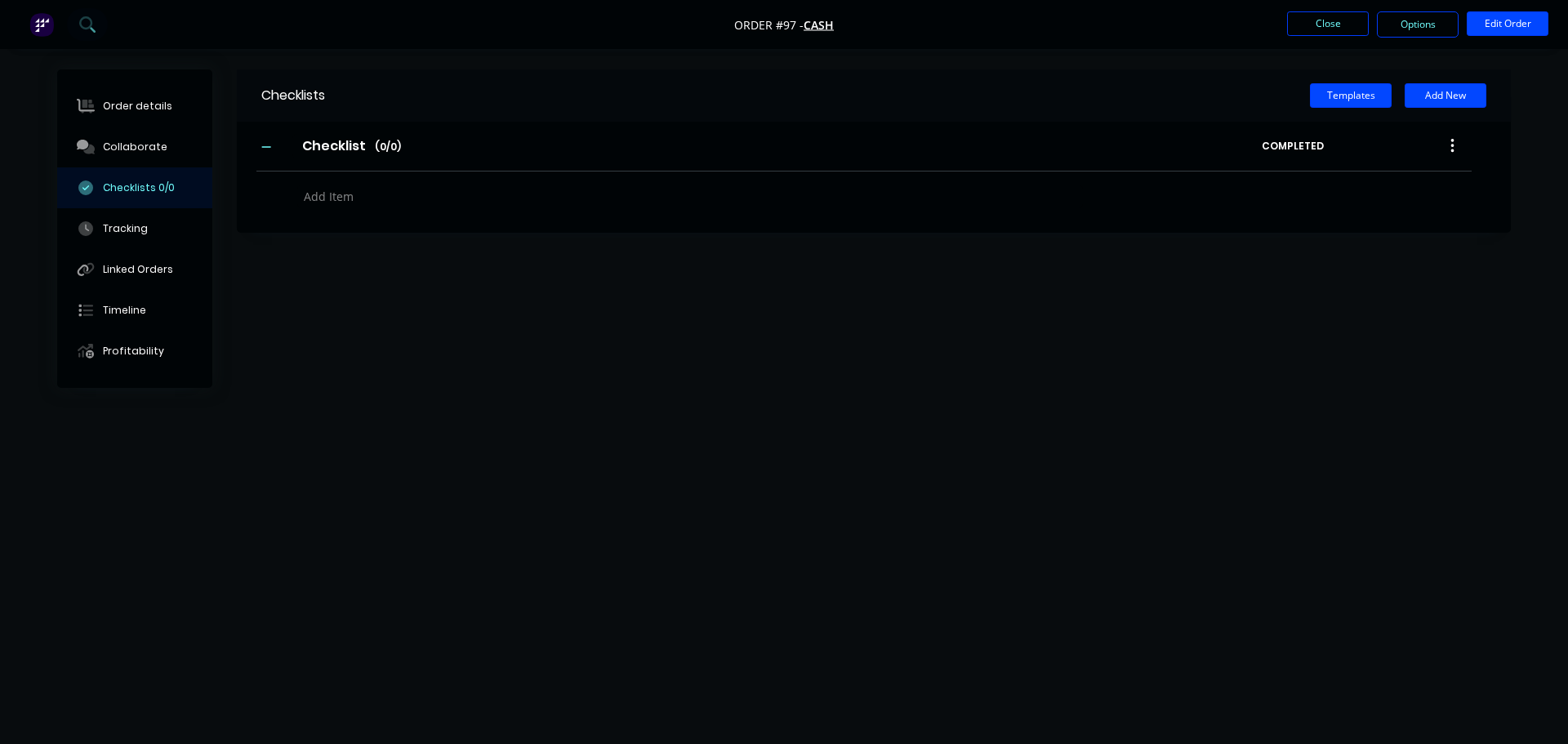
click at [358, 202] on textarea at bounding box center [690, 196] width 786 height 24
type textarea "100 x 3 primes SHS"
click at [341, 147] on input "Checklist" at bounding box center [334, 147] width 82 height 25
drag, startPoint x: 364, startPoint y: 141, endPoint x: 266, endPoint y: 142, distance: 98.0
click at [266, 142] on div "Checklist Checklist Enter Checklist name ( 0 / 0 )" at bounding box center [759, 146] width 1005 height 30
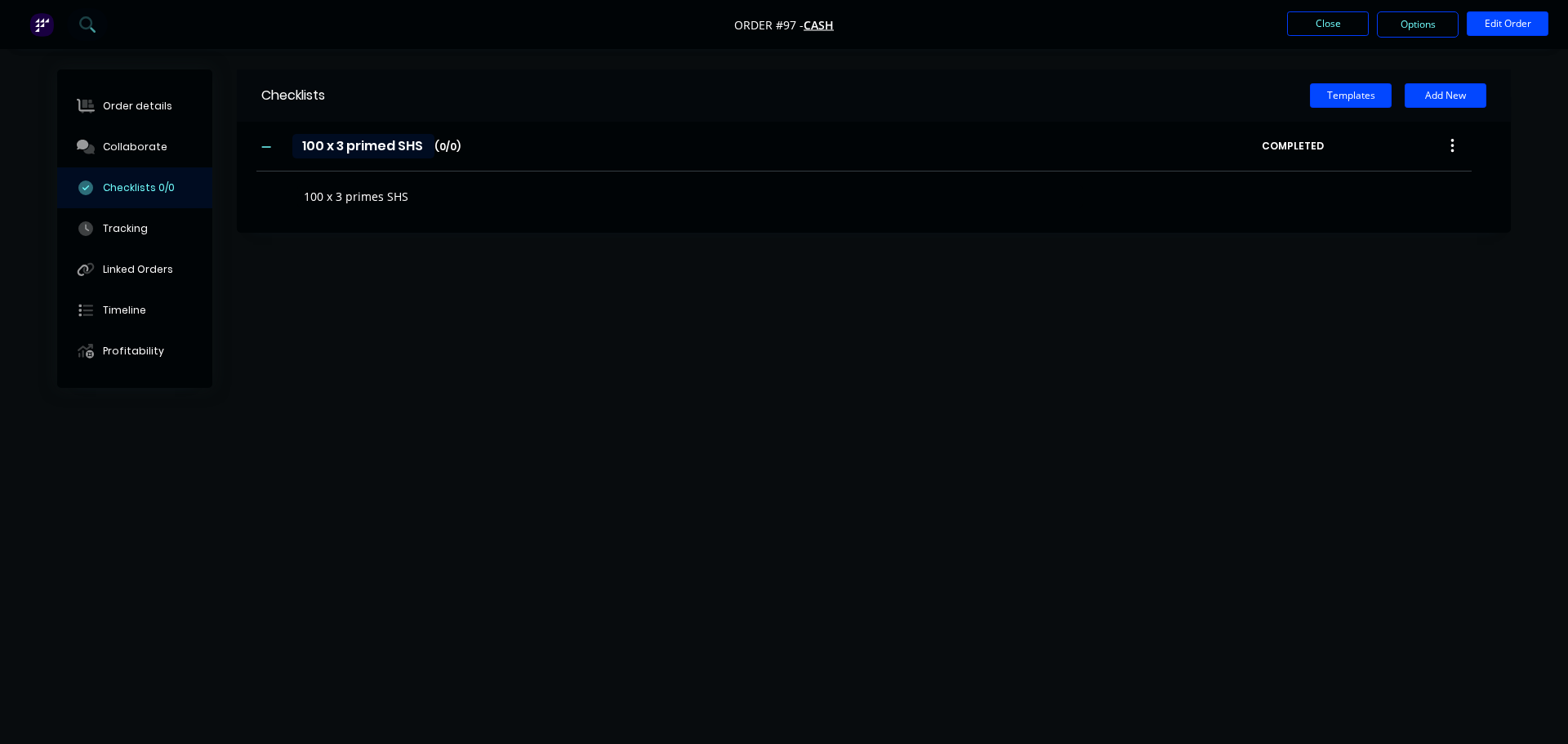
type input "100 x 3 primed SHS"
drag, startPoint x: 470, startPoint y: 179, endPoint x: 457, endPoint y: 192, distance: 18.4
click at [466, 183] on div "100 x 3 primes SHS" at bounding box center [682, 192] width 851 height 42
drag, startPoint x: 435, startPoint y: 198, endPoint x: 276, endPoint y: 202, distance: 159.1
click at [276, 202] on div "100 x 3 primes SHS" at bounding box center [682, 192] width 851 height 42
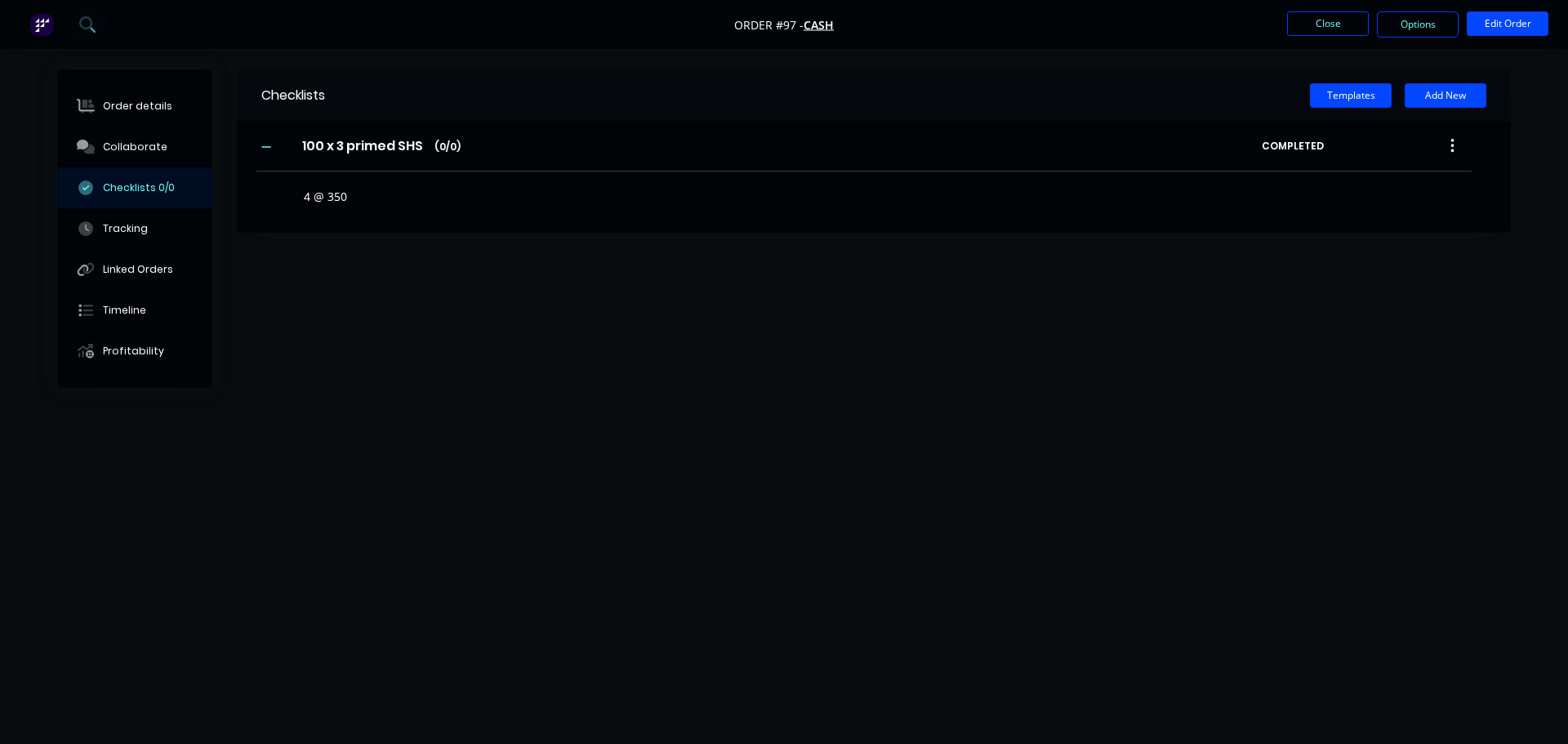
type textarea "4 @ 3500"
type textarea "2 @ 4500 high with 500 @ 90° on one end - see Collab"
click at [692, 375] on div "Checklists Templates Add New 100 x 3 primed SHS 100 x 3 primed SHS Enter Checkl…" at bounding box center [784, 341] width 1454 height 543
drag, startPoint x: 109, startPoint y: 147, endPoint x: 120, endPoint y: 150, distance: 11.4
click at [109, 146] on div "Collaborate" at bounding box center [135, 147] width 64 height 14
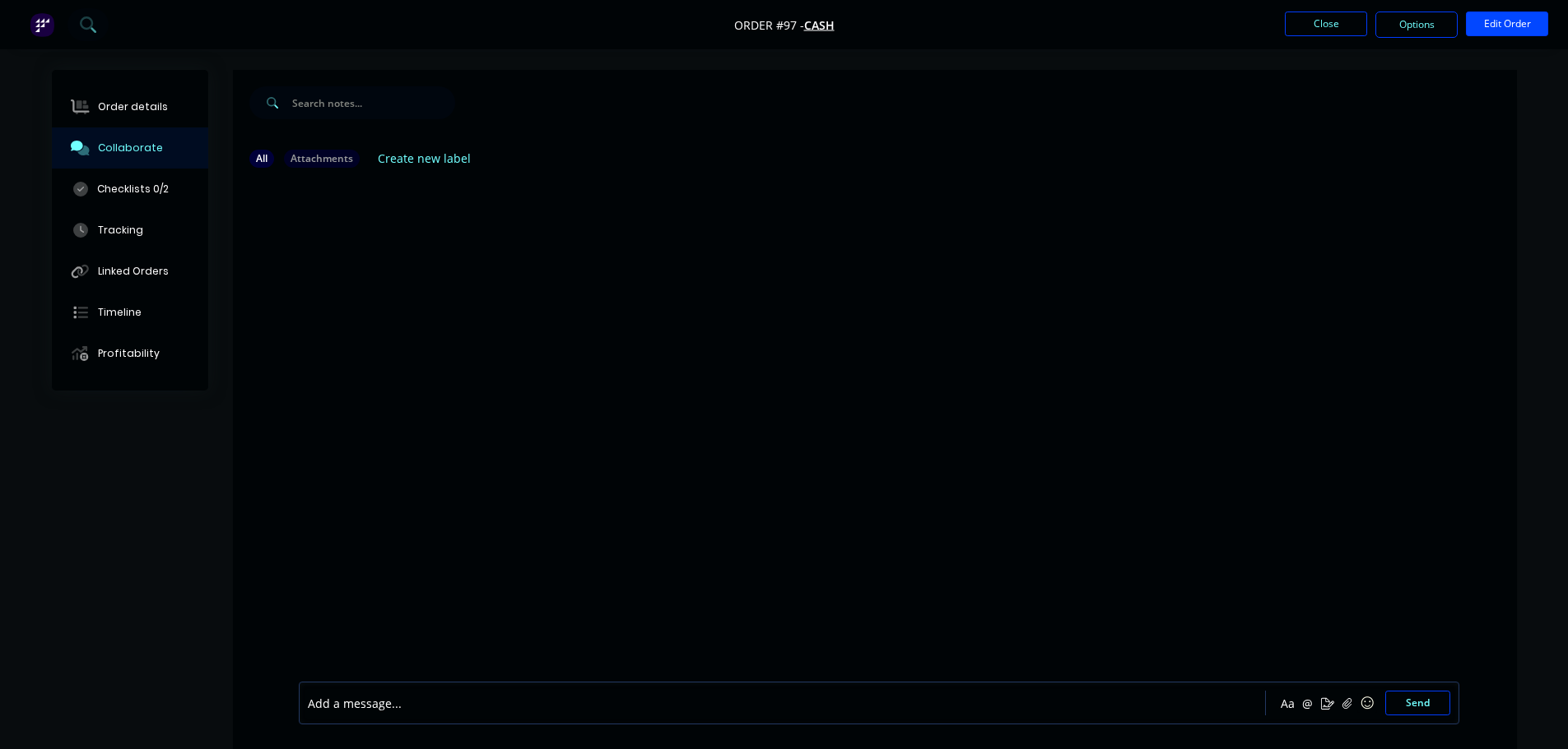
click at [778, 387] on div at bounding box center [875, 432] width 1284 height 501
drag, startPoint x: 389, startPoint y: 237, endPoint x: 246, endPoint y: 252, distance: 143.8
click at [390, 237] on div at bounding box center [875, 432] width 1284 height 501
click at [1420, 709] on button "Send" at bounding box center [1417, 704] width 65 height 25
click at [549, 457] on div "BN You 07:28am [DATE] 1102025 727 AM.png Labels Download Delete" at bounding box center [875, 432] width 1284 height 501
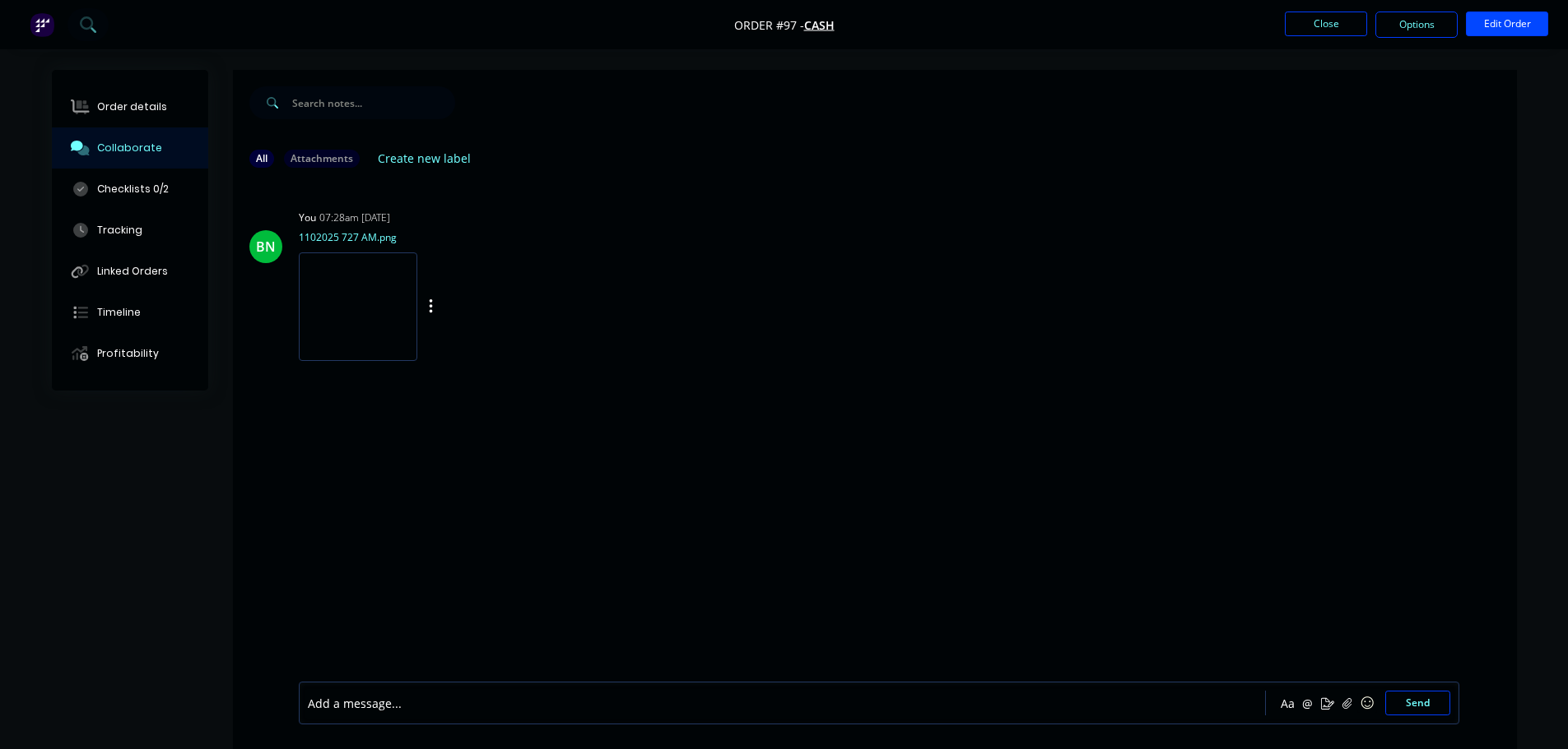
click at [362, 304] on img at bounding box center [358, 307] width 119 height 108
drag, startPoint x: 622, startPoint y: 323, endPoint x: 579, endPoint y: 323, distance: 43.0
click at [623, 324] on div "You 07:28am [DATE] 1102025 727 AM.png Labels Download Delete" at bounding box center [555, 280] width 514 height 148
click at [108, 188] on div "Checklists 0/2" at bounding box center [133, 189] width 71 height 14
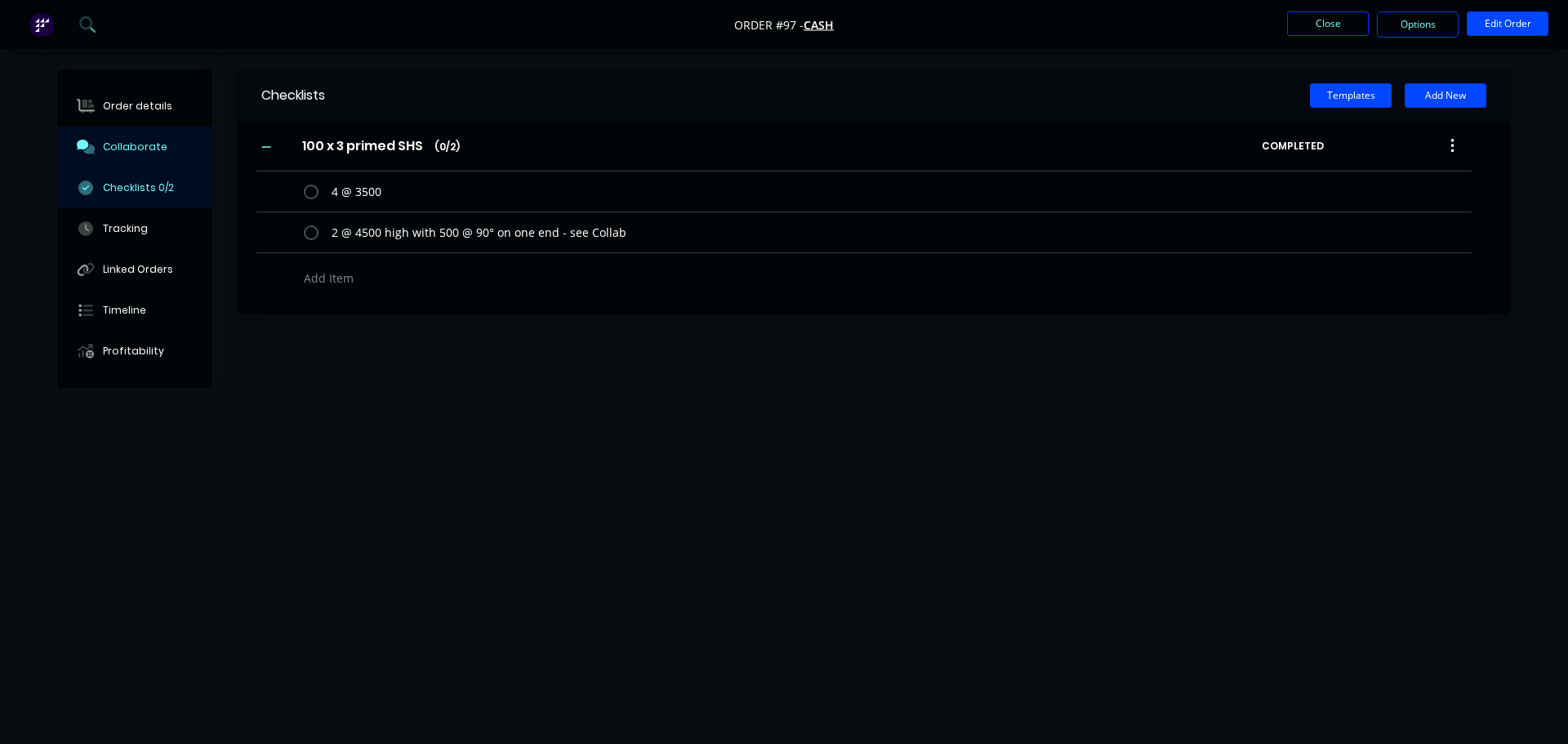
click at [114, 133] on button "Collaborate" at bounding box center [135, 147] width 155 height 41
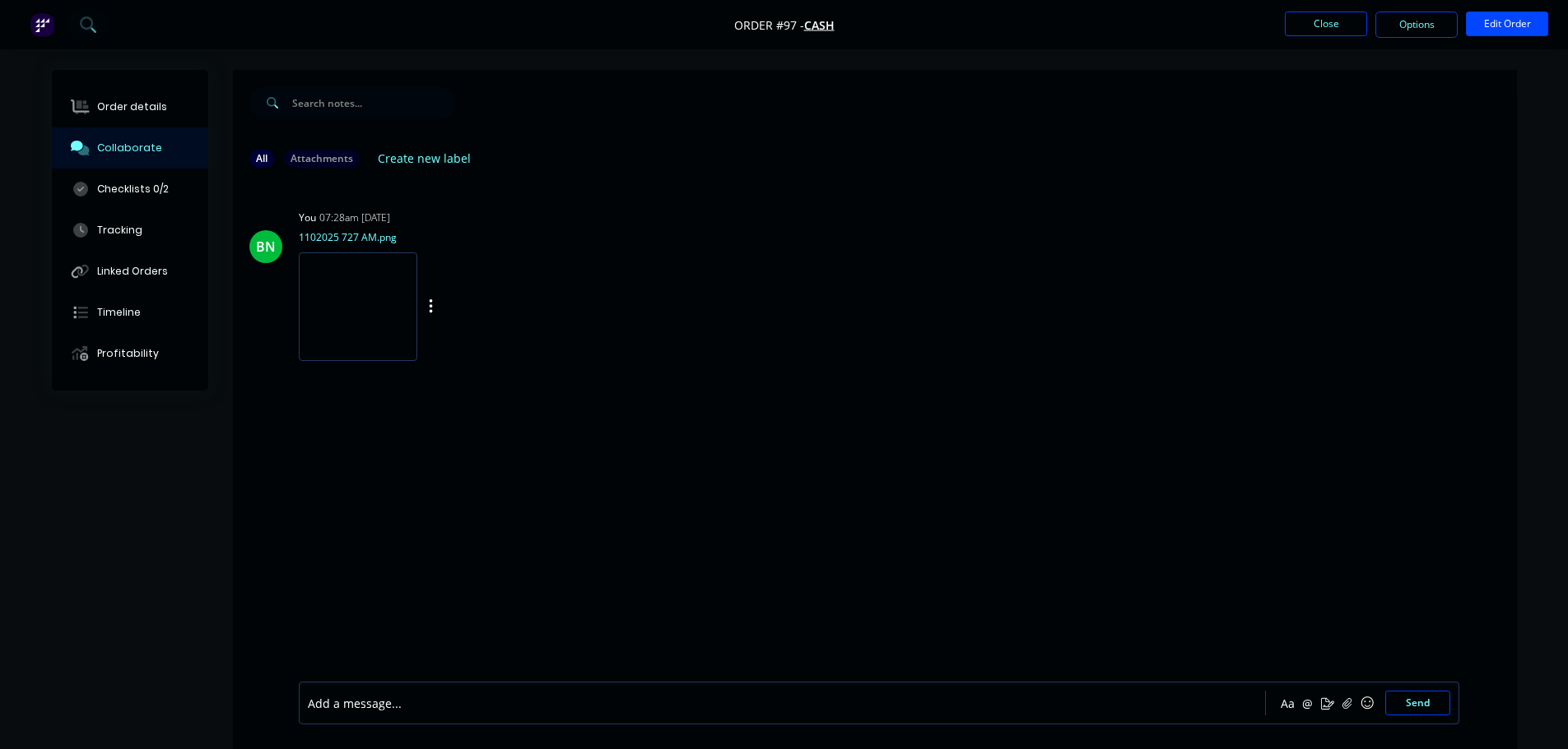
click at [367, 283] on img at bounding box center [358, 307] width 119 height 108
click at [1354, 28] on button "Close" at bounding box center [1325, 24] width 82 height 25
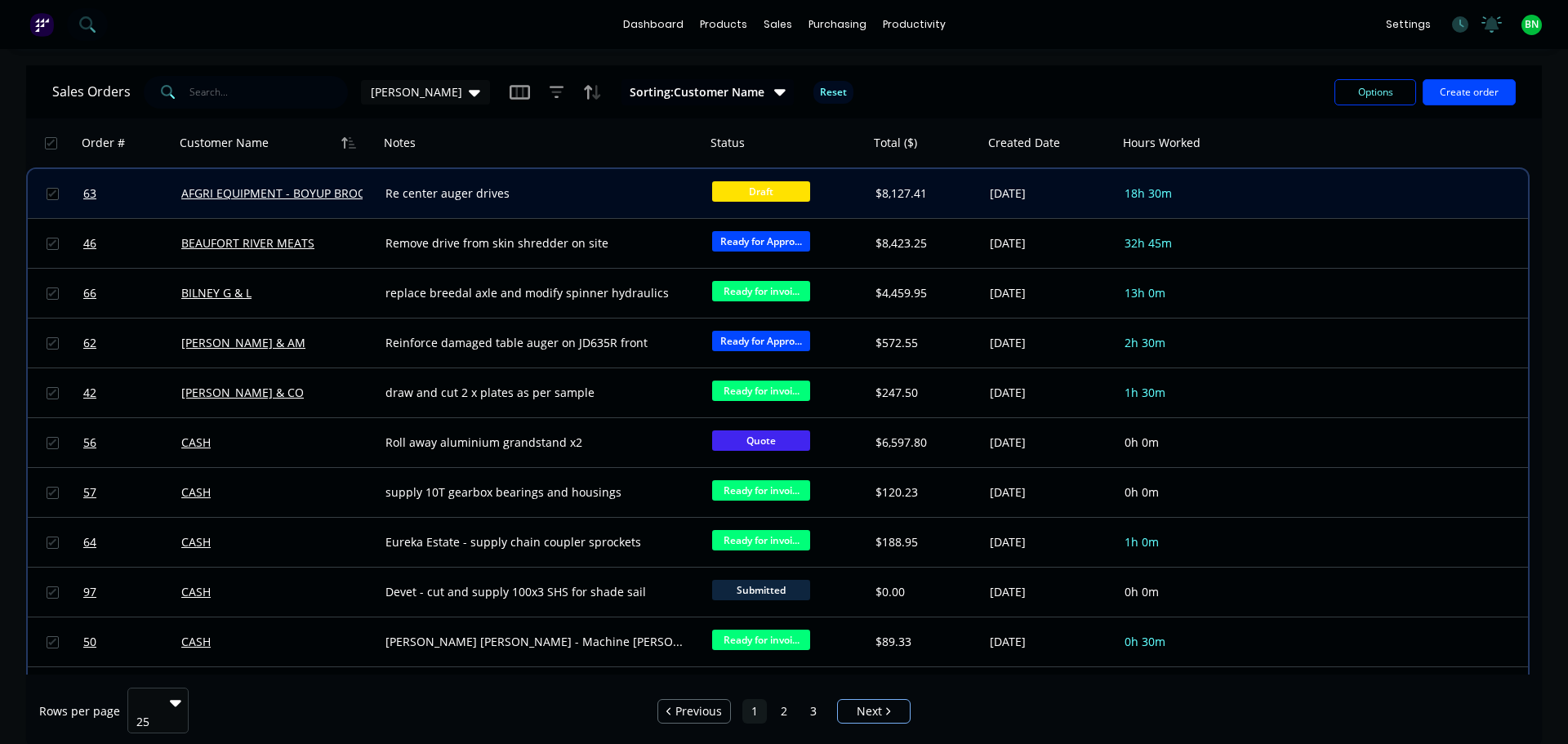
click at [661, 191] on div "Re center auger drives" at bounding box center [534, 193] width 298 height 16
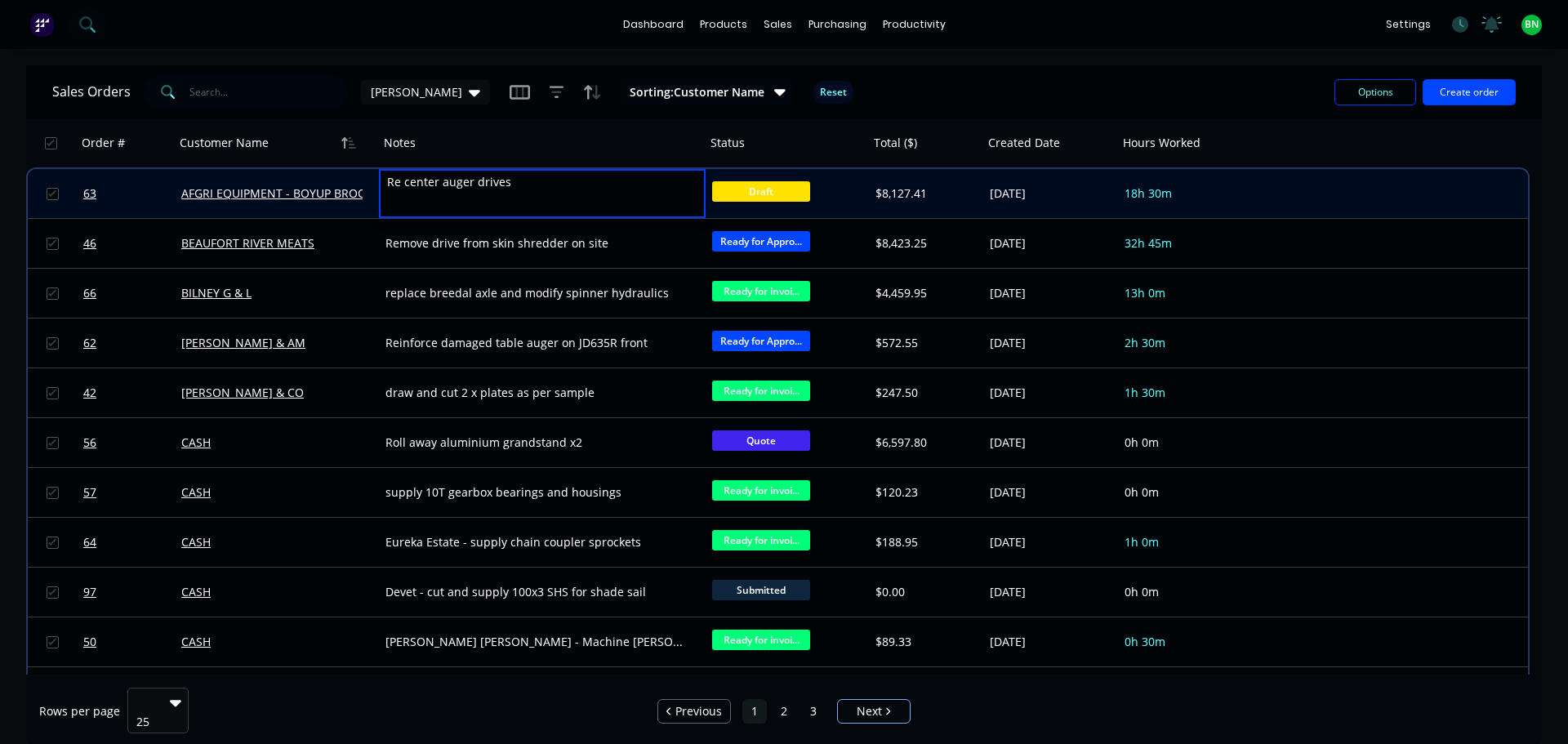
click at [936, 89] on div "Sales Orders [PERSON_NAME] Sorting: Customer Name Reset" at bounding box center [687, 92] width 1269 height 40
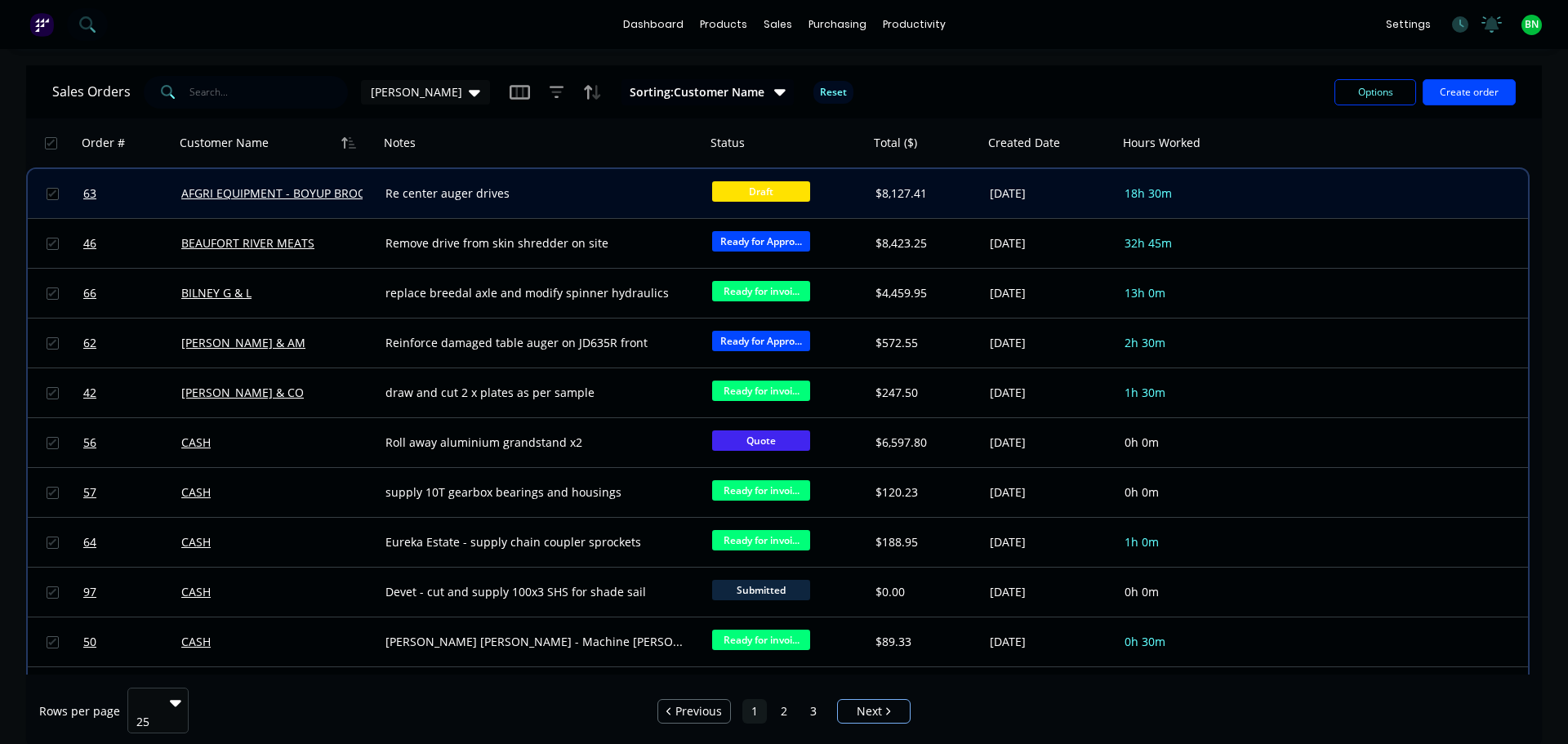
click at [750, 201] on span "Draft" at bounding box center [761, 191] width 98 height 20
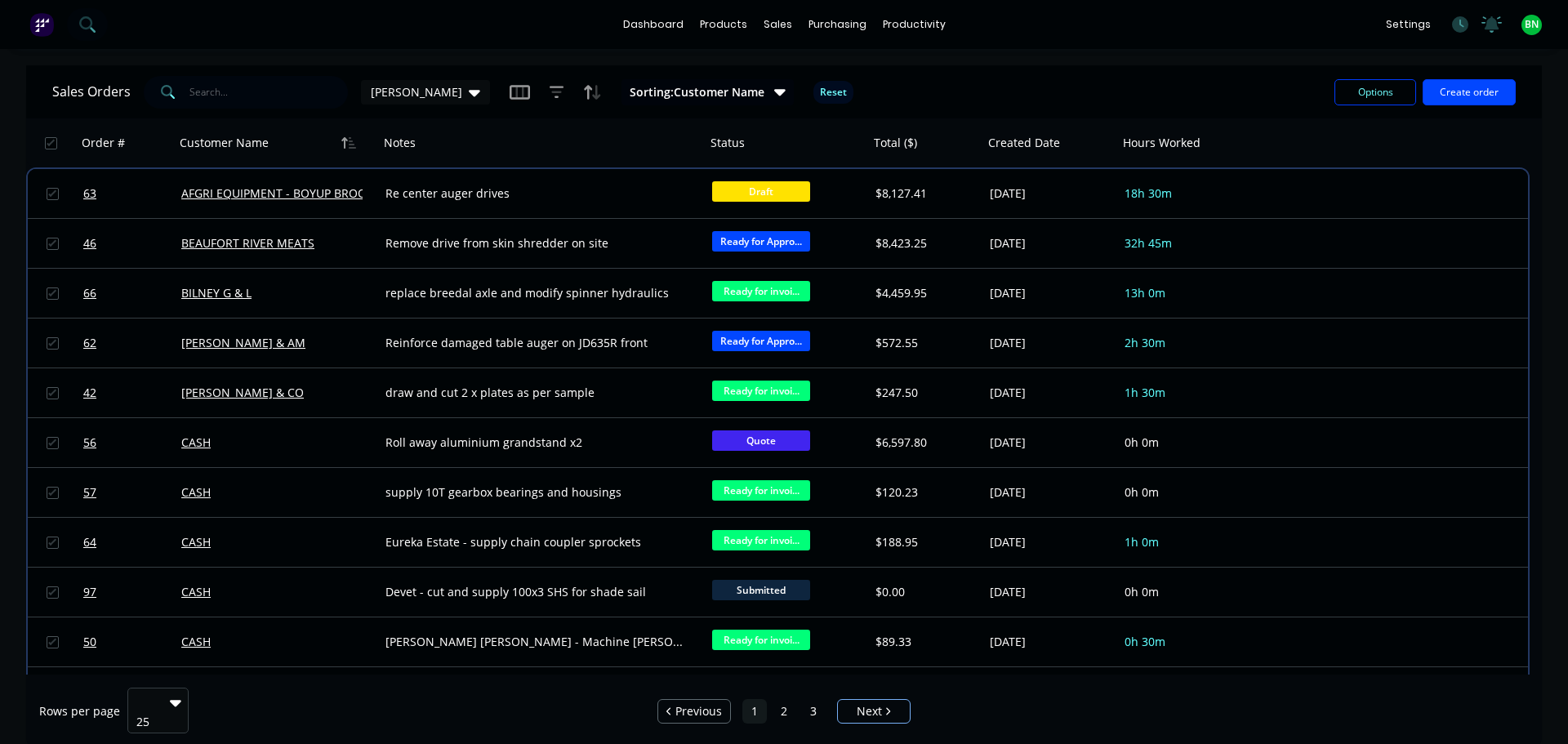
click at [581, 198] on div "Re center auger drives" at bounding box center [534, 193] width 298 height 16
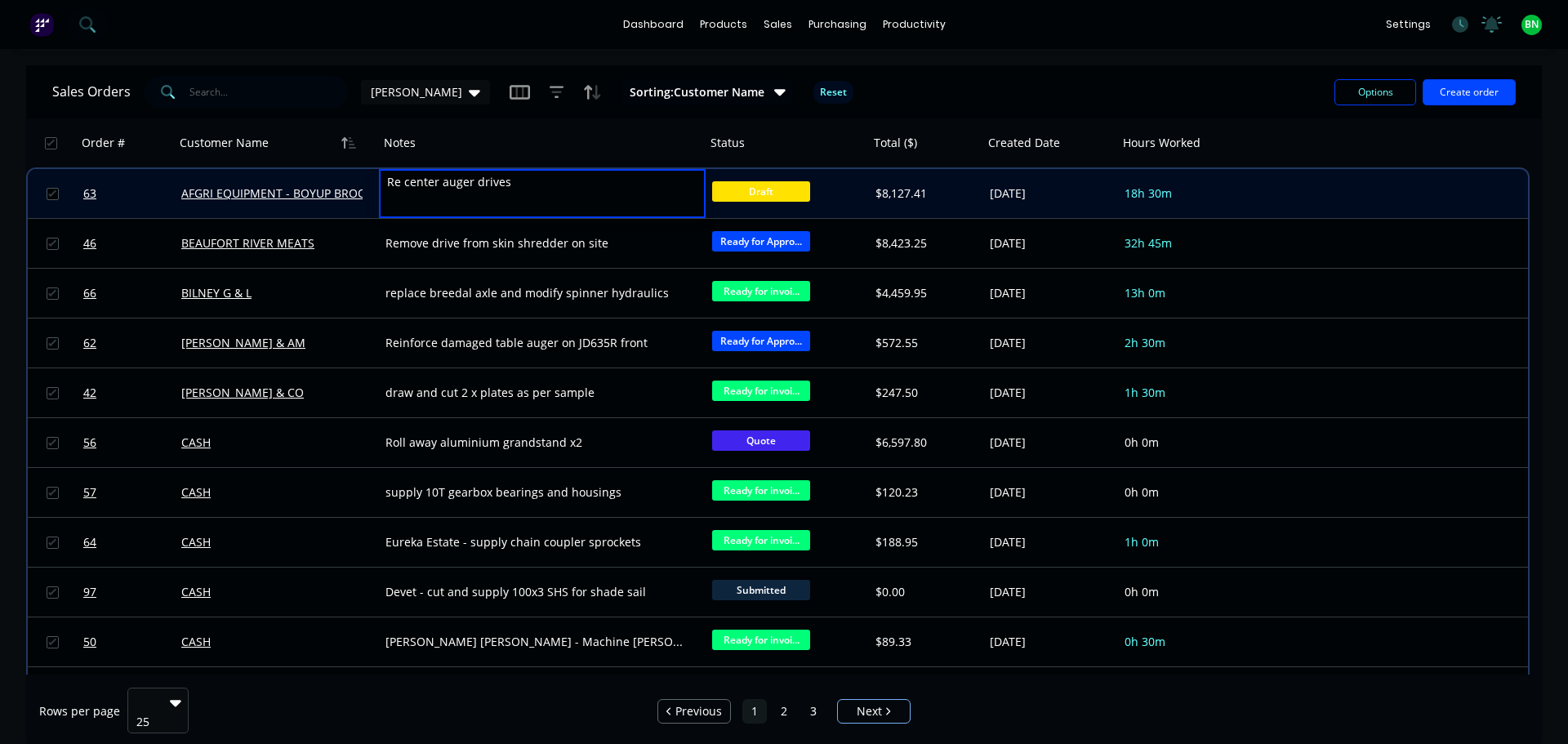
click at [348, 216] on div "AFGRI EQUIPMENT - BOYUP BROOK" at bounding box center [277, 193] width 204 height 49
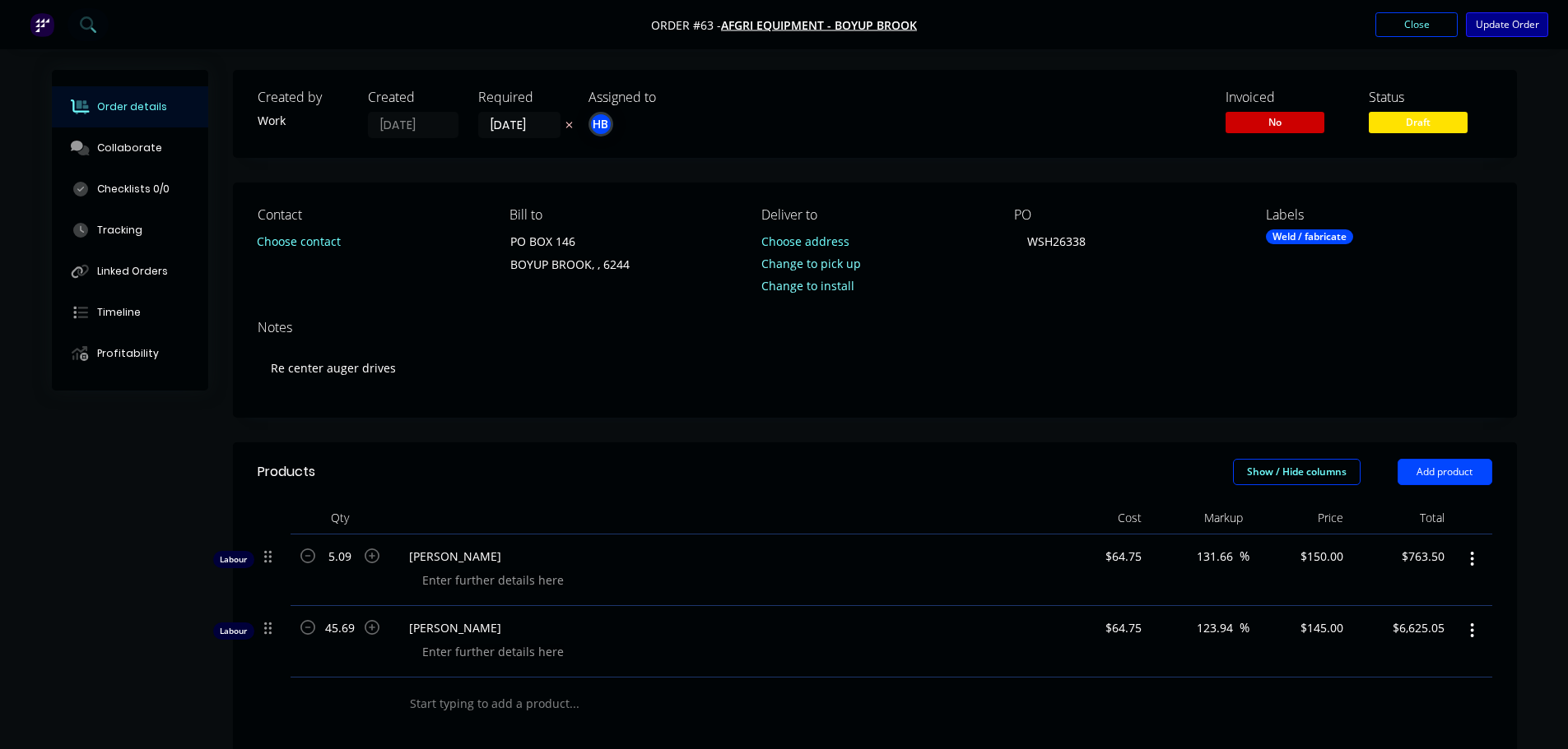
click at [1518, 24] on button "Update Order" at bounding box center [1506, 25] width 82 height 25
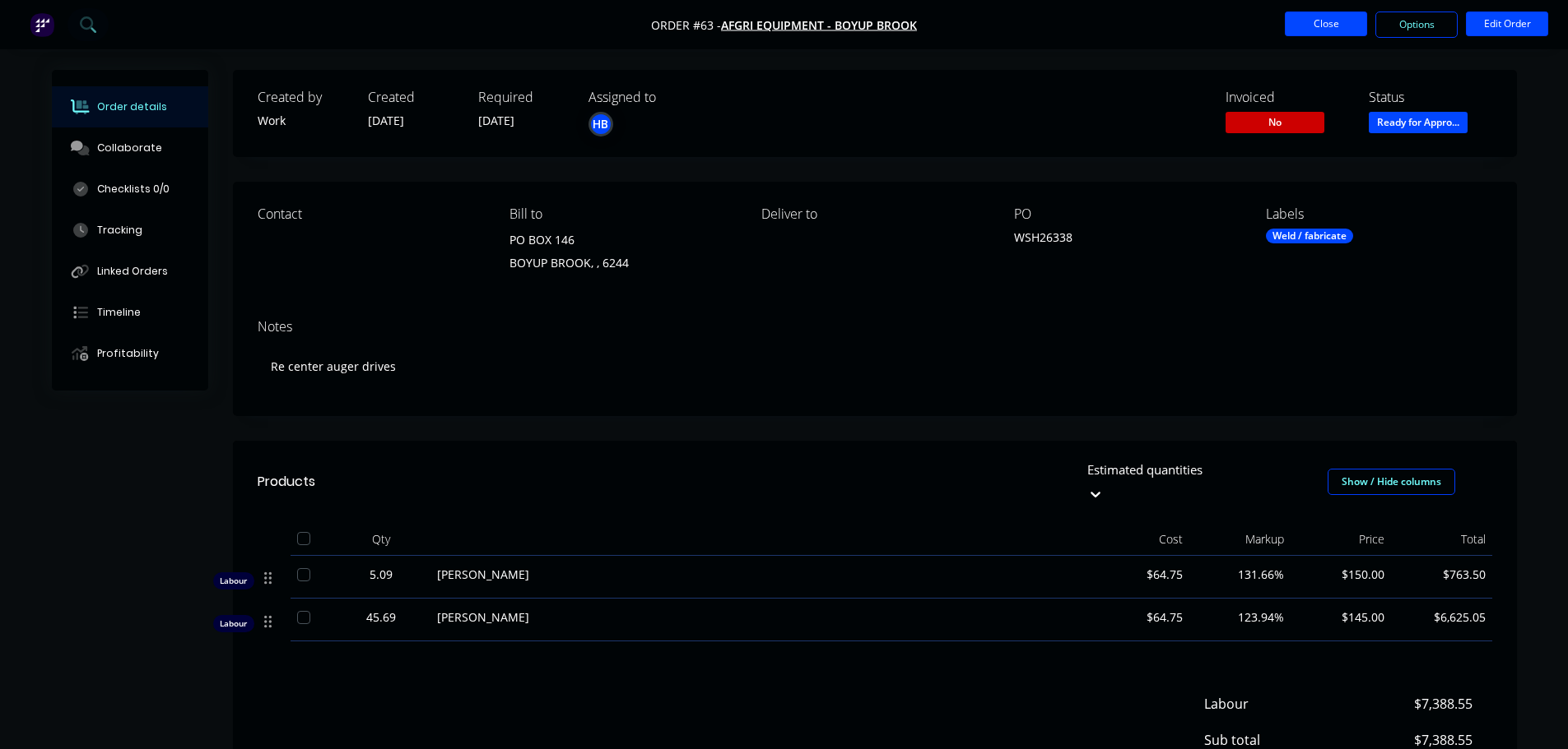
click at [1296, 25] on button "Close" at bounding box center [1325, 24] width 82 height 25
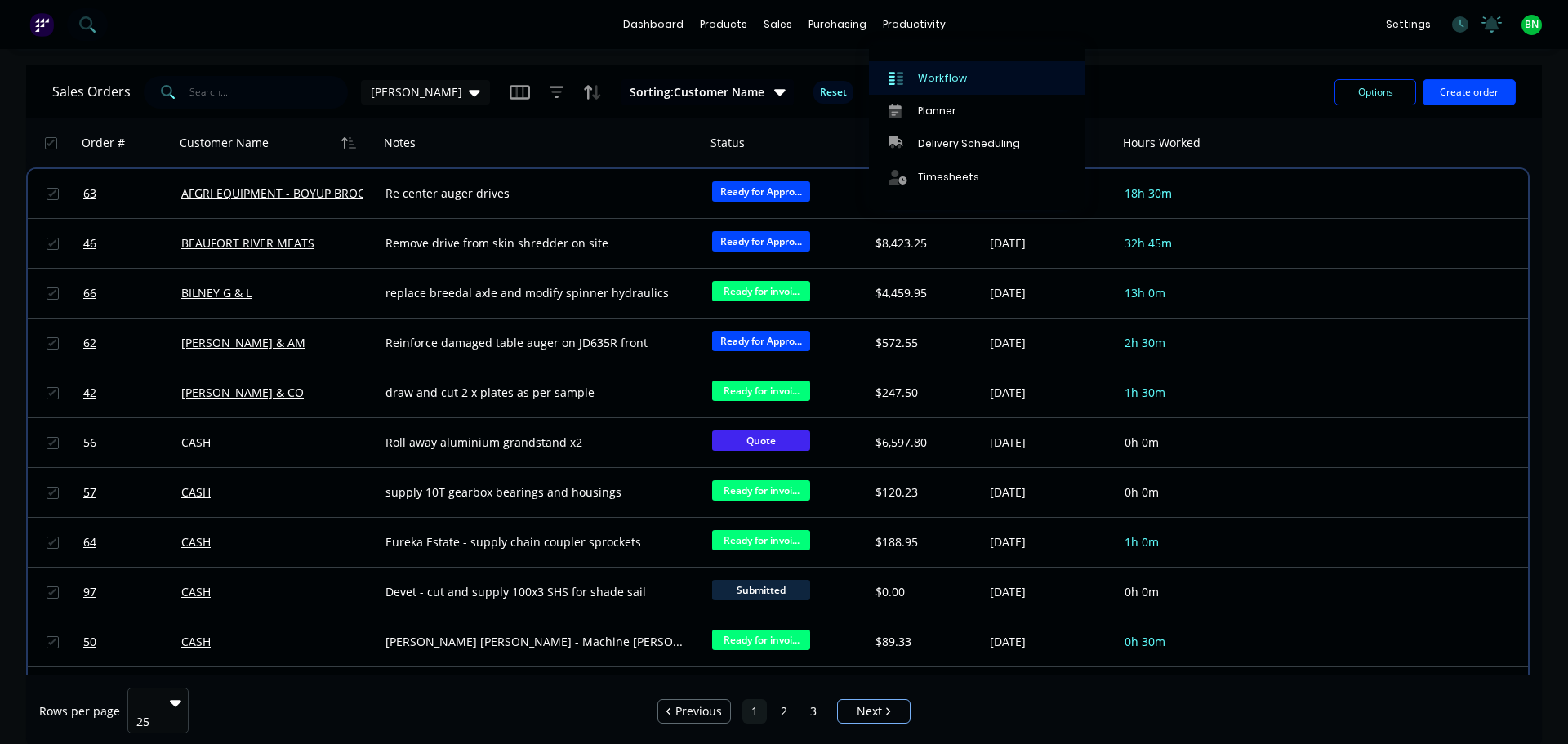
click at [929, 80] on div "Workflow" at bounding box center [942, 78] width 49 height 14
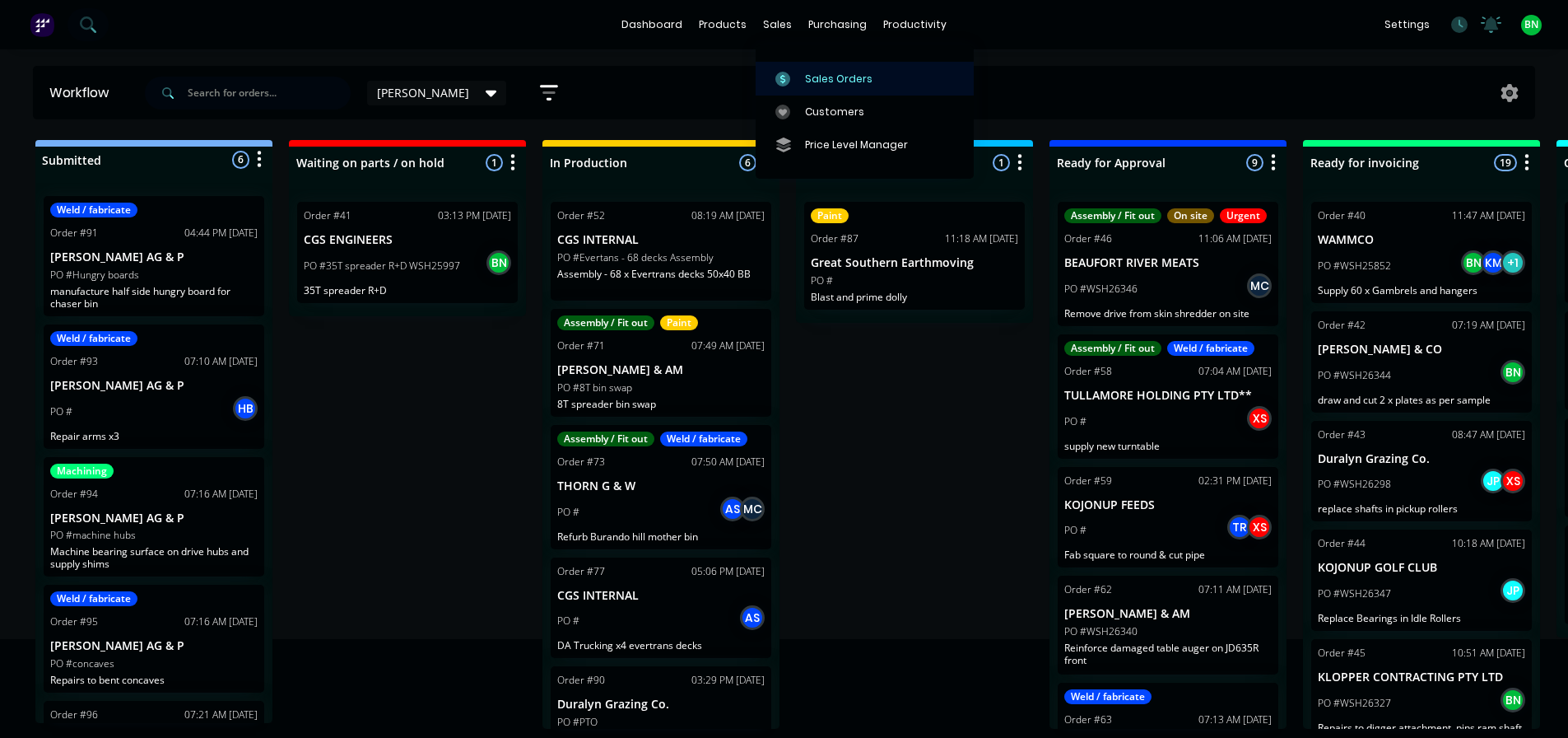
click at [805, 75] on div "Sales Orders" at bounding box center [839, 78] width 68 height 14
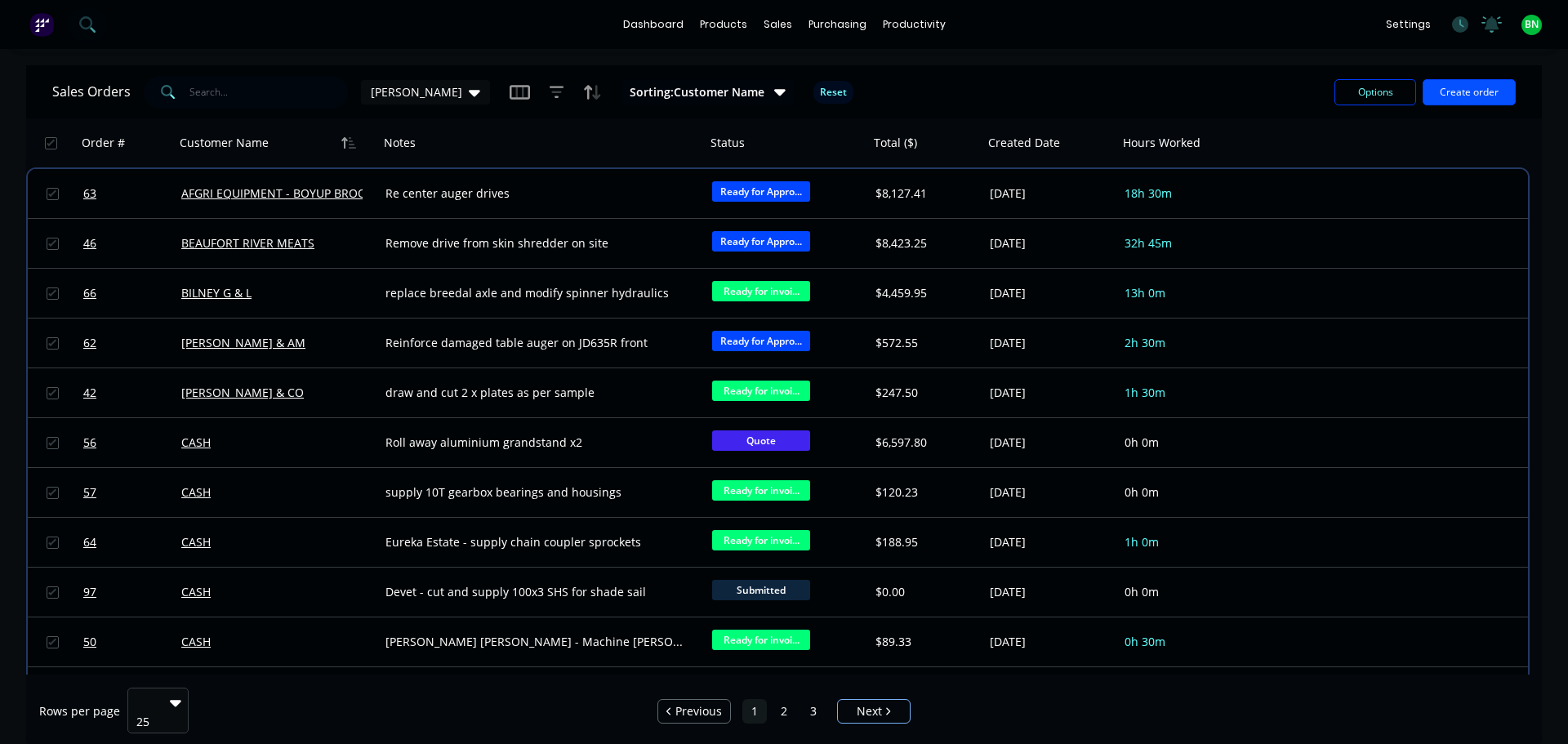
click at [1460, 99] on button "Create order" at bounding box center [1469, 92] width 93 height 26
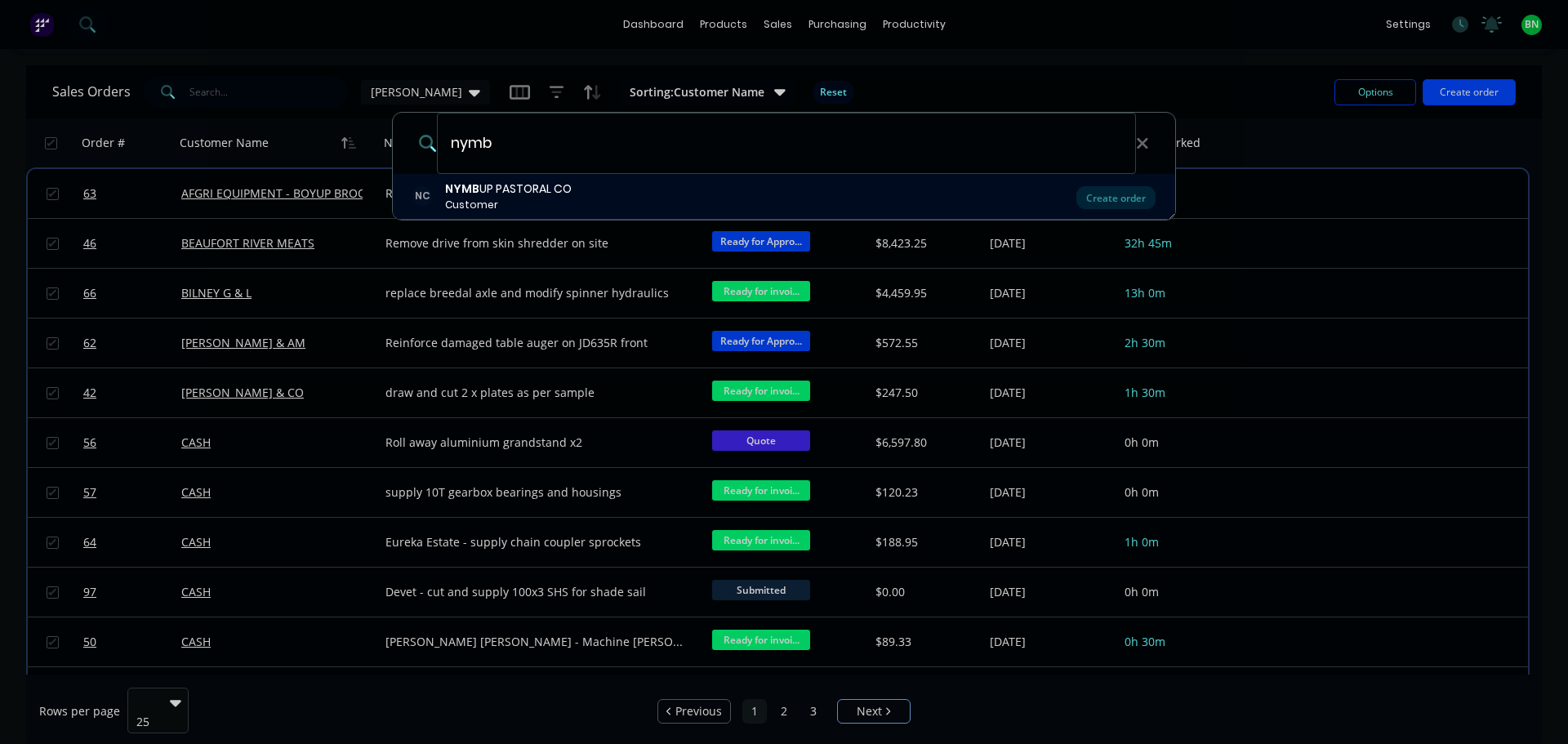
type input "nymb"
click at [530, 196] on div "NYMB UP PASTORAL CO" at bounding box center [508, 190] width 126 height 17
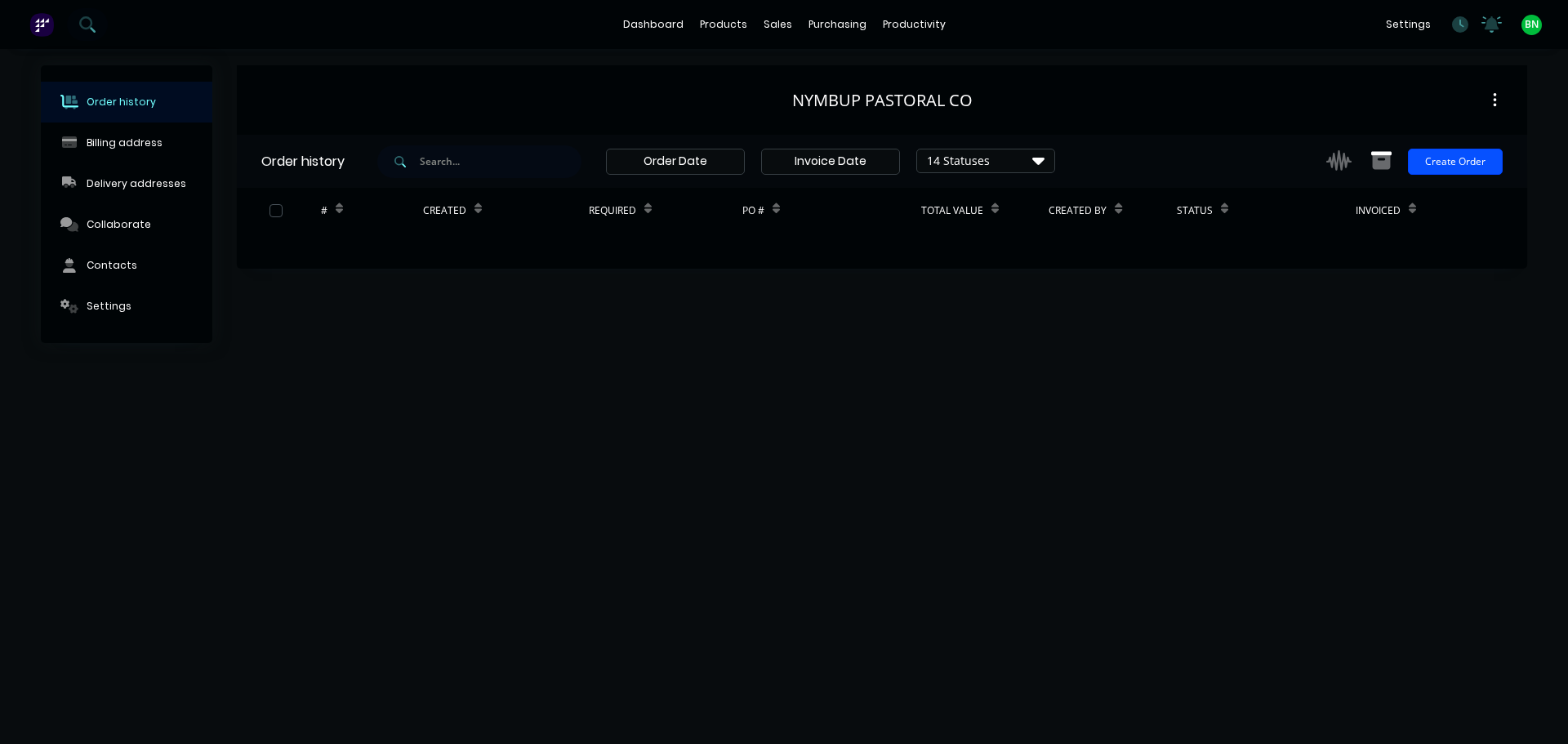
click at [1460, 165] on button "Create Order" at bounding box center [1455, 161] width 95 height 26
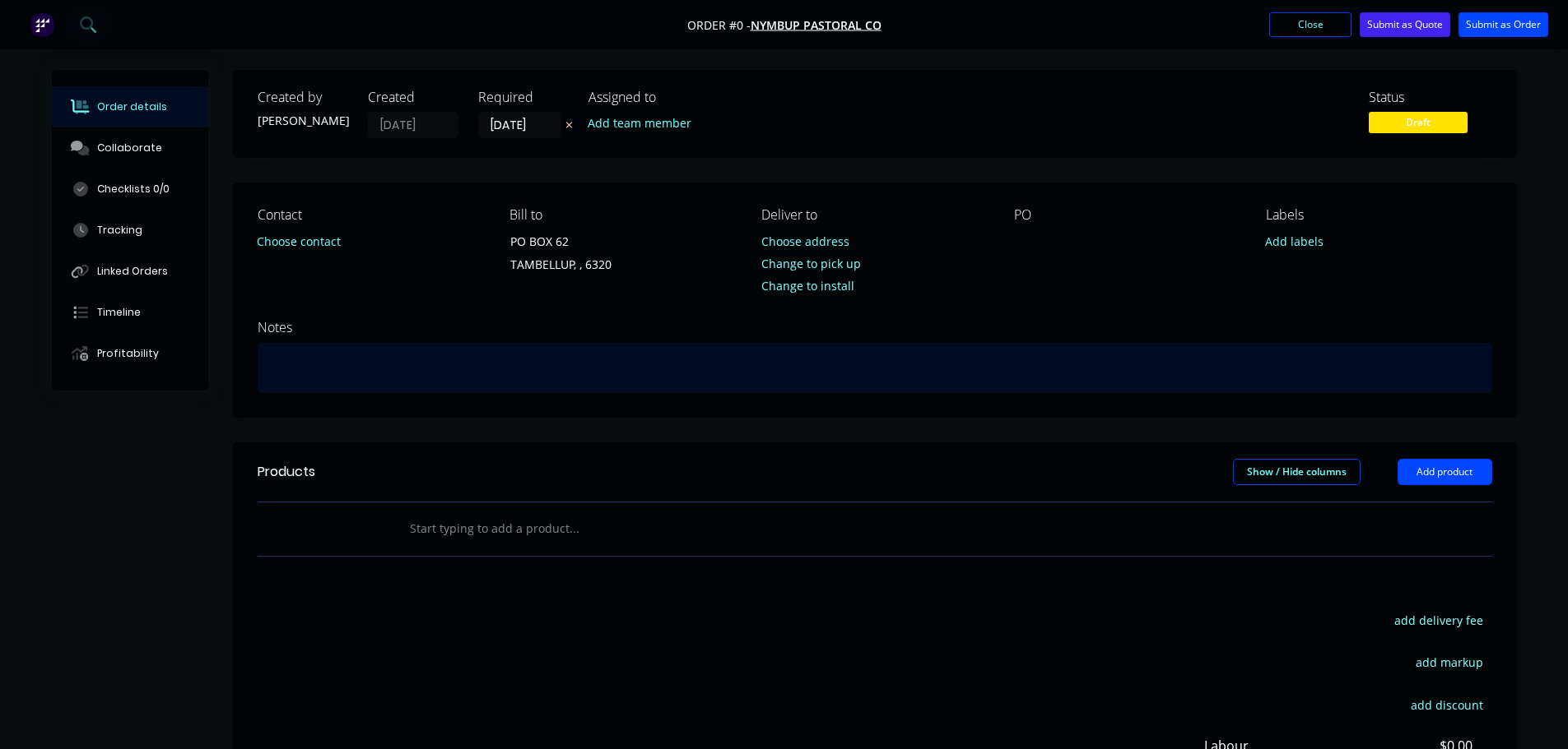
click at [338, 367] on div at bounding box center [875, 368] width 1234 height 50
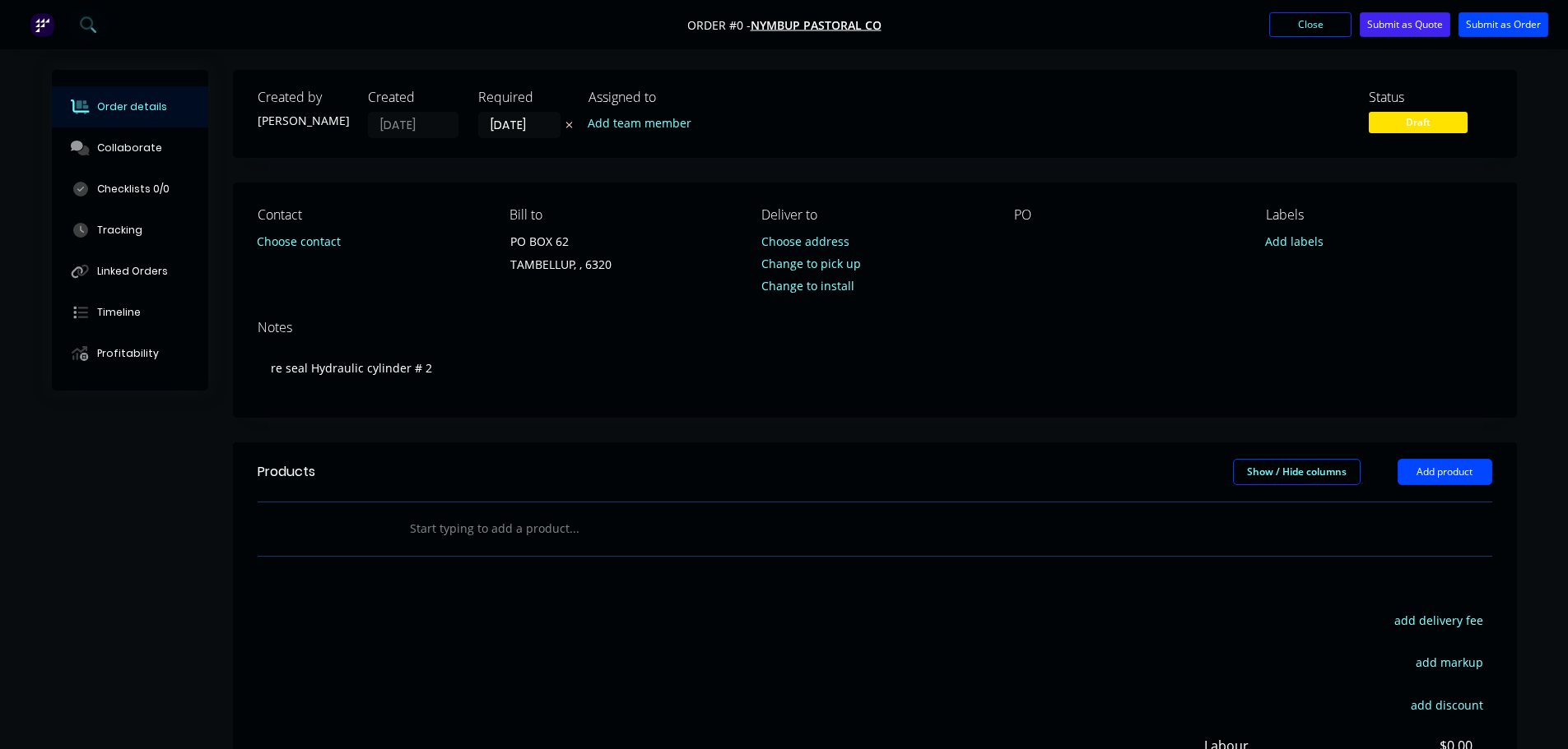
click at [1068, 264] on div "Order details Collaborate Checklists 0/0 Tracking Linked Orders Timeline Profit…" at bounding box center [784, 523] width 1498 height 906
click at [1035, 255] on div "PO" at bounding box center [1126, 245] width 226 height 75
click at [1024, 244] on div at bounding box center [1026, 241] width 26 height 24
click at [1506, 18] on button "Submit as Order" at bounding box center [1502, 25] width 90 height 25
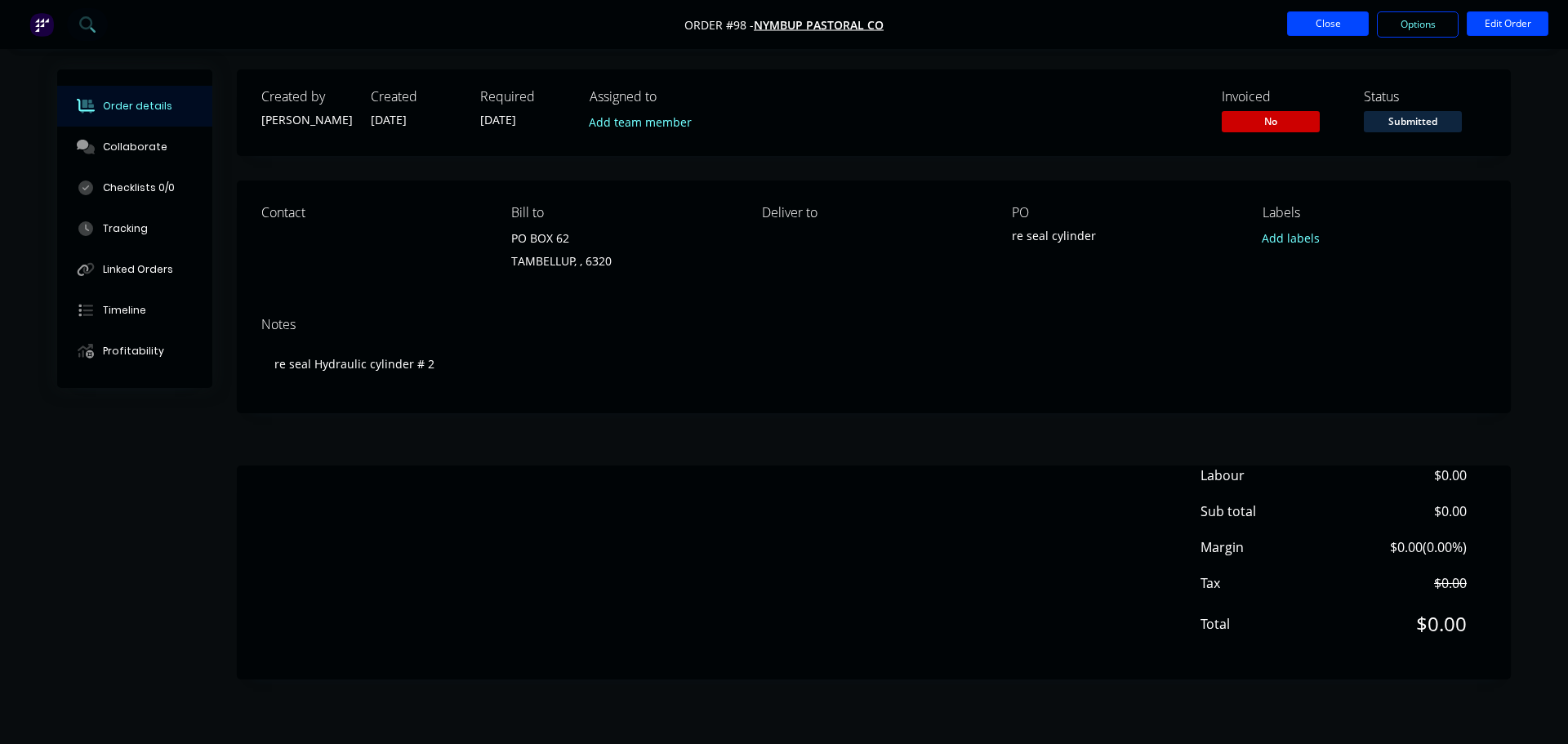
click at [1335, 19] on button "Close" at bounding box center [1328, 24] width 81 height 25
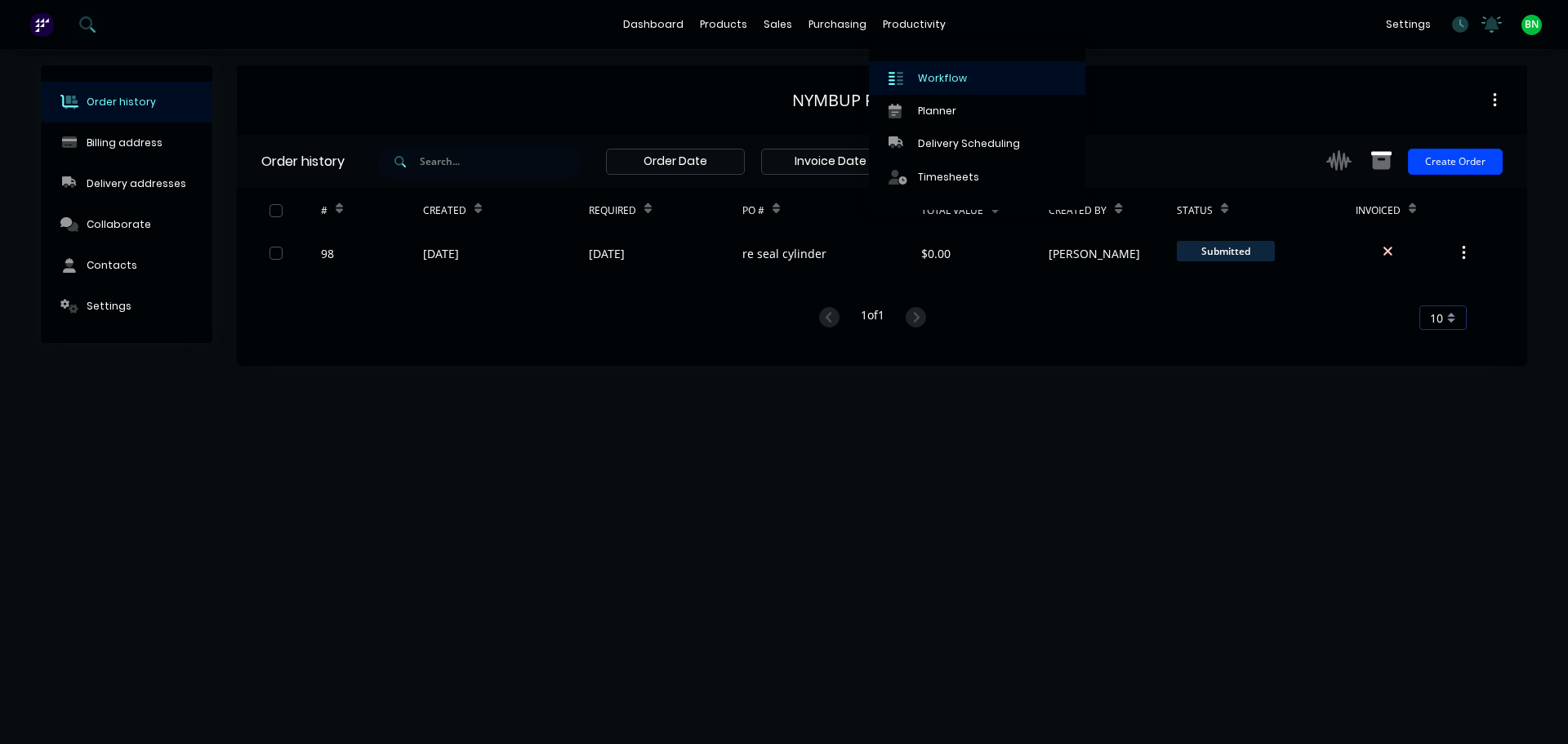
click at [938, 77] on div "Workflow" at bounding box center [942, 78] width 49 height 14
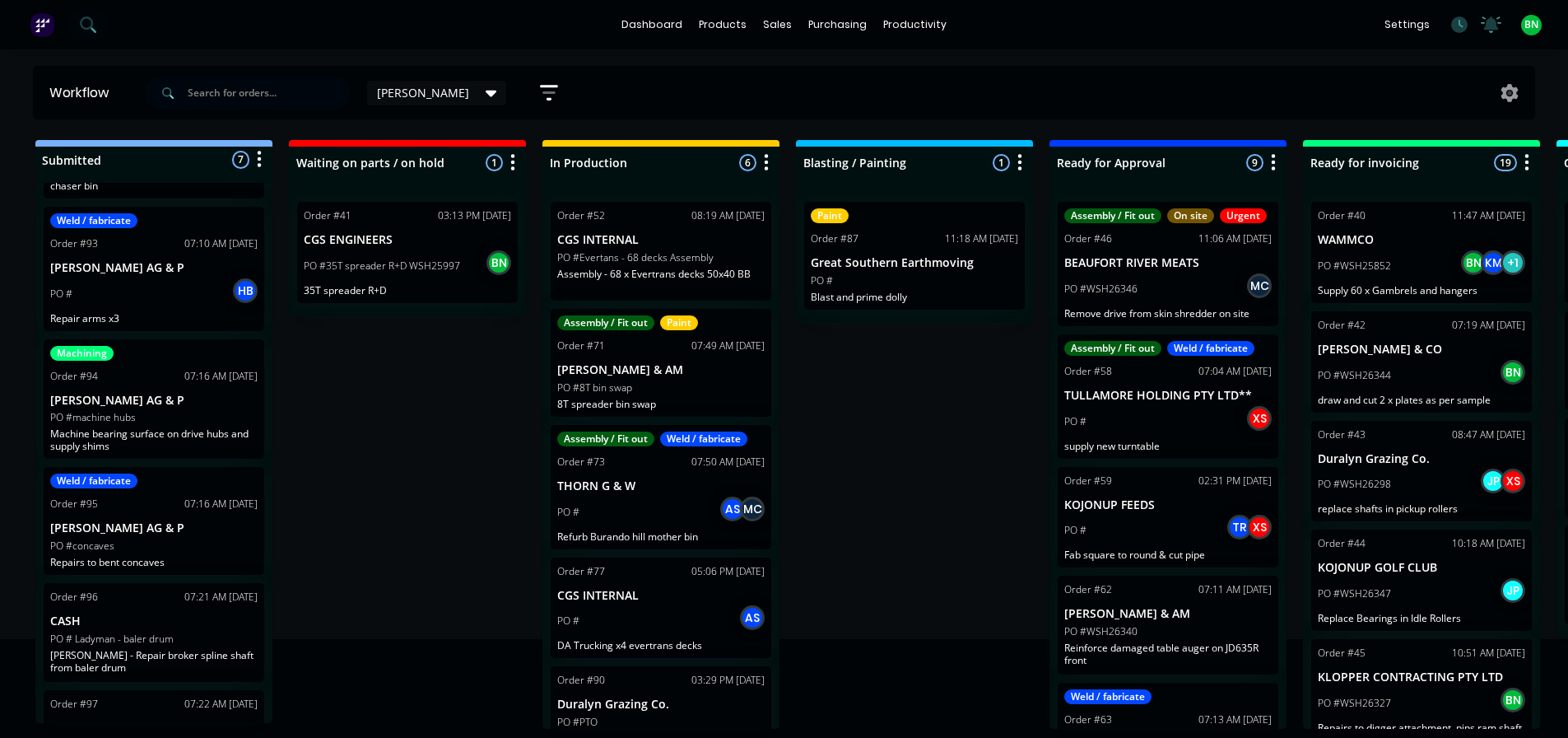
scroll to position [44, 0]
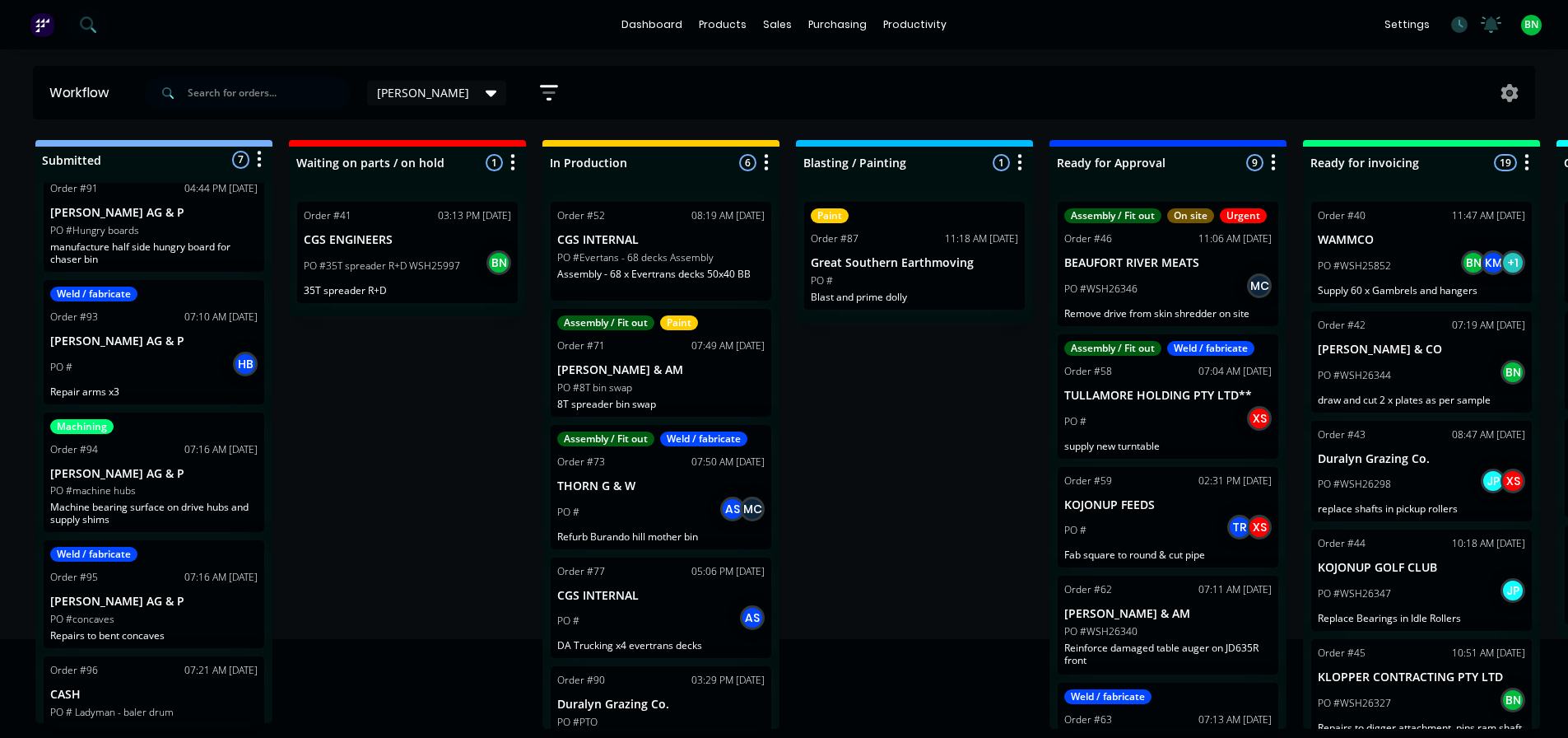
click at [396, 463] on div "Submitted 7 Status colour #273444 hex #273444 Save Cancel Summaries Total order…" at bounding box center [1121, 434] width 2267 height 588
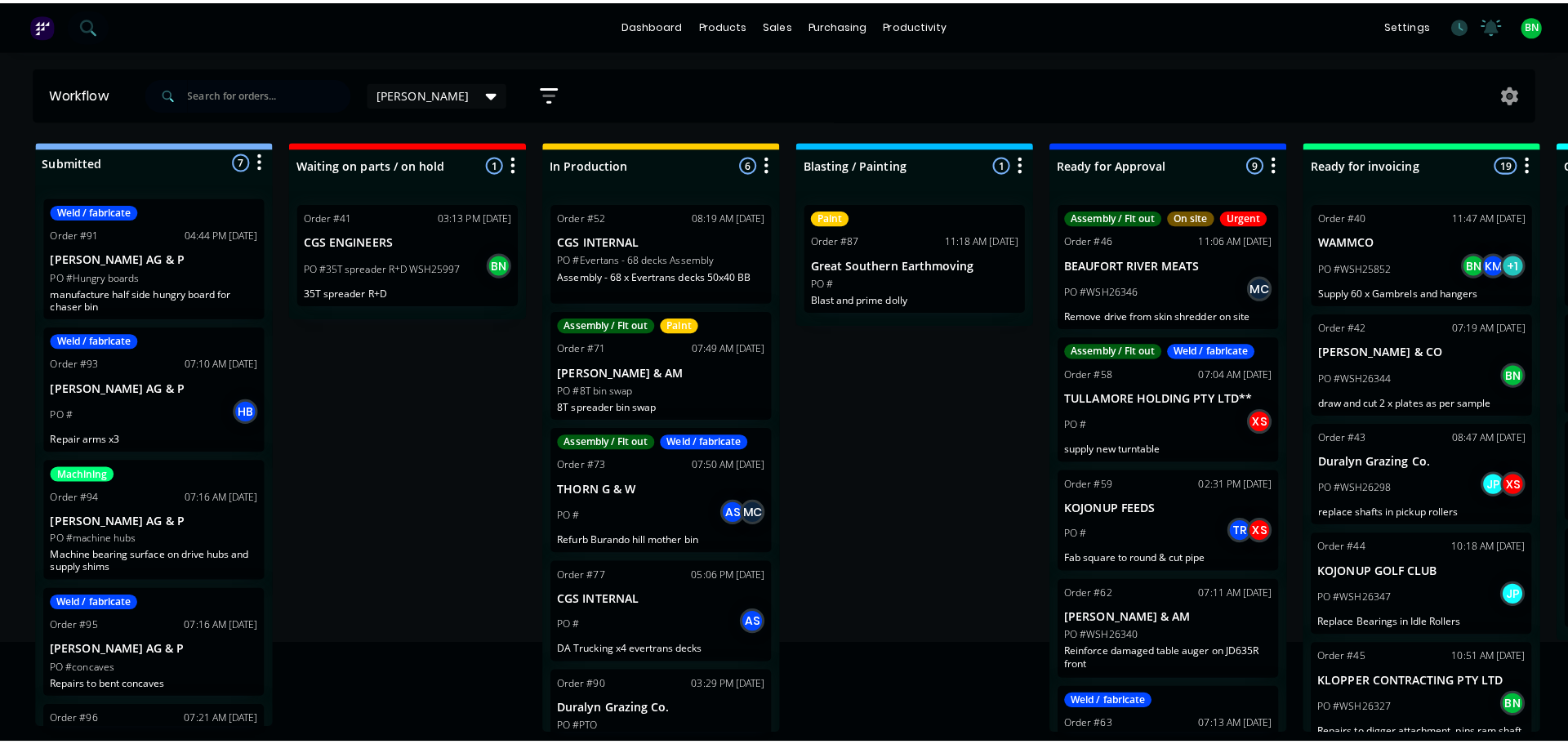
scroll to position [0, 0]
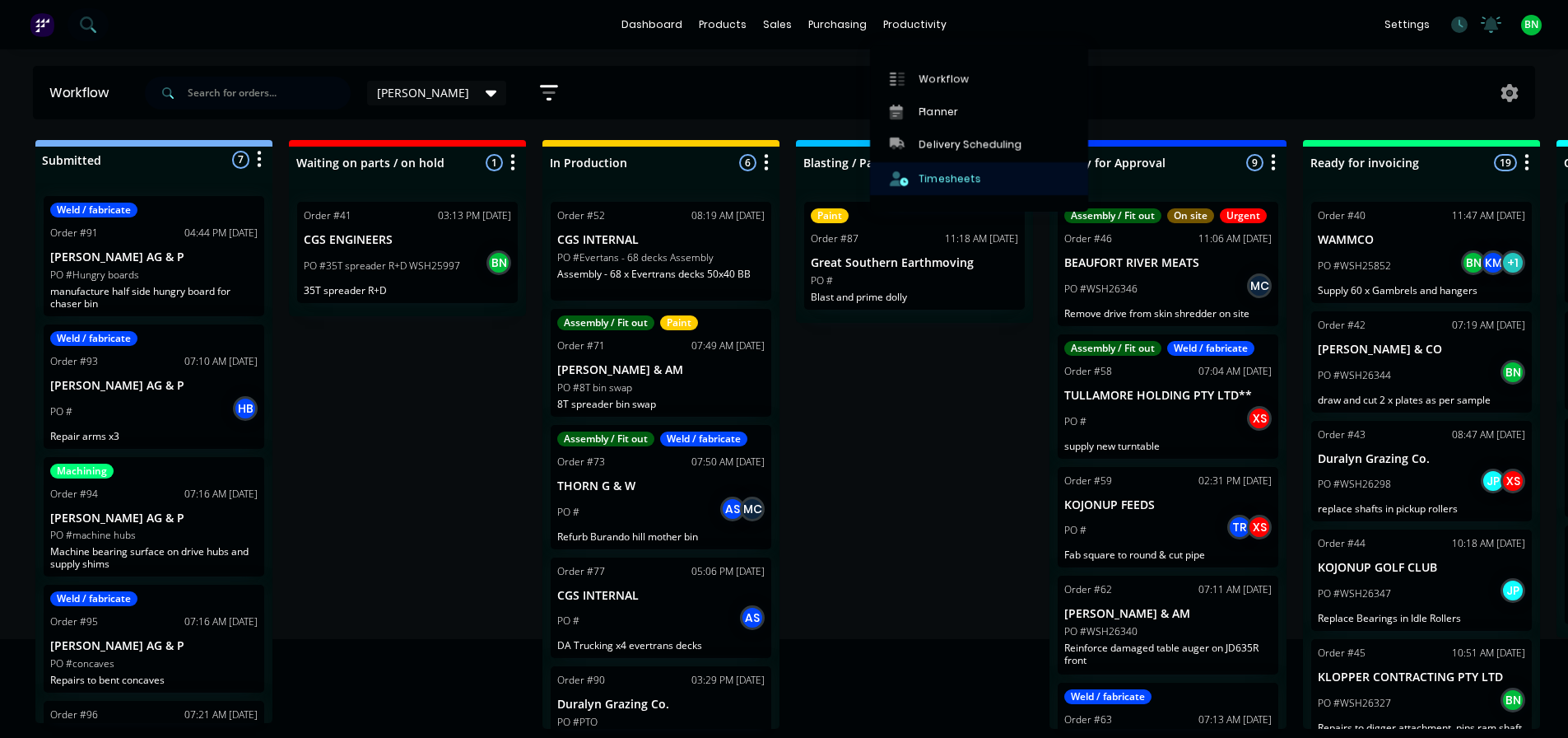
click at [956, 177] on div "Timesheets" at bounding box center [950, 178] width 62 height 14
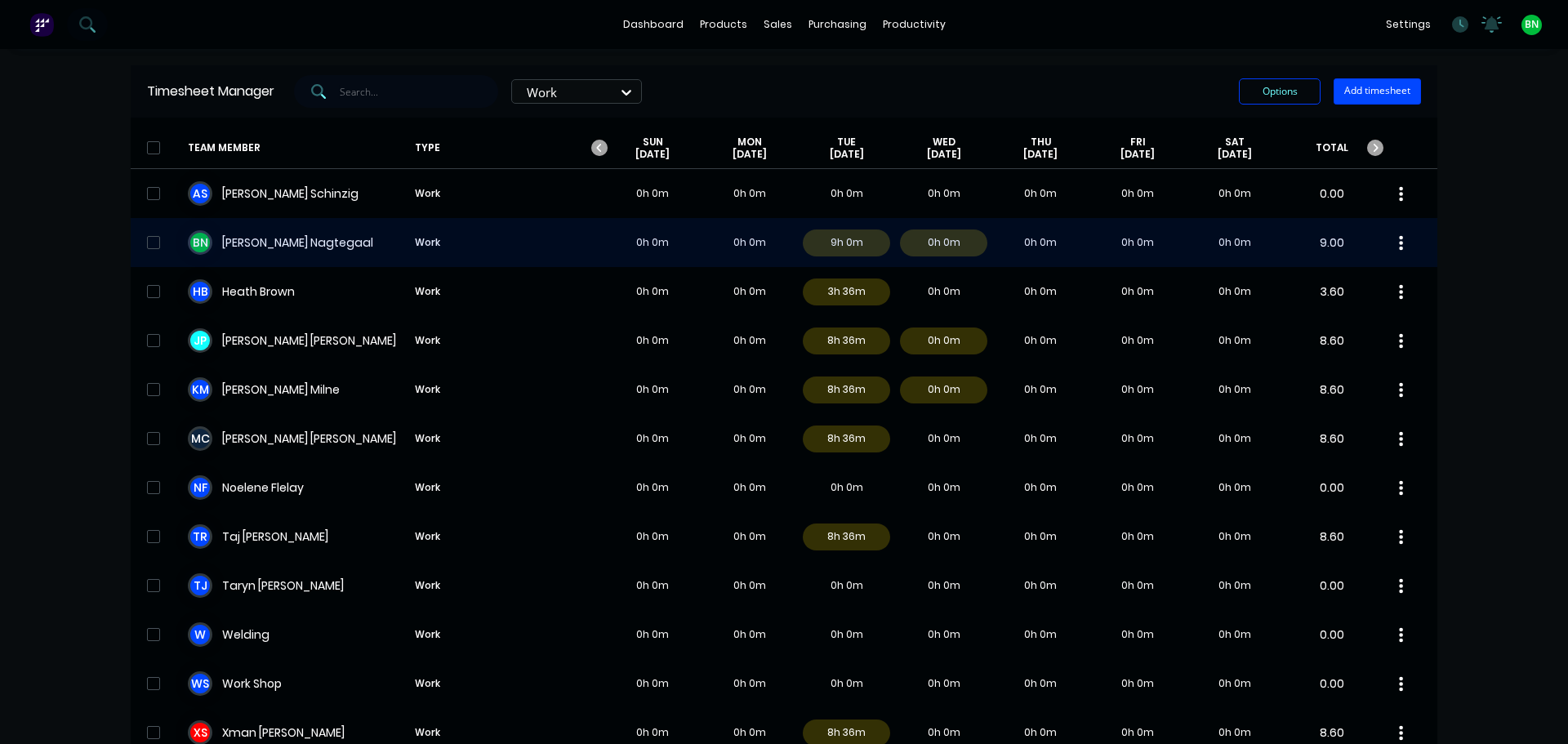
click at [281, 244] on div "B N [PERSON_NAME] Work 0h 0m 0h 0m 9h 0m 0h 0m 0h 0m 0h 0m 0h 0m 9.00" at bounding box center [784, 242] width 1307 height 49
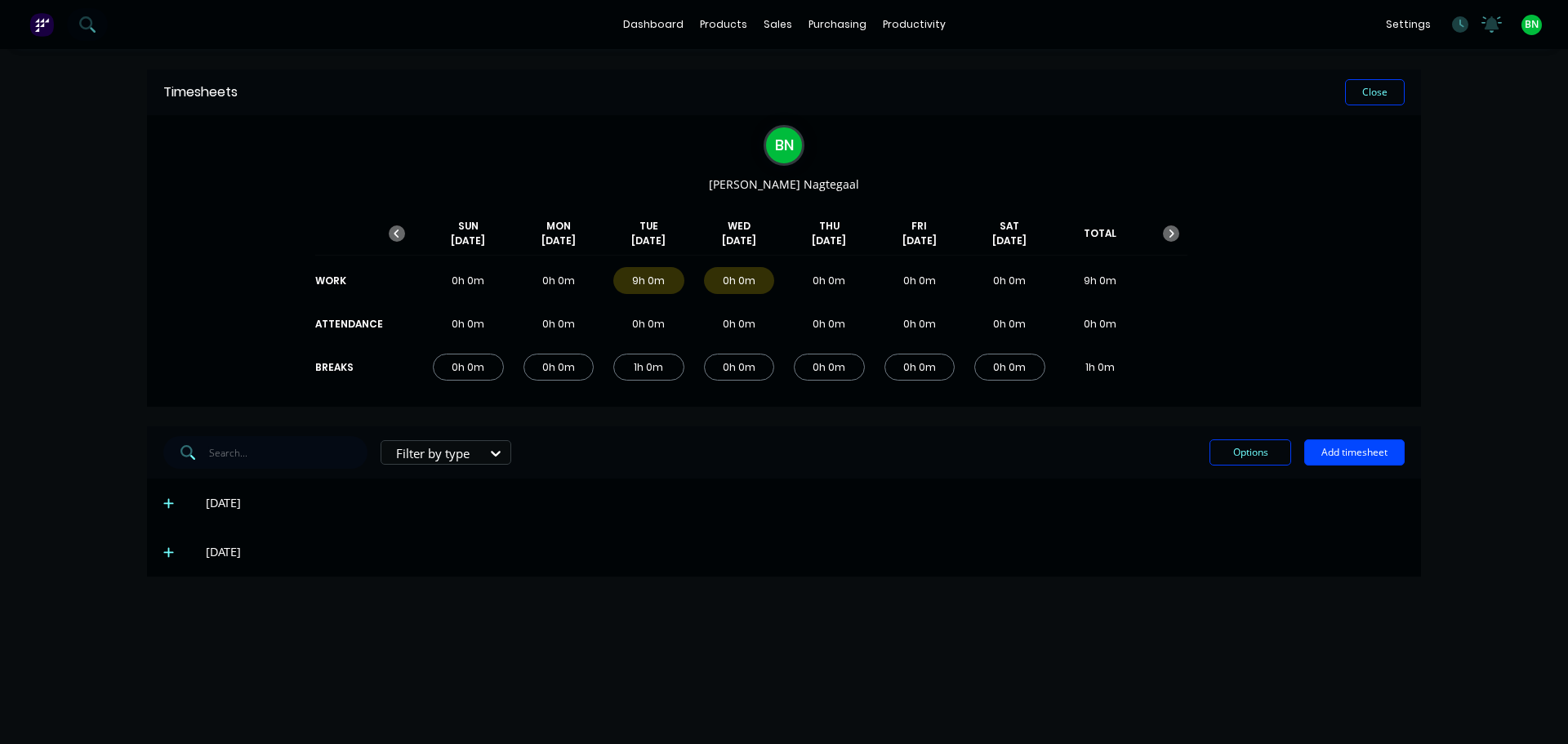
click at [168, 504] on icon at bounding box center [168, 504] width 10 height 10
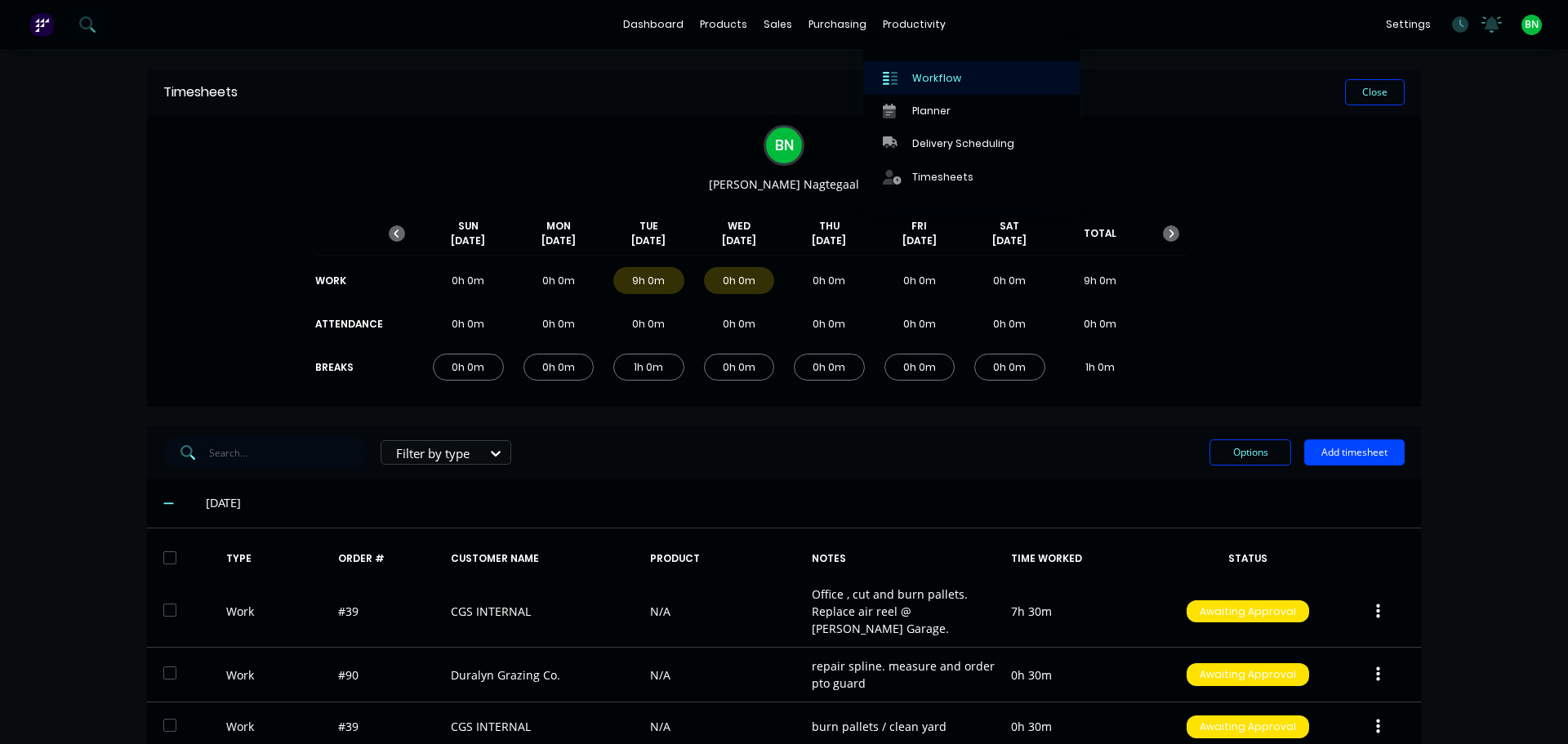
click at [929, 75] on div "Workflow" at bounding box center [936, 78] width 49 height 14
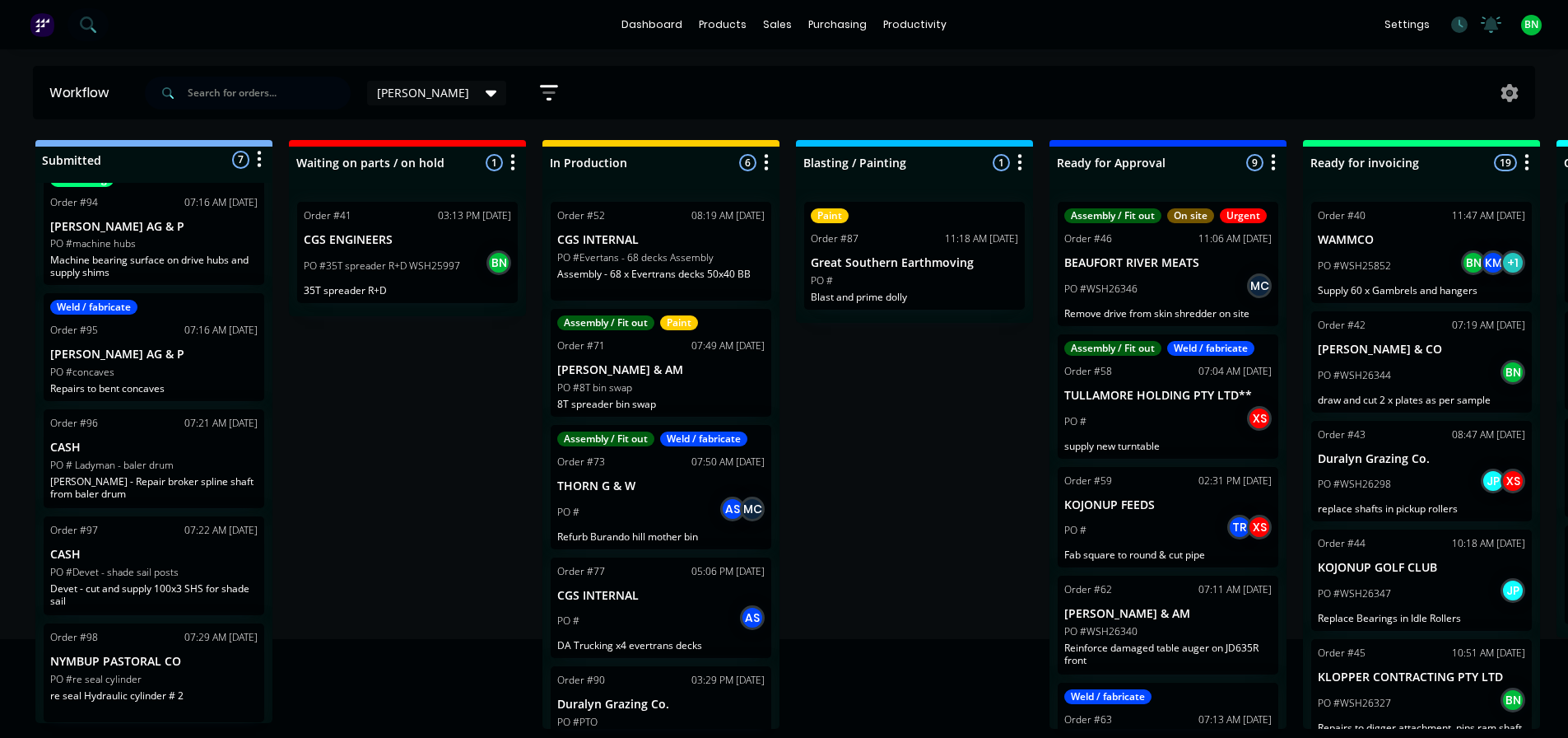
scroll to position [3, 0]
click at [1462, 20] on icon at bounding box center [1458, 24] width 16 height 16
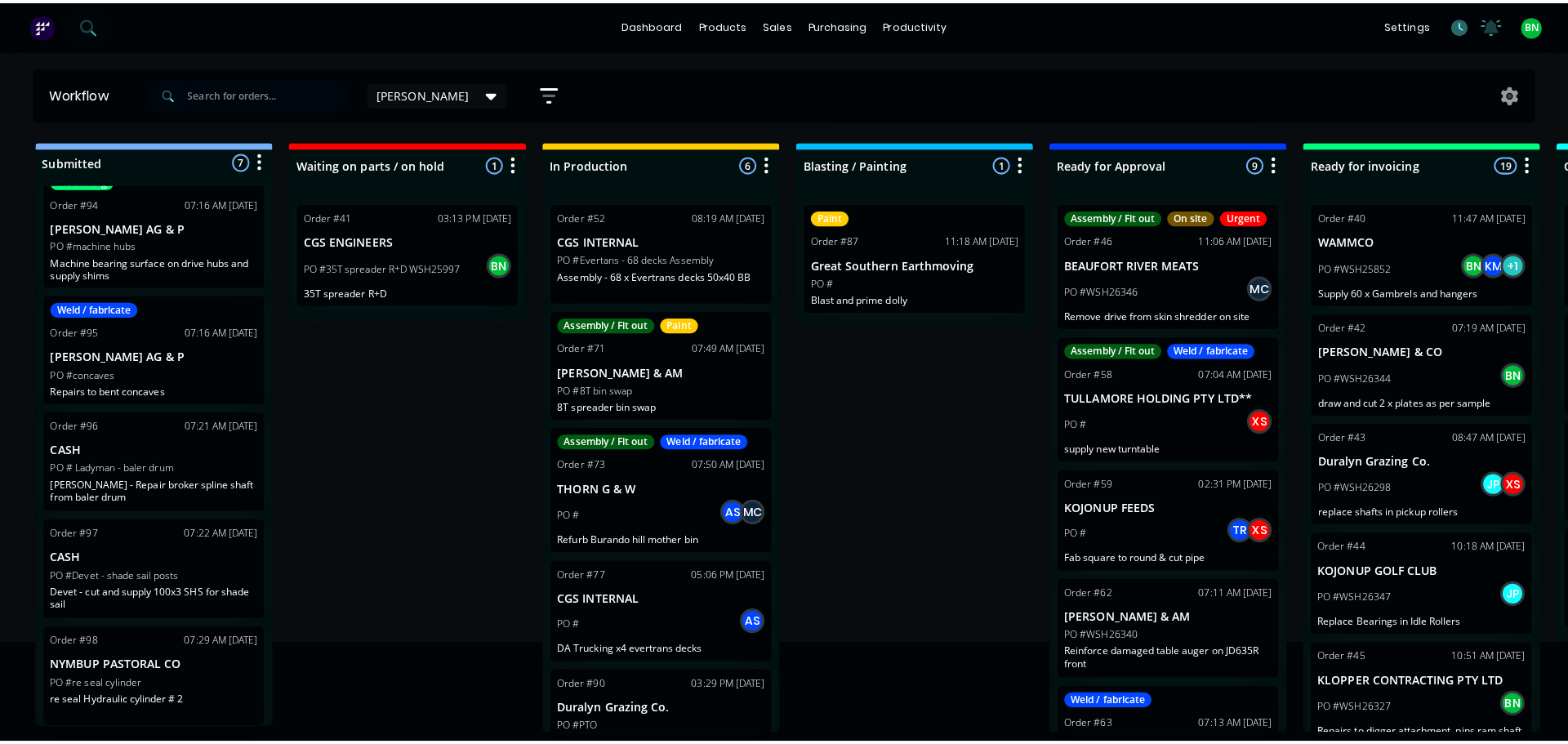
scroll to position [0, 0]
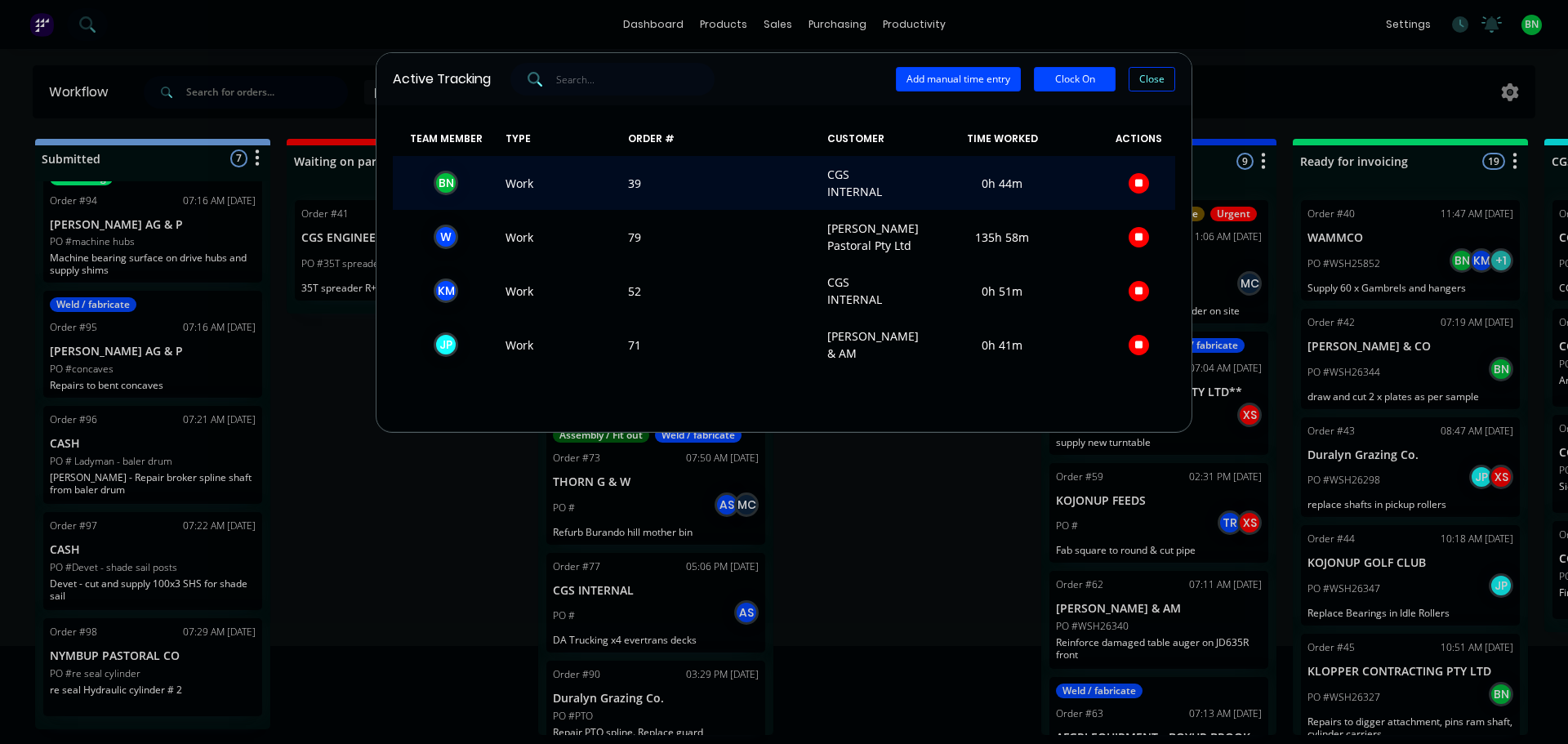
click at [1135, 184] on icon "button" at bounding box center [1139, 183] width 9 height 9
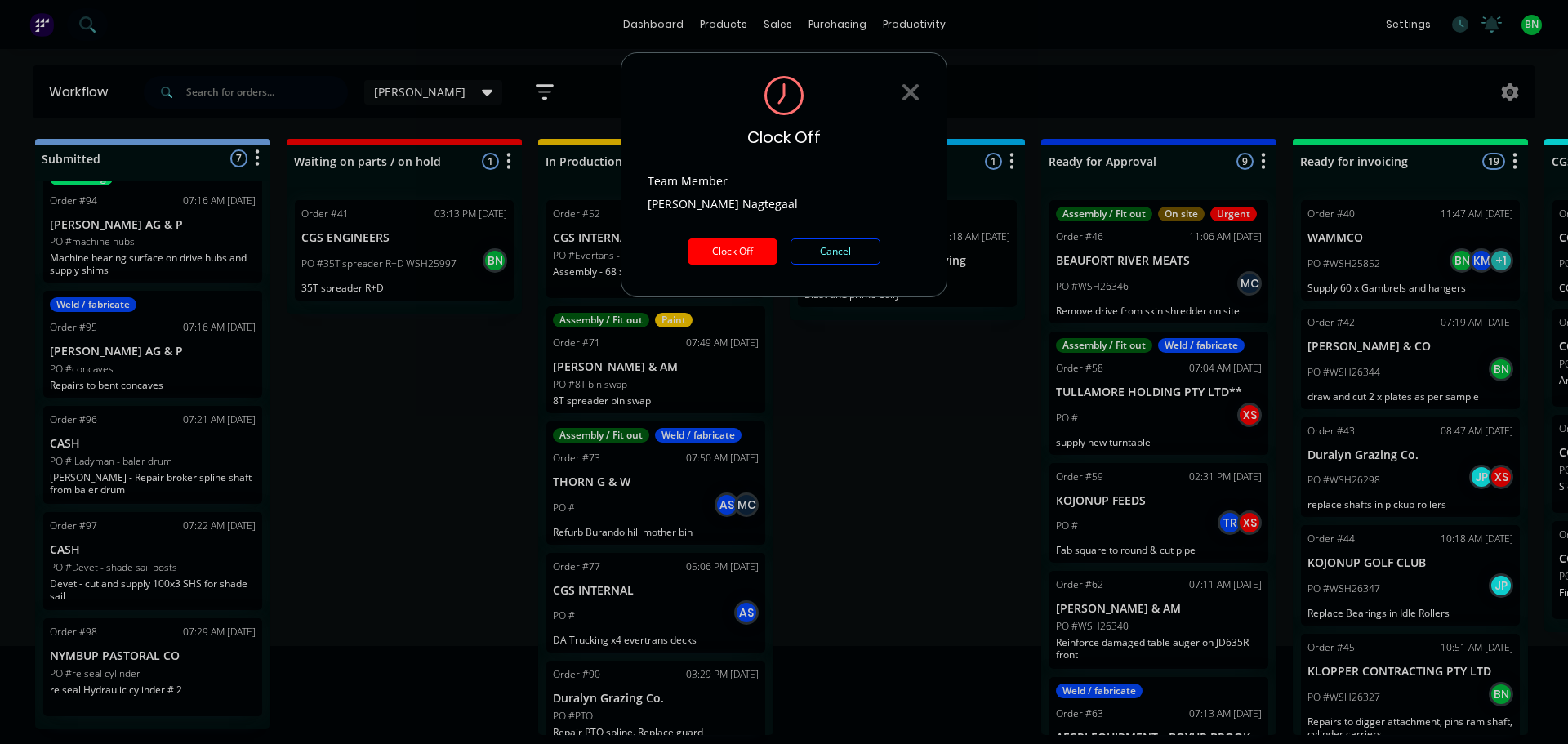
click at [716, 250] on button "Clock Off" at bounding box center [733, 251] width 90 height 26
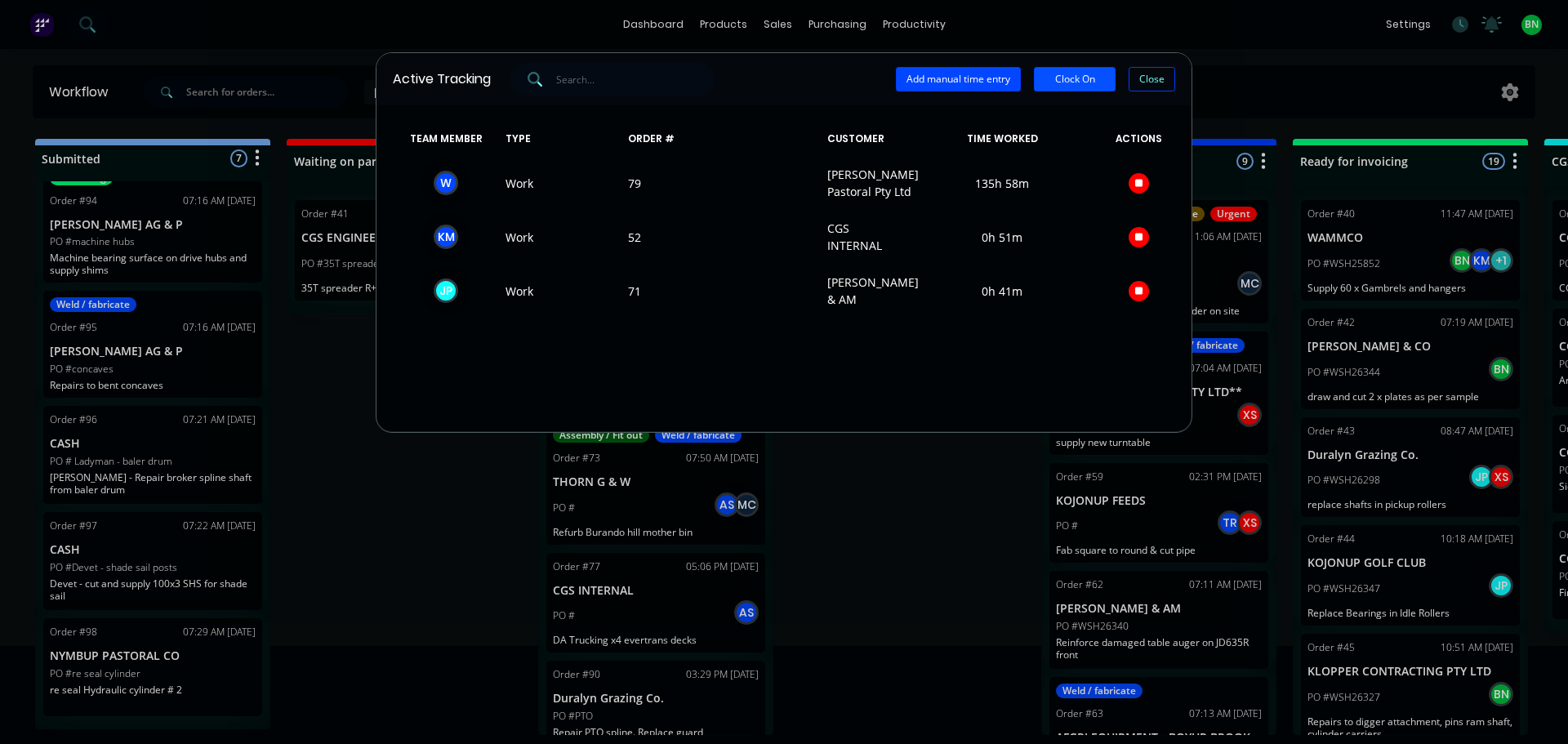
click at [1093, 77] on button "Clock On" at bounding box center [1074, 79] width 81 height 25
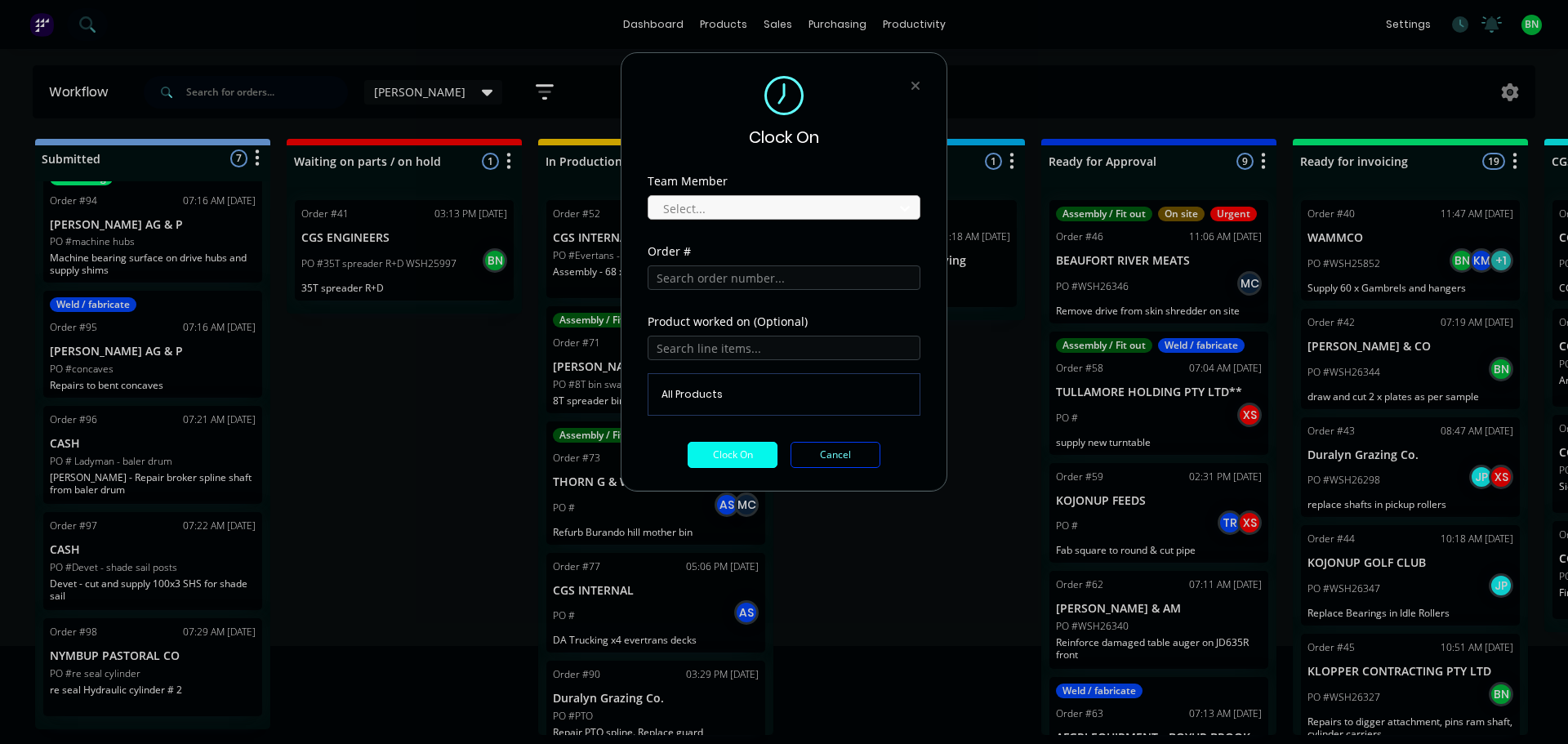
click at [742, 204] on div at bounding box center [773, 208] width 224 height 20
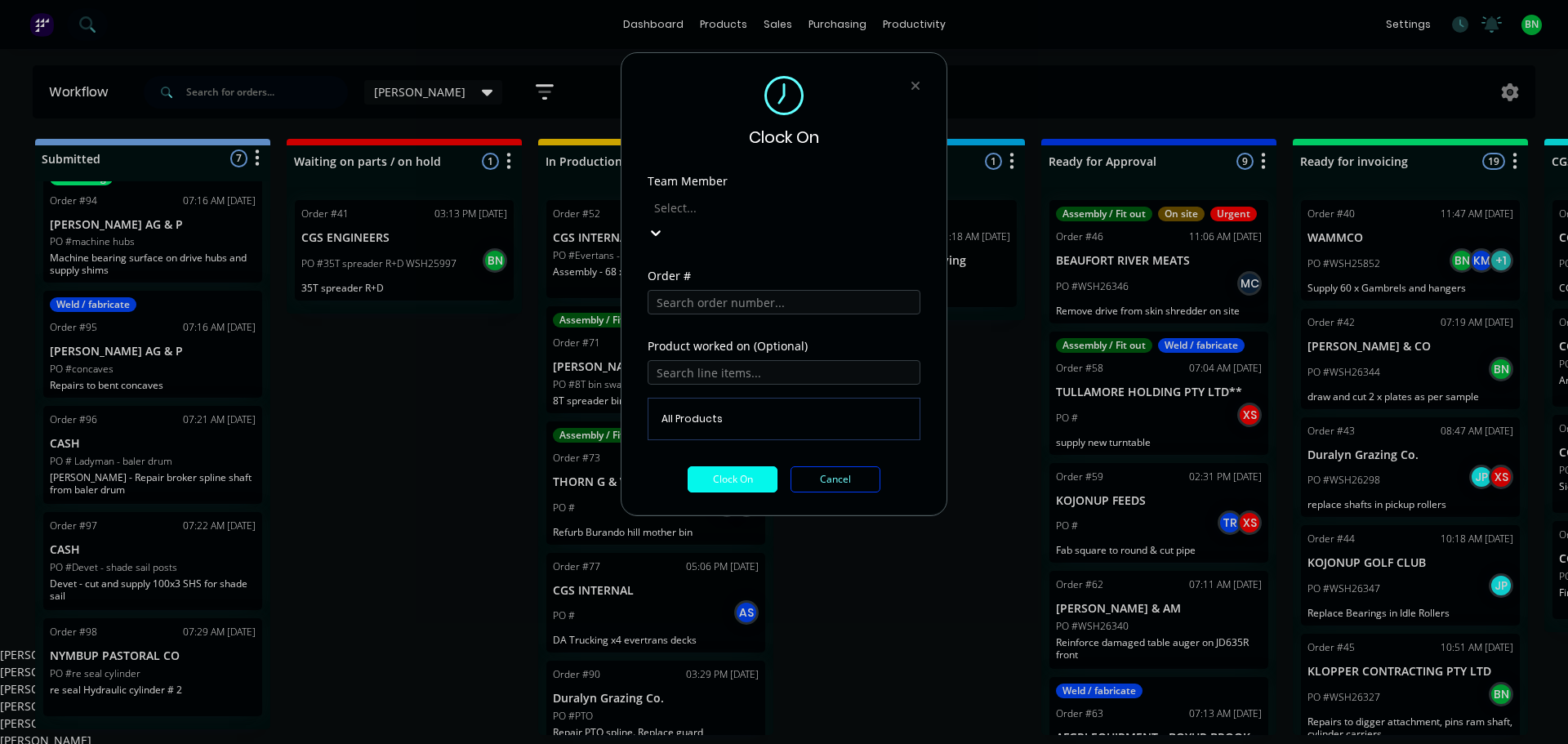
click at [699, 664] on div "[PERSON_NAME]" at bounding box center [784, 672] width 1568 height 17
click at [701, 290] on input "text" at bounding box center [784, 303] width 273 height 25
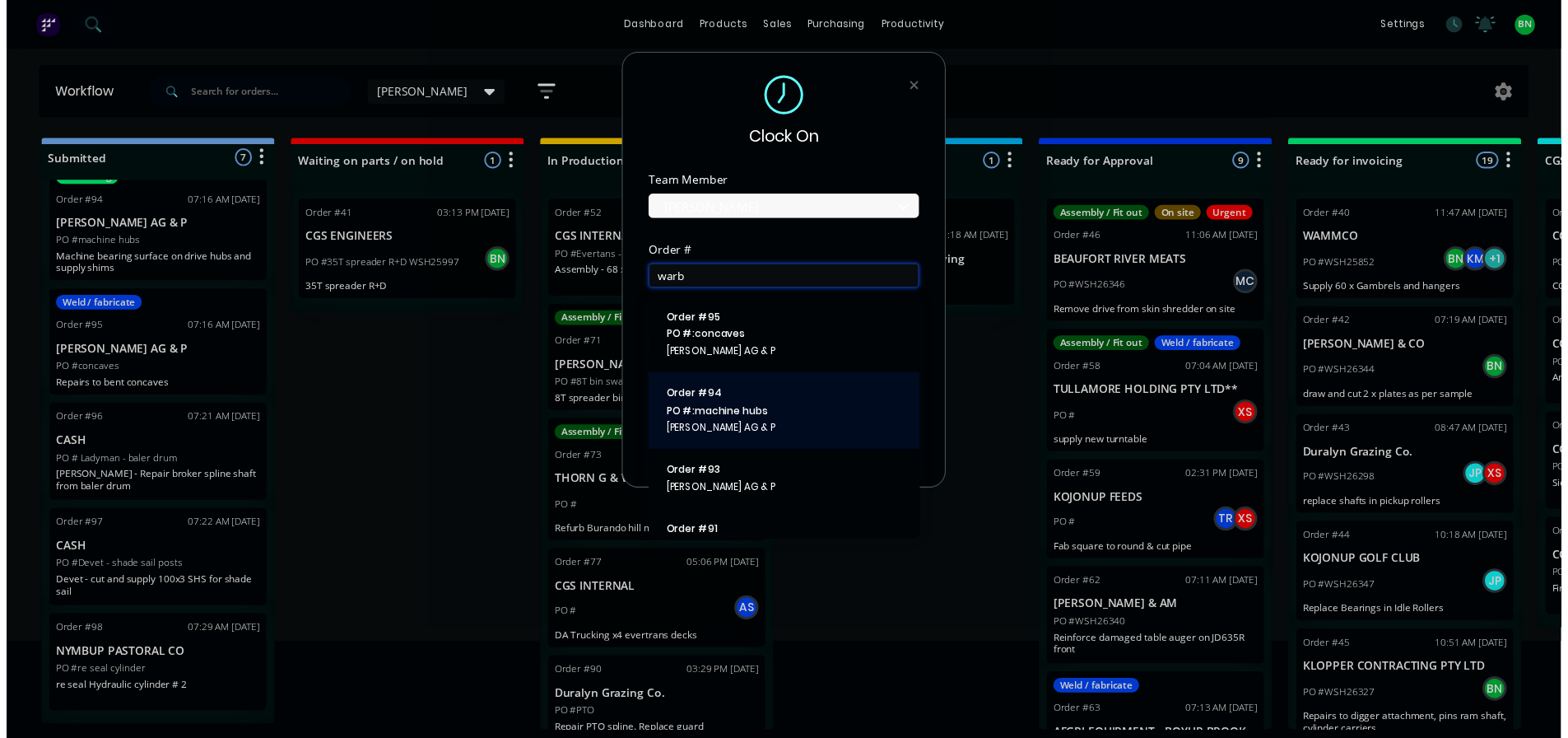
scroll to position [46, 0]
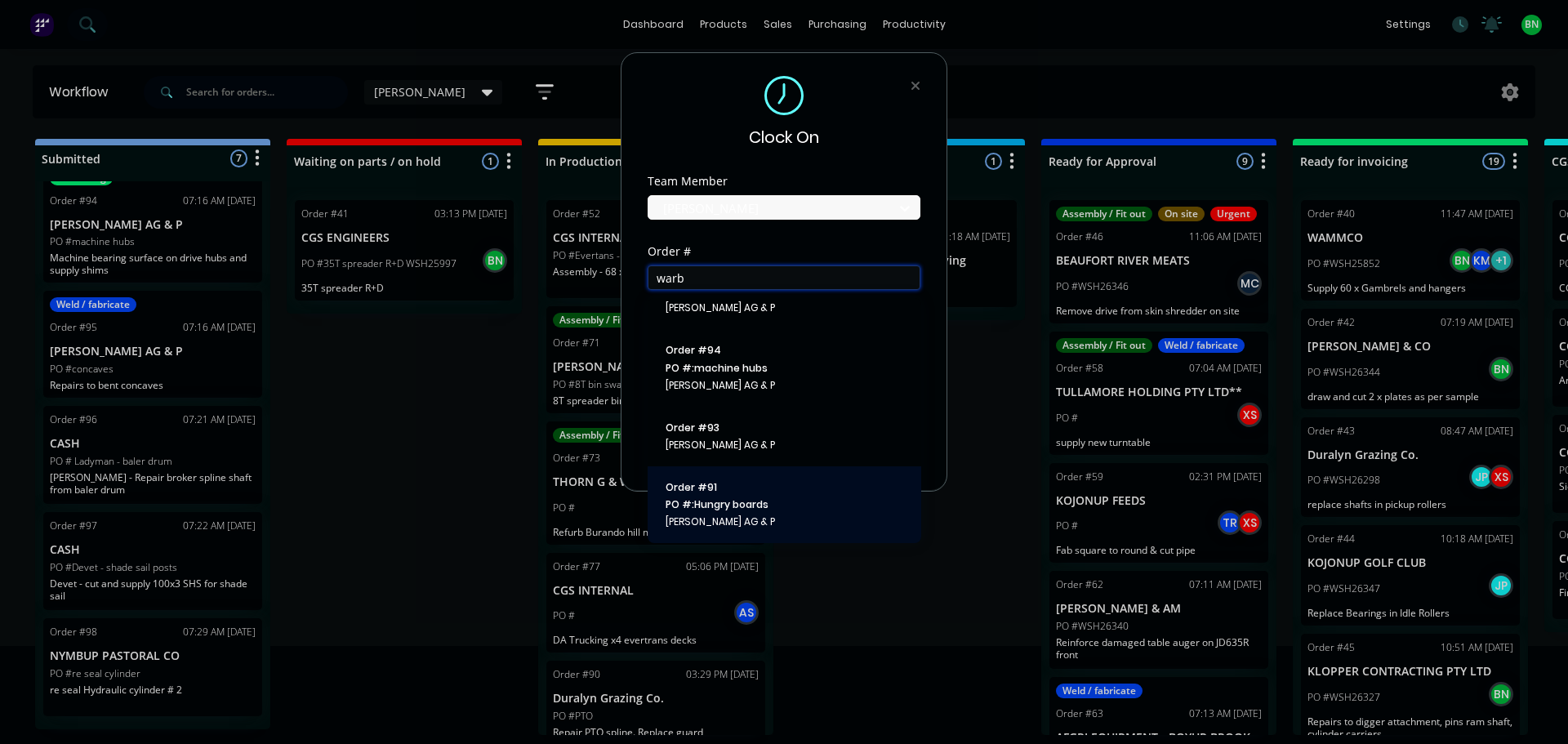
type input "warb"
click at [772, 495] on button "Order # 91 PO #: Hungry boards [PERSON_NAME] AG & P" at bounding box center [784, 505] width 248 height 51
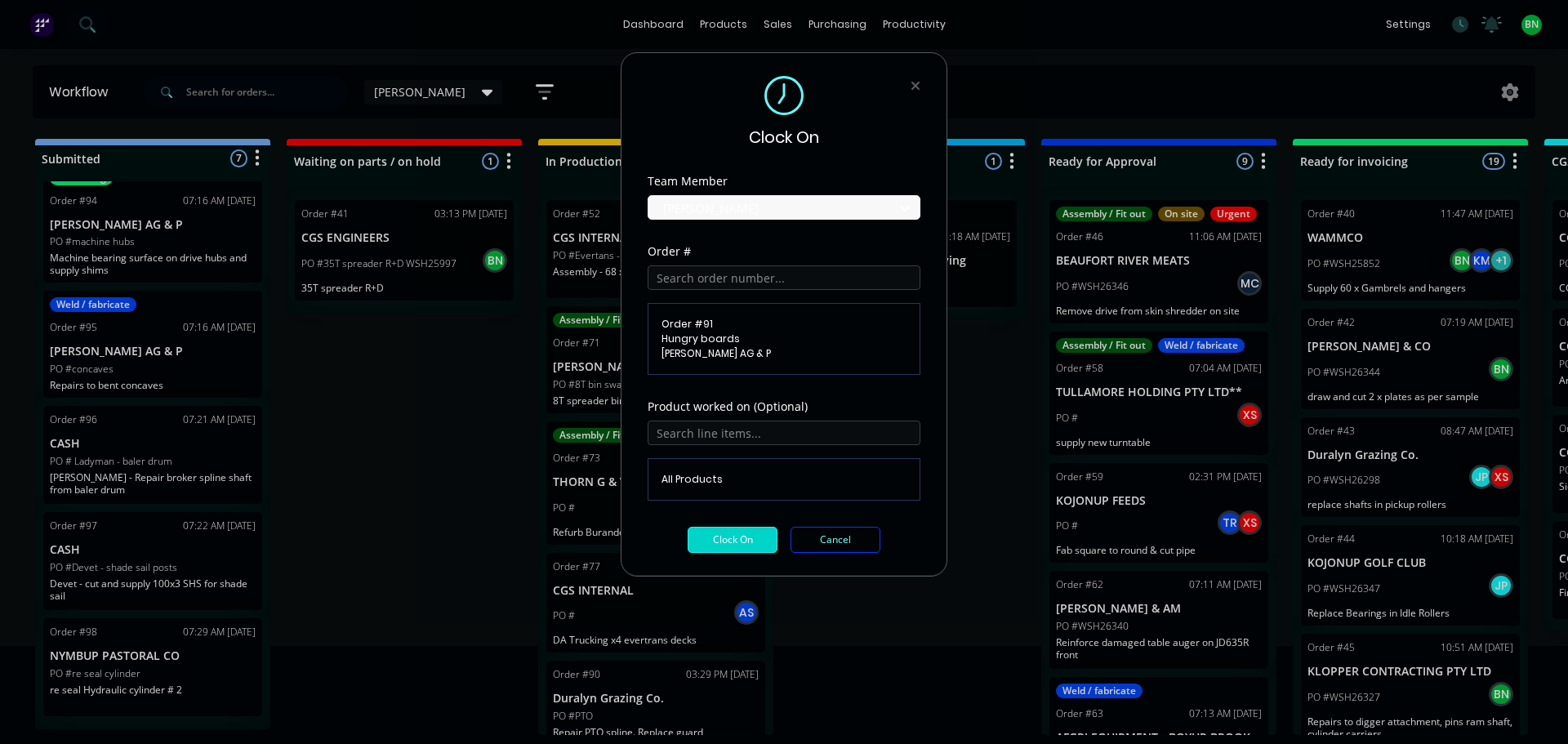
click at [706, 547] on button "Clock On" at bounding box center [733, 539] width 90 height 26
